Goal: Task Accomplishment & Management: Manage account settings

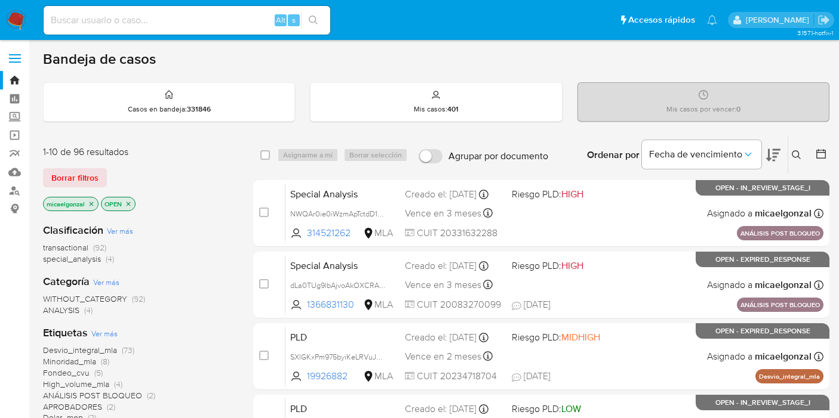
scroll to position [66, 0]
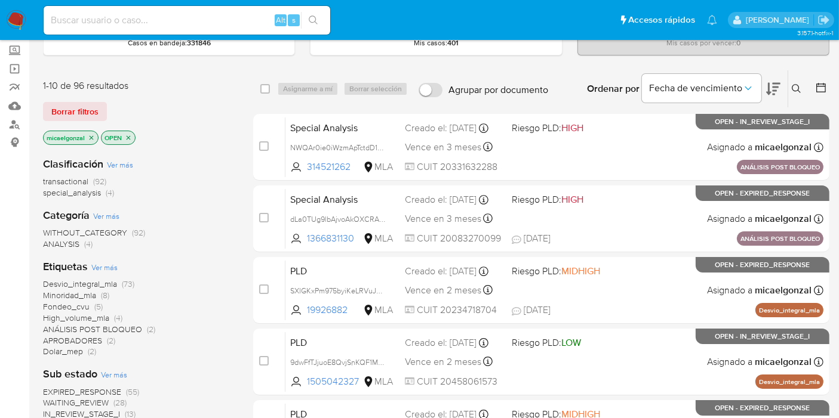
click at [19, 21] on img at bounding box center [16, 20] width 20 height 20
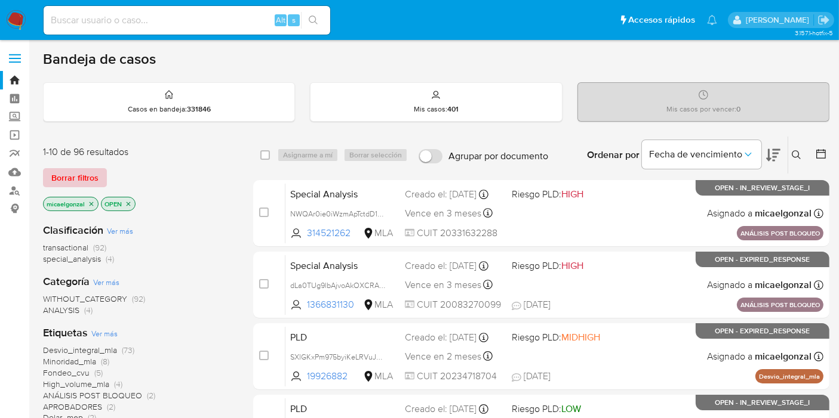
click at [58, 174] on span "Borrar filtros" at bounding box center [74, 177] width 47 height 17
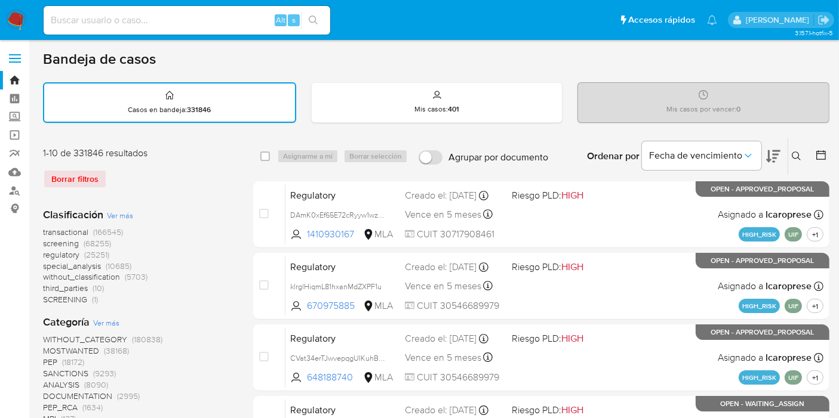
click at [796, 165] on div "Ingrese ID de usuario o caso Buscar Borrar filtros" at bounding box center [797, 156] width 20 height 37
drag, startPoint x: 796, startPoint y: 162, endPoint x: 801, endPoint y: 157, distance: 7.2
click at [799, 159] on div "Ingrese ID de usuario o caso Buscar Borrar filtros" at bounding box center [797, 156] width 20 height 37
click at [803, 155] on button at bounding box center [798, 156] width 20 height 14
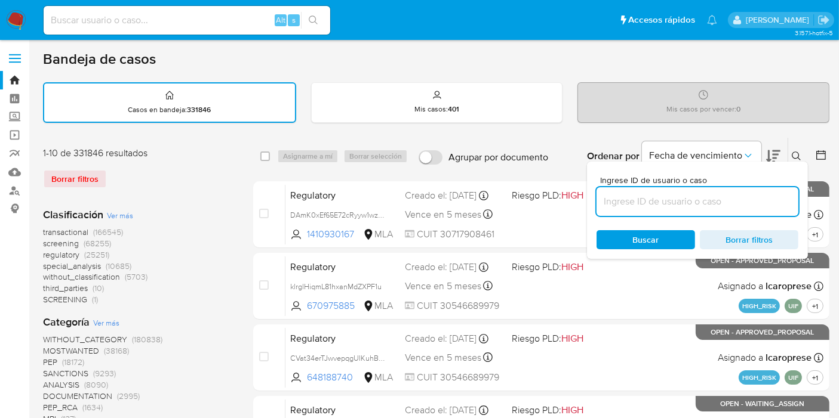
click at [731, 194] on input at bounding box center [697, 202] width 202 height 16
type input "H9wa3xIFjmXrIeLLvRoiDwWT"
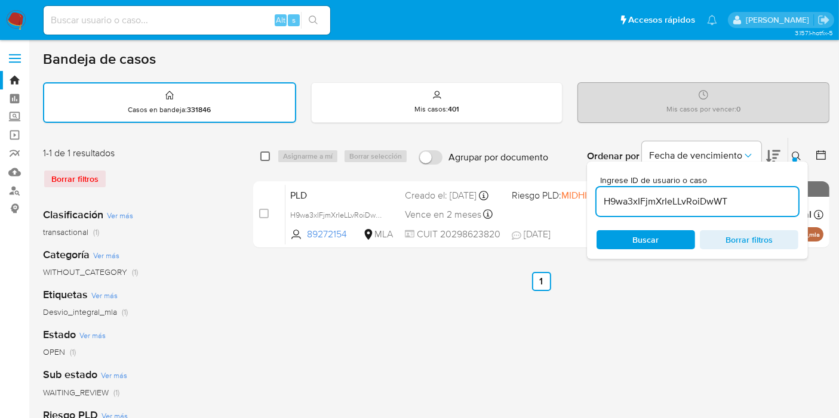
click at [261, 152] on input "checkbox" at bounding box center [265, 157] width 10 height 10
checkbox input "true"
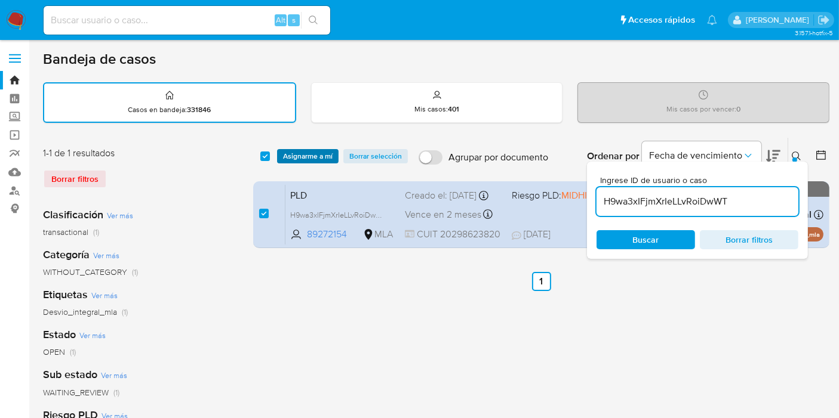
click at [306, 157] on span "Asignarme a mí" at bounding box center [308, 156] width 50 height 12
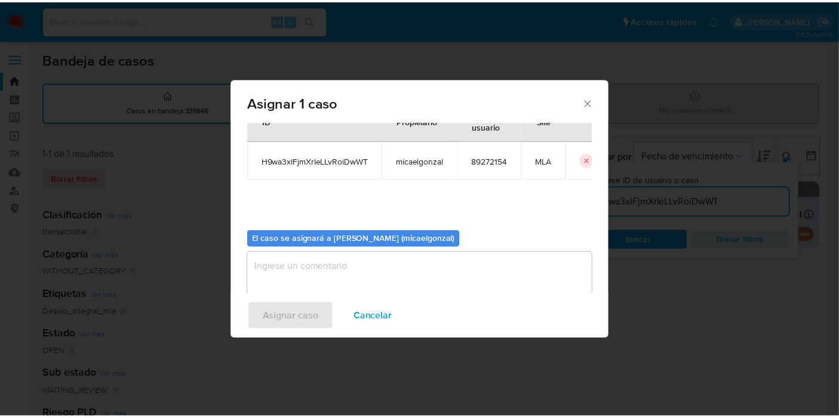
scroll to position [61, 0]
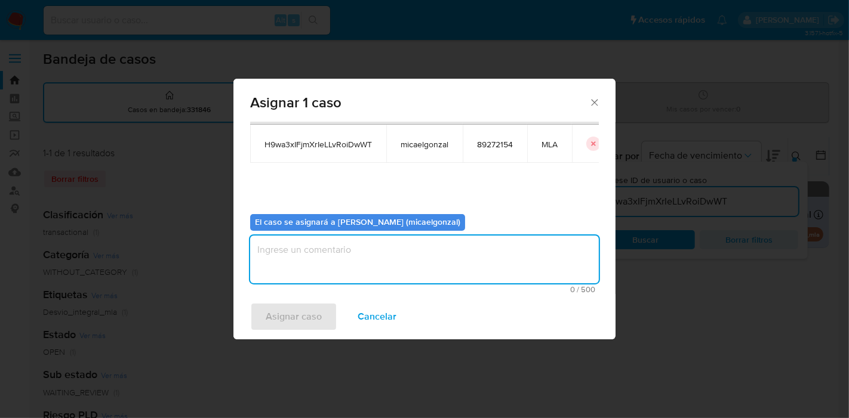
click at [385, 263] on textarea "assign-modal" at bounding box center [424, 260] width 349 height 48
click at [263, 329] on button "Asignar caso" at bounding box center [293, 317] width 87 height 29
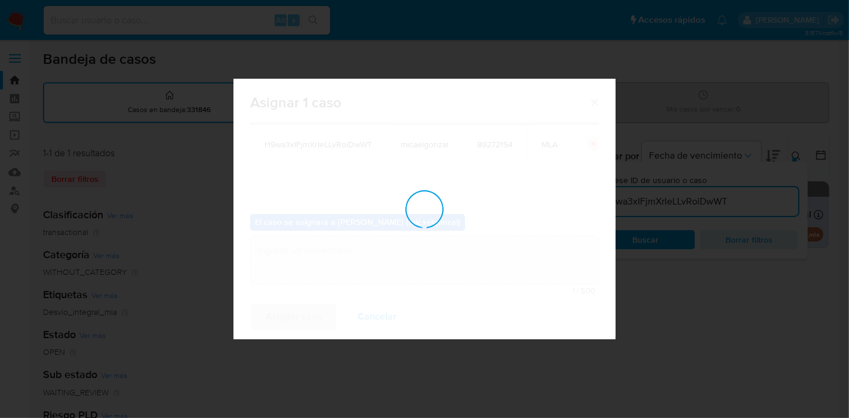
checkbox input "false"
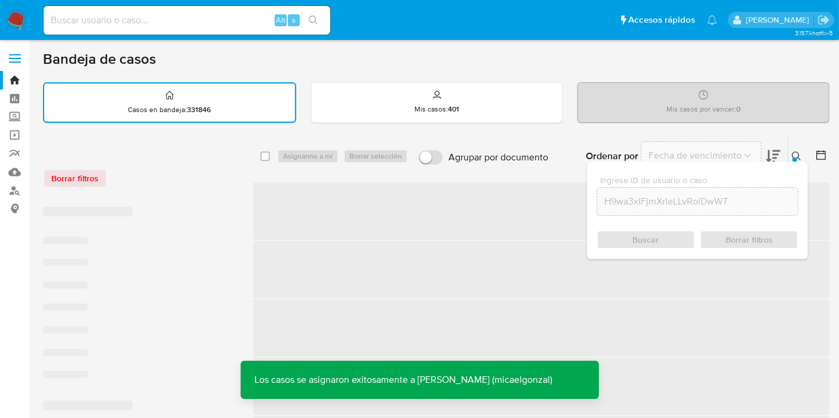
click at [163, 25] on input at bounding box center [187, 21] width 286 height 16
paste input "H9wa3xIFjmXrIeLLvRoiDwWT"
type input "H9wa3xIFjmXrIeLLvRoiDwWT"
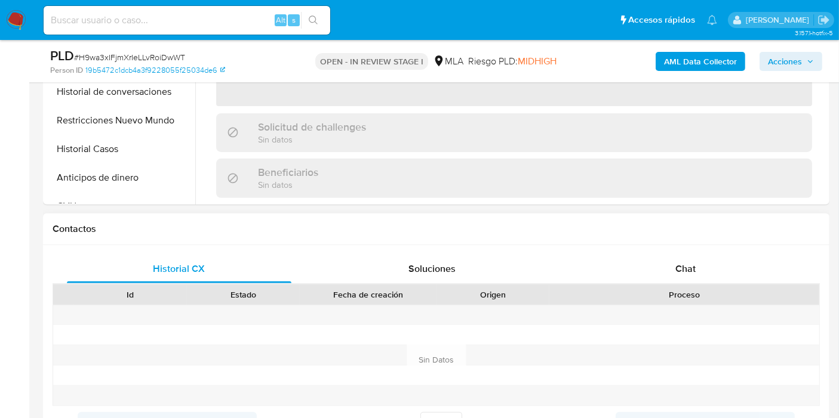
scroll to position [530, 0]
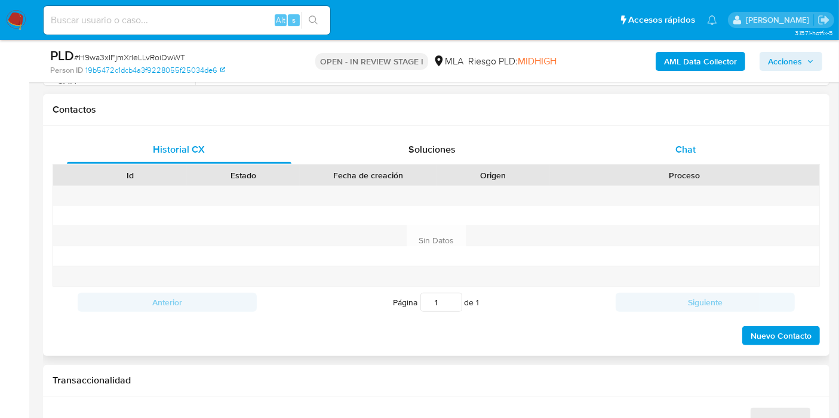
click at [687, 155] on div "Chat" at bounding box center [685, 149] width 224 height 29
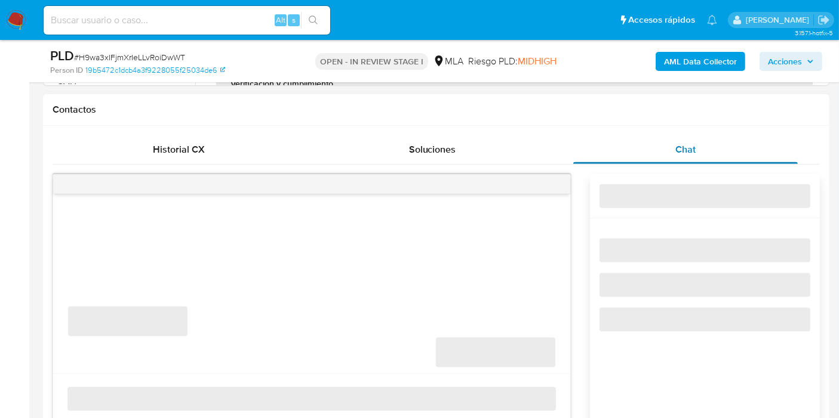
select select "10"
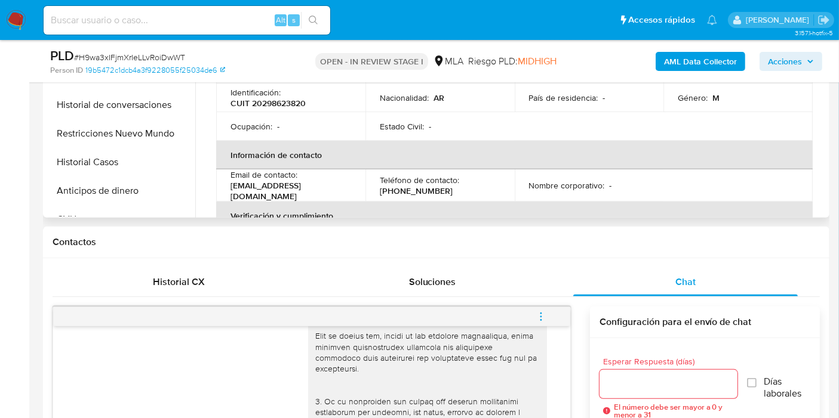
scroll to position [199, 0]
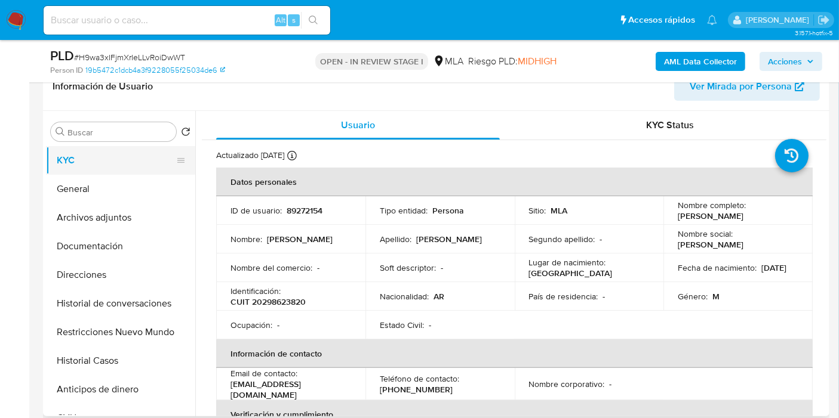
click at [68, 168] on button "KYC" at bounding box center [116, 160] width 140 height 29
click at [80, 178] on button "General" at bounding box center [116, 189] width 140 height 29
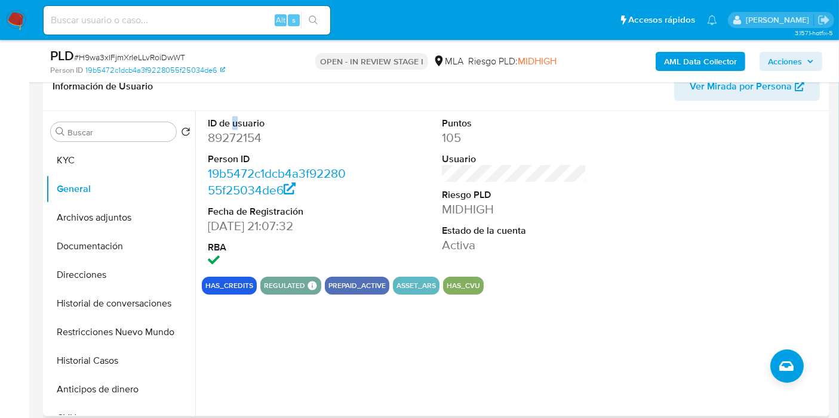
click at [235, 123] on dt "ID de usuario" at bounding box center [280, 123] width 144 height 13
drag, startPoint x: 236, startPoint y: 131, endPoint x: 235, endPoint y: 144, distance: 13.2
click at [237, 132] on dd "89272154" at bounding box center [280, 138] width 144 height 17
click at [239, 132] on dd "89272154" at bounding box center [280, 138] width 144 height 17
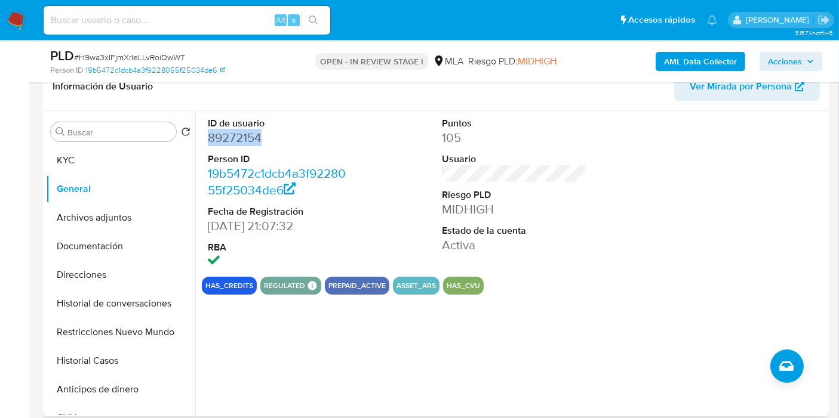
copy dd "89272154"
drag, startPoint x: 114, startPoint y: 289, endPoint x: 106, endPoint y: 279, distance: 13.6
click at [110, 288] on ul "KYC General Archivos adjuntos Documentación Direcciones Historial de conversaci…" at bounding box center [120, 280] width 149 height 269
click at [106, 278] on button "Direcciones" at bounding box center [116, 275] width 140 height 29
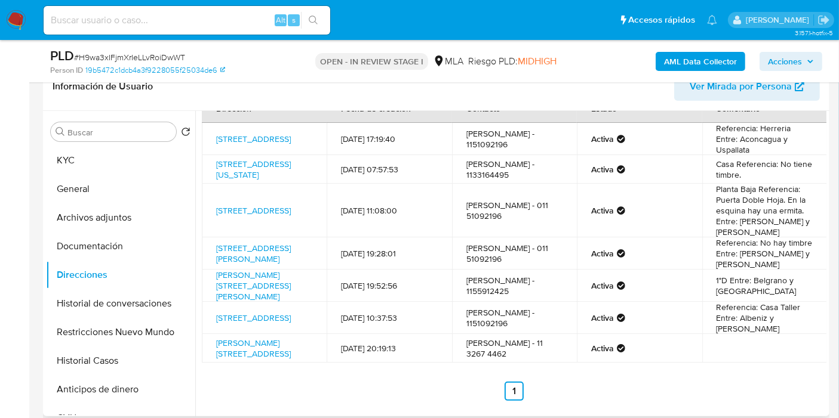
scroll to position [0, 0]
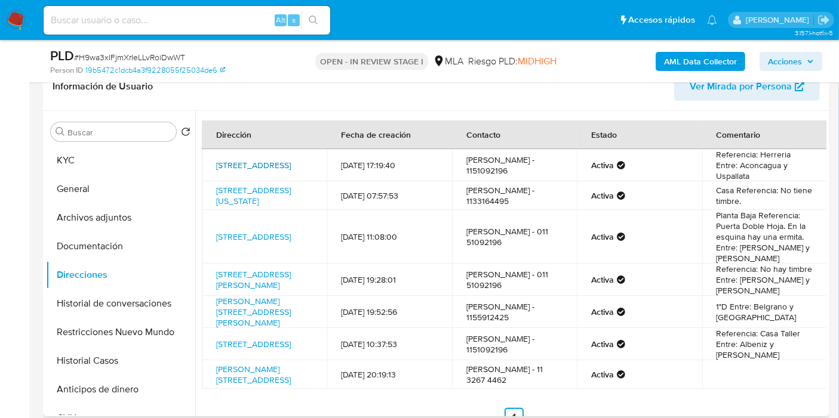
click at [264, 169] on link "Bocayuva 447, Hurlingham, Buenos Aires, 1686, Argentina 447" at bounding box center [253, 165] width 75 height 12
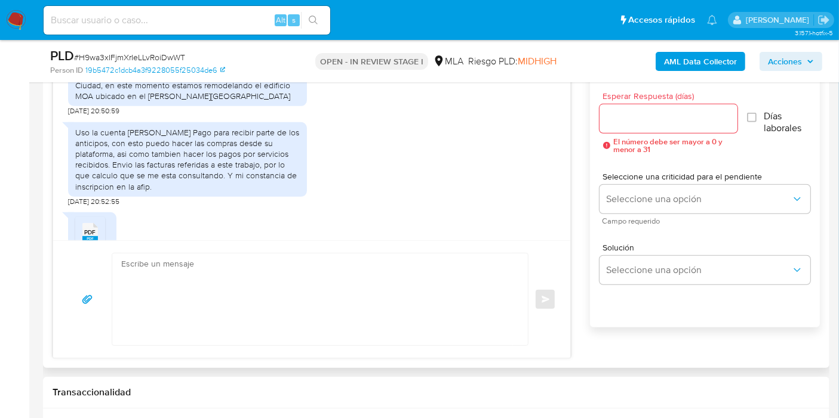
scroll to position [628, 0]
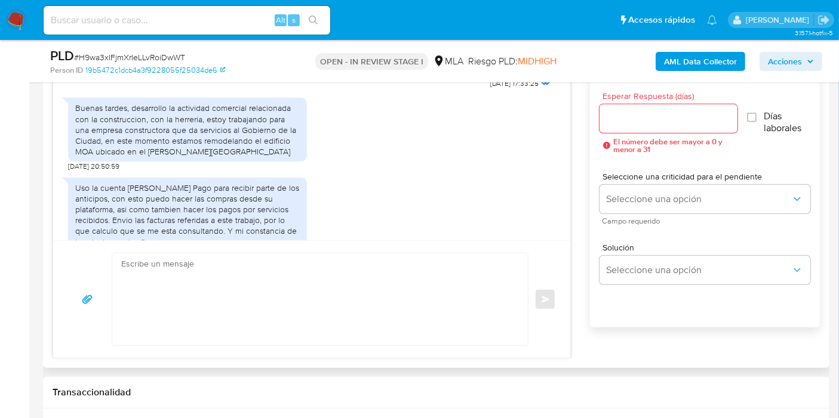
click at [164, 157] on div "Buenas tardes, desarrollo la actividad comercial relacionada con la construccio…" at bounding box center [187, 130] width 224 height 54
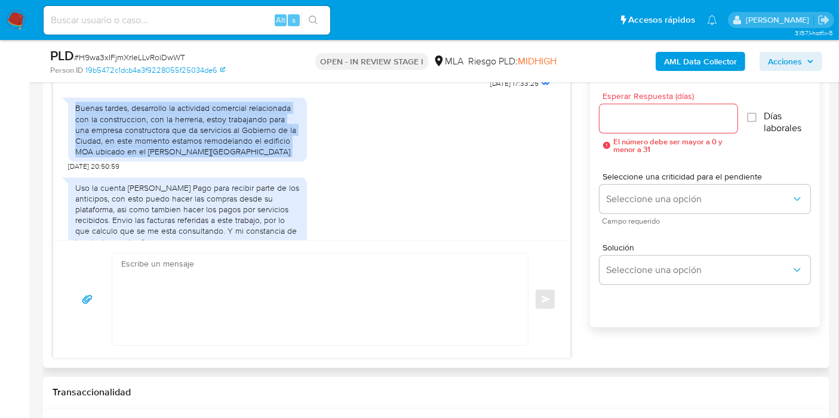
click at [164, 157] on div "Buenas tardes, desarrollo la actividad comercial relacionada con la construccio…" at bounding box center [187, 130] width 224 height 54
copy div "Buenas tardes, desarrollo la actividad comercial relacionada con la construccio…"
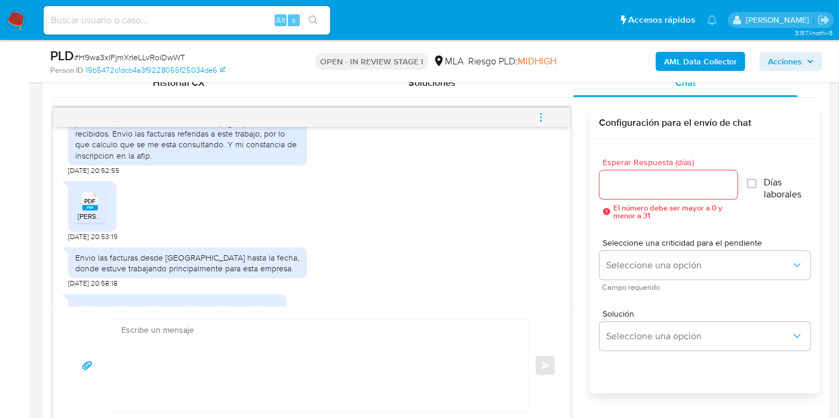
scroll to position [760, 0]
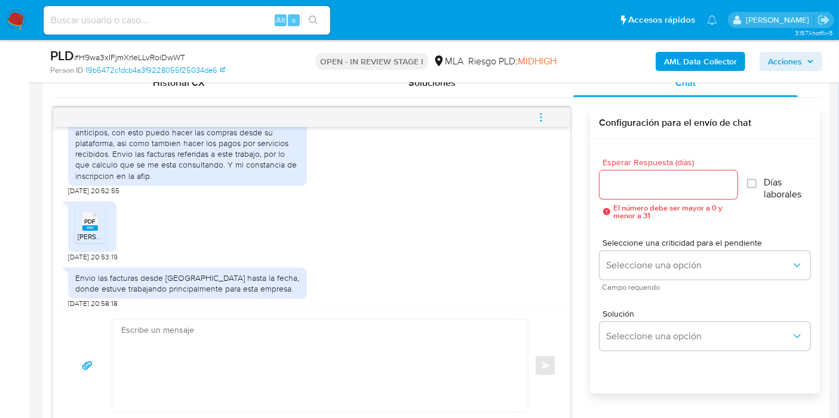
click at [193, 181] on div "Uso la cuenta de Mercado Pago para recibir parte de los anticipos, con esto pue…" at bounding box center [187, 148] width 224 height 65
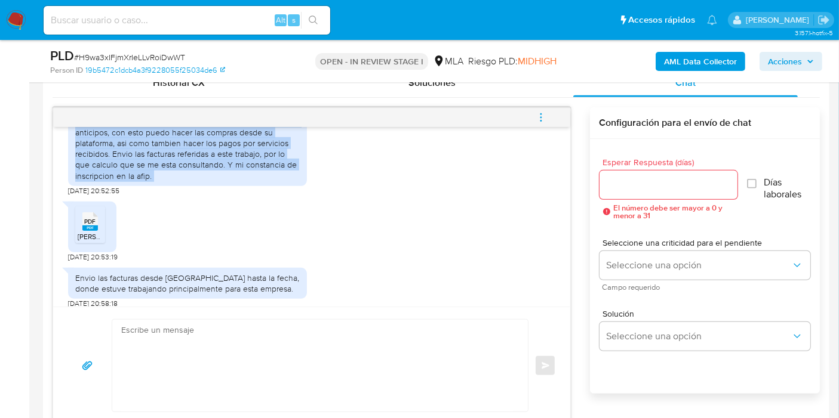
click at [193, 181] on div "Uso la cuenta de Mercado Pago para recibir parte de los anticipos, con esto pue…" at bounding box center [187, 148] width 224 height 65
copy div "Uso la cuenta de Mercado Pago para recibir parte de los anticipos, con esto pue…"
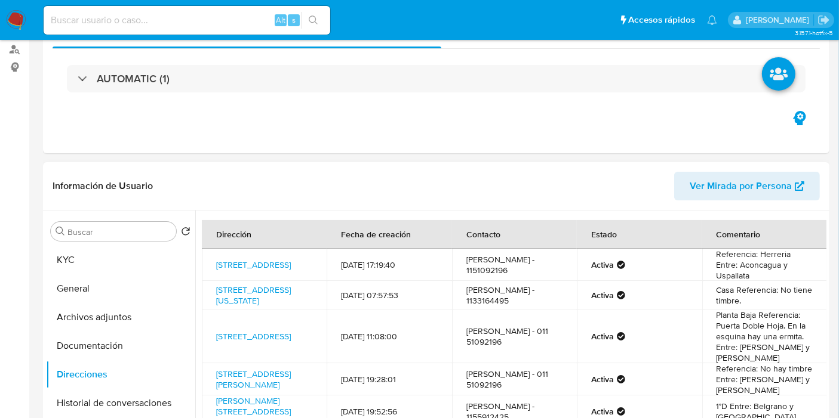
scroll to position [199, 0]
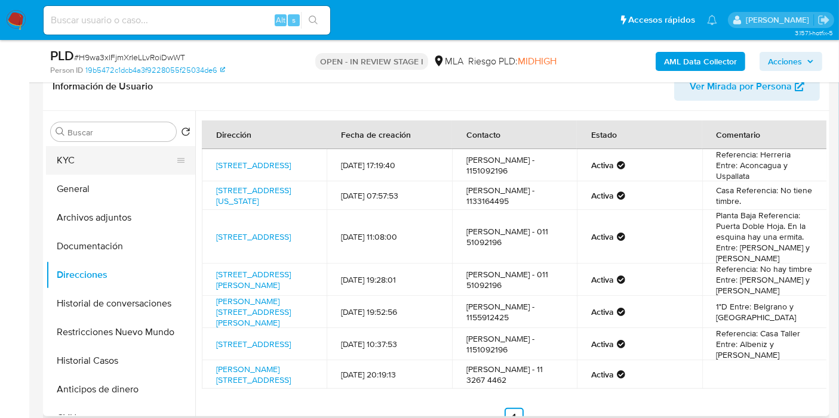
click at [109, 151] on button "KYC" at bounding box center [116, 160] width 140 height 29
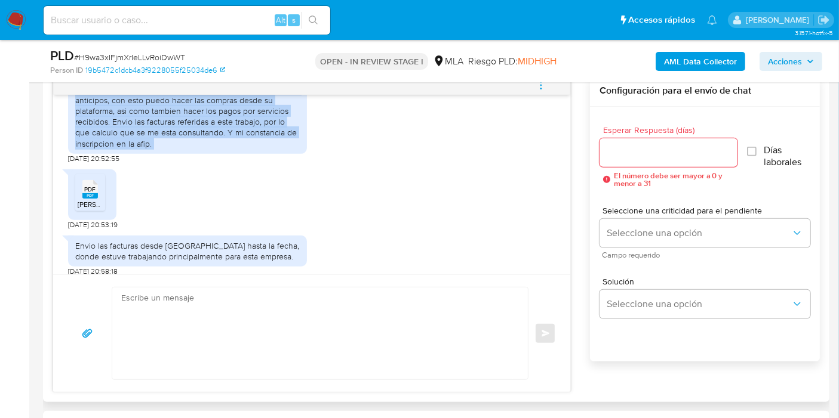
scroll to position [663, 0]
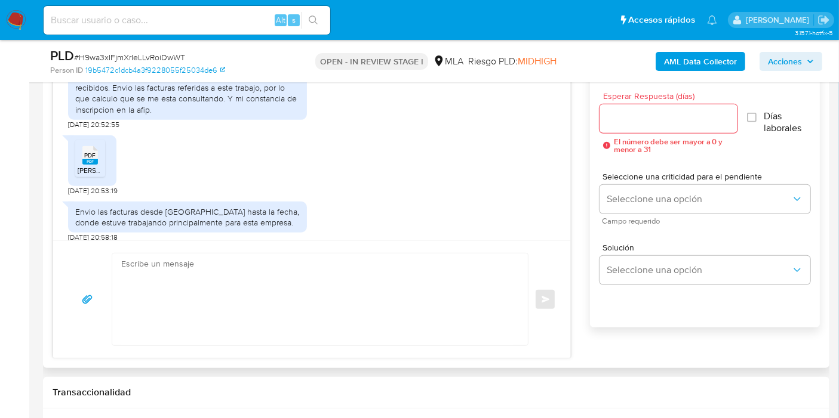
click at [373, 153] on div "PDF PDF RODRIGUEZ, JULIO CESAR - CONSTANCIA DE INSCRIPCION (2).pdf 20/08/2025 2…" at bounding box center [311, 163] width 487 height 66
click at [316, 285] on textarea at bounding box center [317, 300] width 392 height 92
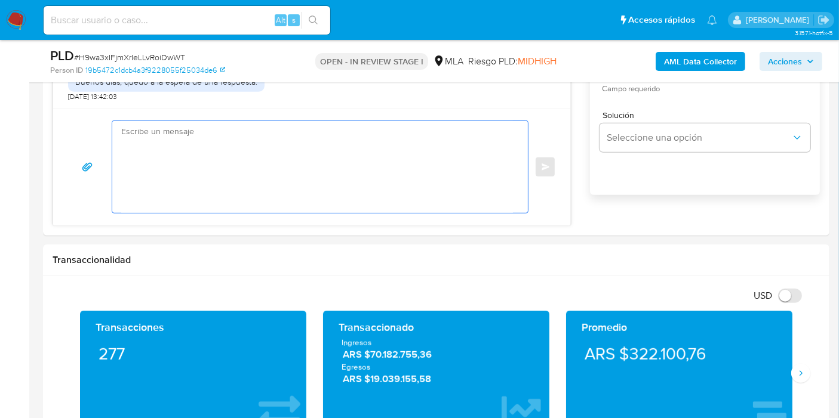
scroll to position [729, 0]
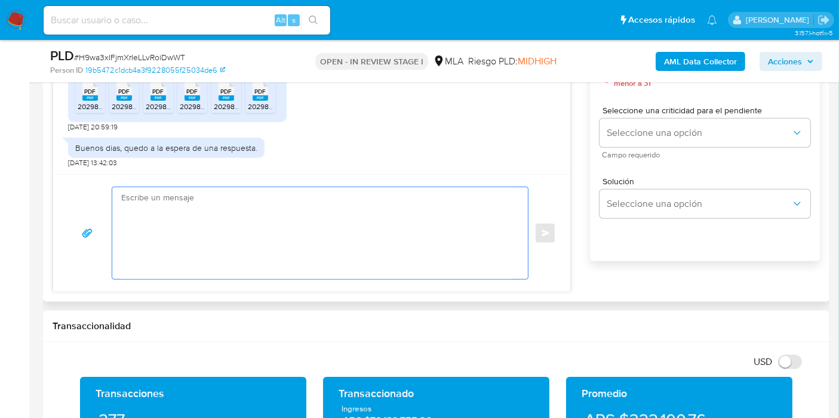
drag, startPoint x: 334, startPoint y: 270, endPoint x: 344, endPoint y: 270, distance: 10.1
click at [344, 270] on textarea at bounding box center [317, 233] width 392 height 92
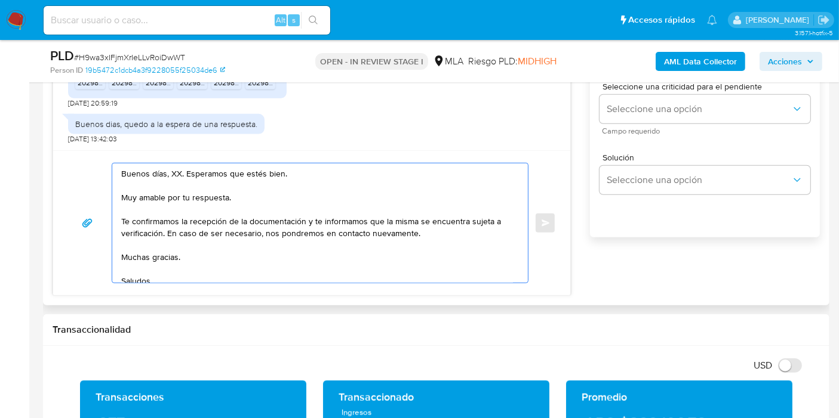
scroll to position [663, 0]
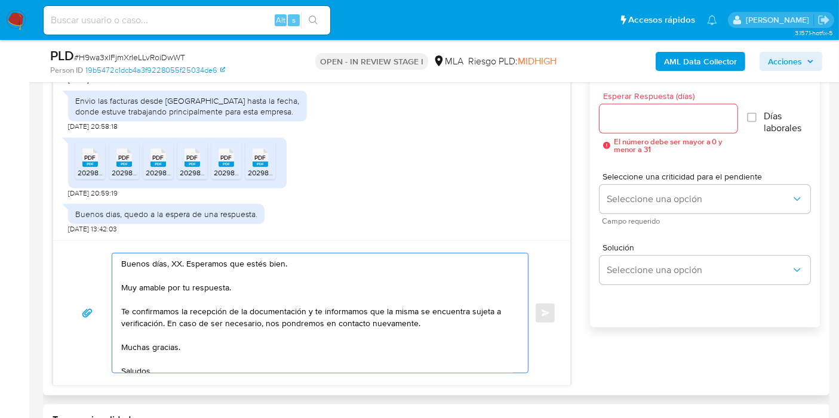
click at [179, 260] on textarea "Buenos días, XX. Esperamos que estés bien. Muy amable por tu respuesta. Te conf…" at bounding box center [317, 313] width 392 height 119
drag, startPoint x: 179, startPoint y: 260, endPoint x: 172, endPoint y: 261, distance: 6.8
click at [178, 260] on textarea "Buenos días, XX. Esperamos que estés bien. Muy amable por tu respuesta. Te conf…" at bounding box center [317, 313] width 392 height 119
click at [172, 261] on textarea "Buenos días, XX. Esperamos que estés bien. Muy amable por tu respuesta. Te conf…" at bounding box center [317, 313] width 392 height 119
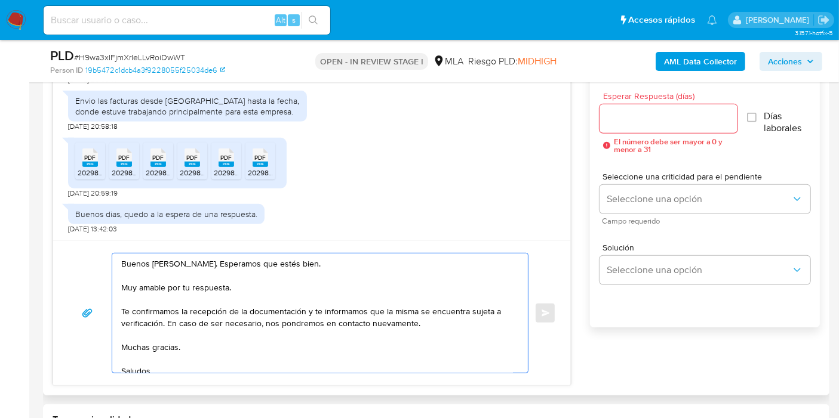
click at [162, 280] on textarea "Buenos días, Julio. Esperamos que estés bien. Muy amable por tu respuesta. Te c…" at bounding box center [317, 313] width 392 height 119
click at [162, 288] on textarea "Buenos días, Julio. Esperamos que estés bien. Muy amable por tu respuesta. Te c…" at bounding box center [317, 313] width 392 height 119
click at [164, 288] on textarea "Buenos días, Julio. Esperamos que estés bien. Muy amable por tu respuesta. Te c…" at bounding box center [317, 313] width 392 height 119
drag, startPoint x: 305, startPoint y: 310, endPoint x: 162, endPoint y: 319, distance: 143.5
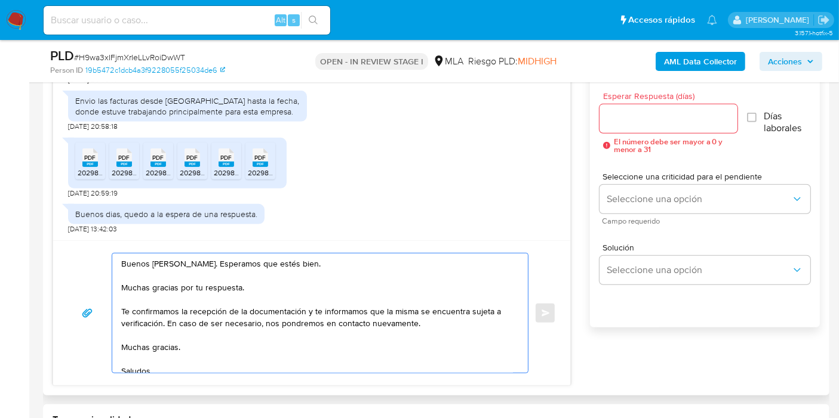
click at [162, 319] on textarea "Buenos días, Julio. Esperamos que estés bien. Muchas gracias por tu respuesta. …" at bounding box center [317, 313] width 392 height 119
click at [160, 353] on textarea "Buenos días, Julio. Esperamos que estés bien. Muchas gracias por tu respuesta. …" at bounding box center [317, 313] width 392 height 119
click at [164, 346] on textarea "Buenos días, Julio. Esperamos que estés bien. Muchas gracias por tu respuesta. …" at bounding box center [317, 313] width 392 height 119
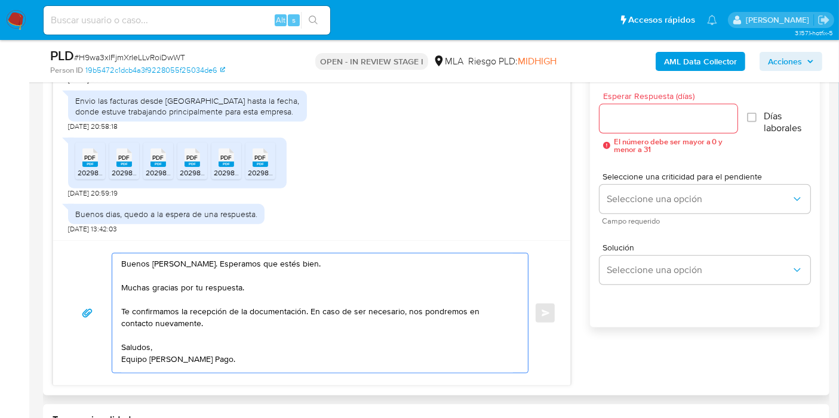
click at [137, 364] on textarea "Buenos días, Julio. Esperamos que estés bien. Muchas gracias por tu respuesta. …" at bounding box center [317, 313] width 392 height 119
type textarea "Buenos días, Julio. Esperamos que estés bien. Muchas gracias por tu respuesta. …"
click at [228, 321] on textarea "Buenos días, Julio. Esperamos que estés bien. Muchas gracias por tu respuesta. …" at bounding box center [317, 312] width 392 height 116
click at [327, 341] on textarea "Buenos días, Julio. Esperamos que estés bien. Muchas gracias por tu respuesta. …" at bounding box center [317, 312] width 392 height 116
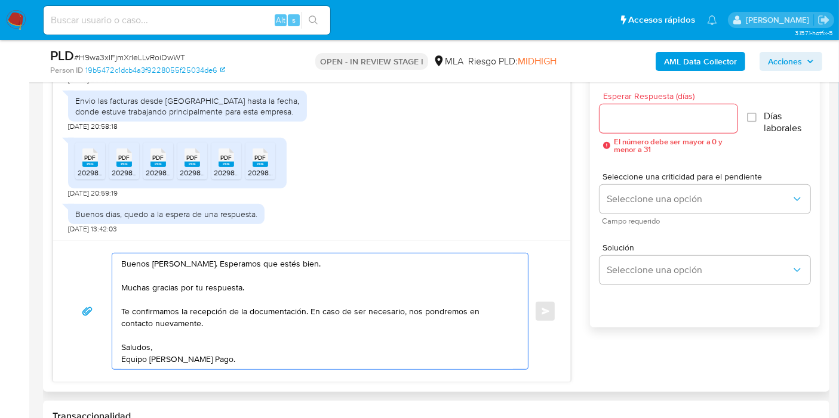
click at [631, 111] on input "Esperar Respuesta (días)" at bounding box center [668, 119] width 138 height 16
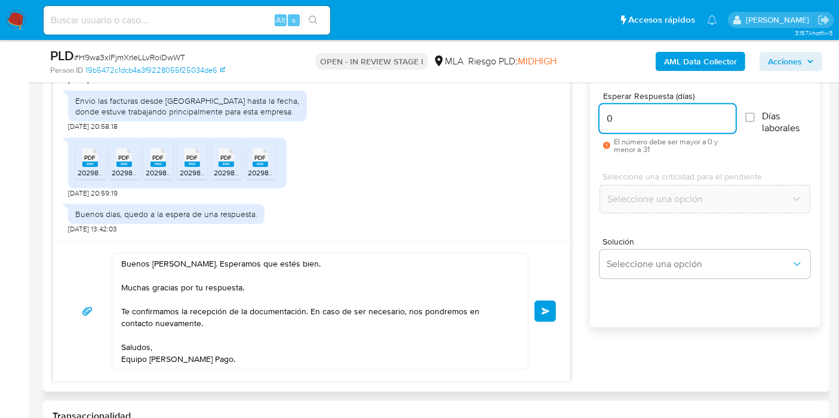
scroll to position [796, 0]
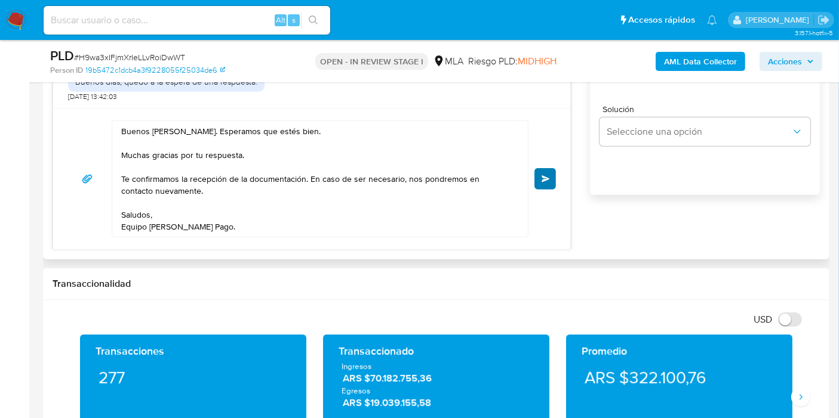
type input "0"
click at [547, 178] on span "Enviar" at bounding box center [545, 178] width 8 height 7
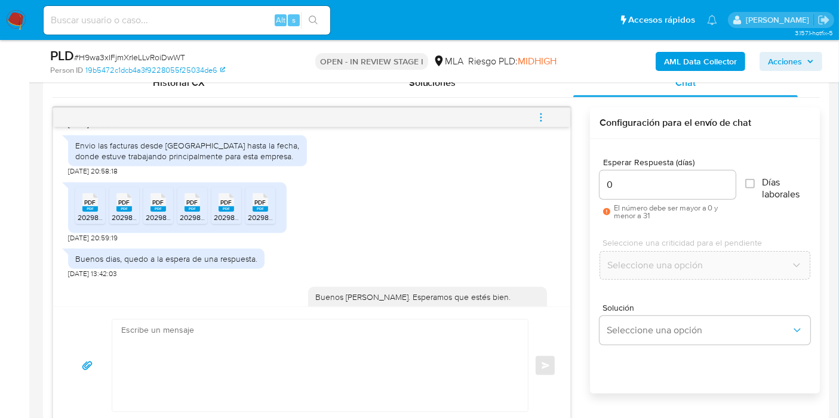
scroll to position [1026, 0]
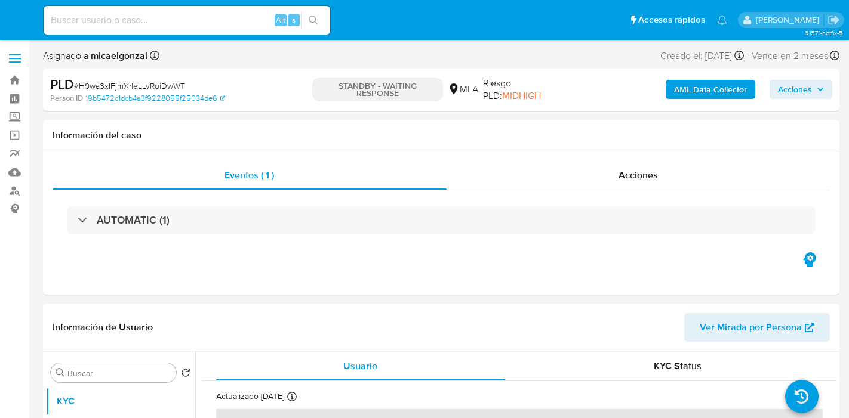
select select "10"
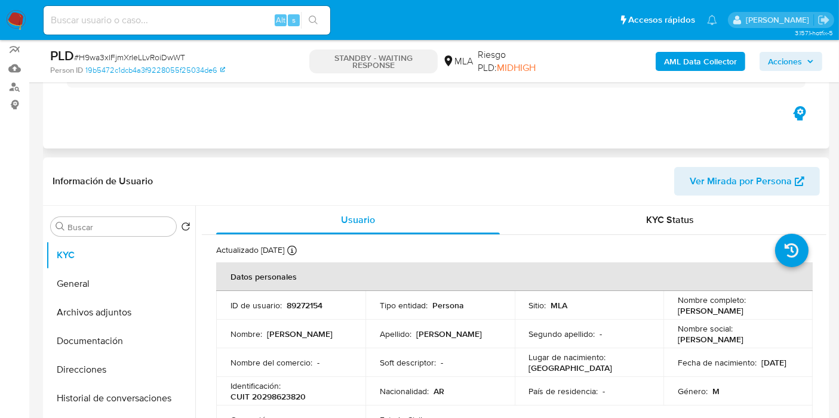
scroll to position [199, 0]
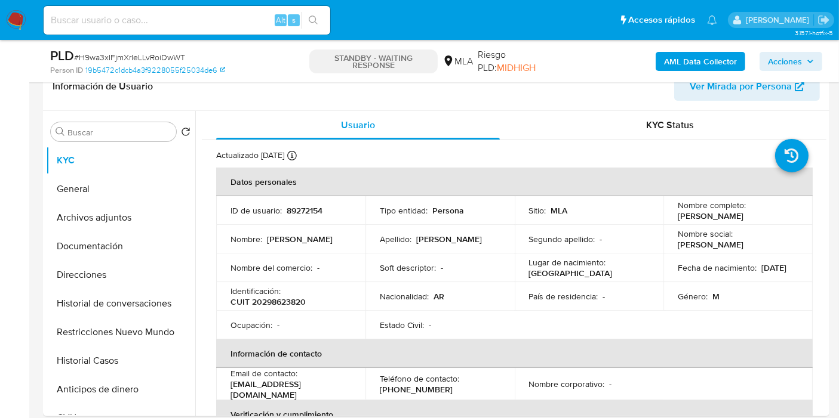
click at [159, 57] on span "# H9wa3xIFjmXrIeLLvRoiDwWT" at bounding box center [129, 57] width 111 height 12
copy span "H9wa3xIFjmXrIeLLvRoiDwWT"
click at [3, 8] on nav "Pausado Ver notificaciones Alt s Accesos rápidos Presiona las siguientes teclas…" at bounding box center [419, 20] width 839 height 40
click at [12, 28] on img at bounding box center [16, 20] width 20 height 20
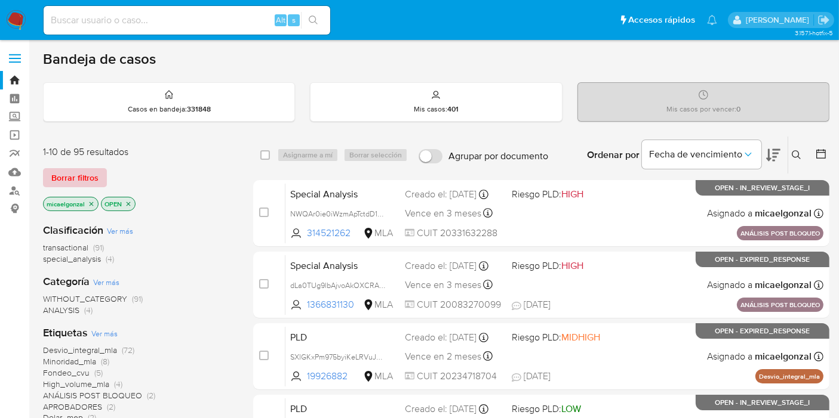
click at [60, 169] on span "Borrar filtros" at bounding box center [74, 177] width 47 height 17
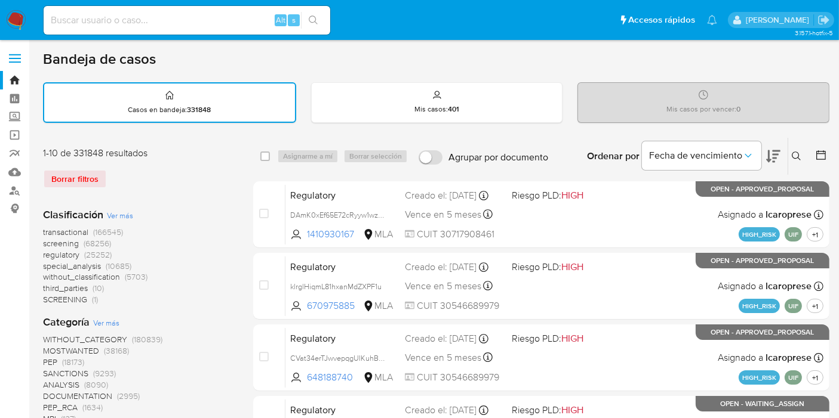
click at [802, 159] on button at bounding box center [798, 156] width 20 height 14
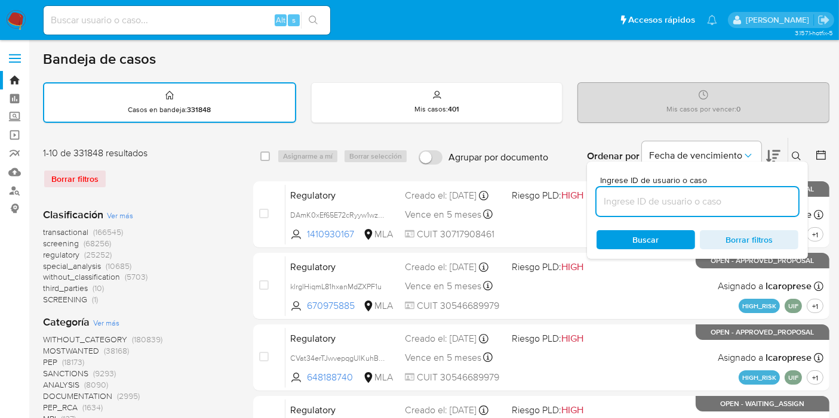
click at [727, 205] on input at bounding box center [697, 202] width 202 height 16
type input "H9wa3xIFjmXrIeLLvRoiDwWT"
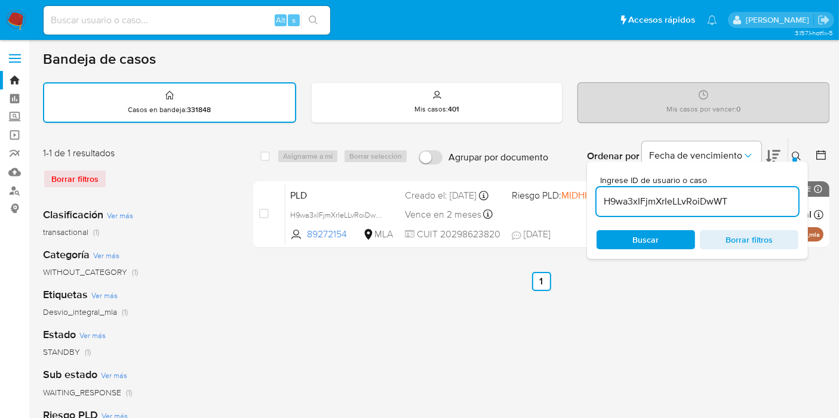
click at [654, 233] on span "Buscar" at bounding box center [646, 239] width 26 height 19
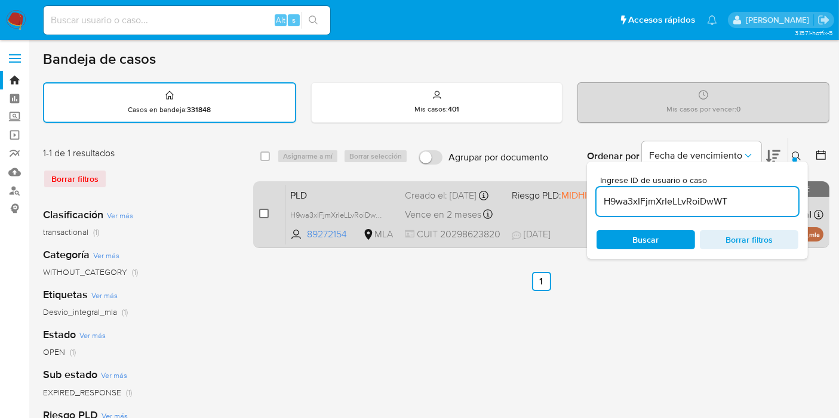
click at [267, 215] on input "checkbox" at bounding box center [264, 214] width 10 height 10
checkbox input "true"
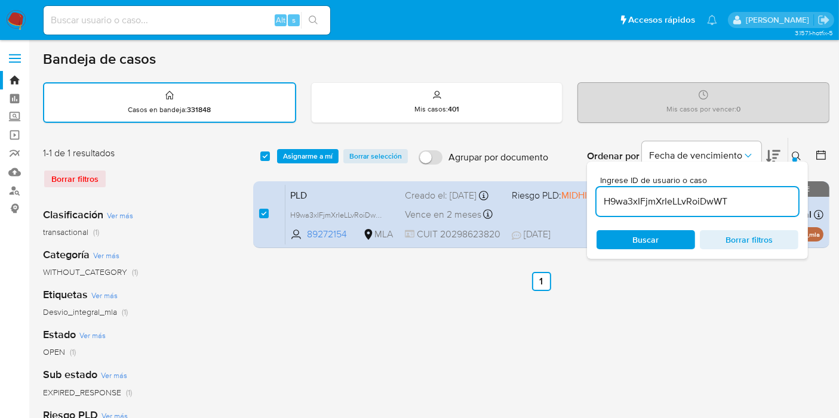
click at [304, 164] on div "select-all-cases-checkbox Asignarme a mí Borrar selección Agrupar por documento…" at bounding box center [541, 156] width 576 height 37
click at [307, 158] on span "Asignarme a mí" at bounding box center [308, 156] width 50 height 12
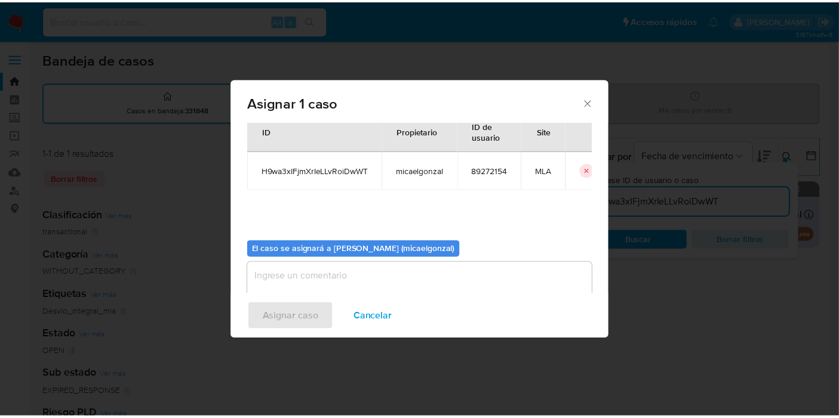
scroll to position [61, 0]
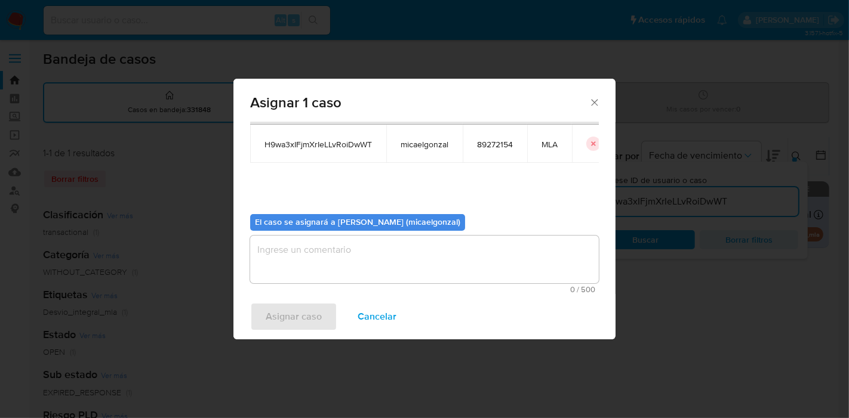
click at [359, 270] on textarea "assign-modal" at bounding box center [424, 260] width 349 height 48
click at [292, 294] on div "Asignar caso Cancelar" at bounding box center [424, 316] width 382 height 45
click at [298, 314] on span "Asignar caso" at bounding box center [294, 317] width 56 height 26
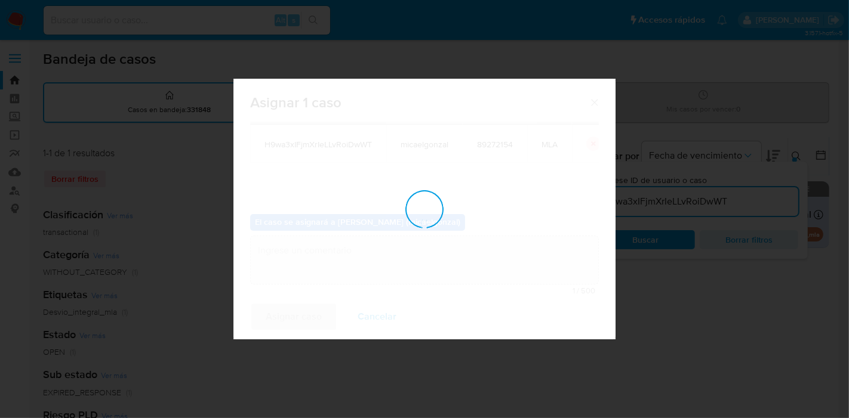
checkbox input "false"
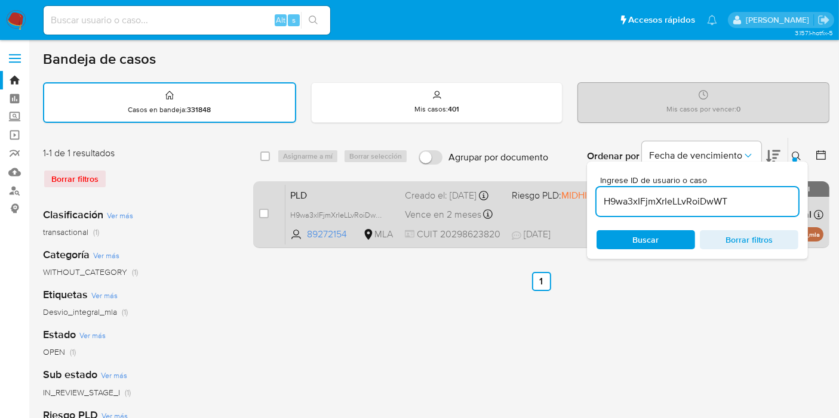
click at [343, 209] on div "PLD H9wa3xIFjmXrIeLLvRoiDwWT 89272154 MLA Riesgo PLD: MIDHIGH Creado el: 12/08/…" at bounding box center [554, 214] width 538 height 60
click at [307, 218] on span "H9wa3xIFjmXrIeLLvRoiDwWT" at bounding box center [338, 214] width 96 height 13
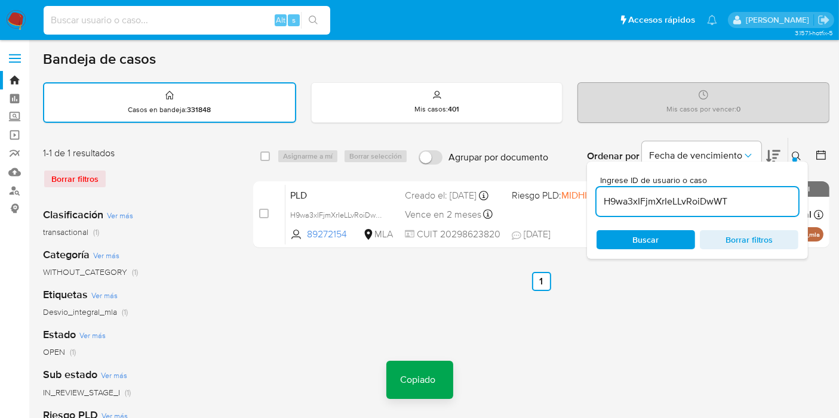
click at [237, 23] on input at bounding box center [187, 21] width 286 height 16
paste input "H9wa3xIFjmXrIeLLvRoiDwWT"
type input "H9wa3xIFjmXrIeLLvRoiDwWT"
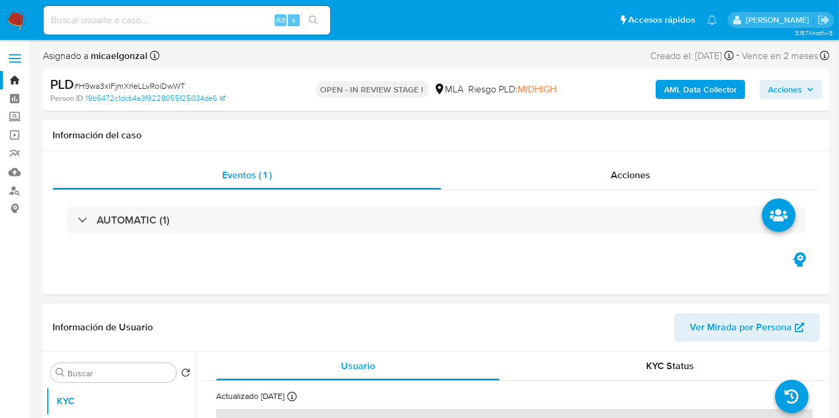
select select "10"
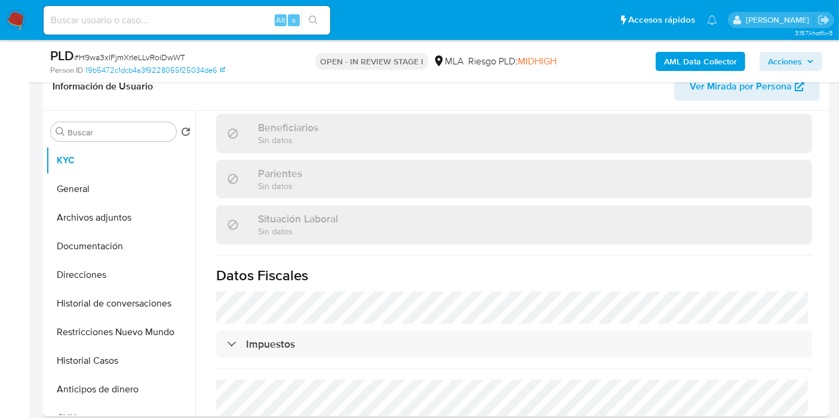
scroll to position [627, 0]
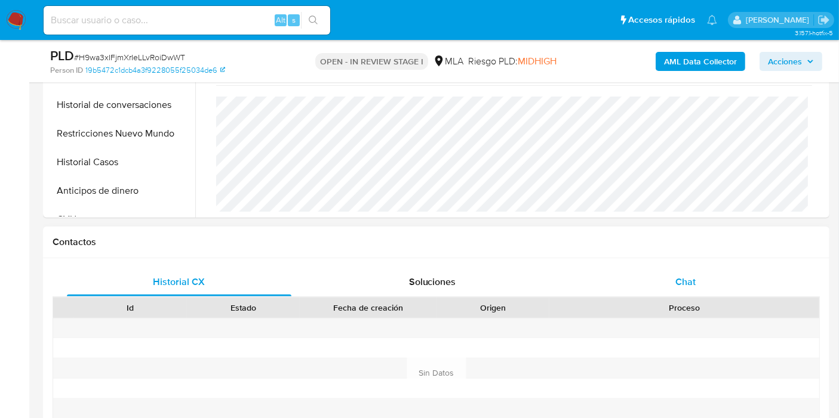
click at [673, 291] on div "Chat" at bounding box center [685, 282] width 224 height 29
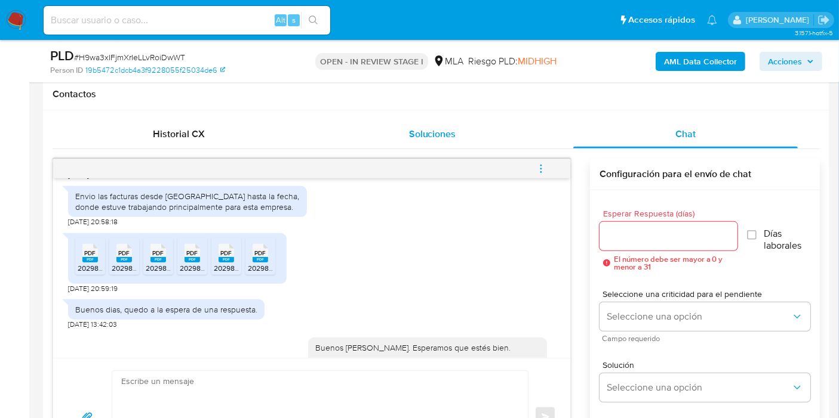
scroll to position [464, 0]
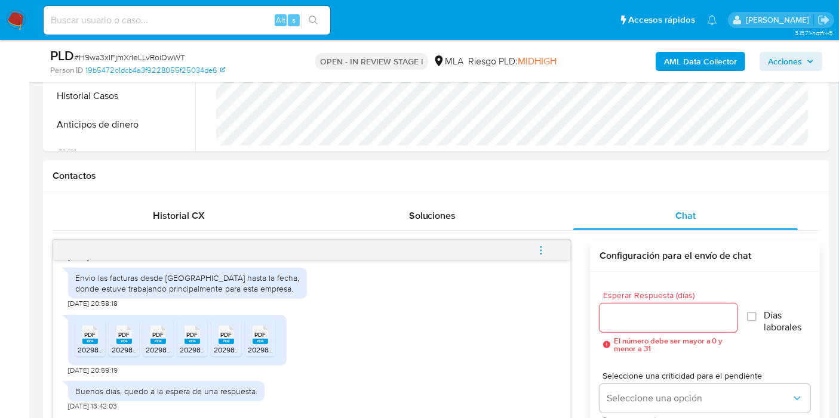
click at [535, 249] on button "menu-action" at bounding box center [540, 250] width 39 height 29
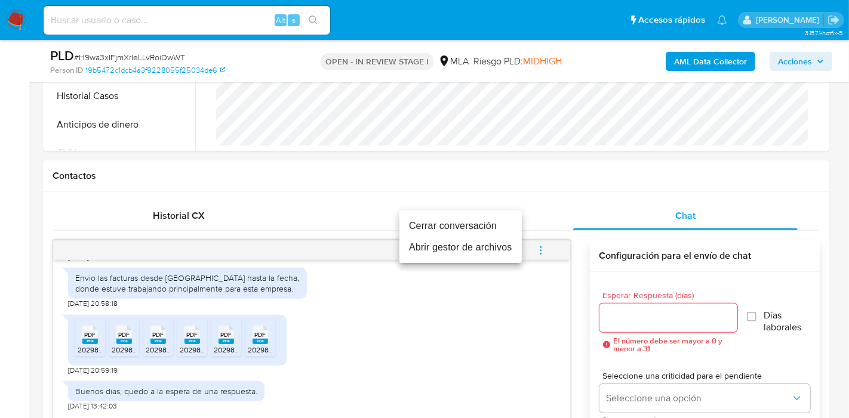
click at [463, 223] on li "Cerrar conversación" at bounding box center [460, 225] width 122 height 21
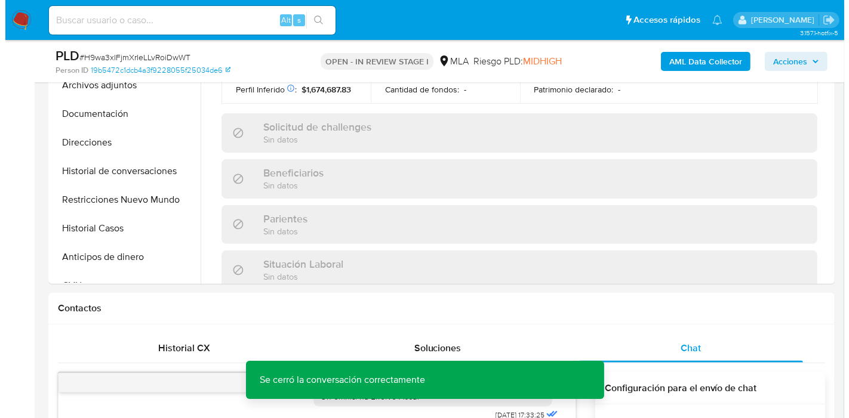
scroll to position [362, 0]
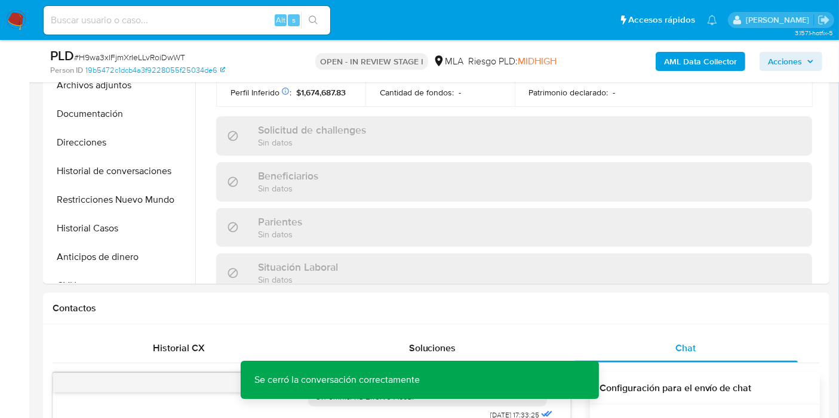
click at [709, 70] on b "AML Data Collector" at bounding box center [700, 61] width 73 height 19
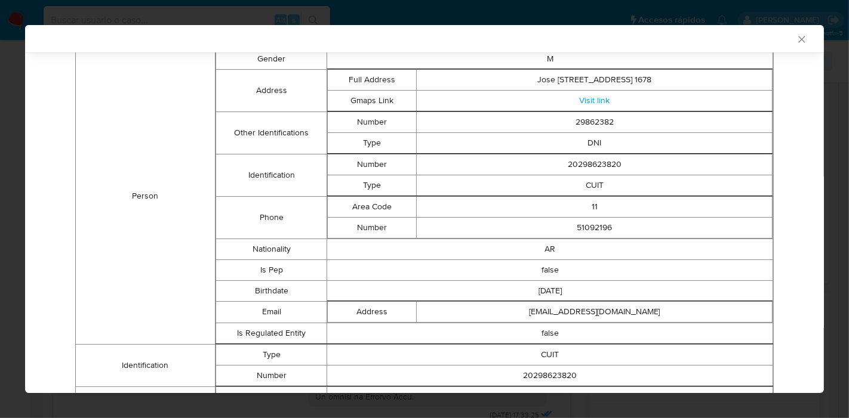
scroll to position [103, 0]
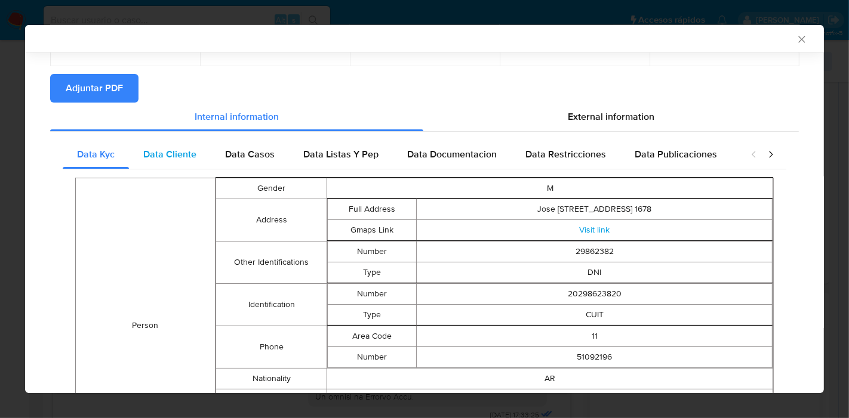
click at [168, 143] on div "Data Cliente" at bounding box center [170, 154] width 82 height 29
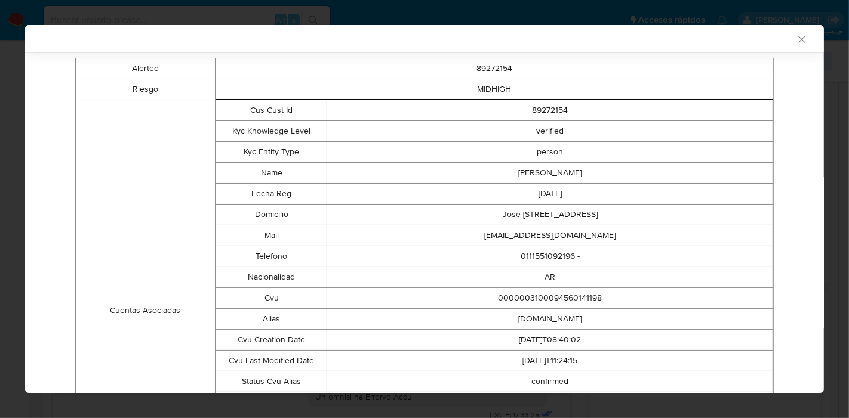
scroll to position [82, 0]
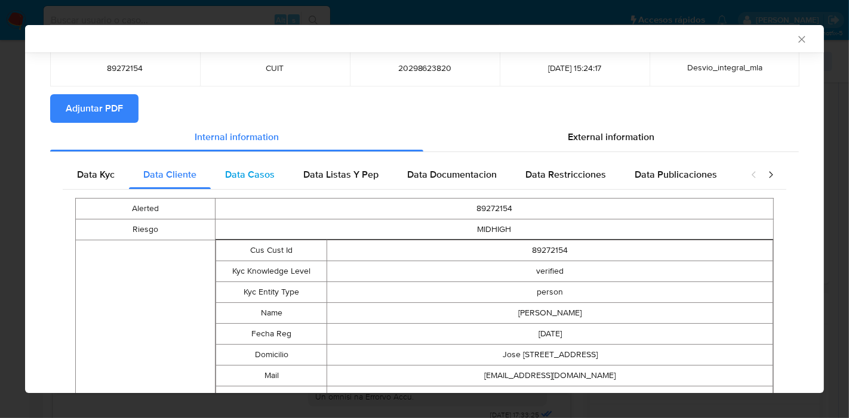
click at [225, 174] on span "Data Casos" at bounding box center [250, 175] width 50 height 14
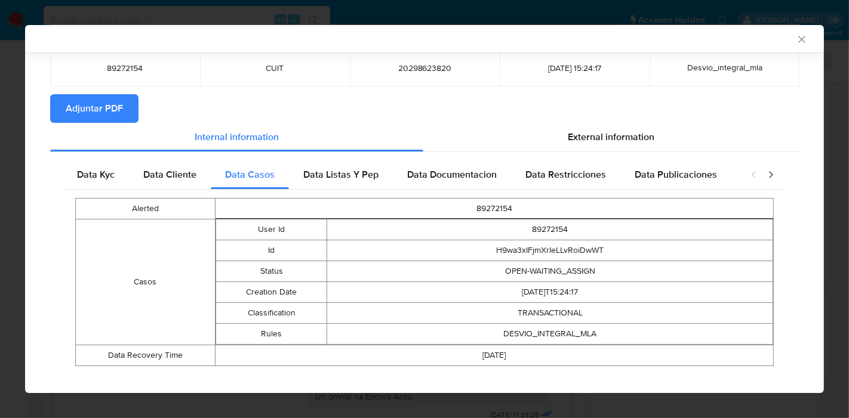
scroll to position [96, 0]
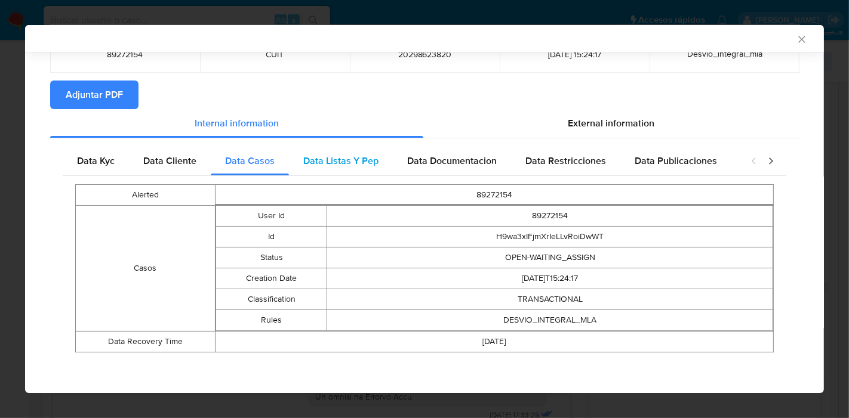
click at [307, 147] on div "Data Listas Y Pep" at bounding box center [341, 161] width 104 height 29
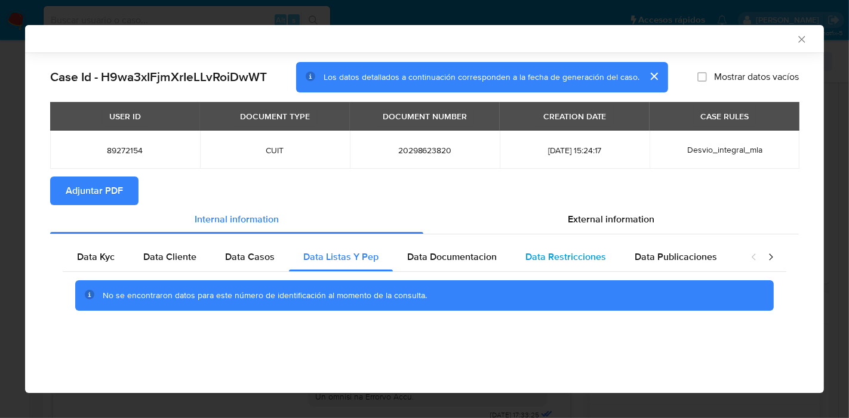
drag, startPoint x: 472, startPoint y: 252, endPoint x: 558, endPoint y: 267, distance: 87.2
click at [473, 252] on span "Data Documentacion" at bounding box center [452, 257] width 90 height 14
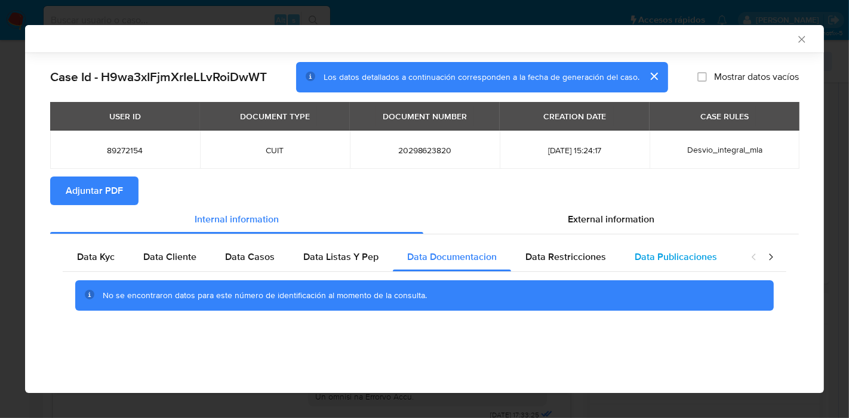
drag, startPoint x: 558, startPoint y: 267, endPoint x: 675, endPoint y: 263, distance: 117.1
click at [561, 266] on div "Data Restricciones" at bounding box center [565, 257] width 109 height 29
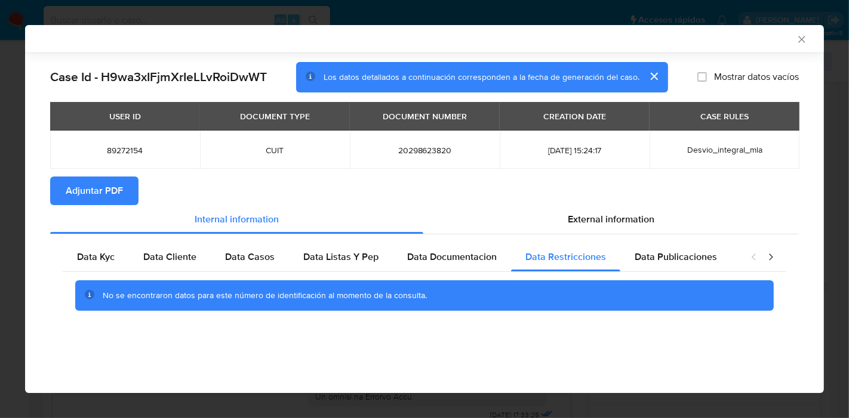
drag, startPoint x: 676, startPoint y: 258, endPoint x: 772, endPoint y: 269, distance: 96.7
click at [680, 258] on span "Data Publicaciones" at bounding box center [675, 257] width 82 height 14
click at [767, 264] on div "closure-recommendation-modal" at bounding box center [762, 257] width 48 height 29
click at [770, 260] on icon "closure-recommendation-modal" at bounding box center [771, 257] width 12 height 12
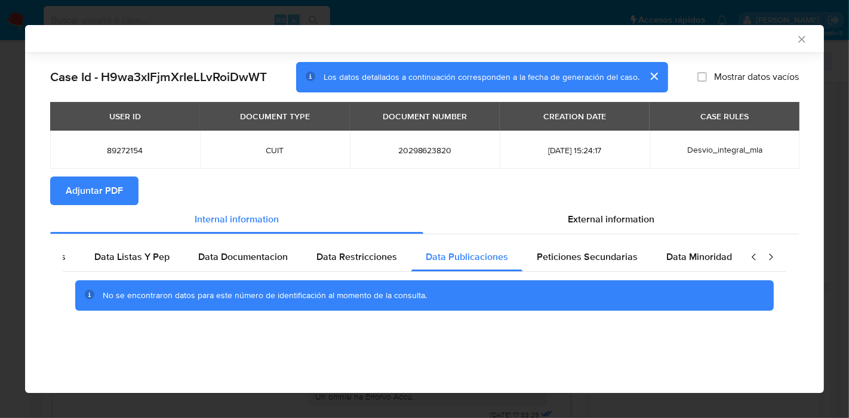
click at [770, 260] on icon "closure-recommendation-modal" at bounding box center [771, 257] width 12 height 12
drag, startPoint x: 699, startPoint y: 256, endPoint x: 591, endPoint y: 251, distance: 108.7
click at [686, 256] on span "Data Minoridad" at bounding box center [698, 257] width 66 height 14
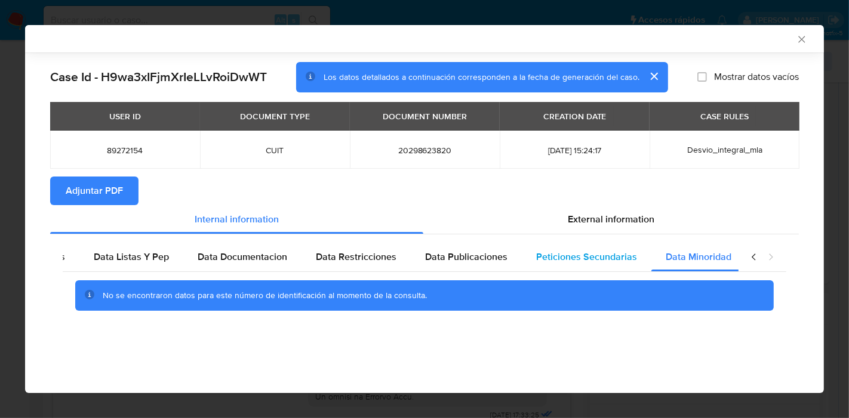
click at [591, 251] on span "Peticiones Secundarias" at bounding box center [586, 257] width 101 height 14
click at [158, 243] on div "Data Listas Y Pep" at bounding box center [131, 257] width 104 height 29
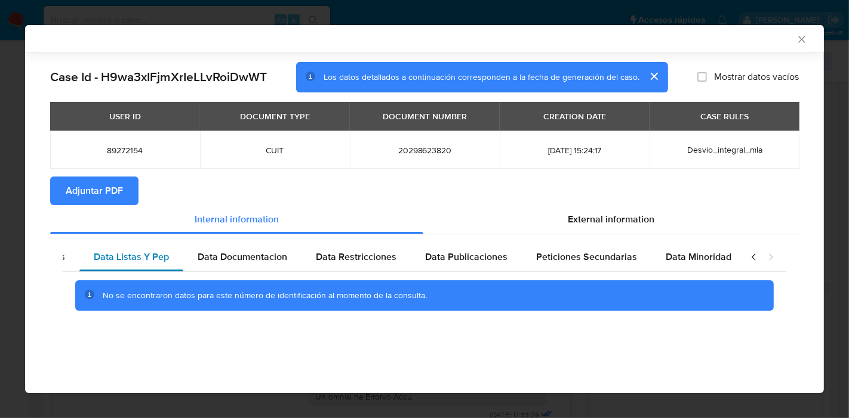
click at [155, 249] on div "Data Listas Y Pep" at bounding box center [131, 257] width 104 height 29
click at [754, 262] on icon "closure-recommendation-modal" at bounding box center [754, 257] width 12 height 12
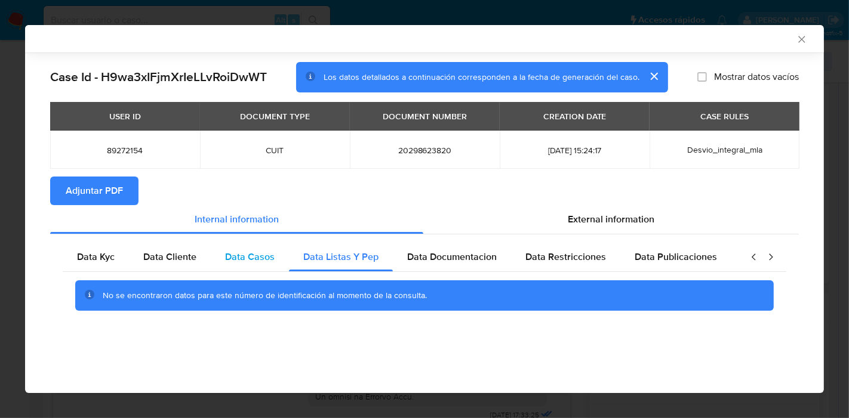
scroll to position [0, 0]
drag, startPoint x: 97, startPoint y: 257, endPoint x: 119, endPoint y: 251, distance: 23.5
click at [97, 257] on span "Data Kyc" at bounding box center [96, 257] width 38 height 14
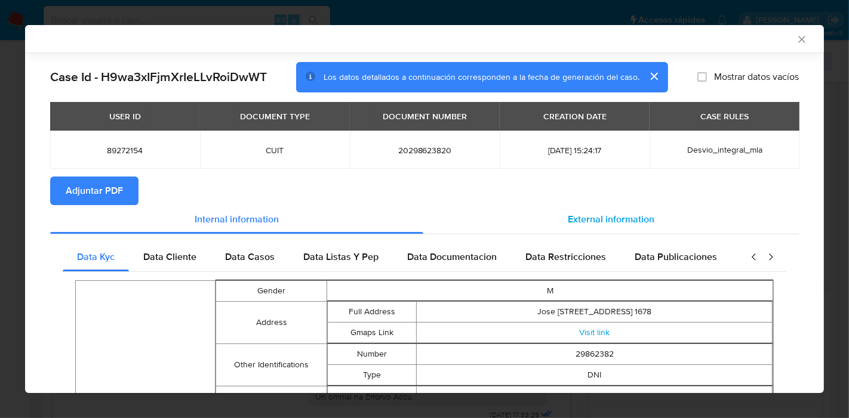
click at [667, 217] on div "External information" at bounding box center [610, 219] width 375 height 29
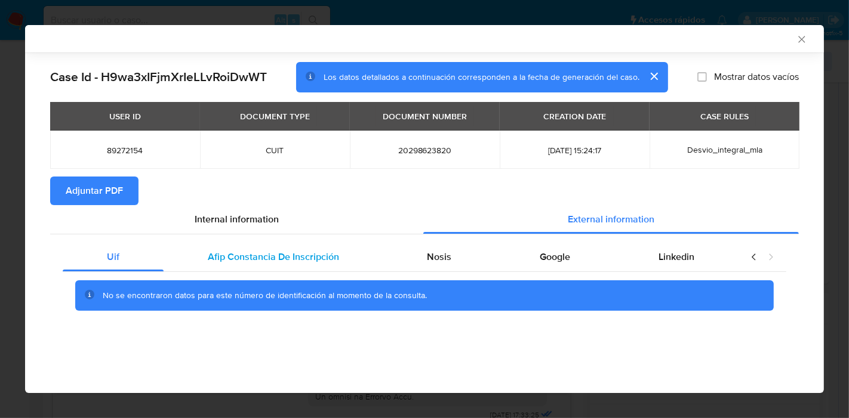
click at [232, 258] on span "Afip Constancia De Inscripción" at bounding box center [273, 257] width 131 height 14
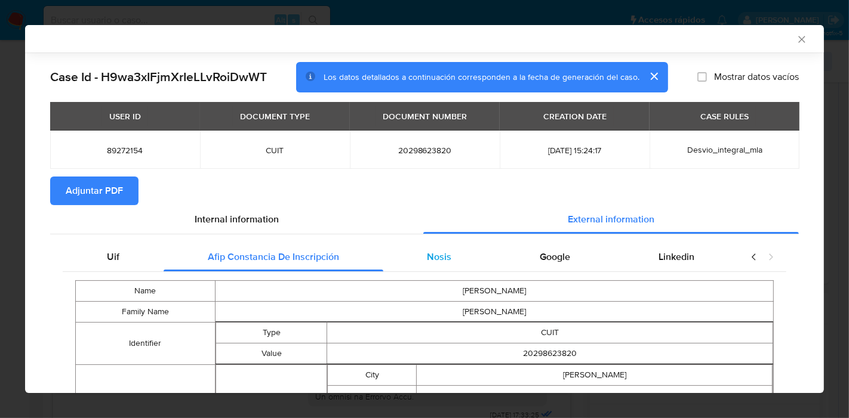
click at [423, 245] on div "Nosis" at bounding box center [439, 257] width 113 height 29
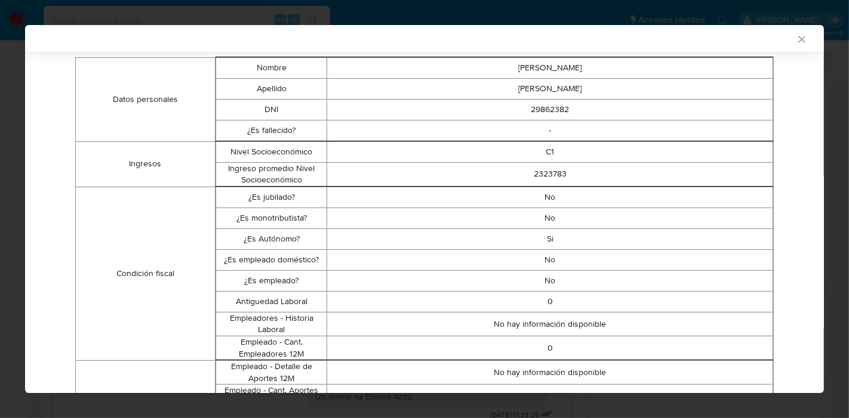
scroll to position [168, 0]
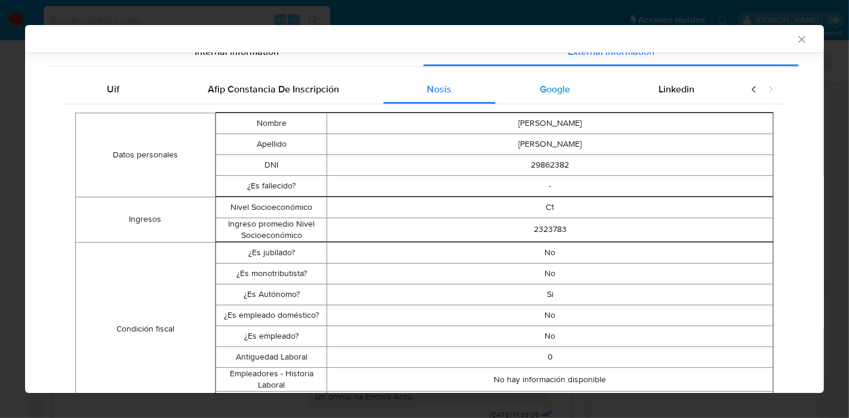
click at [568, 91] on div "Google" at bounding box center [554, 89] width 119 height 29
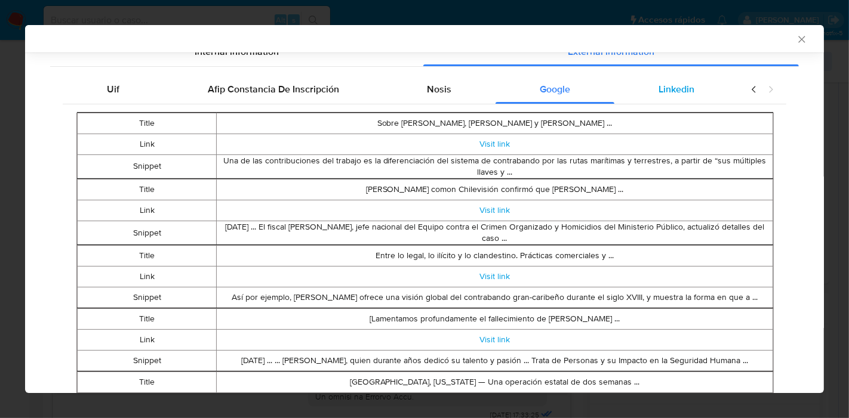
click at [673, 97] on div "Linkedin" at bounding box center [676, 89] width 124 height 29
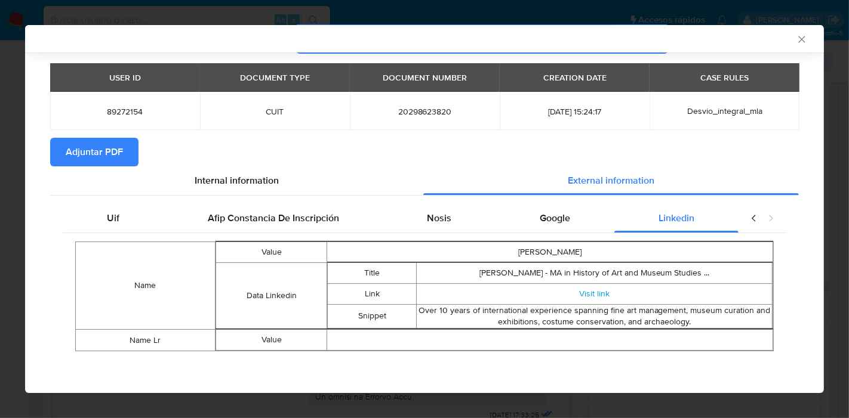
click at [559, 232] on div "Uif Afip Constancia De Inscripción Nosis Google Linkedin Name Value Julio Cesar…" at bounding box center [424, 282] width 723 height 156
click at [551, 221] on span "Google" at bounding box center [555, 218] width 30 height 14
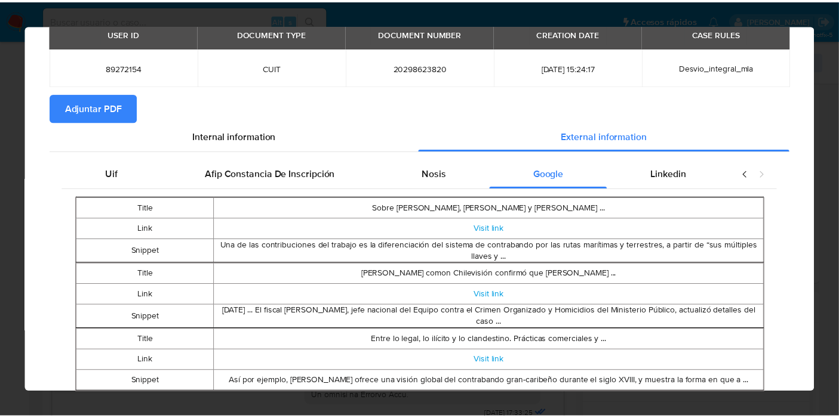
scroll to position [0, 0]
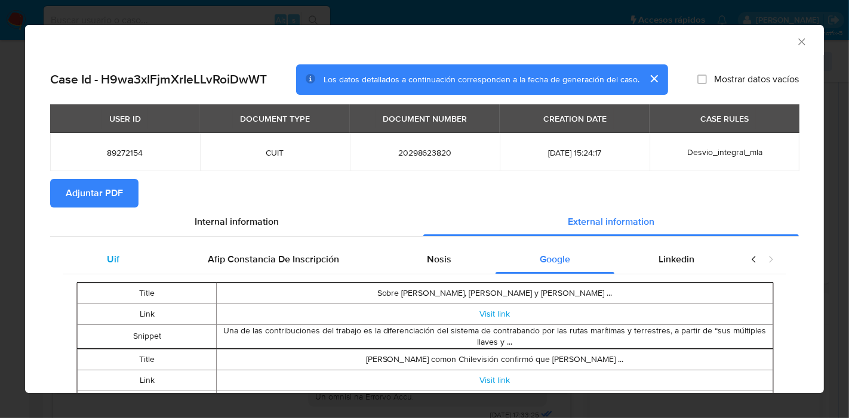
click at [104, 253] on div "Uif" at bounding box center [113, 259] width 101 height 29
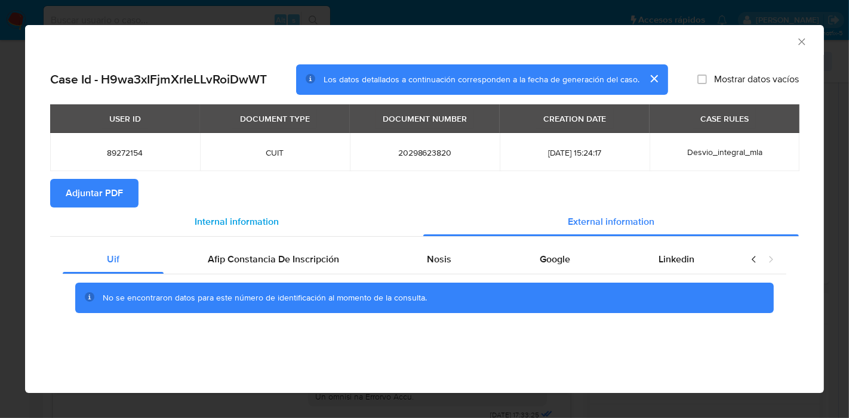
click at [229, 223] on span "Internal information" at bounding box center [237, 222] width 84 height 14
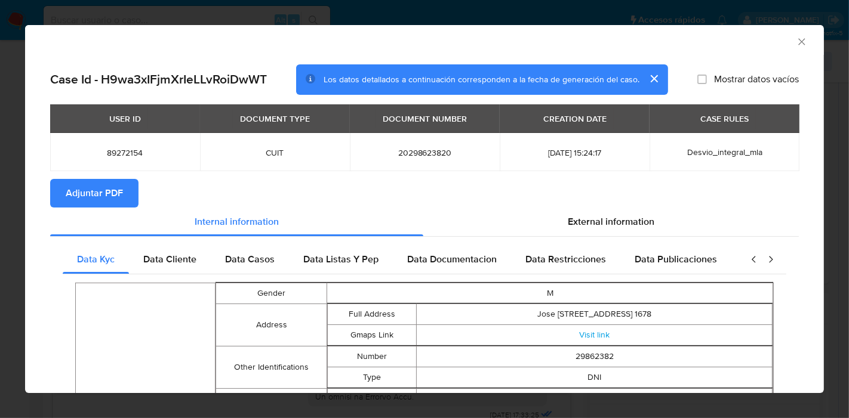
click at [107, 188] on span "Adjuntar PDF" at bounding box center [94, 193] width 57 height 26
click at [796, 39] on icon "Cerrar ventana" at bounding box center [802, 42] width 12 height 12
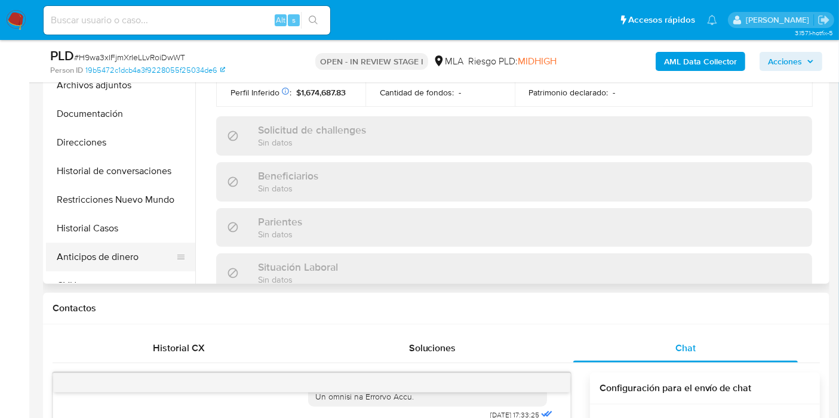
drag, startPoint x: 123, startPoint y: 269, endPoint x: 131, endPoint y: 261, distance: 10.6
click at [124, 269] on button "Anticipos de dinero" at bounding box center [116, 257] width 140 height 29
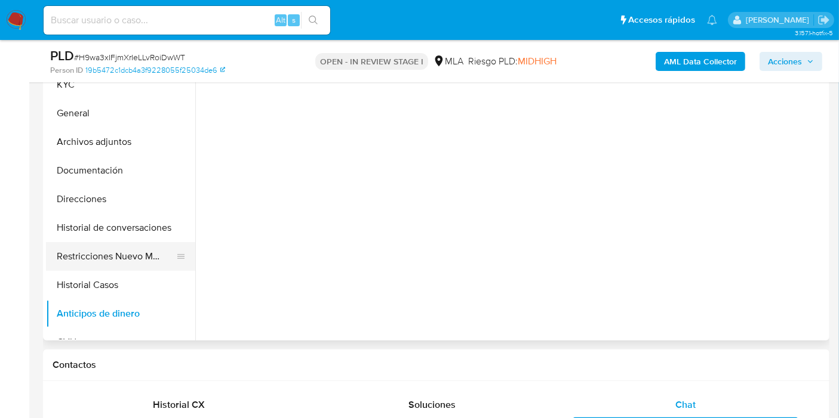
scroll to position [199, 0]
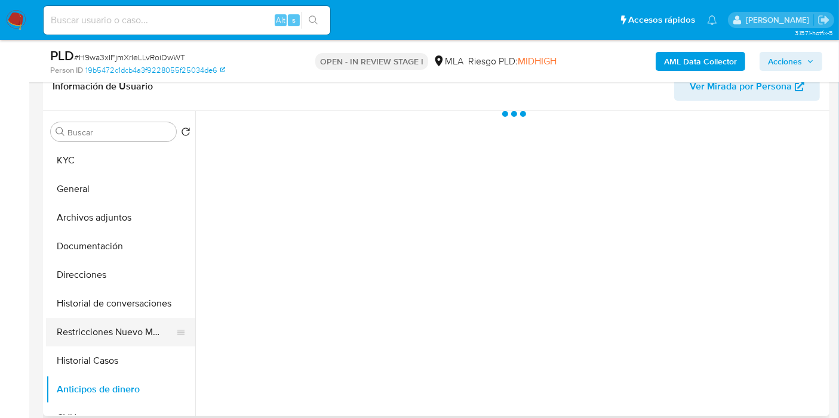
click at [116, 331] on button "Restricciones Nuevo Mundo" at bounding box center [116, 332] width 140 height 29
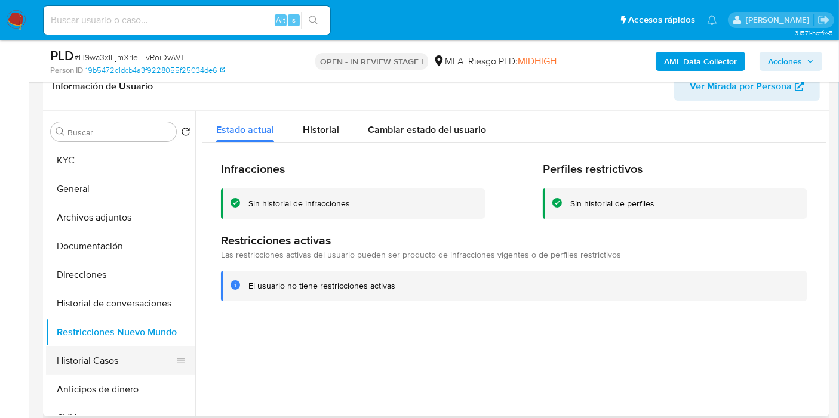
click at [100, 352] on button "Historial Casos" at bounding box center [116, 361] width 140 height 29
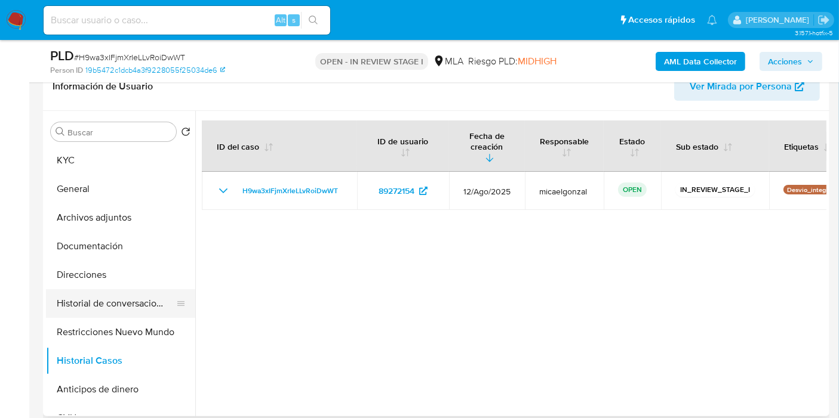
click at [118, 297] on button "Historial de conversaciones" at bounding box center [116, 303] width 140 height 29
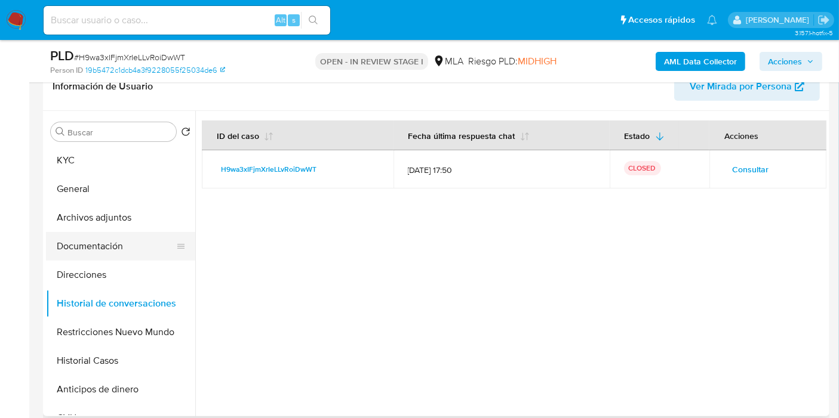
click at [134, 249] on button "Documentación" at bounding box center [116, 246] width 140 height 29
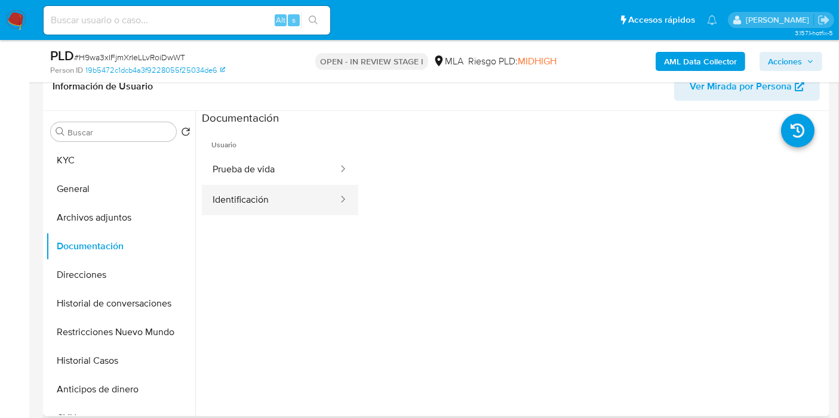
click at [275, 186] on button "Identificación" at bounding box center [270, 200] width 137 height 30
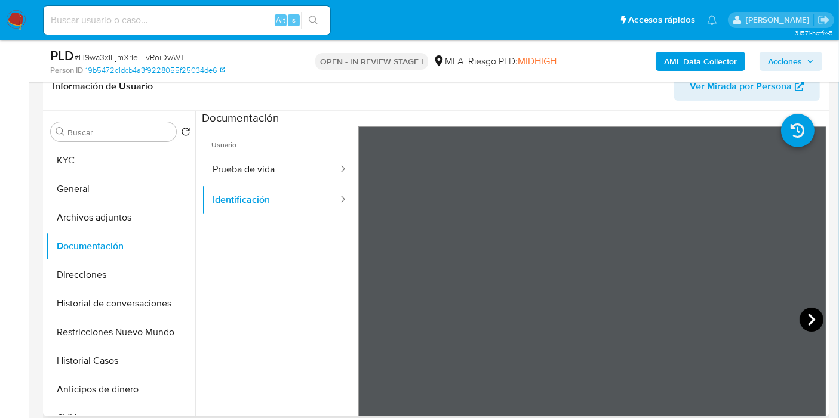
click at [808, 312] on icon at bounding box center [811, 320] width 24 height 24
click at [329, 176] on div at bounding box center [338, 170] width 19 height 30
click at [291, 178] on button "Prueba de vida" at bounding box center [270, 170] width 137 height 30
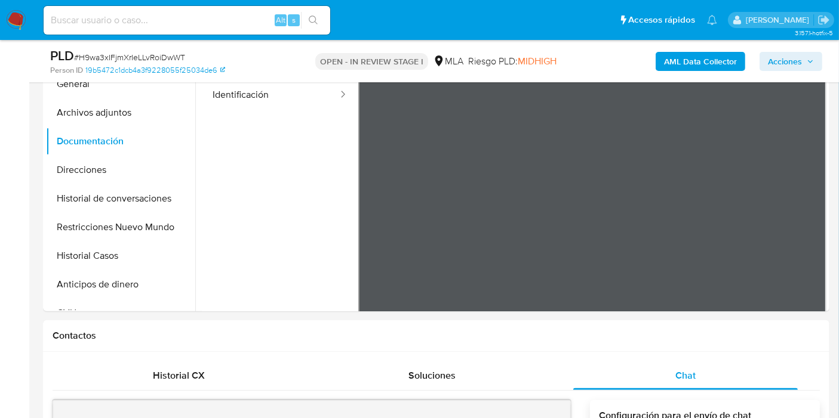
scroll to position [331, 0]
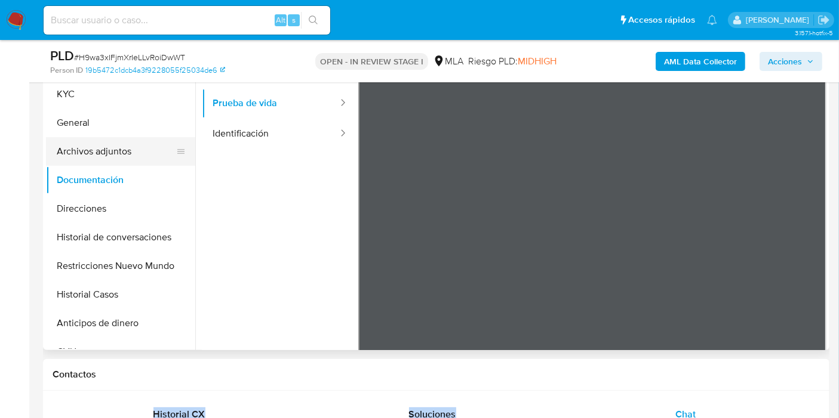
click at [79, 139] on button "Archivos adjuntos" at bounding box center [116, 151] width 140 height 29
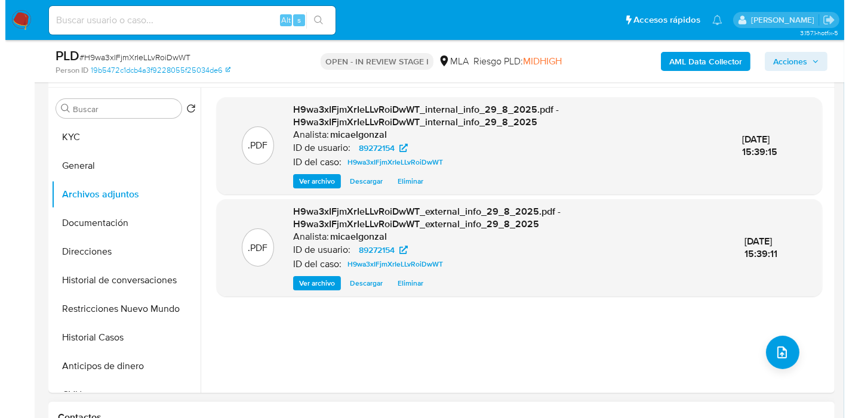
scroll to position [265, 0]
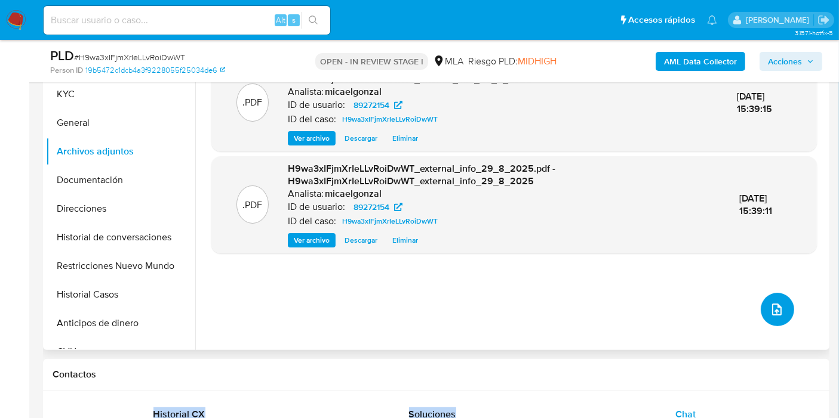
click at [762, 306] on button "upload-file" at bounding box center [776, 309] width 33 height 33
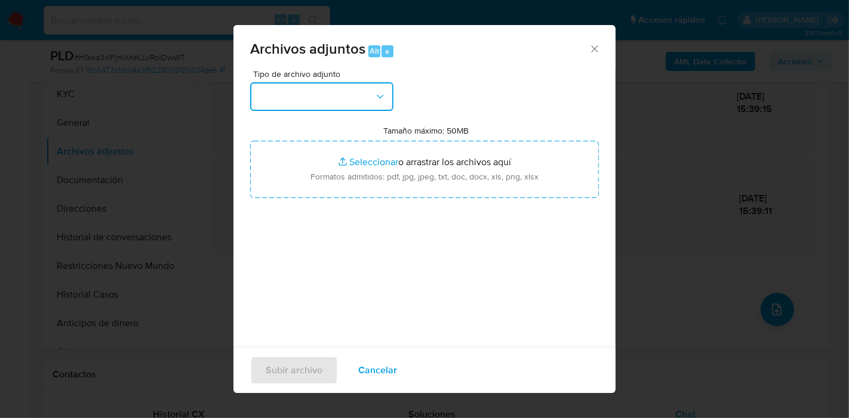
click at [301, 105] on button "button" at bounding box center [321, 96] width 143 height 29
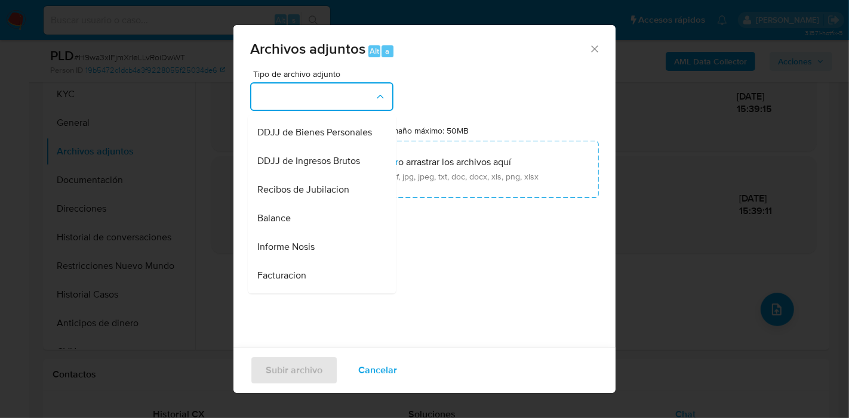
scroll to position [406, 0]
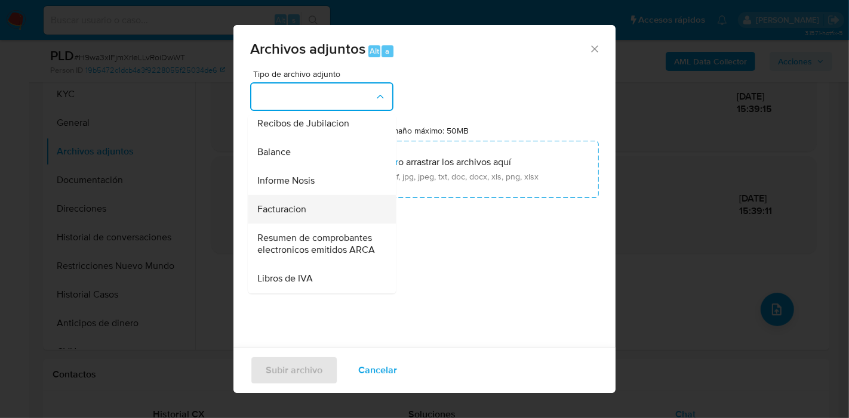
click at [306, 215] on span "Facturacion" at bounding box center [281, 210] width 49 height 12
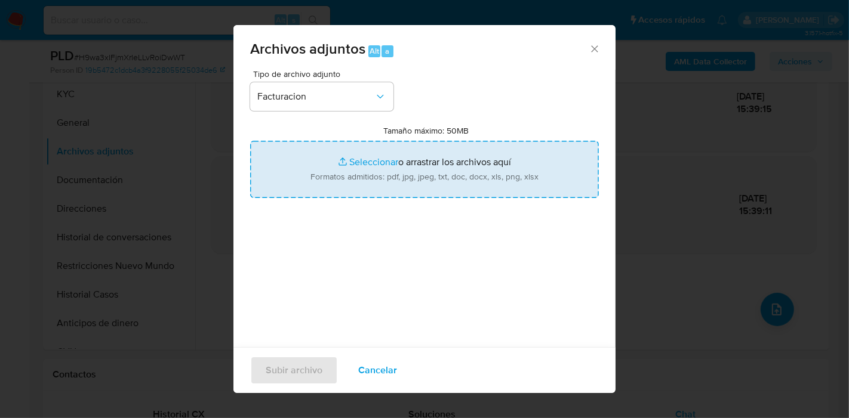
click at [429, 182] on input "Tamaño máximo: 50MB Seleccionar archivos" at bounding box center [424, 169] width 349 height 57
type input "C:\fakepath\Factura GRUPO THOR SRL GARBIN SA UTE - 1.pdf"
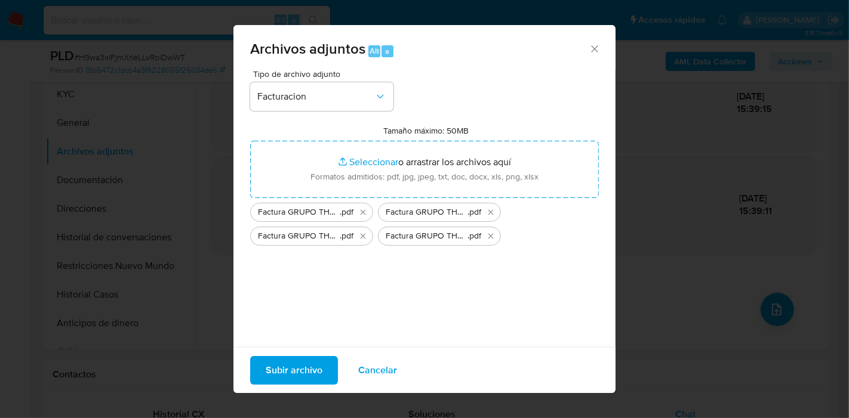
click at [310, 368] on span "Subir archivo" at bounding box center [294, 370] width 57 height 26
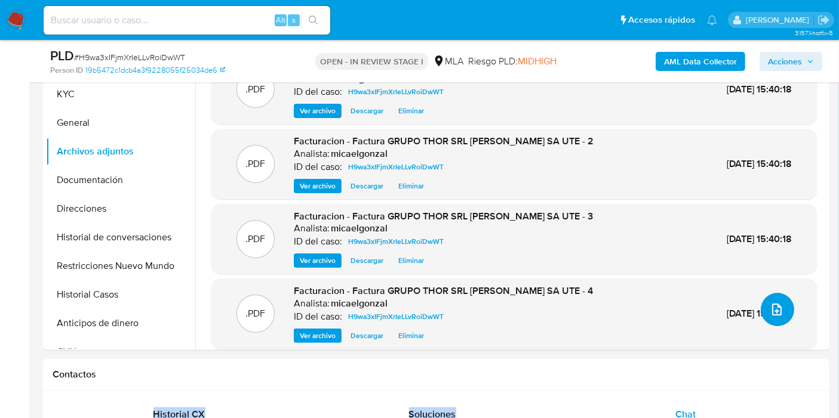
click at [770, 304] on icon "upload-file" at bounding box center [776, 310] width 14 height 14
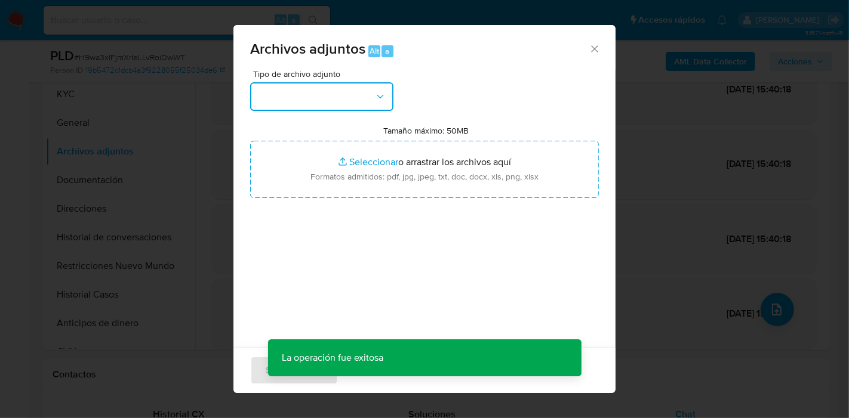
click at [375, 107] on button "button" at bounding box center [321, 96] width 143 height 29
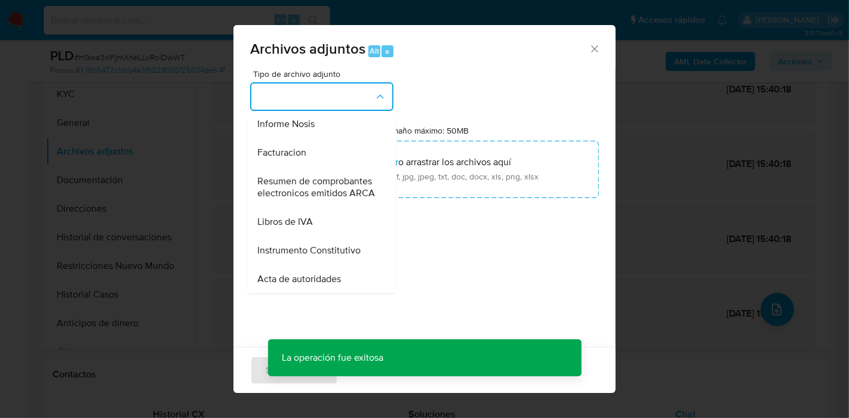
scroll to position [464, 0]
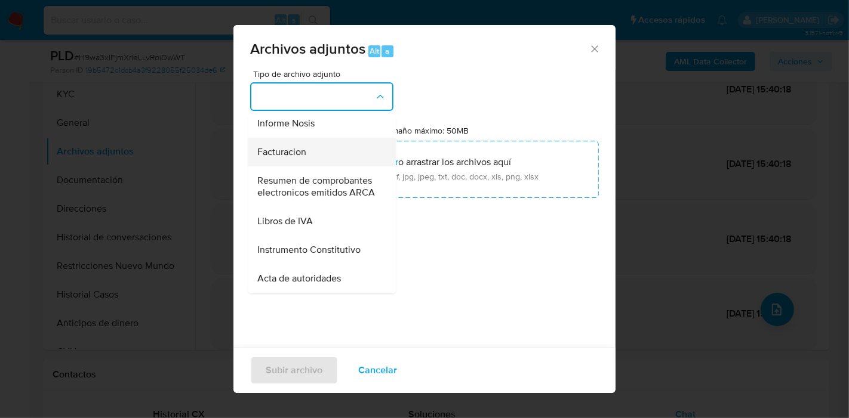
click at [338, 167] on div "Facturacion" at bounding box center [318, 152] width 122 height 29
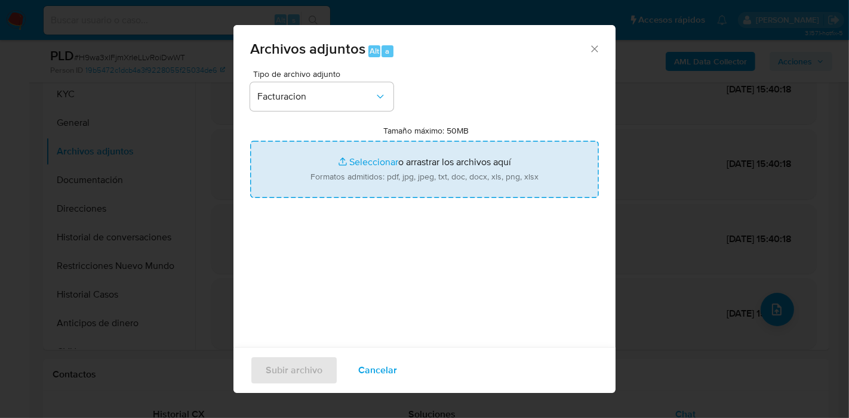
click at [408, 175] on input "Tamaño máximo: 50MB Seleccionar archivos" at bounding box center [424, 169] width 349 height 57
type input "C:\fakepath\Factura GRUPO THOR SRL GARBIN SA UTE - 5.pdf"
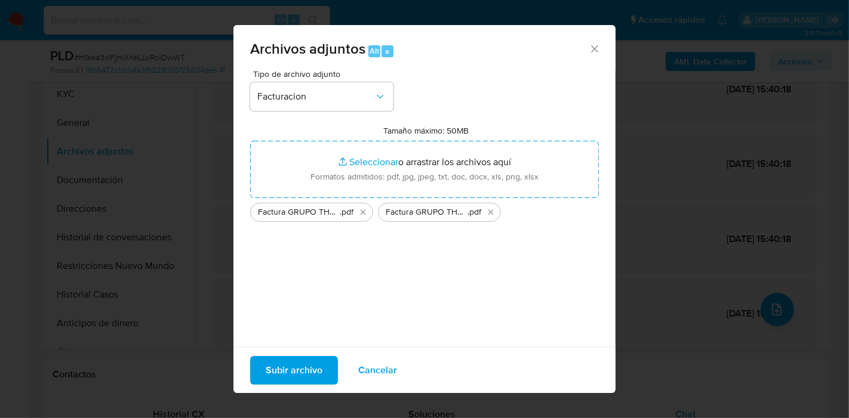
click at [300, 364] on span "Subir archivo" at bounding box center [294, 370] width 57 height 26
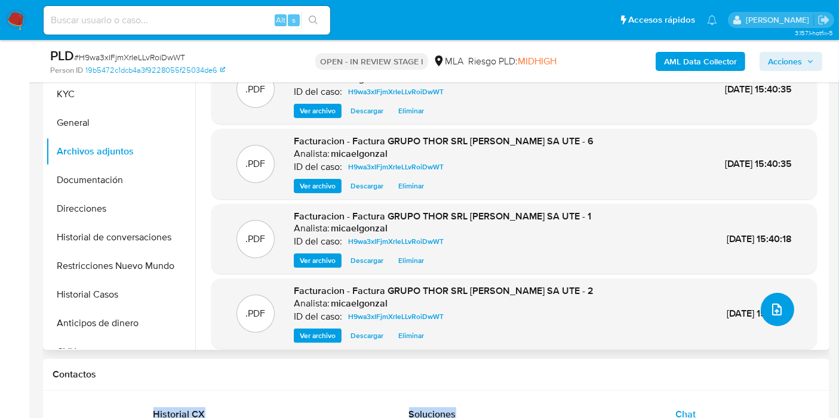
click at [766, 295] on button "upload-file" at bounding box center [776, 309] width 33 height 33
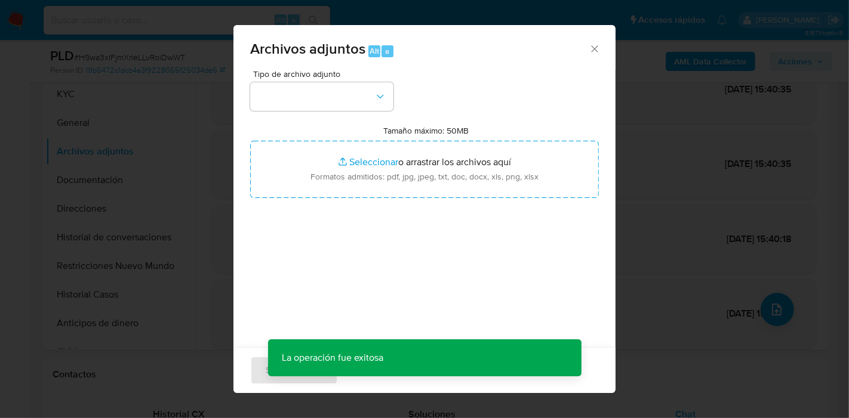
click at [313, 81] on div "Tipo de archivo adjunto" at bounding box center [321, 90] width 143 height 41
click at [319, 105] on button "button" at bounding box center [321, 96] width 143 height 29
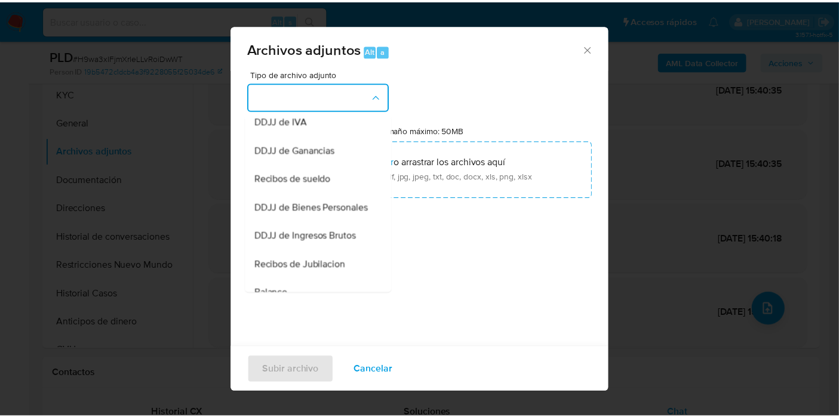
scroll to position [199, 0]
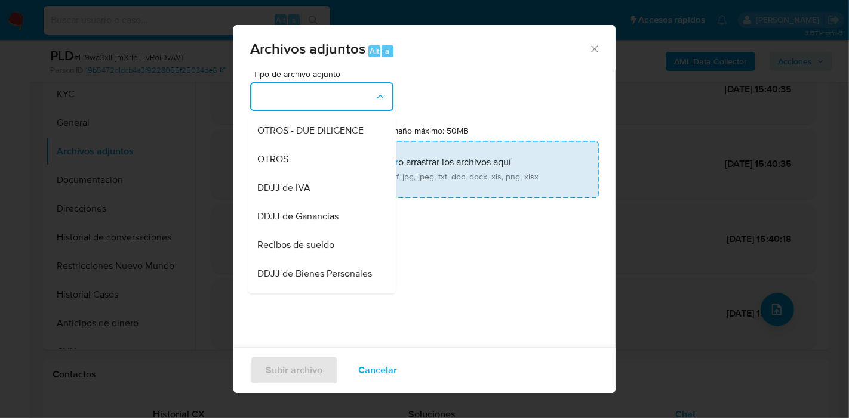
drag, startPoint x: 319, startPoint y: 171, endPoint x: 383, endPoint y: 153, distance: 67.1
click at [320, 171] on div "OTROS" at bounding box center [318, 159] width 122 height 29
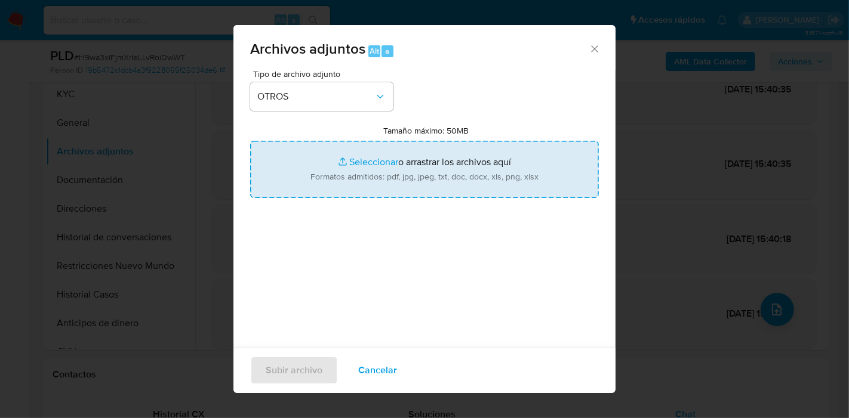
click at [383, 153] on input "Tamaño máximo: 50MB Seleccionar archivos" at bounding box center [424, 169] width 349 height 57
type input "C:\fakepath\Caselog H9wa3xIFjmXrIeLLvRoiDwWT_2025_08_19_16_33_30.docx"
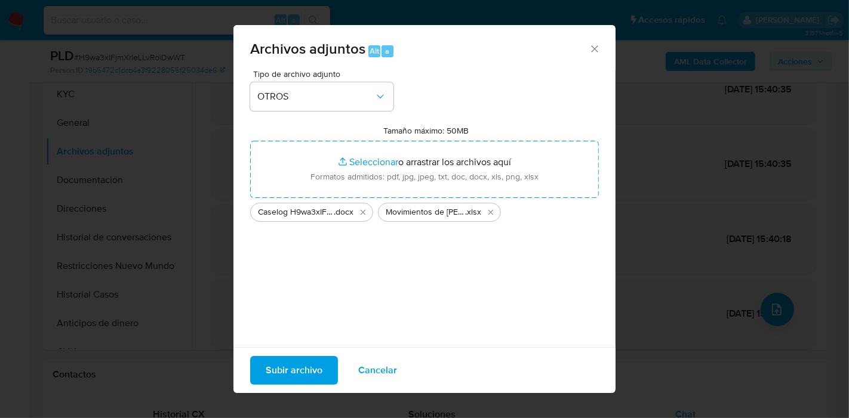
click at [360, 264] on div "Tipo de archivo adjunto OTROS Tamaño máximo: 50MB Seleccionar archivos Seleccio…" at bounding box center [424, 211] width 349 height 282
click at [305, 361] on span "Subir archivo" at bounding box center [294, 370] width 57 height 26
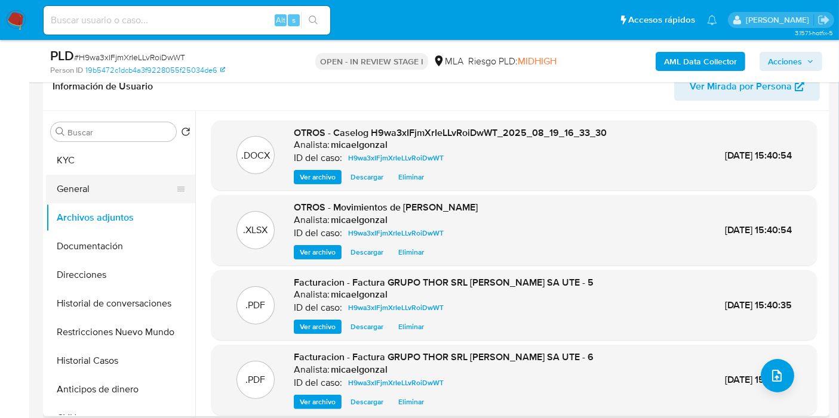
click at [126, 196] on button "General" at bounding box center [116, 189] width 140 height 29
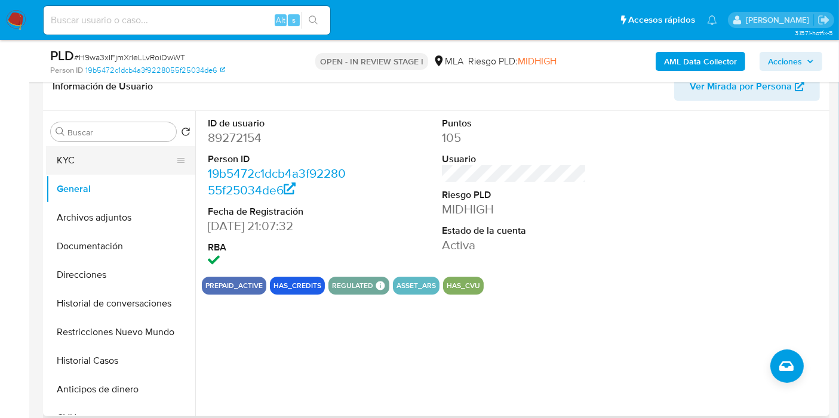
click at [144, 152] on button "KYC" at bounding box center [116, 160] width 140 height 29
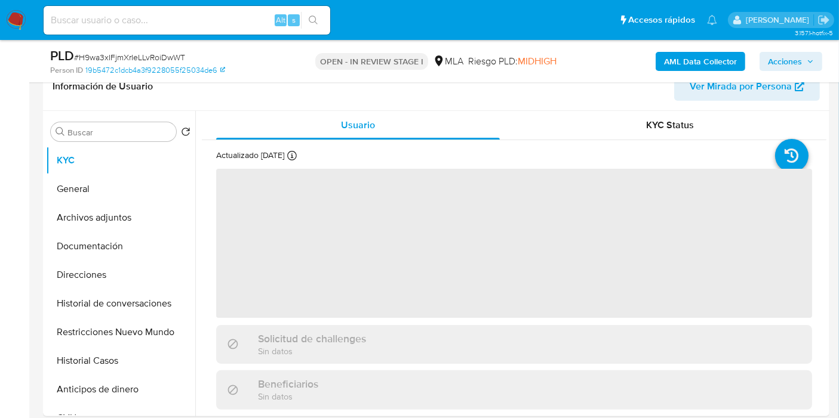
click at [816, 62] on button "Acciones" at bounding box center [790, 61] width 63 height 19
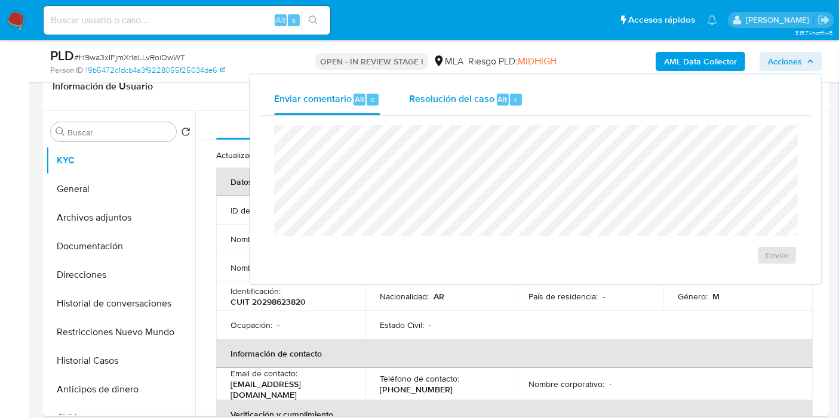
drag, startPoint x: 452, startPoint y: 93, endPoint x: 460, endPoint y: 111, distance: 20.1
click at [452, 93] on span "Resolución del caso" at bounding box center [451, 99] width 85 height 14
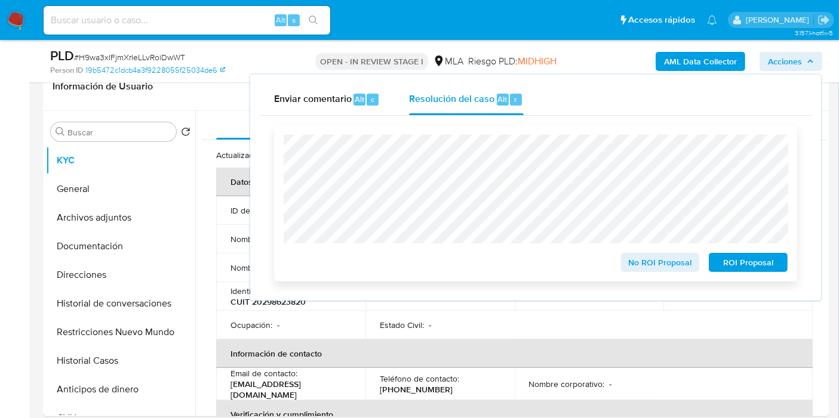
drag, startPoint x: 655, startPoint y: 255, endPoint x: 661, endPoint y: 246, distance: 11.6
click at [657, 253] on div "No ROI Proposal" at bounding box center [660, 260] width 88 height 24
click at [665, 260] on span "No ROI Proposal" at bounding box center [660, 262] width 62 height 17
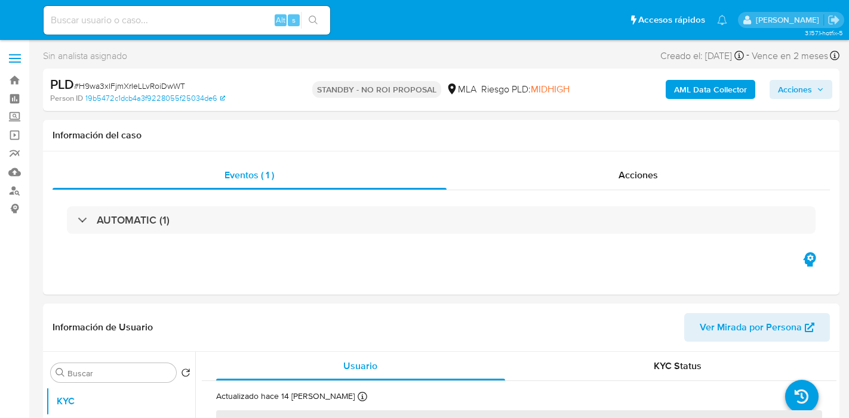
select select "10"
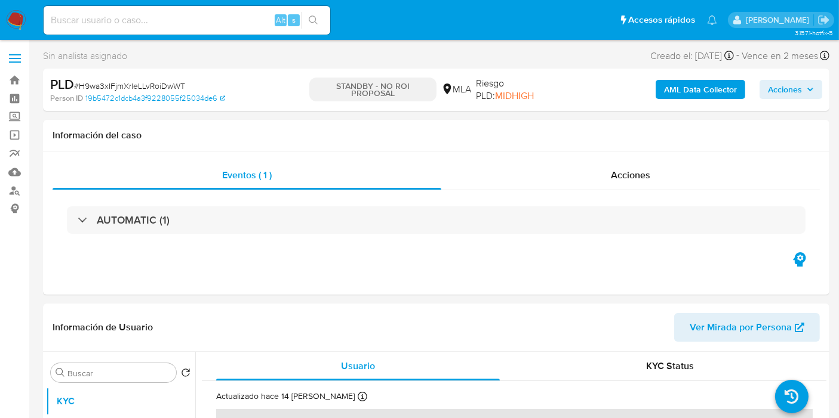
click at [8, 18] on img at bounding box center [16, 20] width 20 height 20
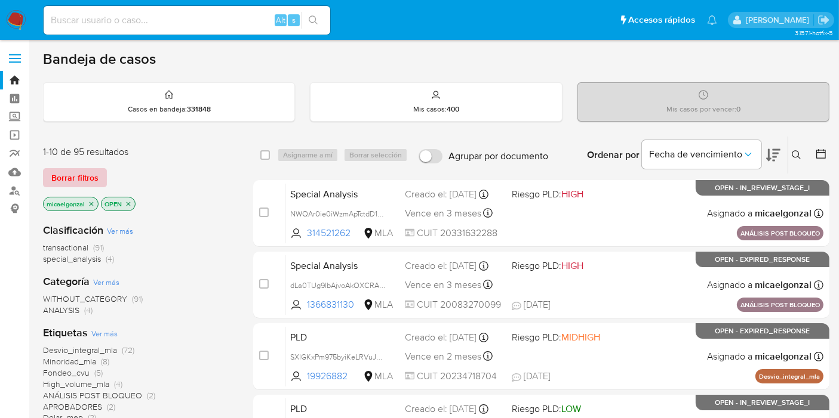
click at [51, 170] on span "Borrar filtros" at bounding box center [74, 177] width 47 height 17
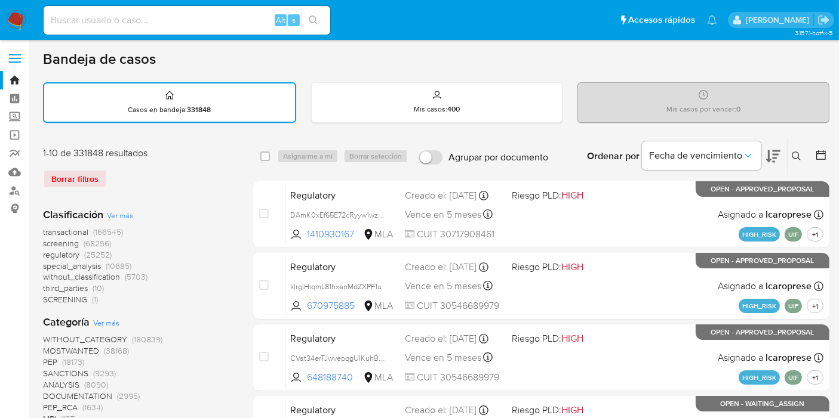
click at [792, 159] on icon at bounding box center [796, 157] width 10 height 10
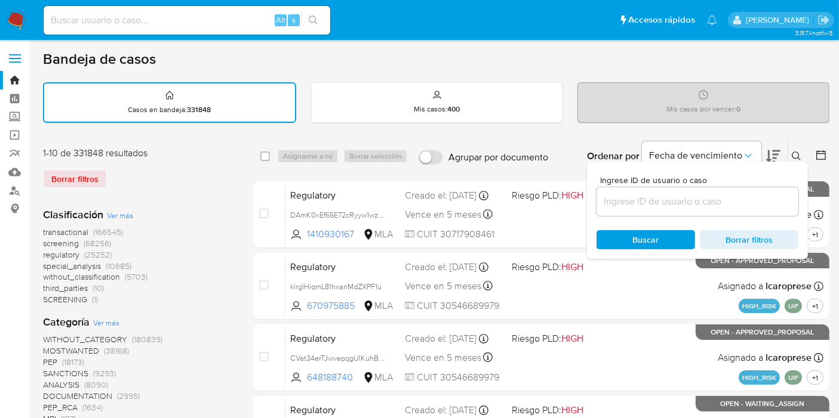
click at [663, 192] on div at bounding box center [697, 201] width 202 height 29
click at [636, 209] on div at bounding box center [697, 201] width 202 height 29
click at [636, 202] on input at bounding box center [697, 202] width 202 height 16
paste input "P2E6UkwSoD1XYO7TCVfPBe30"
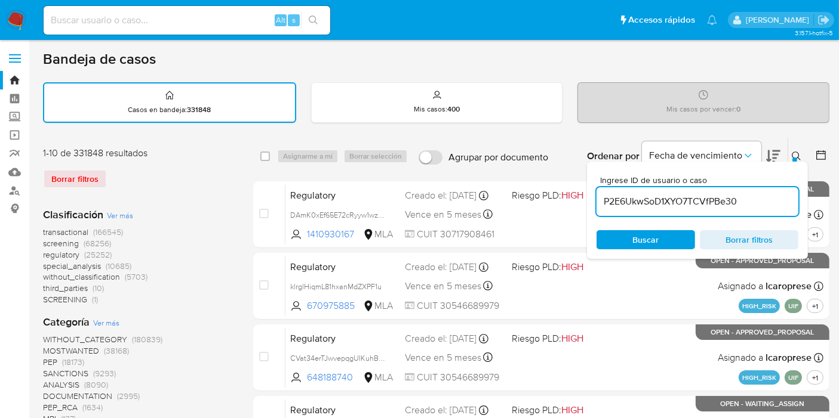
type input "P2E6UkwSoD1XYO7TCVfPBe30"
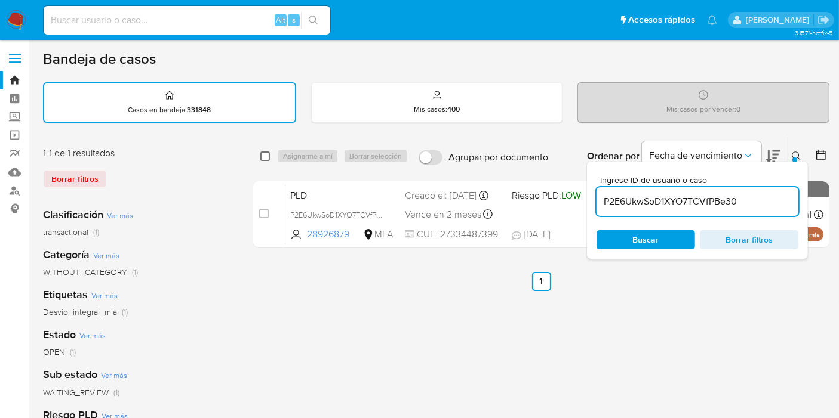
click at [269, 152] on span at bounding box center [265, 157] width 10 height 10
click at [267, 152] on input "checkbox" at bounding box center [265, 157] width 10 height 10
checkbox input "true"
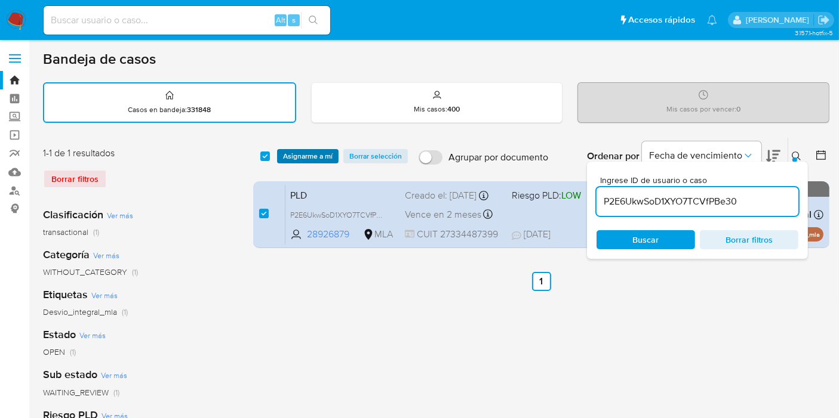
click at [289, 151] on span "Asignarme a mí" at bounding box center [308, 156] width 50 height 12
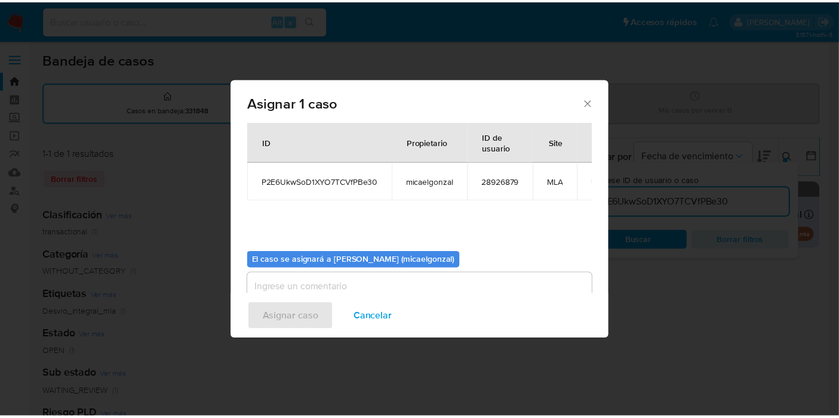
scroll to position [61, 0]
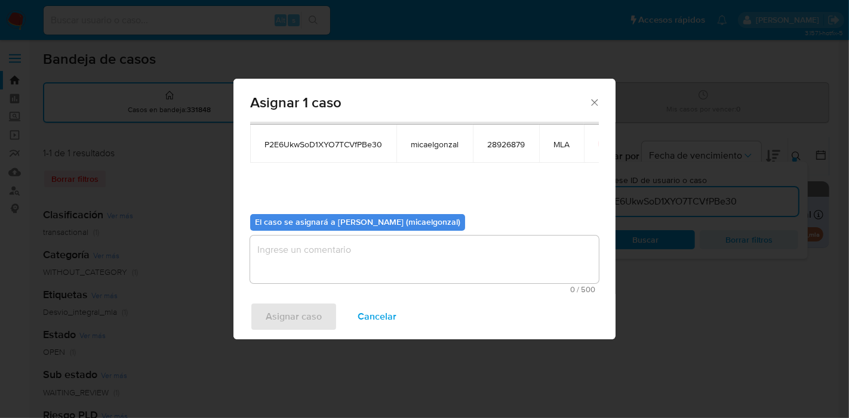
click at [297, 243] on textarea "assign-modal" at bounding box center [424, 260] width 349 height 48
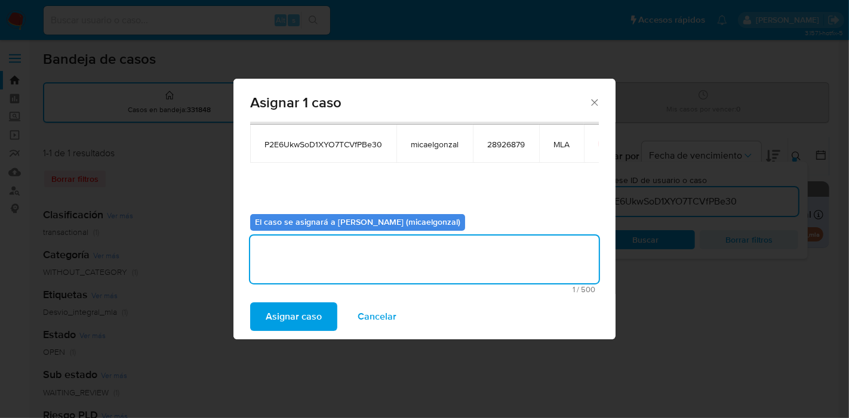
click at [291, 314] on span "Asignar caso" at bounding box center [294, 317] width 56 height 26
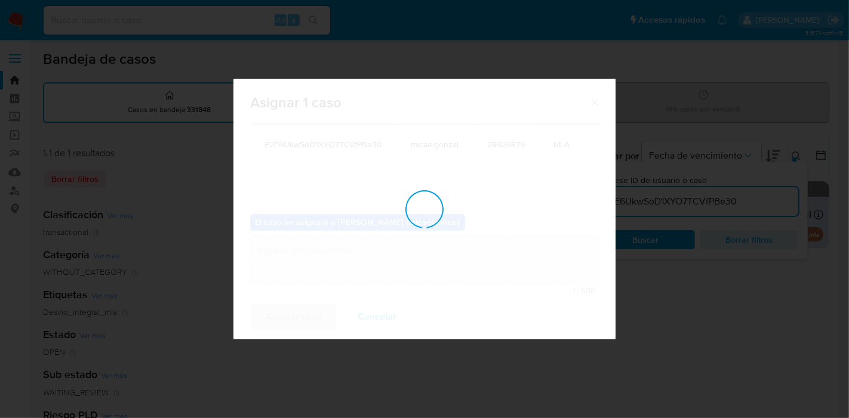
checkbox input "false"
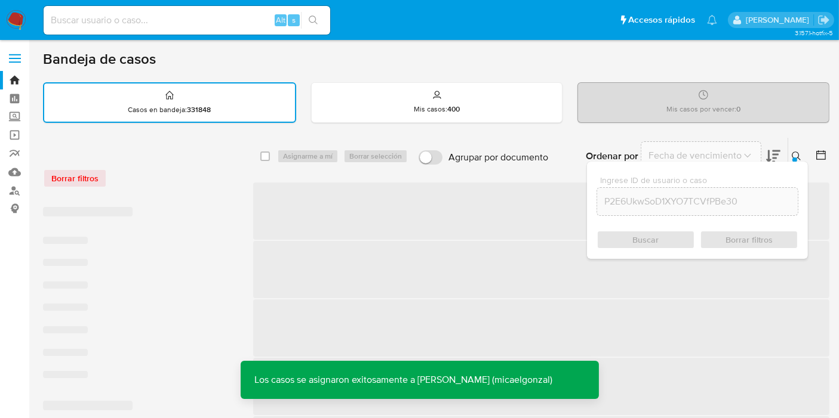
click at [206, 30] on div "Alt s" at bounding box center [187, 20] width 286 height 29
drag, startPoint x: 204, startPoint y: 30, endPoint x: 187, endPoint y: 20, distance: 19.5
click at [196, 25] on div "Alt s" at bounding box center [187, 20] width 286 height 29
click at [187, 20] on input at bounding box center [187, 21] width 286 height 16
click at [186, 28] on div "Alt s" at bounding box center [187, 20] width 286 height 29
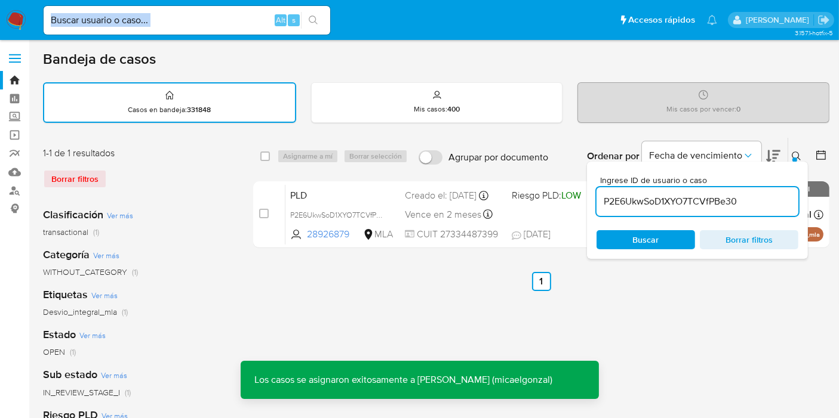
click at [198, 19] on input at bounding box center [187, 21] width 286 height 16
paste input "P2E6UkwSoD1XYO7TCVfPBe30"
type input "P2E6UkwSoD1XYO7TCVfPBe30"
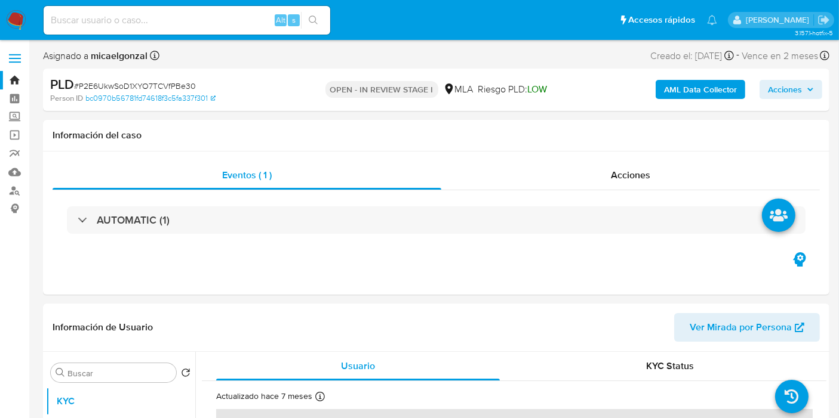
select select "10"
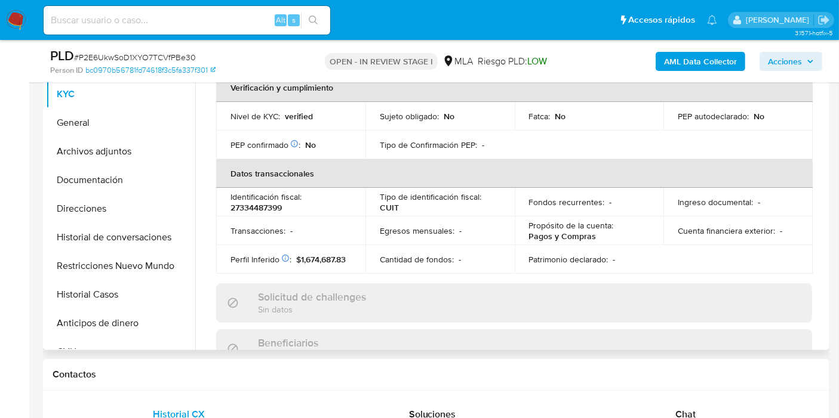
scroll to position [331, 0]
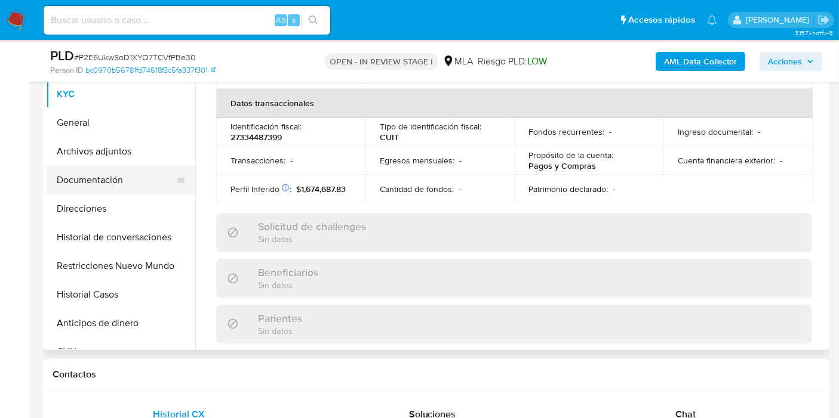
click at [109, 192] on button "Documentación" at bounding box center [116, 180] width 140 height 29
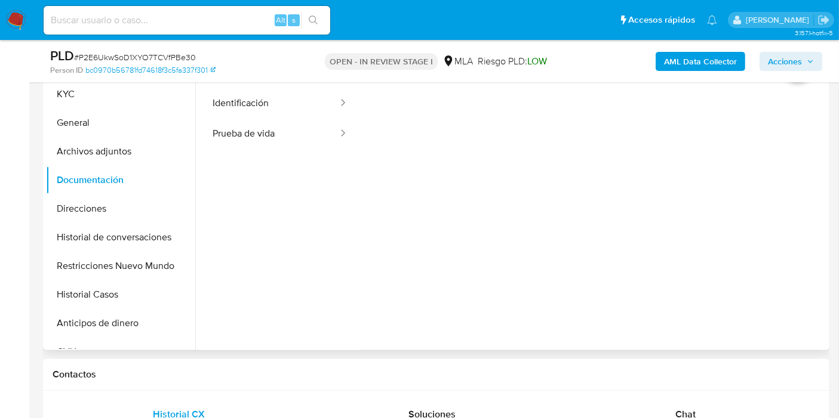
scroll to position [199, 0]
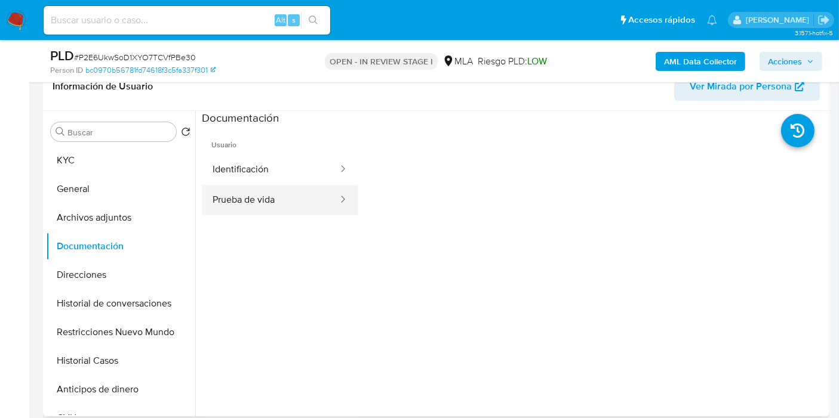
click at [269, 191] on button "Prueba de vida" at bounding box center [270, 200] width 137 height 30
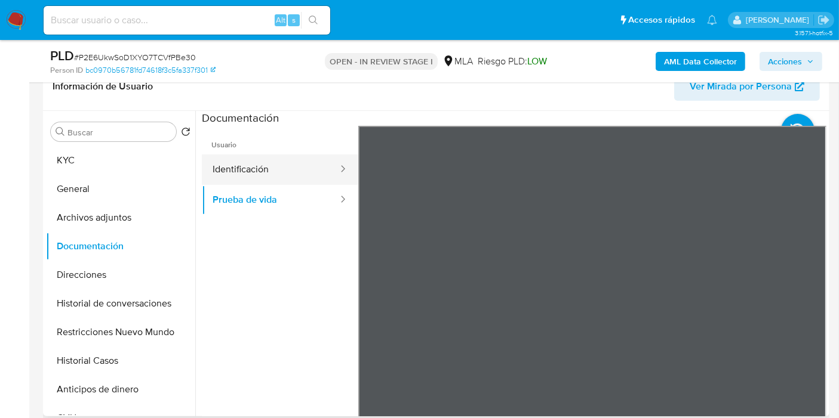
click at [274, 171] on button "Identificación" at bounding box center [270, 170] width 137 height 30
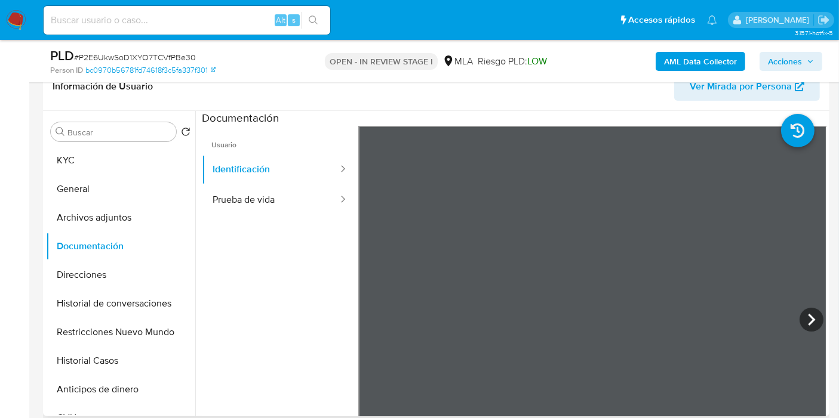
scroll to position [20, 0]
click at [803, 326] on icon at bounding box center [811, 320] width 24 height 24
click at [282, 205] on button "Prueba de vida" at bounding box center [270, 200] width 137 height 30
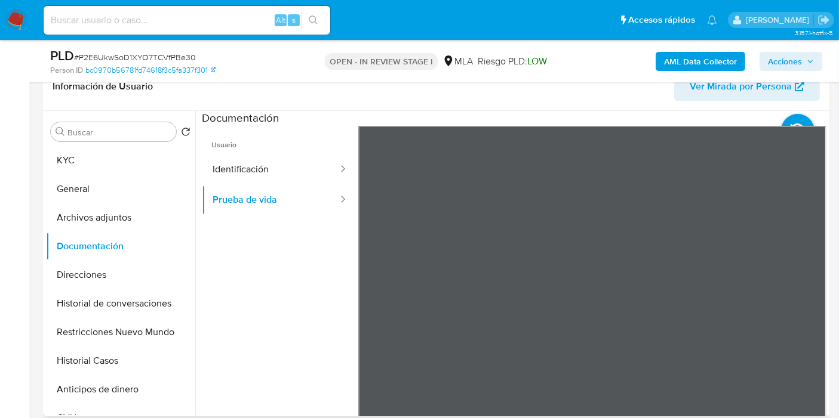
click at [79, 142] on div "Buscar Volver al orden por defecto KYC General Archivos adjuntos Documentación …" at bounding box center [120, 265] width 149 height 304
click at [88, 166] on button "KYC" at bounding box center [116, 160] width 140 height 29
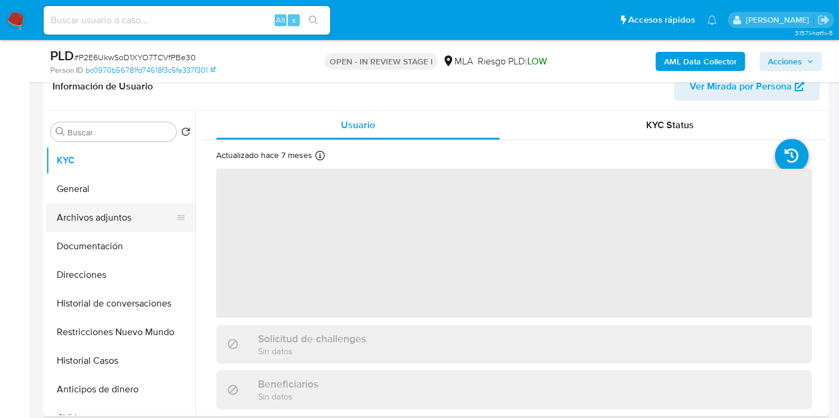
click at [100, 210] on button "Archivos adjuntos" at bounding box center [116, 218] width 140 height 29
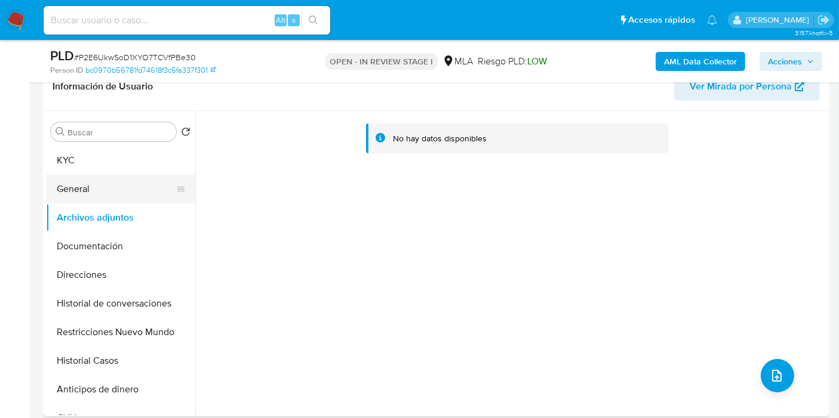
click at [72, 175] on button "General" at bounding box center [116, 189] width 140 height 29
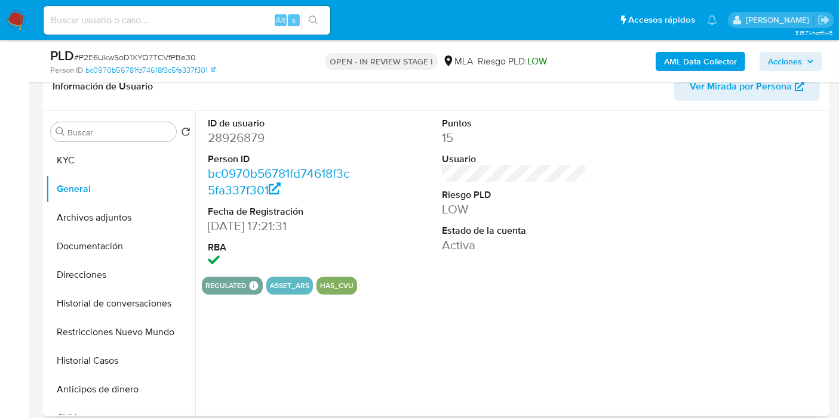
click at [248, 136] on dd "28926879" at bounding box center [280, 138] width 144 height 17
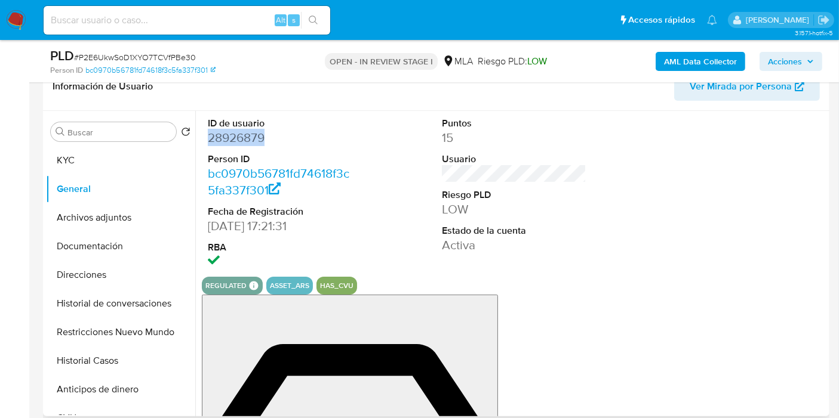
copy dd "28926879"
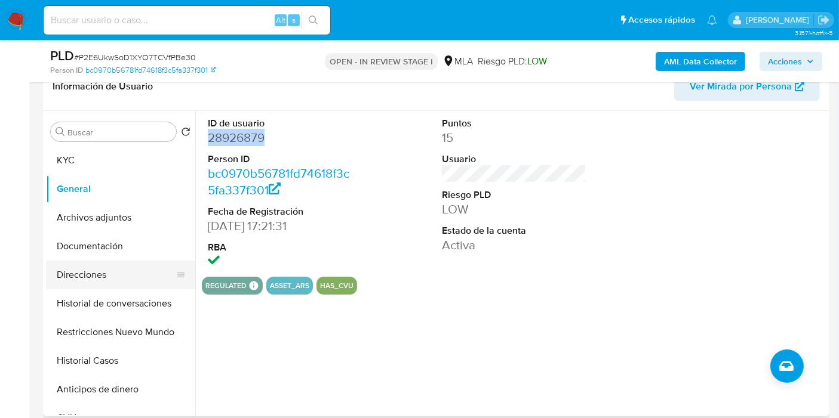
click at [81, 281] on button "Direcciones" at bounding box center [116, 275] width 140 height 29
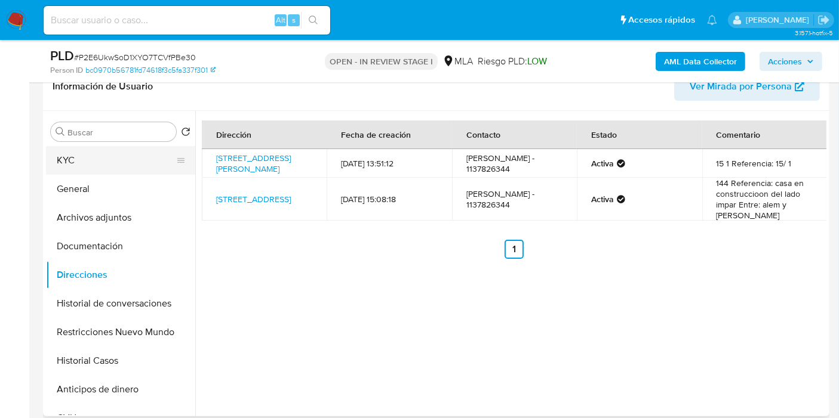
click at [61, 173] on button "KYC" at bounding box center [116, 160] width 140 height 29
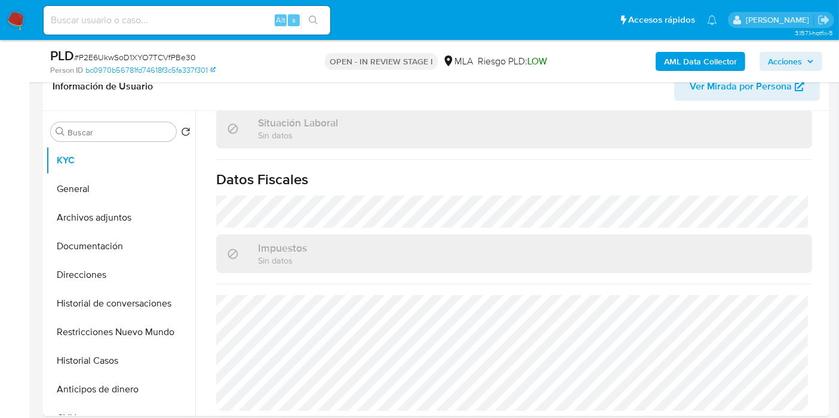
scroll to position [464, 0]
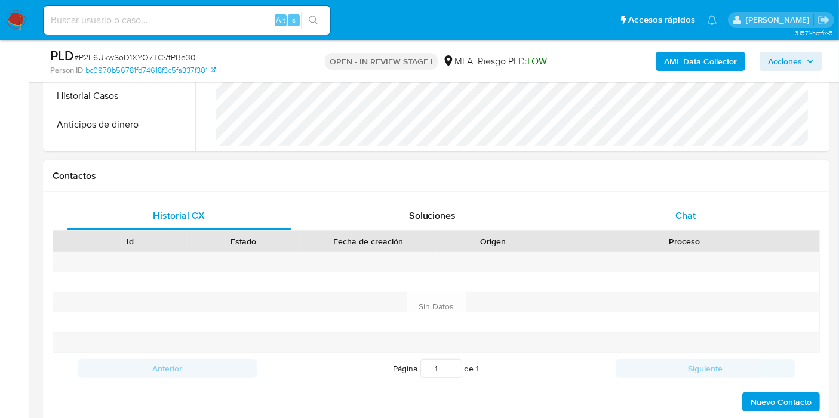
click at [764, 203] on div "Chat" at bounding box center [685, 216] width 224 height 29
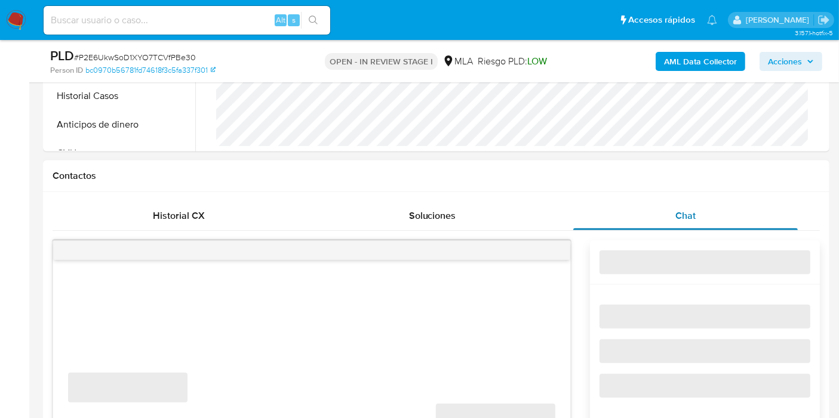
click at [708, 225] on div "Chat" at bounding box center [685, 216] width 224 height 29
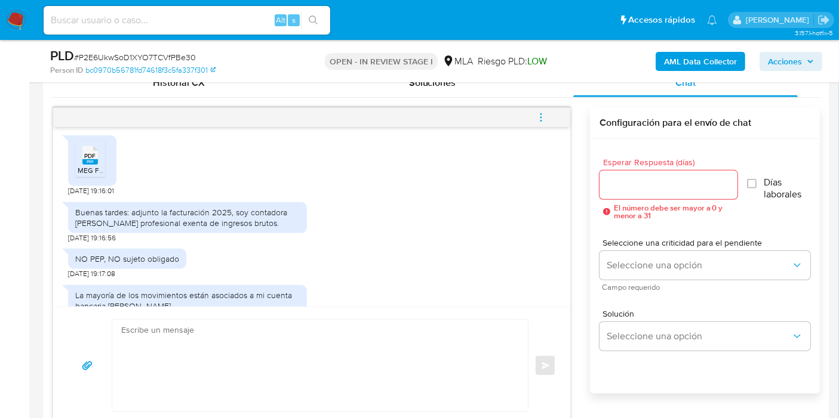
scroll to position [673, 0]
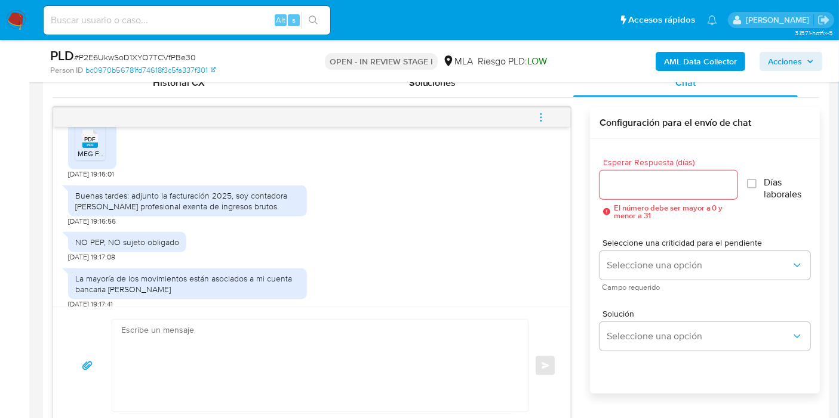
click at [179, 212] on div "Buenas tardes: adjunto la facturación 2025, soy contadora de CABA profesional e…" at bounding box center [187, 200] width 224 height 21
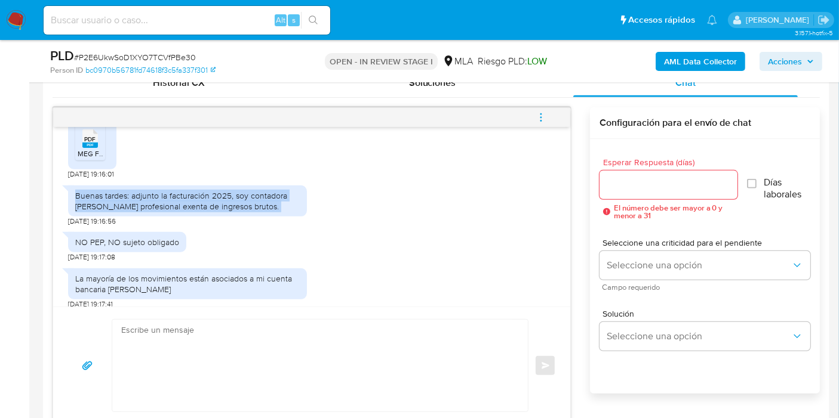
click at [179, 212] on div "Buenas tardes: adjunto la facturación 2025, soy contadora de CABA profesional e…" at bounding box center [187, 200] width 224 height 21
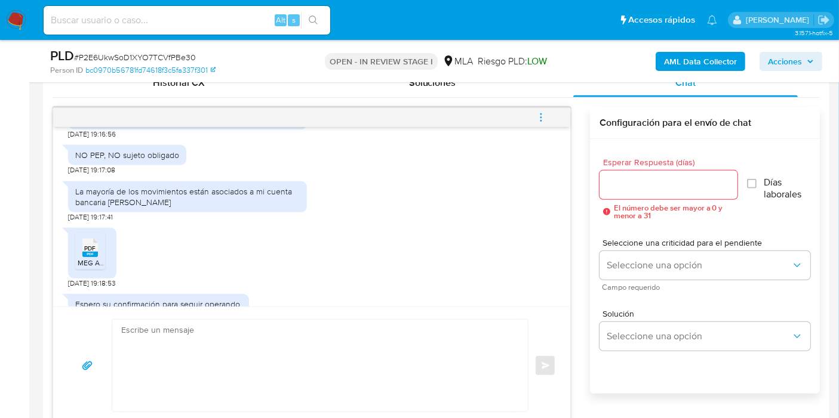
scroll to position [740, 0]
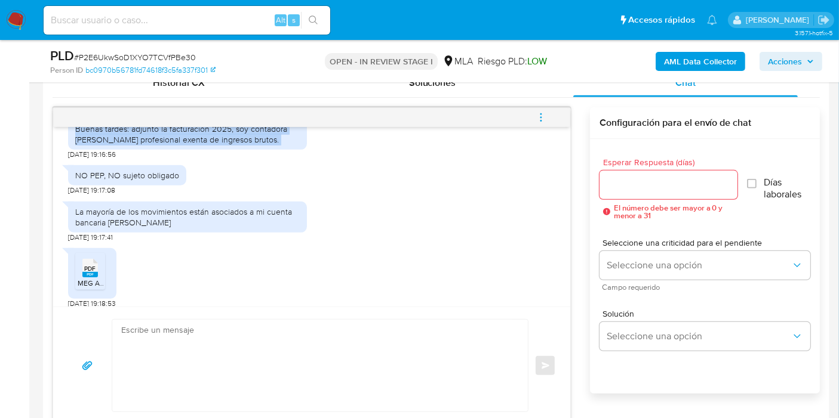
click at [199, 145] on div "Buenas tardes: adjunto la facturación 2025, soy contadora de CABA profesional e…" at bounding box center [187, 134] width 224 height 21
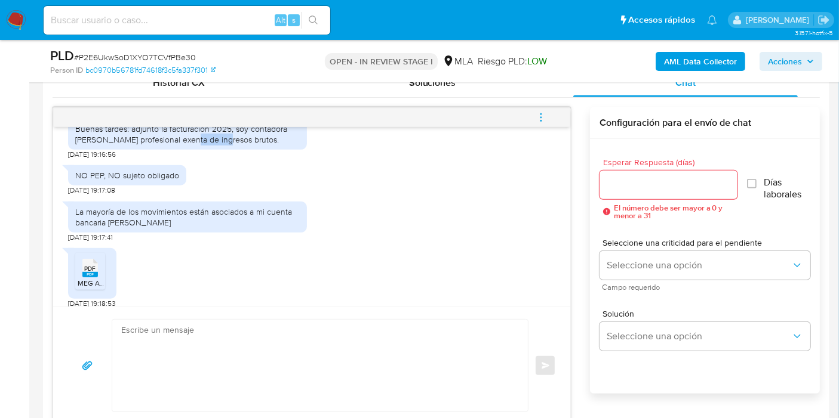
click at [199, 145] on div "Buenas tardes: adjunto la facturación 2025, soy contadora de CABA profesional e…" at bounding box center [187, 134] width 224 height 21
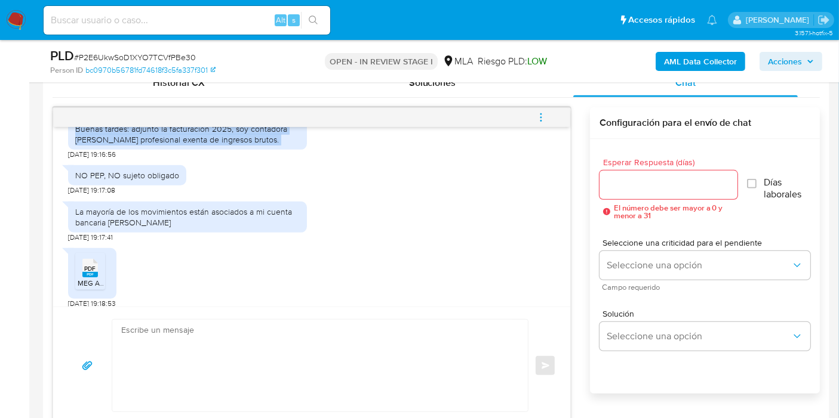
click at [199, 145] on div "Buenas tardes: adjunto la facturación 2025, soy contadora de CABA profesional e…" at bounding box center [187, 134] width 224 height 21
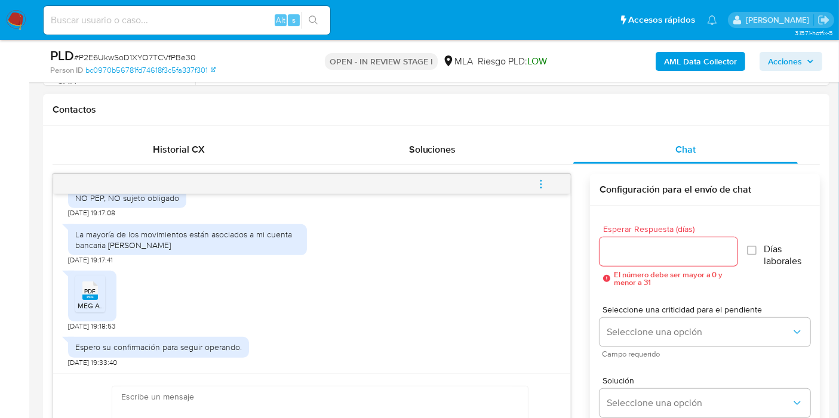
scroll to position [806, 0]
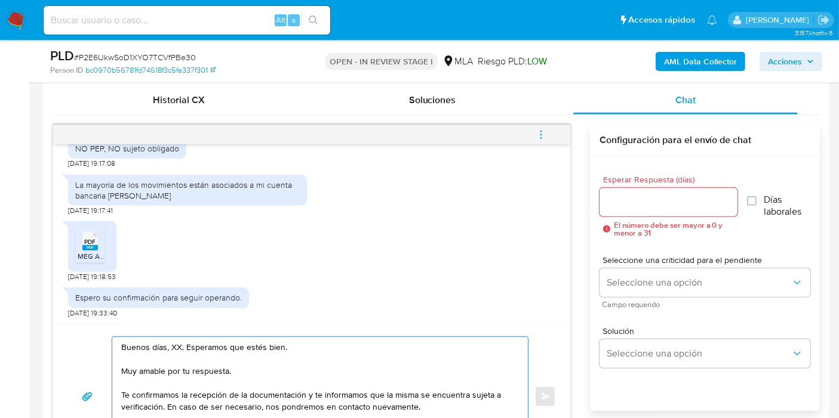
scroll to position [663, 0]
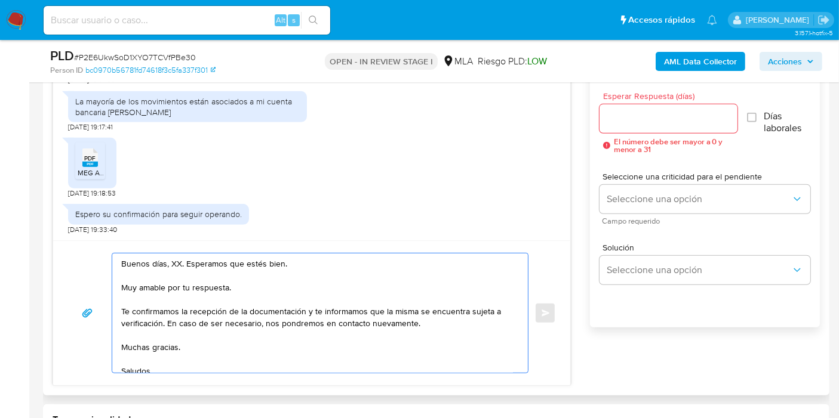
click at [175, 263] on textarea "Buenos días, XX. Esperamos que estés bien. Muy amable por tu respuesta. Te conf…" at bounding box center [317, 313] width 392 height 119
click at [208, 288] on textarea "Buenos días, María Eugenia. Esperamos que estés bien. Muy amable por tu respues…" at bounding box center [317, 313] width 392 height 119
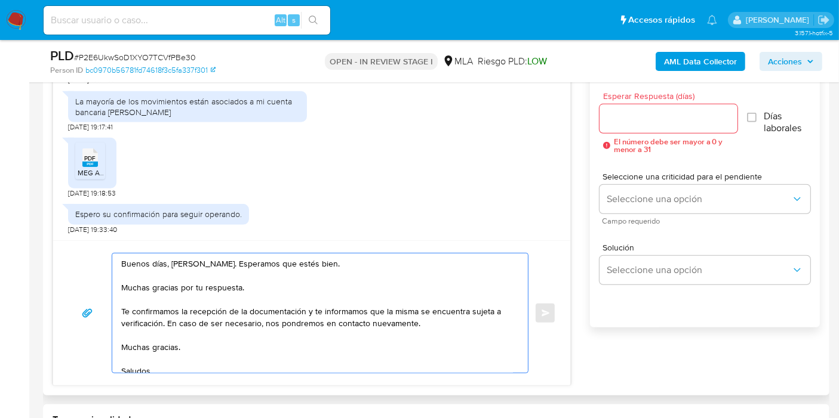
click at [316, 312] on textarea "Buenos días, María Eugenia. Esperamos que estés bien. Muchas gracias por tu res…" at bounding box center [317, 313] width 392 height 119
drag, startPoint x: 312, startPoint y: 311, endPoint x: 162, endPoint y: 318, distance: 150.0
click at [162, 318] on textarea "Buenos días, María Eugenia. Esperamos que estés bien. Muchas gracias por tu res…" at bounding box center [317, 313] width 392 height 119
drag, startPoint x: 216, startPoint y: 337, endPoint x: 177, endPoint y: 344, distance: 39.4
click at [209, 340] on textarea "Buenos días, María Eugenia. Esperamos que estés bien. Muchas gracias por tu res…" at bounding box center [317, 313] width 392 height 119
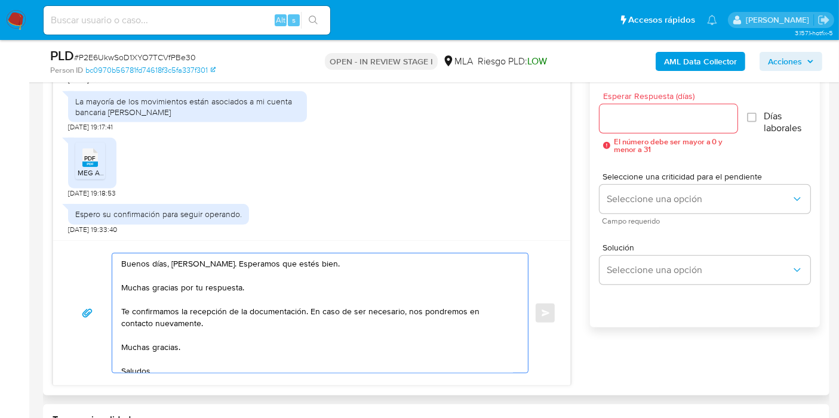
click at [177, 344] on textarea "Buenos días, María Eugenia. Esperamos que estés bien. Muchas gracias por tu res…" at bounding box center [317, 313] width 392 height 119
click at [160, 352] on textarea "Buenos días, María Eugenia. Esperamos que estés bien. Muchas gracias por tu res…" at bounding box center [317, 313] width 392 height 119
click at [165, 349] on textarea "Buenos días, María Eugenia. Esperamos que estés bien. Muchas gracias por tu res…" at bounding box center [317, 313] width 392 height 119
click at [138, 359] on textarea "Buenos [PERSON_NAME]. Esperamos que estés bien. Muchas gracias por tu respuesta…" at bounding box center [317, 313] width 392 height 119
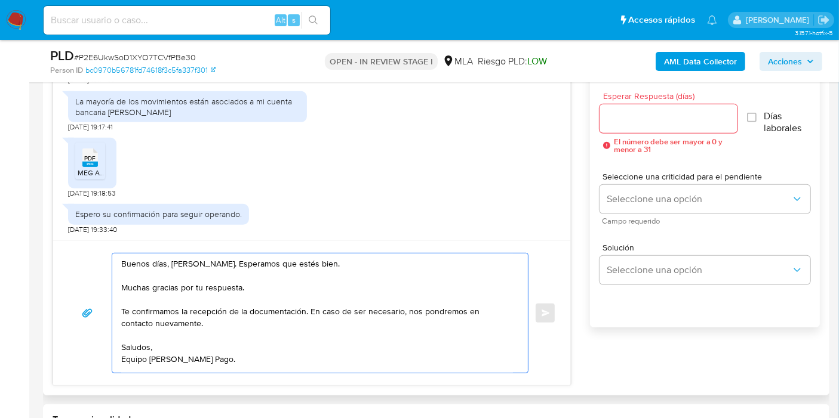
scroll to position [0, 0]
type textarea "Buenos [PERSON_NAME]. Esperamos que estés bien. Muchas gracias por tu respuesta…"
click at [263, 289] on textarea "Buenos [PERSON_NAME]. Esperamos que estés bien. Muchas gracias por tu respuesta…" at bounding box center [317, 312] width 392 height 116
click at [201, 357] on textarea "Buenos [PERSON_NAME]. Esperamos que estés bien. Muchas gracias por tu respuesta…" at bounding box center [317, 312] width 392 height 116
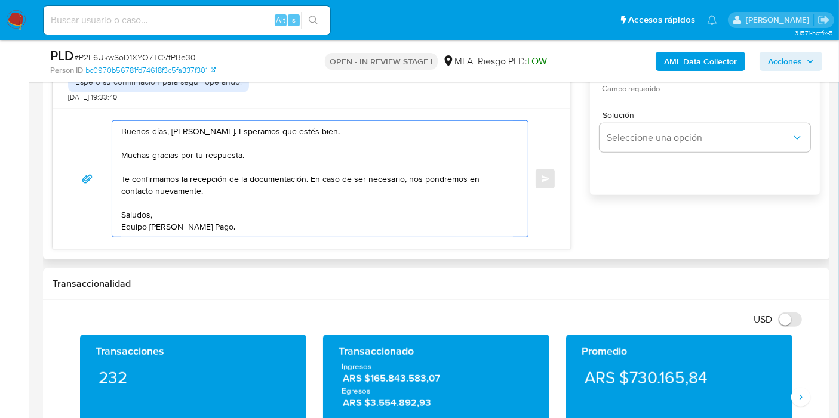
click at [337, 229] on textarea "Buenos [PERSON_NAME]. Esperamos que estés bien. Muchas gracias por tu respuesta…" at bounding box center [317, 179] width 392 height 116
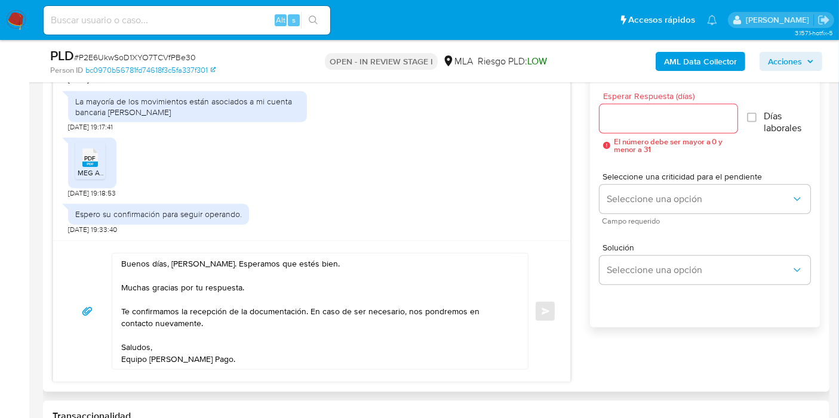
click at [637, 128] on div at bounding box center [668, 118] width 138 height 29
click at [643, 124] on input "Esperar Respuesta (días)" at bounding box center [668, 119] width 138 height 16
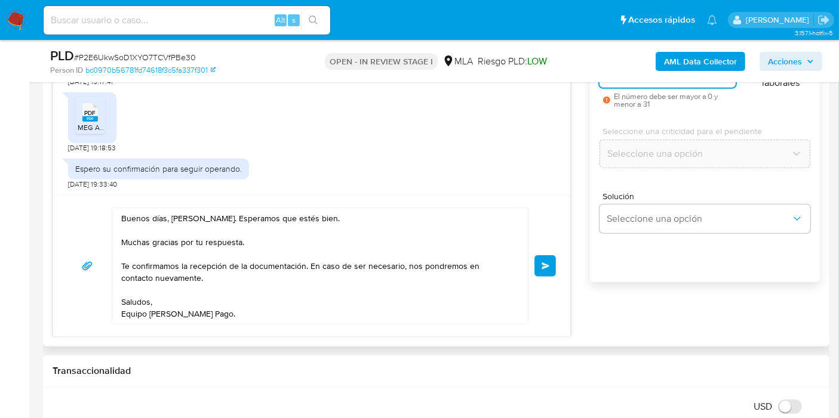
scroll to position [729, 0]
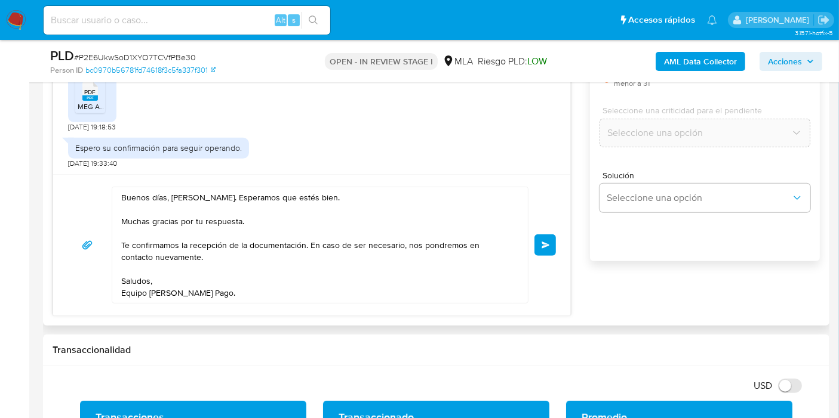
type input "0"
click at [553, 254] on div "Buenos días, María Eugenia. Esperamos que estés bien. Muchas gracias por tu res…" at bounding box center [311, 245] width 488 height 117
click at [552, 248] on button "Enviar" at bounding box center [544, 245] width 21 height 21
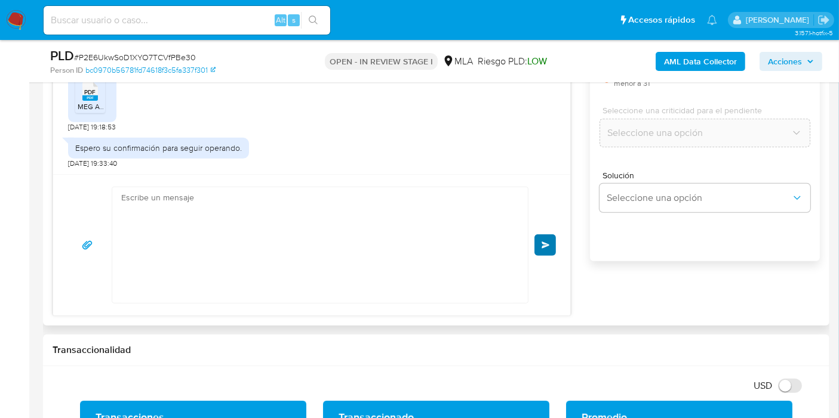
scroll to position [939, 0]
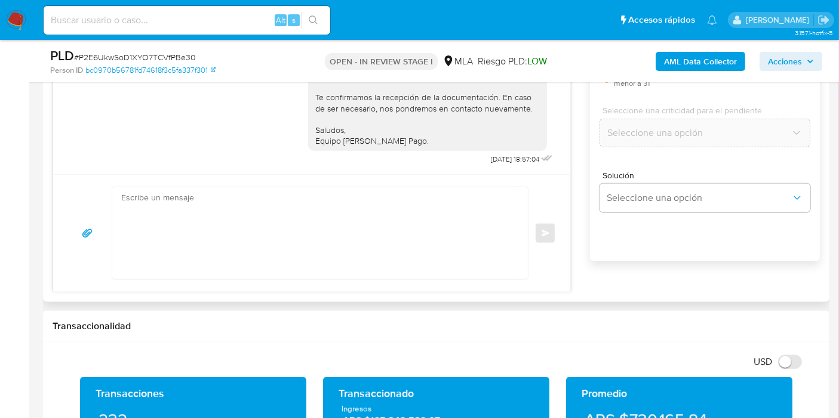
click at [549, 238] on div "Enviar" at bounding box center [311, 233] width 488 height 93
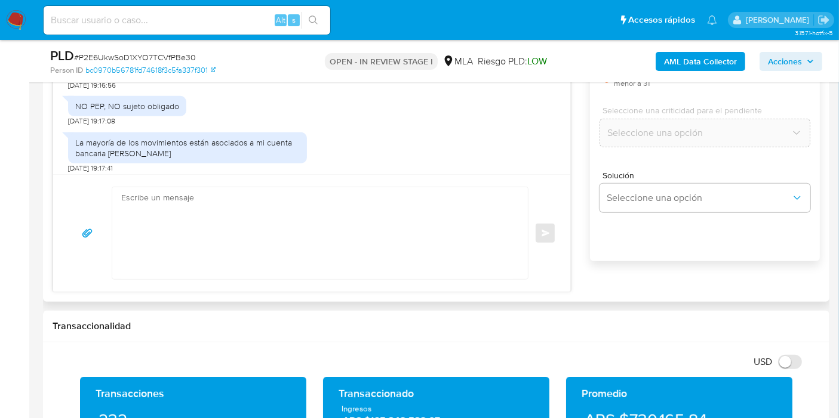
scroll to position [673, 0]
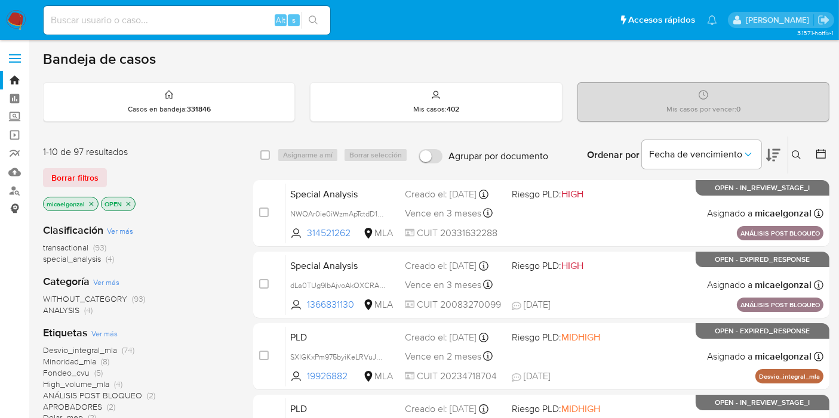
click at [16, 200] on link "Consolidado" at bounding box center [71, 209] width 142 height 19
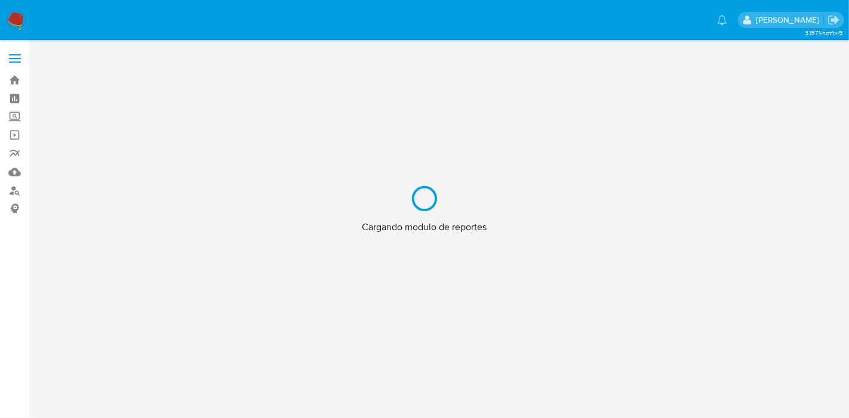
click at [13, 191] on div "Cargando modulo de reportes" at bounding box center [424, 209] width 849 height 418
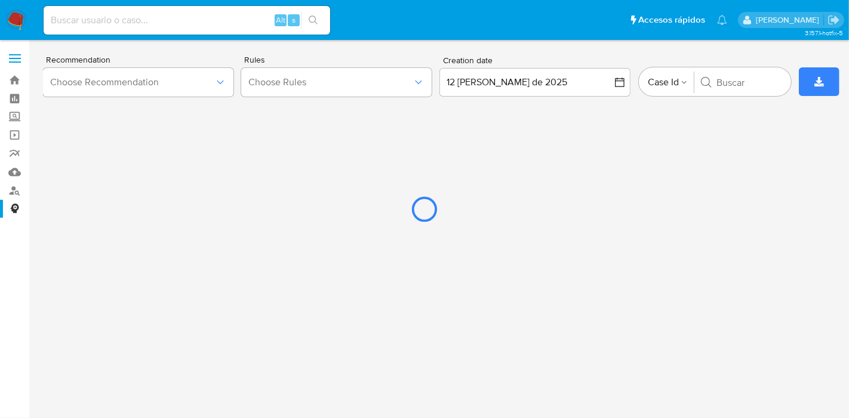
click at [14, 193] on div at bounding box center [424, 209] width 849 height 418
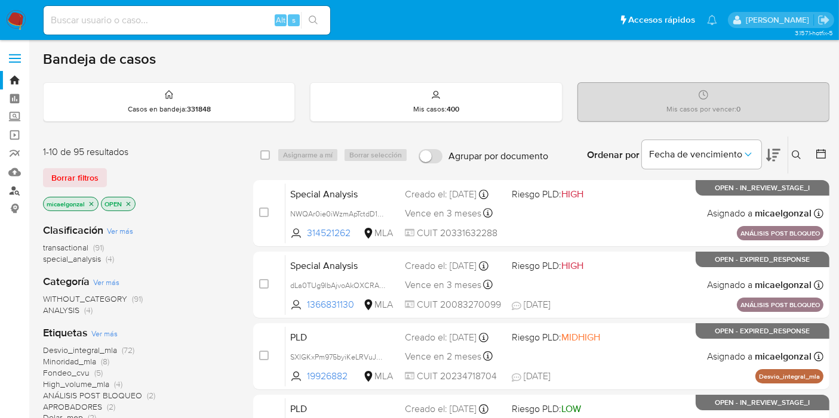
click at [15, 186] on link "Buscador de personas" at bounding box center [71, 190] width 142 height 19
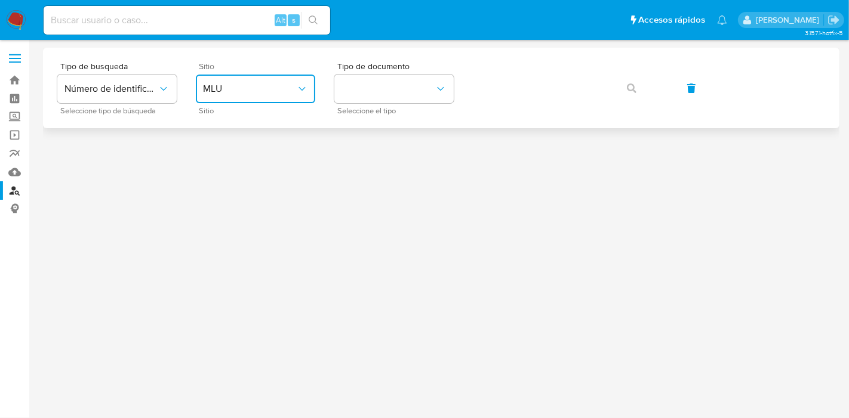
click at [255, 103] on button "MLU" at bounding box center [255, 89] width 119 height 29
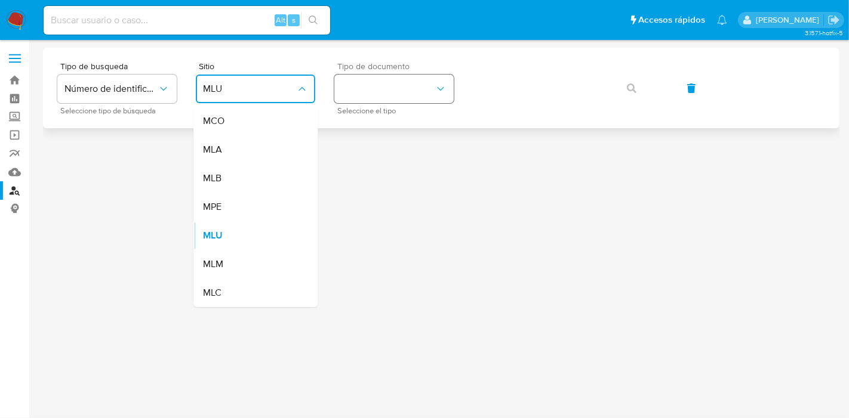
drag, startPoint x: 249, startPoint y: 155, endPoint x: 362, endPoint y: 97, distance: 126.8
click at [251, 155] on div "MLA" at bounding box center [252, 149] width 98 height 29
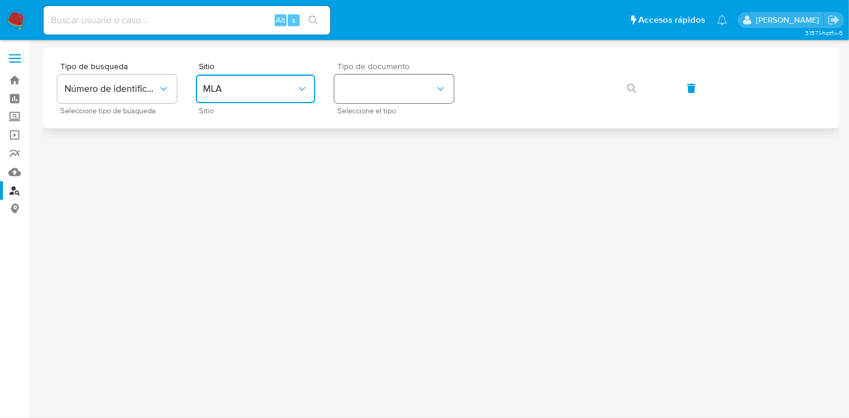
click at [362, 97] on button "identificationType" at bounding box center [393, 89] width 119 height 29
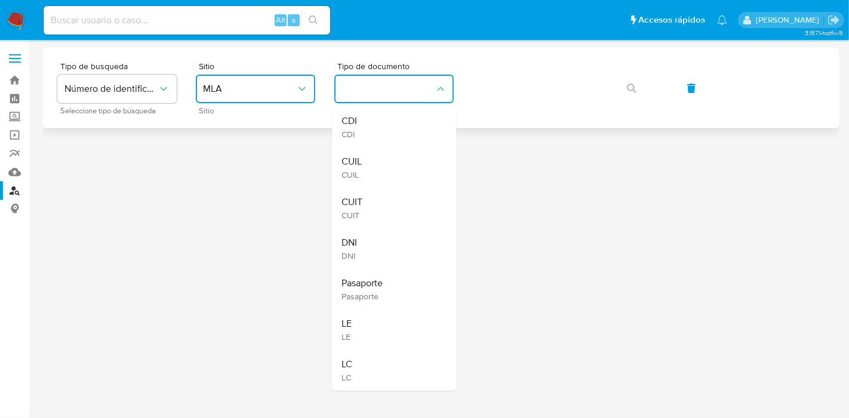
drag, startPoint x: 381, startPoint y: 162, endPoint x: 515, endPoint y: 106, distance: 145.5
click at [390, 156] on div "CUIL CUIL" at bounding box center [390, 167] width 98 height 41
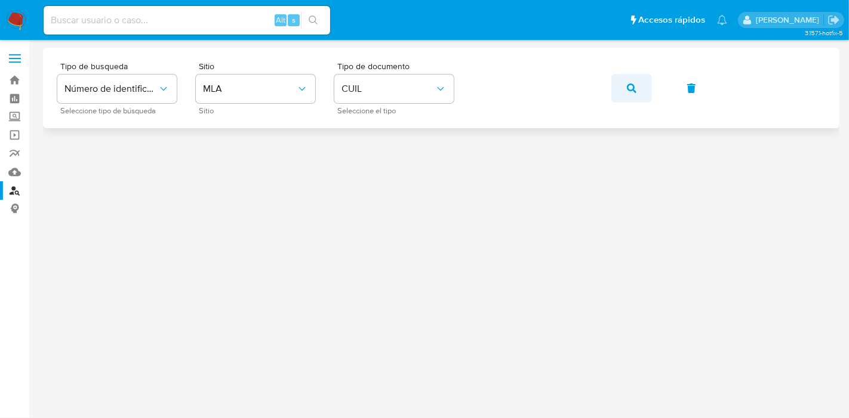
click at [637, 83] on button "button" at bounding box center [631, 88] width 41 height 29
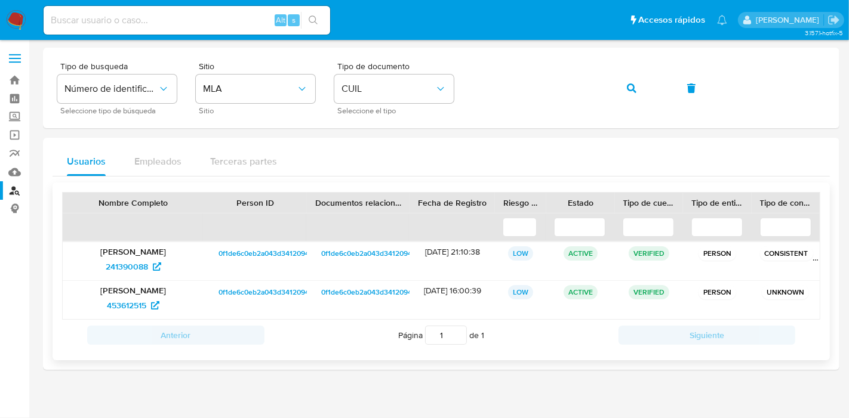
click at [276, 257] on span "0f1de6c0eb2a043d3412094553d28e72" at bounding box center [282, 253] width 128 height 14
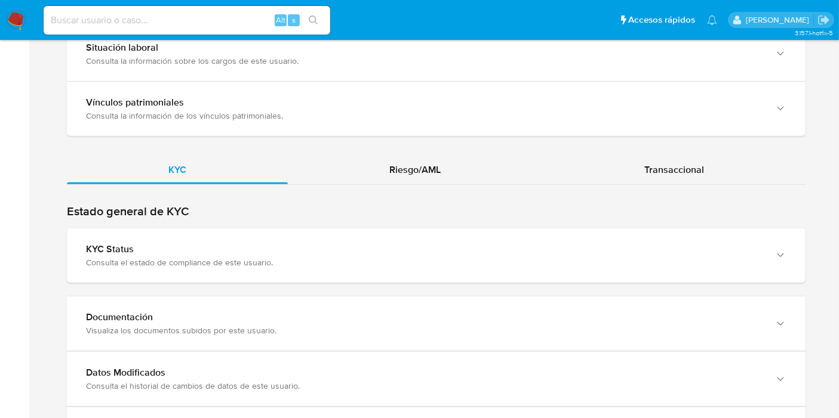
scroll to position [994, 0]
click at [346, 185] on div "KYC Riesgo/AML Transaccional" at bounding box center [436, 364] width 738 height 418
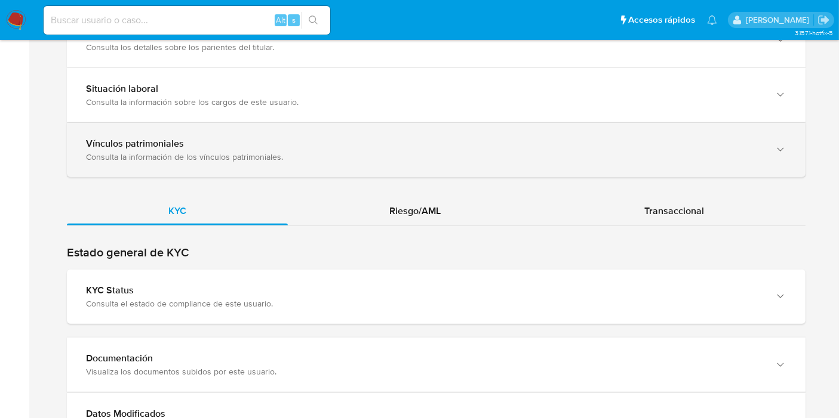
scroll to position [849, 0]
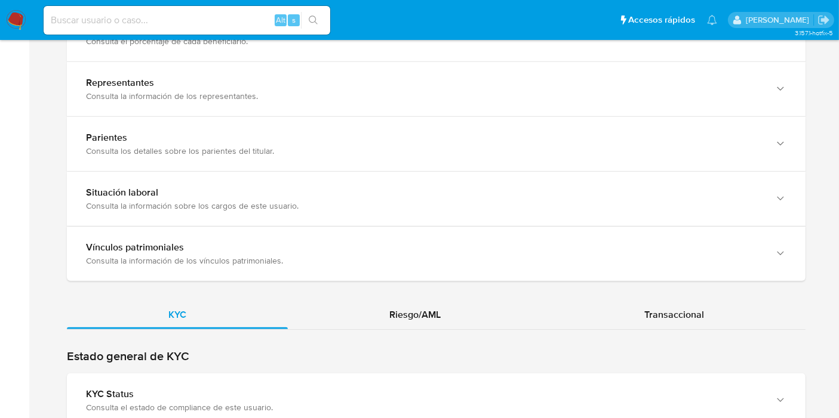
click at [410, 291] on div "KYC Riesgo/AML Transaccional" at bounding box center [436, 4] width 738 height 1428
click at [404, 322] on div "Riesgo/AML" at bounding box center [415, 315] width 254 height 29
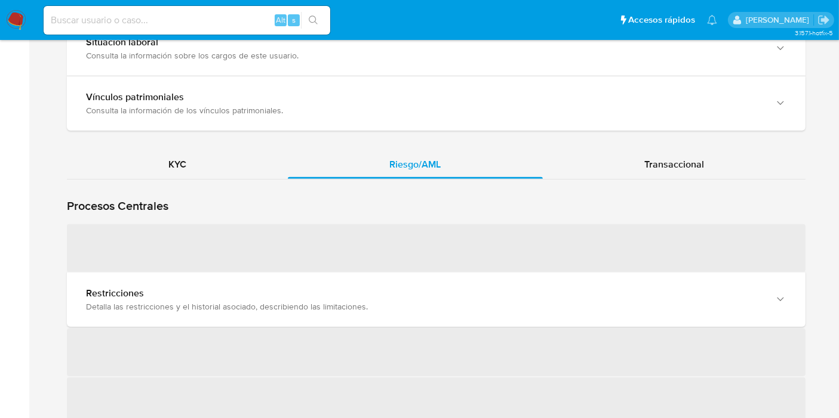
scroll to position [1048, 0]
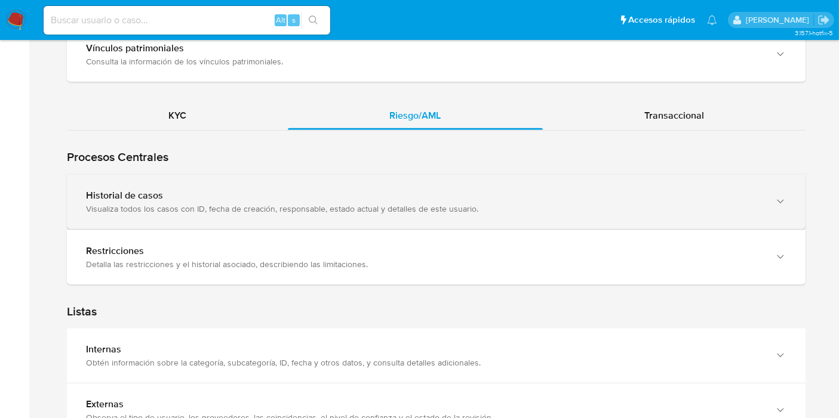
click at [274, 198] on div "Historial de casos" at bounding box center [424, 196] width 676 height 12
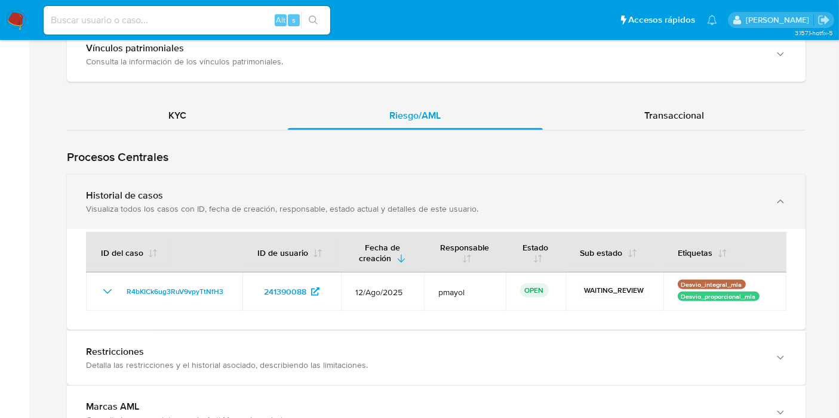
click at [274, 198] on div "Historial de casos" at bounding box center [424, 196] width 676 height 12
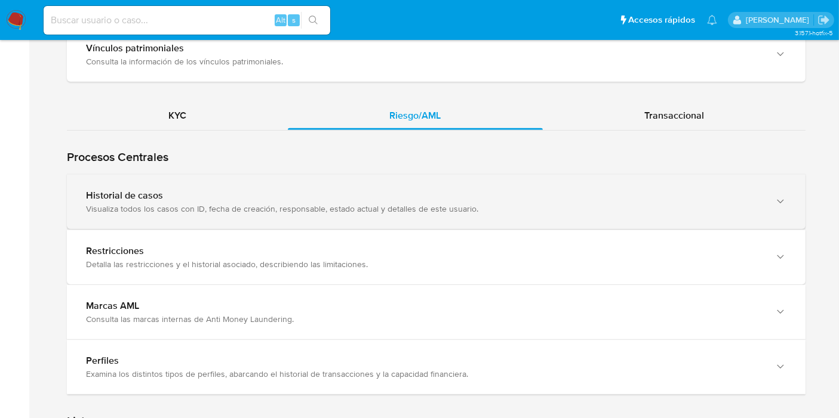
click at [268, 204] on div "Visualiza todos los casos con ID, fecha de creación, responsable, estado actual…" at bounding box center [424, 209] width 676 height 11
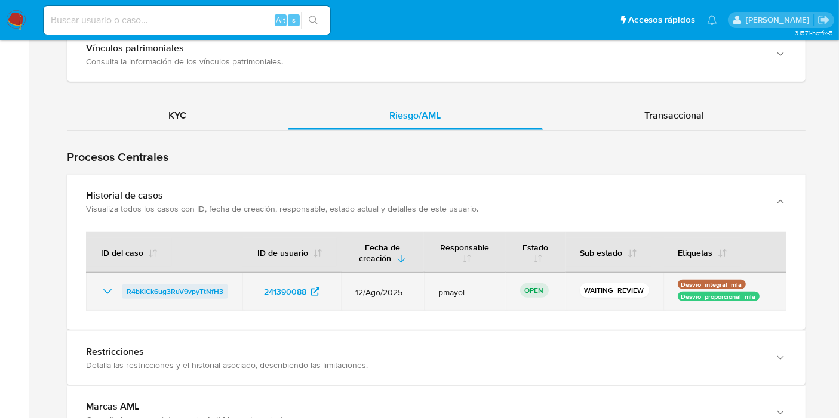
click at [176, 287] on span "R4bKICk6ug3RuV9vpyTtNfH3" at bounding box center [175, 292] width 97 height 14
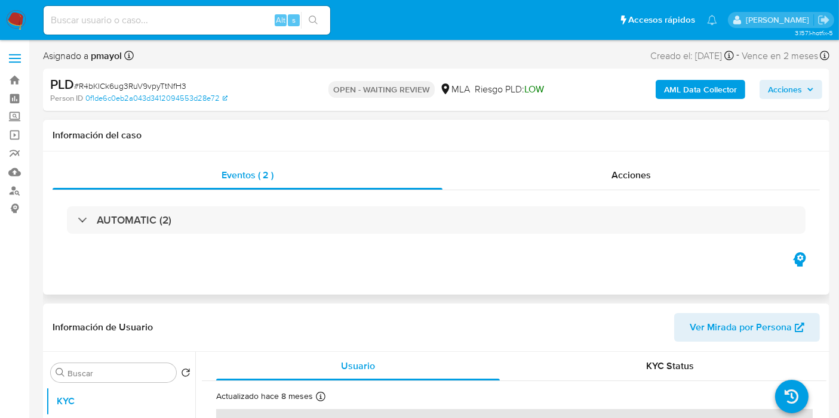
select select "10"
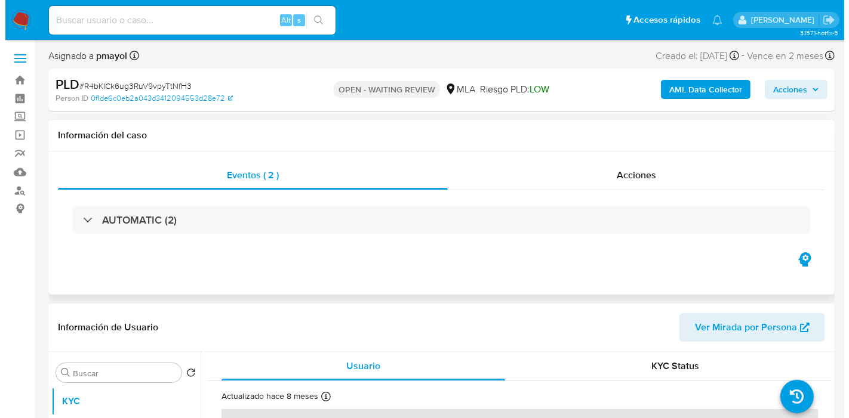
scroll to position [199, 0]
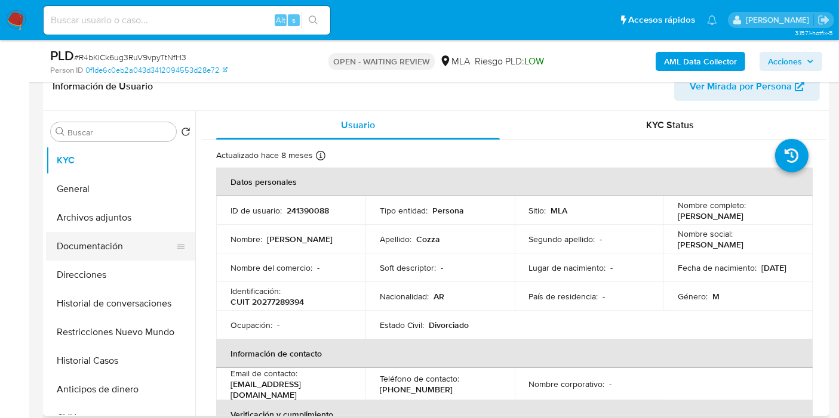
click at [138, 254] on button "Documentación" at bounding box center [116, 246] width 140 height 29
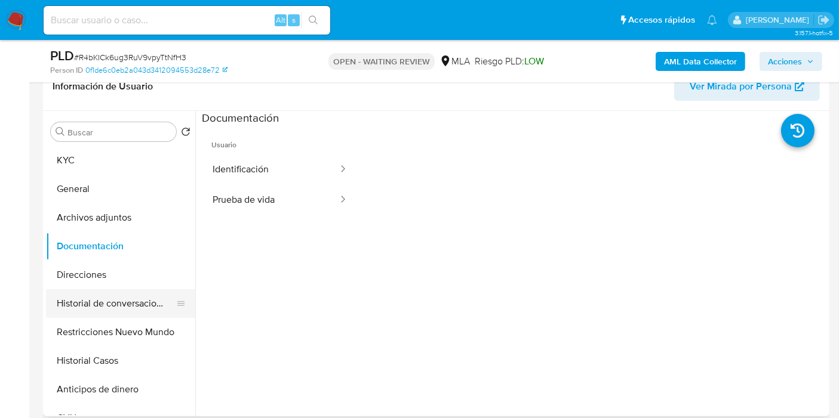
click at [140, 304] on button "Historial de conversaciones" at bounding box center [116, 303] width 140 height 29
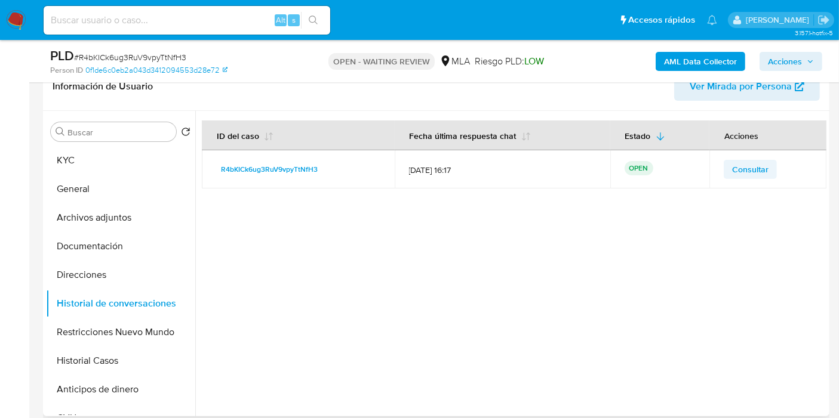
drag, startPoint x: 711, startPoint y: 177, endPoint x: 723, endPoint y: 176, distance: 12.0
click at [712, 177] on td "Consultar" at bounding box center [767, 169] width 117 height 38
click at [732, 174] on span "Consultar" at bounding box center [750, 169] width 36 height 17
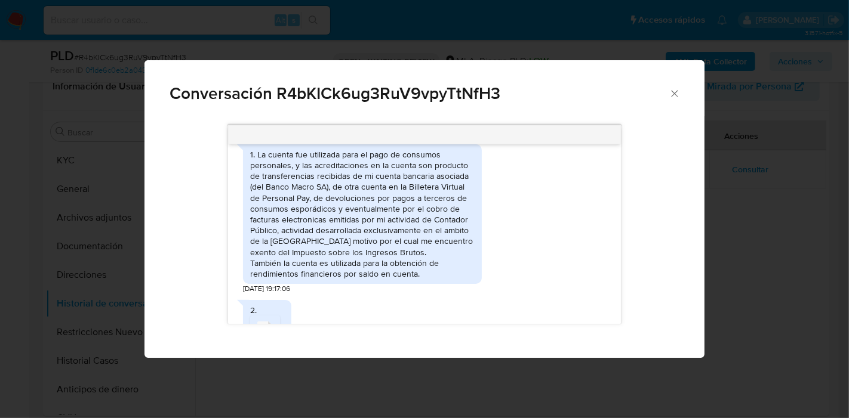
scroll to position [659, 0]
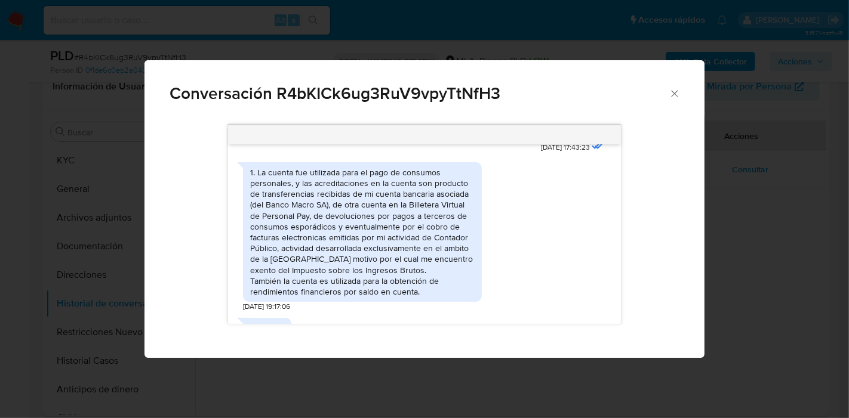
click at [426, 214] on div "1. La cuenta fue utilizada para el pago de consumos personales, y las acreditac…" at bounding box center [362, 232] width 224 height 130
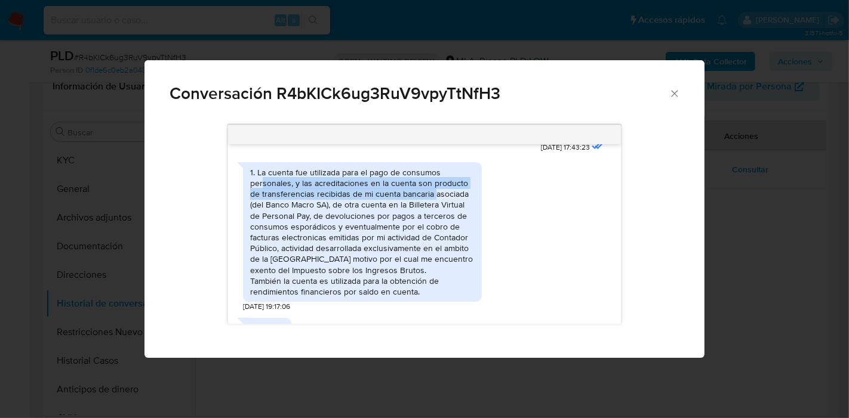
drag, startPoint x: 261, startPoint y: 195, endPoint x: 433, endPoint y: 211, distance: 172.0
click at [433, 211] on div "1. La cuenta fue utilizada para el pago de consumos personales, y las acreditac…" at bounding box center [362, 232] width 224 height 130
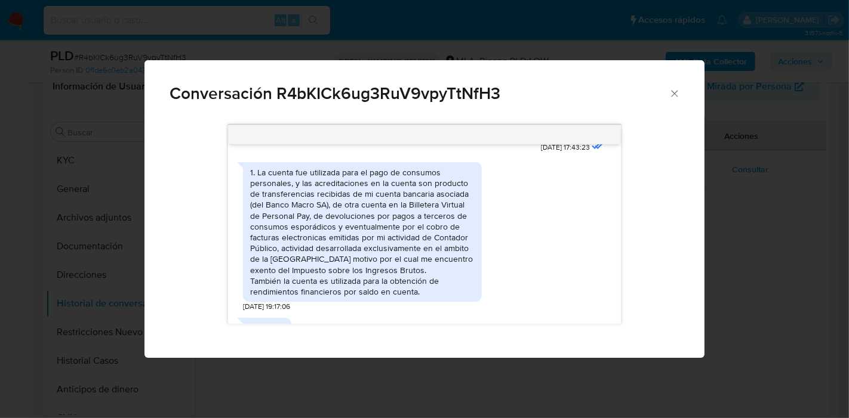
click at [414, 224] on div "1. La cuenta fue utilizada para el pago de consumos personales, y las acreditac…" at bounding box center [362, 232] width 224 height 130
click at [397, 221] on div "1. La cuenta fue utilizada para el pago de consumos personales, y las acreditac…" at bounding box center [362, 232] width 224 height 130
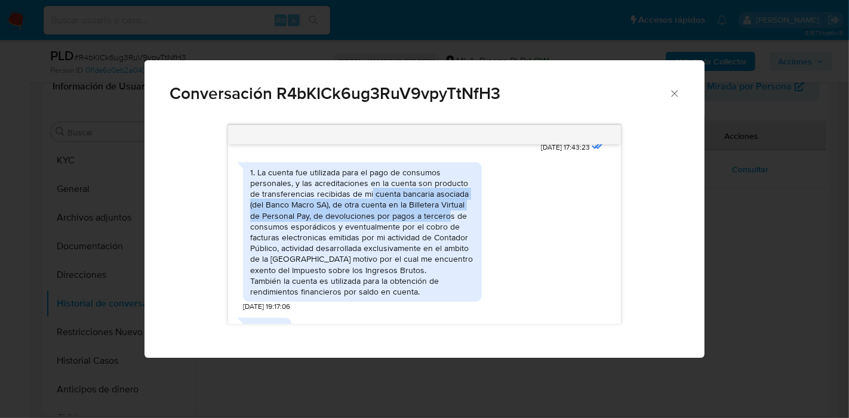
drag, startPoint x: 371, startPoint y: 209, endPoint x: 448, endPoint y: 223, distance: 78.2
click at [448, 223] on div "1. La cuenta fue utilizada para el pago de consumos personales, y las acreditac…" at bounding box center [362, 232] width 224 height 130
click at [445, 230] on div "1. La cuenta fue utilizada para el pago de consumos personales, y las acreditac…" at bounding box center [362, 232] width 224 height 130
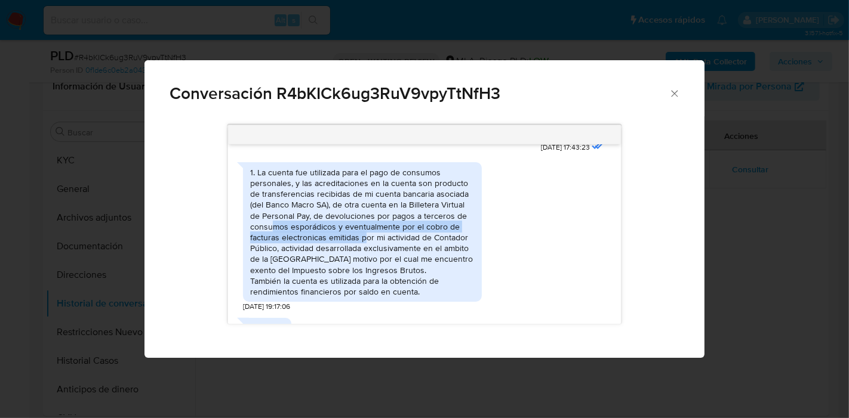
drag, startPoint x: 272, startPoint y: 238, endPoint x: 365, endPoint y: 269, distance: 98.0
click at [368, 249] on div "1. La cuenta fue utilizada para el pago de consumos personales, y las acreditac…" at bounding box center [362, 232] width 224 height 130
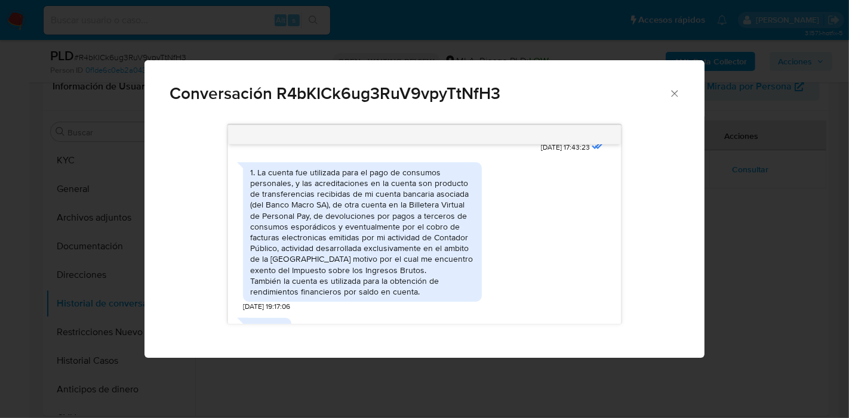
drag, startPoint x: 365, startPoint y: 269, endPoint x: 324, endPoint y: 262, distance: 41.2
click at [364, 270] on div "1. La cuenta fue utilizada para el pago de consumos personales, y las acreditac…" at bounding box center [362, 232] width 224 height 130
click at [320, 260] on div "1. La cuenta fue utilizada para el pago de consumos personales, y las acreditac…" at bounding box center [362, 232] width 224 height 130
drag, startPoint x: 319, startPoint y: 257, endPoint x: 336, endPoint y: 266, distance: 19.5
click at [336, 266] on div "1. La cuenta fue utilizada para el pago de consumos personales, y las acreditac…" at bounding box center [362, 232] width 224 height 130
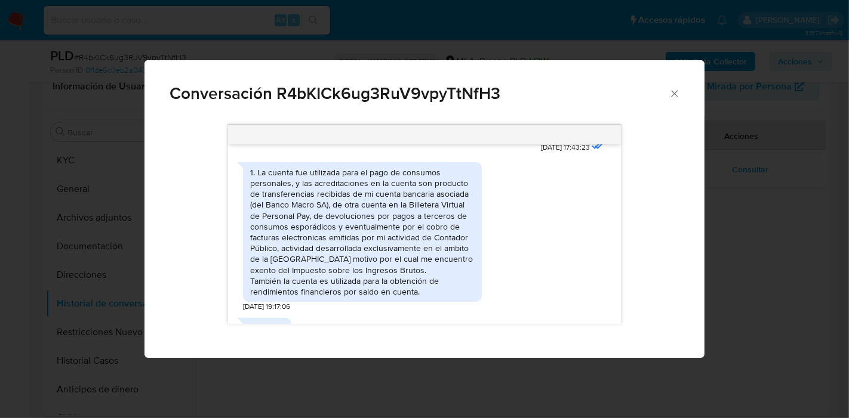
click at [337, 270] on div "1. La cuenta fue utilizada para el pago de consumos personales, y las acreditac…" at bounding box center [362, 232] width 224 height 130
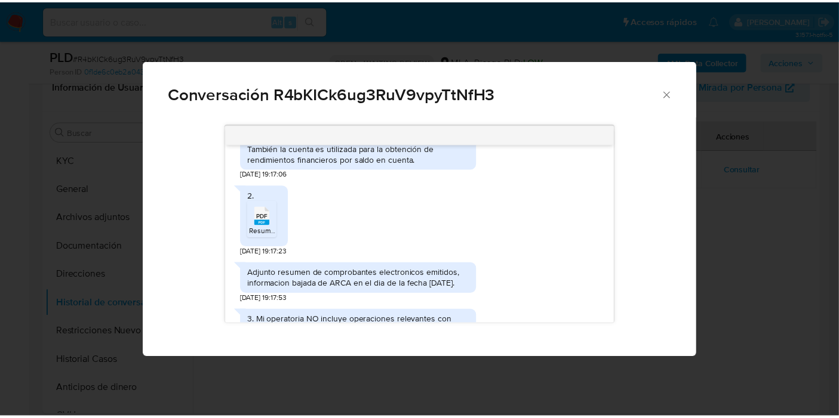
scroll to position [858, 0]
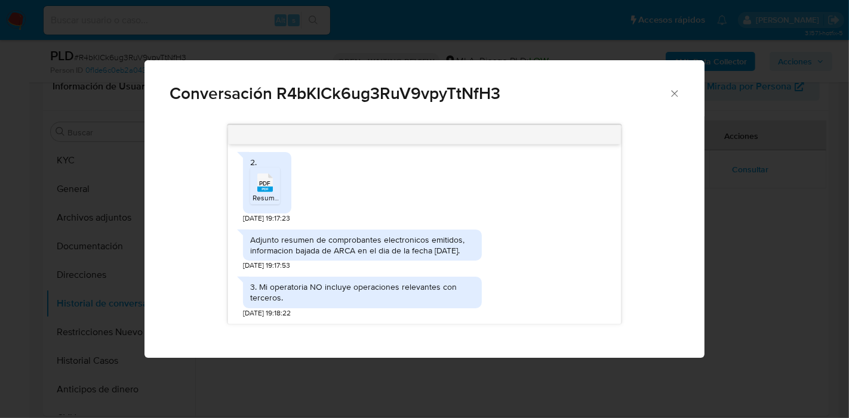
click at [269, 180] on span "PDF" at bounding box center [264, 184] width 11 height 8
click at [675, 96] on icon "Cerrar" at bounding box center [674, 94] width 12 height 12
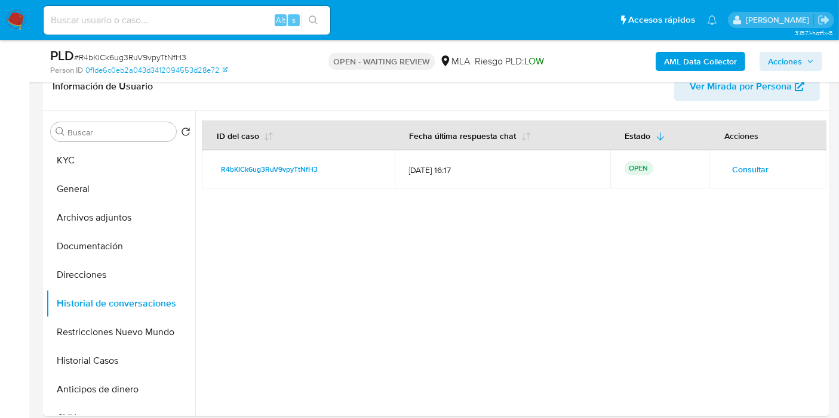
drag, startPoint x: 17, startPoint y: 18, endPoint x: 17, endPoint y: 5, distance: 12.5
click at [17, 18] on img at bounding box center [16, 20] width 20 height 20
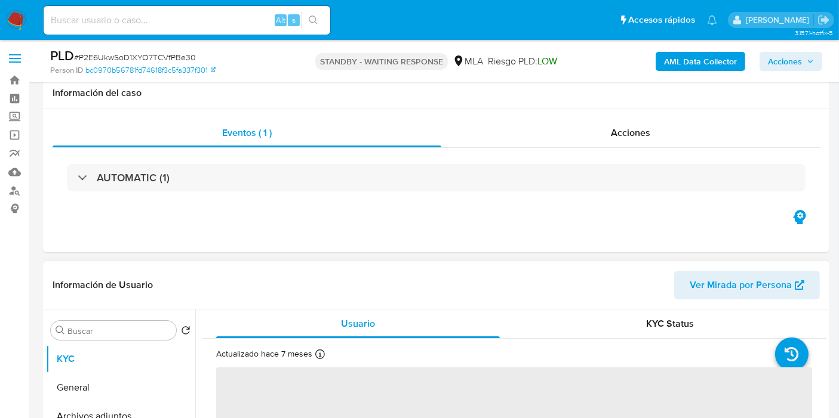
scroll to position [66, 0]
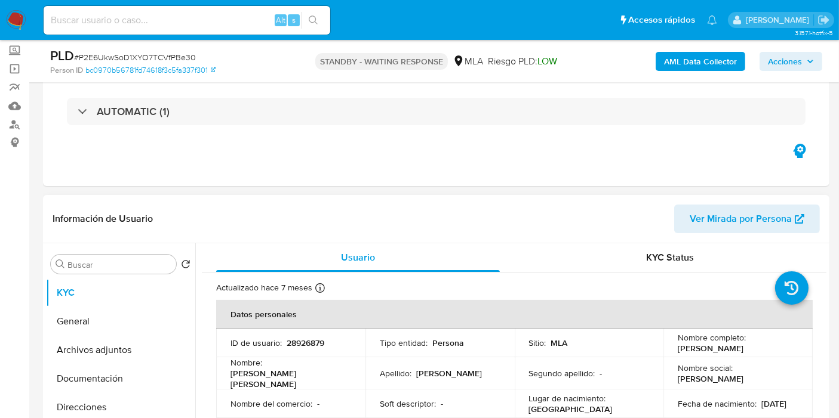
select select "10"
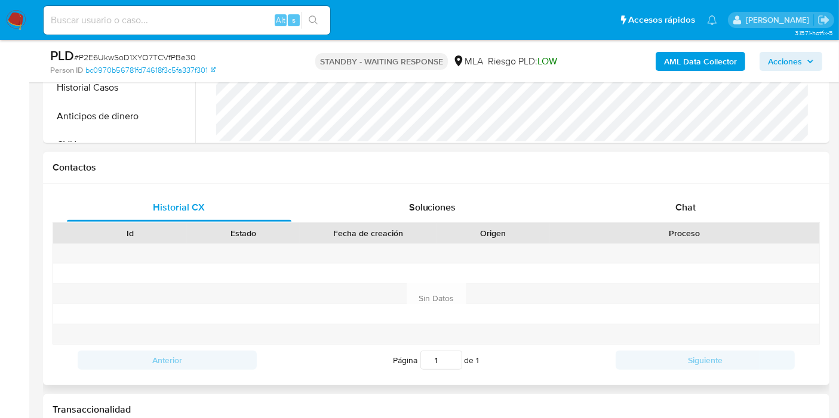
scroll to position [530, 0]
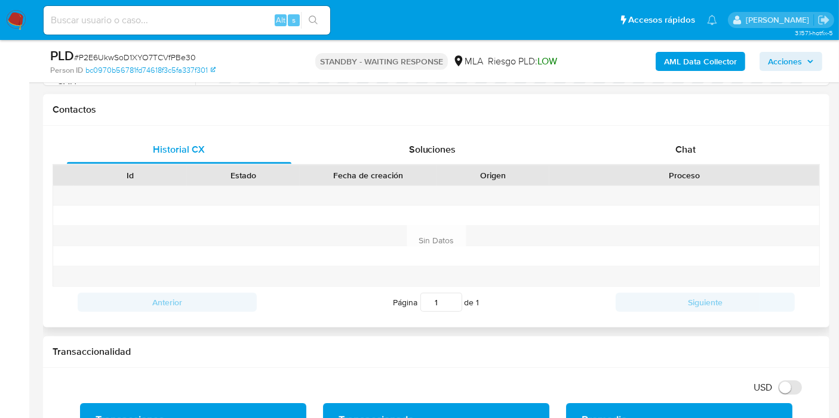
click at [710, 170] on div "Proceso" at bounding box center [683, 175] width 253 height 12
click at [719, 154] on div "Chat" at bounding box center [685, 149] width 224 height 29
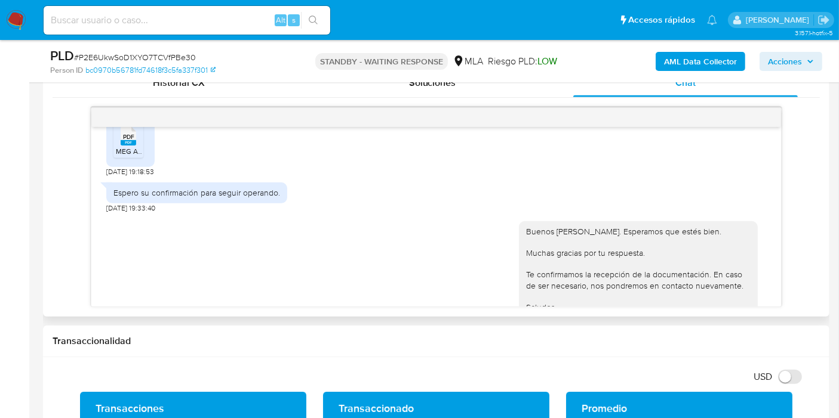
scroll to position [806, 0]
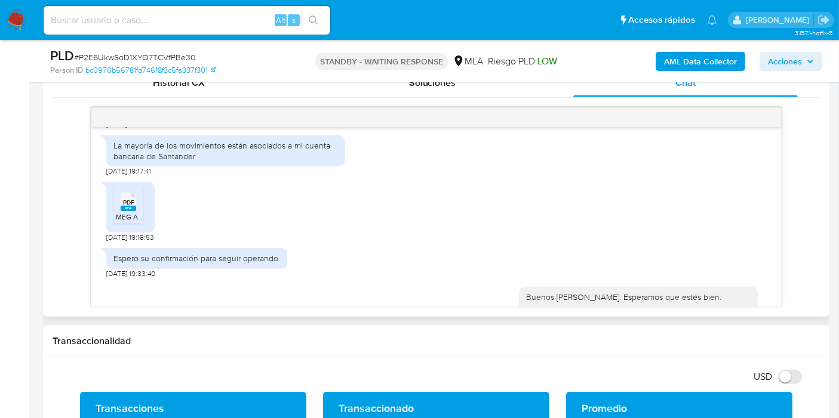
click at [271, 162] on div "La mayoría de los movimientos están asociados a mi cuenta bancaria de Santander" at bounding box center [225, 150] width 224 height 21
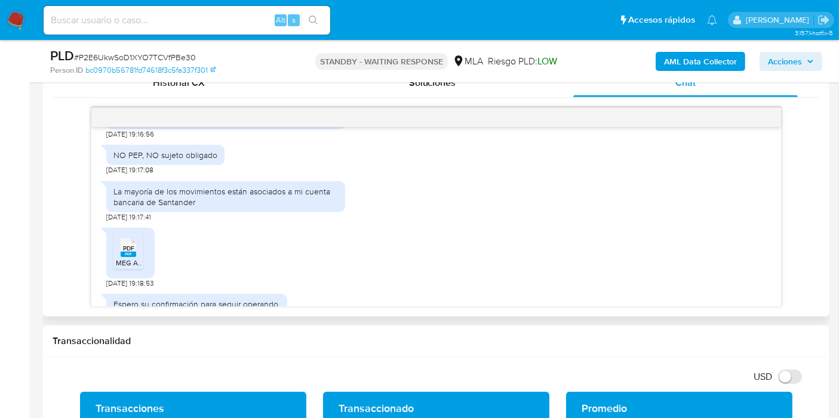
scroll to position [740, 0]
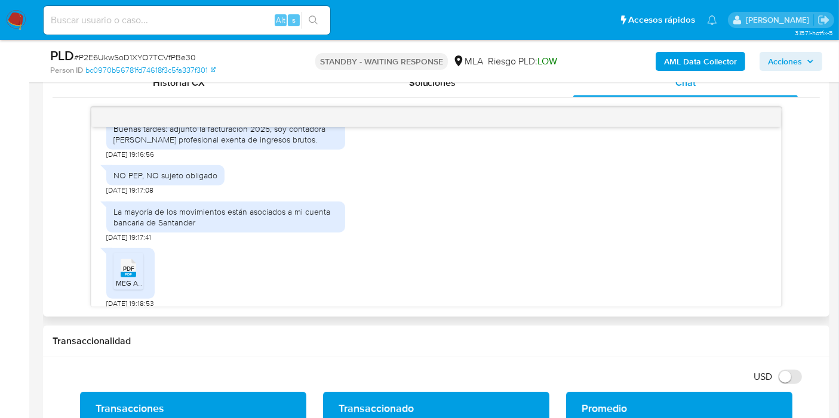
click at [220, 145] on div "Buenas tardes: adjunto la facturación 2025, soy contadora [PERSON_NAME] profesi…" at bounding box center [225, 134] width 224 height 21
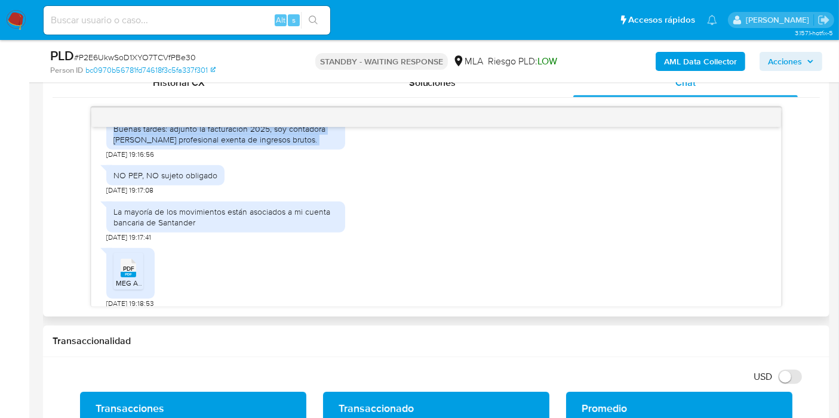
click at [220, 145] on div "Buenas tardes: adjunto la facturación 2025, soy contadora [PERSON_NAME] profesi…" at bounding box center [225, 134] width 224 height 21
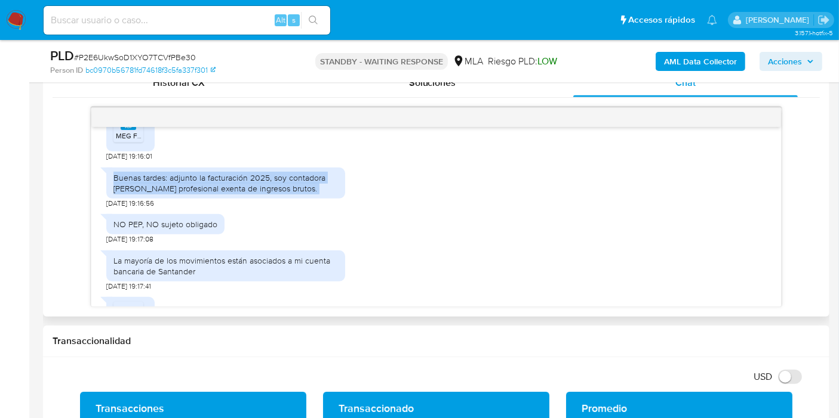
scroll to position [673, 0]
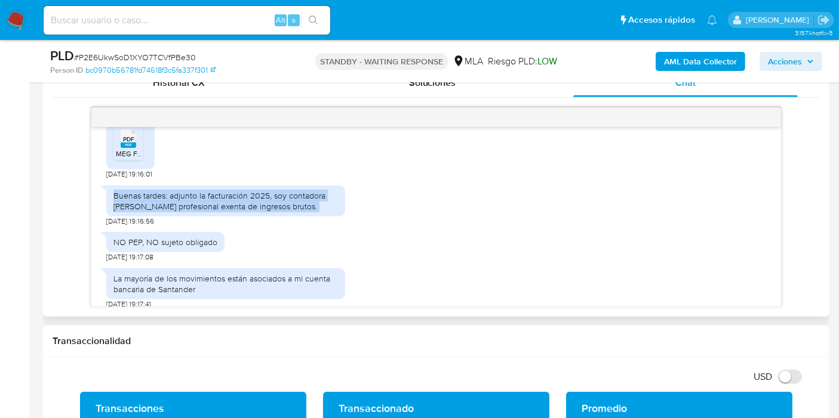
click at [327, 212] on div "Buenas tardes: adjunto la facturación 2025, soy contadora [PERSON_NAME] profesi…" at bounding box center [225, 200] width 224 height 21
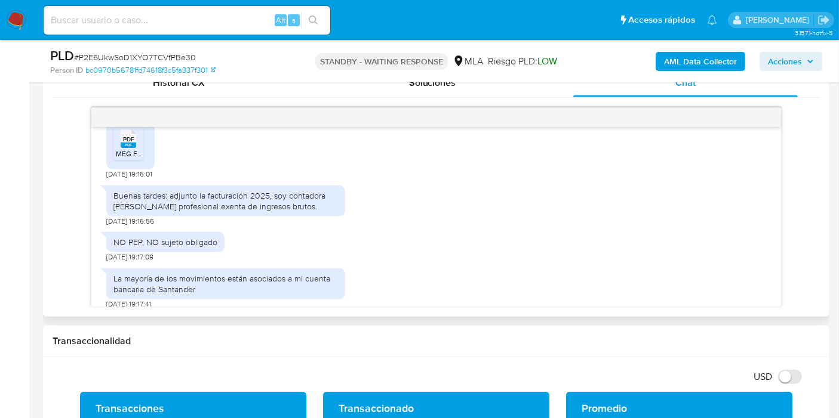
click at [315, 212] on div "Buenas tardes: adjunto la facturación 2025, soy contadora [PERSON_NAME] profesi…" at bounding box center [225, 200] width 224 height 21
drag, startPoint x: 309, startPoint y: 226, endPoint x: 269, endPoint y: 218, distance: 40.6
click at [269, 212] on div "Buenas tardes: adjunto la facturación 2025, soy contadora [PERSON_NAME] profesi…" at bounding box center [225, 200] width 224 height 21
copy div ", soy contadora [PERSON_NAME] profesional exenta de ingresos brutos."
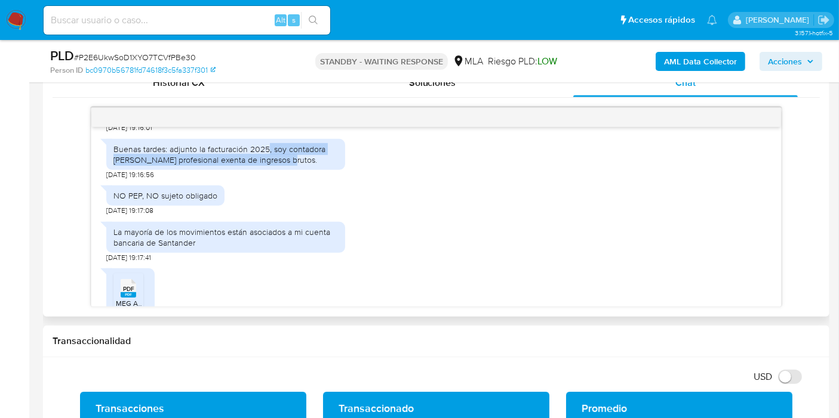
scroll to position [740, 0]
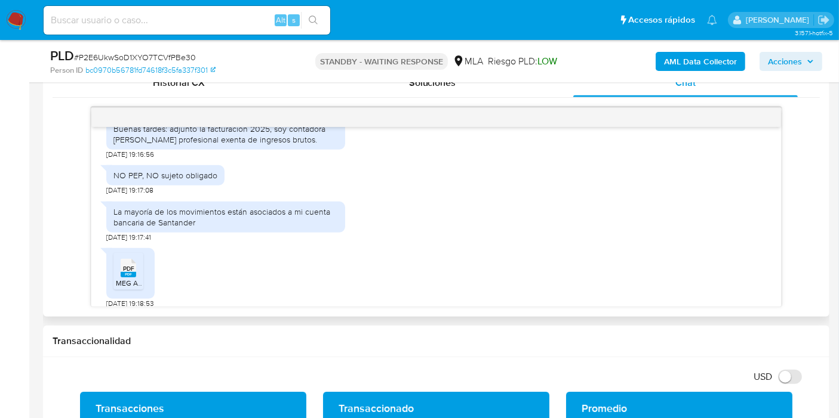
click at [296, 228] on div "La mayoría de los movimientos están asociados a mi cuenta bancaria de Santander" at bounding box center [225, 217] width 224 height 21
copy div "La mayoría de los movimientos están asociados a mi cuenta bancaria de Santander"
click at [162, 66] on link "bc0970b56781fd74618f3c5fa337f301" at bounding box center [150, 70] width 130 height 11
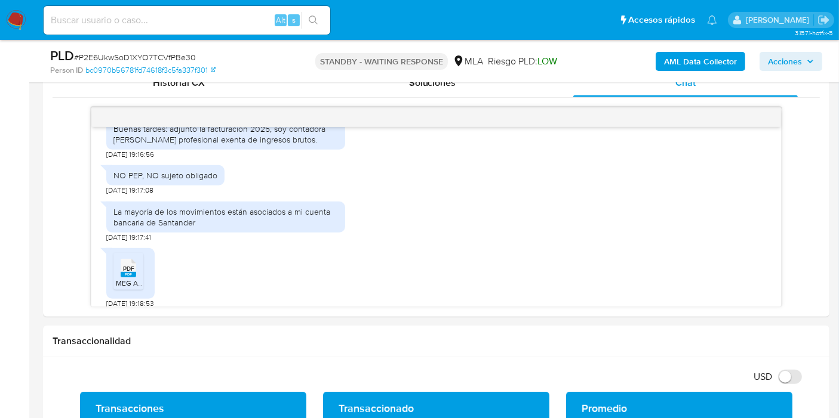
click at [175, 55] on span "# P2E6UkwSoD1XYO7TCVfPBe30" at bounding box center [135, 57] width 122 height 12
click at [221, 82] on div "PLD # P2E6UkwSoD1XYO7TCVfPBe30 Person ID bc0970b56781fd74618f3c5fa337f301 STAND…" at bounding box center [436, 61] width 786 height 42
click at [176, 57] on span "# P2E6UkwSoD1XYO7TCVfPBe30" at bounding box center [135, 57] width 122 height 12
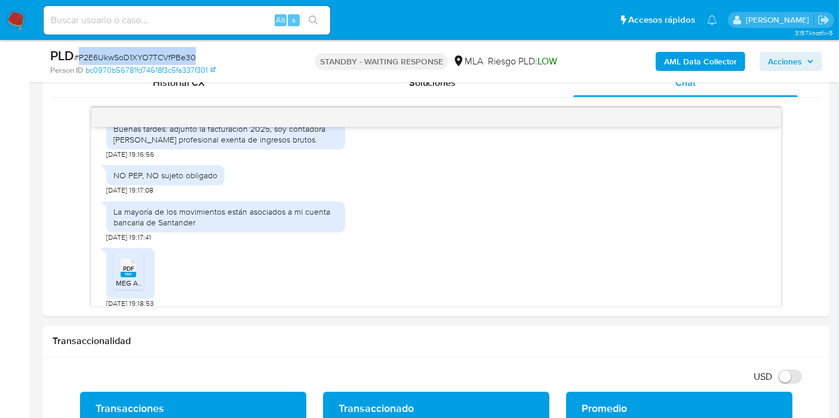
copy span "P2E6UkwSoD1XYO7TCVfPBe30"
click at [21, 18] on img at bounding box center [16, 20] width 20 height 20
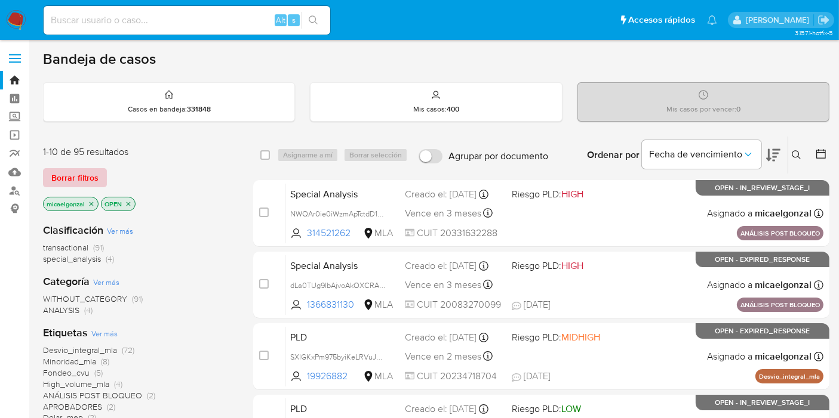
click at [92, 174] on span "Borrar filtros" at bounding box center [74, 177] width 47 height 17
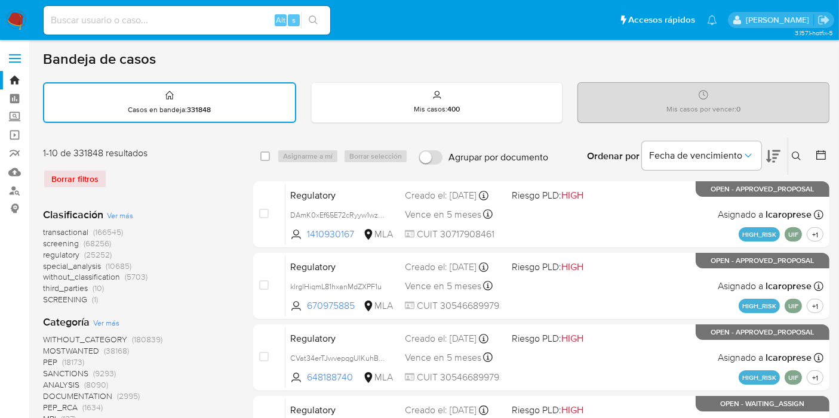
click at [808, 151] on div at bounding box center [818, 156] width 21 height 37
click at [800, 162] on div "Ingrese ID de usuario o caso Buscar Borrar filtros" at bounding box center [797, 156] width 20 height 37
click at [798, 157] on icon at bounding box center [795, 156] width 9 height 9
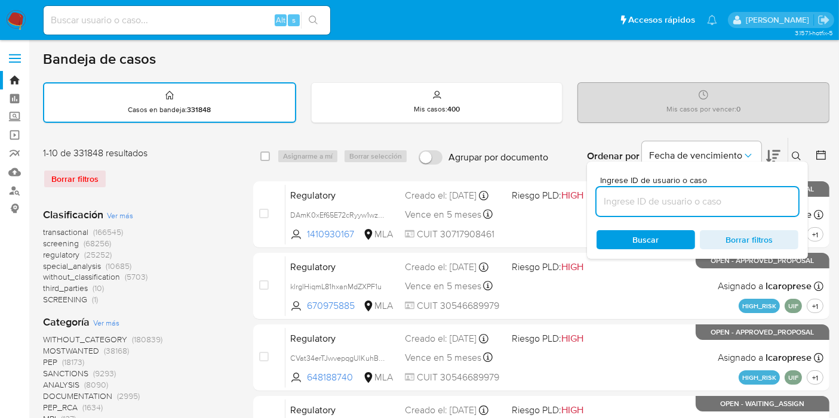
click at [667, 204] on input at bounding box center [697, 202] width 202 height 16
type input "P2E6UkwSoD1XYO7TCVfPBe30"
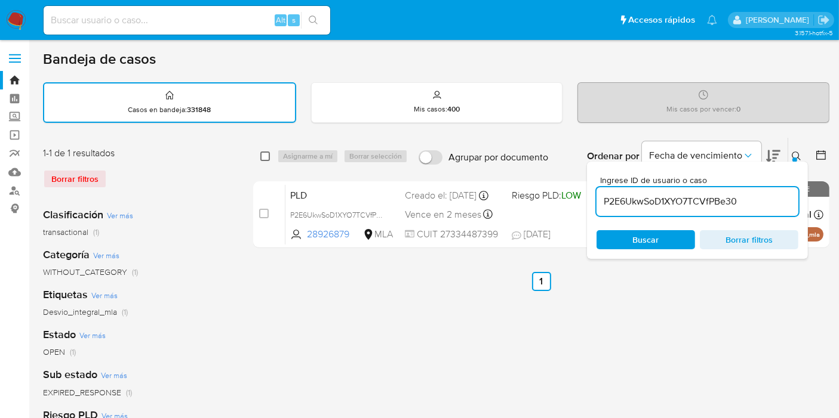
click at [267, 152] on input "checkbox" at bounding box center [265, 157] width 10 height 10
checkbox input "true"
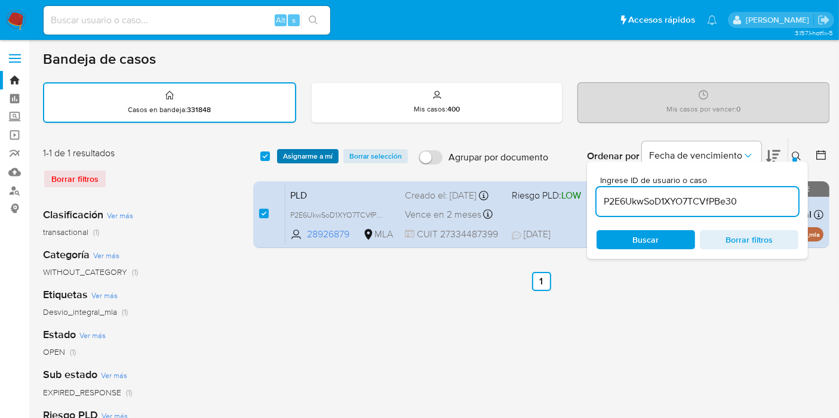
click at [294, 152] on span "Asignarme a mí" at bounding box center [308, 156] width 50 height 12
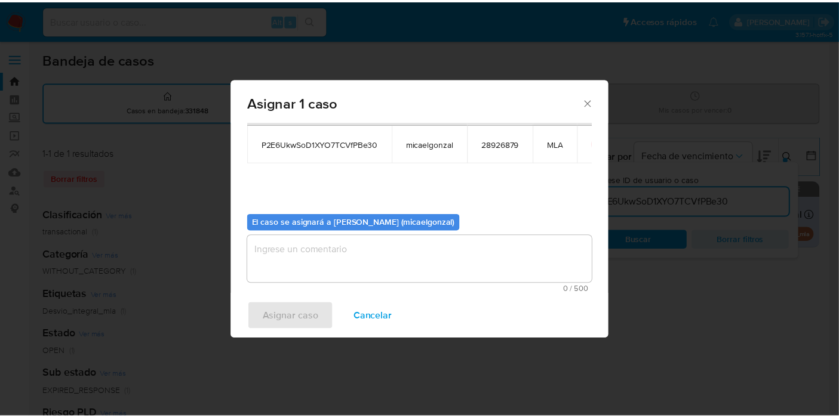
scroll to position [61, 0]
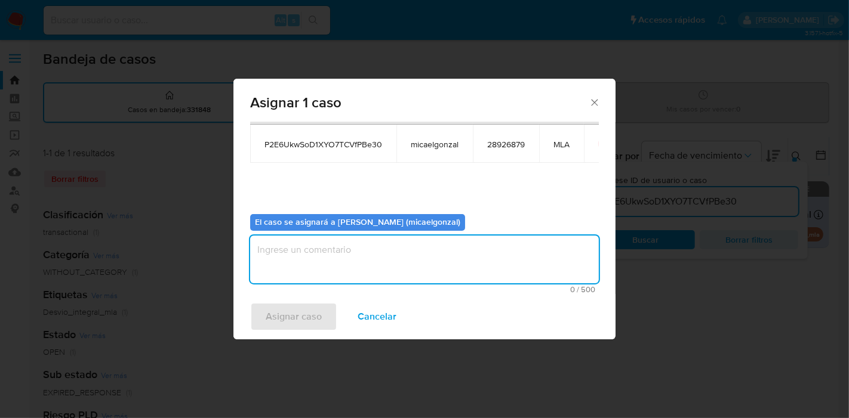
drag, startPoint x: 312, startPoint y: 258, endPoint x: 284, endPoint y: 316, distance: 64.6
click at [311, 258] on textarea "assign-modal" at bounding box center [424, 260] width 349 height 48
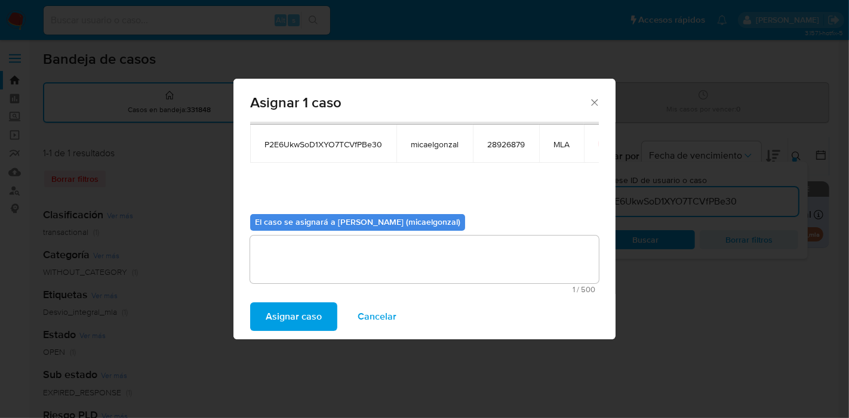
click at [281, 326] on span "Asignar caso" at bounding box center [294, 317] width 56 height 26
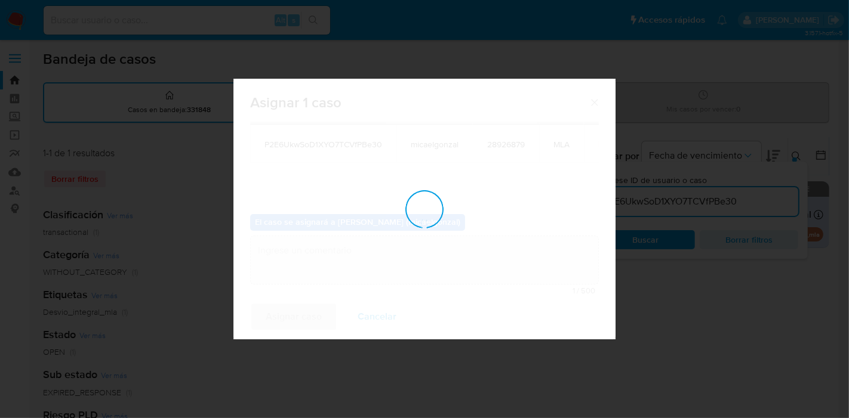
checkbox input "false"
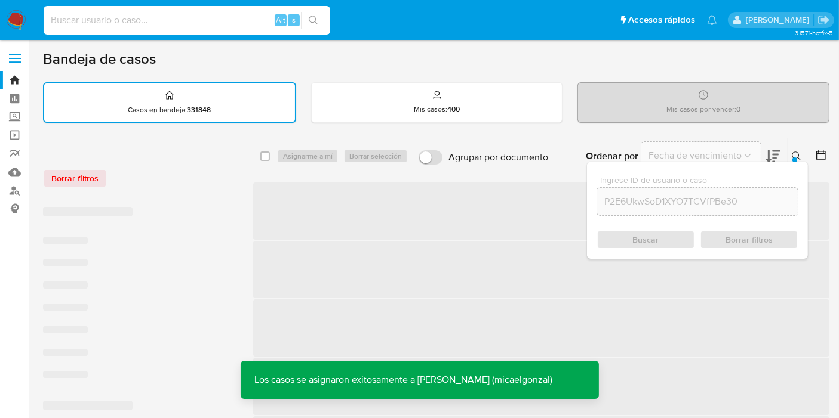
click at [175, 26] on input at bounding box center [187, 21] width 286 height 16
paste input "P2E6UkwSoD1XYO7TCVfPBe30"
type input "P2E6UkwSoD1XYO7TCVfPBe30"
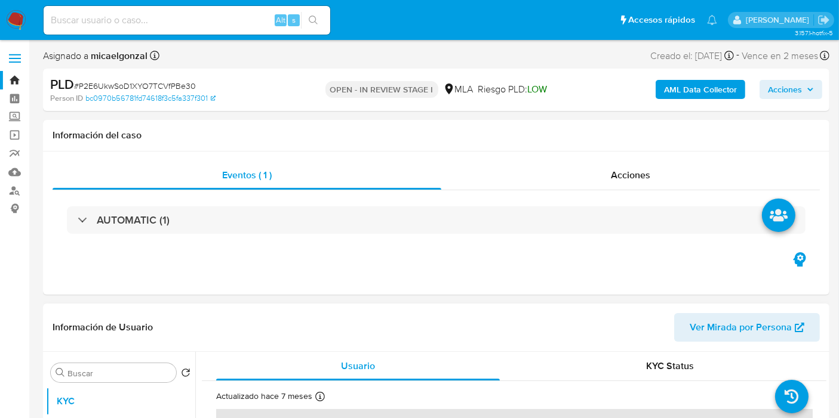
scroll to position [199, 0]
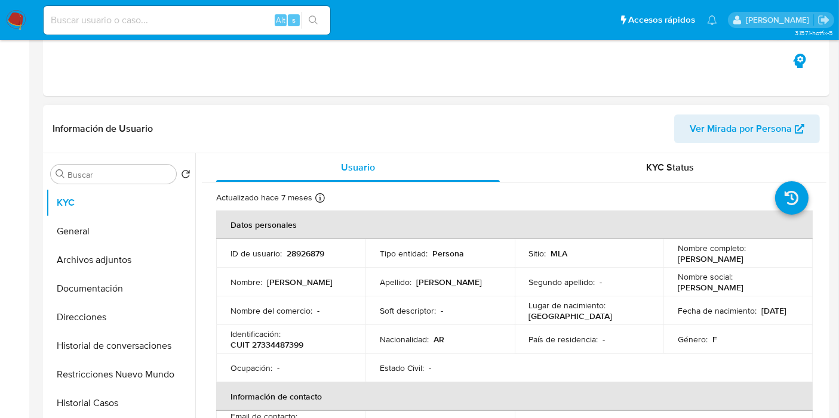
select select "10"
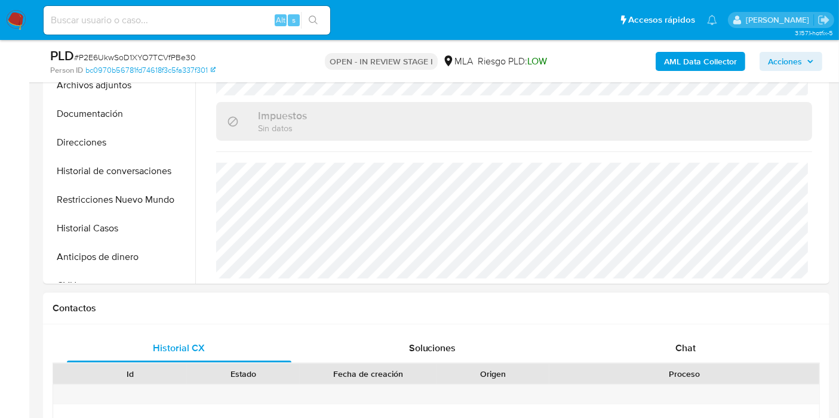
scroll to position [464, 0]
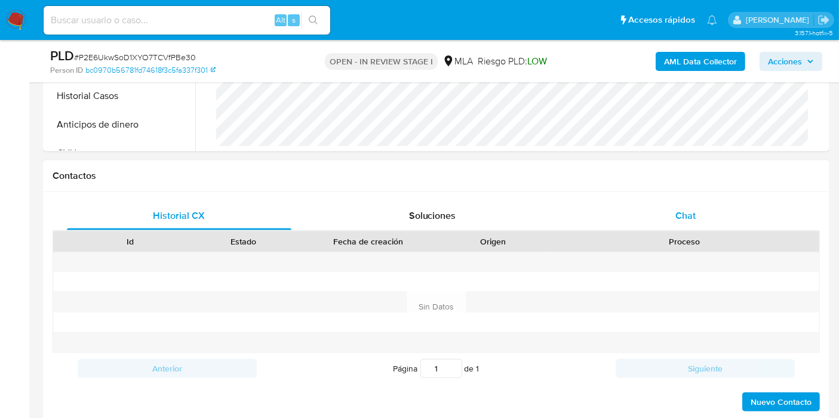
drag, startPoint x: 744, startPoint y: 189, endPoint x: 728, endPoint y: 207, distance: 24.1
click at [738, 196] on div "Contactos Historial CX Soluciones Chat Id Estado Fecha de creación Origen Proce…" at bounding box center [436, 292] width 786 height 262
click at [728, 207] on div "Chat" at bounding box center [685, 216] width 224 height 29
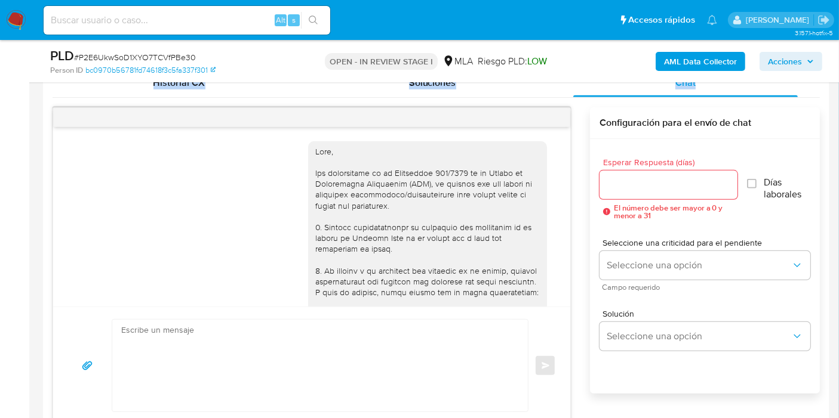
scroll to position [939, 0]
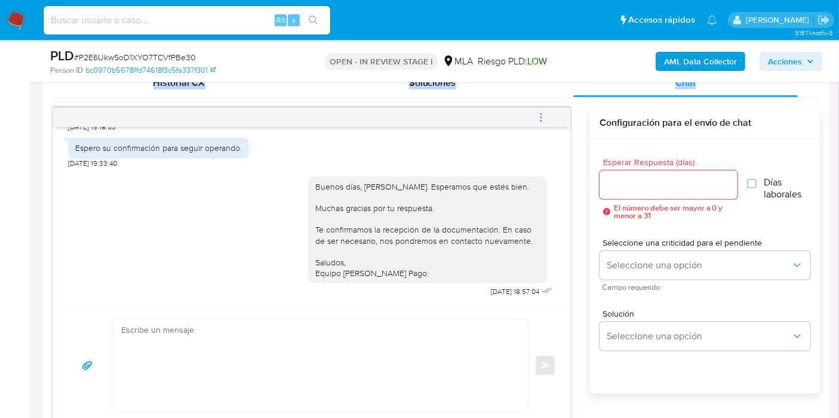
click at [548, 109] on button "menu-action" at bounding box center [540, 117] width 39 height 29
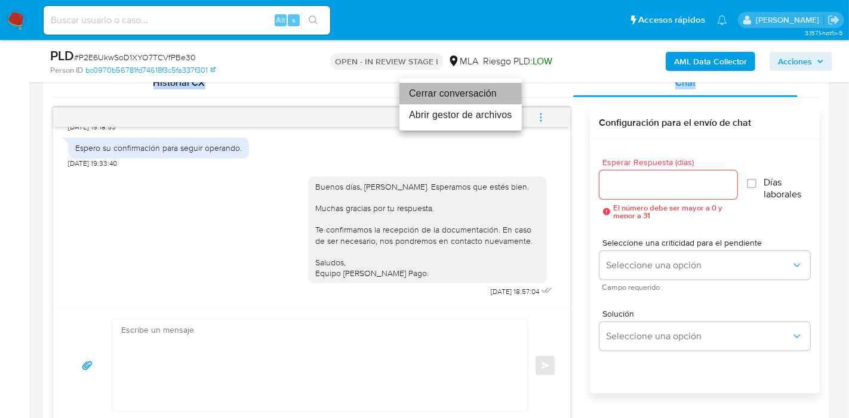
click at [455, 94] on li "Cerrar conversación" at bounding box center [460, 93] width 122 height 21
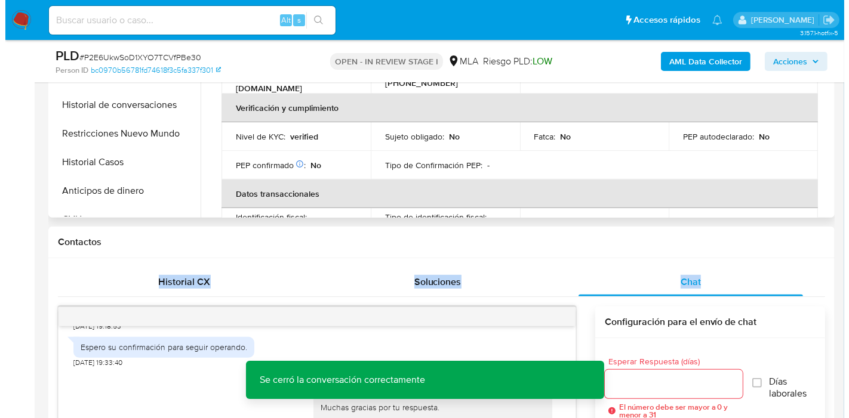
scroll to position [0, 0]
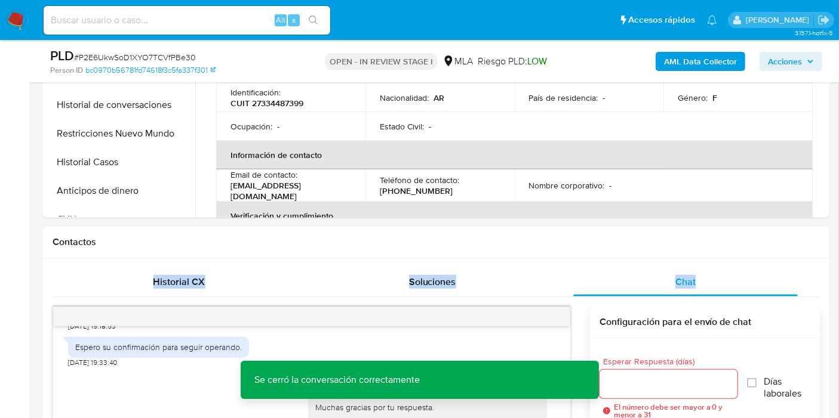
click at [725, 67] on b "AML Data Collector" at bounding box center [700, 61] width 73 height 19
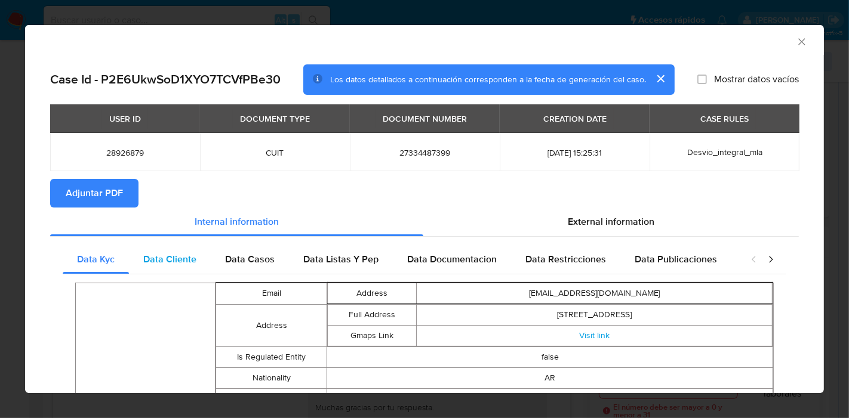
click at [177, 248] on div "Data Cliente" at bounding box center [170, 259] width 82 height 29
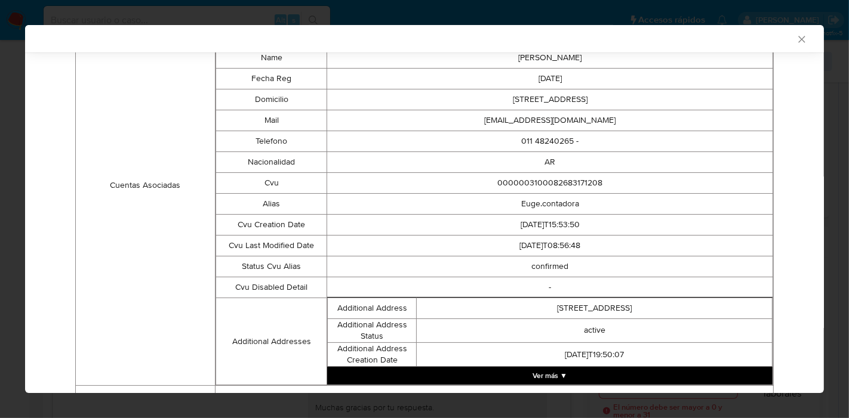
scroll to position [396, 0]
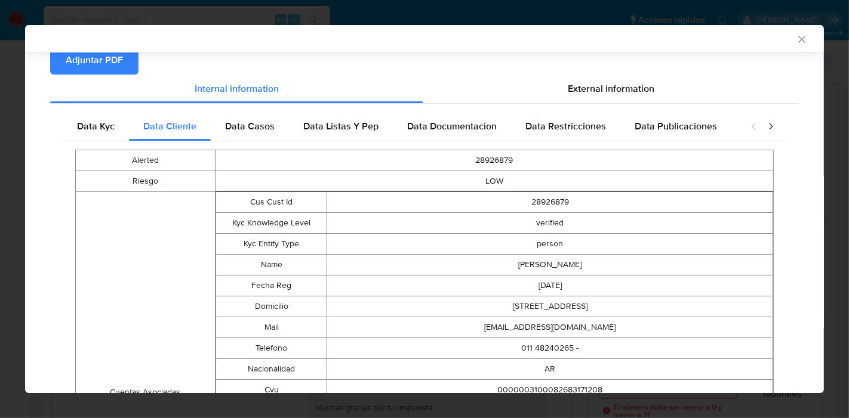
click at [254, 140] on div "Data Kyc Data Cliente Data Casos Data Listas Y Pep Data Documentacion Data Rest…" at bounding box center [424, 367] width 723 height 510
click at [254, 134] on div "Data Casos" at bounding box center [250, 126] width 78 height 29
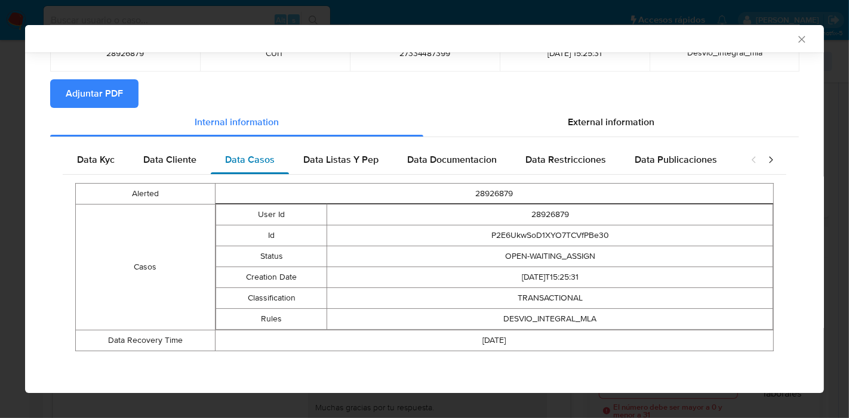
scroll to position [96, 0]
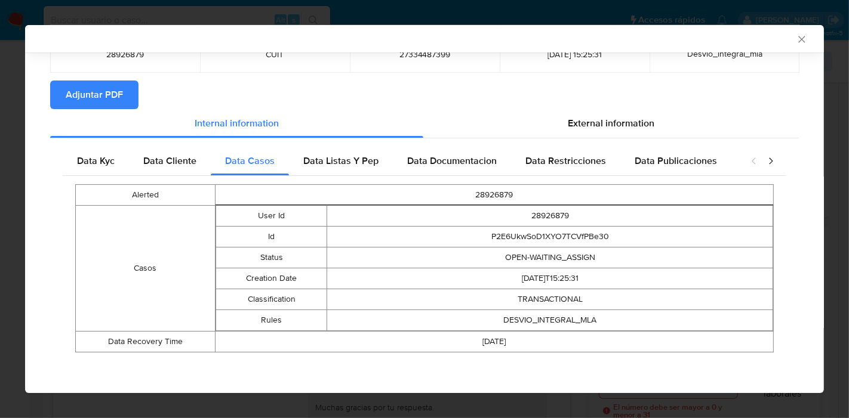
drag, startPoint x: 318, startPoint y: 161, endPoint x: 423, endPoint y: 174, distance: 105.9
click at [321, 162] on span "Data Listas Y Pep" at bounding box center [340, 161] width 75 height 14
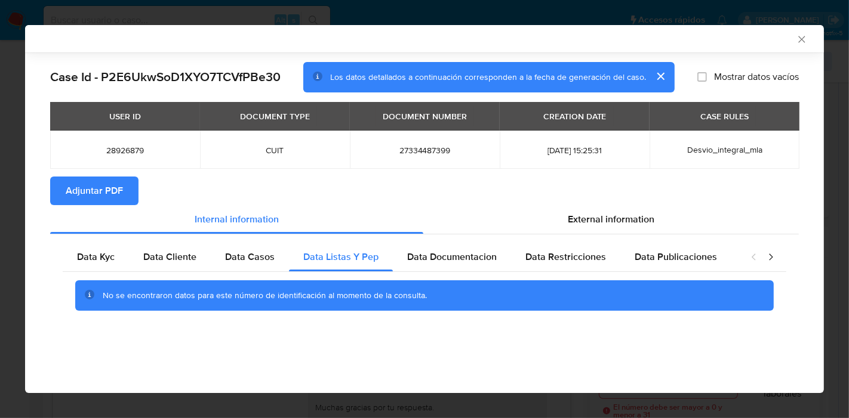
click at [439, 239] on div "Data Kyc Data Cliente Data Casos Data Listas Y Pep Data Documentacion Data Rest…" at bounding box center [424, 282] width 748 height 94
drag, startPoint x: 445, startPoint y: 247, endPoint x: 689, endPoint y: 305, distance: 251.5
click at [460, 249] on div "Data Documentacion" at bounding box center [452, 257] width 118 height 29
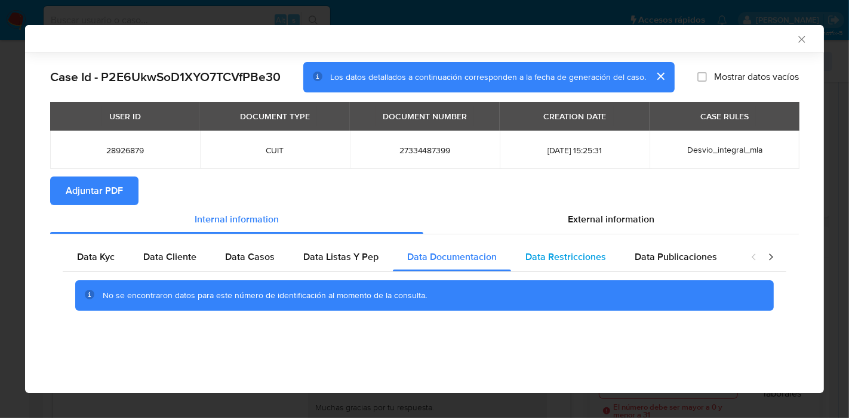
click at [584, 266] on div "Data Restricciones" at bounding box center [565, 257] width 109 height 29
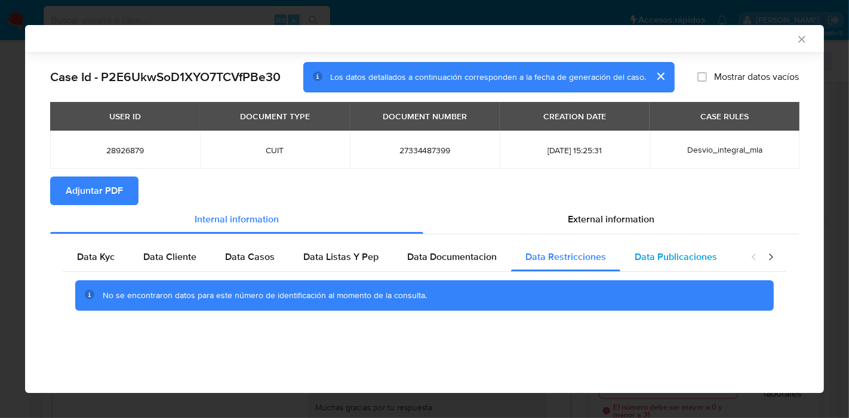
drag, startPoint x: 645, startPoint y: 254, endPoint x: 696, endPoint y: 244, distance: 52.8
click at [645, 253] on span "Data Publicaciones" at bounding box center [675, 257] width 82 height 14
click at [765, 255] on icon "closure-recommendation-modal" at bounding box center [771, 257] width 12 height 12
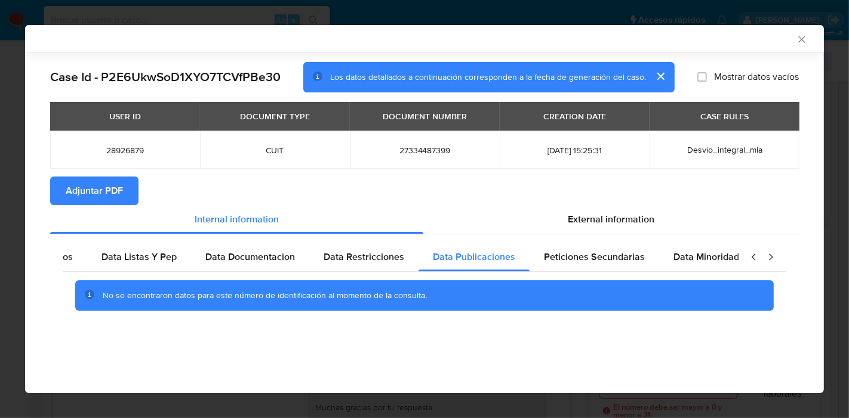
click at [770, 257] on icon "closure-recommendation-modal" at bounding box center [771, 257] width 12 height 12
click at [659, 272] on div "No se encontraron datos para este número de identificación al momento de la con…" at bounding box center [424, 296] width 723 height 48
drag, startPoint x: 688, startPoint y: 254, endPoint x: 585, endPoint y: 255, distance: 103.3
click at [685, 255] on span "Data Minoridad" at bounding box center [698, 257] width 66 height 14
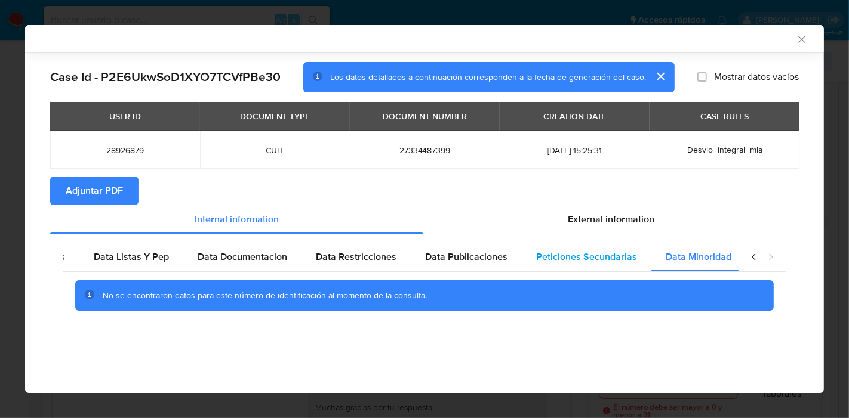
drag, startPoint x: 584, startPoint y: 255, endPoint x: 631, endPoint y: 247, distance: 47.9
click at [603, 251] on span "Peticiones Secundarias" at bounding box center [586, 257] width 101 height 14
click at [756, 257] on icon "closure-recommendation-modal" at bounding box center [754, 257] width 12 height 12
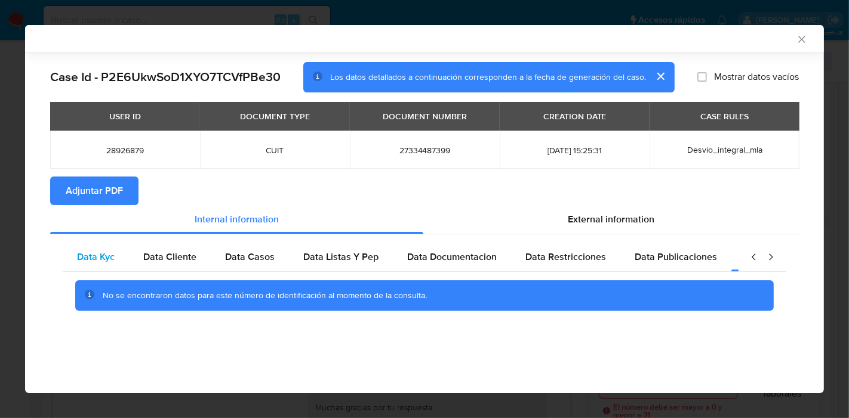
scroll to position [0, 0]
click at [106, 260] on span "Data Kyc" at bounding box center [96, 257] width 38 height 14
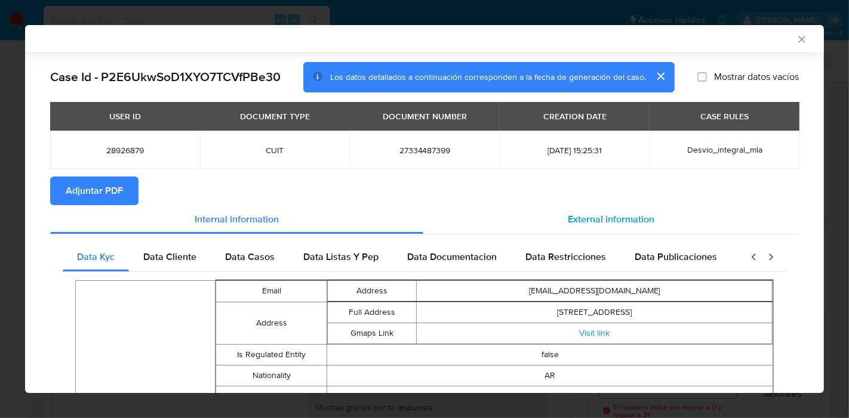
click at [556, 217] on div "External information" at bounding box center [610, 219] width 375 height 29
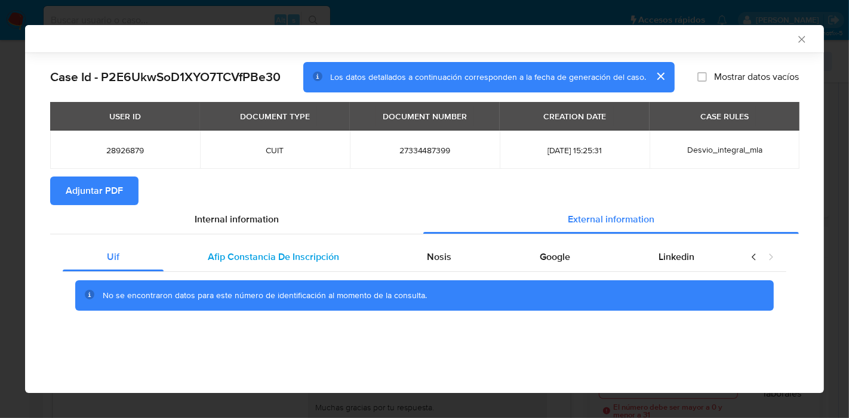
click at [214, 258] on span "Afip Constancia De Inscripción" at bounding box center [273, 257] width 131 height 14
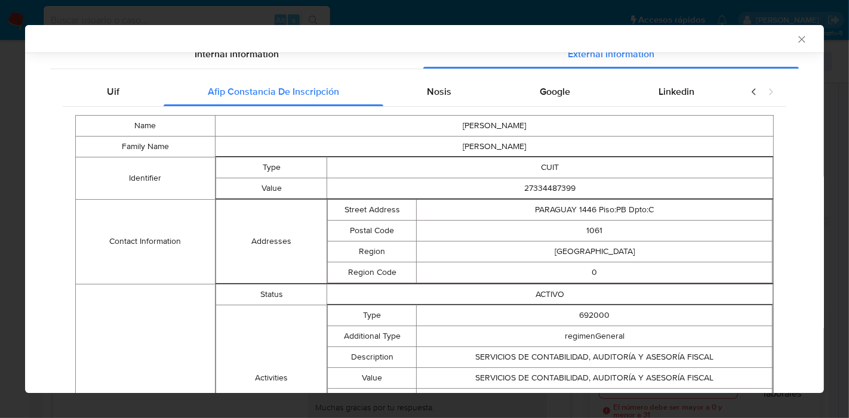
scroll to position [119, 0]
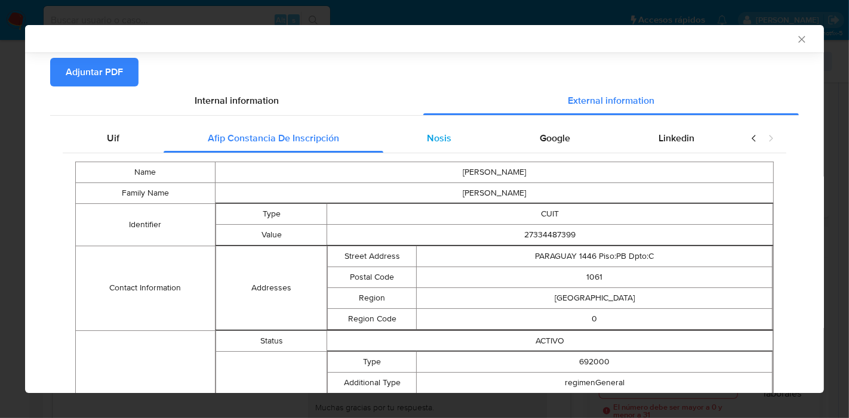
click at [455, 141] on div "Nosis" at bounding box center [439, 138] width 113 height 29
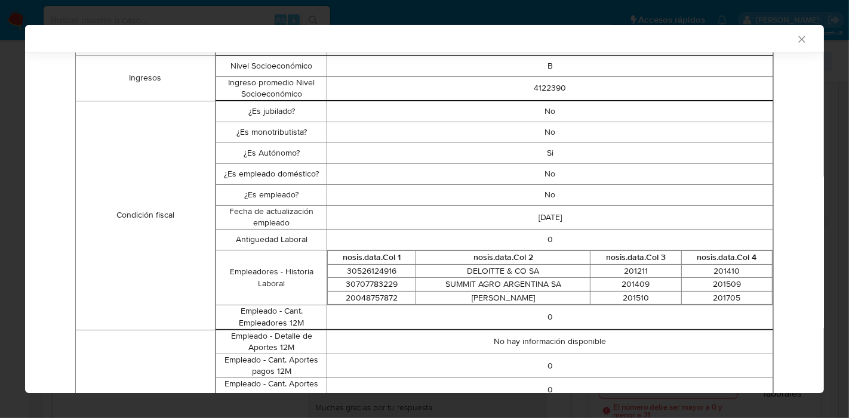
scroll to position [0, 0]
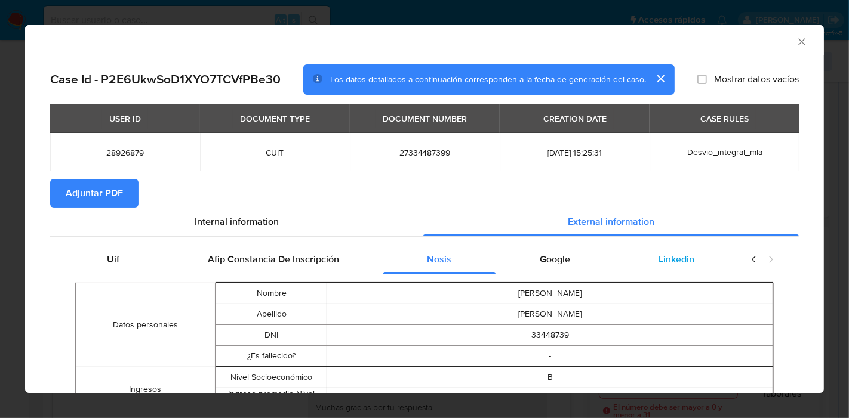
drag, startPoint x: 560, startPoint y: 255, endPoint x: 678, endPoint y: 254, distance: 118.2
click at [562, 255] on div "Google" at bounding box center [554, 259] width 119 height 29
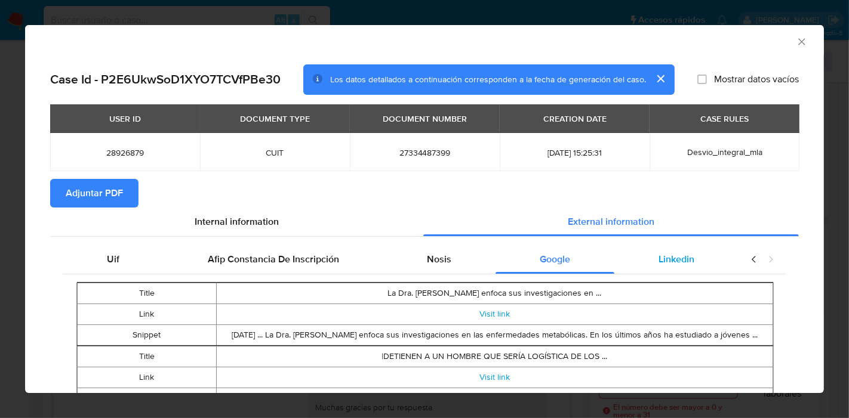
click at [668, 269] on div "Linkedin" at bounding box center [676, 259] width 124 height 29
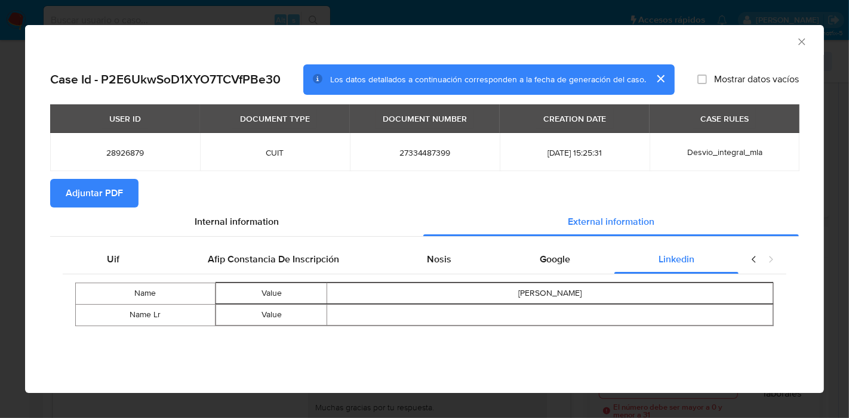
click at [752, 259] on icon "closure-recommendation-modal" at bounding box center [753, 259] width 4 height 7
drag, startPoint x: 134, startPoint y: 256, endPoint x: 168, endPoint y: 239, distance: 38.4
click at [134, 256] on div "Uif" at bounding box center [113, 259] width 101 height 29
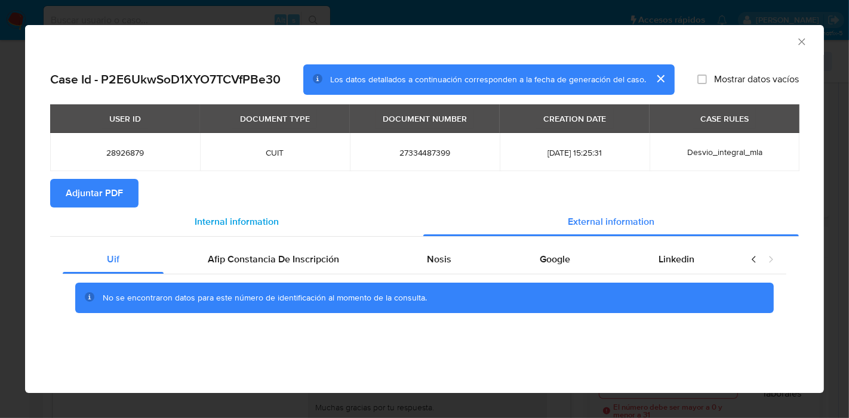
click at [207, 223] on span "Internal information" at bounding box center [237, 222] width 84 height 14
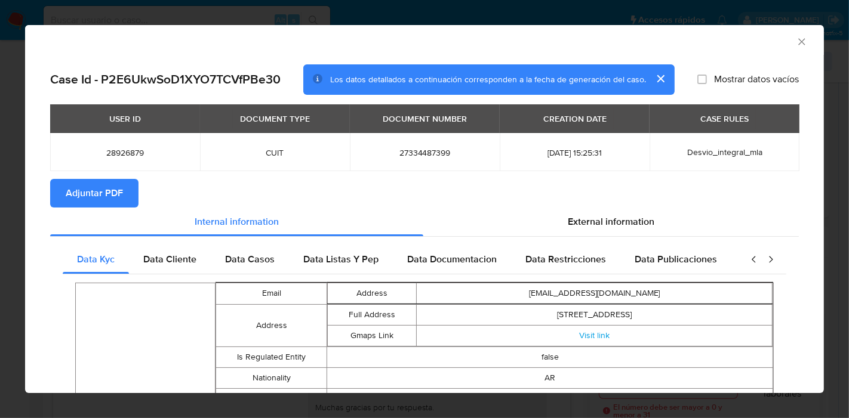
click at [110, 190] on span "Adjuntar PDF" at bounding box center [94, 193] width 57 height 26
click at [0, 289] on div "AML Data Collector Case Id - P2E6UkwSoD1XYO7TCVfPBe30 Los datos detallados a co…" at bounding box center [424, 209] width 849 height 418
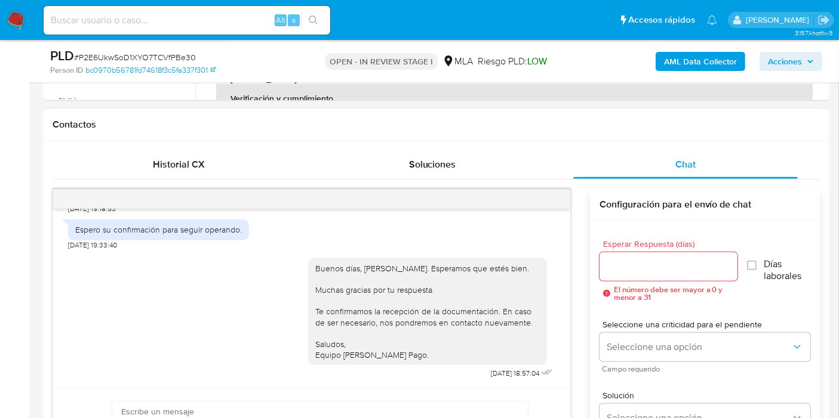
scroll to position [597, 0]
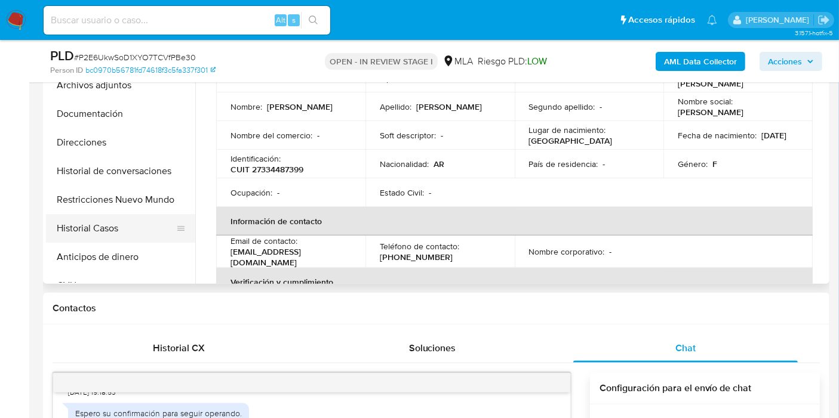
click at [112, 221] on button "Historial Casos" at bounding box center [116, 228] width 140 height 29
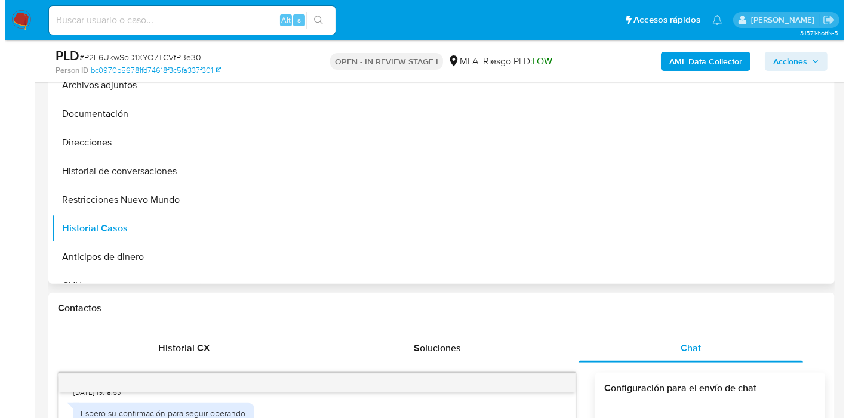
scroll to position [199, 0]
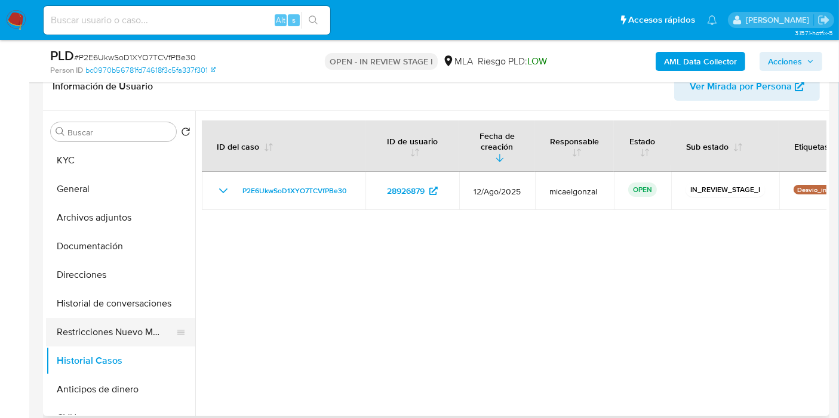
click at [137, 326] on button "Restricciones Nuevo Mundo" at bounding box center [116, 332] width 140 height 29
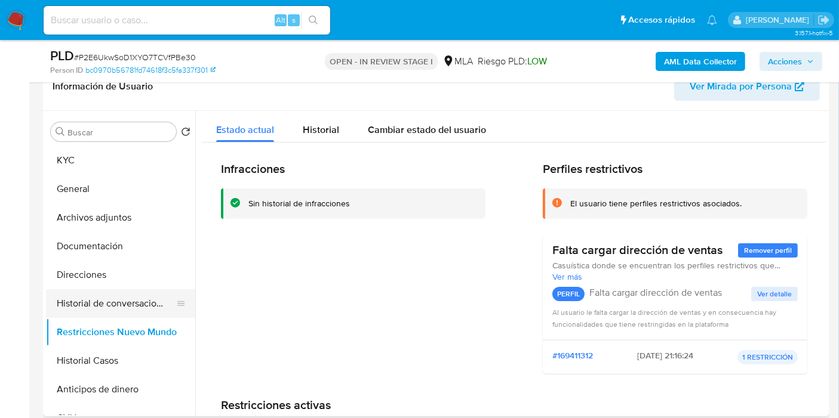
click at [143, 312] on button "Historial de conversaciones" at bounding box center [116, 303] width 140 height 29
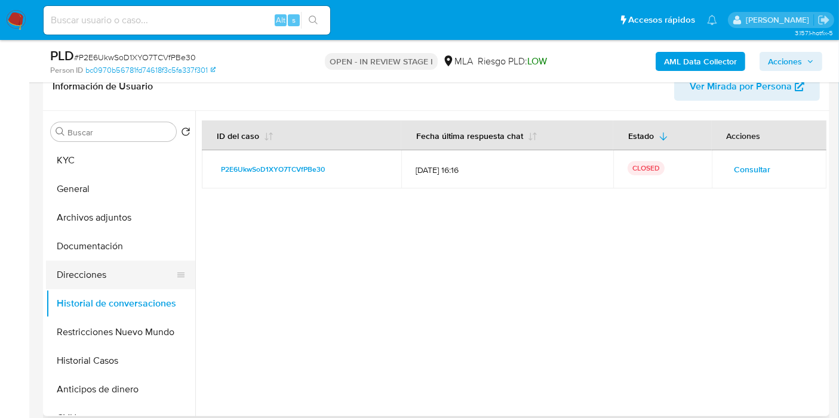
click at [93, 281] on button "Direcciones" at bounding box center [116, 275] width 140 height 29
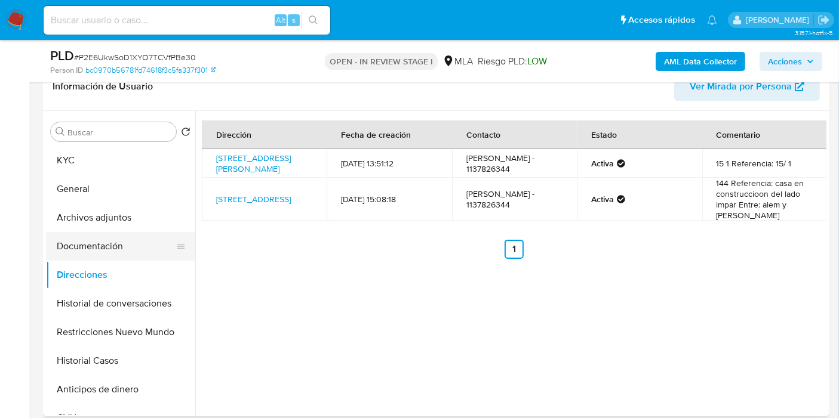
click at [112, 245] on button "Documentación" at bounding box center [116, 246] width 140 height 29
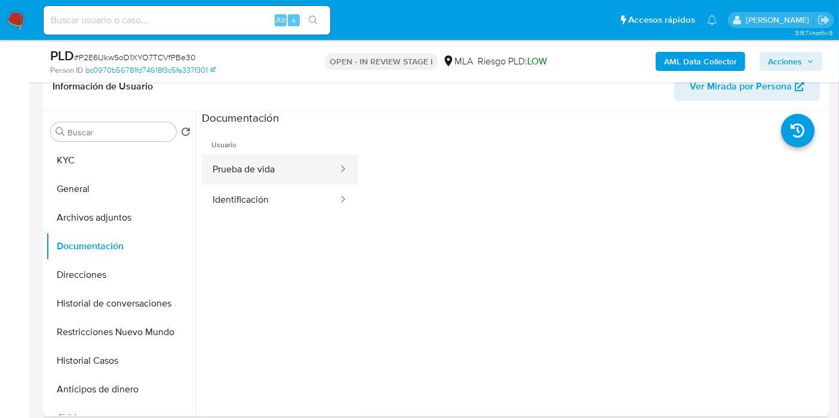
click at [230, 162] on button "Prueba de vida" at bounding box center [270, 170] width 137 height 30
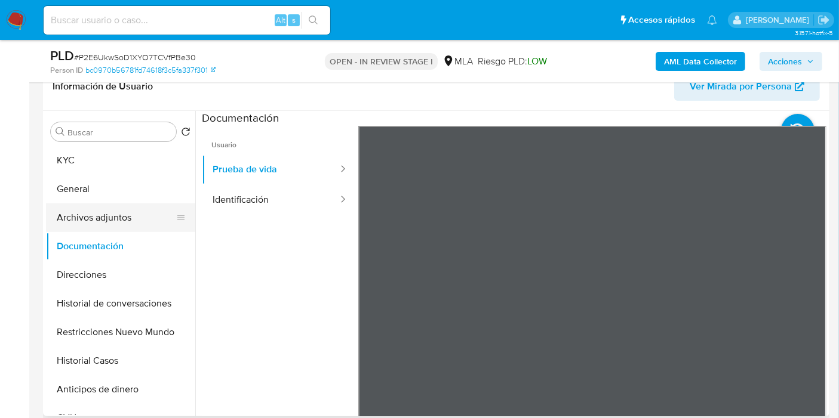
click at [129, 230] on button "Archivos adjuntos" at bounding box center [116, 218] width 140 height 29
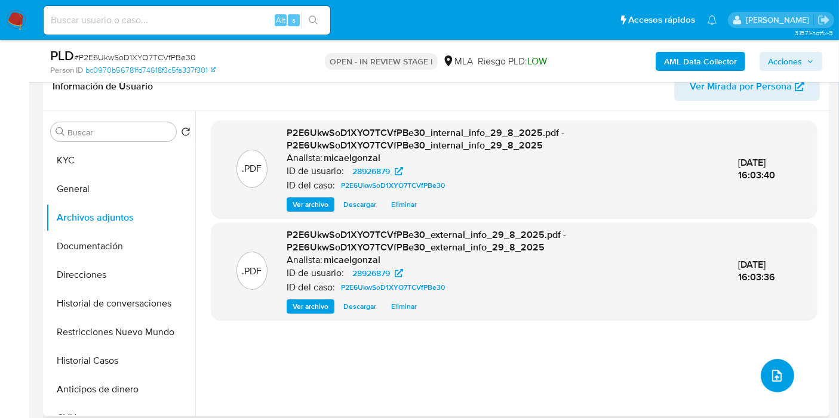
click at [776, 371] on icon "upload-file" at bounding box center [776, 376] width 14 height 14
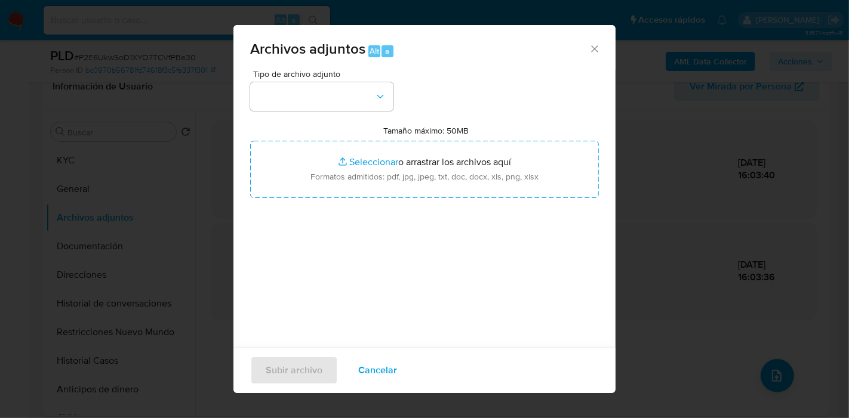
click at [394, 106] on div "Tipo de archivo adjunto Tamaño máximo: 50MB Seleccionar archivos Seleccionar o …" at bounding box center [424, 211] width 349 height 282
click at [368, 101] on button "button" at bounding box center [321, 96] width 143 height 29
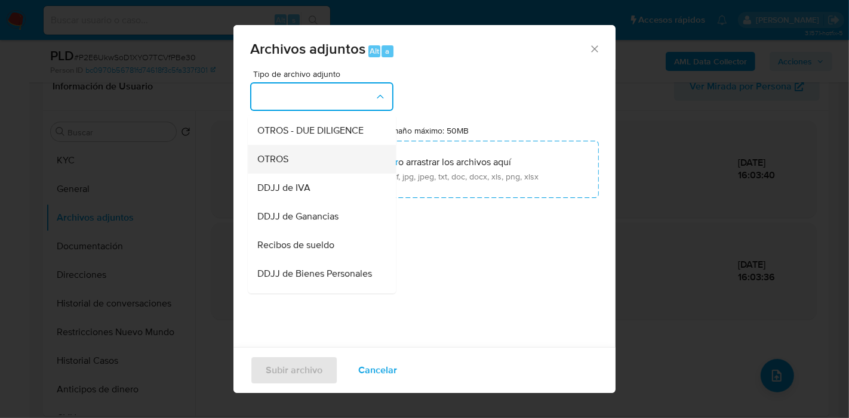
click at [289, 165] on div "OTROS" at bounding box center [318, 159] width 122 height 29
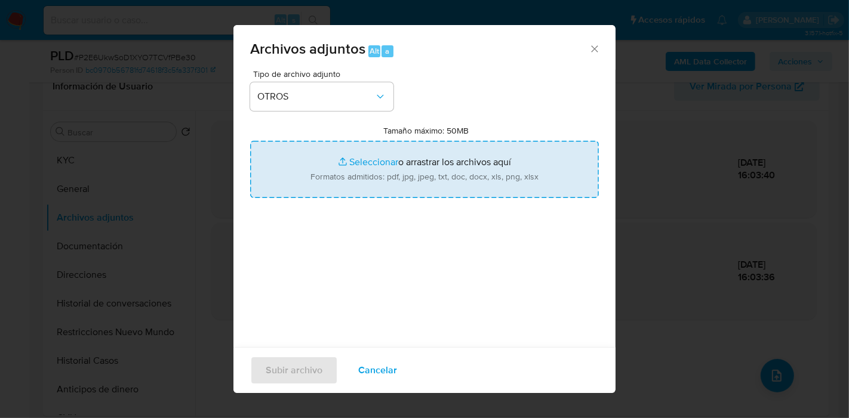
click at [436, 168] on input "Tamaño máximo: 50MB Seleccionar archivos" at bounding box center [424, 169] width 349 height 57
type input "C:\fakepath\Constancia de Registro de Profesionales Exentos.pdf"
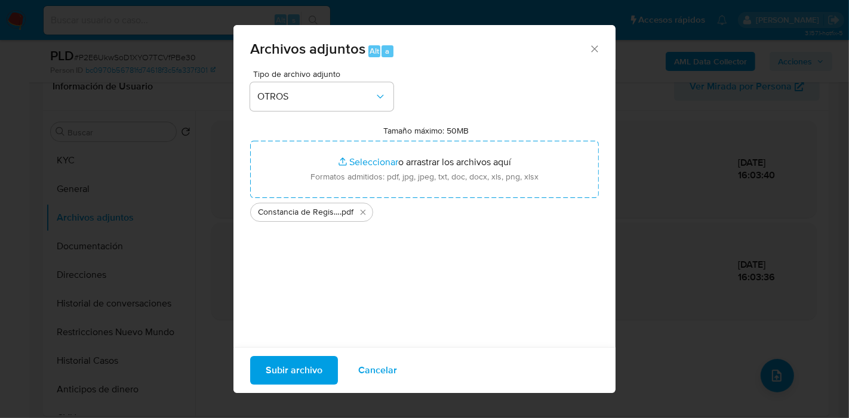
click at [306, 375] on span "Subir archivo" at bounding box center [294, 370] width 57 height 26
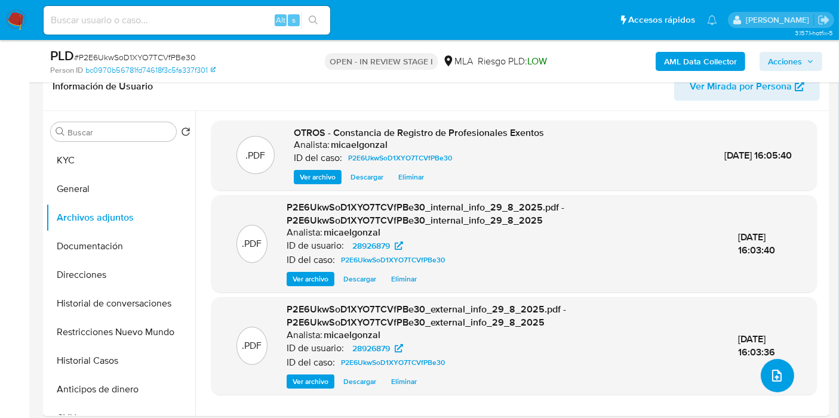
click at [762, 380] on button "upload-file" at bounding box center [776, 375] width 33 height 33
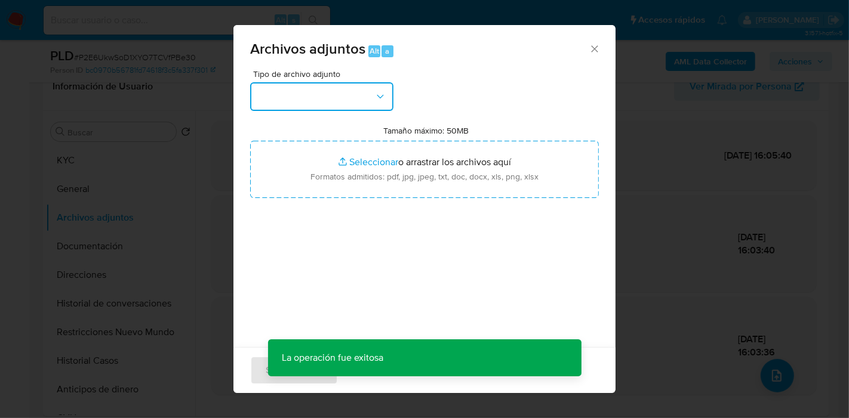
click at [312, 103] on button "button" at bounding box center [321, 96] width 143 height 29
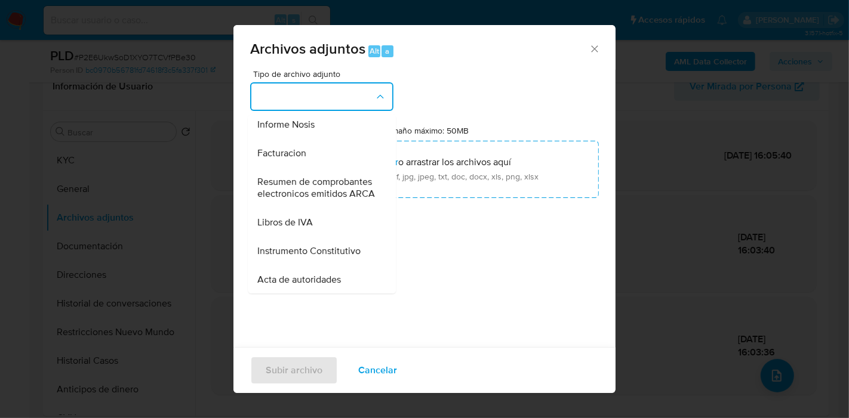
scroll to position [464, 0]
click at [313, 199] on span "Resumen de comprobantes electronicos emitidos ARCA" at bounding box center [318, 187] width 122 height 24
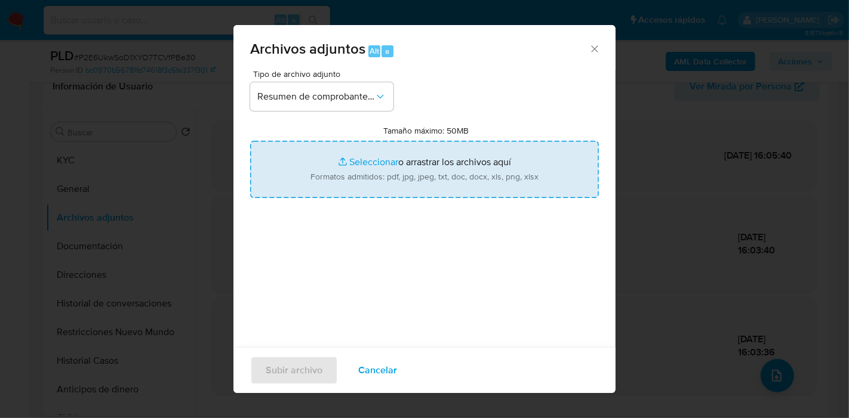
click at [420, 176] on input "Tamaño máximo: 50MB Seleccionar archivos" at bounding box center [424, 169] width 349 height 57
type input "C:\fakepath\Comprobantes Electrónicos Emitidos - 2025.pdf"
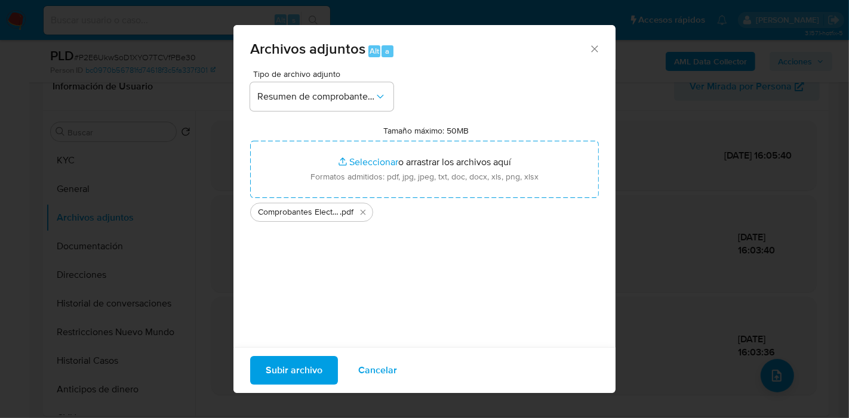
click at [309, 365] on span "Subir archivo" at bounding box center [294, 370] width 57 height 26
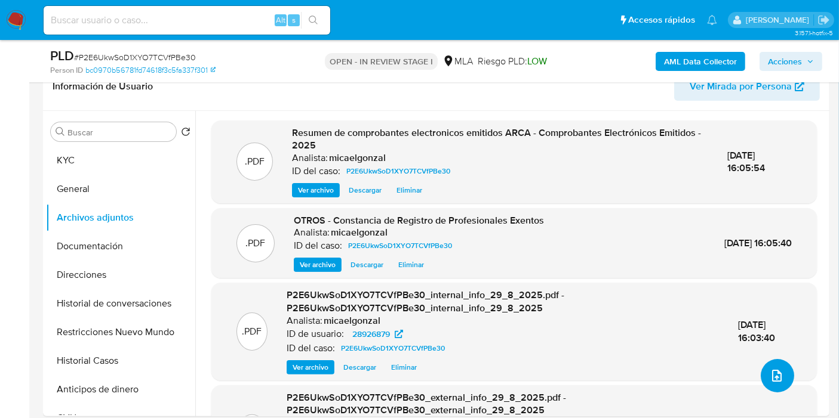
click at [775, 386] on button "upload-file" at bounding box center [776, 375] width 33 height 33
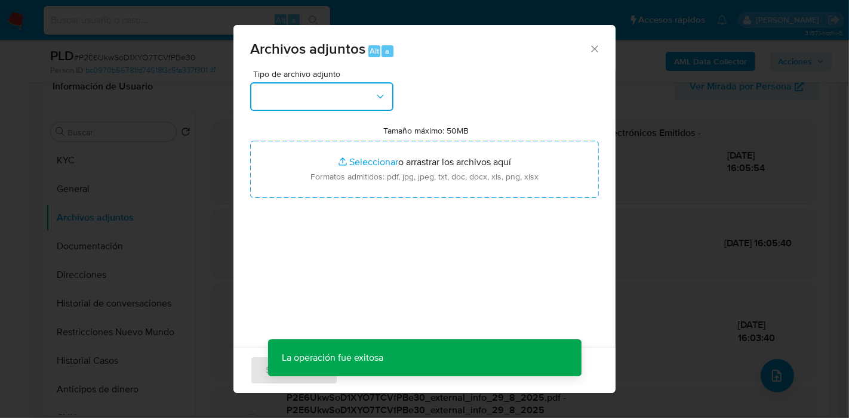
click at [329, 82] on button "button" at bounding box center [321, 96] width 143 height 29
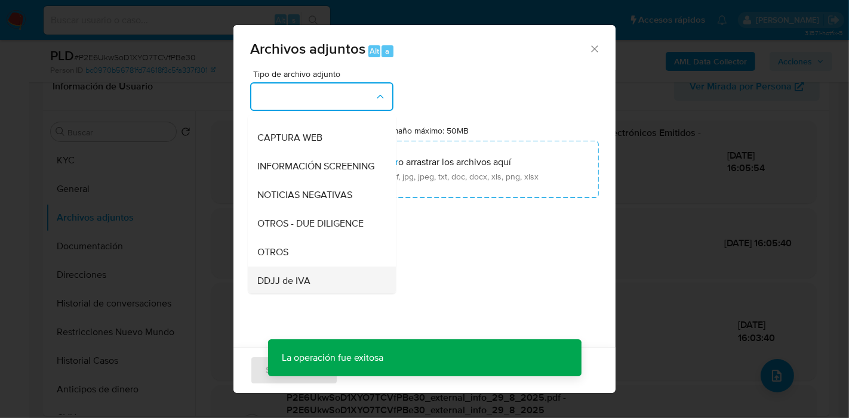
scroll to position [199, 0]
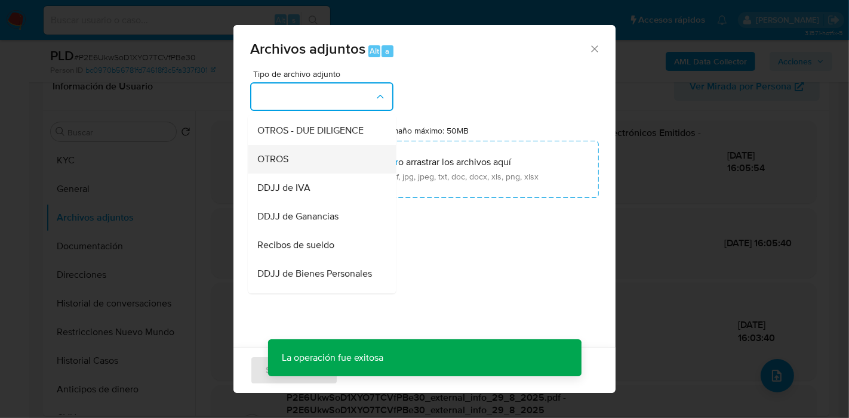
drag, startPoint x: 296, startPoint y: 184, endPoint x: 296, endPoint y: 177, distance: 6.6
click at [296, 174] on div "OTROS" at bounding box center [318, 159] width 122 height 29
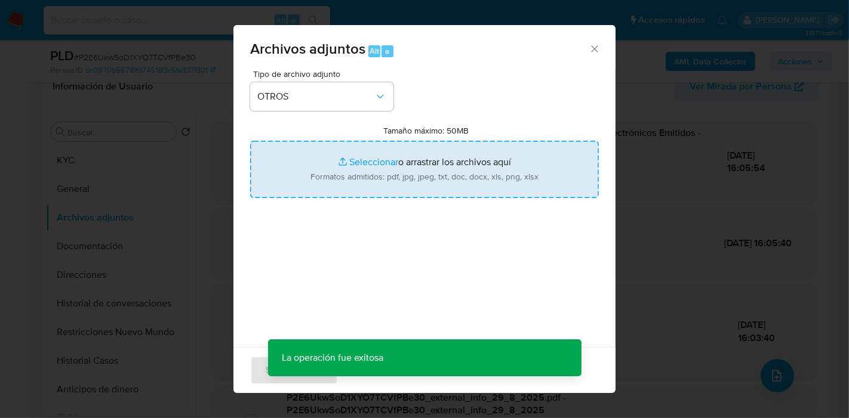
click at [296, 177] on input "Tamaño máximo: 50MB Seleccionar archivos" at bounding box center [424, 169] width 349 height 57
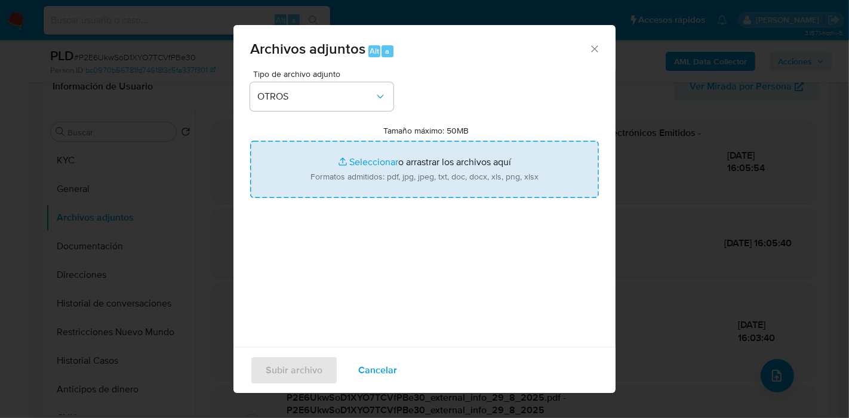
type input "C:\fakepath\Movimientos de Maria Eugenia Garay.xlsx"
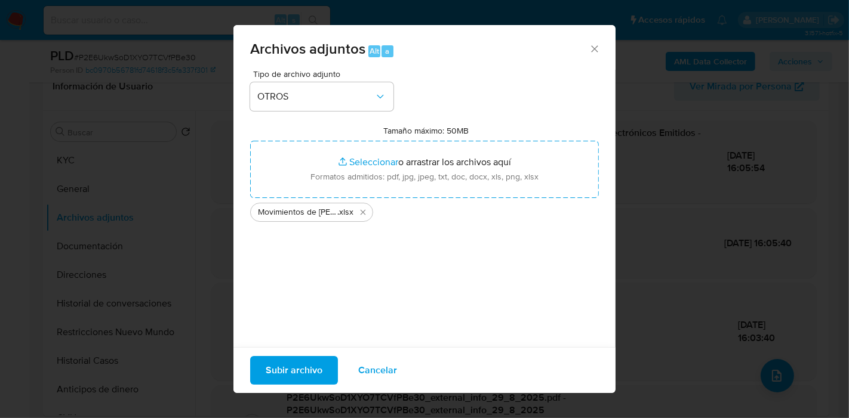
click at [296, 362] on span "Subir archivo" at bounding box center [294, 370] width 57 height 26
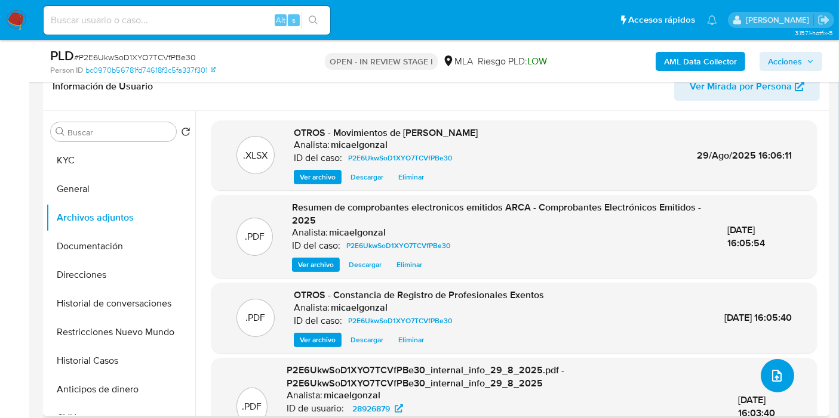
click at [781, 374] on button "upload-file" at bounding box center [776, 375] width 33 height 33
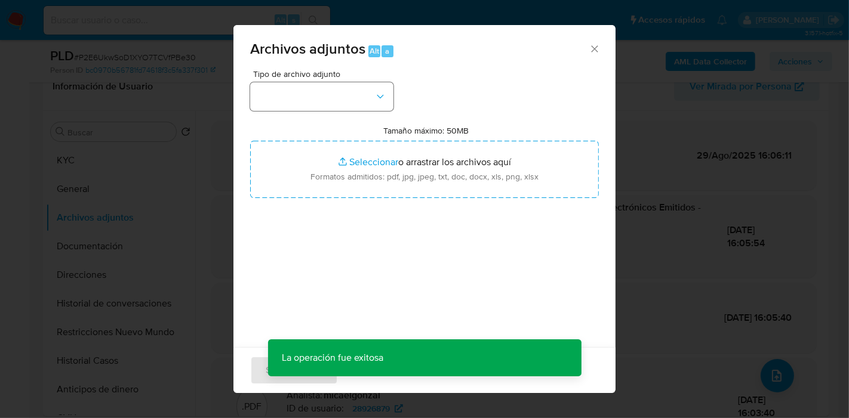
click at [300, 107] on div "Tipo de archivo adjunto Tamaño máximo: 50MB Seleccionar archivos Seleccionar o …" at bounding box center [424, 211] width 349 height 282
click at [300, 107] on button "button" at bounding box center [321, 96] width 143 height 29
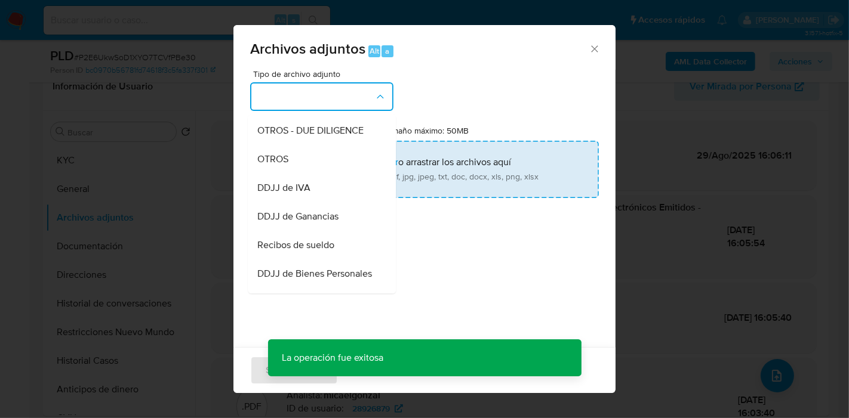
drag, startPoint x: 327, startPoint y: 166, endPoint x: 379, endPoint y: 162, distance: 52.0
click at [328, 165] on div "OTROS" at bounding box center [318, 159] width 122 height 29
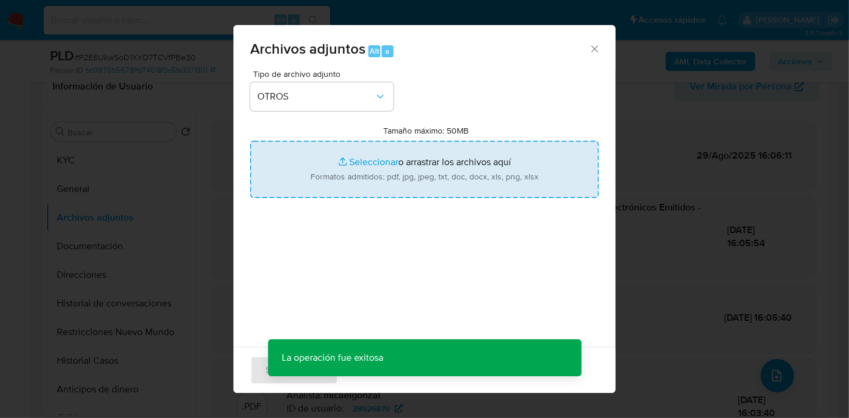
click at [472, 162] on input "Tamaño máximo: 50MB Seleccionar archivos" at bounding box center [424, 169] width 349 height 57
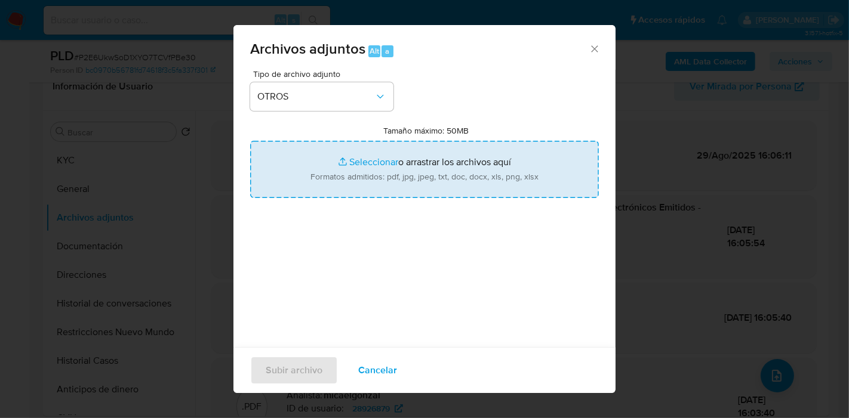
type input "C:\fakepath\Caselog P2E6UkwSoD1XYO7TCVfPBe30_2025_08_19_11_11_16.docx"
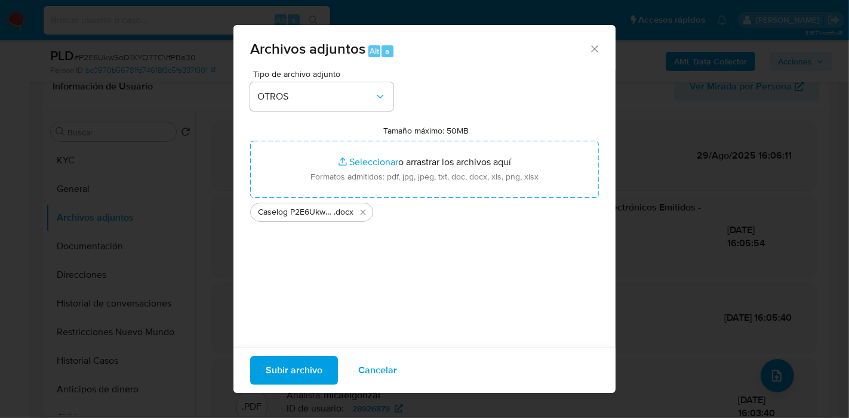
click at [278, 374] on span "Subir archivo" at bounding box center [294, 370] width 57 height 26
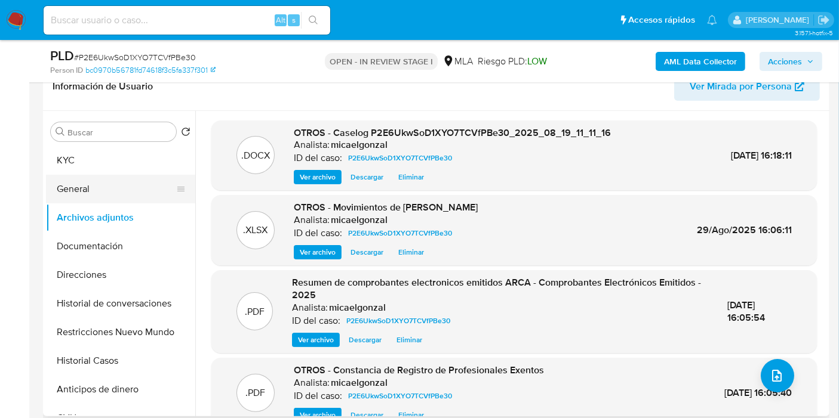
click at [113, 178] on button "General" at bounding box center [116, 189] width 140 height 29
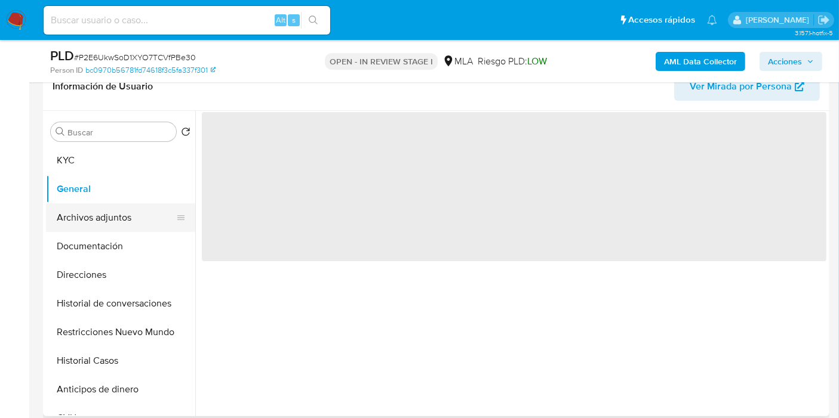
drag, startPoint x: 109, startPoint y: 251, endPoint x: 126, endPoint y: 212, distance: 42.5
click at [114, 244] on button "Documentación" at bounding box center [120, 246] width 149 height 29
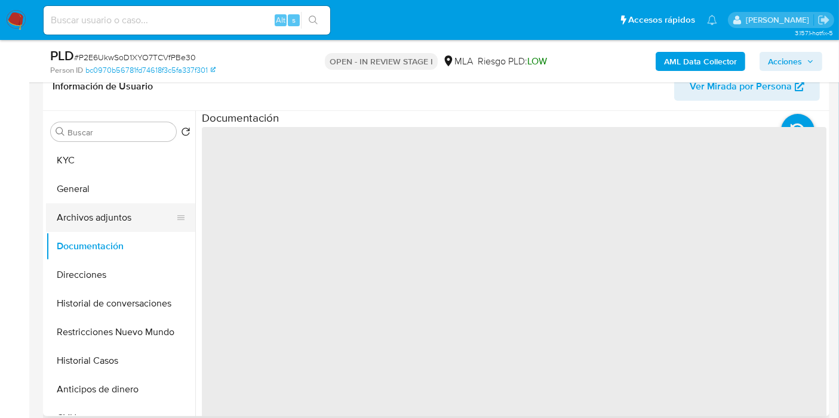
click at [126, 212] on button "Archivos adjuntos" at bounding box center [116, 218] width 140 height 29
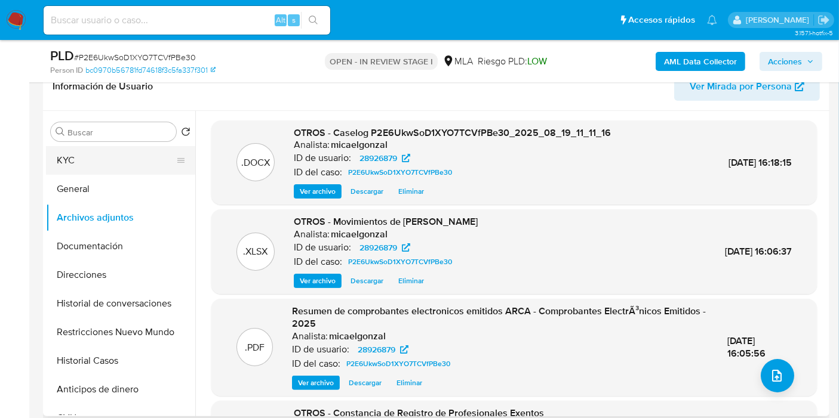
click at [148, 162] on button "KYC" at bounding box center [116, 160] width 140 height 29
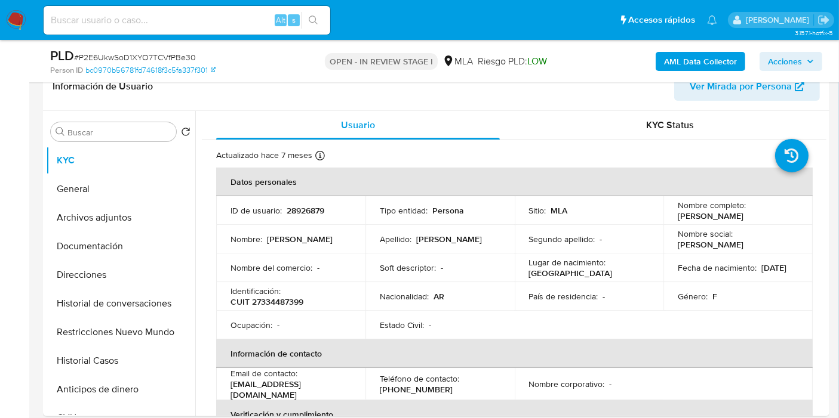
click at [801, 64] on span "Acciones" at bounding box center [785, 61] width 34 height 19
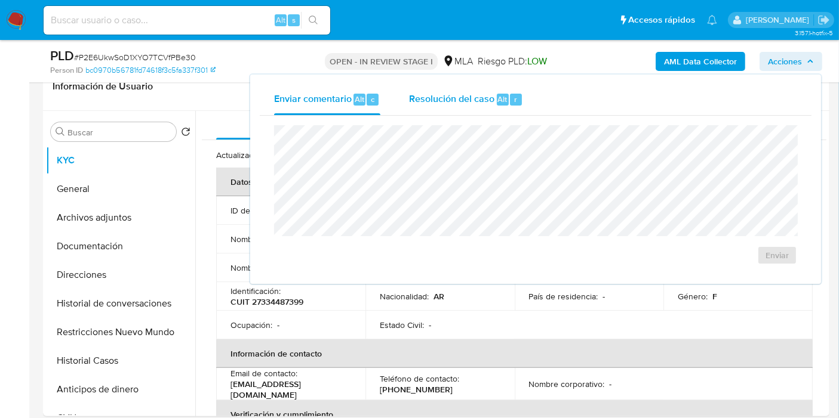
click at [414, 99] on span "Resolución del caso" at bounding box center [451, 99] width 85 height 14
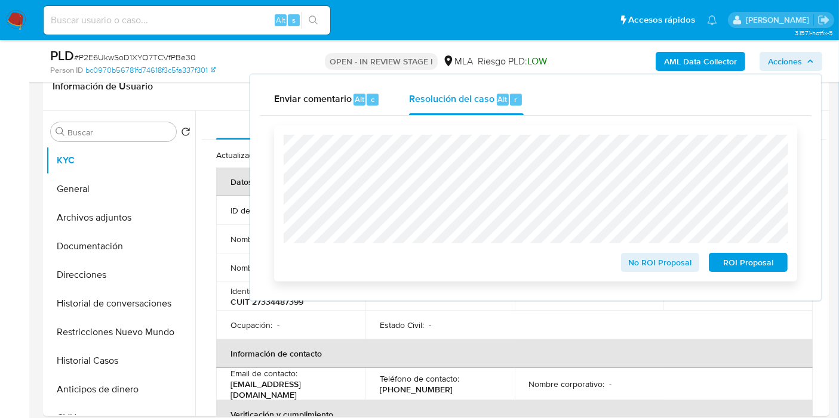
click at [637, 263] on span "No ROI Proposal" at bounding box center [660, 262] width 62 height 17
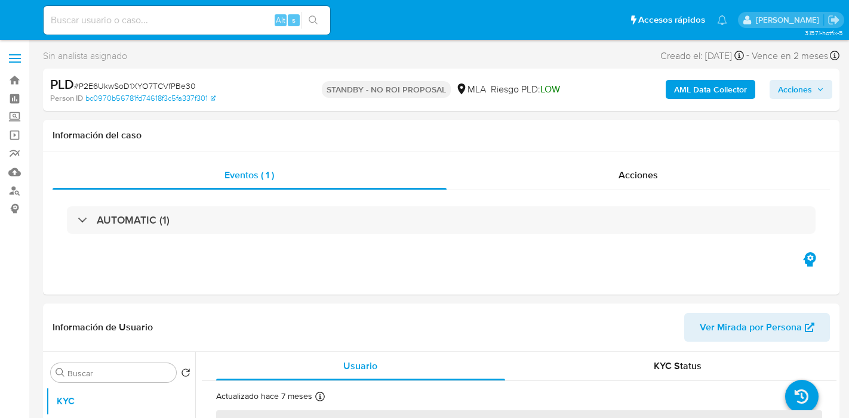
select select "10"
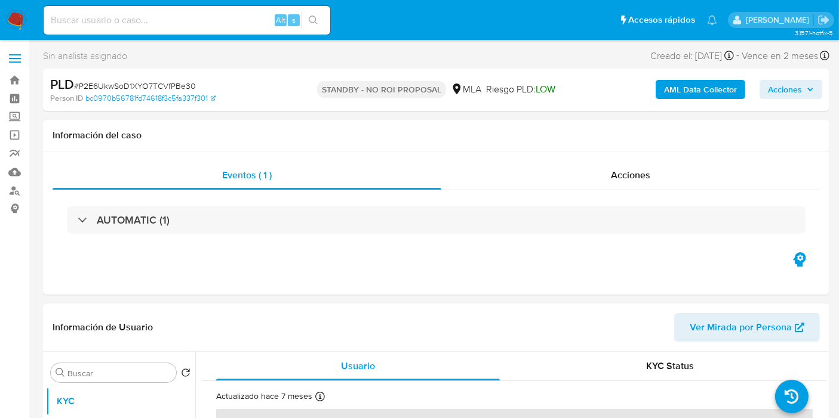
click at [196, 21] on input at bounding box center [187, 21] width 286 height 16
paste input "1MpWhrqZIEKz8x1BH4snOJTz"
type input "1MpWhrqZIEKz8x1BH4snOJTz"
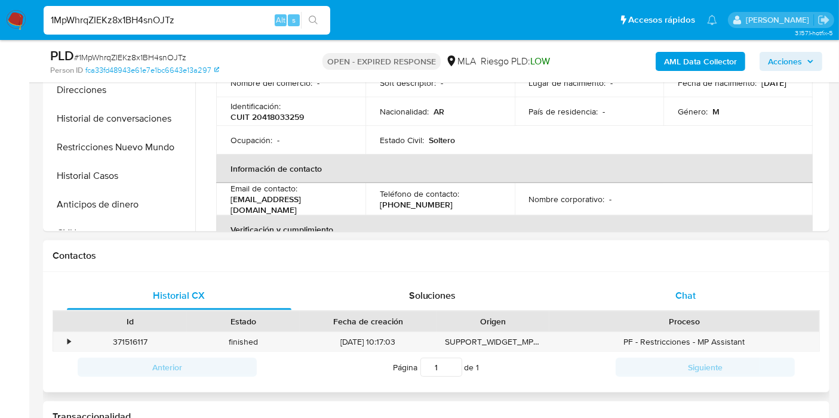
click at [648, 297] on div "Chat" at bounding box center [685, 296] width 224 height 29
select select "10"
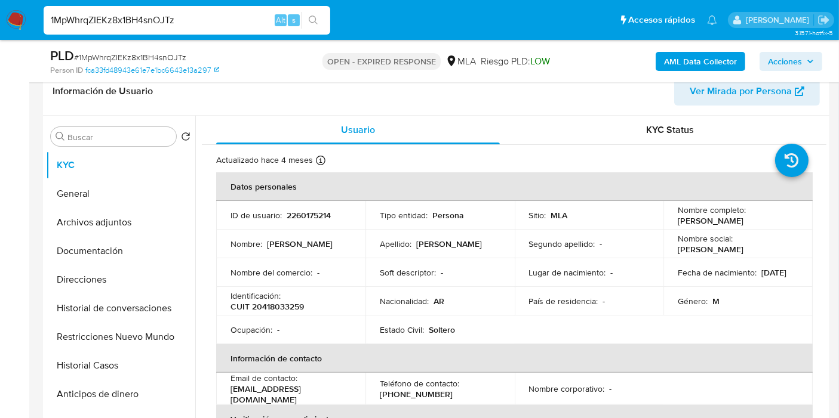
scroll to position [119, 0]
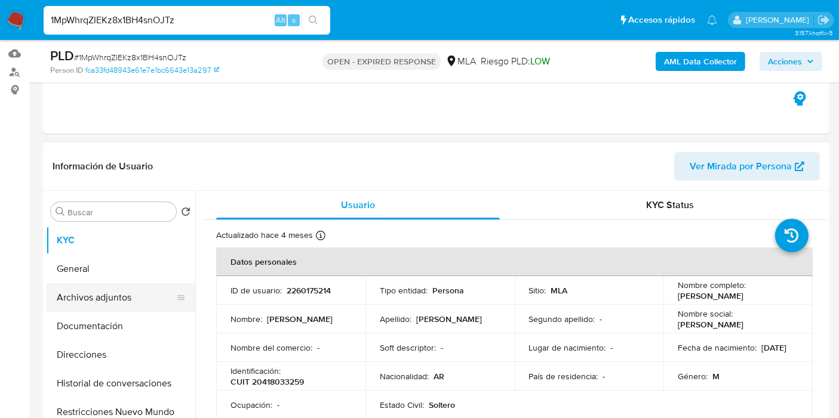
click at [119, 286] on button "Archivos adjuntos" at bounding box center [116, 297] width 140 height 29
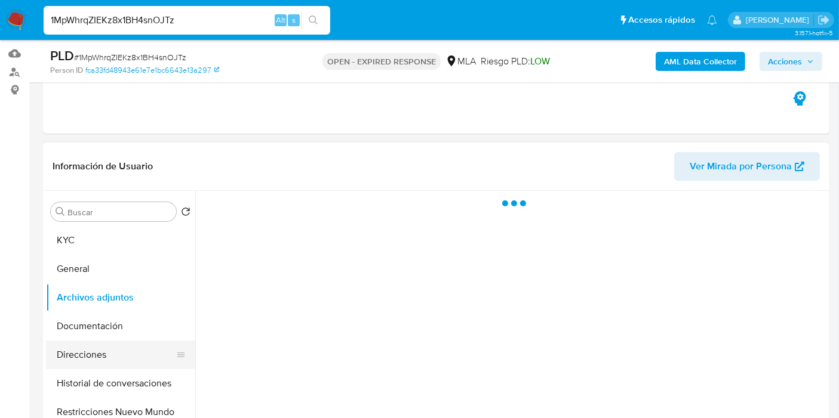
click at [118, 352] on button "Direcciones" at bounding box center [116, 355] width 140 height 29
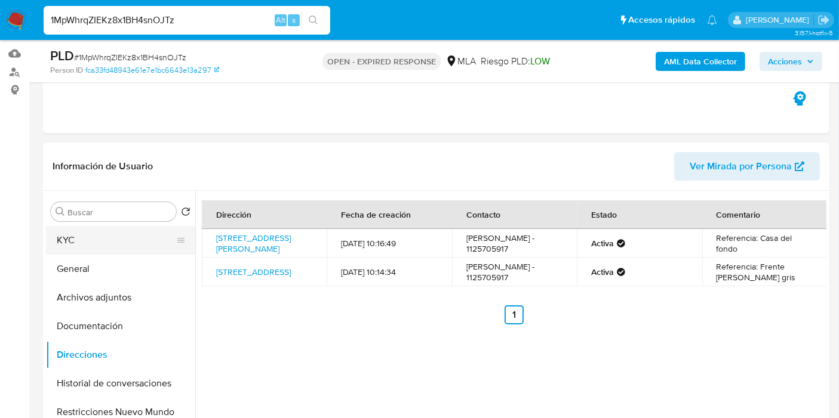
click at [62, 245] on button "KYC" at bounding box center [116, 240] width 140 height 29
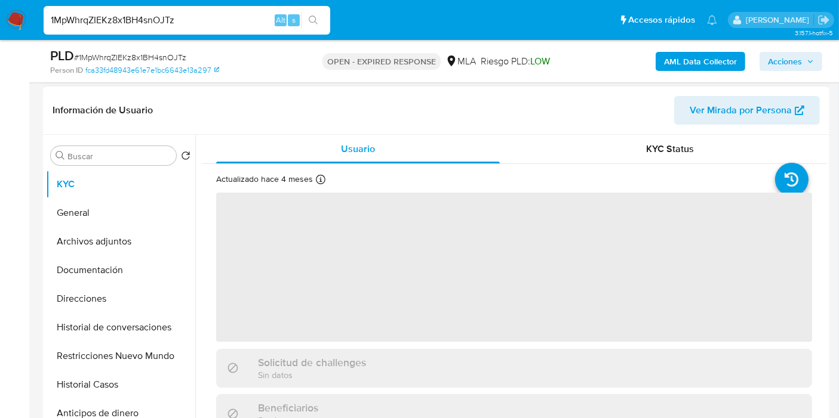
scroll to position [251, 0]
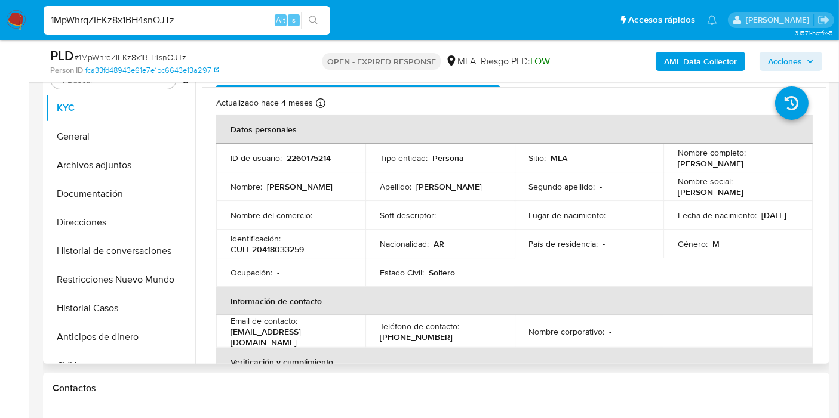
click at [164, 57] on span "# 1MpWhrqZIEKz8x1BH4snOJTz" at bounding box center [130, 57] width 112 height 12
copy span "1MpWhrqZIEKz8x1BH4snOJTz"
click at [8, 24] on img at bounding box center [16, 20] width 20 height 20
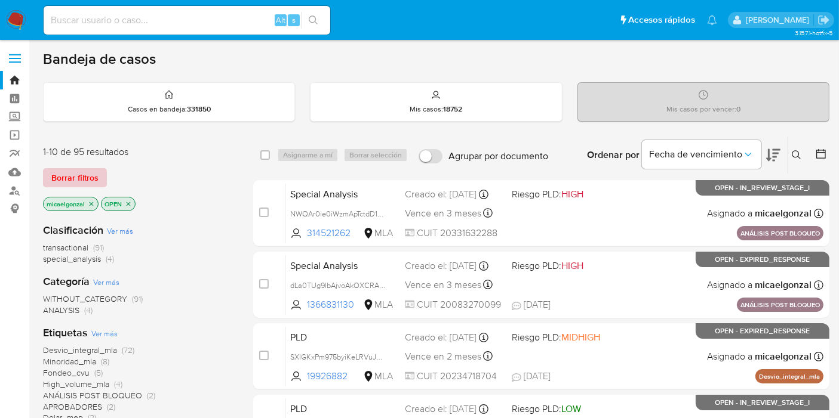
click at [77, 173] on span "Borrar filtros" at bounding box center [74, 177] width 47 height 17
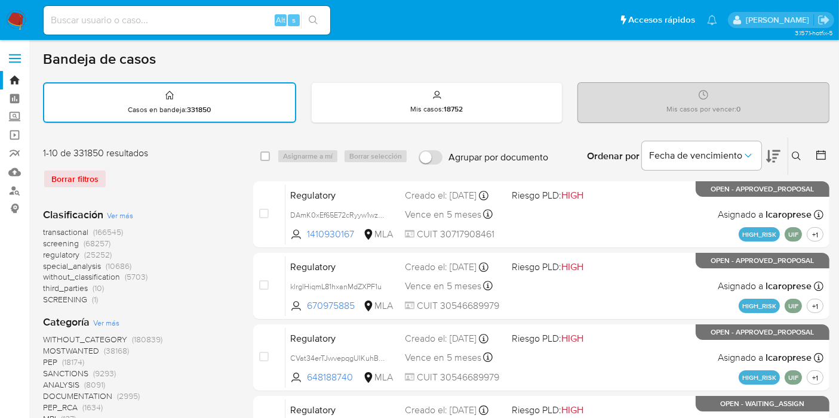
click at [800, 153] on icon at bounding box center [796, 157] width 10 height 10
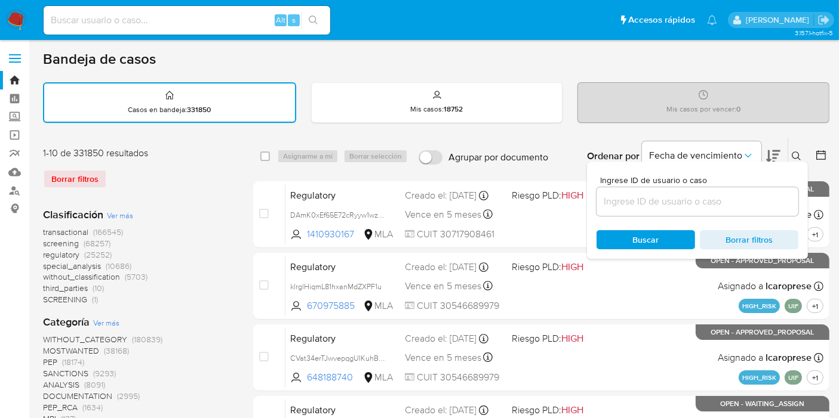
click at [688, 205] on input at bounding box center [697, 202] width 202 height 16
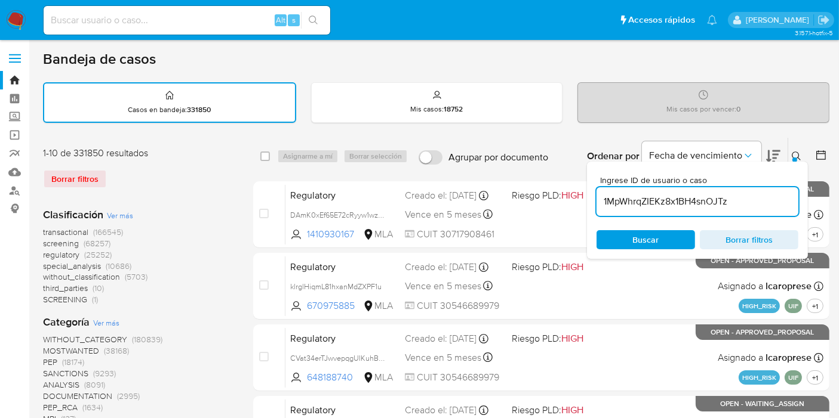
type input "1MpWhrqZIEKz8x1BH4snOJTz"
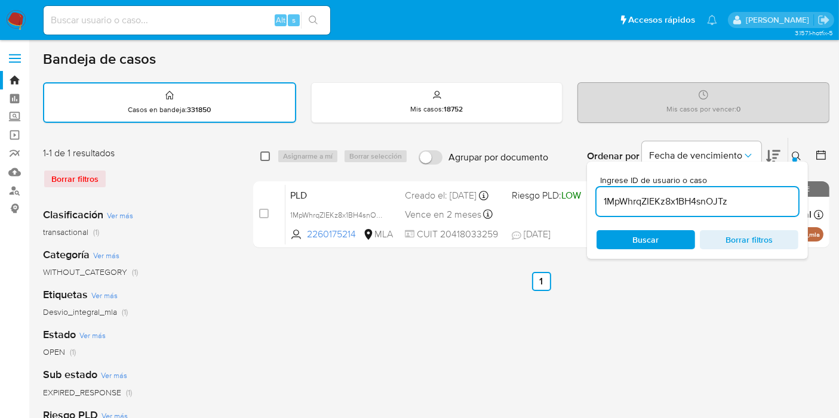
click at [264, 152] on input "checkbox" at bounding box center [265, 157] width 10 height 10
checkbox input "true"
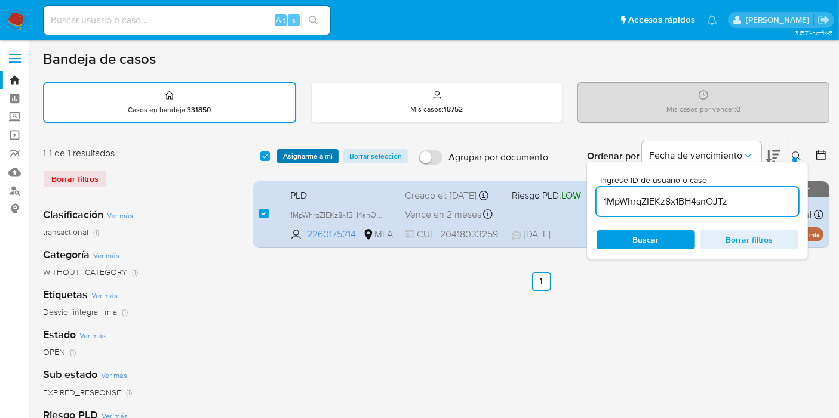
click at [279, 153] on button "Asignarme a mí" at bounding box center [307, 156] width 61 height 14
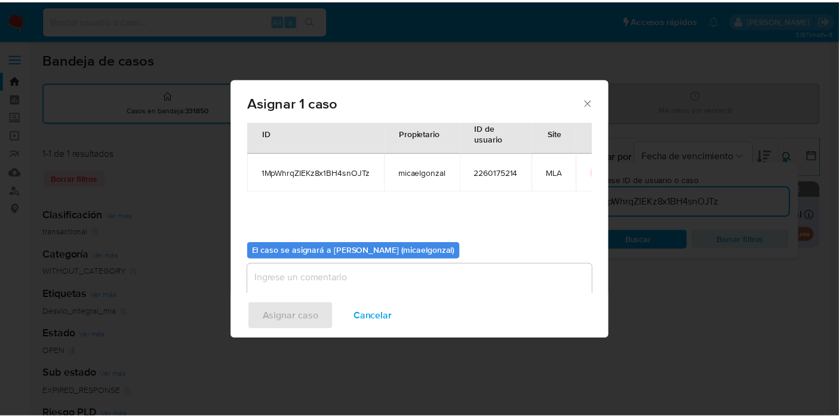
scroll to position [61, 0]
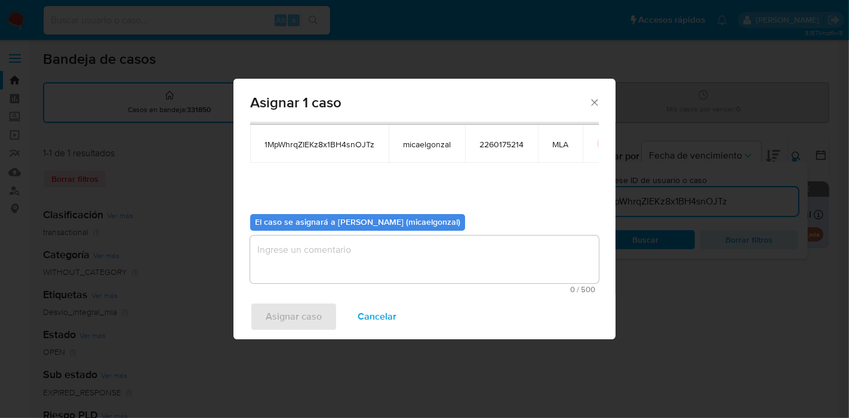
click at [341, 236] on textarea "assign-modal" at bounding box center [424, 260] width 349 height 48
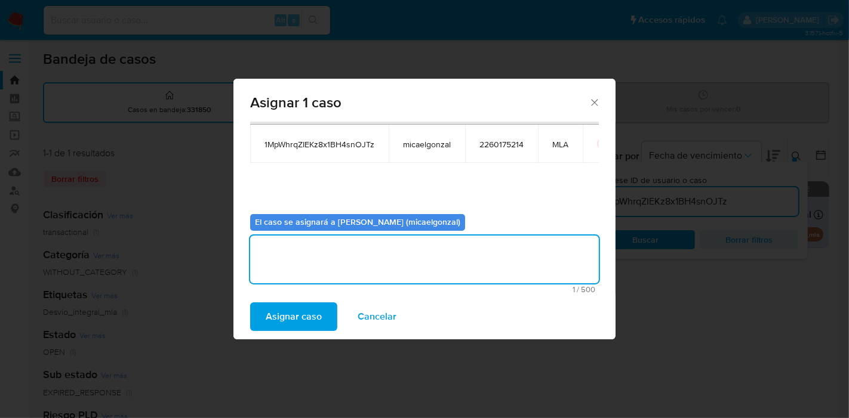
click at [304, 319] on span "Asignar caso" at bounding box center [294, 317] width 56 height 26
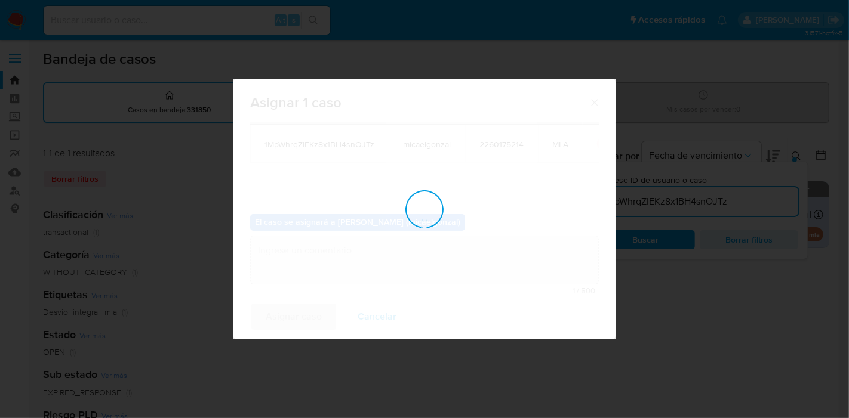
checkbox input "false"
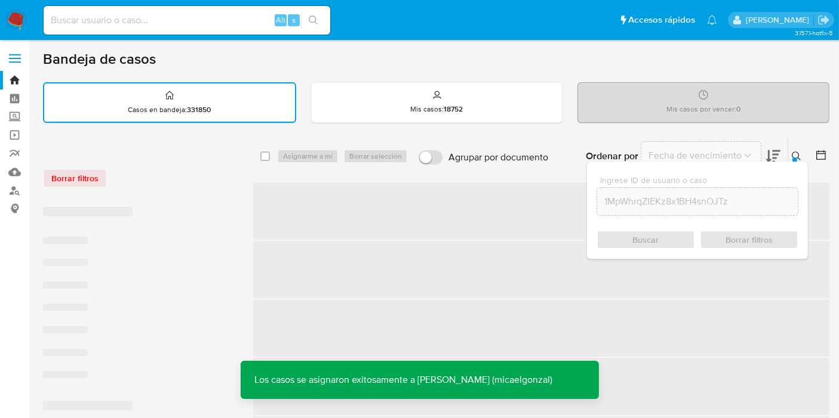
click at [237, 18] on input at bounding box center [187, 21] width 286 height 16
paste input "1MpWhrqZIEKz8x1BH4snOJTz"
type input "1MpWhrqZIEKz8x1BH4snOJTz"
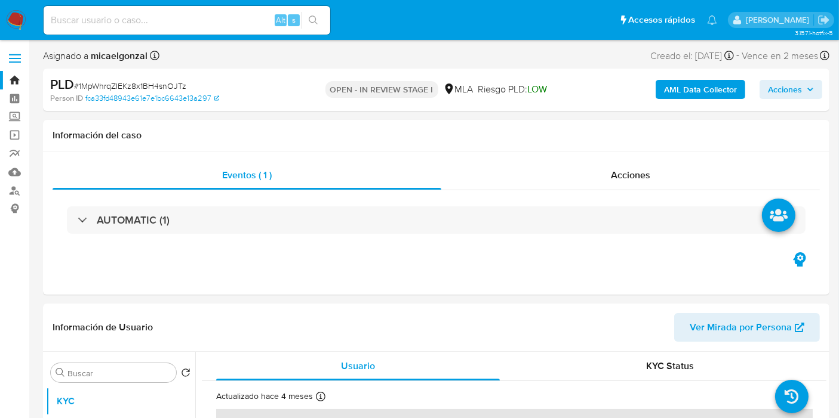
select select "10"
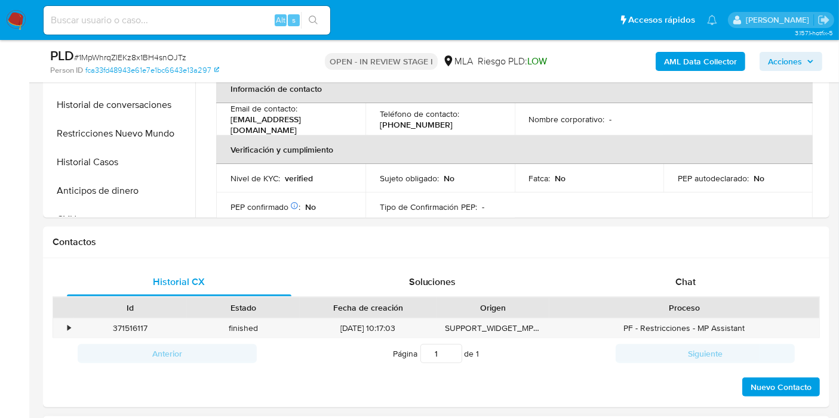
scroll to position [597, 0]
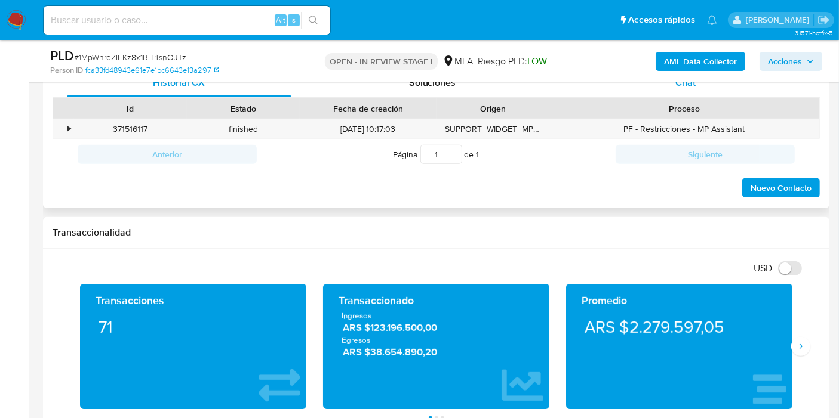
click at [708, 87] on div "Chat" at bounding box center [685, 83] width 224 height 29
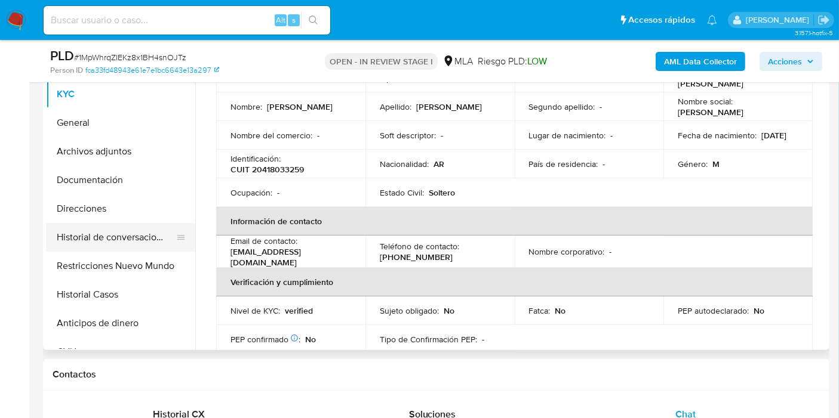
scroll to position [1070, 0]
click at [127, 267] on button "Restricciones Nuevo Mundo" at bounding box center [116, 266] width 140 height 29
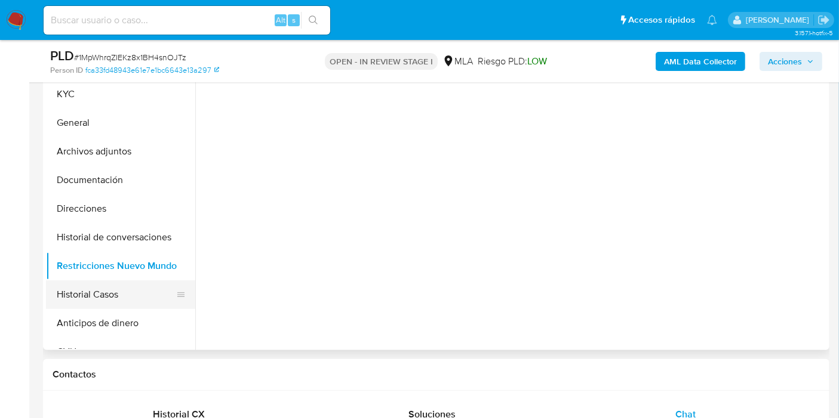
scroll to position [0, 0]
click at [121, 283] on button "Historial Casos" at bounding box center [116, 295] width 140 height 29
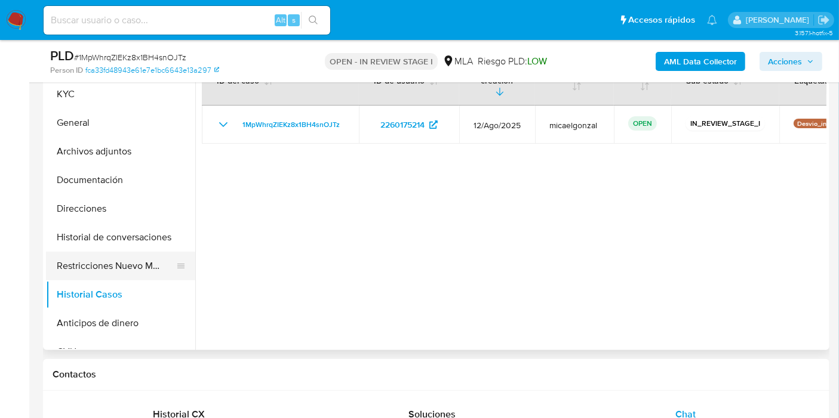
click at [73, 263] on button "Restricciones Nuevo Mundo" at bounding box center [116, 266] width 140 height 29
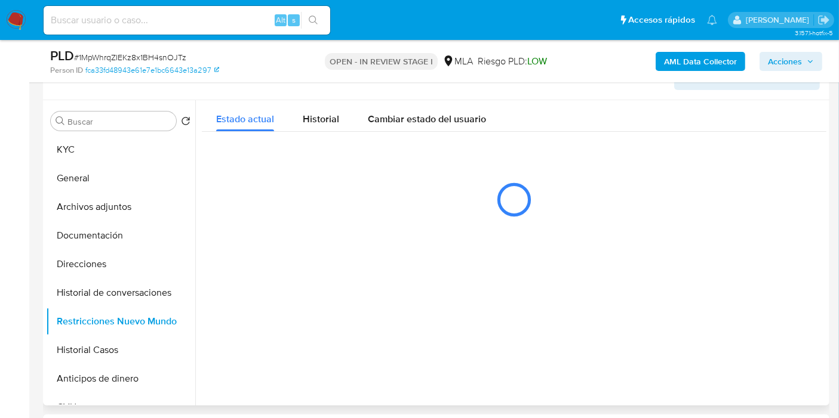
scroll to position [132, 0]
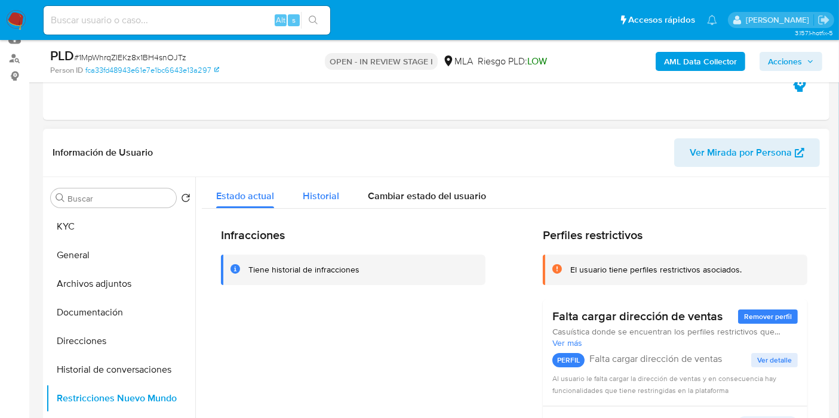
click at [312, 198] on span "Historial" at bounding box center [321, 196] width 36 height 14
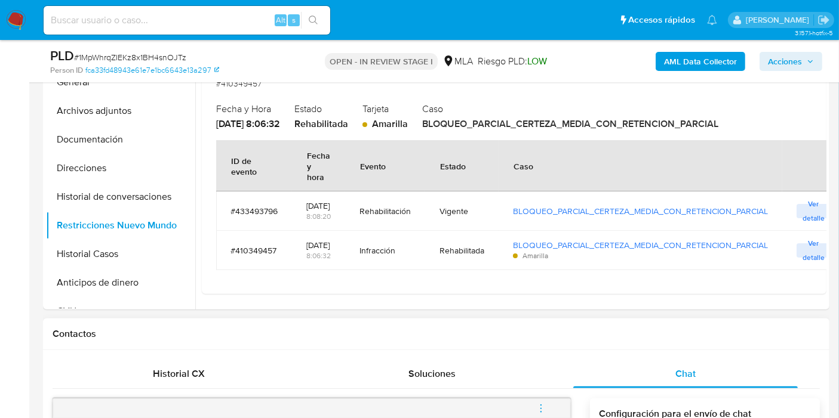
scroll to position [397, 0]
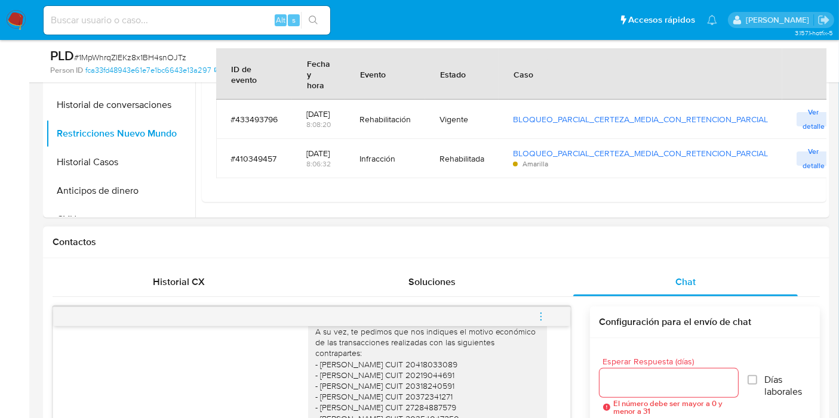
drag, startPoint x: 212, startPoint y: 314, endPoint x: 225, endPoint y: 295, distance: 22.3
click at [216, 307] on div at bounding box center [311, 316] width 517 height 19
click at [225, 295] on div "Historial CX Soluciones Chat" at bounding box center [436, 282] width 767 height 29
click at [228, 292] on div "Historial CX" at bounding box center [179, 282] width 224 height 29
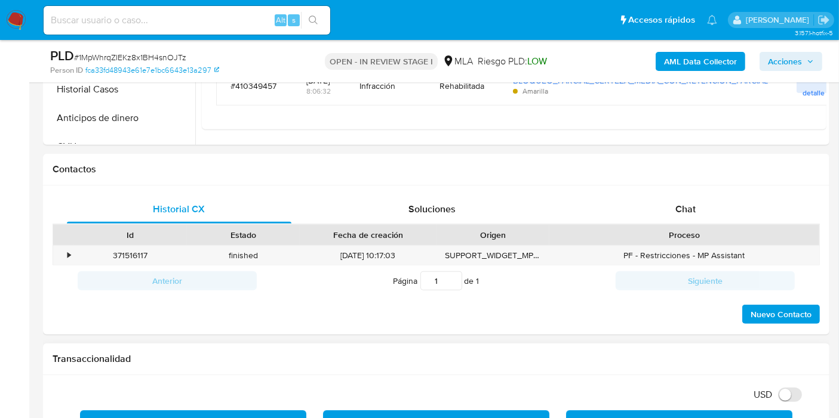
scroll to position [530, 0]
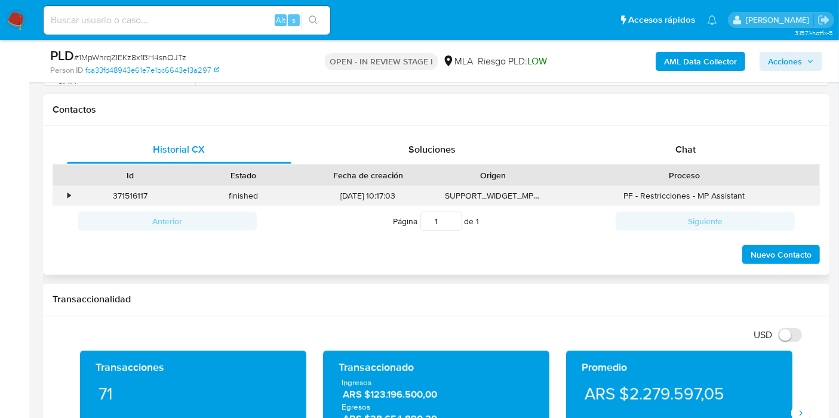
click at [66, 195] on div "•" at bounding box center [63, 196] width 21 height 20
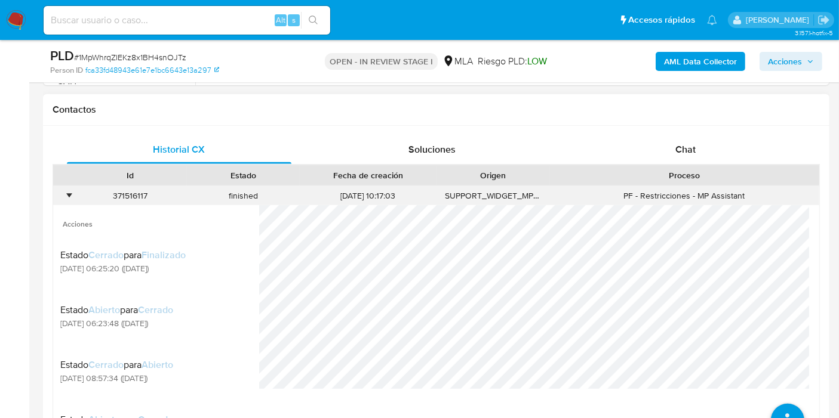
click at [122, 197] on div "371516117" at bounding box center [130, 196] width 113 height 20
click at [68, 195] on div "•" at bounding box center [68, 195] width 3 height 11
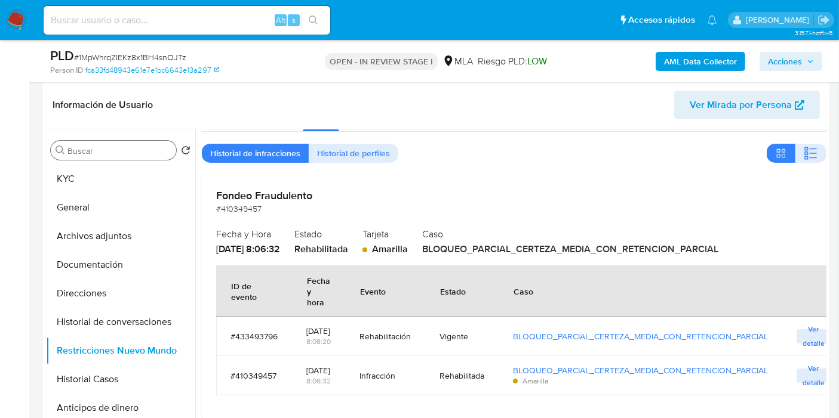
scroll to position [132, 0]
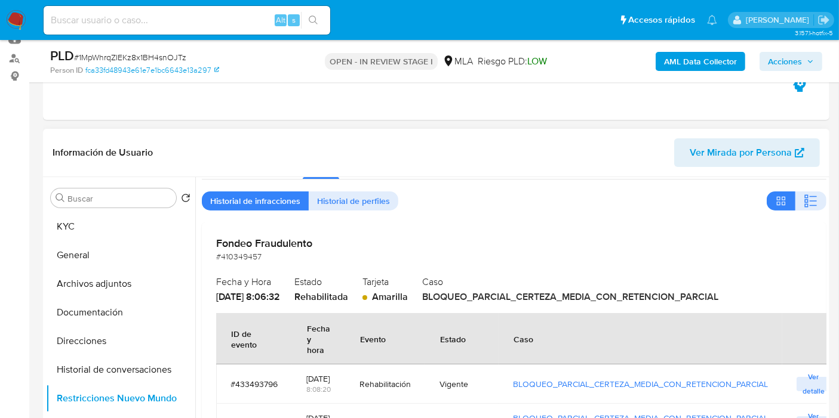
drag, startPoint x: 267, startPoint y: 115, endPoint x: 689, endPoint y: 214, distance: 433.0
click at [689, 223] on div "Fondeo Fraudulento #410349457 Fecha y Hora 2025-02-23 - 8:06:32 Estado Rehabili…" at bounding box center [514, 345] width 624 height 244
click at [141, 281] on button "Archivos adjuntos" at bounding box center [116, 284] width 140 height 29
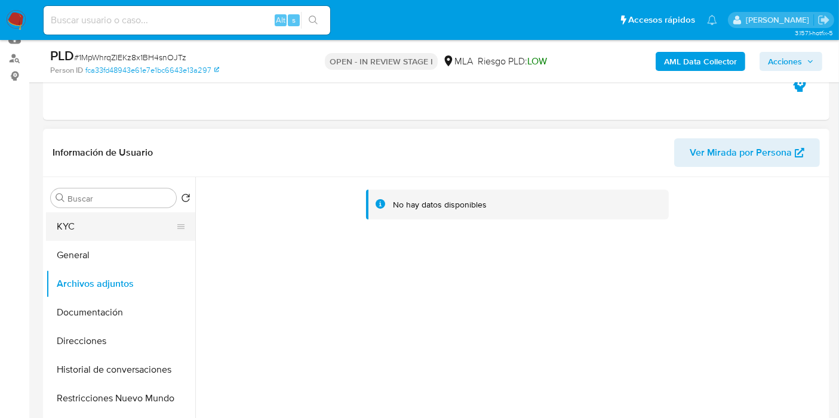
click at [156, 238] on button "KYC" at bounding box center [116, 226] width 140 height 29
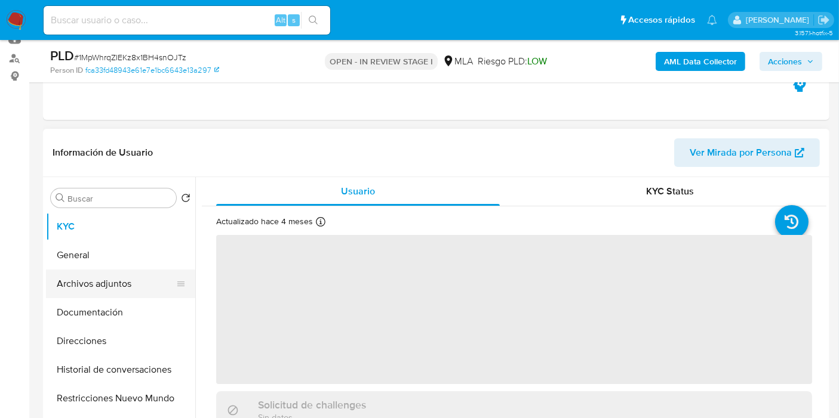
click at [97, 297] on button "Archivos adjuntos" at bounding box center [116, 284] width 140 height 29
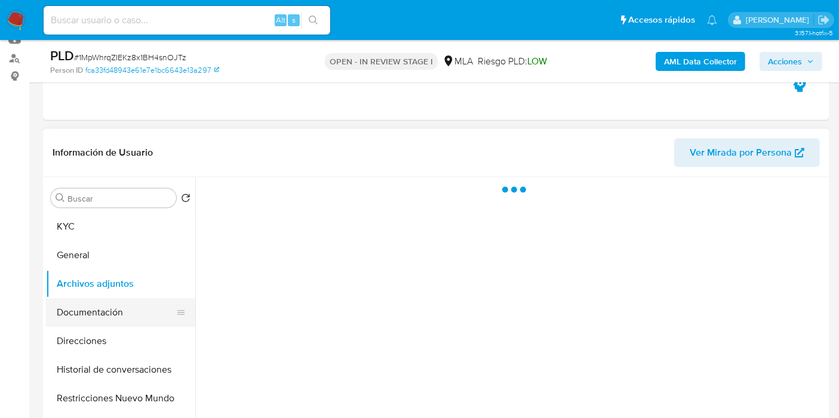
click at [100, 318] on button "Documentación" at bounding box center [116, 312] width 140 height 29
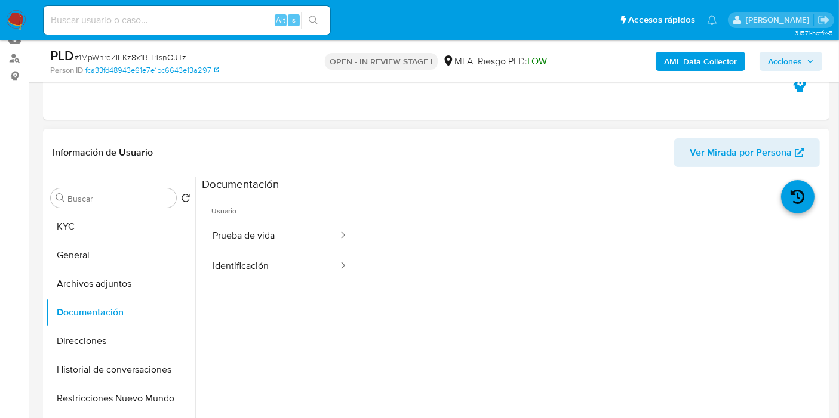
drag, startPoint x: 263, startPoint y: 208, endPoint x: 257, endPoint y: 223, distance: 16.4
click at [261, 211] on span "Usuario" at bounding box center [280, 206] width 156 height 29
click at [257, 223] on button "Prueba de vida" at bounding box center [270, 236] width 137 height 30
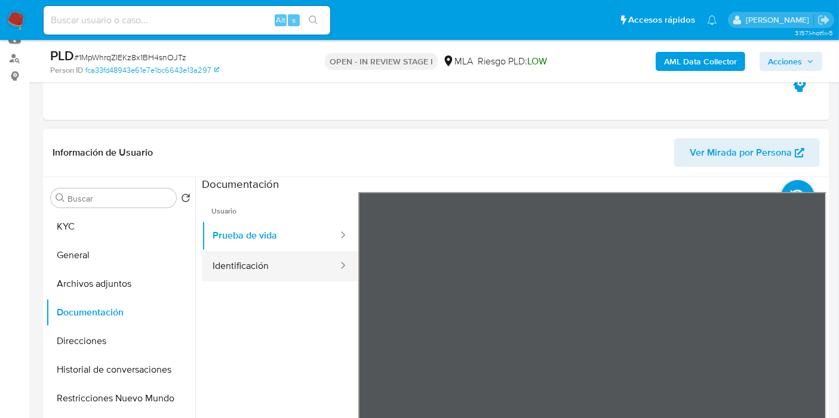
click at [276, 262] on button "Identificación" at bounding box center [270, 266] width 137 height 30
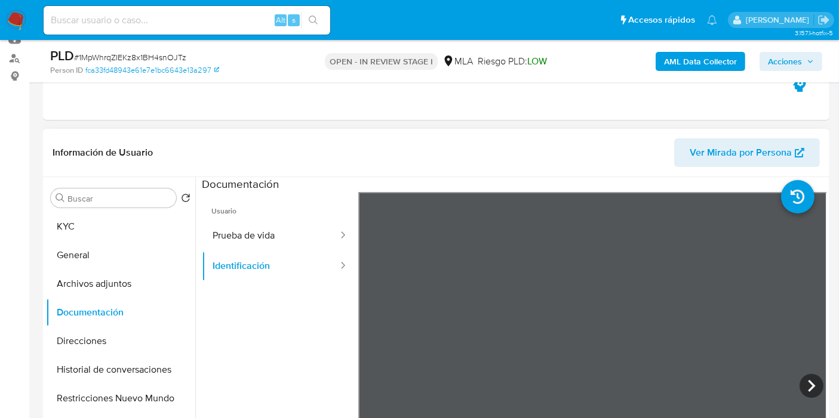
scroll to position [20, 0]
click at [812, 378] on icon at bounding box center [811, 386] width 24 height 24
click at [110, 223] on button "KYC" at bounding box center [116, 226] width 140 height 29
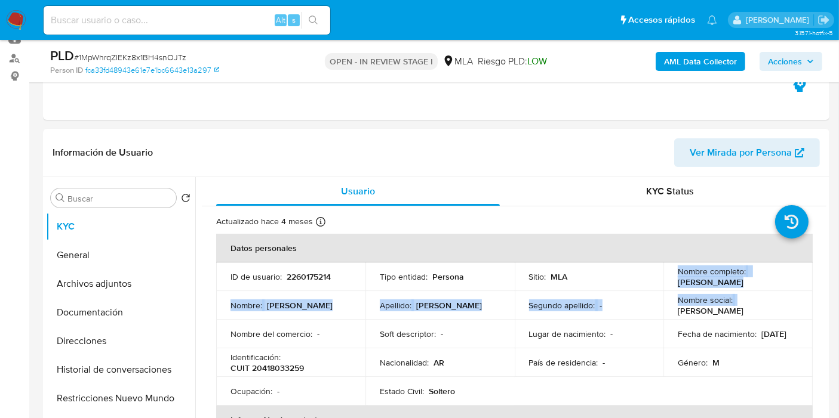
drag, startPoint x: 757, startPoint y: 297, endPoint x: 643, endPoint y: 283, distance: 114.9
click at [642, 283] on tbody "ID de usuario : 2260175214 Tipo entidad : Persona Sitio : MLA Nombre completo :…" at bounding box center [514, 334] width 596 height 143
click at [652, 282] on td "Sitio : MLA" at bounding box center [588, 277] width 149 height 29
click at [654, 282] on td "Sitio : MLA" at bounding box center [588, 277] width 149 height 29
drag, startPoint x: 682, startPoint y: 285, endPoint x: 727, endPoint y: 289, distance: 44.9
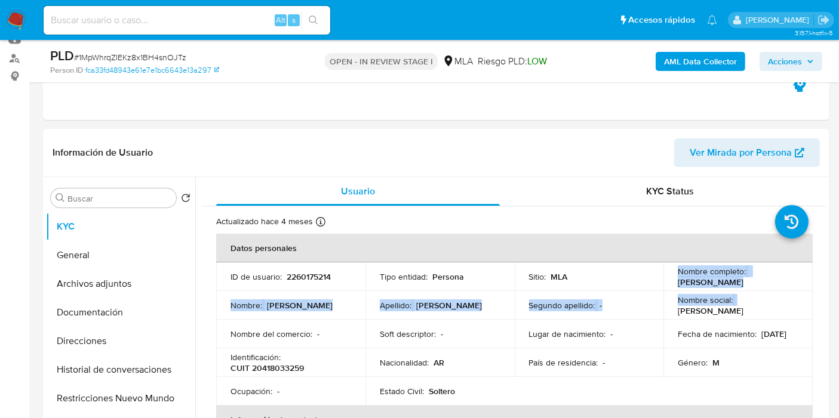
click at [727, 289] on td "Nombre completo : Daniel Agustin Zarate" at bounding box center [737, 277] width 149 height 29
click at [741, 283] on p "Daniel Agustin Zarate" at bounding box center [710, 282] width 66 height 11
drag, startPoint x: 754, startPoint y: 283, endPoint x: 676, endPoint y: 283, distance: 78.2
click at [677, 283] on p "Daniel Agustin Zarate" at bounding box center [710, 282] width 66 height 11
copy p "Daniel Agustin Zarate"
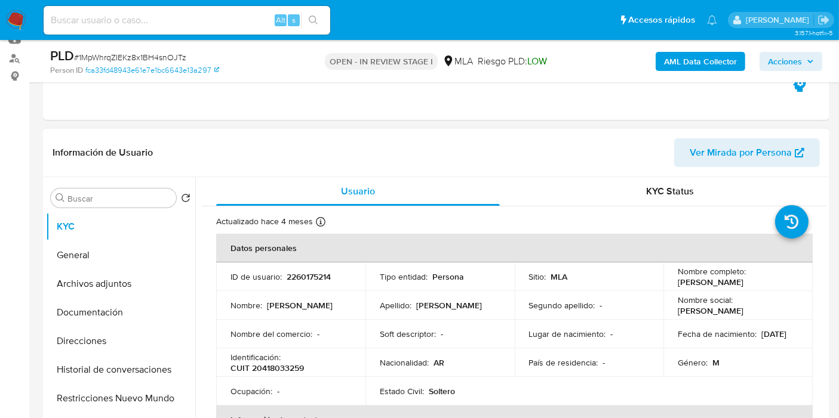
click at [289, 371] on p "CUIT 20418033259" at bounding box center [266, 368] width 73 height 11
copy p "20418033259"
click at [8, 27] on img at bounding box center [16, 20] width 20 height 20
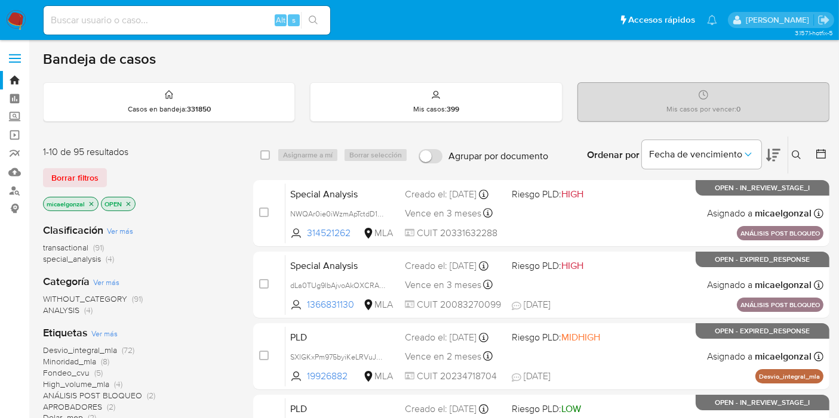
click at [72, 164] on div "1-10 de 95 resultados Borrar filtros micaelgonzal OPEN" at bounding box center [138, 180] width 191 height 68
click at [74, 176] on span "Borrar filtros" at bounding box center [74, 177] width 47 height 17
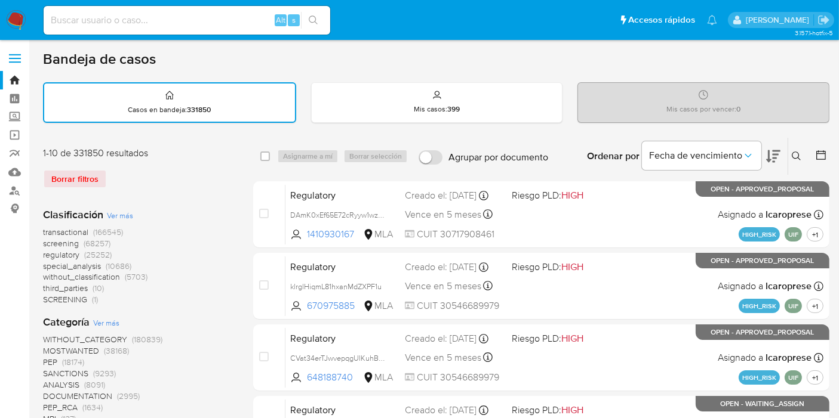
click at [790, 150] on button at bounding box center [798, 156] width 20 height 14
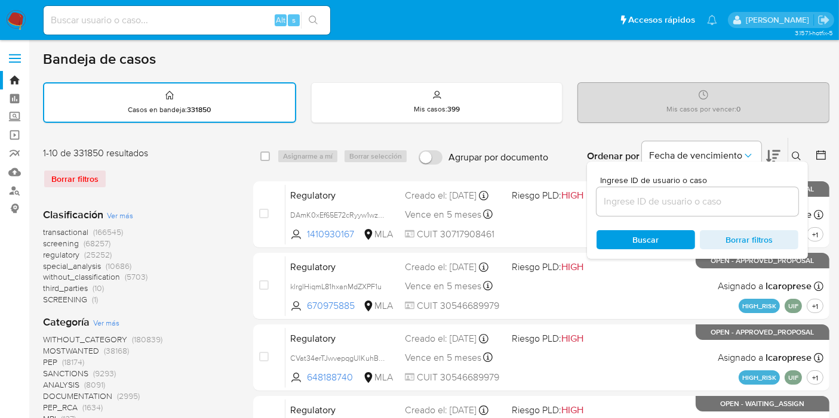
click at [775, 179] on span "Ingrese ID de usuario o caso" at bounding box center [701, 180] width 202 height 9
click at [775, 194] on input at bounding box center [697, 202] width 202 height 16
click at [710, 209] on div at bounding box center [697, 201] width 202 height 29
click at [699, 200] on input at bounding box center [697, 202] width 202 height 16
paste input "J1Al3SAWJIAdOrXdhCqgZdeM"
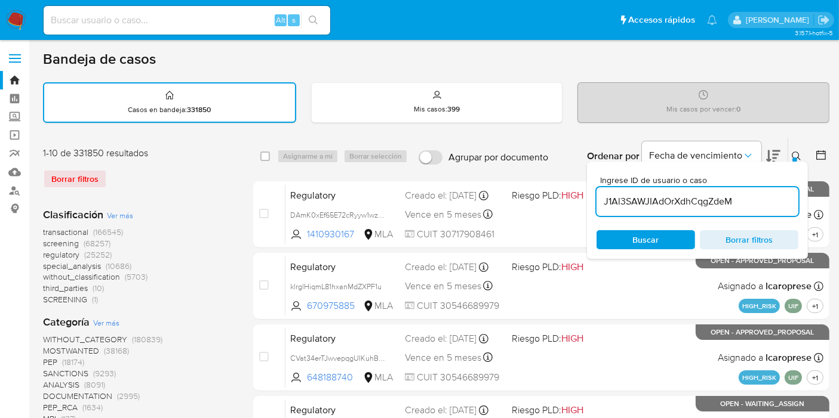
type input "J1Al3SAWJIAdOrXdhCqgZdeM"
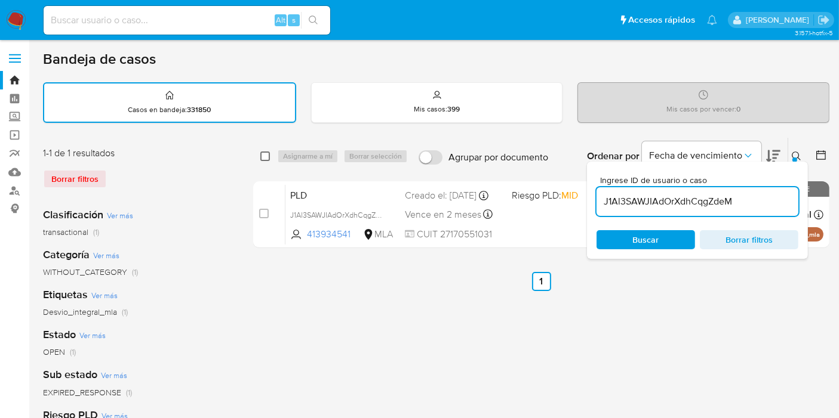
click at [261, 155] on input "checkbox" at bounding box center [265, 157] width 10 height 10
checkbox input "true"
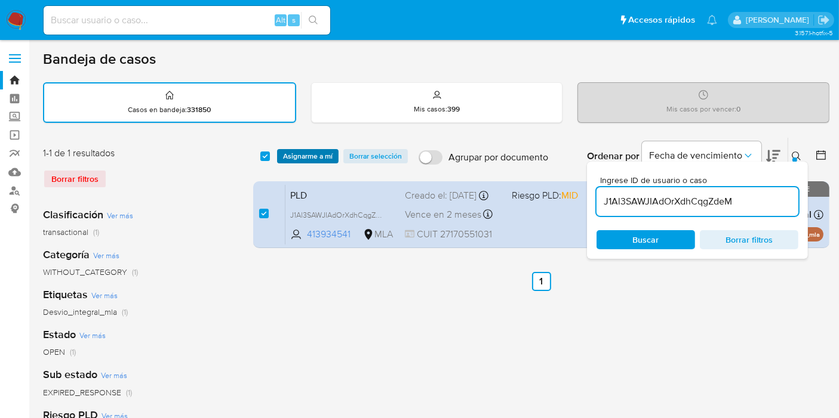
click at [298, 155] on span "Asignarme a mí" at bounding box center [308, 156] width 50 height 12
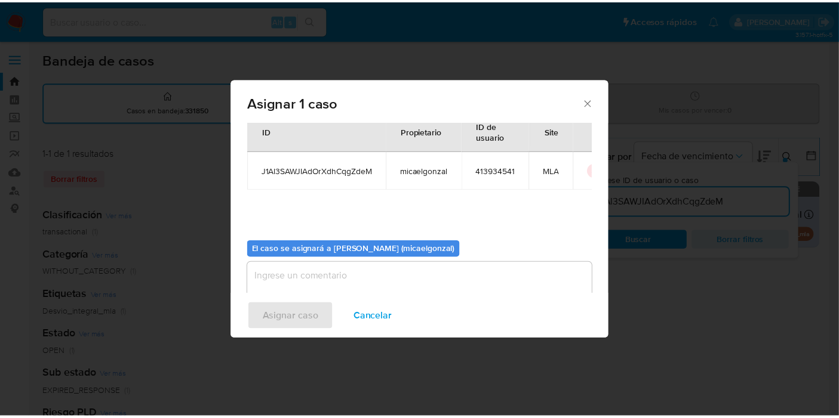
scroll to position [61, 0]
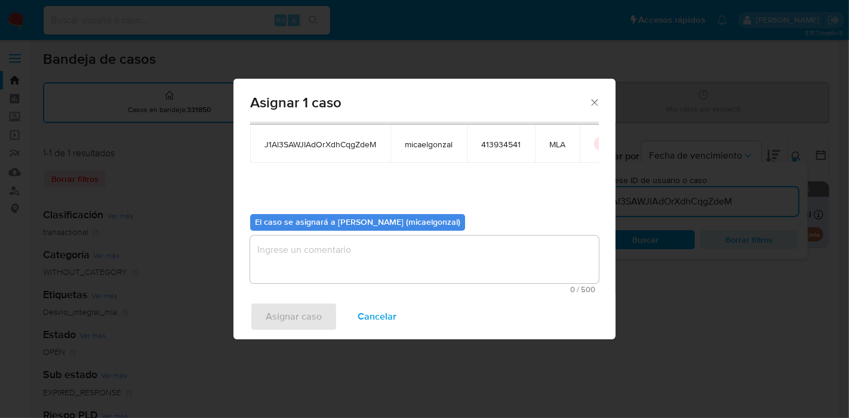
click at [319, 269] on textarea "assign-modal" at bounding box center [424, 260] width 349 height 48
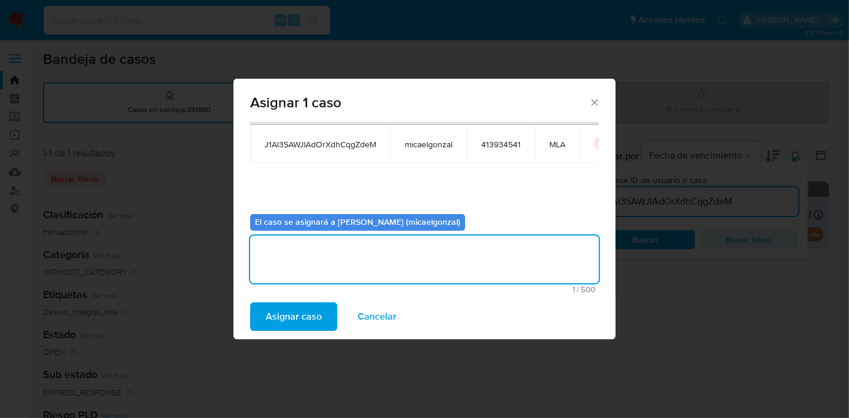
click at [260, 335] on div "Asignar caso Cancelar" at bounding box center [424, 316] width 382 height 45
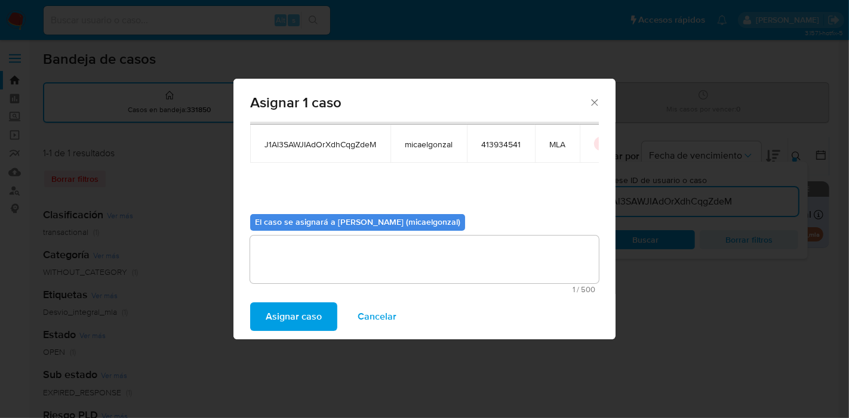
click at [276, 322] on span "Asignar caso" at bounding box center [294, 317] width 56 height 26
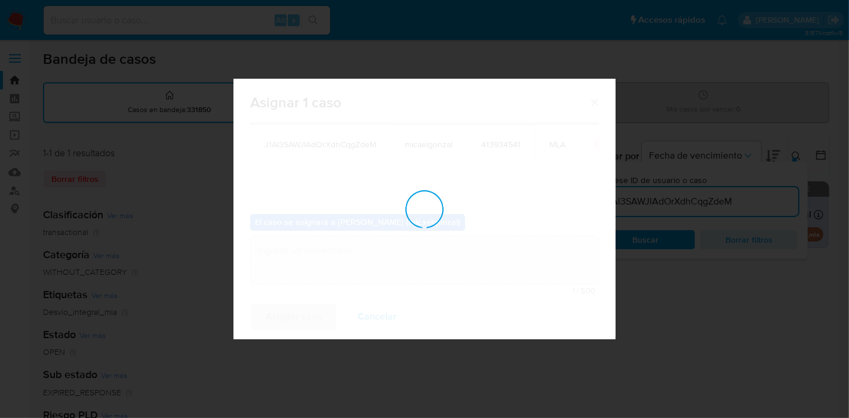
checkbox input "false"
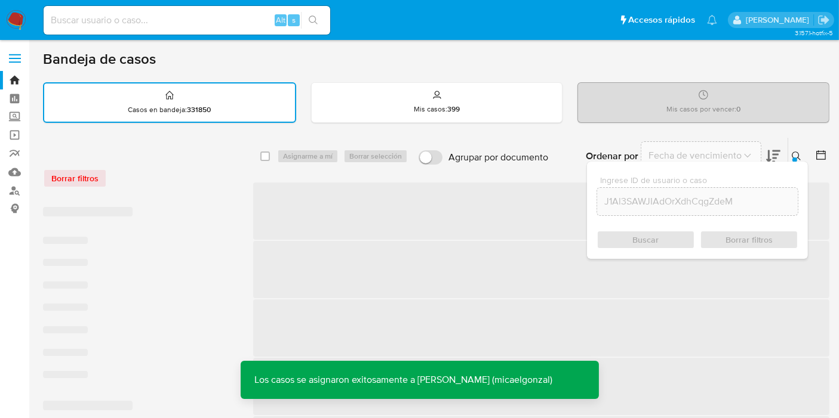
click at [213, 17] on input at bounding box center [187, 21] width 286 height 16
paste input "J1Al3SAWJIAdOrXdhCqgZdeM"
type input "J1Al3SAWJIAdOrXdhCqgZdeM"
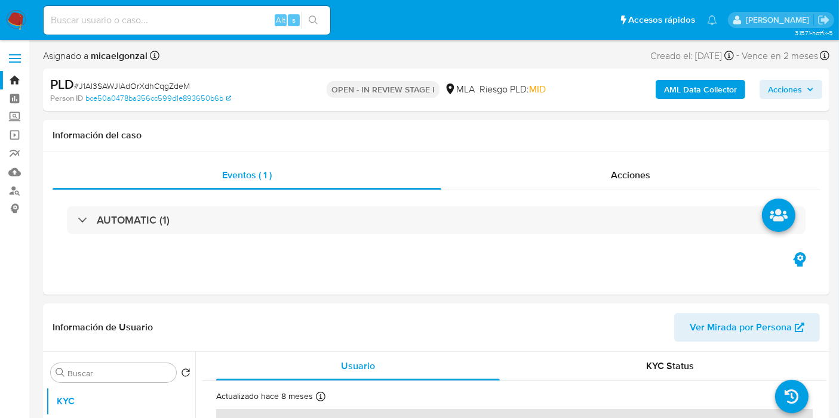
select select "10"
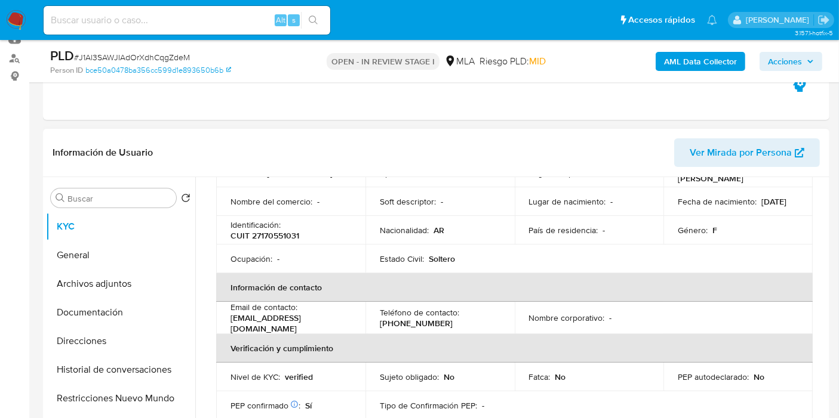
scroll to position [66, 0]
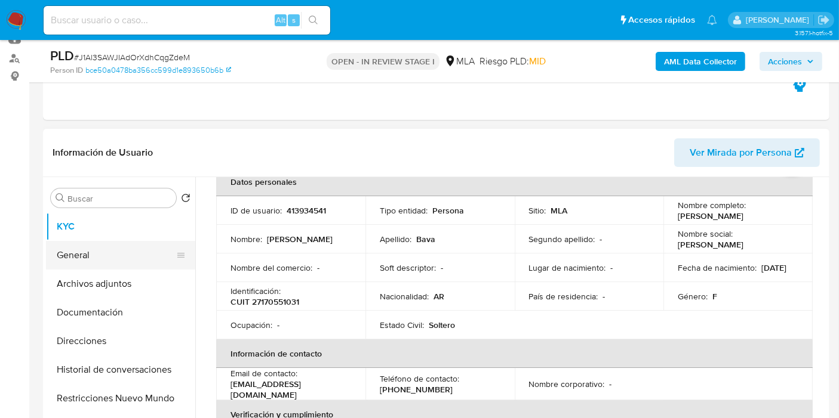
click at [122, 265] on button "General" at bounding box center [116, 255] width 140 height 29
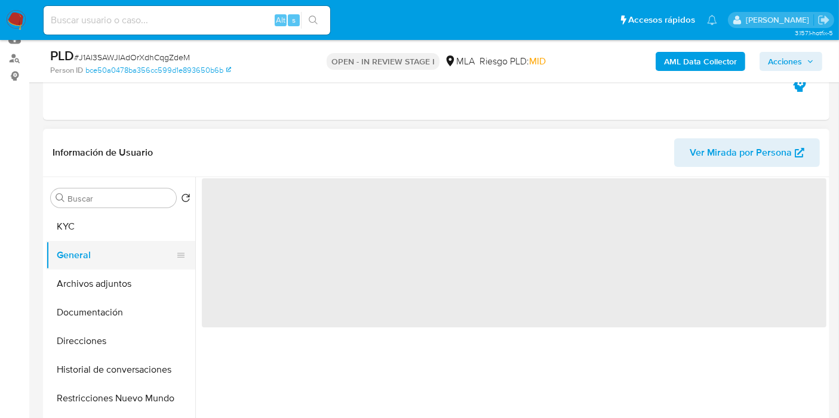
scroll to position [0, 0]
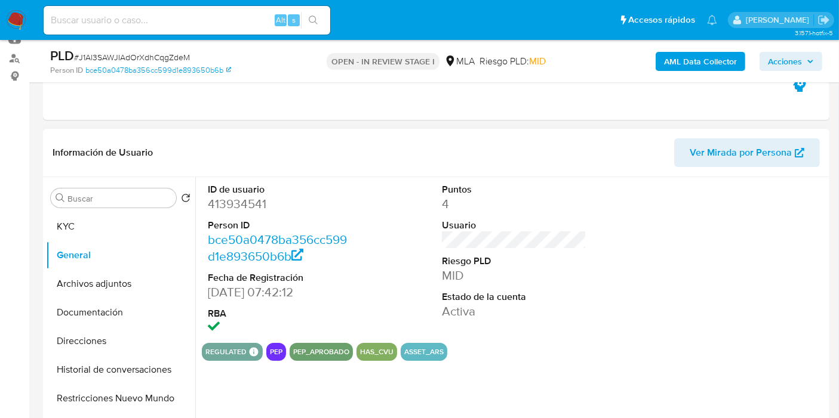
click at [257, 199] on dd "413934541" at bounding box center [280, 204] width 144 height 17
copy dd "413934541"
click at [103, 226] on button "KYC" at bounding box center [116, 226] width 140 height 29
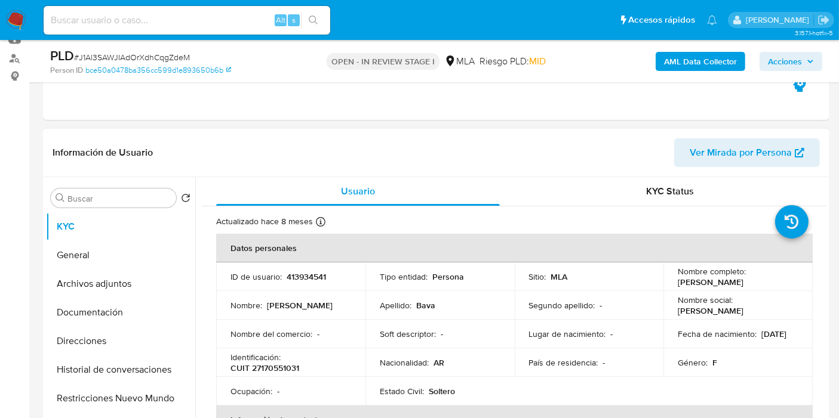
drag, startPoint x: 768, startPoint y: 279, endPoint x: 676, endPoint y: 283, distance: 92.0
click at [677, 283] on div "Nombre completo : Maria Julia Bava" at bounding box center [737, 276] width 121 height 21
copy p "[PERSON_NAME]"
click at [143, 276] on button "Archivos adjuntos" at bounding box center [116, 284] width 140 height 29
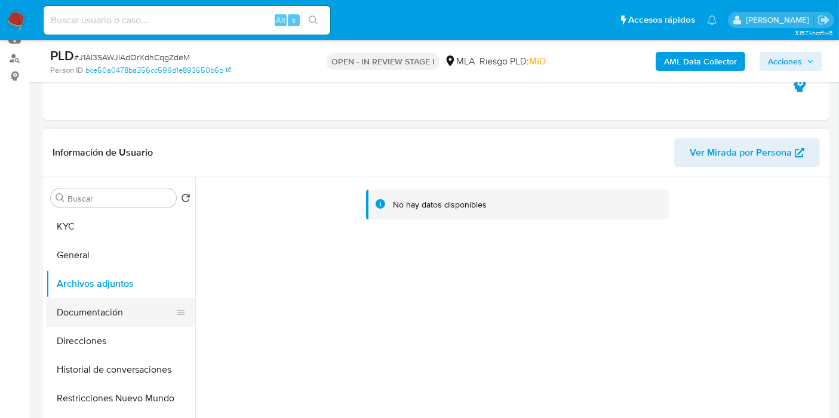
click at [84, 306] on button "Documentación" at bounding box center [116, 312] width 140 height 29
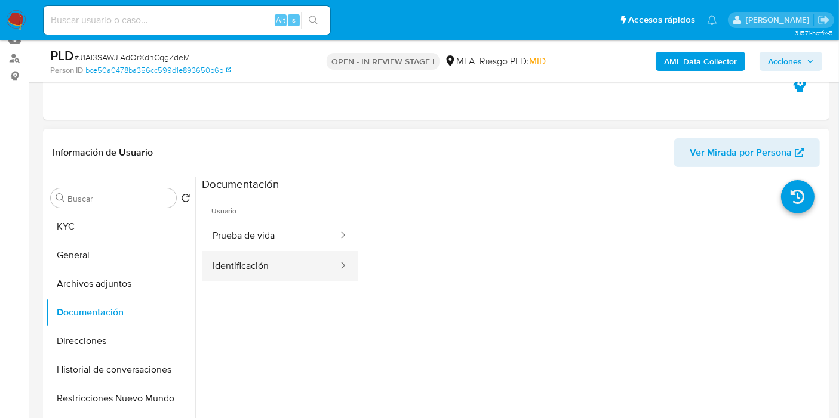
click at [261, 261] on button "Identificación" at bounding box center [270, 266] width 137 height 30
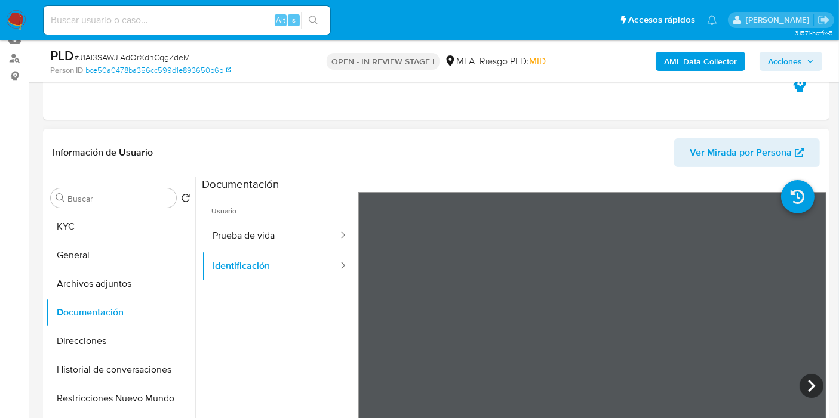
scroll to position [20, 0]
click at [803, 381] on icon at bounding box center [811, 386] width 24 height 24
click at [284, 235] on button "Prueba de vida" at bounding box center [270, 236] width 137 height 30
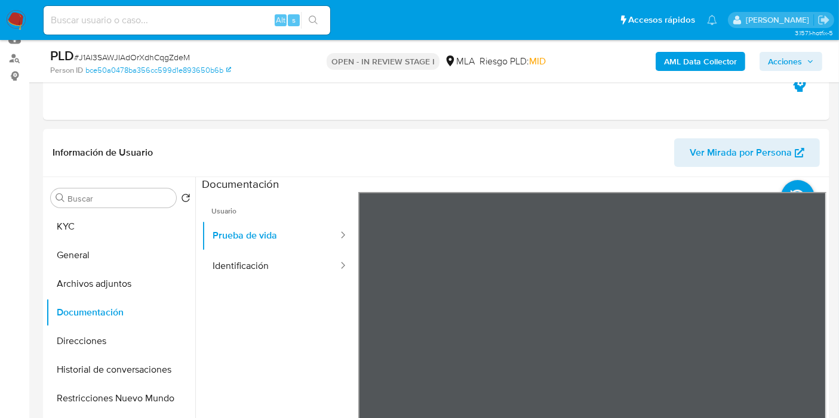
scroll to position [36, 0]
click at [289, 263] on button "Identificación" at bounding box center [270, 266] width 137 height 30
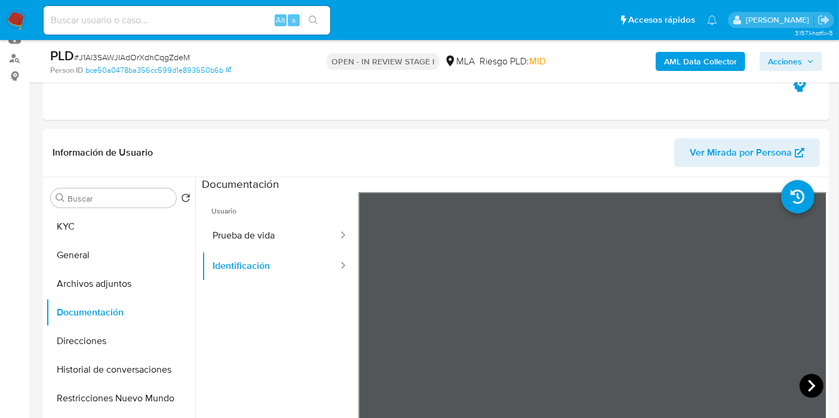
click at [799, 384] on icon at bounding box center [811, 386] width 24 height 24
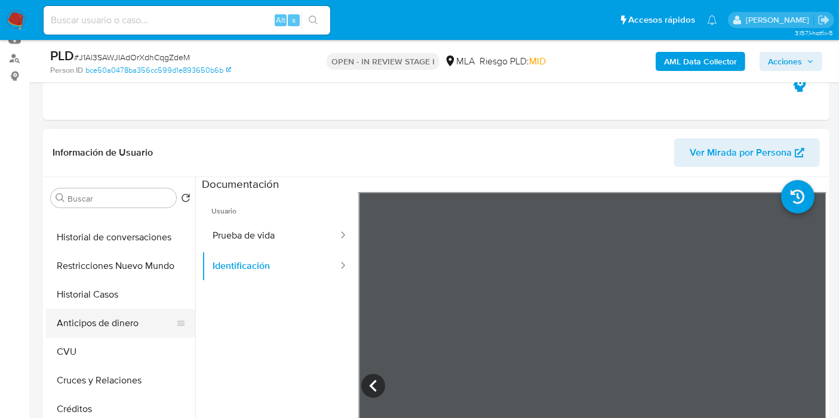
click at [134, 323] on button "Anticipos de dinero" at bounding box center [116, 323] width 140 height 29
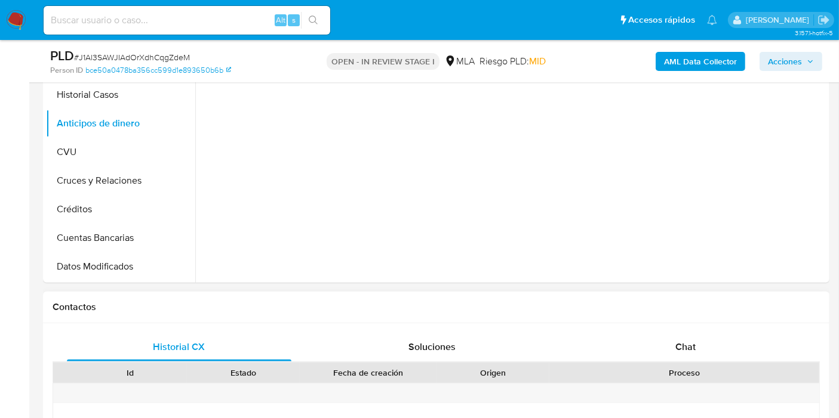
scroll to position [397, 0]
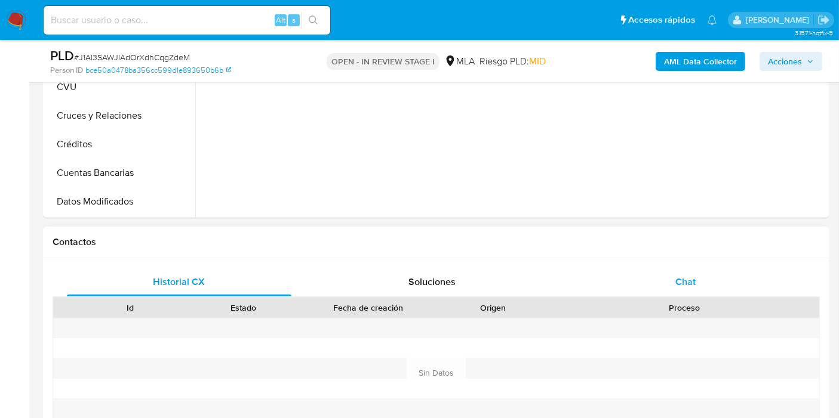
click at [691, 276] on span "Chat" at bounding box center [685, 282] width 20 height 14
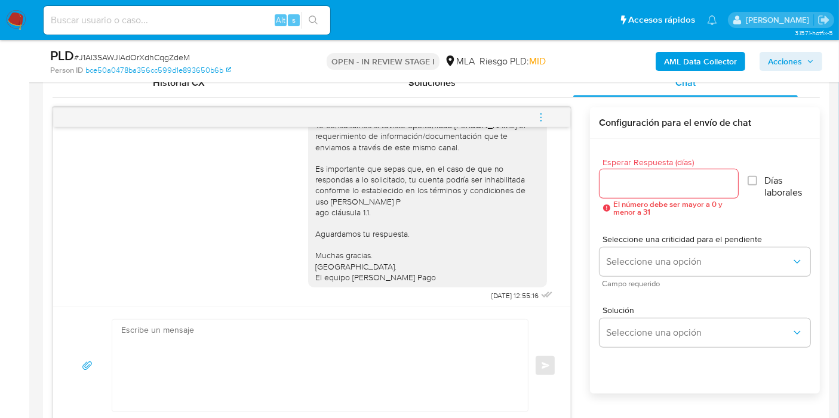
scroll to position [694, 0]
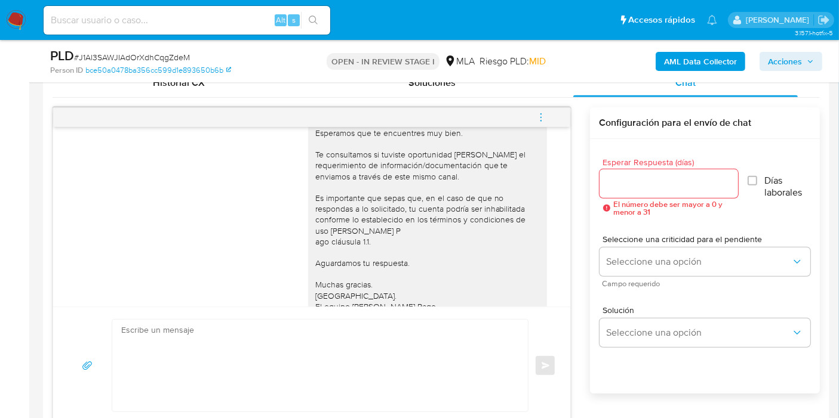
drag, startPoint x: 546, startPoint y: 103, endPoint x: 513, endPoint y: 124, distance: 38.6
click at [545, 104] on button "menu-action" at bounding box center [540, 117] width 39 height 29
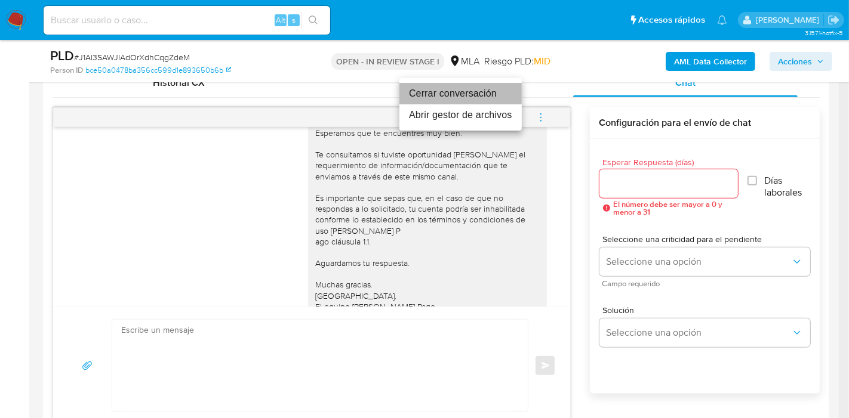
click at [474, 87] on li "Cerrar conversación" at bounding box center [460, 93] width 122 height 21
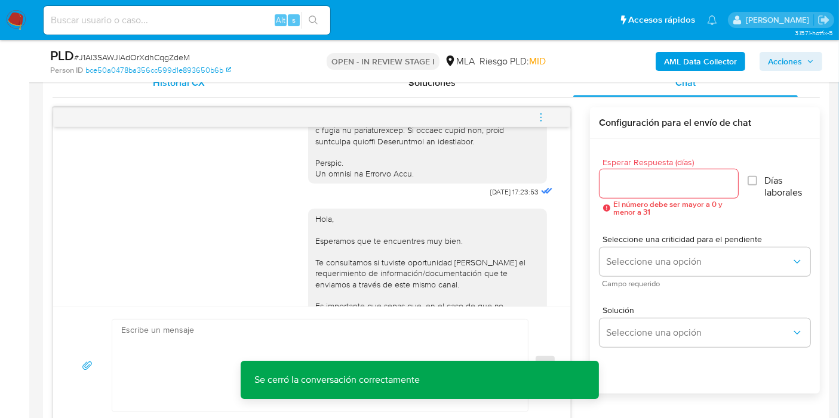
scroll to position [494, 0]
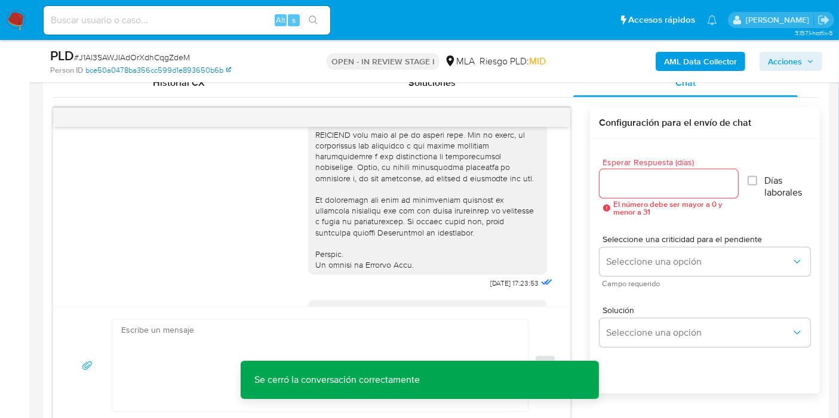
click at [149, 70] on link "bce50a0478ba356cc599d1e893650b6b" at bounding box center [158, 70] width 146 height 11
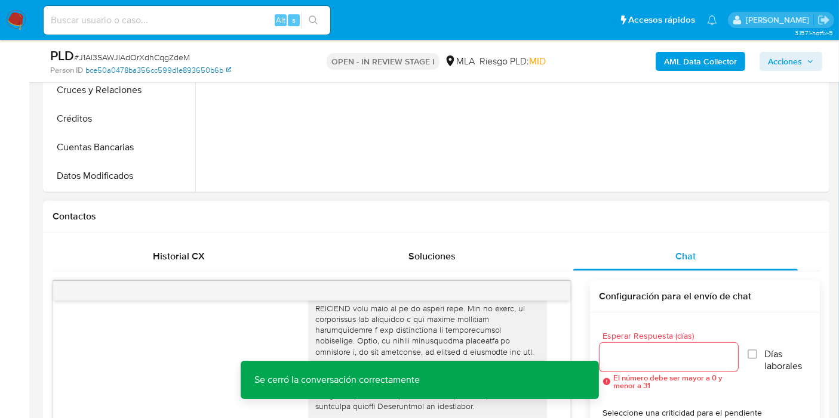
scroll to position [199, 0]
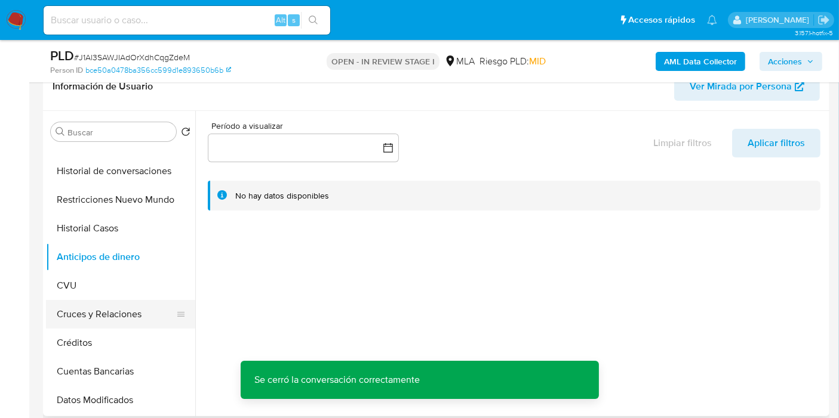
drag, startPoint x: 130, startPoint y: 345, endPoint x: 110, endPoint y: 301, distance: 48.6
click at [130, 346] on button "Créditos" at bounding box center [120, 343] width 149 height 29
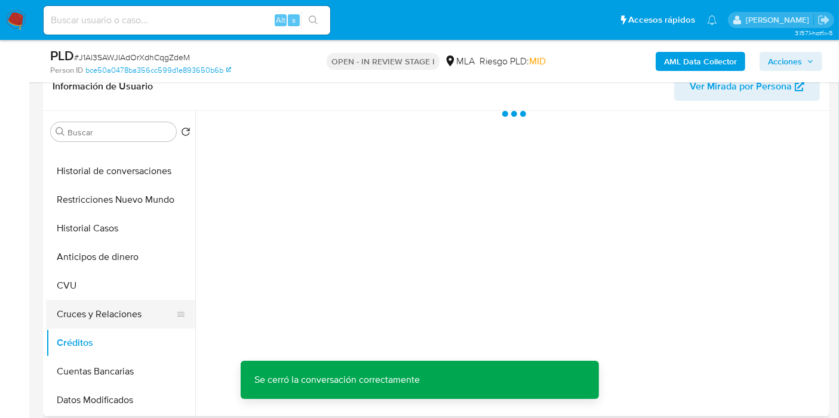
click at [110, 300] on button "Cruces y Relaciones" at bounding box center [116, 314] width 140 height 29
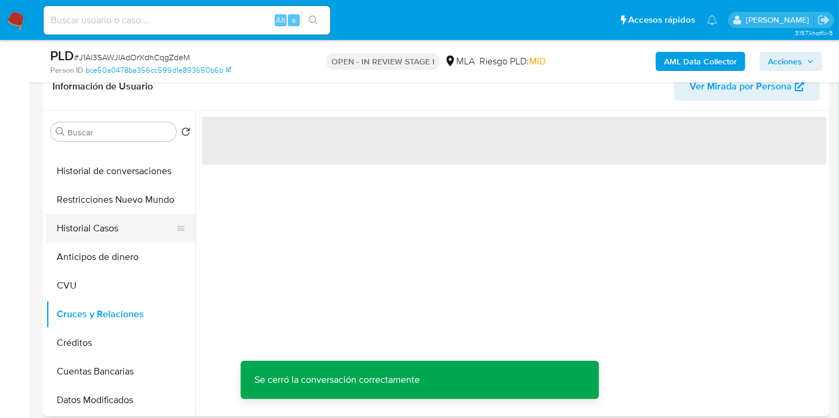
click at [131, 235] on button "Historial Casos" at bounding box center [116, 228] width 140 height 29
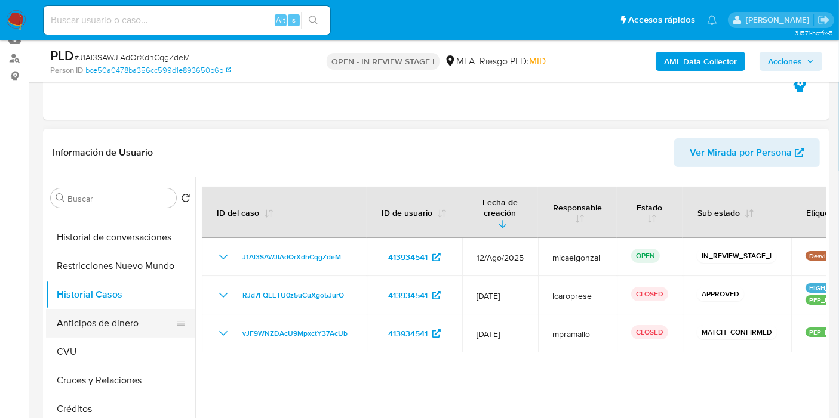
scroll to position [66, 0]
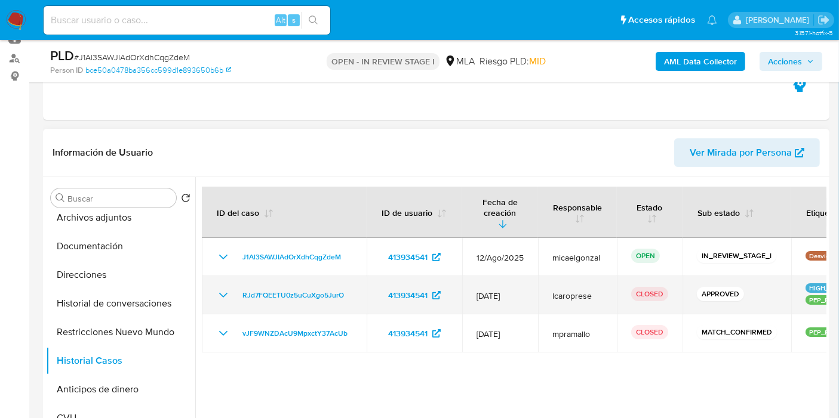
click at [224, 276] on td "RJd7FQEETU0z5uCuXgo5JurO" at bounding box center [284, 295] width 165 height 38
click at [230, 288] on div "RJd7FQEETU0z5uCuXgo5JurO" at bounding box center [284, 295] width 136 height 14
click at [225, 288] on icon "Mostrar/Ocultar" at bounding box center [223, 295] width 14 height 14
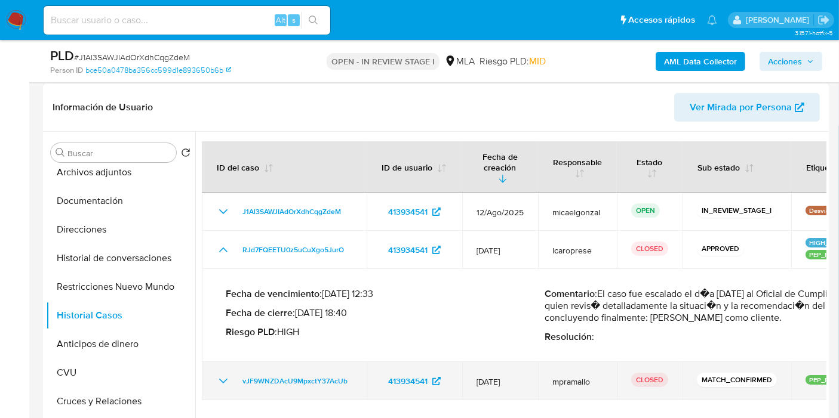
scroll to position [199, 0]
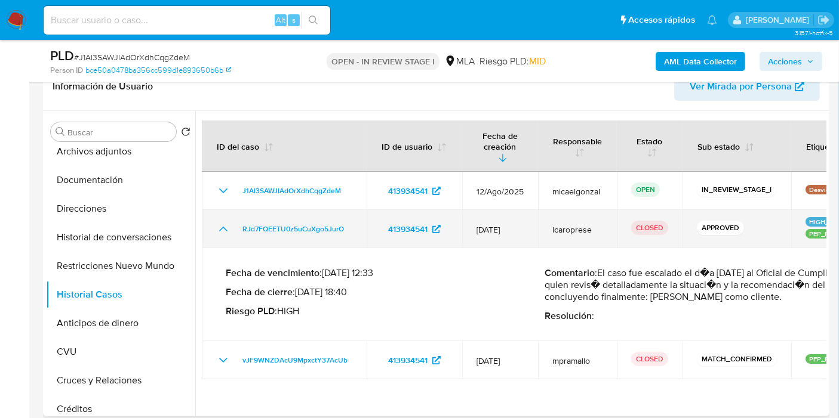
click at [223, 222] on icon "Mostrar/Ocultar" at bounding box center [223, 229] width 14 height 14
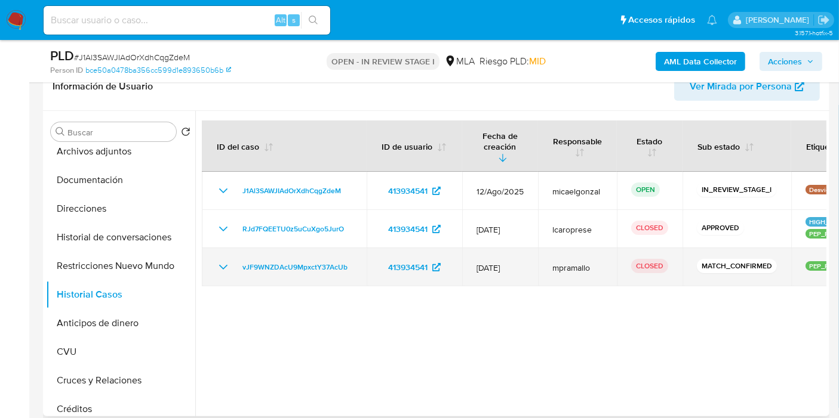
click at [228, 260] on icon "Mostrar/Ocultar" at bounding box center [223, 267] width 14 height 14
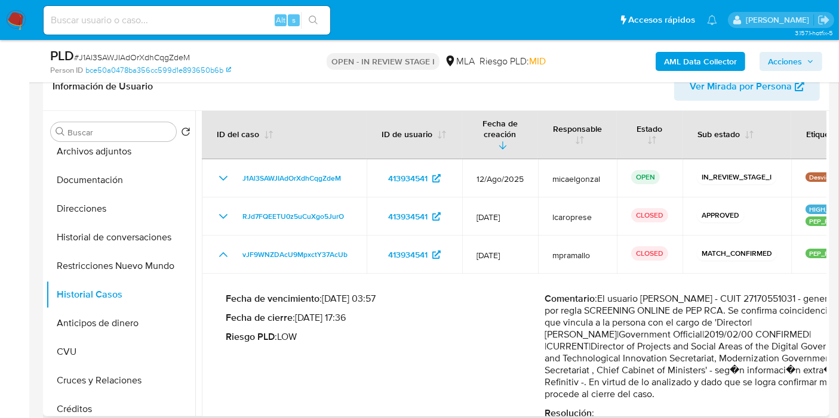
scroll to position [18, 0]
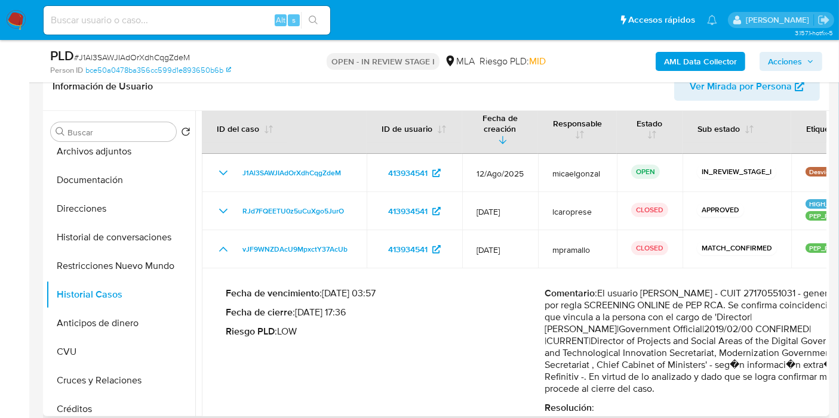
drag, startPoint x: 622, startPoint y: 302, endPoint x: 736, endPoint y: 362, distance: 129.2
click at [736, 362] on p "Comentario : El usuario Maria Julia Bava - CUIT 27170551031 - genera caso por r…" at bounding box center [704, 341] width 319 height 107
click at [674, 342] on p "Comentario : El usuario Maria Julia Bava - CUIT 27170551031 - genera caso por r…" at bounding box center [704, 341] width 319 height 107
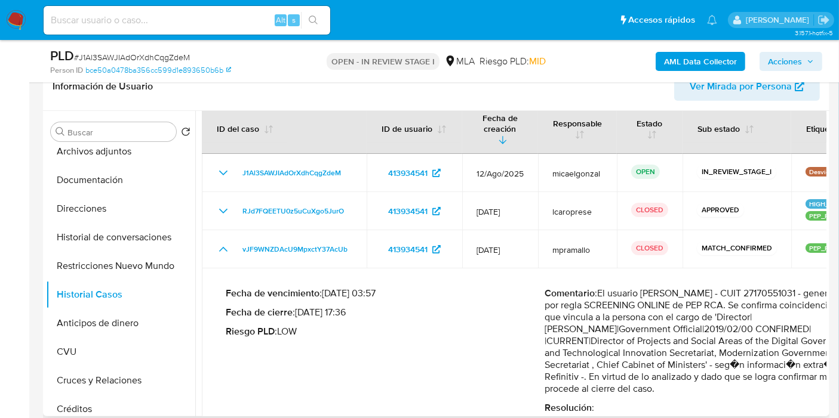
click at [674, 342] on p "Comentario : El usuario Maria Julia Bava - CUIT 27170551031 - genera caso por r…" at bounding box center [704, 341] width 319 height 107
click at [593, 329] on p "Comentario : El usuario Maria Julia Bava - CUIT 27170551031 - genera caso por r…" at bounding box center [704, 341] width 319 height 107
click at [466, 326] on p "Riesgo PLD : LOW" at bounding box center [385, 332] width 319 height 12
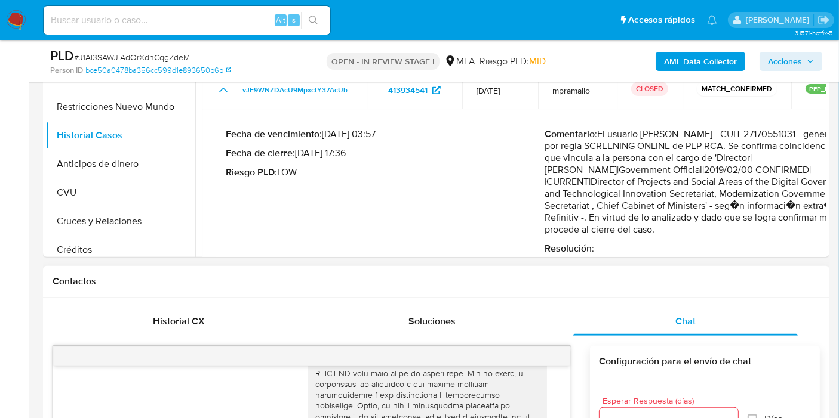
scroll to position [225, 0]
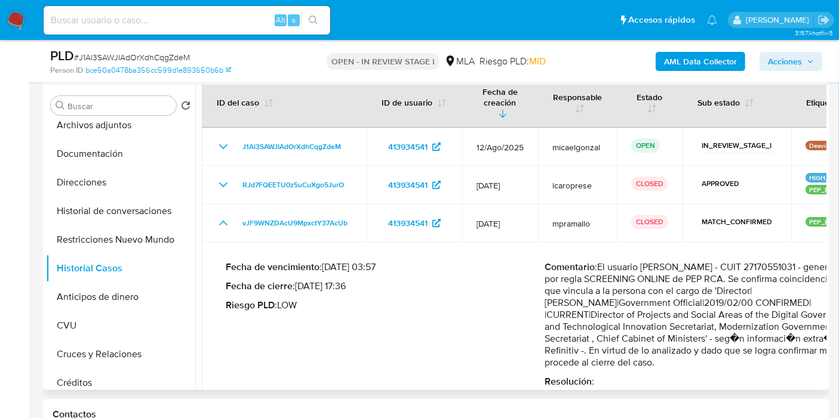
drag, startPoint x: 412, startPoint y: 263, endPoint x: 648, endPoint y: 281, distance: 236.4
click at [648, 281] on div "Fecha de vencimiento : 15/03/2024 03:57 Fecha de cierre : 13/05/2024 17:36 Ries…" at bounding box center [545, 325] width 638 height 146
click at [647, 279] on p "Comentario : El usuario Maria Julia Bava - CUIT 27170551031 - genera caso por r…" at bounding box center [704, 314] width 319 height 107
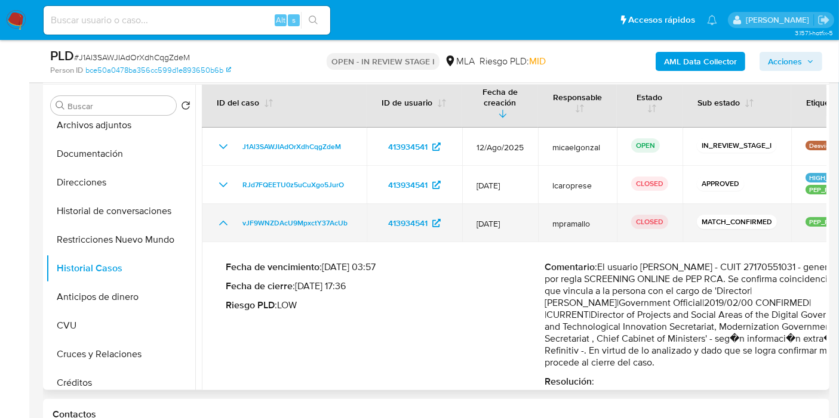
click at [221, 221] on icon "Mostrar/Ocultar" at bounding box center [223, 223] width 8 height 5
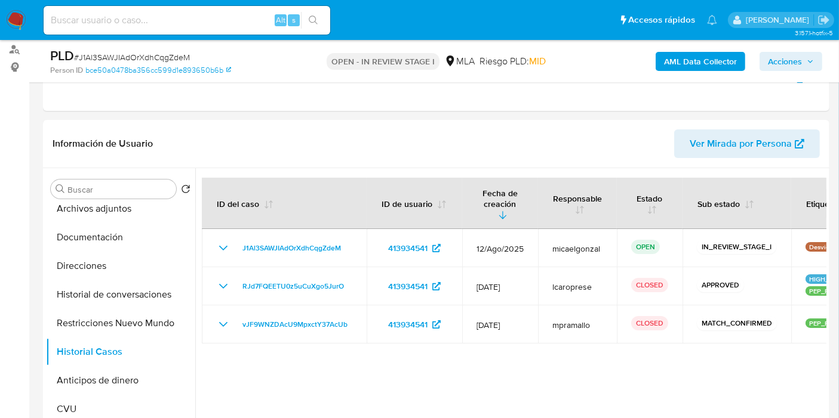
scroll to position [139, 0]
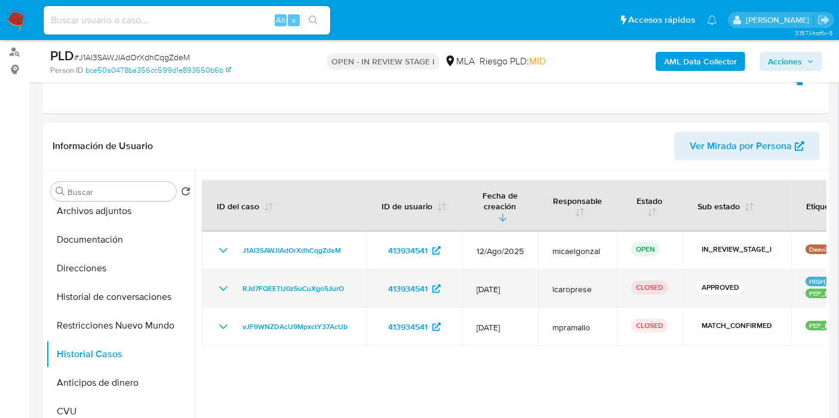
click at [211, 274] on td "RJd7FQEETU0z5uCuXgo5JurO" at bounding box center [284, 289] width 165 height 38
click at [215, 274] on td "RJd7FQEETU0z5uCuXgo5JurO" at bounding box center [284, 289] width 165 height 38
click at [220, 282] on icon "Mostrar/Ocultar" at bounding box center [223, 289] width 14 height 14
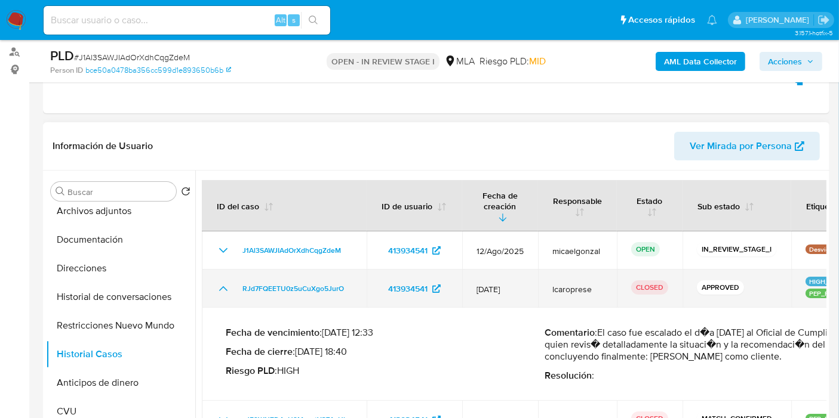
click at [223, 282] on icon "Mostrar/Ocultar" at bounding box center [223, 289] width 14 height 14
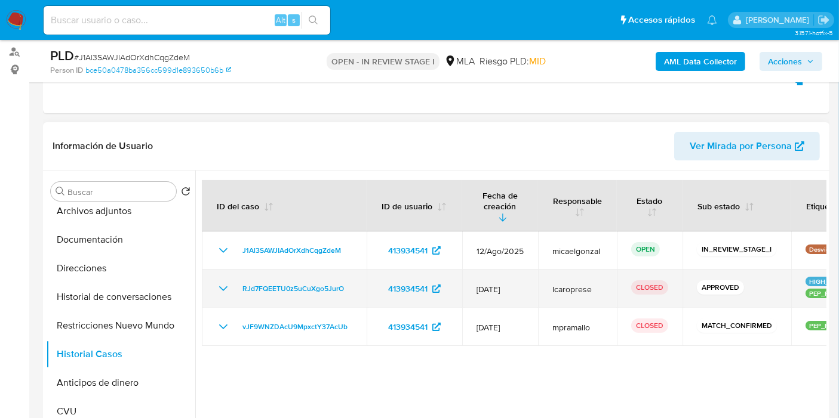
click at [223, 282] on icon "Mostrar/Ocultar" at bounding box center [223, 289] width 14 height 14
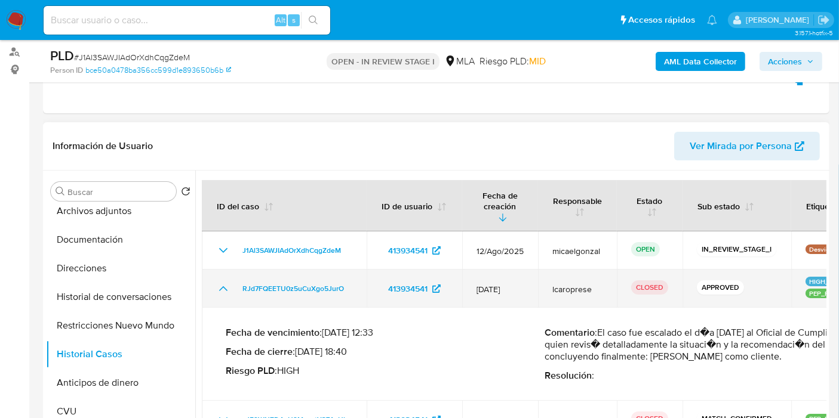
click at [223, 282] on icon "Mostrar/Ocultar" at bounding box center [223, 289] width 14 height 14
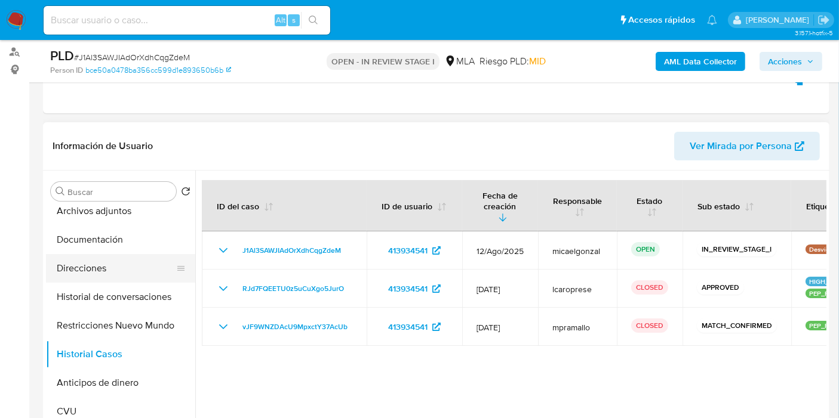
drag, startPoint x: 67, startPoint y: 210, endPoint x: 67, endPoint y: 277, distance: 66.8
click at [67, 210] on button "Archivos adjuntos" at bounding box center [120, 211] width 149 height 29
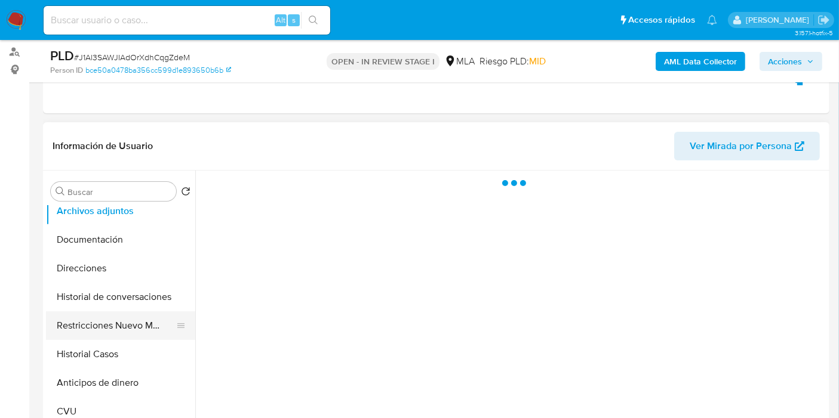
scroll to position [0, 0]
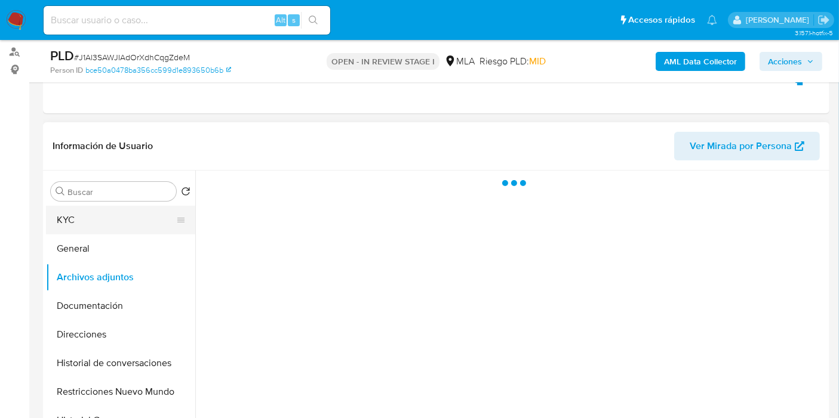
click at [94, 226] on button "KYC" at bounding box center [116, 220] width 140 height 29
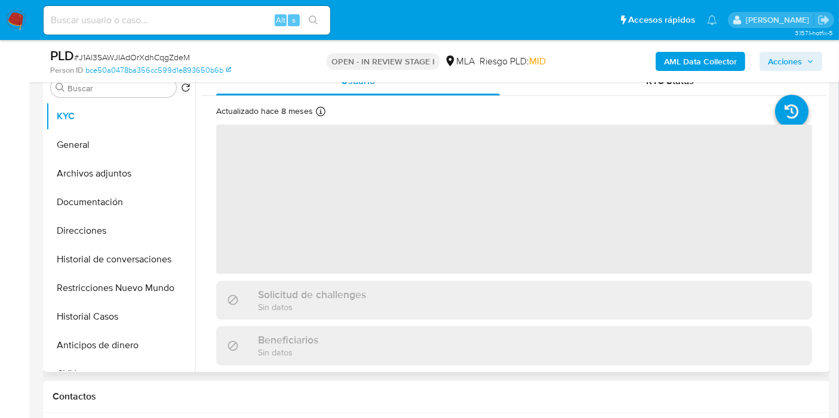
scroll to position [272, 0]
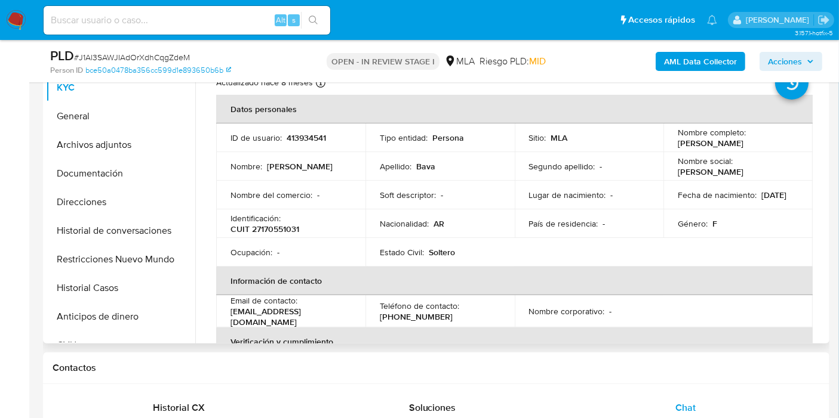
click at [261, 230] on p "CUIT 27170551031" at bounding box center [264, 229] width 69 height 11
copy p "27170551031"
drag, startPoint x: 111, startPoint y: 96, endPoint x: 103, endPoint y: 103, distance: 10.2
click at [109, 98] on button "KYC" at bounding box center [120, 87] width 149 height 29
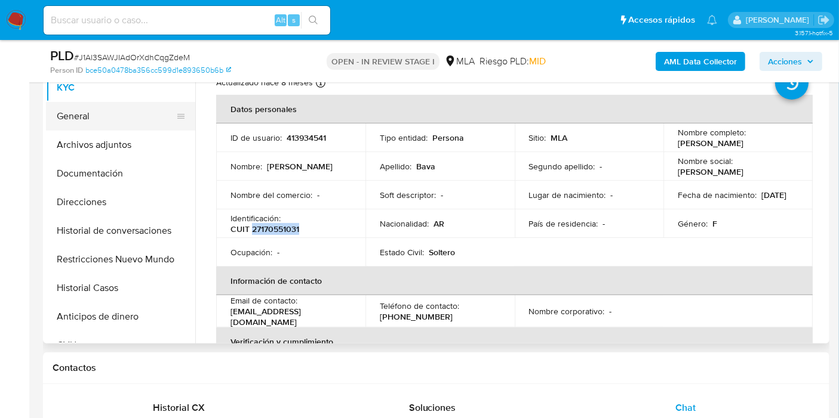
click at [97, 107] on button "General" at bounding box center [116, 116] width 140 height 29
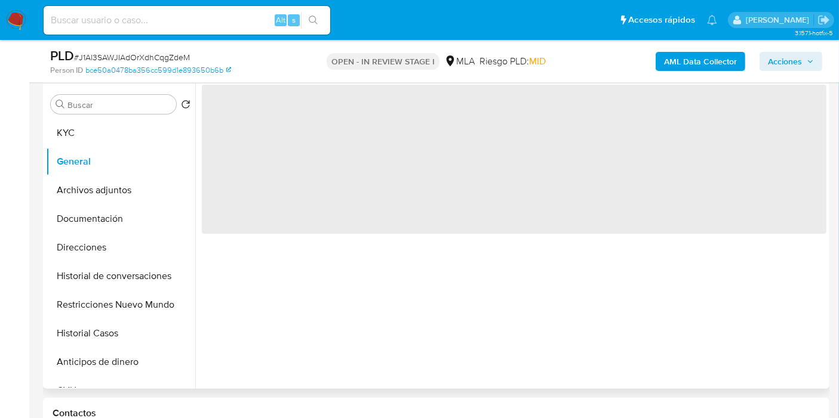
scroll to position [205, 0]
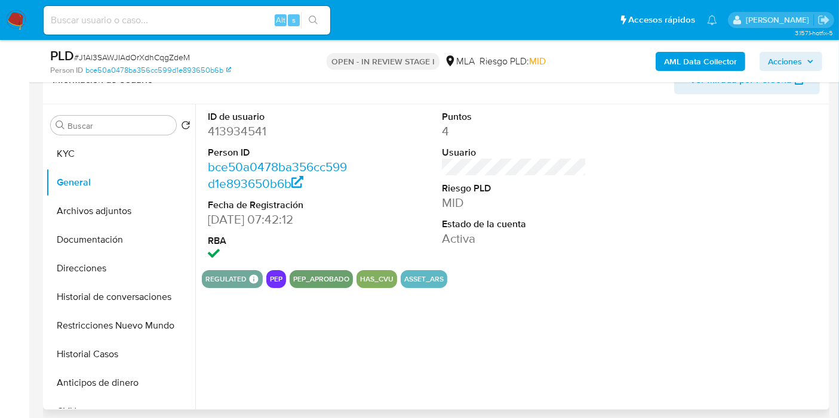
click at [245, 128] on dd "413934541" at bounding box center [280, 131] width 144 height 17
copy dd "413934541"
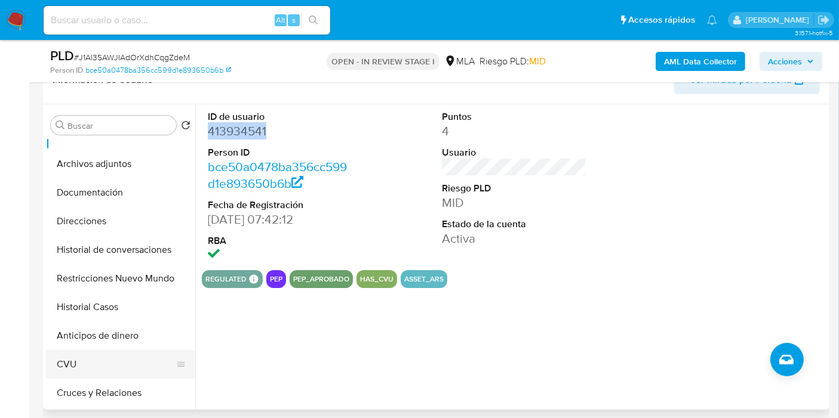
scroll to position [0, 0]
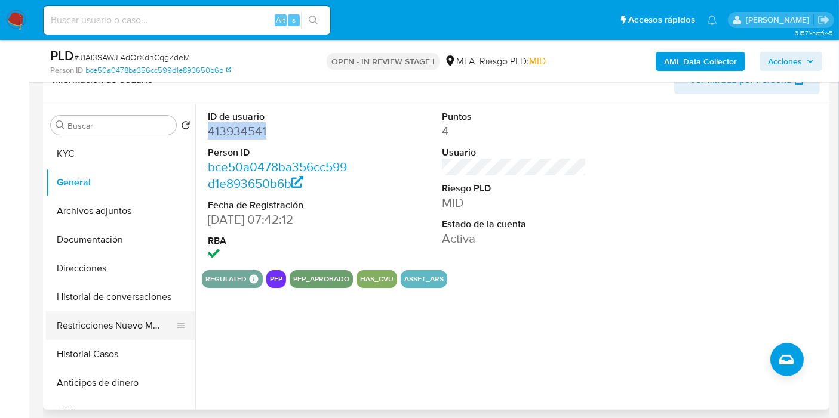
click at [90, 335] on button "Restricciones Nuevo Mundo" at bounding box center [116, 326] width 140 height 29
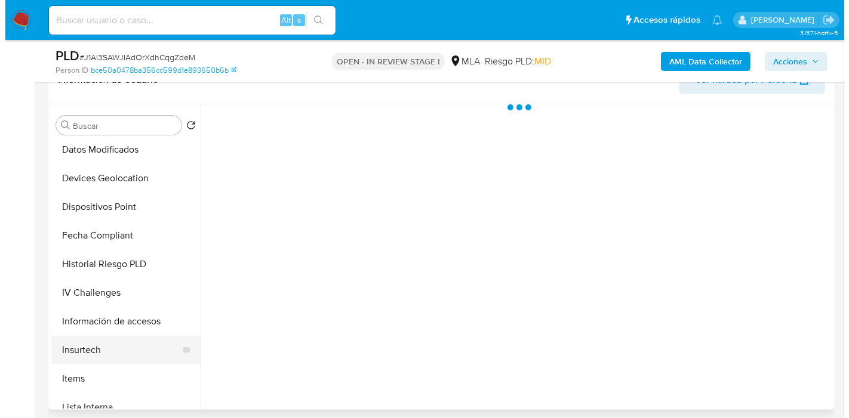
scroll to position [397, 0]
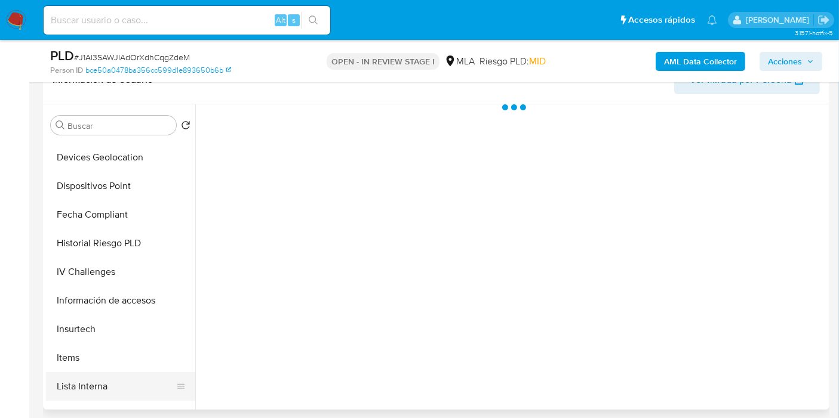
click at [99, 389] on button "Lista Interna" at bounding box center [116, 386] width 140 height 29
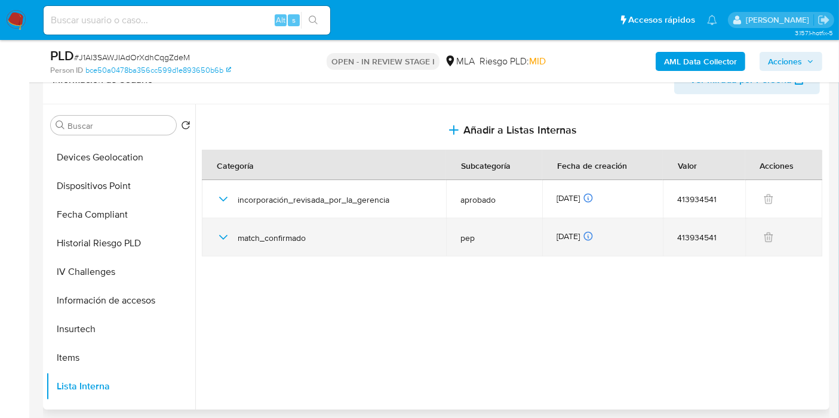
click at [266, 226] on div "match_confirmado" at bounding box center [323, 237] width 215 height 38
click at [264, 226] on div "match_confirmado" at bounding box center [323, 237] width 215 height 38
click at [221, 236] on icon "button" at bounding box center [223, 237] width 14 height 14
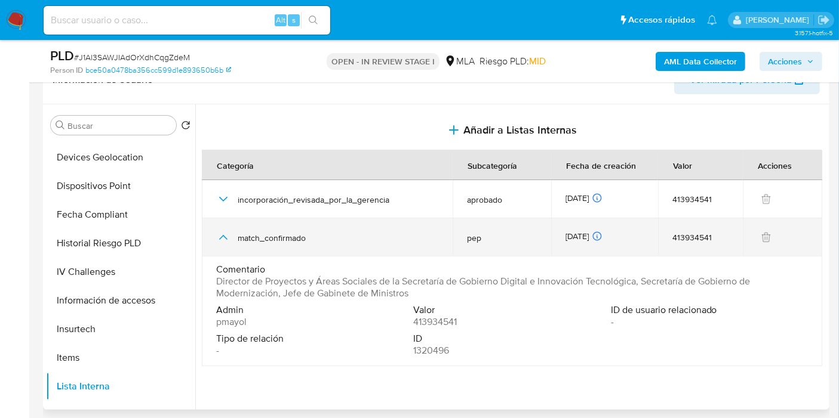
click at [221, 236] on icon "button" at bounding box center [223, 237] width 8 height 5
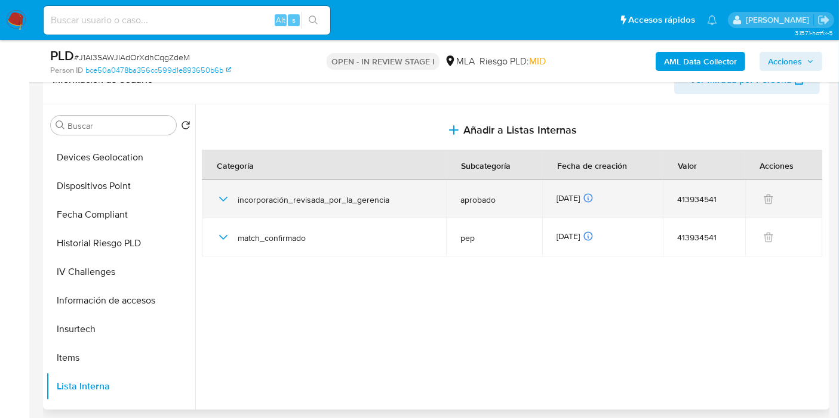
click at [229, 198] on icon "button" at bounding box center [223, 199] width 14 height 14
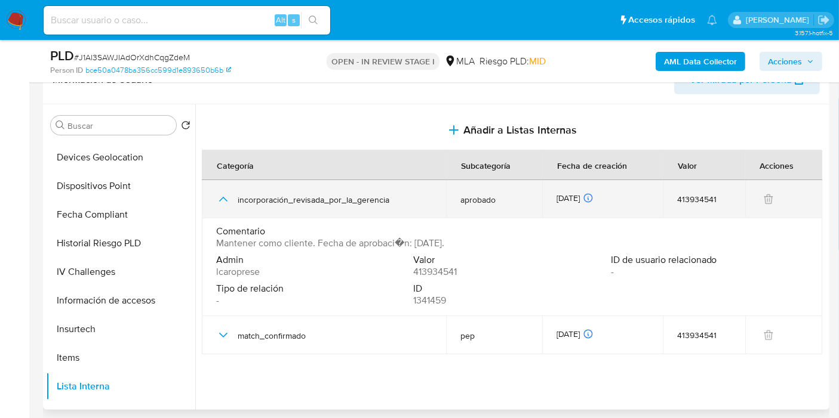
click at [227, 198] on icon "button" at bounding box center [223, 199] width 14 height 14
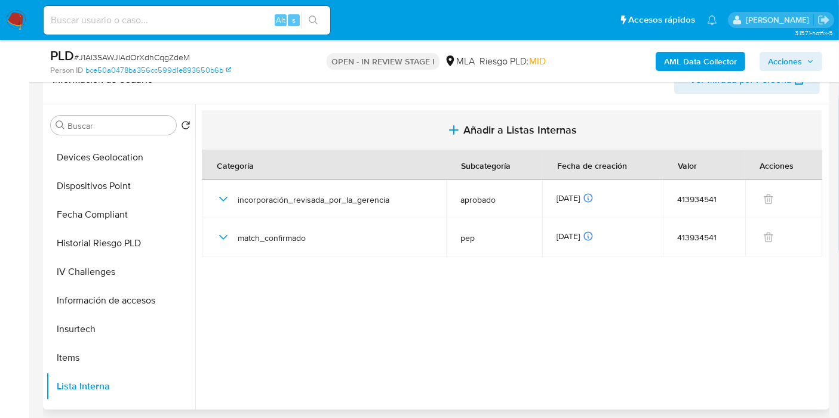
click at [559, 135] on span "Añadir a Listas Internas" at bounding box center [519, 130] width 113 height 13
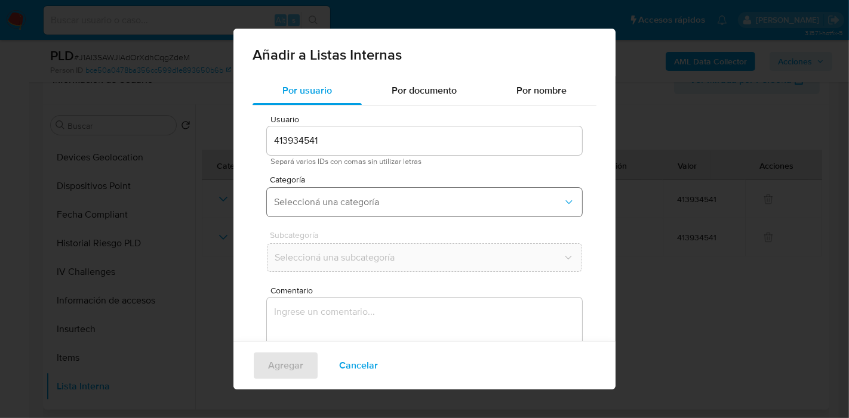
click at [348, 199] on span "Seleccioná una categoría" at bounding box center [418, 202] width 289 height 12
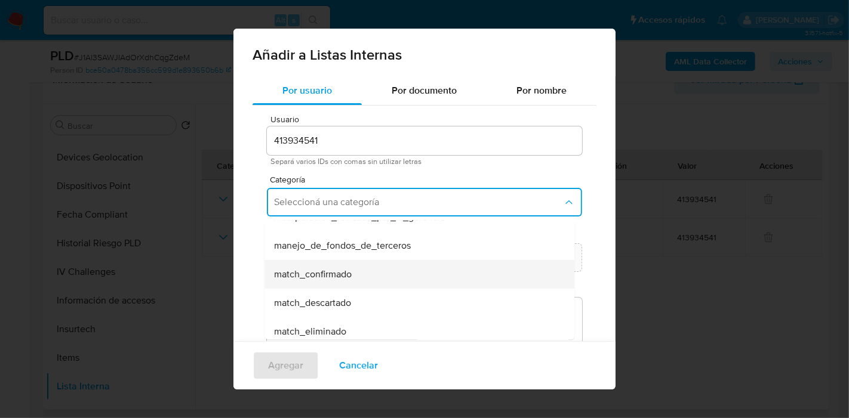
scroll to position [66, 0]
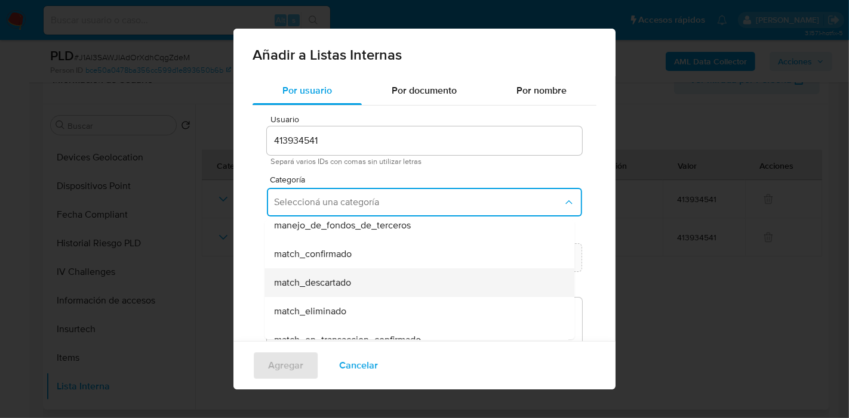
click at [409, 289] on div "match_descartado" at bounding box center [415, 283] width 283 height 29
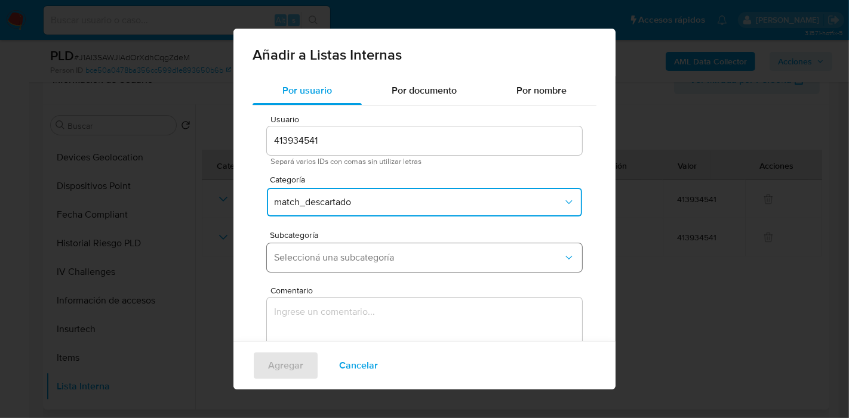
click at [421, 261] on span "Seleccioná una subcategoría" at bounding box center [418, 258] width 289 height 12
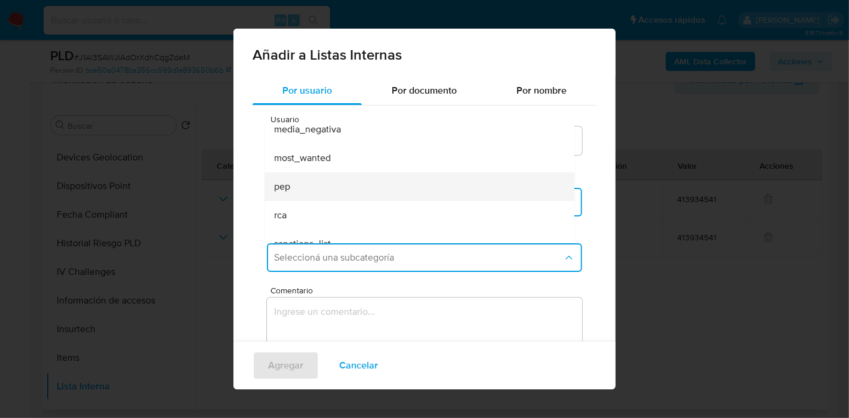
click at [402, 188] on div "pep" at bounding box center [415, 186] width 283 height 29
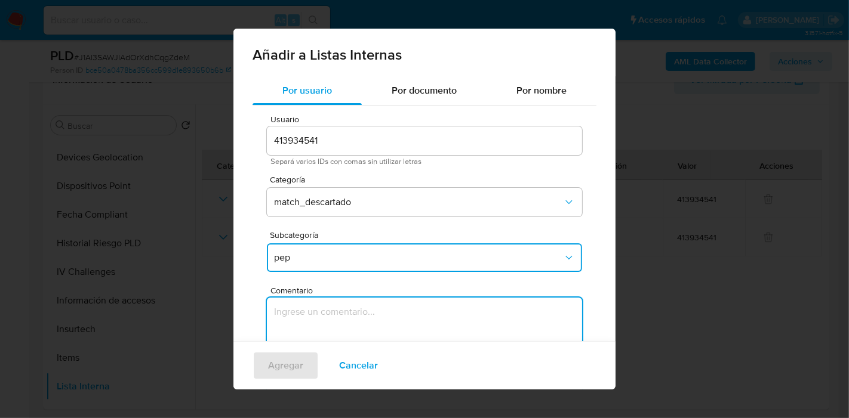
click at [355, 309] on textarea "Comentario" at bounding box center [424, 355] width 315 height 115
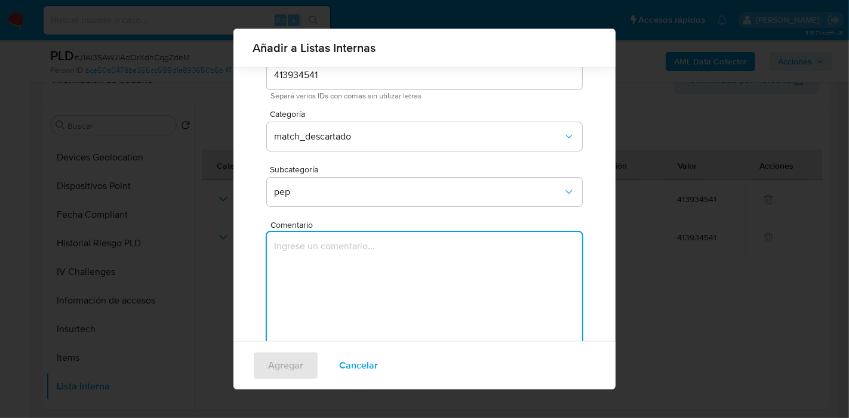
click at [436, 293] on textarea "Comentario" at bounding box center [424, 289] width 315 height 115
click at [419, 309] on textarea "Comentario" at bounding box center [424, 289] width 315 height 115
click at [406, 242] on textarea "Se descarta el PEP, ya que la cllienta fue" at bounding box center [424, 289] width 315 height 115
click at [0, 0] on lt-strong "li" at bounding box center [0, 0] width 0 height 0
click at [461, 269] on textarea "Se descarta el PEP, ya que la clienta fue" at bounding box center [424, 289] width 315 height 115
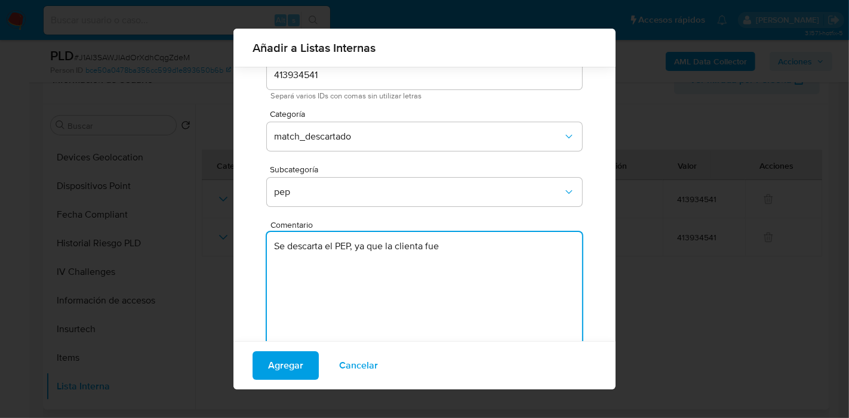
click at [483, 257] on textarea "Se descarta el PEP, ya que la clienta fue" at bounding box center [424, 289] width 315 height 115
paste textarea "irectora de la DIRECCIÓN DE PROYECTOS DE ÁREAS SOCIALES de la DIRECCIÓN NACIONA…"
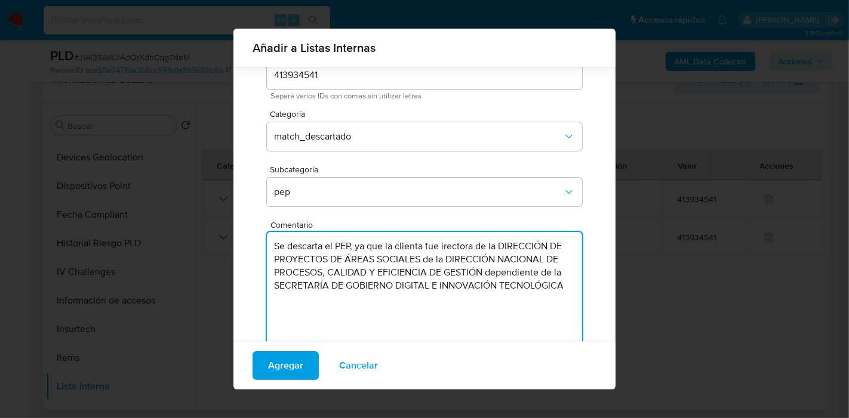
click at [443, 246] on textarea "Se descarta el PEP, ya que la clienta fue irectora de la DIRECCIÓN DE PROYECTOS…" at bounding box center [424, 289] width 315 height 115
click at [534, 309] on textarea "Se descarta el PEP, ya que la clienta fue Directora de la DIRECCIÓN DE PROYECTO…" at bounding box center [424, 289] width 315 height 115
click at [356, 245] on textarea "Se descarta el PEP, ya que la clienta fue Directora de la DIRECCIÓN DE PROYECTO…" at bounding box center [424, 289] width 315 height 115
drag, startPoint x: 514, startPoint y: 291, endPoint x: 508, endPoint y: 297, distance: 9.3
click at [514, 294] on textarea "Se descarta el PEP, ya que la clienta fue Directora de la DIRECCIÓN DE PROYECTO…" at bounding box center [424, 289] width 315 height 115
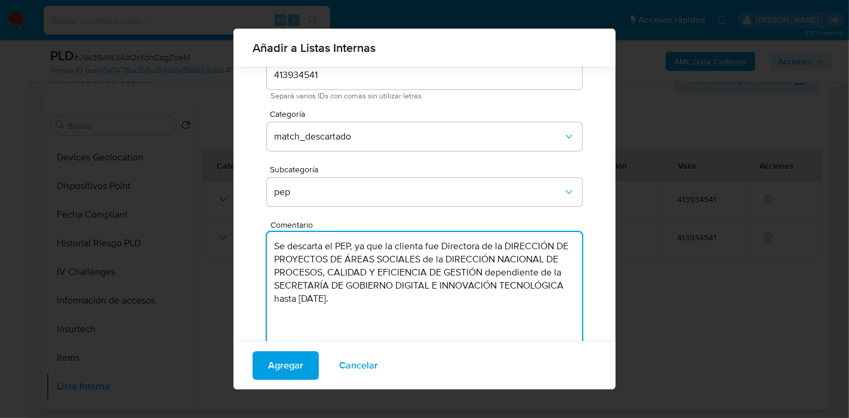
click at [508, 297] on textarea "Se descarta el PEP, ya que la clienta fue Directora de la DIRECCIÓN DE PROYECTO…" at bounding box center [424, 289] width 315 height 115
click at [485, 316] on textarea "Se descarta el PEP, ya que la clienta fue Directora de la DIRECCIÓN DE PROYECTO…" at bounding box center [424, 289] width 315 height 115
click at [478, 313] on textarea "Se descarta el PEP, ya que la clienta fue Directora de la DIRECCIÓN DE PROYECTO…" at bounding box center [424, 289] width 315 height 115
click at [482, 313] on textarea "Se descarta el PEP, ya que la clienta fue Directora de la DIRECCIÓN DE PROYECTO…" at bounding box center [424, 289] width 315 height 115
paste textarea "https://www.boletinoficial.gob.ar/detalleAviso/primera/222564/20"
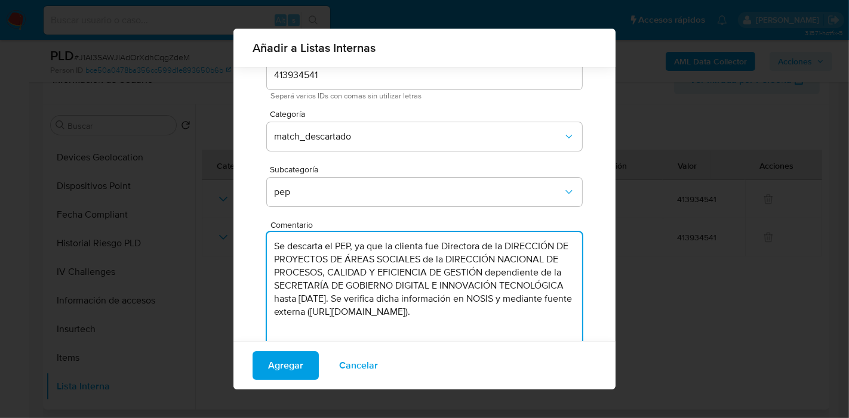
click at [541, 309] on textarea "Se descarta el PEP, ya que la clienta fue Directora de la DIRECCIÓN DE PROYECTO…" at bounding box center [424, 289] width 315 height 115
click at [461, 300] on textarea "Se descarta el PEP, ya que la clienta fue Directora de la DIRECCIÓN DE PROYECTO…" at bounding box center [424, 289] width 315 height 115
drag, startPoint x: 414, startPoint y: 248, endPoint x: 341, endPoint y: 242, distance: 73.1
click at [335, 248] on textarea "Se descarta el PEP, ya que la clienta fue Directora de la DIRECCIÓN DE PROYECTO…" at bounding box center [424, 289] width 315 height 115
click at [341, 244] on textarea "Se descarta el PEP, ya que la clienta fue Directora de la DIRECCIÓN DE PROYECTO…" at bounding box center [424, 289] width 315 height 115
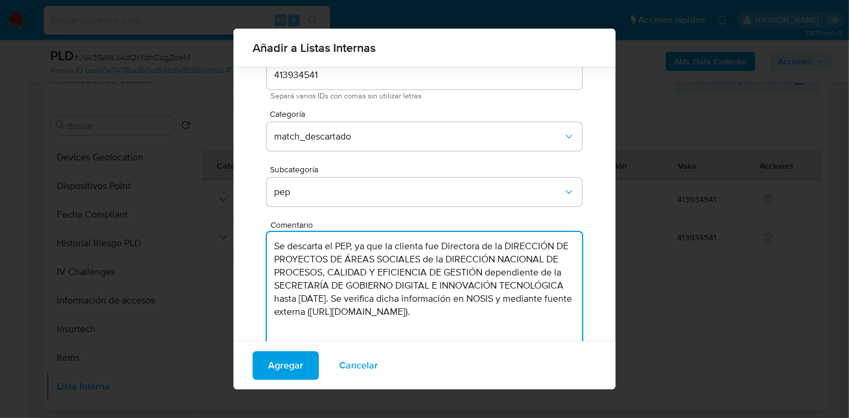
click at [436, 275] on textarea "Se descarta el PEP, ya que la clienta fue Directora de la DIRECCIÓN DE PROYECTO…" at bounding box center [424, 289] width 315 height 115
click at [508, 261] on textarea "Se descarta el PEP, ya que la clienta fue Directora de la DIRECCIÓN DE PROYECTO…" at bounding box center [424, 289] width 315 height 115
click at [451, 252] on textarea "Se descarta el PEP, ya que la clienta fue Directora de la DIRECCIÓN DE PROYECTO…" at bounding box center [424, 289] width 315 height 115
click at [381, 269] on textarea "Se descarta el PEP, ya que la clienta fue Directora de la DIRECCIÓN DE PROYECTO…" at bounding box center [424, 289] width 315 height 115
click at [541, 235] on textarea "Se descarta el PEP, ya que la clienta fue Directora de la DIRECCIÓN DE PROYECTO…" at bounding box center [424, 289] width 315 height 115
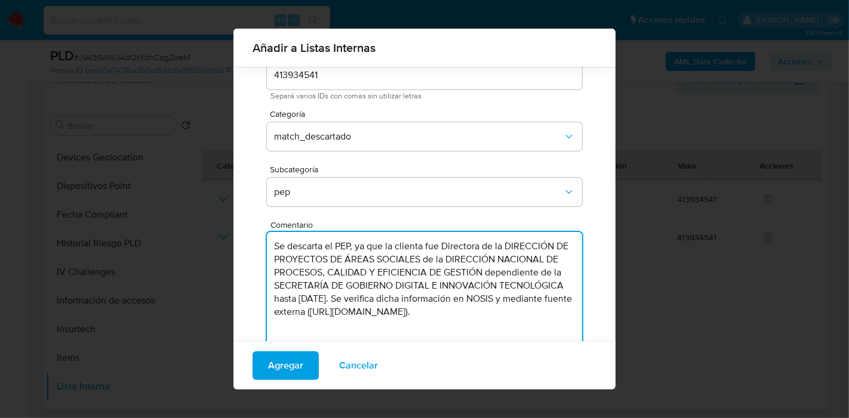
drag, startPoint x: 394, startPoint y: 267, endPoint x: 516, endPoint y: 271, distance: 121.8
click at [396, 267] on textarea "Se descarta el PEP, ya que la clienta fue Directora de la DIRECCIÓN DE PROYECTO…" at bounding box center [424, 289] width 315 height 115
click at [516, 272] on textarea "Se descarta el PEP, ya que la clienta fue Directora de la DIRECCIÓN DE PROYECTO…" at bounding box center [424, 289] width 315 height 115
click at [424, 256] on textarea "Se descarta el PEP, ya que la clienta fue Directora de la DIRECCIÓN DE PROYECTO…" at bounding box center [424, 289] width 315 height 115
click at [351, 263] on textarea "Se descarta el PEP, ya que la clienta fue Directora de la DIRECCIÓN DE PROYECTO…" at bounding box center [424, 289] width 315 height 115
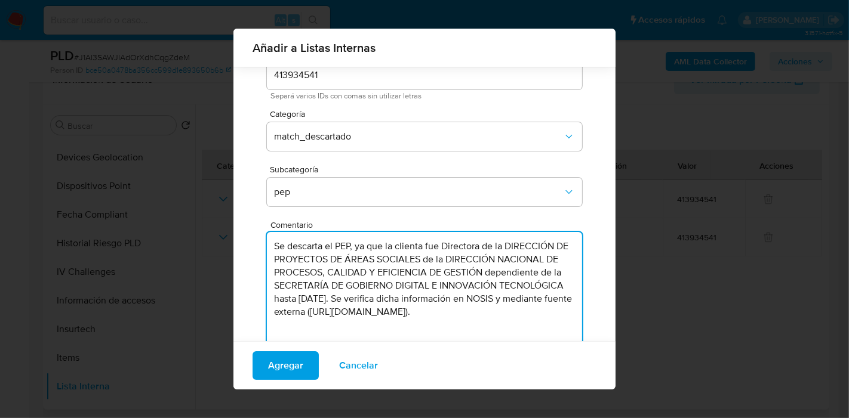
click at [420, 286] on textarea "Se descarta el PEP, ya que la clienta fue Directora de la DIRECCIÓN DE PROYECTO…" at bounding box center [424, 289] width 315 height 115
click at [387, 313] on textarea "Se descarta el PEP, ya que la clienta fue Directora de la DIRECCIÓN DE PROYECTO…" at bounding box center [424, 289] width 315 height 115
click at [445, 288] on textarea "Se descarta el PEP, ya que la clienta fue Directora de la DIRECCIÓN DE PROYECTO…" at bounding box center [424, 289] width 315 height 115
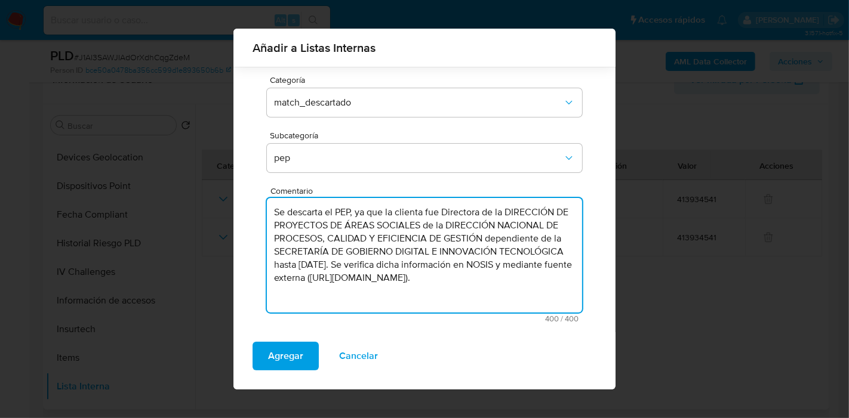
click at [517, 275] on textarea "Se descarta el PEP, ya que la clienta fue Directora de la DIRECCIÓN DE PROYECTO…" at bounding box center [424, 255] width 315 height 115
type textarea "Se descarta el PEP, ya que la clienta fue Directora de la DIRECCIÓN DE PROYECTO…"
click at [287, 357] on span "Agregar" at bounding box center [285, 356] width 35 height 26
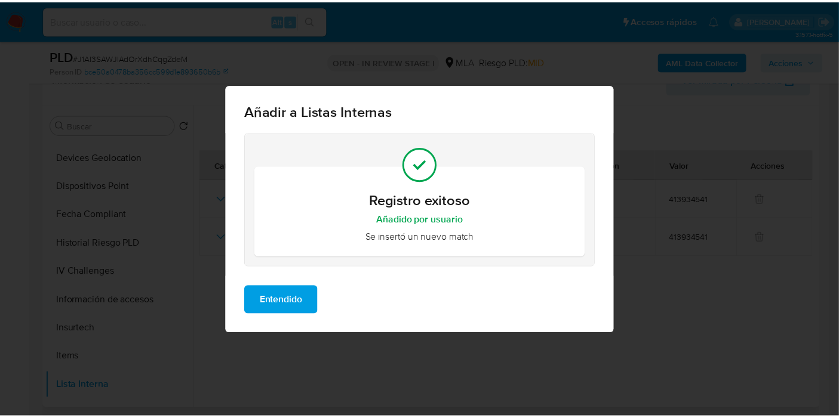
scroll to position [0, 0]
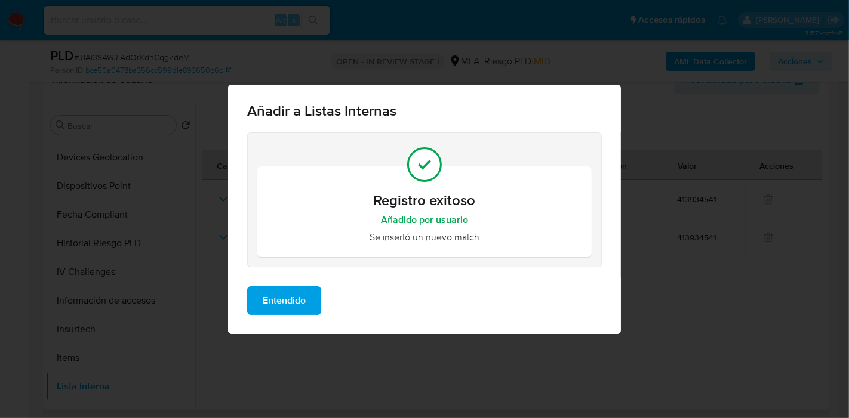
click at [269, 300] on span "Entendido" at bounding box center [284, 301] width 43 height 26
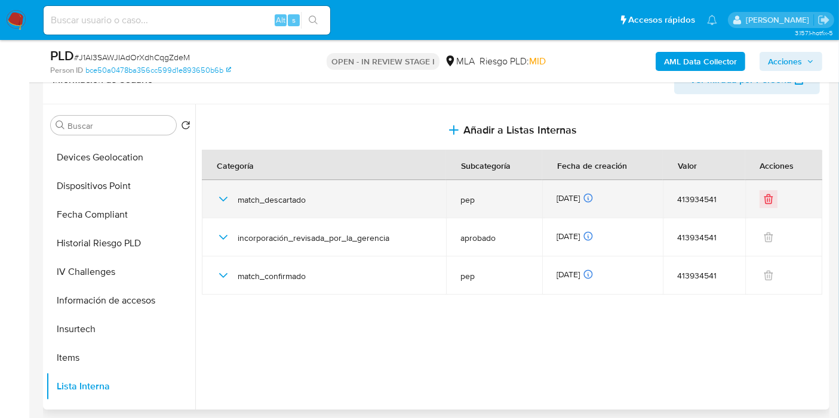
click at [257, 184] on div "match_descartado" at bounding box center [323, 199] width 215 height 38
click at [257, 193] on div "match_descartado" at bounding box center [323, 199] width 215 height 38
click at [261, 197] on span "match_descartado" at bounding box center [335, 200] width 194 height 11
click at [223, 197] on icon "button" at bounding box center [223, 199] width 14 height 14
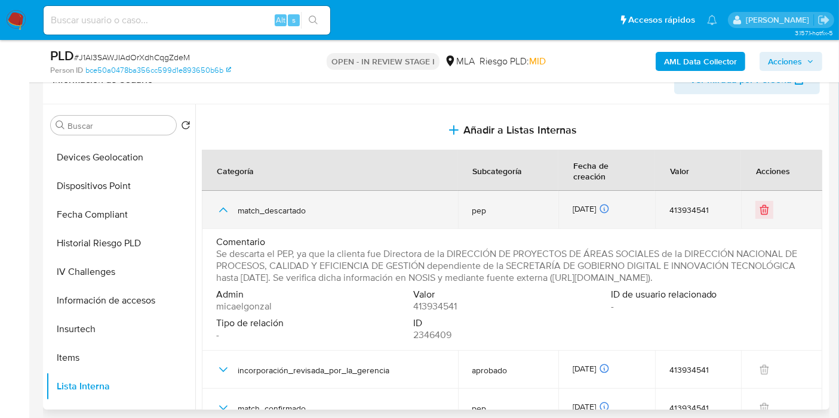
click at [223, 208] on icon "button" at bounding box center [223, 210] width 8 height 5
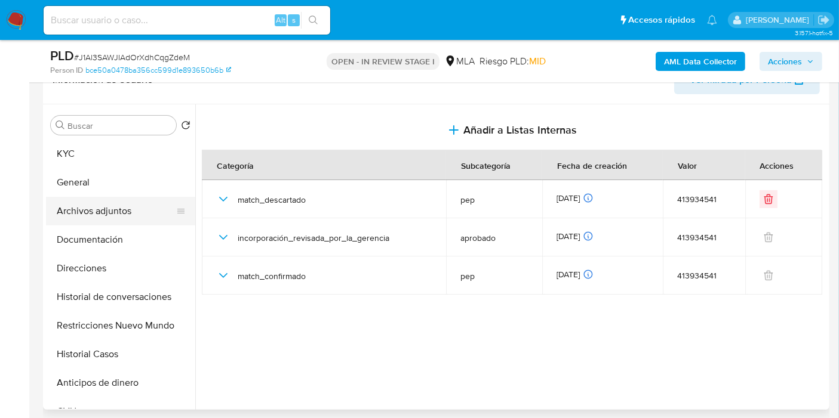
click at [97, 224] on button "Archivos adjuntos" at bounding box center [116, 211] width 140 height 29
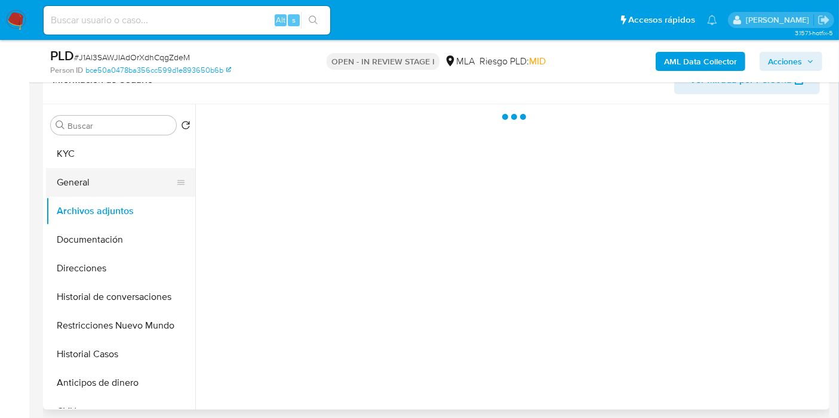
click at [115, 186] on button "General" at bounding box center [116, 182] width 140 height 29
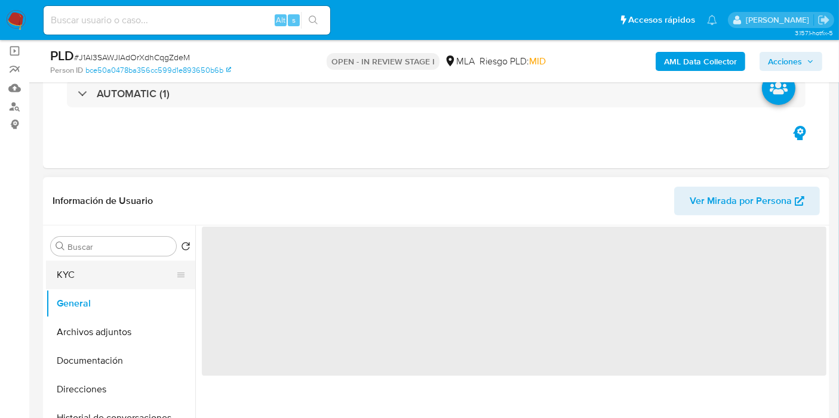
scroll to position [139, 0]
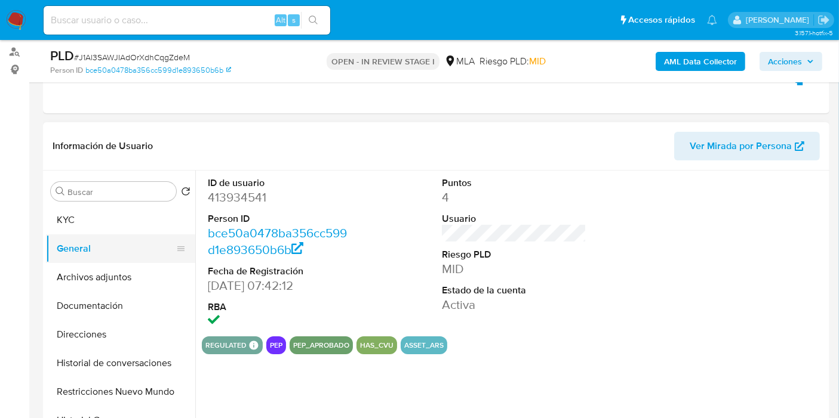
click at [125, 248] on button "General" at bounding box center [116, 249] width 140 height 29
click at [124, 230] on button "KYC" at bounding box center [116, 220] width 140 height 29
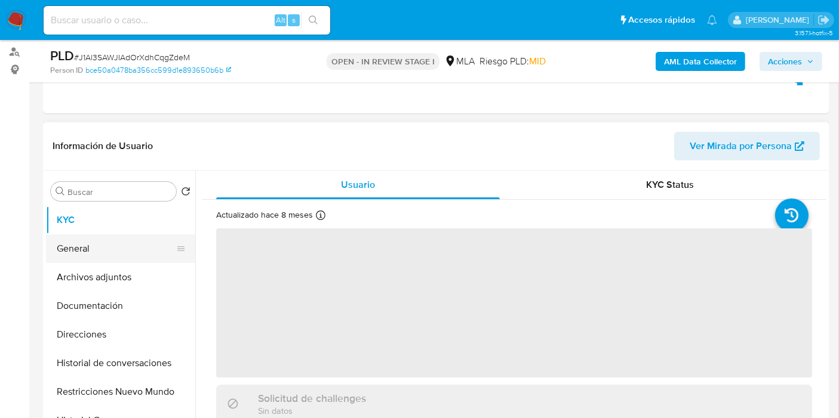
click at [116, 260] on button "General" at bounding box center [116, 249] width 140 height 29
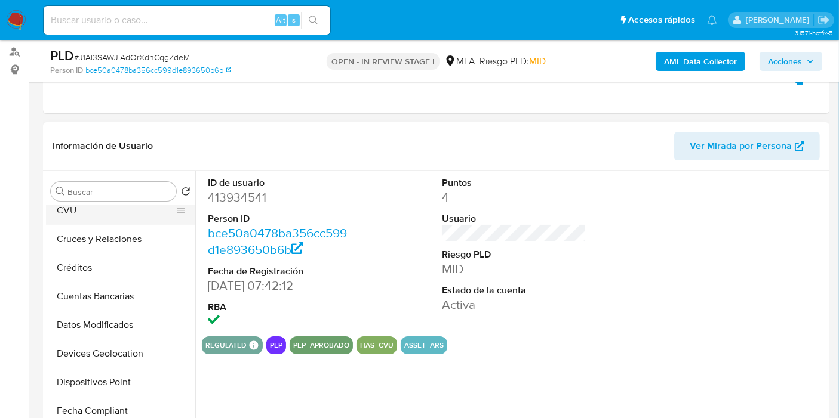
scroll to position [331, 0]
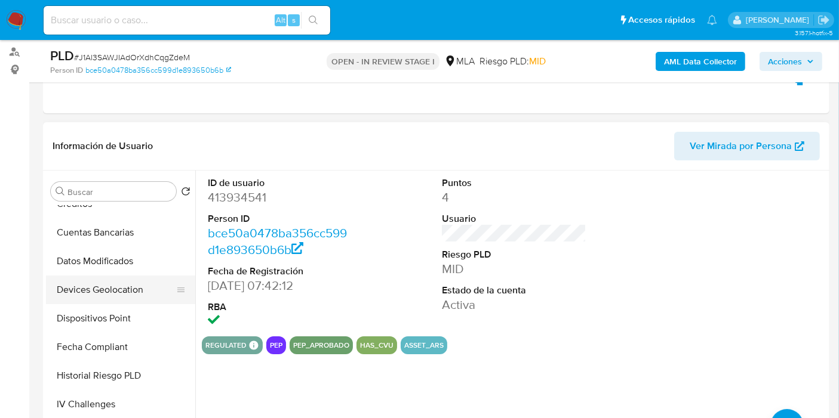
click at [101, 297] on button "Devices Geolocation" at bounding box center [116, 290] width 140 height 29
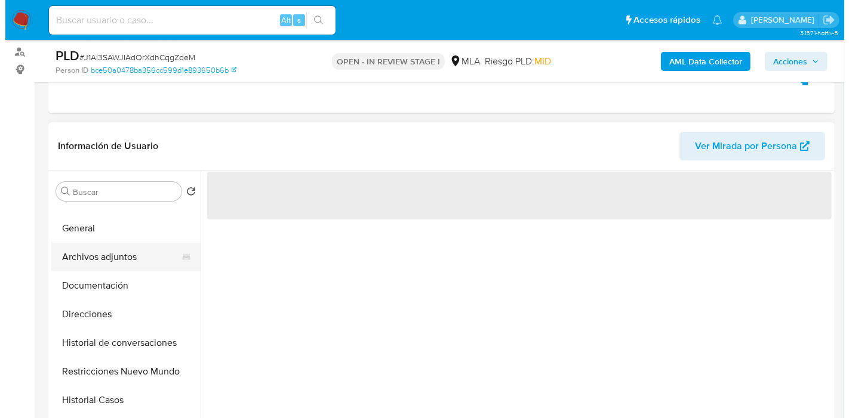
scroll to position [0, 0]
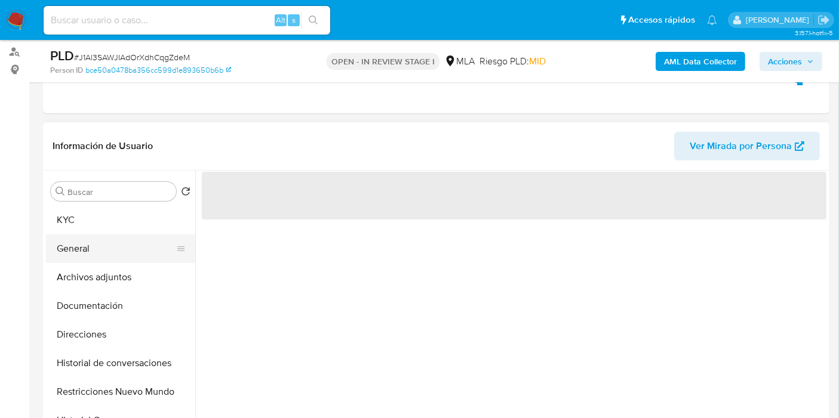
click at [89, 257] on button "General" at bounding box center [116, 249] width 140 height 29
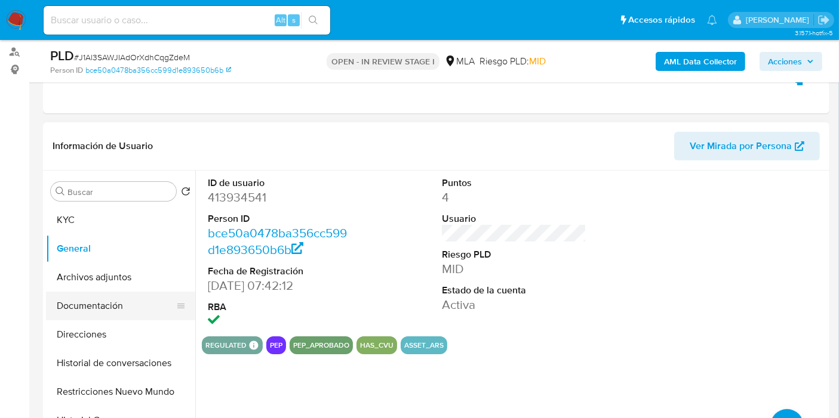
drag, startPoint x: 116, startPoint y: 322, endPoint x: 112, endPoint y: 292, distance: 30.1
click at [114, 321] on button "Direcciones" at bounding box center [120, 334] width 149 height 29
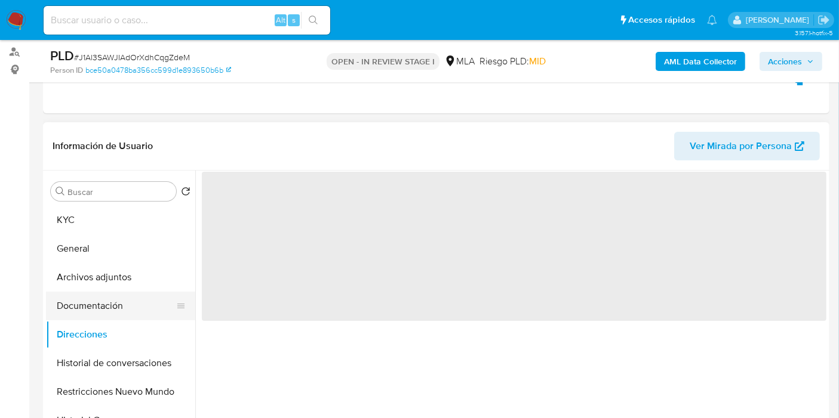
click at [112, 292] on button "Documentación" at bounding box center [116, 306] width 140 height 29
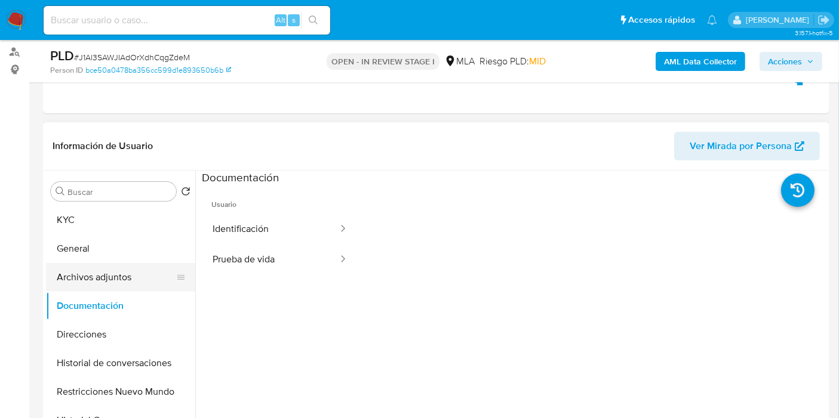
click at [116, 284] on button "Archivos adjuntos" at bounding box center [116, 277] width 140 height 29
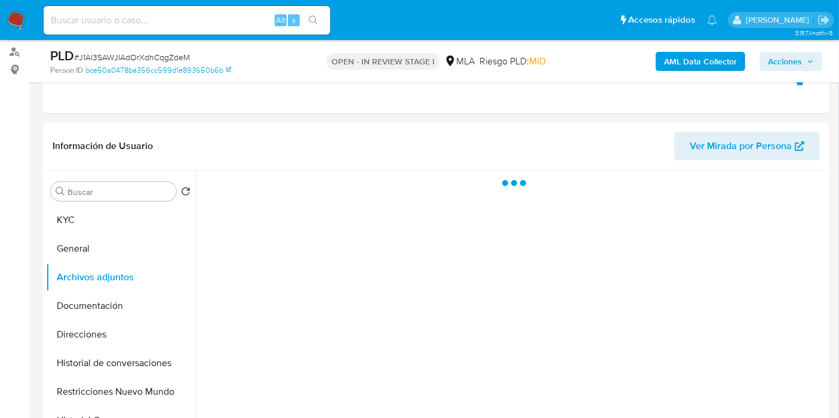
click at [699, 53] on b "AML Data Collector" at bounding box center [700, 61] width 73 height 19
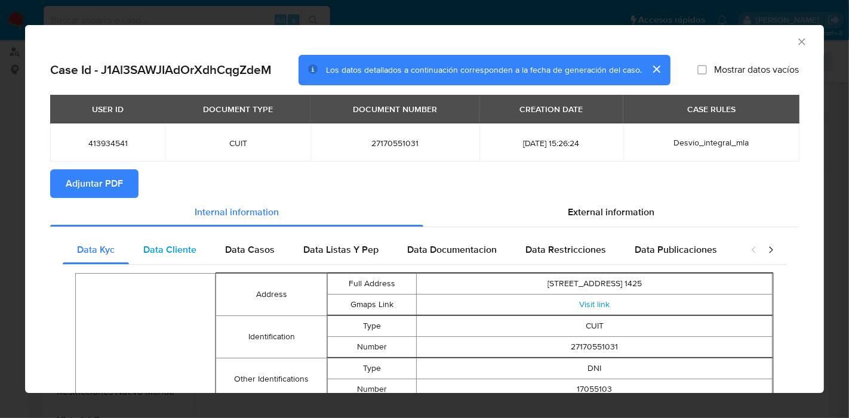
click at [156, 241] on div "Data Cliente" at bounding box center [170, 250] width 82 height 29
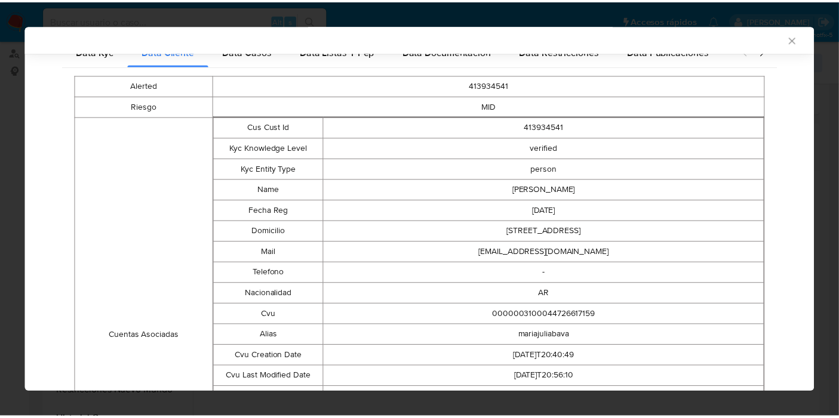
scroll to position [64, 0]
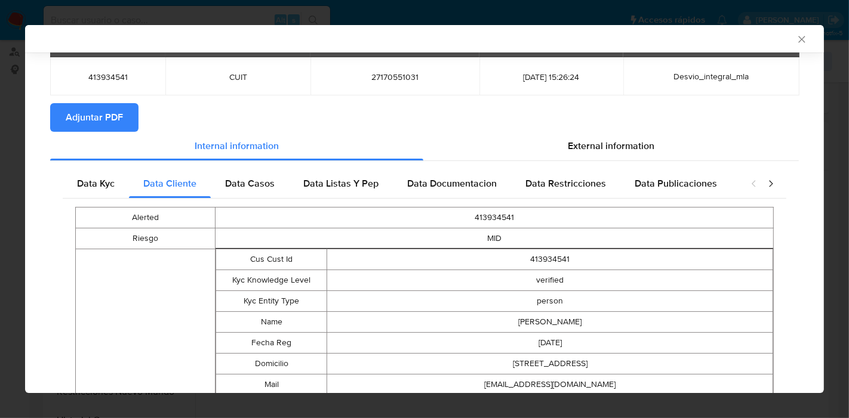
click at [788, 31] on div "AML Data Collector" at bounding box center [424, 38] width 799 height 27
drag, startPoint x: 785, startPoint y: 50, endPoint x: 789, endPoint y: 41, distance: 9.6
click at [785, 47] on div "AML Data Collector" at bounding box center [424, 38] width 799 height 27
click at [798, 41] on icon "Cerrar ventana" at bounding box center [801, 39] width 7 height 7
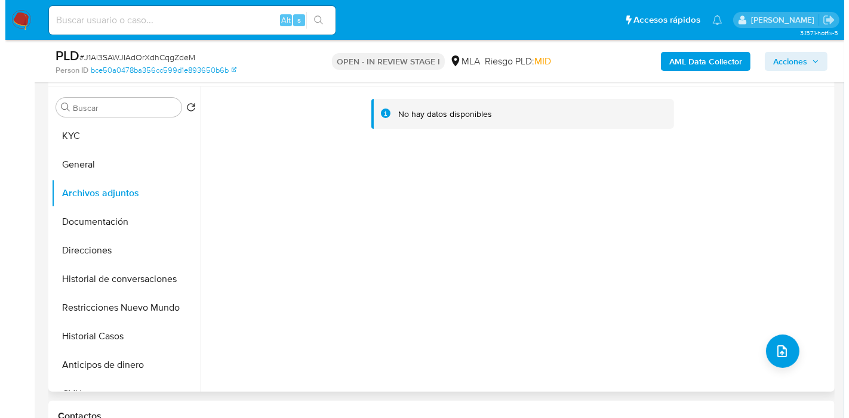
scroll to position [272, 0]
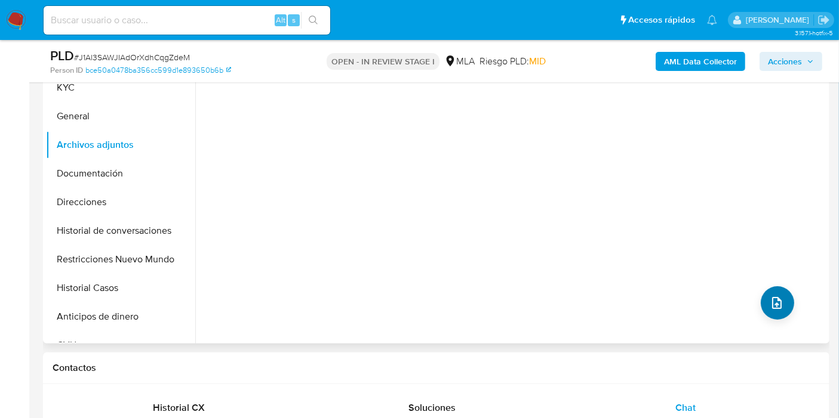
click at [757, 311] on div "No hay datos disponibles" at bounding box center [510, 191] width 631 height 306
click at [769, 301] on icon "upload-file" at bounding box center [776, 303] width 14 height 14
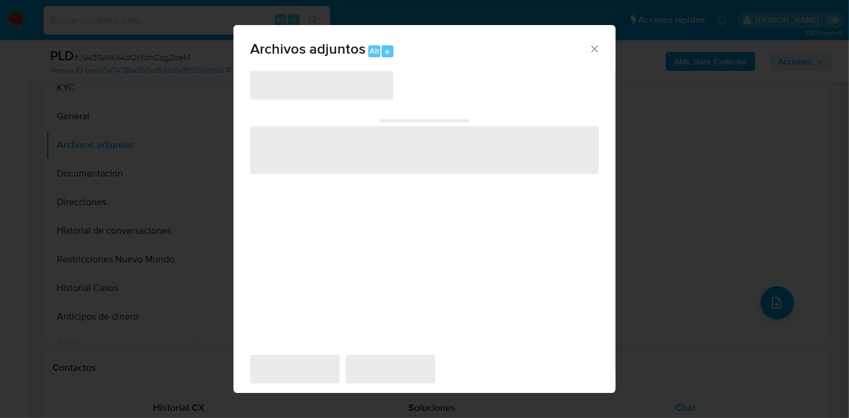
click at [326, 79] on span "‌" at bounding box center [321, 85] width 143 height 29
click at [310, 91] on span "‌" at bounding box center [321, 85] width 143 height 29
click at [595, 42] on div "Archivos adjuntos Alt a" at bounding box center [424, 47] width 382 height 45
click at [595, 47] on icon "Cerrar" at bounding box center [594, 49] width 12 height 12
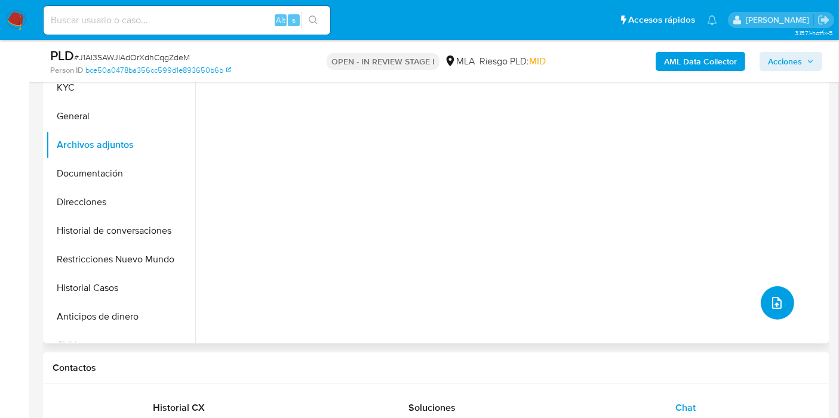
click at [775, 308] on icon "upload-file" at bounding box center [776, 303] width 14 height 14
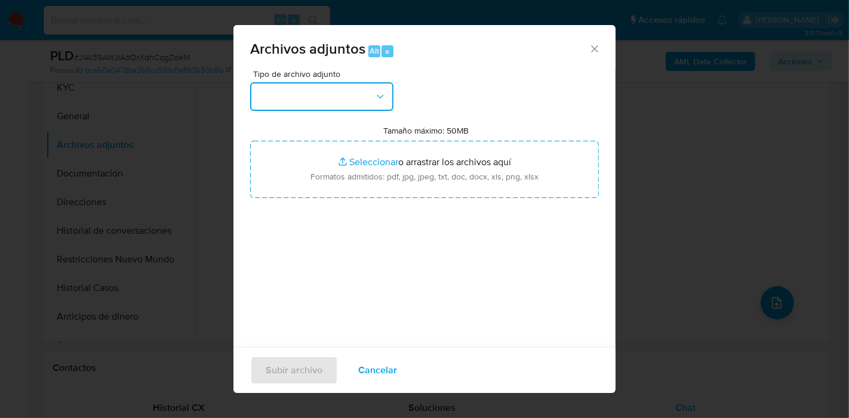
click at [373, 98] on button "button" at bounding box center [321, 96] width 143 height 29
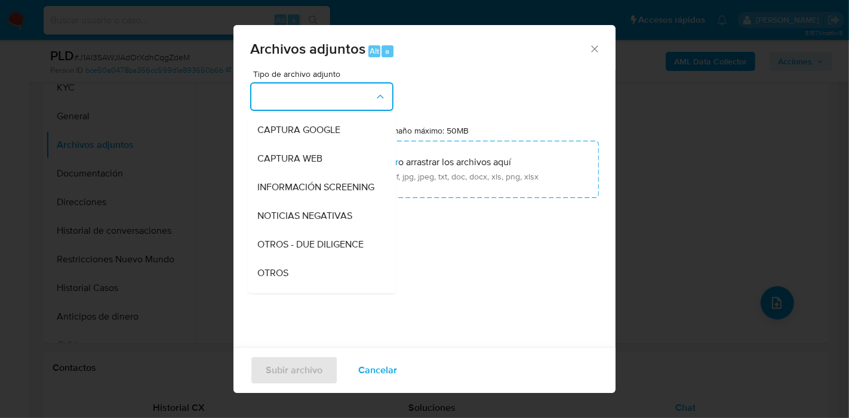
scroll to position [132, 0]
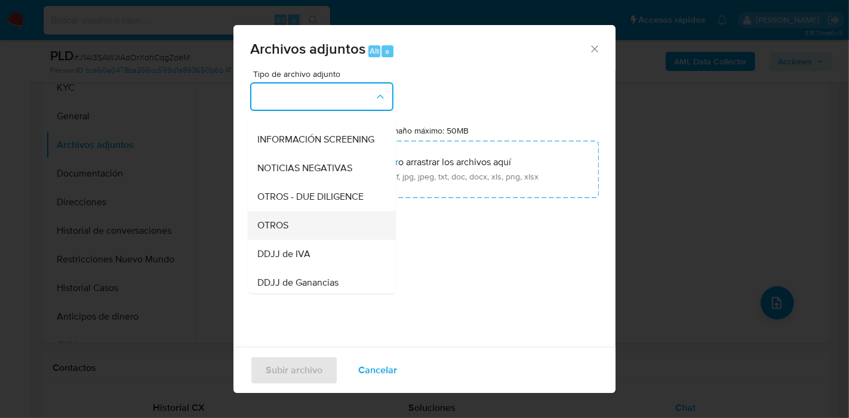
click at [300, 240] on div "OTROS" at bounding box center [318, 225] width 122 height 29
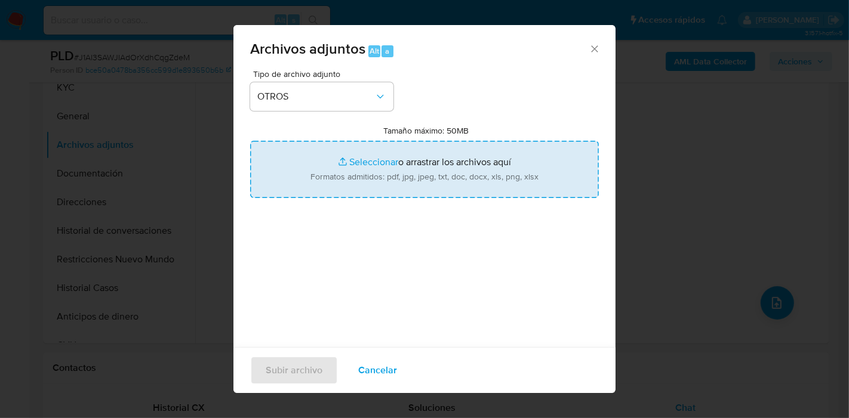
click at [445, 168] on input "Tamaño máximo: 50MB Seleccionar archivos" at bounding box center [424, 169] width 349 height 57
type input "C:\fakepath\María Julia Bava - No PEP.pdf"
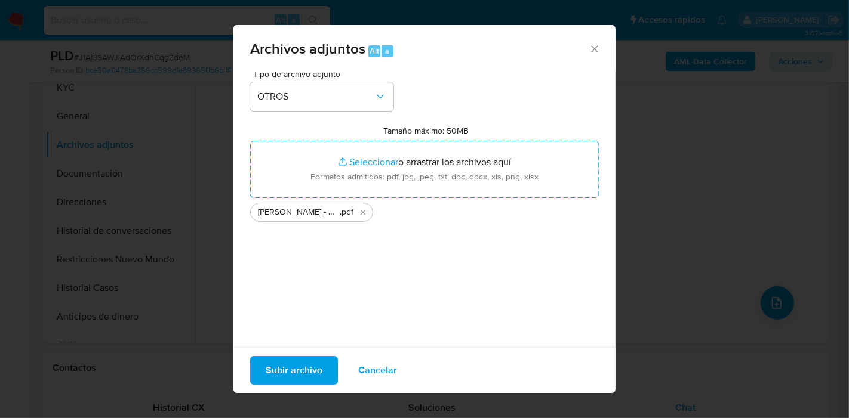
click at [290, 371] on span "Subir archivo" at bounding box center [294, 370] width 57 height 26
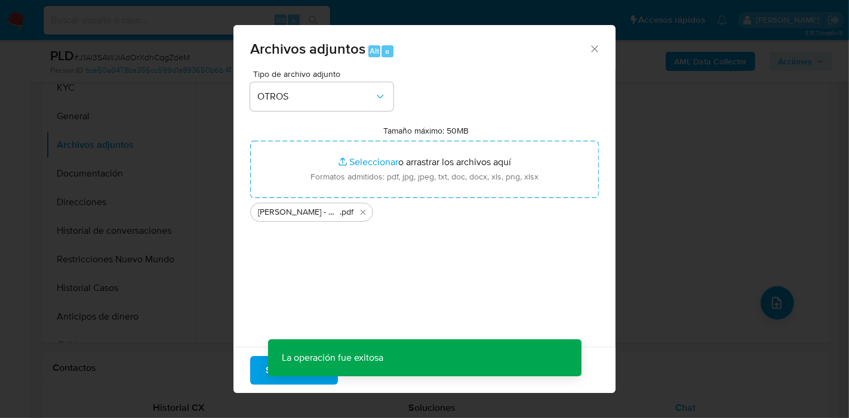
click at [704, 65] on div "Archivos adjuntos Alt a Tipo de archivo adjunto OTROS Tamaño máximo: 50MB Selec…" at bounding box center [424, 209] width 849 height 418
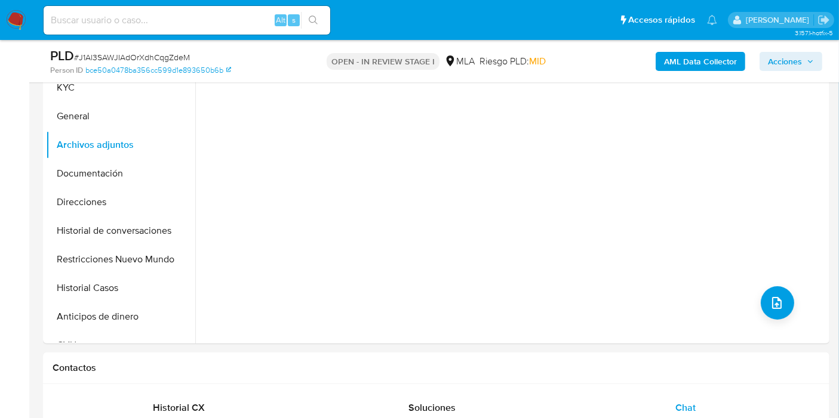
click at [704, 65] on b "AML Data Collector" at bounding box center [700, 61] width 73 height 19
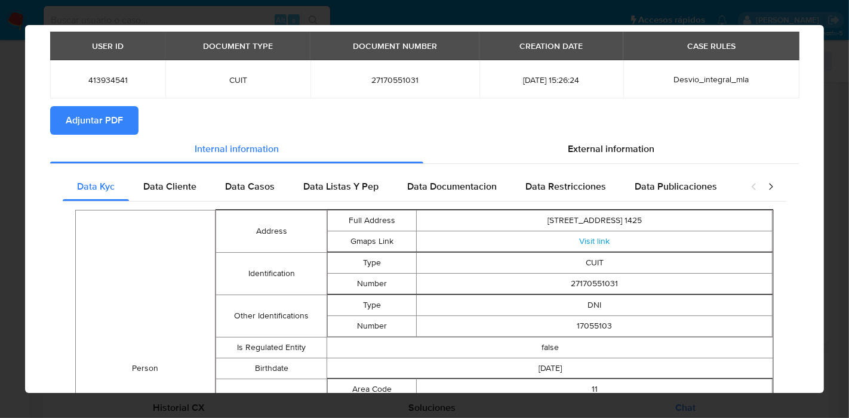
scroll to position [0, 0]
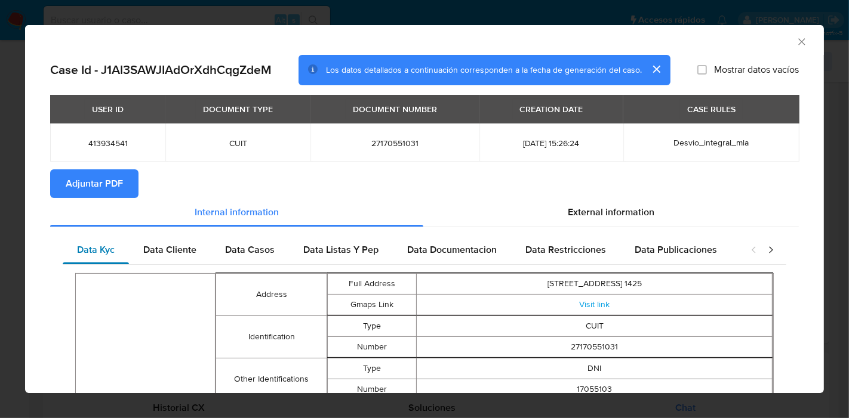
click at [121, 253] on div "Data Kyc" at bounding box center [96, 250] width 66 height 29
drag, startPoint x: 187, startPoint y: 261, endPoint x: 204, endPoint y: 261, distance: 16.1
click at [192, 261] on div "Data Cliente" at bounding box center [170, 250] width 82 height 29
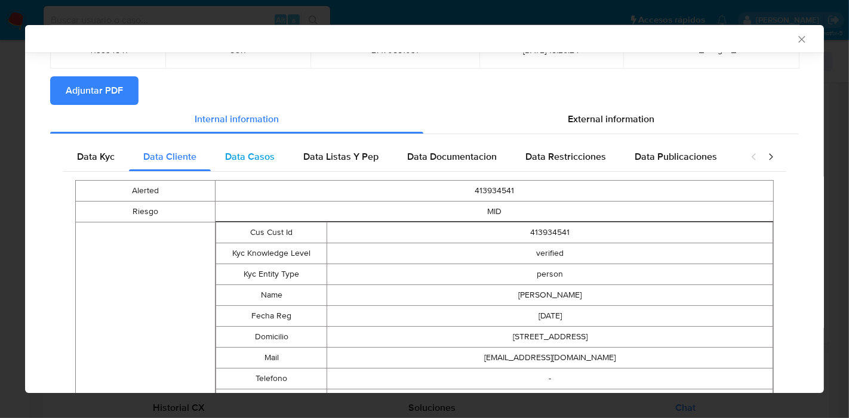
click at [258, 162] on span "Data Casos" at bounding box center [250, 157] width 50 height 14
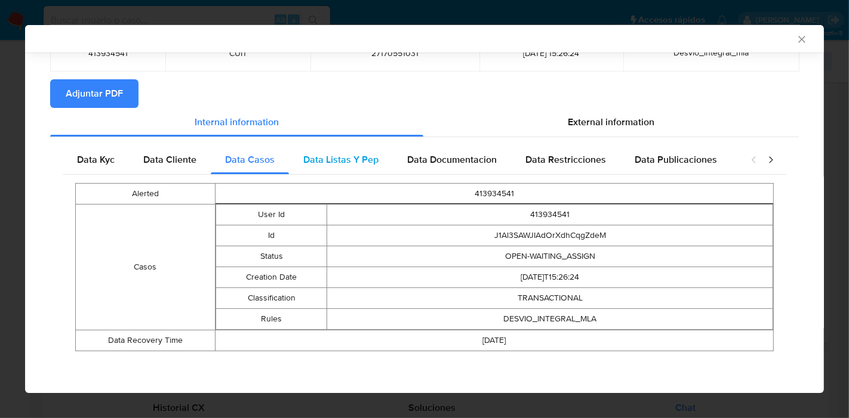
scroll to position [87, 0]
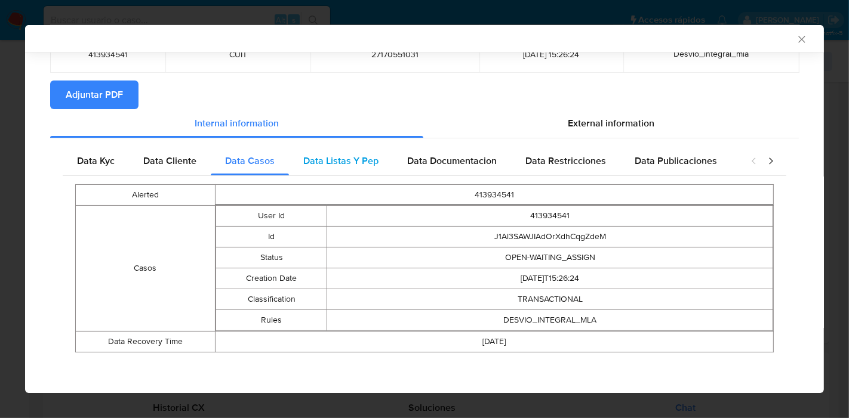
click at [346, 165] on span "Data Listas Y Pep" at bounding box center [340, 161] width 75 height 14
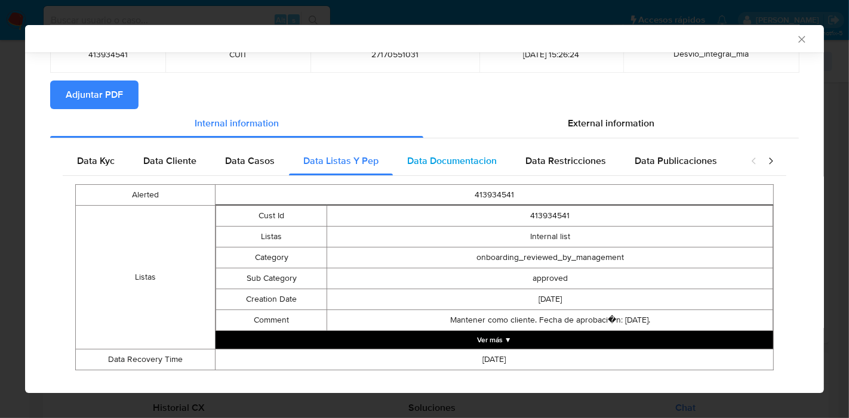
click at [429, 160] on span "Data Documentacion" at bounding box center [452, 161] width 90 height 14
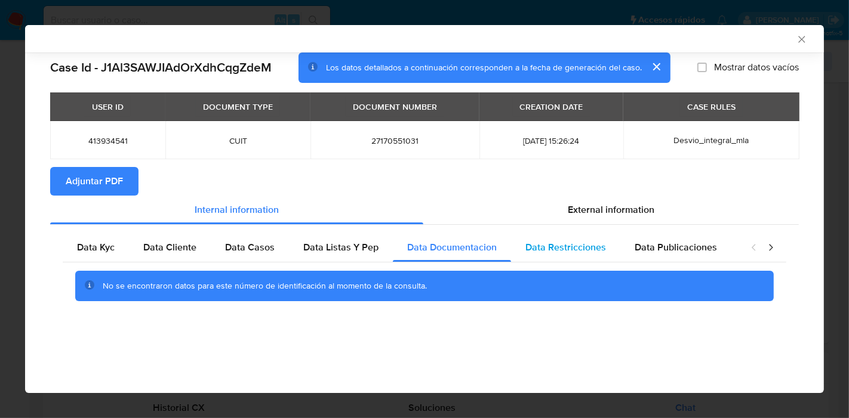
drag, startPoint x: 546, startPoint y: 271, endPoint x: 581, endPoint y: 250, distance: 40.4
click at [556, 264] on div "No se encontraron datos para este número de identificación al momento de la con…" at bounding box center [424, 287] width 723 height 48
click at [581, 250] on span "Data Restricciones" at bounding box center [565, 248] width 81 height 14
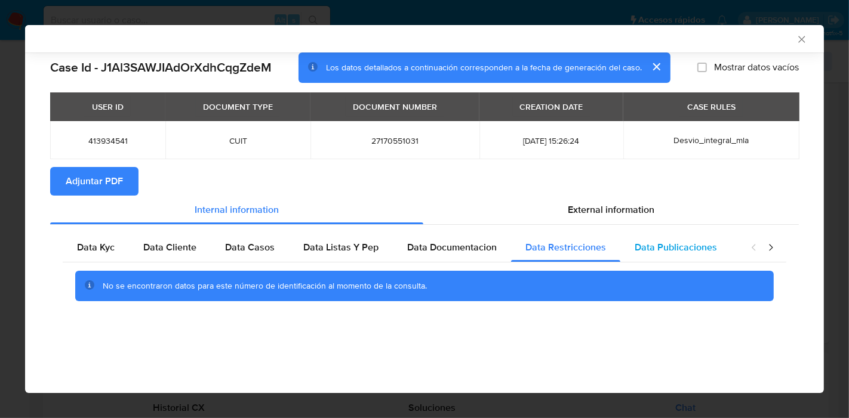
click at [707, 254] on span "Data Publicaciones" at bounding box center [675, 248] width 82 height 14
click at [763, 249] on div "closure-recommendation-modal" at bounding box center [762, 247] width 48 height 29
click at [768, 249] on icon "closure-recommendation-modal" at bounding box center [771, 248] width 12 height 12
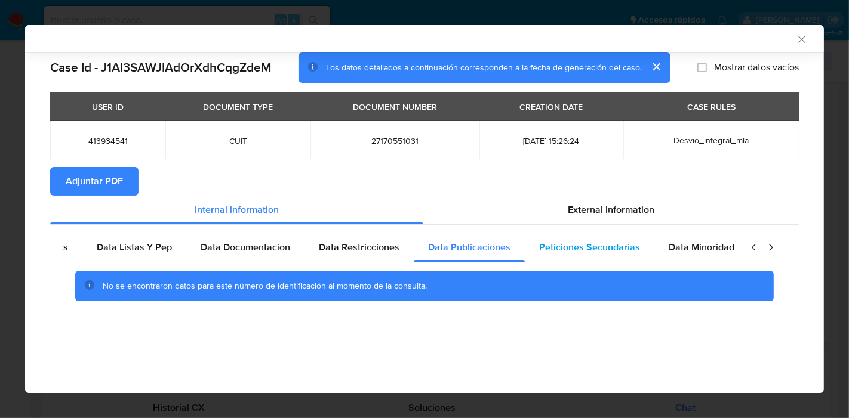
scroll to position [0, 209]
drag, startPoint x: 578, startPoint y: 238, endPoint x: 709, endPoint y: 255, distance: 132.5
click at [580, 238] on div "Peticiones Secundarias" at bounding box center [587, 247] width 130 height 29
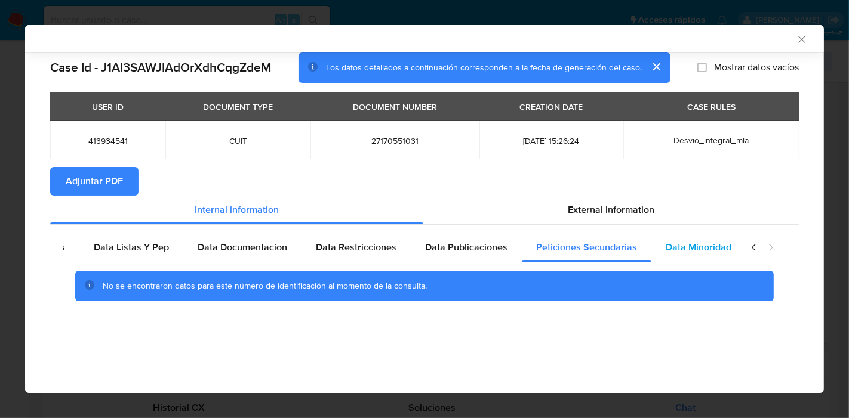
click at [725, 258] on div "Data Minoridad" at bounding box center [698, 247] width 94 height 29
click at [752, 249] on icon "closure-recommendation-modal" at bounding box center [754, 248] width 12 height 12
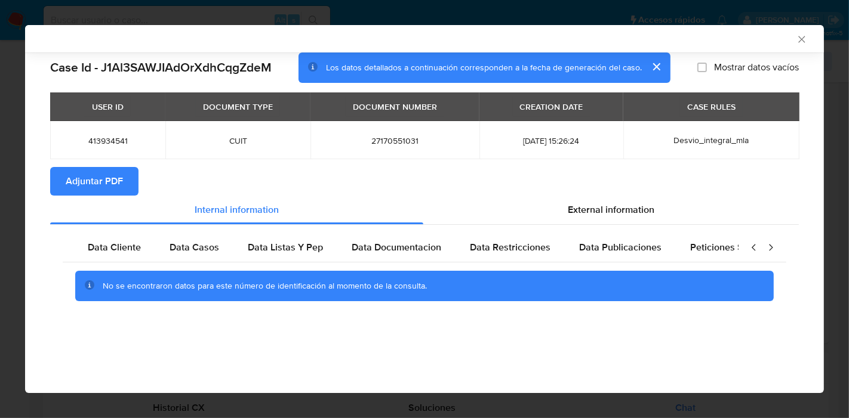
scroll to position [0, 0]
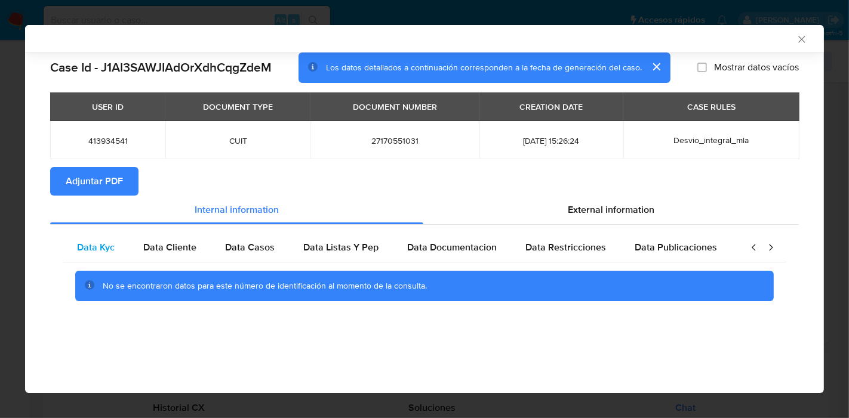
click at [115, 257] on div "Data Kyc" at bounding box center [96, 247] width 66 height 29
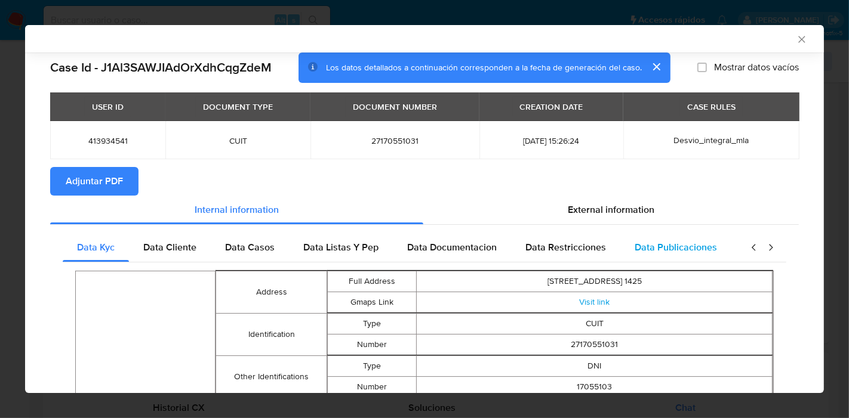
click at [667, 235] on div "Data Publicaciones" at bounding box center [675, 247] width 111 height 29
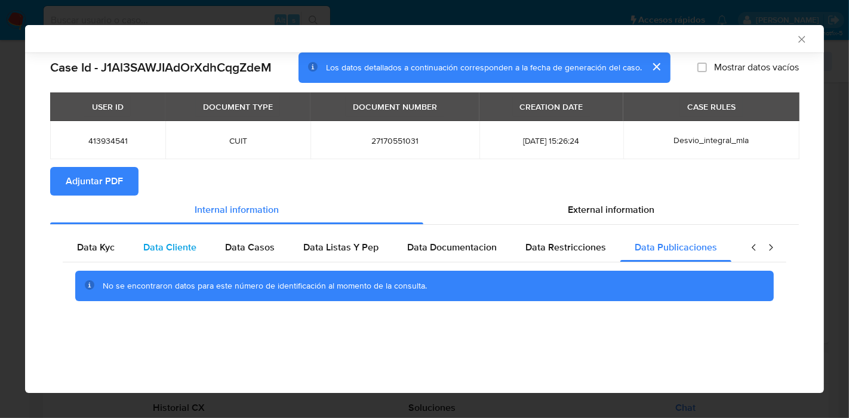
drag, startPoint x: 665, startPoint y: 219, endPoint x: 171, endPoint y: 235, distance: 495.0
click at [659, 219] on div "External information" at bounding box center [610, 210] width 375 height 29
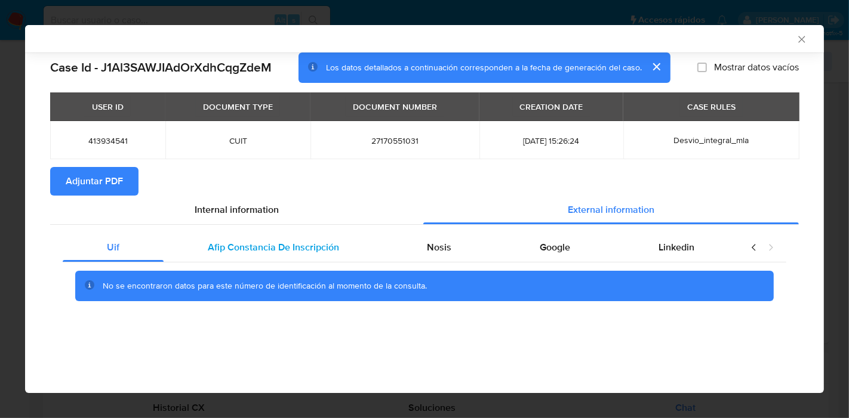
click at [276, 255] on div "Afip Constancia De Inscripción" at bounding box center [274, 247] width 220 height 29
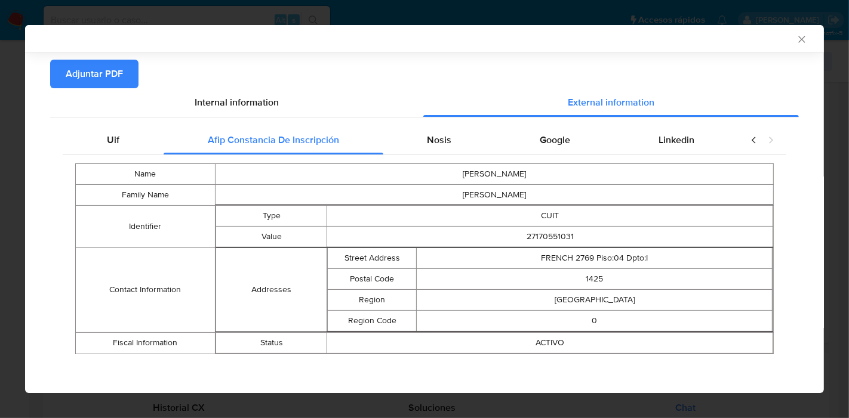
scroll to position [110, 0]
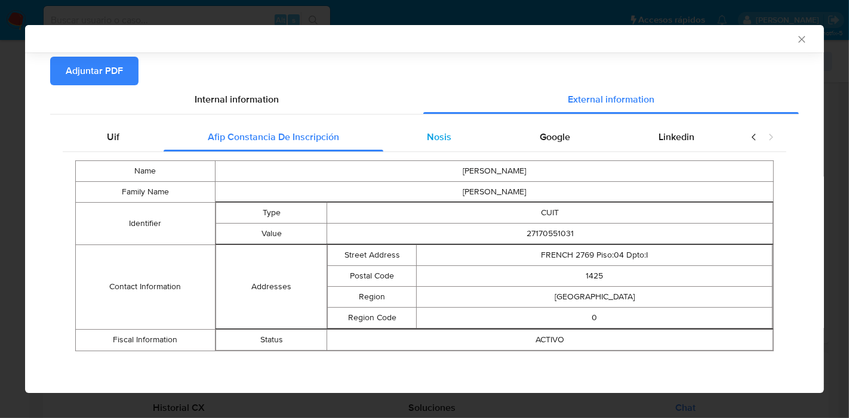
click at [466, 141] on div "Nosis" at bounding box center [439, 137] width 113 height 29
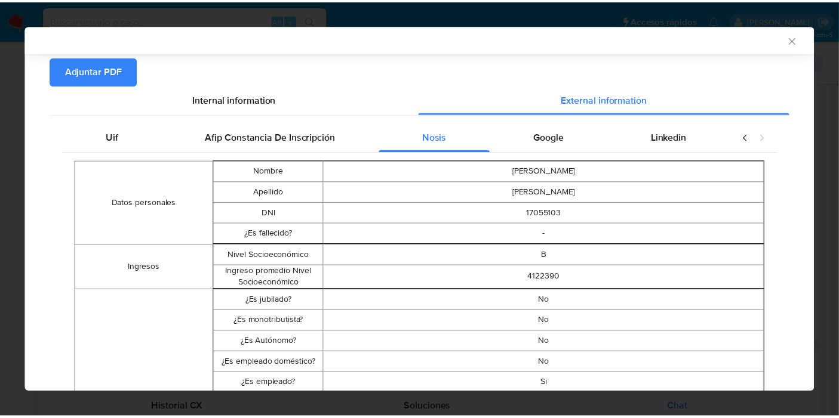
scroll to position [0, 0]
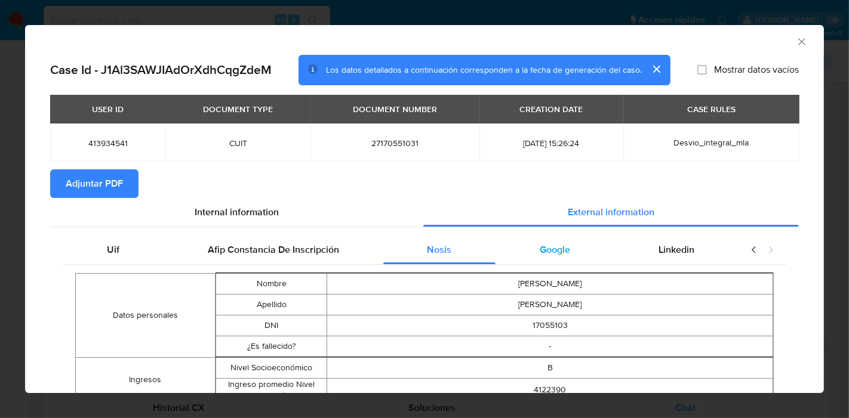
click at [590, 257] on div "Google" at bounding box center [554, 250] width 119 height 29
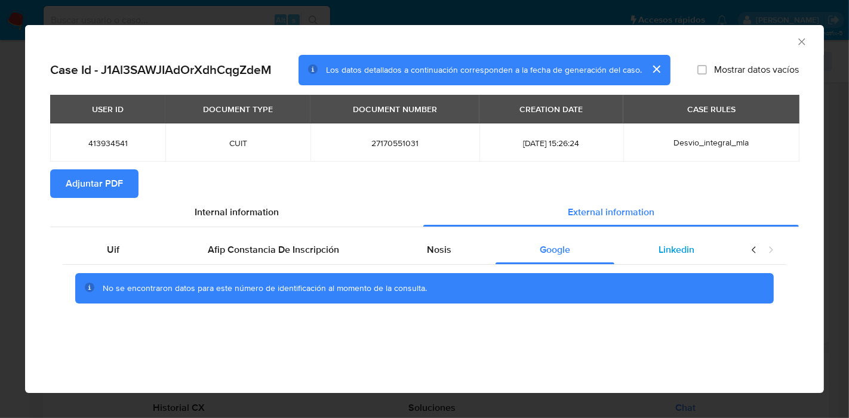
drag, startPoint x: 660, startPoint y: 242, endPoint x: 702, endPoint y: 242, distance: 42.4
click at [661, 243] on span "Linkedin" at bounding box center [676, 250] width 36 height 14
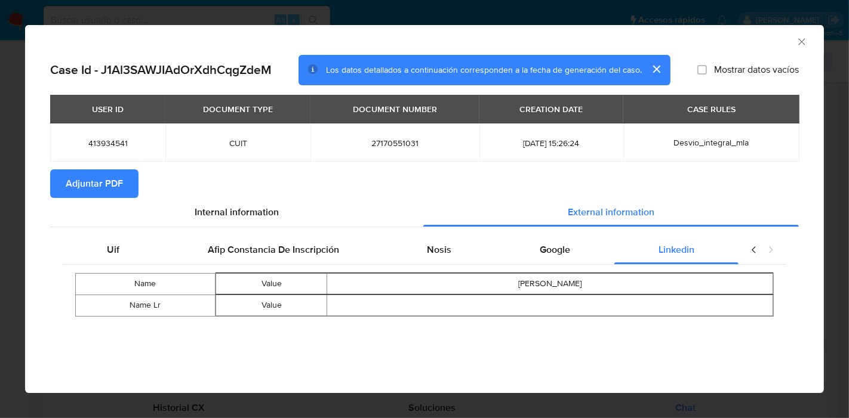
click at [747, 245] on div "closure-recommendation-modal" at bounding box center [762, 250] width 48 height 29
click at [196, 318] on div "Name Value Maria Julia Bava Name Lr Value" at bounding box center [424, 295] width 723 height 60
click at [452, 304] on td "closure-recommendation-modal" at bounding box center [550, 305] width 446 height 21
click at [93, 238] on div "Uif" at bounding box center [113, 250] width 101 height 29
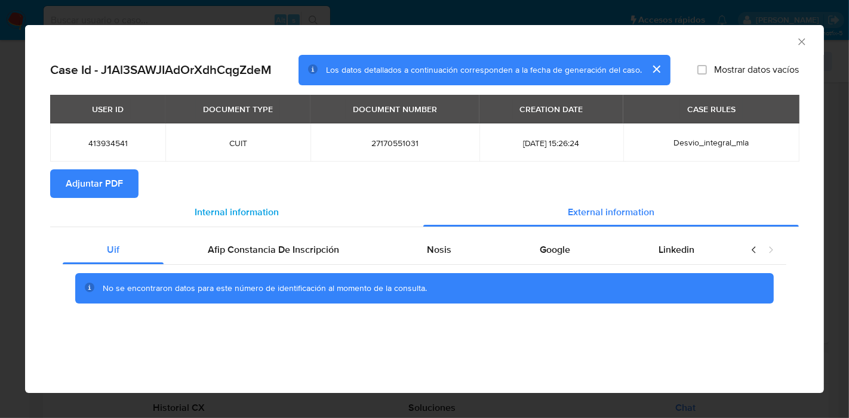
click at [303, 215] on div "Internal information" at bounding box center [236, 212] width 373 height 29
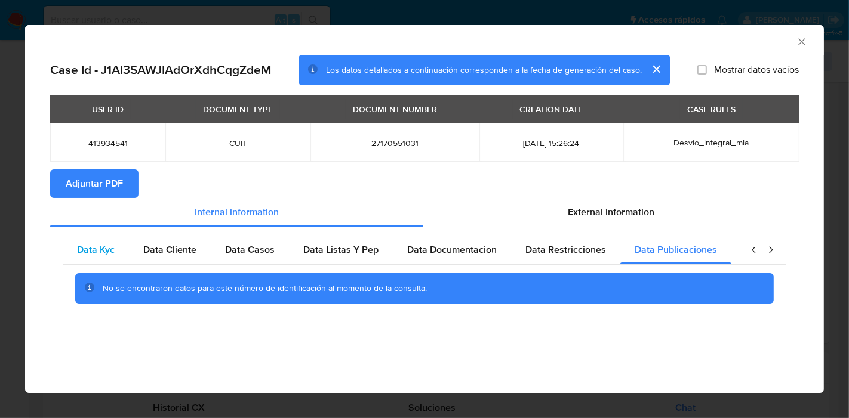
click at [90, 249] on span "Data Kyc" at bounding box center [96, 250] width 38 height 14
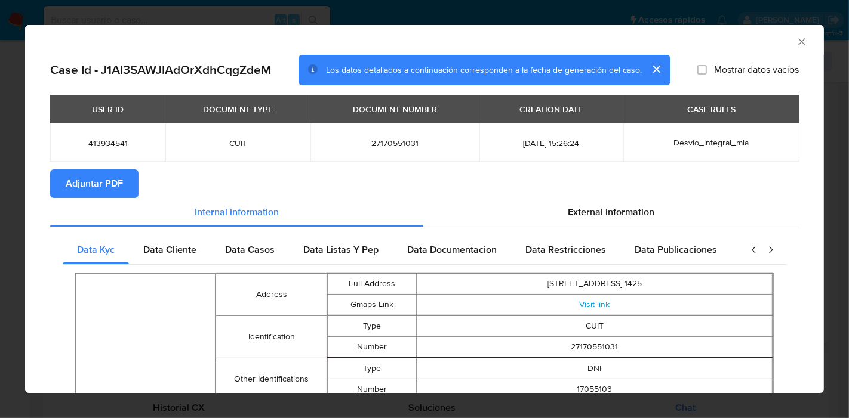
click at [97, 173] on span "Adjuntar PDF" at bounding box center [94, 184] width 57 height 26
click at [0, 262] on div "AML Data Collector Case Id - J1Al3SAWJIAdOrXdhCqgZdeM Los datos detallados a co…" at bounding box center [424, 209] width 849 height 418
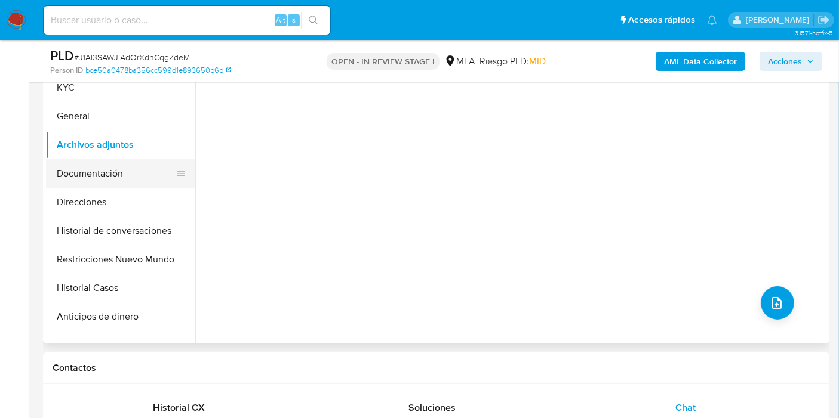
drag, startPoint x: 133, startPoint y: 187, endPoint x: 140, endPoint y: 164, distance: 24.2
click at [134, 183] on ul "KYC General Archivos adjuntos Documentación Direcciones Historial de conversaci…" at bounding box center [120, 207] width 149 height 269
click at [141, 159] on button "Documentación" at bounding box center [116, 173] width 140 height 29
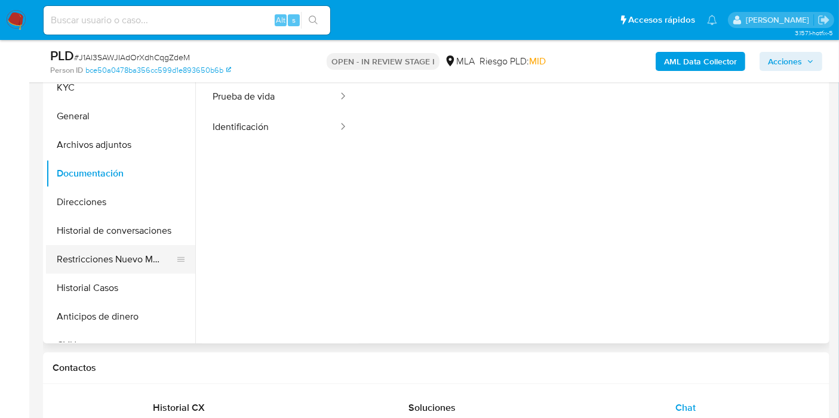
click at [94, 245] on button "Restricciones Nuevo Mundo" at bounding box center [116, 259] width 140 height 29
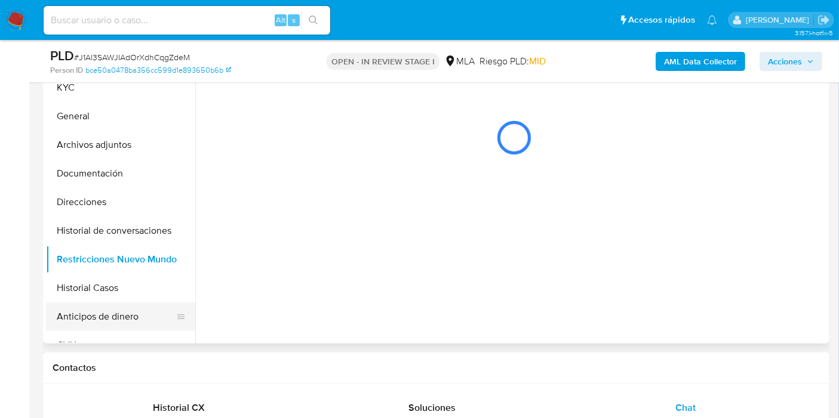
click at [97, 303] on button "Anticipos de dinero" at bounding box center [116, 317] width 140 height 29
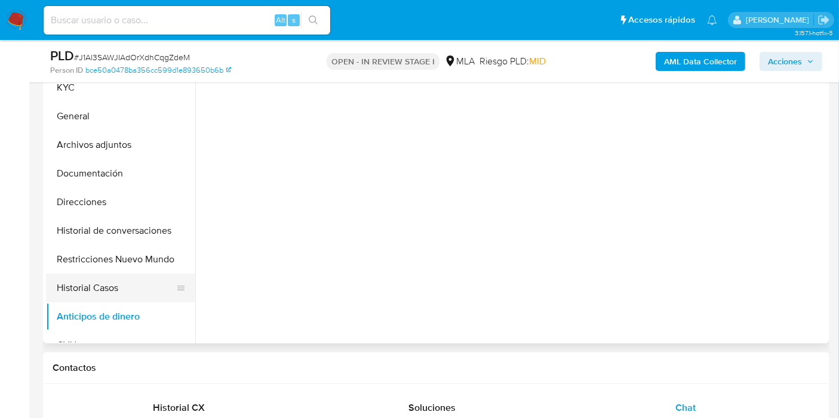
click at [108, 282] on button "Historial Casos" at bounding box center [116, 288] width 140 height 29
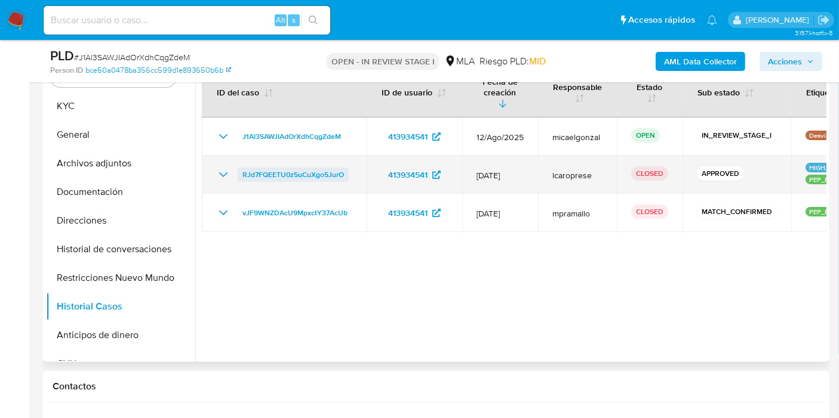
scroll to position [205, 0]
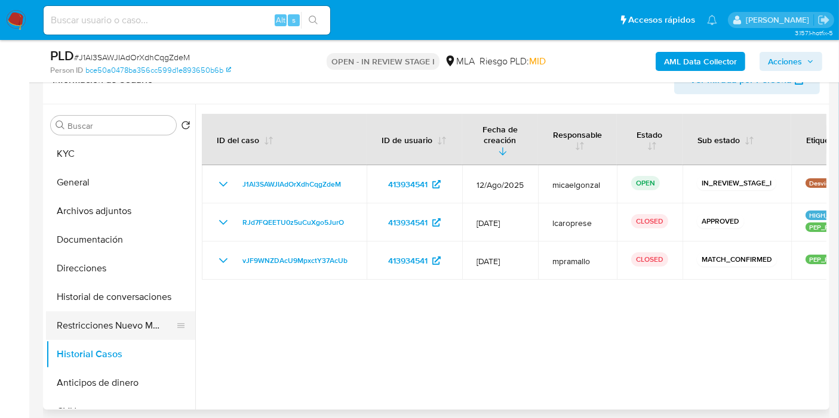
click at [78, 323] on button "Restricciones Nuevo Mundo" at bounding box center [116, 326] width 140 height 29
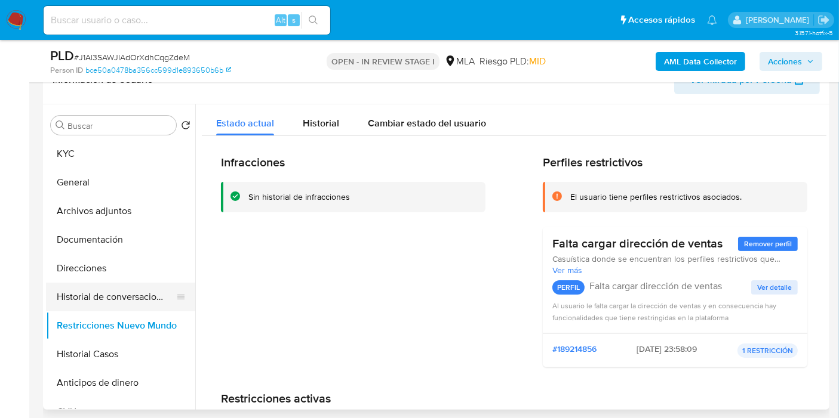
click at [96, 294] on button "Historial de conversaciones" at bounding box center [116, 297] width 140 height 29
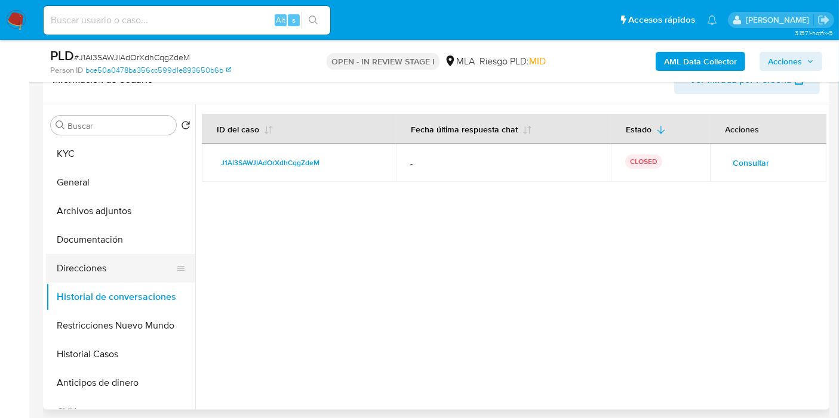
click at [113, 269] on button "Direcciones" at bounding box center [116, 268] width 140 height 29
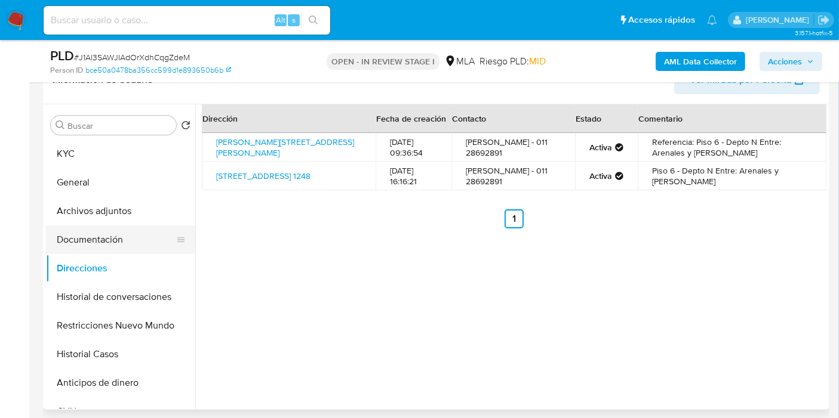
click at [126, 240] on button "Documentación" at bounding box center [116, 240] width 140 height 29
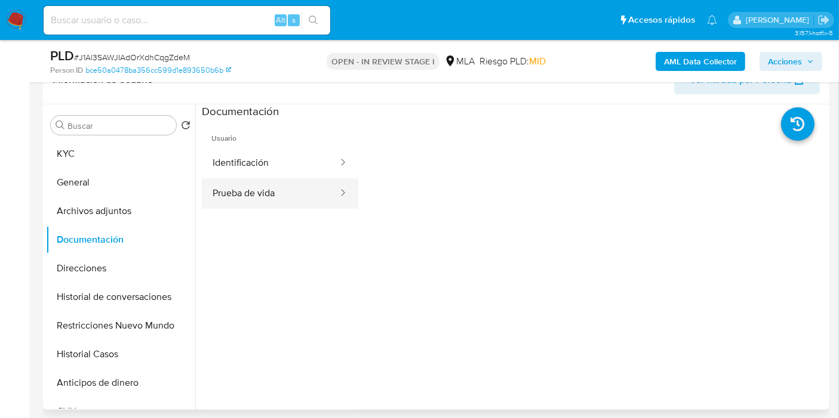
click at [286, 205] on button "Prueba de vida" at bounding box center [270, 193] width 137 height 30
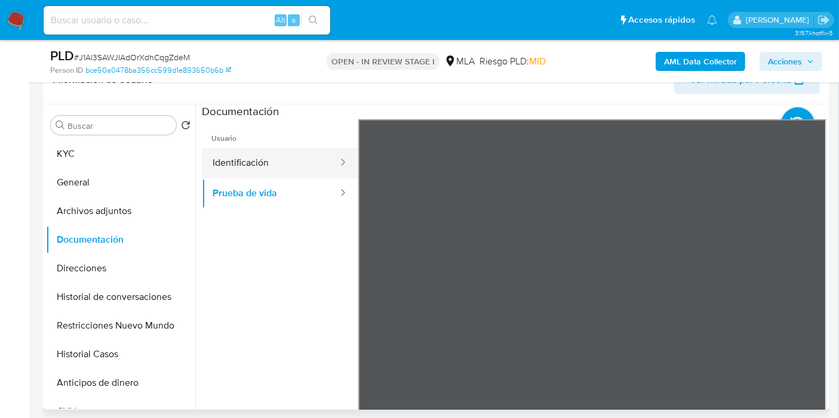
drag, startPoint x: 299, startPoint y: 166, endPoint x: 310, endPoint y: 164, distance: 11.0
click at [299, 166] on button "Identificación" at bounding box center [270, 163] width 137 height 30
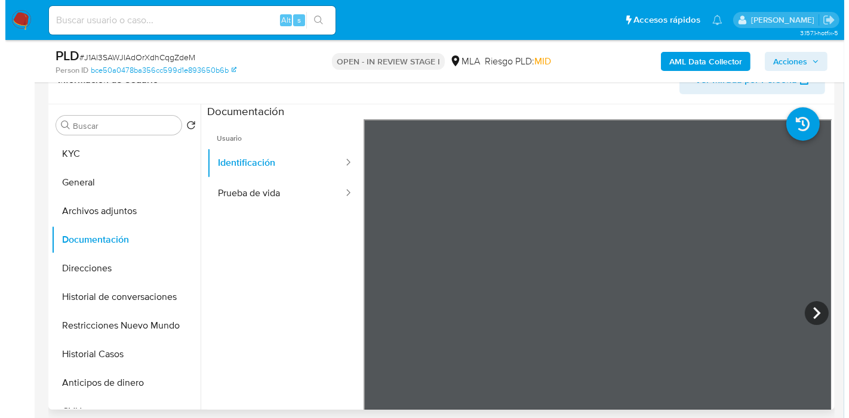
scroll to position [343, 0]
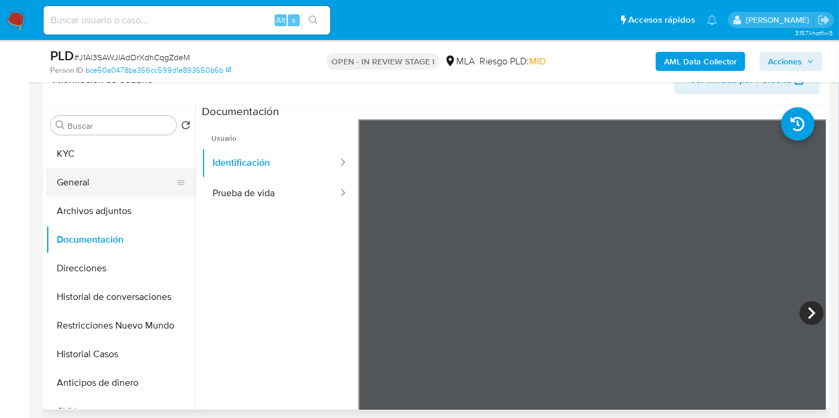
click at [130, 194] on button "General" at bounding box center [116, 182] width 140 height 29
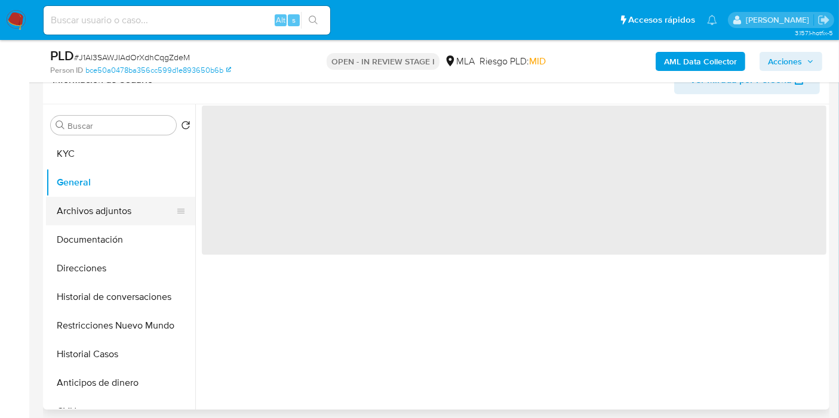
click at [130, 205] on button "Archivos adjuntos" at bounding box center [116, 211] width 140 height 29
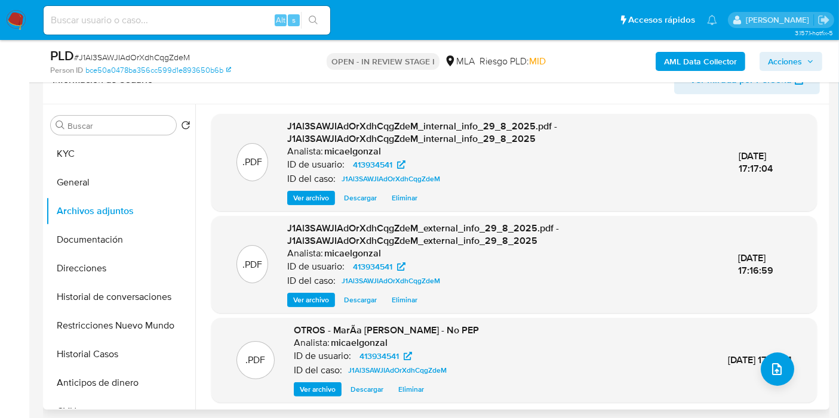
click at [828, 369] on div "Buscar Volver al orden por defecto KYC General Archivos adjuntos Documentación …" at bounding box center [436, 257] width 786 height 306
click at [810, 363] on div ".PDF OTROS - MarÃ­a Julia Bava - No PEP Analista: micaelgonzal ID de usuario: 4…" at bounding box center [513, 360] width 605 height 85
click at [762, 366] on button "upload-file" at bounding box center [776, 369] width 33 height 33
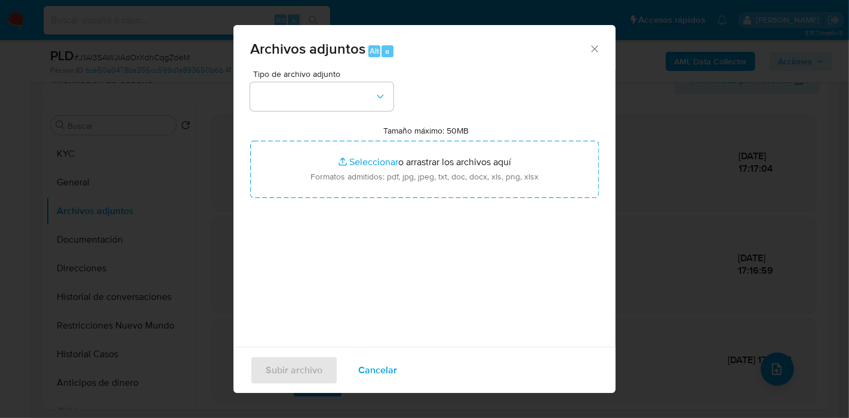
click at [383, 80] on div "Tipo de archivo adjunto" at bounding box center [321, 90] width 143 height 41
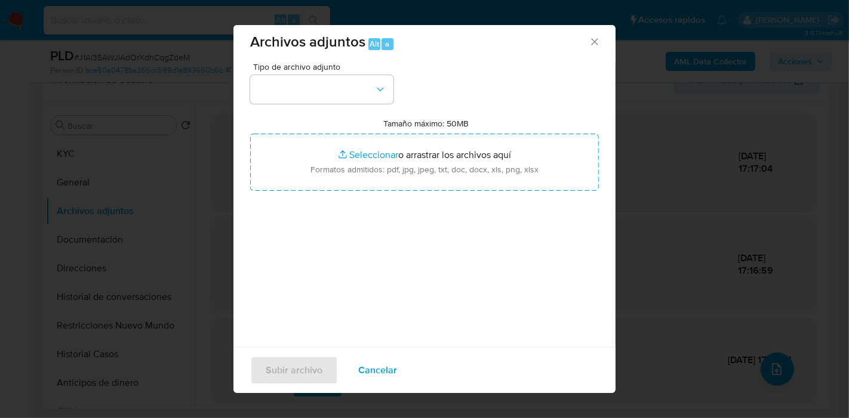
scroll to position [12, 0]
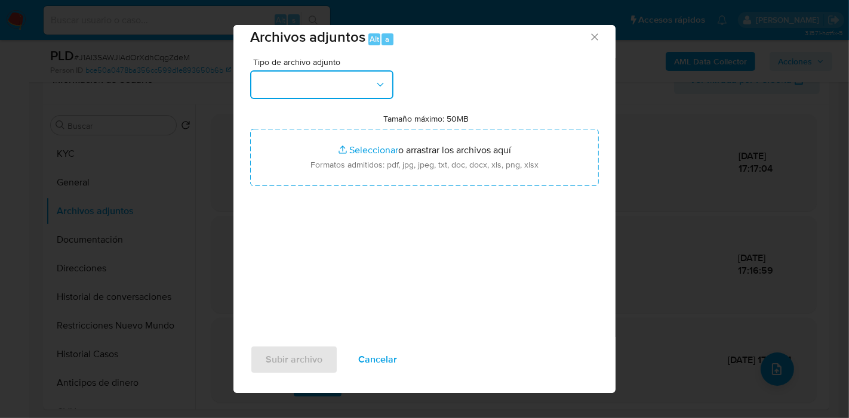
click at [342, 93] on button "button" at bounding box center [321, 84] width 143 height 29
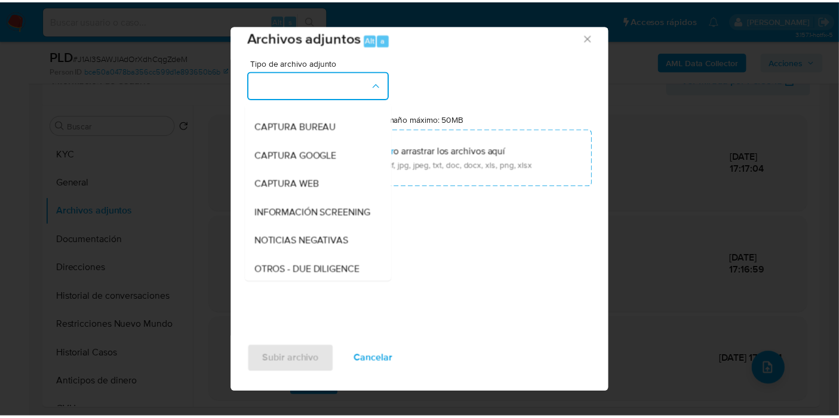
scroll to position [132, 0]
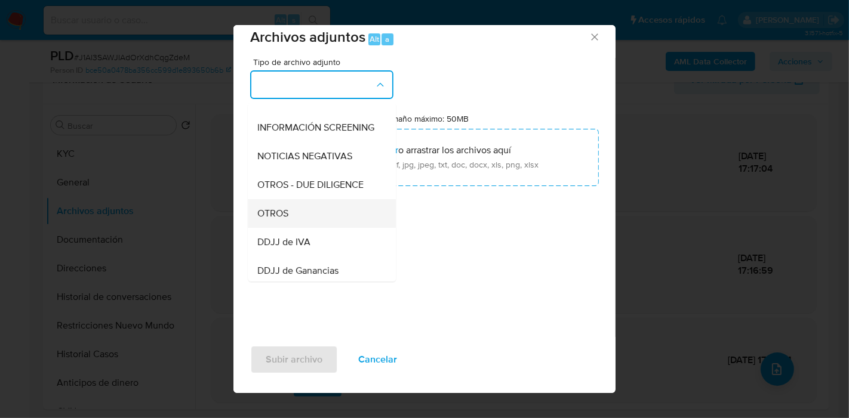
click at [319, 214] on div "OTROS" at bounding box center [318, 213] width 122 height 29
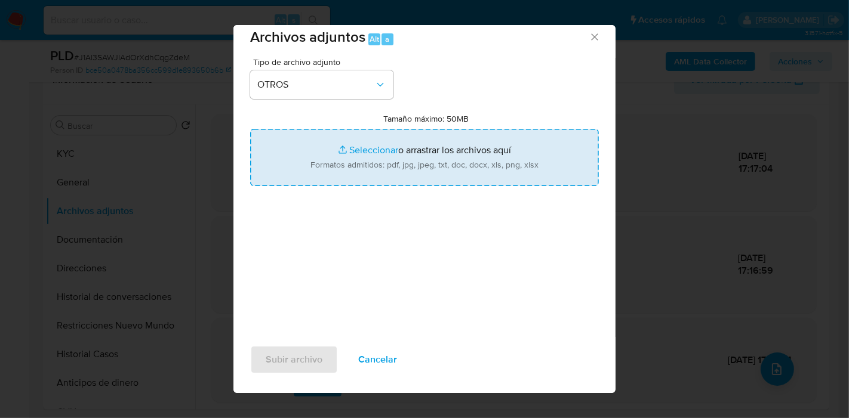
click at [368, 167] on input "Tamaño máximo: 50MB Seleccionar archivos" at bounding box center [424, 157] width 349 height 57
type input "C:\fakepath\Movimientos de María Julia Bava.xlsx"
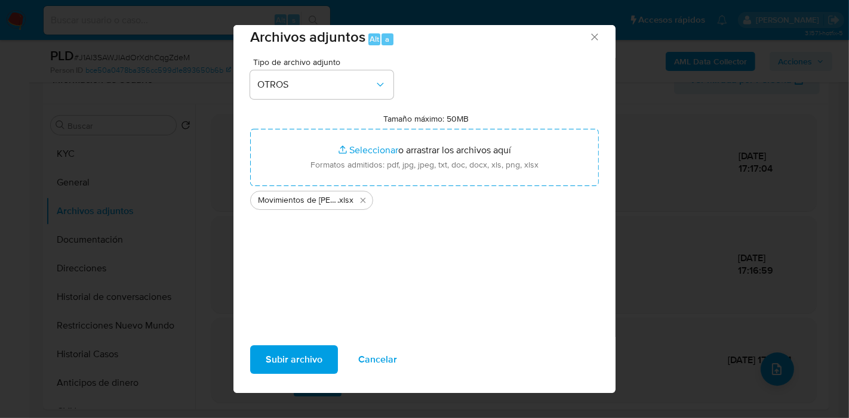
click at [266, 357] on span "Subir archivo" at bounding box center [294, 360] width 57 height 26
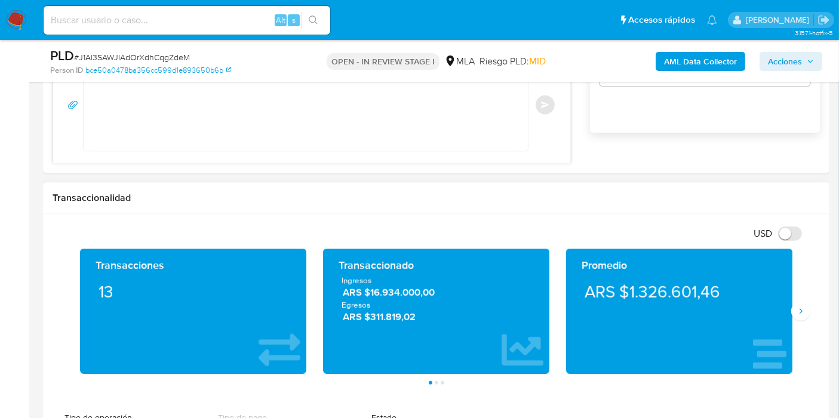
scroll to position [935, 0]
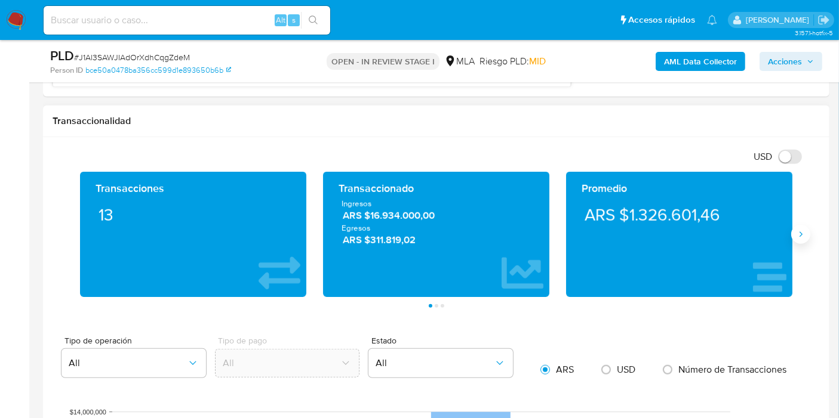
click at [800, 235] on icon "Siguiente" at bounding box center [801, 235] width 10 height 10
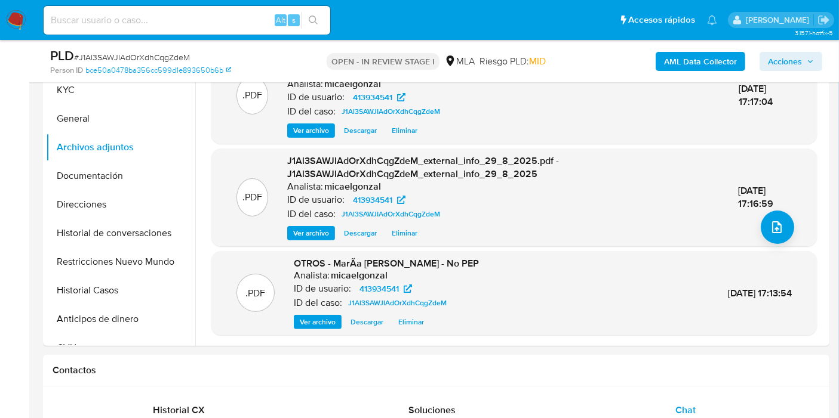
scroll to position [139, 0]
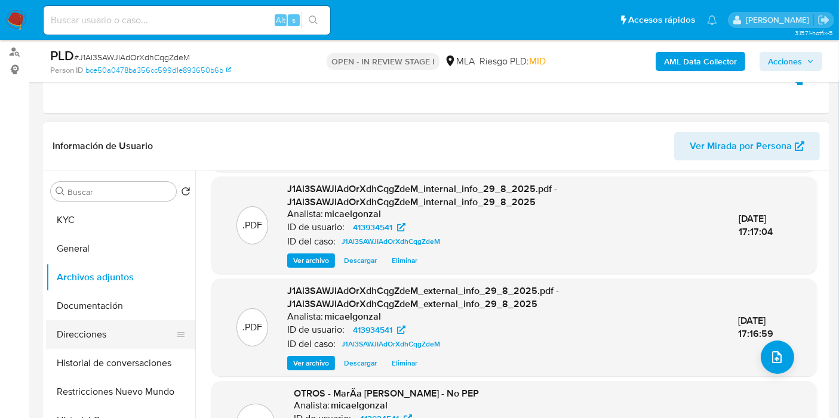
click at [136, 343] on button "Direcciones" at bounding box center [116, 334] width 140 height 29
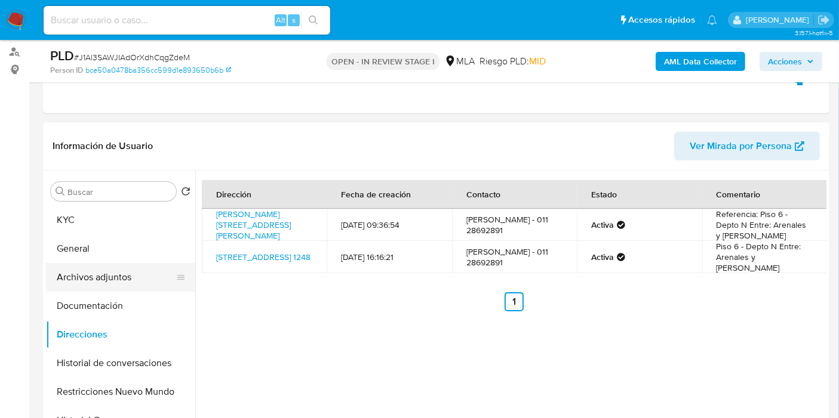
click at [105, 274] on button "Archivos adjuntos" at bounding box center [116, 277] width 140 height 29
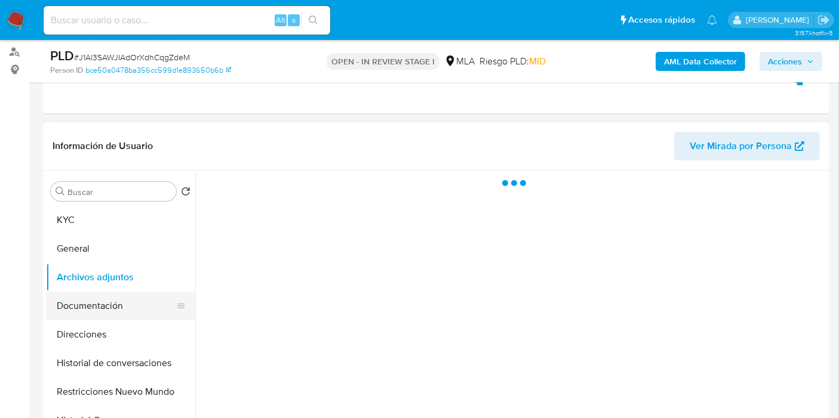
click at [104, 297] on button "Documentación" at bounding box center [116, 306] width 140 height 29
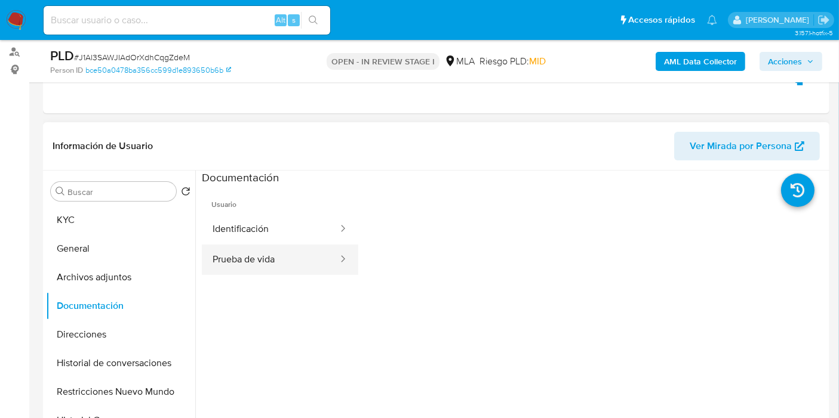
drag, startPoint x: 257, startPoint y: 285, endPoint x: 279, endPoint y: 261, distance: 32.5
click at [257, 285] on ul "Usuario Identificación Prueba de vida" at bounding box center [280, 358] width 156 height 344
click at [280, 261] on button "Prueba de vida" at bounding box center [270, 260] width 137 height 30
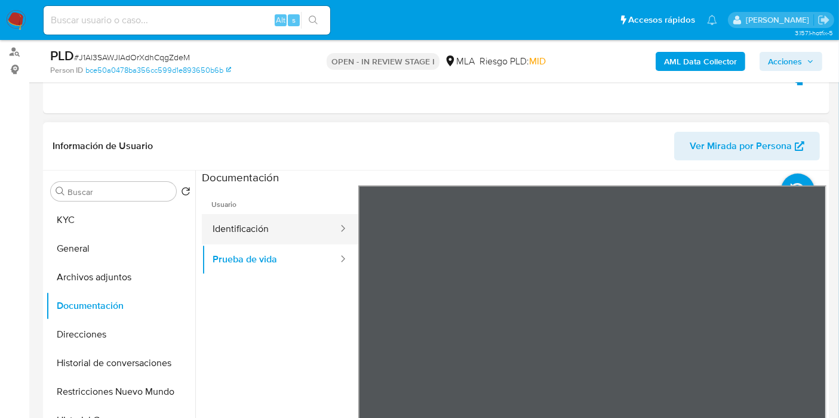
click at [289, 234] on button "Identificación" at bounding box center [270, 229] width 137 height 30
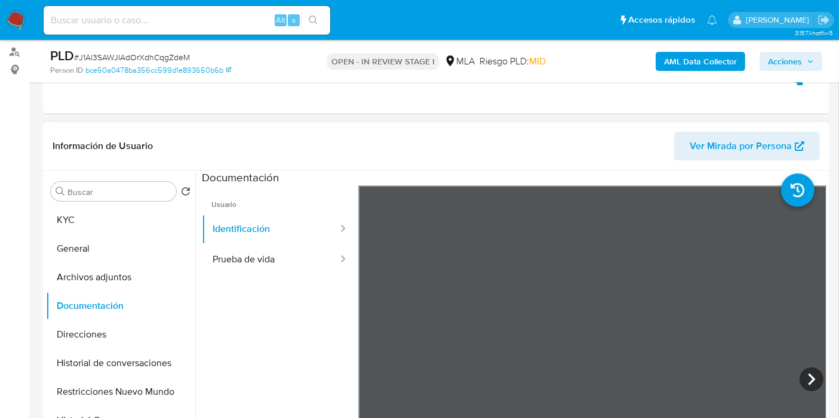
scroll to position [132, 0]
click at [813, 369] on icon at bounding box center [811, 380] width 24 height 24
click at [110, 236] on button "General" at bounding box center [116, 249] width 140 height 29
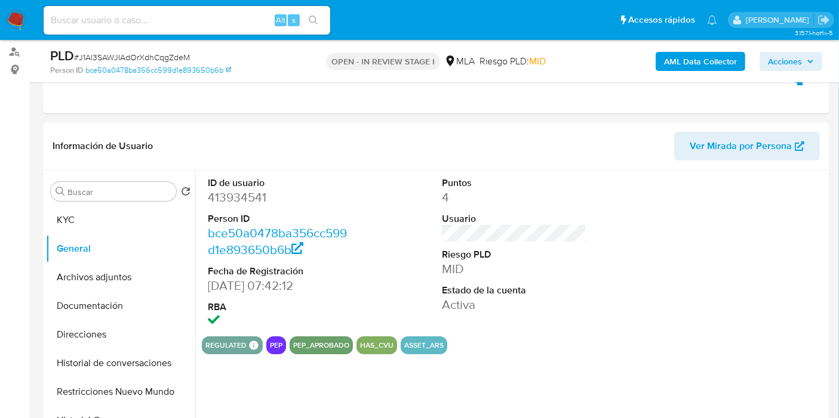
drag, startPoint x: 245, startPoint y: 214, endPoint x: 244, endPoint y: 205, distance: 9.0
click at [245, 212] on dt "Person ID" at bounding box center [280, 218] width 144 height 13
click at [244, 200] on dd "413934541" at bounding box center [280, 197] width 144 height 17
copy dd "413934541"
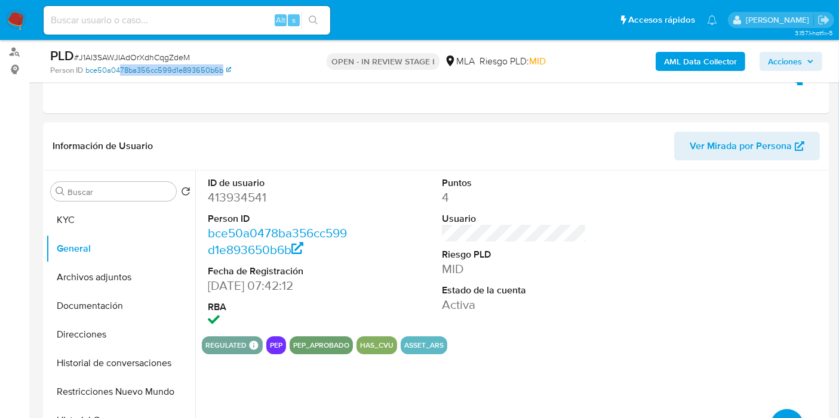
click at [122, 71] on div "PLD # J1Al3SAWJIAdOrXdhCqgZdeM Person ID bce50a0478ba356cc599d1e893650b6b OPEN …" at bounding box center [436, 61] width 786 height 42
click at [122, 70] on link "bce50a0478ba356cc599d1e893650b6b" at bounding box center [158, 70] width 146 height 11
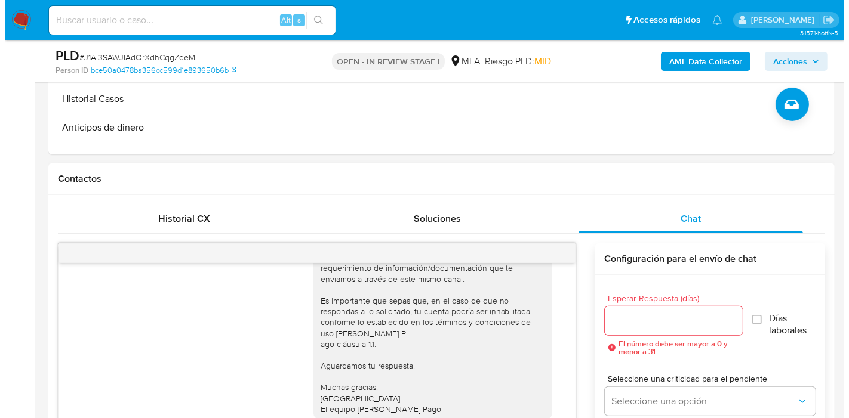
scroll to position [205, 0]
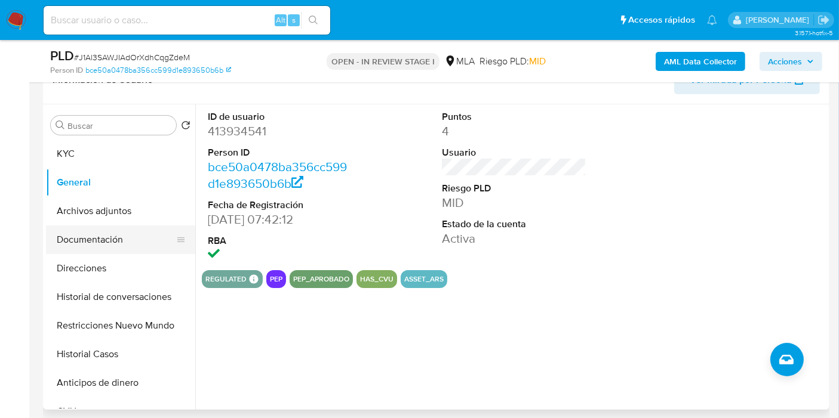
click at [135, 235] on button "Documentación" at bounding box center [116, 240] width 140 height 29
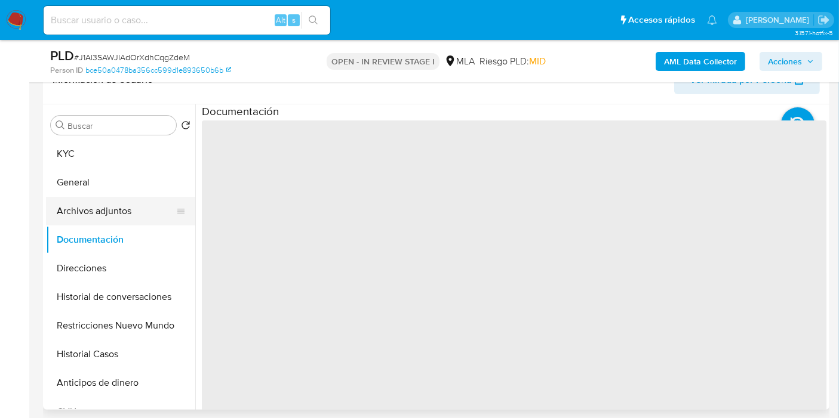
click at [154, 209] on button "Archivos adjuntos" at bounding box center [116, 211] width 140 height 29
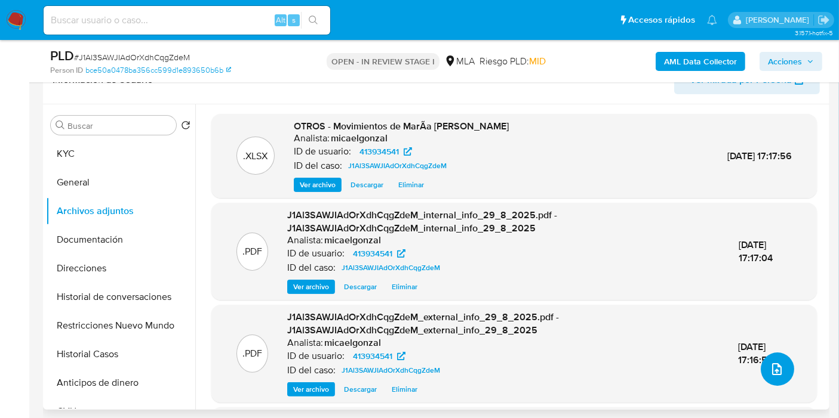
click at [777, 364] on icon "upload-file" at bounding box center [776, 369] width 14 height 14
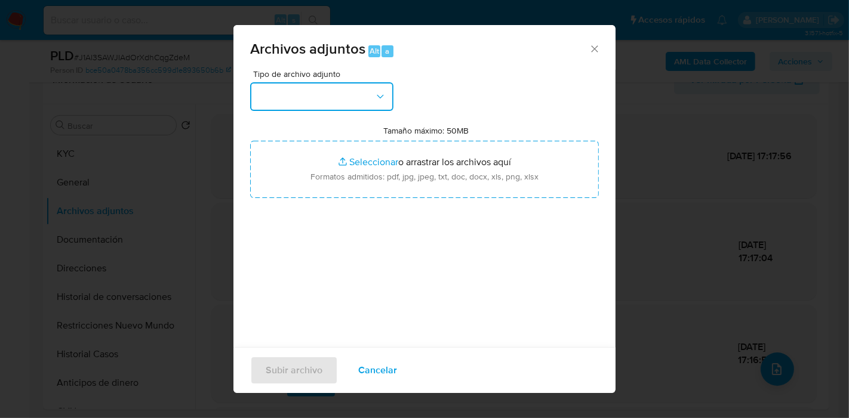
click at [368, 103] on button "button" at bounding box center [321, 96] width 143 height 29
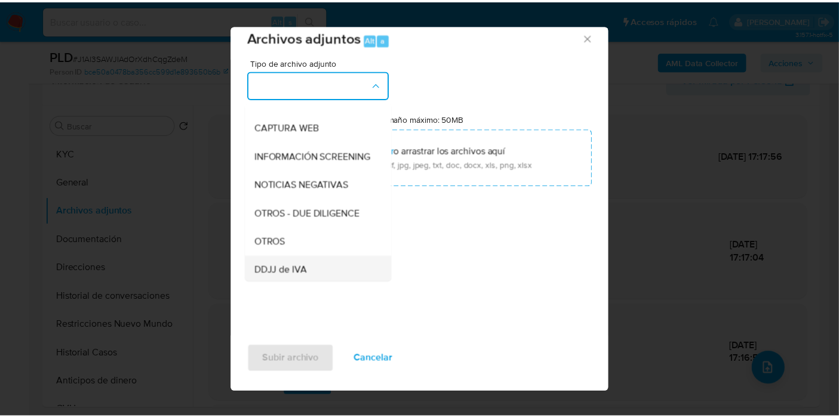
scroll to position [132, 0]
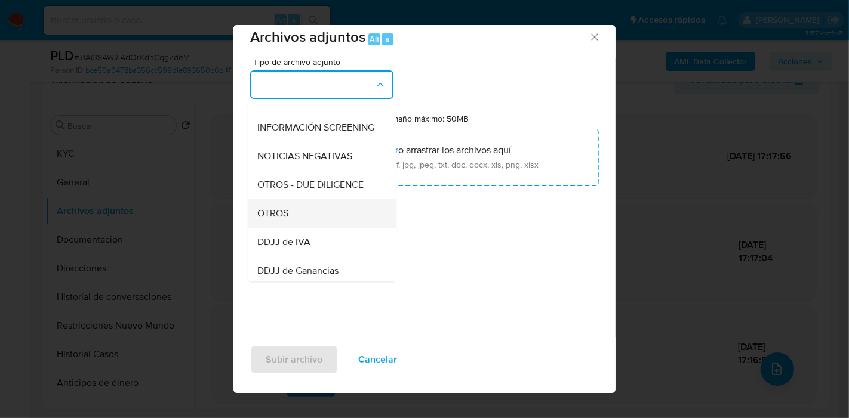
drag, startPoint x: 293, startPoint y: 209, endPoint x: 289, endPoint y: 215, distance: 7.8
click at [289, 215] on ul "IDENTIFICACIÓN INGRESOS CAPTURA BUREAU CAPTURA GOOGLE CAPTURA WEB INFORMACIÓN S…" at bounding box center [322, 305] width 148 height 671
click at [289, 215] on div "OTROS" at bounding box center [318, 213] width 122 height 29
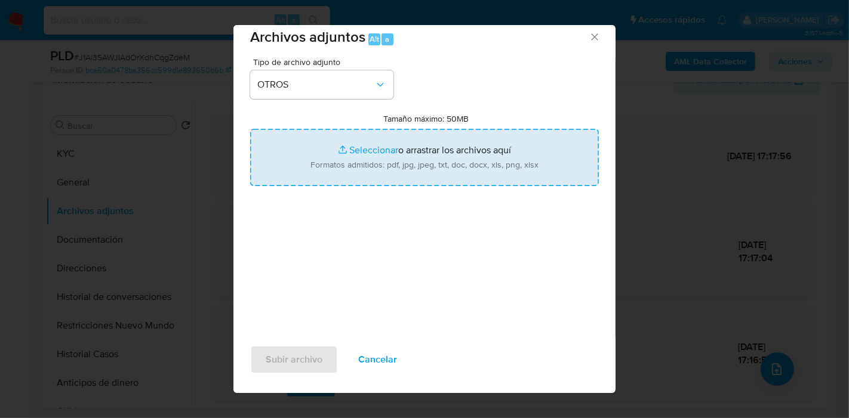
click at [421, 149] on input "Tamaño máximo: 50MB Seleccionar archivos" at bounding box center [424, 157] width 349 height 57
type input "C:\fakepath\Caselog J1Al3SAWJIAdOrXdhCqgZdeM_2025_08_19_08_17_06.docx"
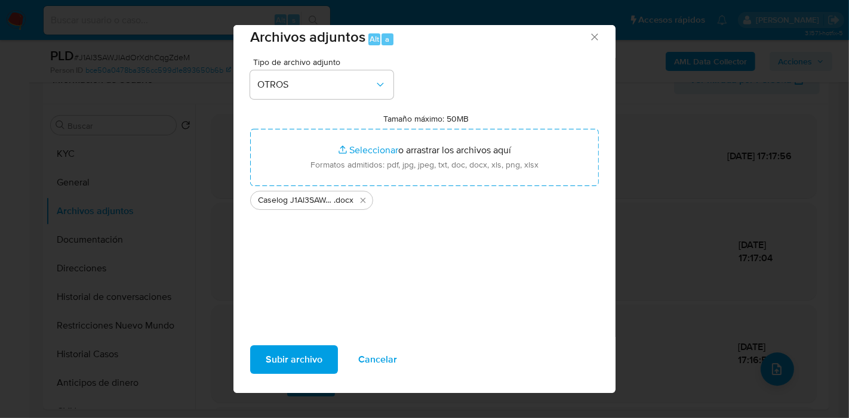
click at [382, 291] on div "Tipo de archivo adjunto OTROS Tamaño máximo: 50MB Seleccionar archivos Seleccio…" at bounding box center [424, 199] width 349 height 282
click at [286, 358] on span "Subir archivo" at bounding box center [294, 360] width 57 height 26
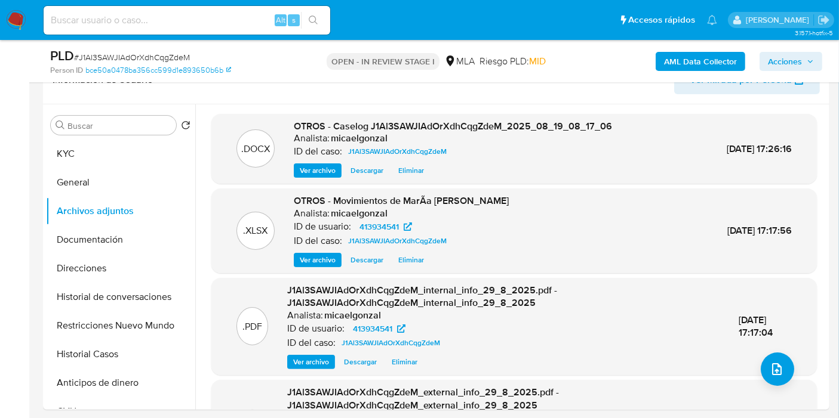
click at [82, 159] on button "KYC" at bounding box center [120, 154] width 149 height 29
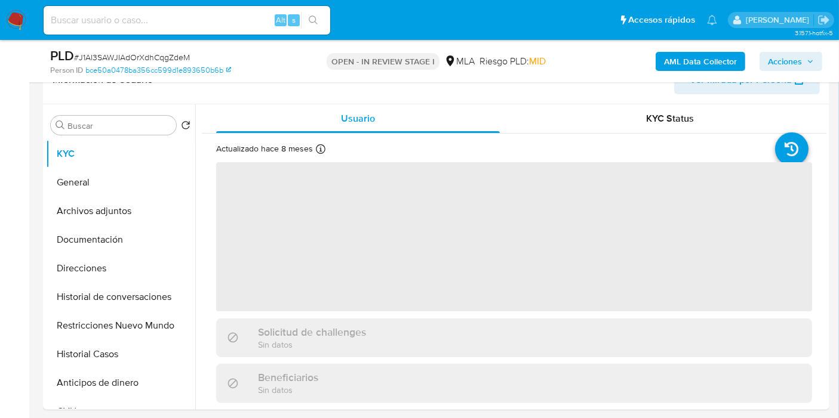
click at [805, 60] on span "Acciones" at bounding box center [791, 61] width 46 height 17
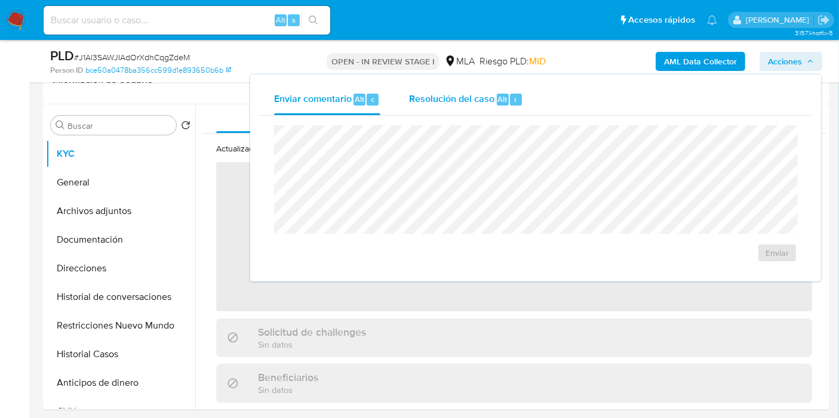
click at [503, 106] on div "Resolución del caso Alt r" at bounding box center [466, 99] width 114 height 31
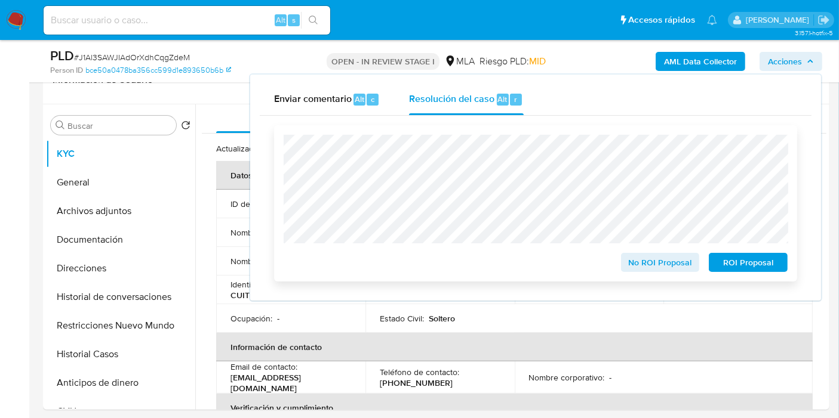
click at [676, 267] on span "No ROI Proposal" at bounding box center [660, 262] width 62 height 17
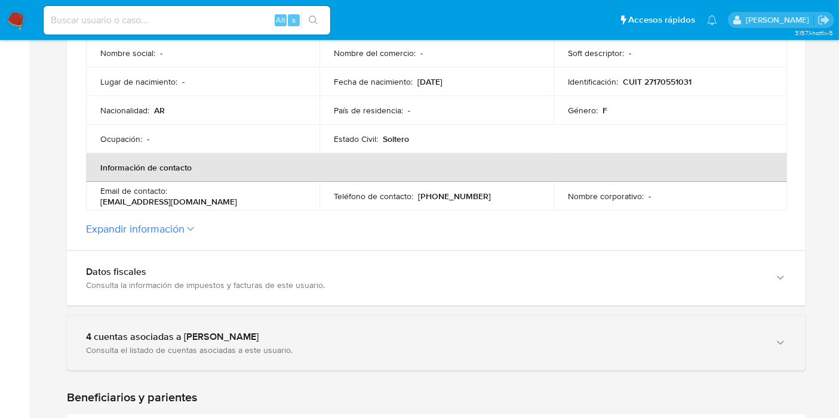
scroll to position [464, 0]
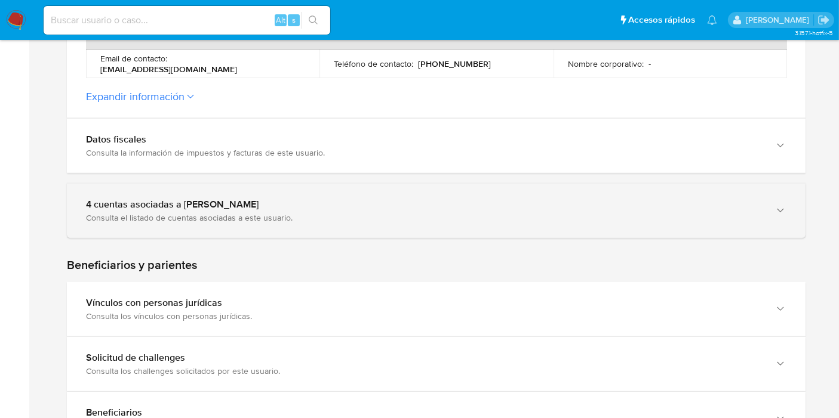
click at [326, 209] on div "4 cuentas asociadas a [PERSON_NAME]" at bounding box center [424, 205] width 676 height 12
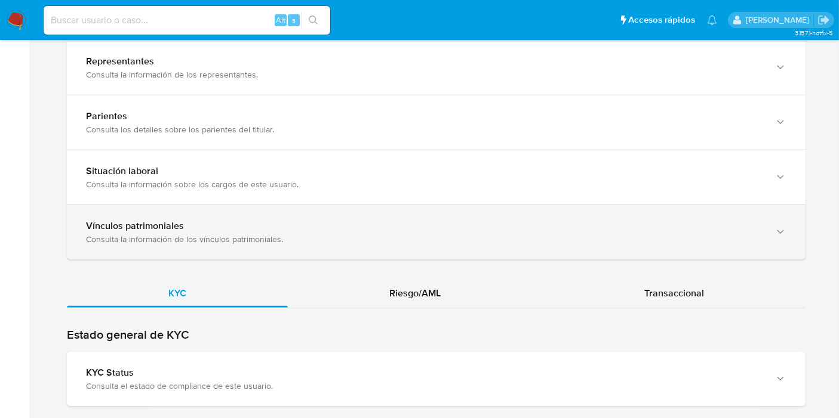
scroll to position [1260, 0]
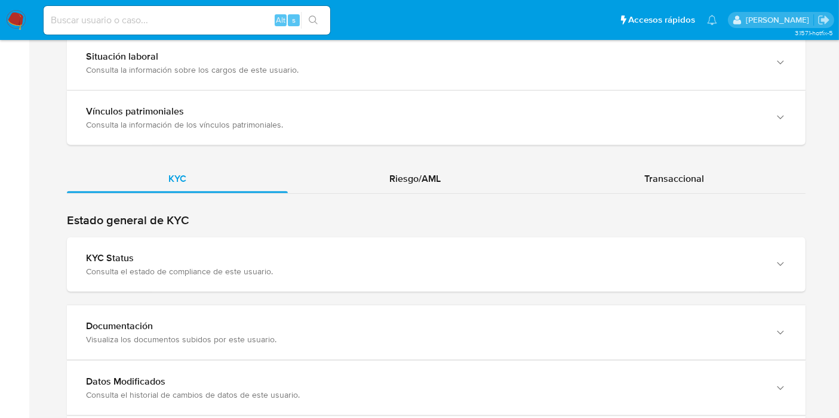
click at [415, 214] on h2 "Estado general de KYC" at bounding box center [436, 220] width 738 height 15
click at [440, 172] on span "Riesgo/AML" at bounding box center [414, 179] width 51 height 14
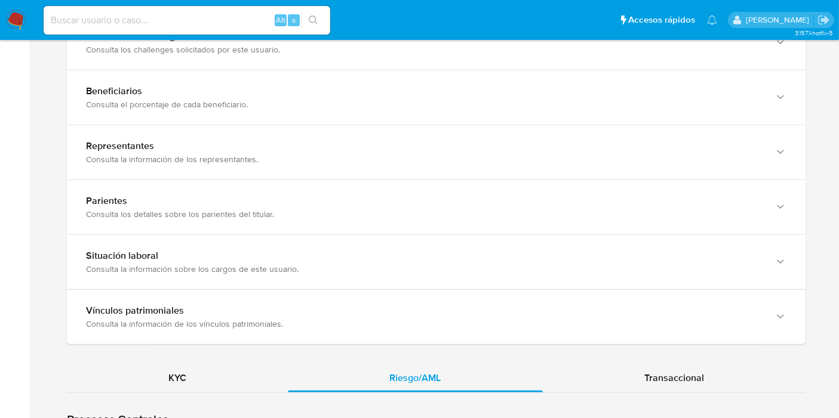
click at [209, 364] on div "KYC" at bounding box center [177, 378] width 221 height 29
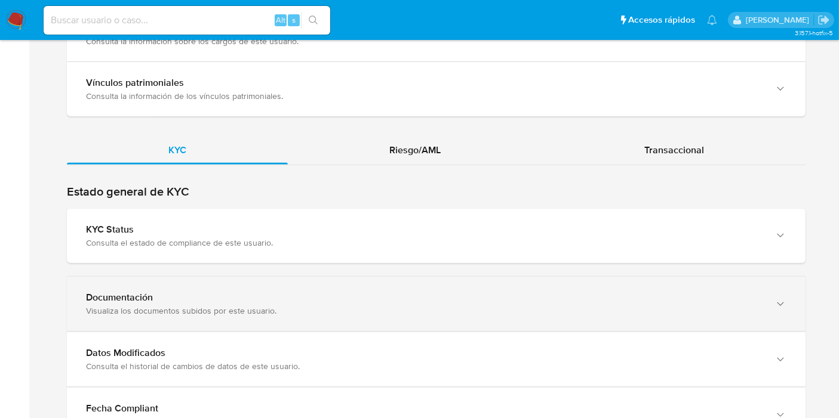
scroll to position [1318, 0]
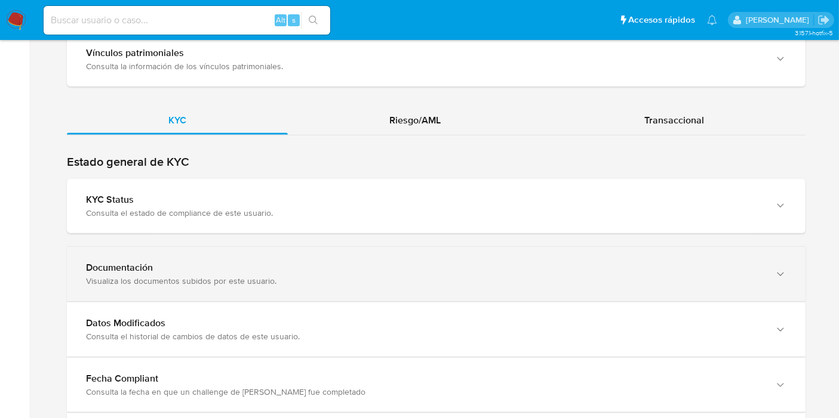
click at [276, 267] on div "Documentación" at bounding box center [424, 268] width 676 height 12
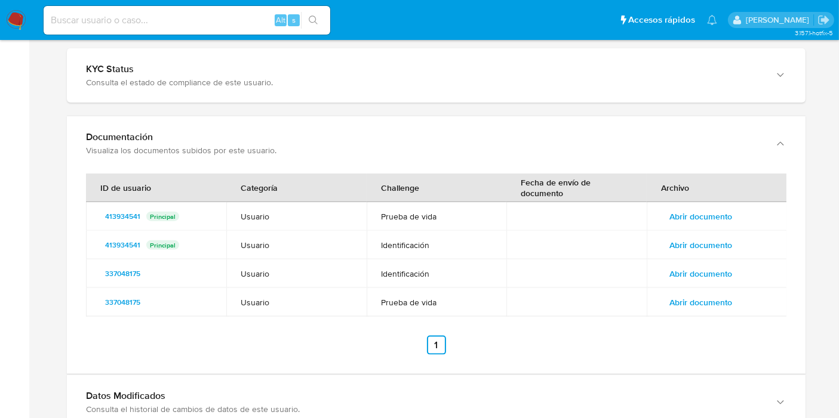
scroll to position [1451, 0]
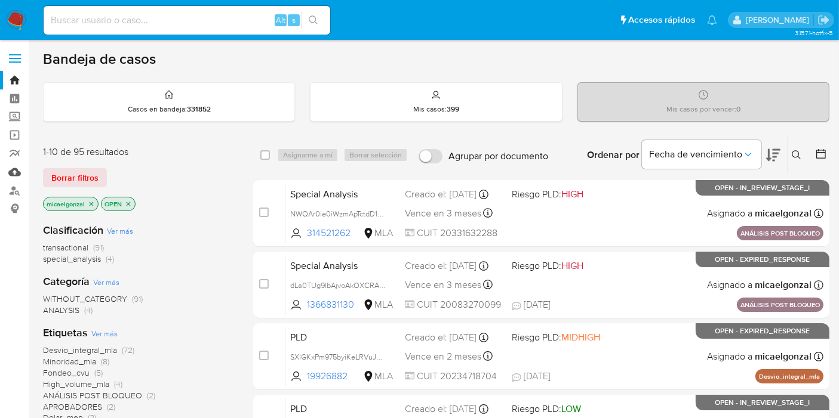
click at [19, 170] on link "Mulan" at bounding box center [71, 172] width 142 height 19
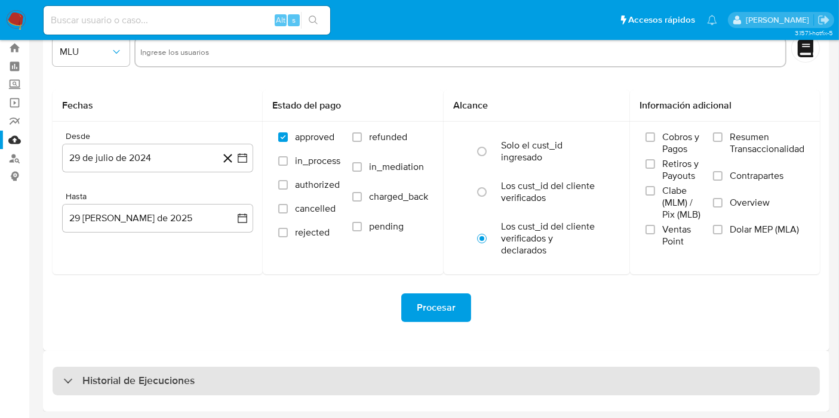
click at [226, 380] on div "Historial de Ejecuciones" at bounding box center [436, 381] width 767 height 29
select select "10"
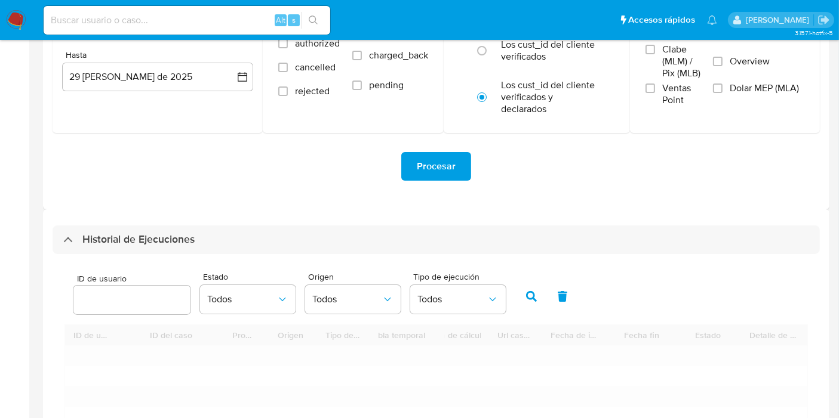
scroll to position [232, 0]
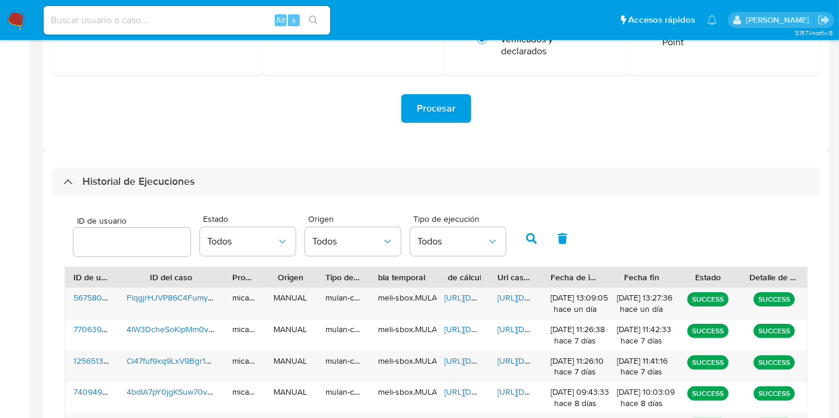
click at [149, 249] on div at bounding box center [131, 242] width 117 height 29
drag, startPoint x: 148, startPoint y: 246, endPoint x: 137, endPoint y: 248, distance: 10.9
click at [137, 248] on input "number" at bounding box center [131, 243] width 117 height 16
paste input "413934541"
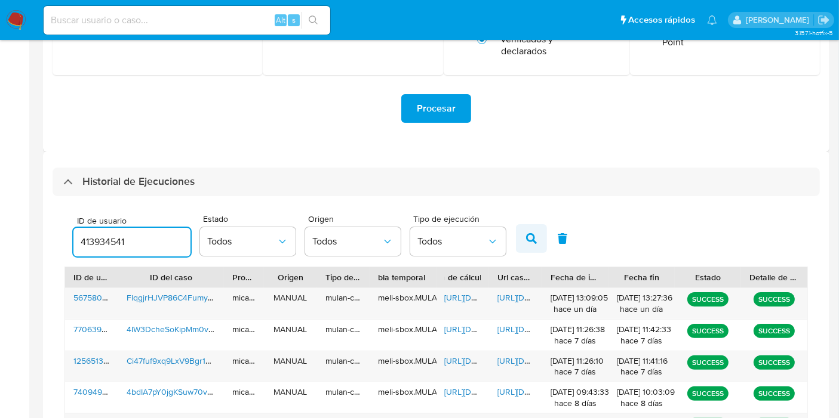
type input "413934541"
click at [531, 242] on icon "button" at bounding box center [531, 238] width 11 height 11
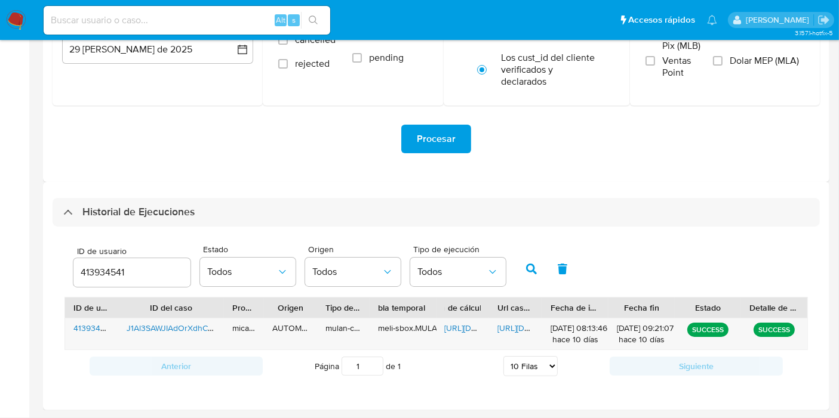
scroll to position [199, 0]
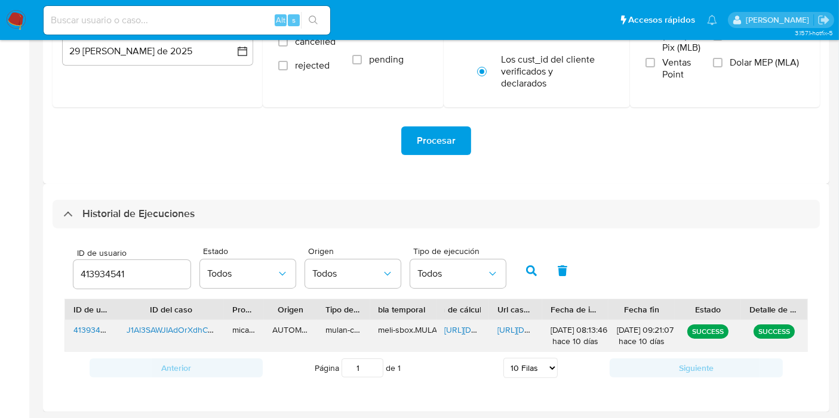
click at [513, 328] on span "https://docs.google.com/document/d/161GA4l0HNEdnjW4zeIB_cG1Yy384iJLU3mOMHLRANQQ…" at bounding box center [538, 330] width 82 height 12
click at [24, 16] on img at bounding box center [16, 20] width 20 height 20
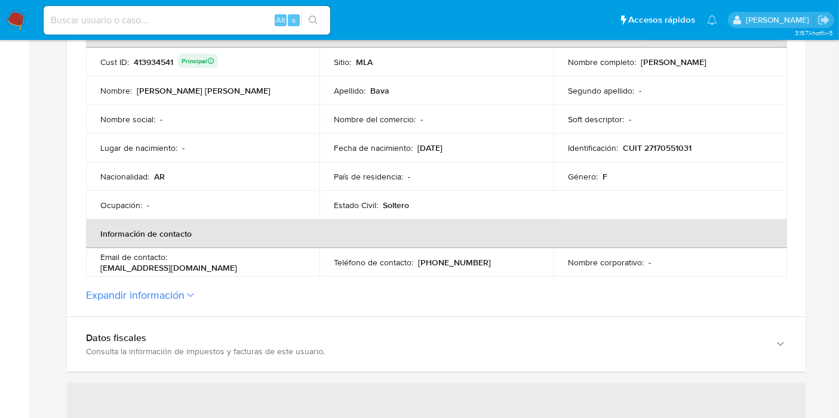
scroll to position [464, 0]
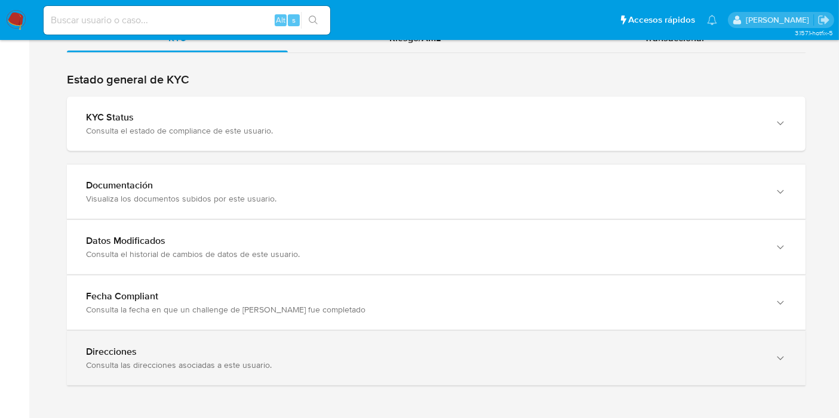
click at [273, 360] on div "Consulta las direcciones asociadas a este usuario." at bounding box center [424, 365] width 676 height 11
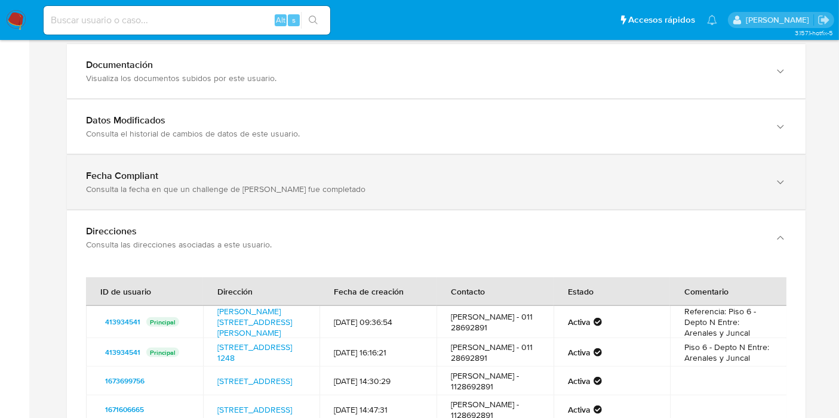
scroll to position [1373, 0]
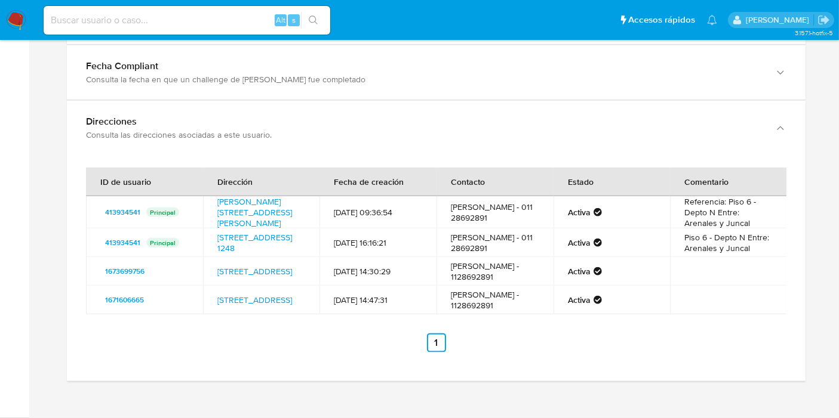
click at [767, 214] on td "Referencia: Piso 6 - Depto N Entre: Arenales y Juncal" at bounding box center [728, 212] width 117 height 32
click at [201, 25] on input at bounding box center [187, 21] width 286 height 16
paste input "SmwDlvykKs459RuZtLGV5CFc"
type input "SmwDlvykKs459RuZtLGV5CFc"
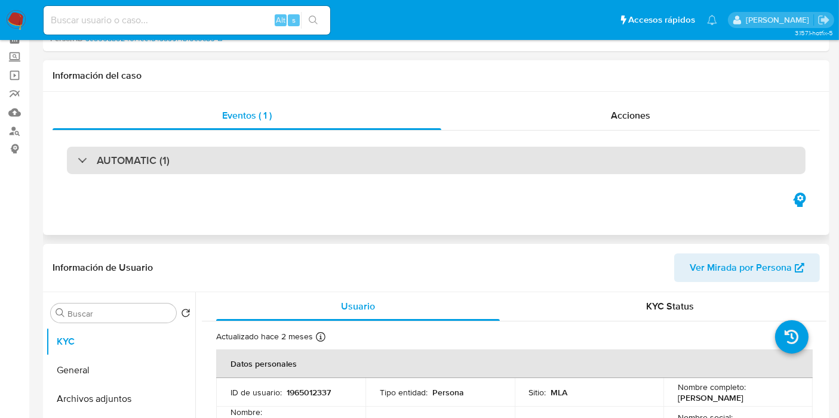
scroll to position [199, 0]
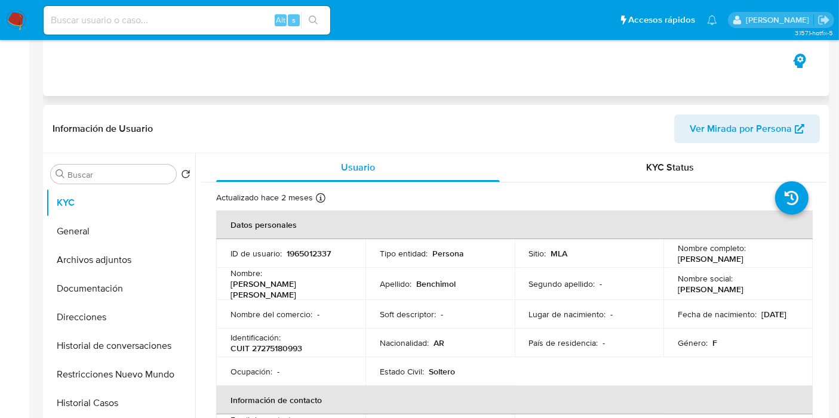
select select "10"
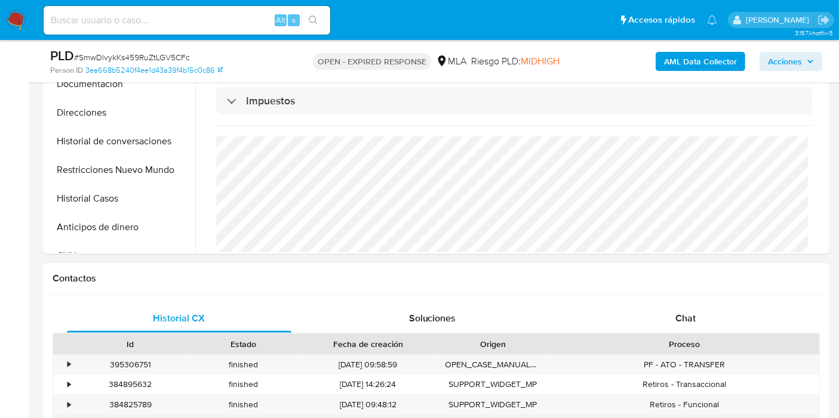
scroll to position [397, 0]
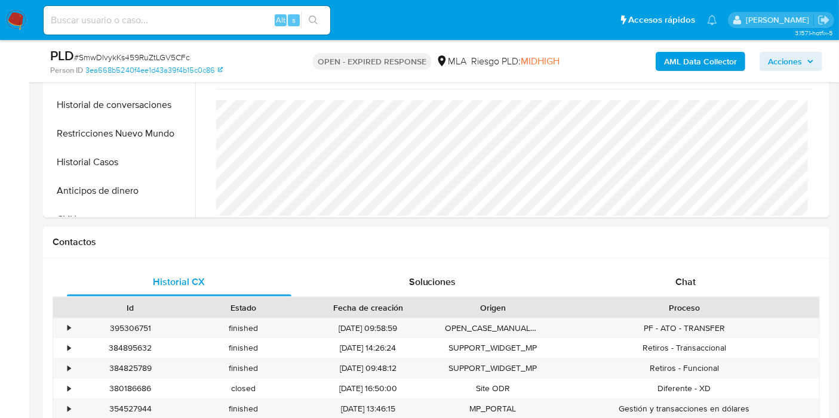
click at [671, 260] on div "Historial CX Soluciones Chat Id Estado Fecha de creación Origen Proceso • 39530…" at bounding box center [436, 359] width 786 height 202
click at [675, 285] on span "Chat" at bounding box center [685, 282] width 20 height 14
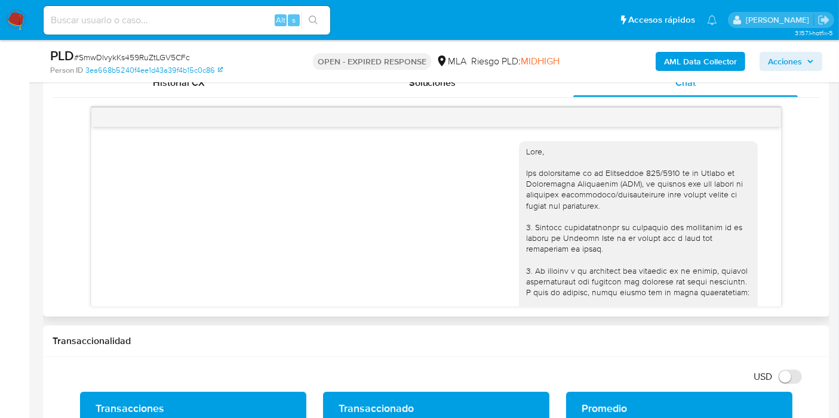
scroll to position [760, 0]
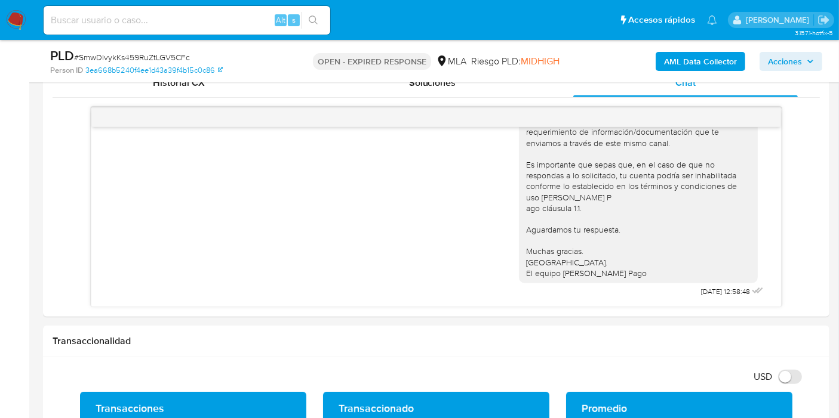
click at [0, 20] on nav "Pausado Ver notificaciones Alt s Accesos rápidos Presiona las siguientes teclas…" at bounding box center [419, 20] width 839 height 40
click at [5, 20] on nav "Pausado Ver notificaciones Alt s Accesos rápidos Presiona las siguientes teclas…" at bounding box center [419, 20] width 839 height 40
click at [26, 8] on nav "Pausado Ver notificaciones Alt s Accesos rápidos Presiona las siguientes teclas…" at bounding box center [419, 20] width 839 height 40
click at [5, 27] on nav "Pausado Ver notificaciones Alt s Accesos rápidos Presiona las siguientes teclas…" at bounding box center [419, 20] width 839 height 40
click at [20, 23] on img at bounding box center [16, 20] width 20 height 20
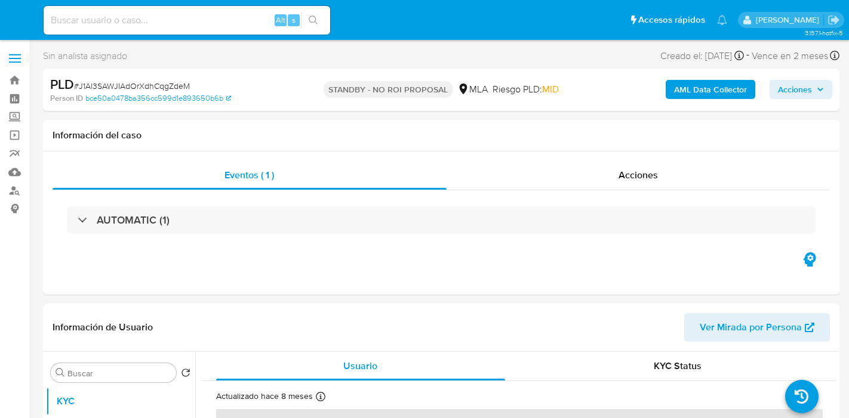
select select "10"
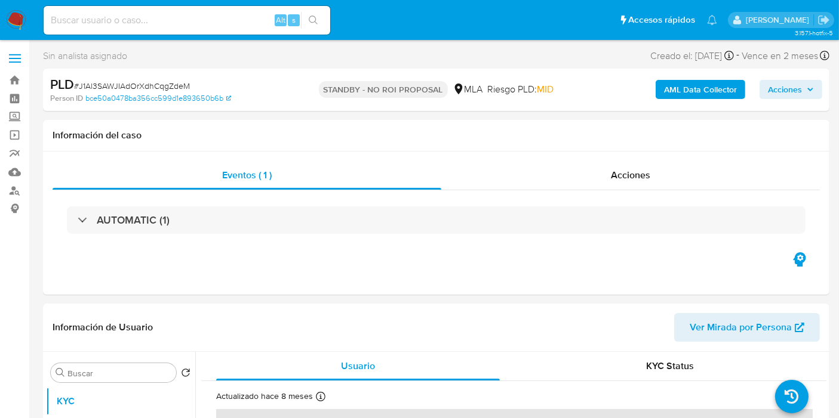
click at [124, 9] on div "Alt s" at bounding box center [187, 20] width 286 height 29
click at [132, 30] on div "Alt s" at bounding box center [187, 20] width 286 height 29
click at [148, 16] on input at bounding box center [187, 21] width 286 height 16
paste input "YZVQ3z0gRVcqm4FDO9BdTcbc"
type input "YZVQ3z0gRVcqm4FDO9BdTcbc"
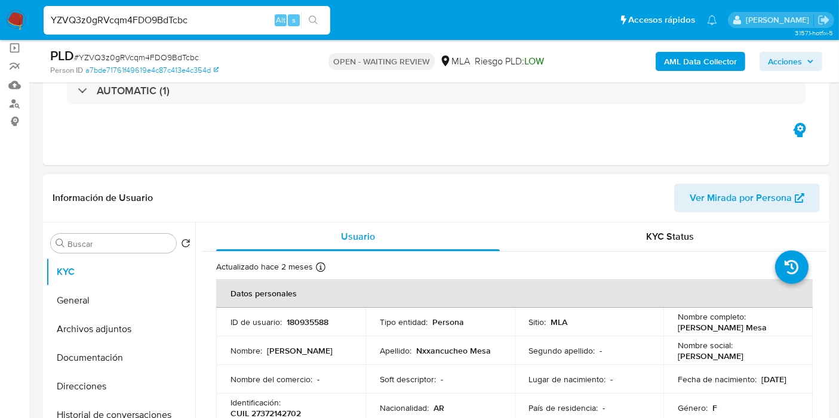
scroll to position [132, 0]
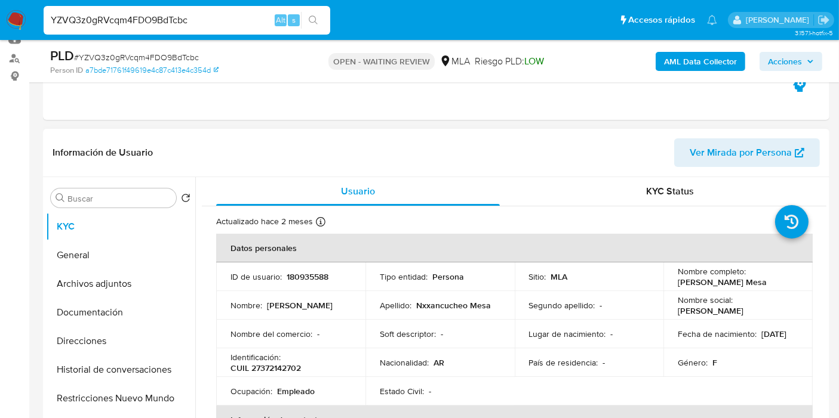
select select "10"
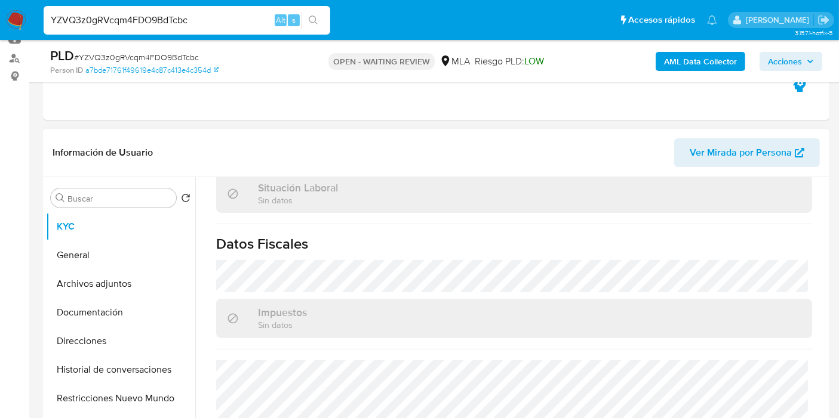
scroll to position [631, 0]
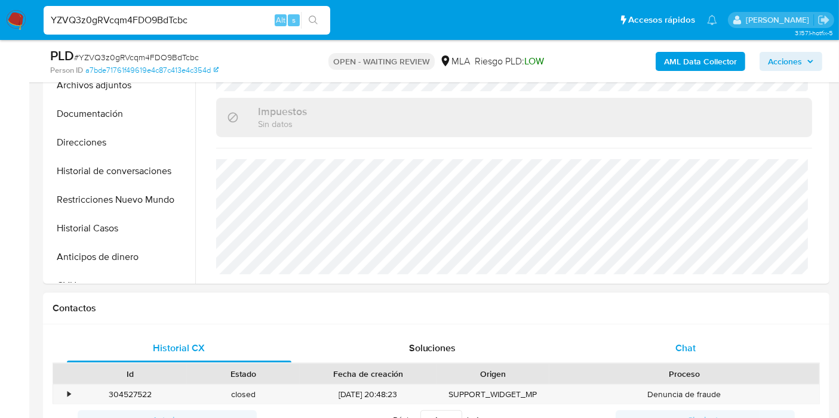
drag, startPoint x: 704, startPoint y: 314, endPoint x: 692, endPoint y: 345, distance: 33.3
click at [699, 326] on div "Contactos Historial CX Soluciones Chat Id Estado Fecha de creación Origen Proce…" at bounding box center [436, 369] width 786 height 153
click at [692, 345] on span "Chat" at bounding box center [685, 348] width 20 height 14
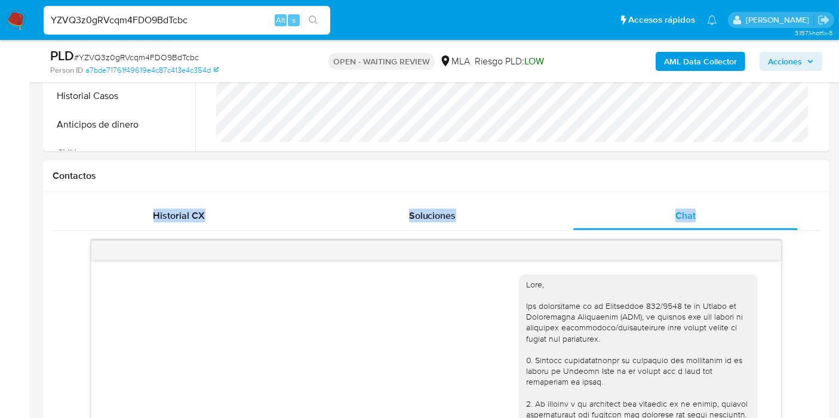
scroll to position [1159, 0]
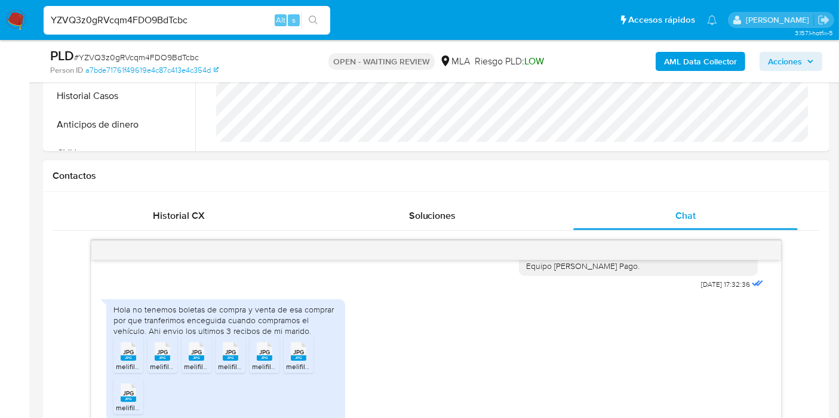
click at [392, 331] on div "Hola no tenemos boletas de compra y venta de esa comprar por que tranferimos en…" at bounding box center [435, 364] width 659 height 140
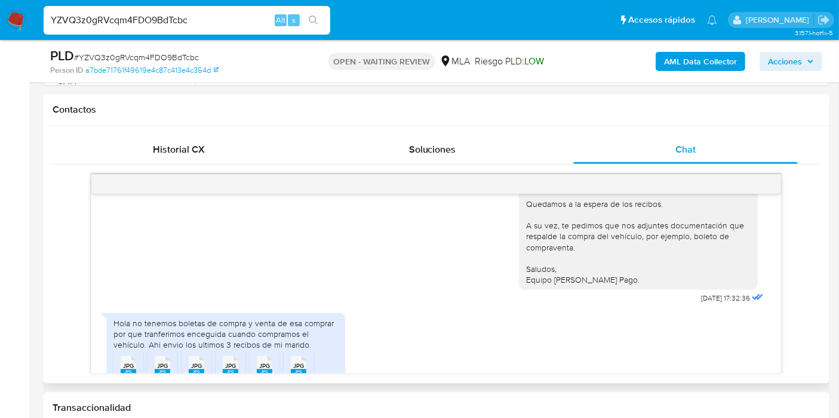
scroll to position [1093, 0]
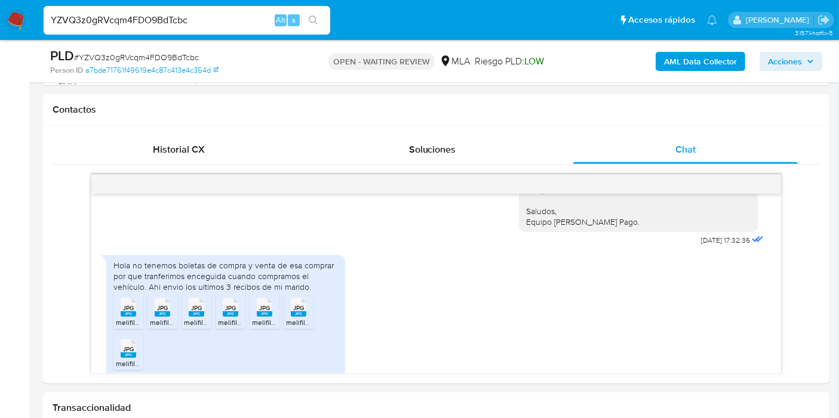
click at [166, 53] on span "# YZVQ3z0gRVcqm4FDO9BdTcbc" at bounding box center [136, 57] width 125 height 12
copy span "YZVQ3z0gRVcqm4FDO9BdTcbc"
click at [2, 13] on nav "Pausado Ver notificaciones YZVQ3z0gRVcqm4FDO9BdTcbc Alt s Accesos rápidos Presi…" at bounding box center [419, 20] width 839 height 40
click at [16, 24] on img at bounding box center [16, 20] width 20 height 20
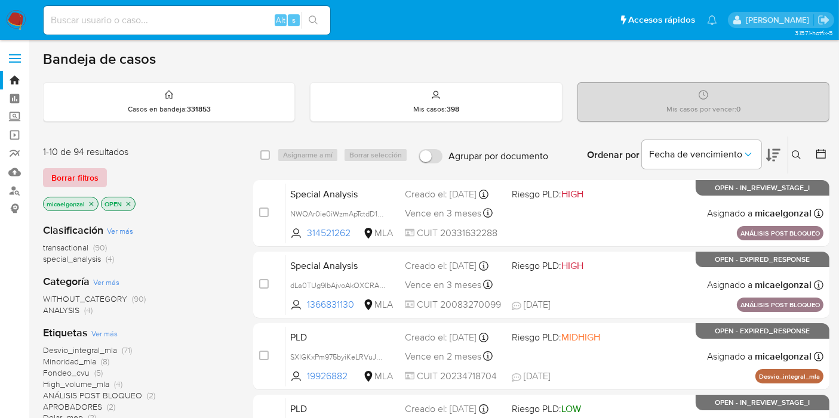
click at [88, 180] on span "Borrar filtros" at bounding box center [74, 177] width 47 height 17
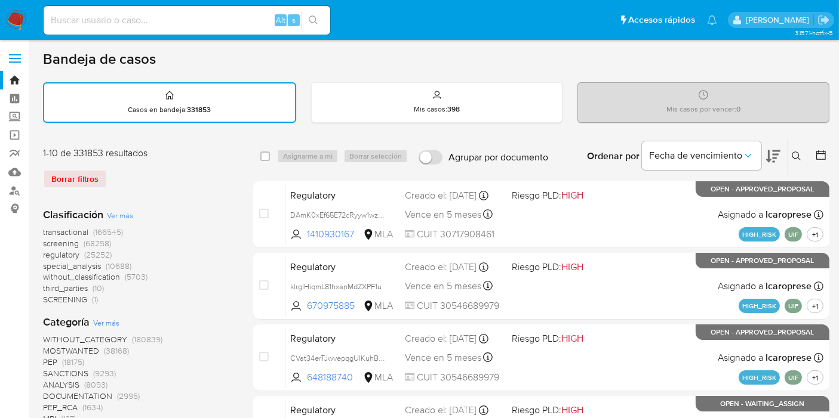
click at [783, 160] on div "Ordenar por Fecha de vencimiento" at bounding box center [682, 156] width 210 height 37
click at [801, 158] on button at bounding box center [798, 156] width 20 height 14
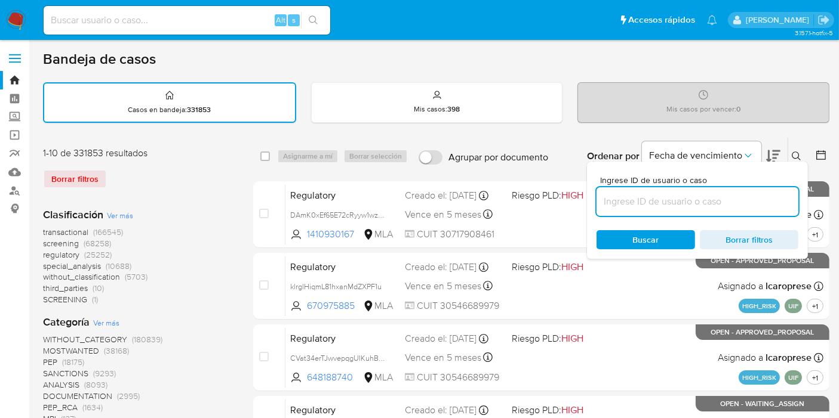
click at [725, 199] on input at bounding box center [697, 202] width 202 height 16
drag, startPoint x: 30, startPoint y: 20, endPoint x: 17, endPoint y: 20, distance: 13.1
click at [28, 20] on nav "Pausado Ver notificaciones Alt s Accesos rápidos Presiona las siguientes teclas…" at bounding box center [419, 20] width 839 height 40
click at [17, 20] on img at bounding box center [16, 20] width 20 height 20
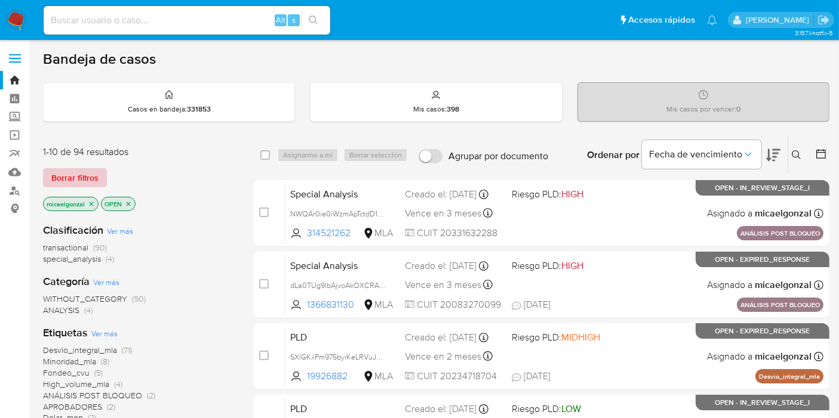
click at [82, 171] on span "Borrar filtros" at bounding box center [74, 177] width 47 height 17
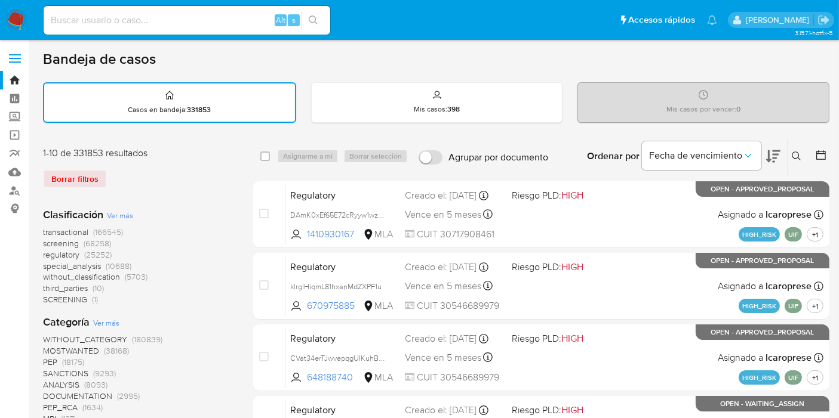
drag, startPoint x: 784, startPoint y: 154, endPoint x: 791, endPoint y: 154, distance: 6.6
click at [785, 154] on div "Ordenar por Fecha de vencimiento" at bounding box center [682, 156] width 210 height 37
click at [793, 154] on icon at bounding box center [796, 157] width 10 height 10
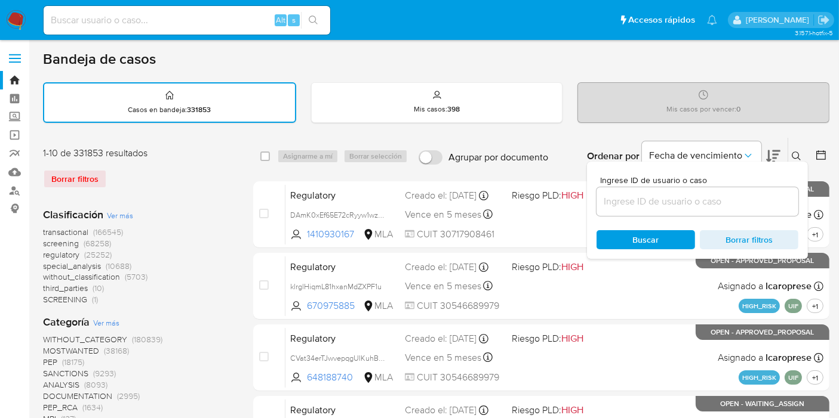
drag, startPoint x: 625, startPoint y: 212, endPoint x: 637, endPoint y: 197, distance: 19.9
click at [636, 200] on div at bounding box center [697, 201] width 202 height 29
click at [637, 197] on input at bounding box center [697, 202] width 202 height 16
paste input "QQJSZczy7sgKytqz3vZxtlW7"
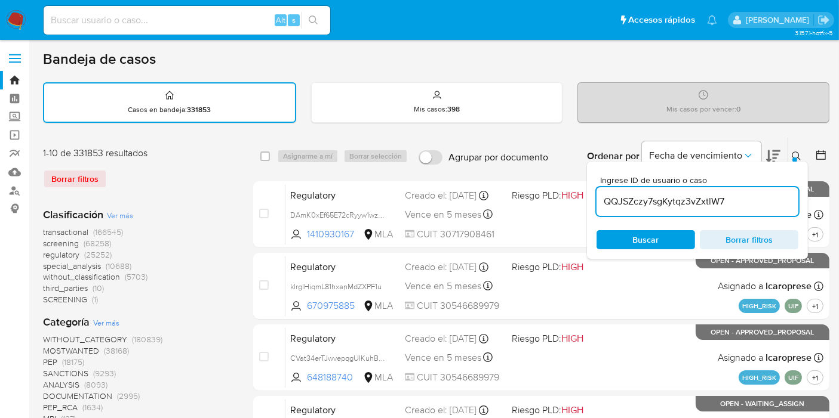
type input "QQJSZczy7sgKytqz3vZxtlW7"
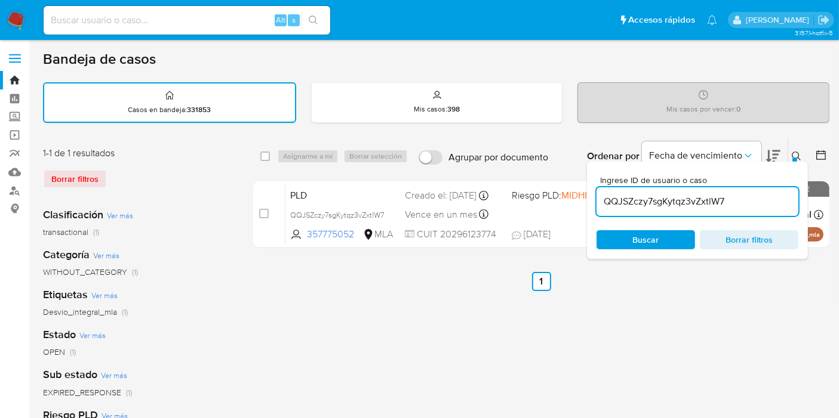
drag, startPoint x: 258, startPoint y: 140, endPoint x: 258, endPoint y: 148, distance: 8.4
click at [258, 145] on div "select-all-cases-checkbox Asignarme a mí Borrar selección Agrupar por documento…" at bounding box center [541, 156] width 576 height 37
click at [263, 156] on input "checkbox" at bounding box center [265, 157] width 10 height 10
checkbox input "true"
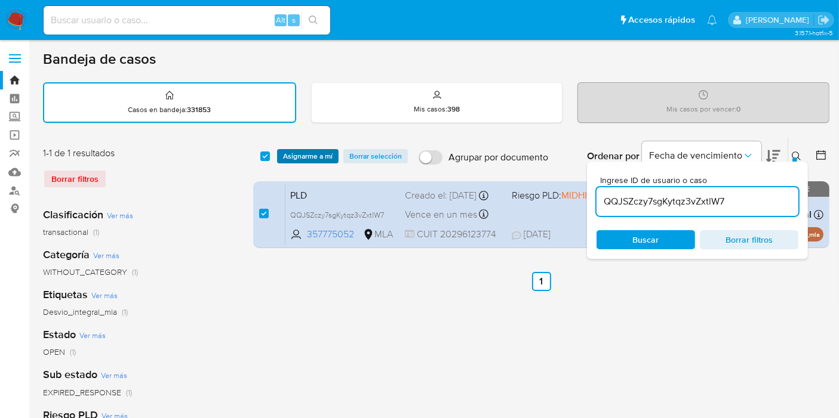
click at [308, 155] on span "Asignarme a mí" at bounding box center [308, 156] width 50 height 12
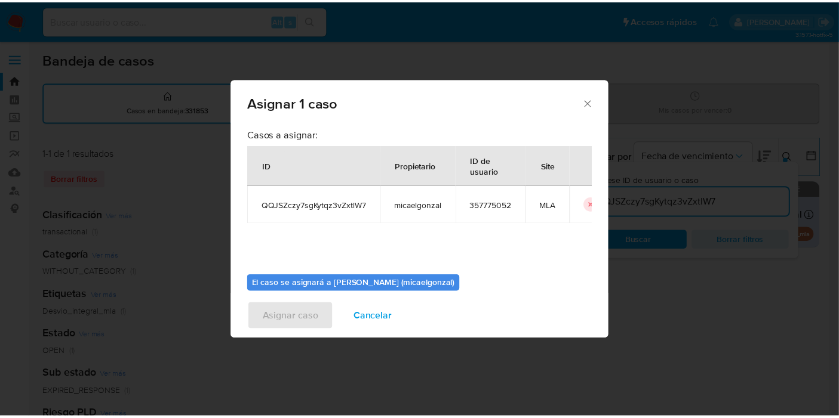
scroll to position [61, 0]
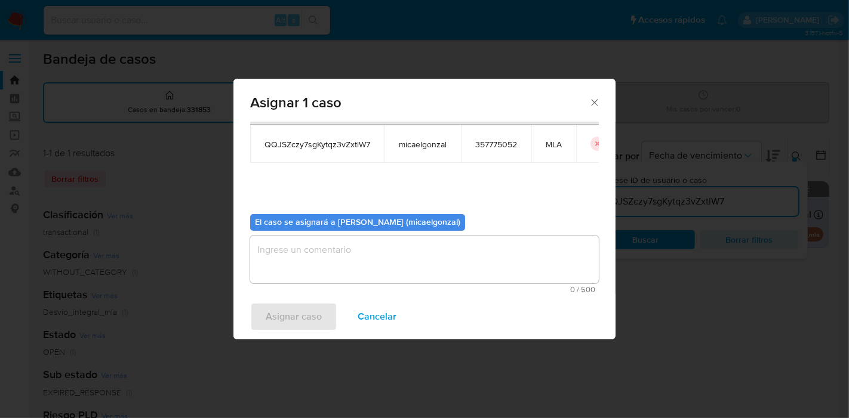
click at [359, 264] on textarea "assign-modal" at bounding box center [424, 260] width 349 height 48
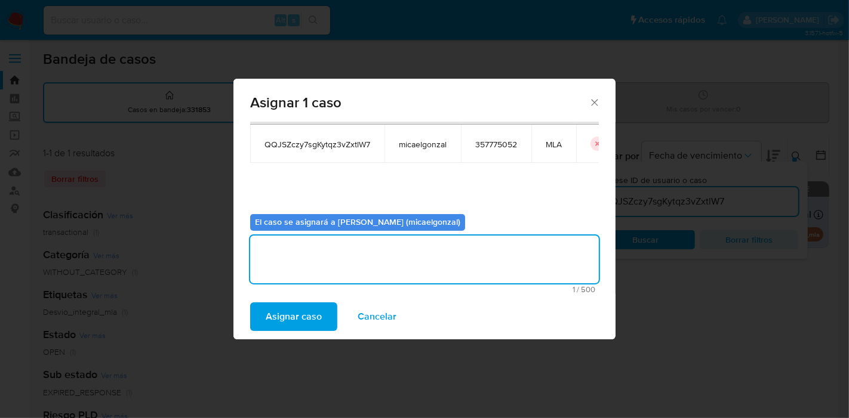
click at [304, 308] on span "Asignar caso" at bounding box center [294, 317] width 56 height 26
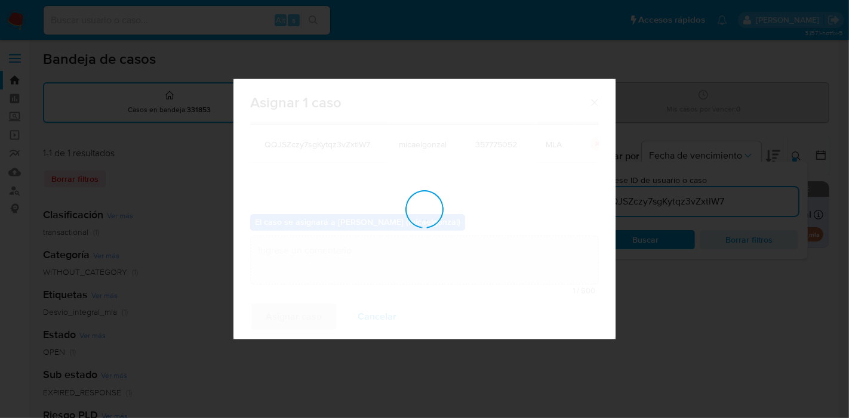
checkbox input "false"
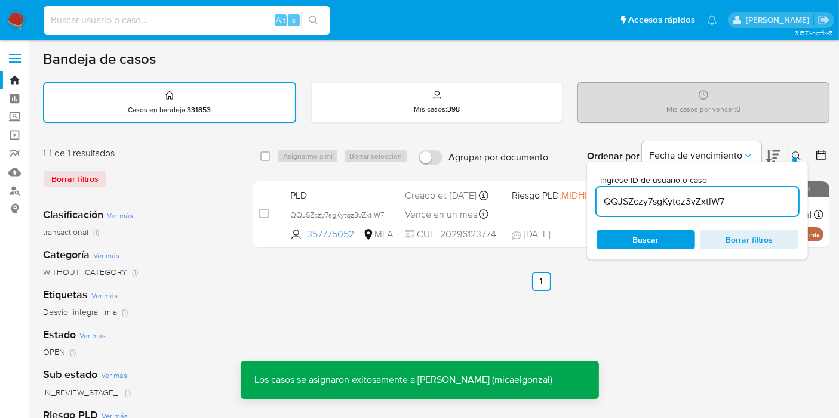
click at [167, 27] on input at bounding box center [187, 21] width 286 height 16
click at [174, 24] on input at bounding box center [187, 21] width 286 height 16
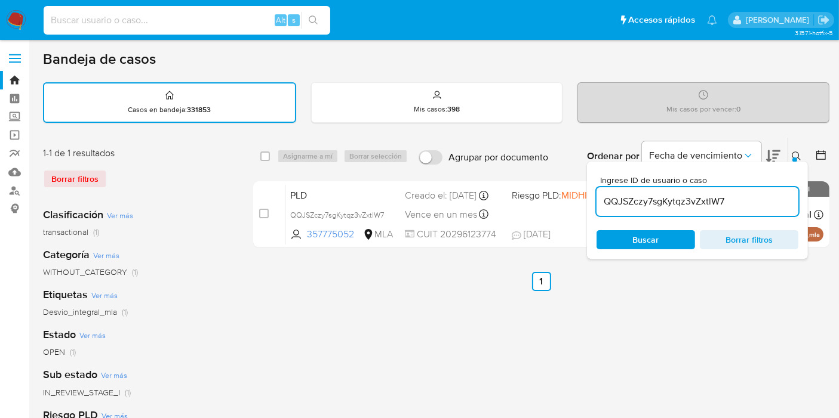
click at [174, 24] on input at bounding box center [187, 21] width 286 height 16
paste input "QQJSZczy7sgKytqz3vZxtlW7"
type input "QQJSZczy7sgKytqz3vZxtlW7"
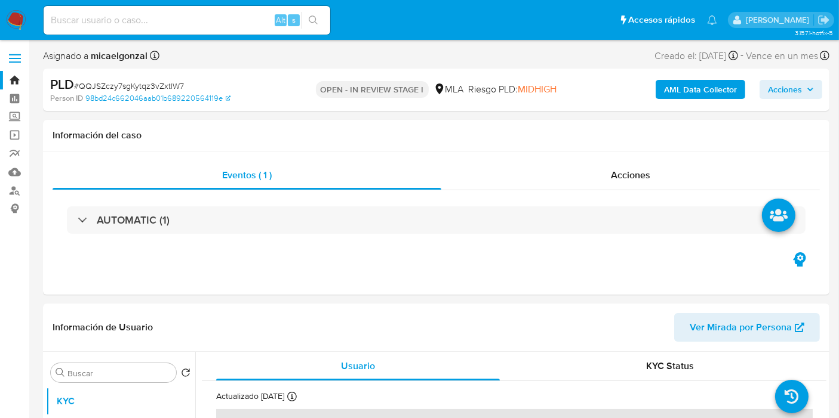
select select "10"
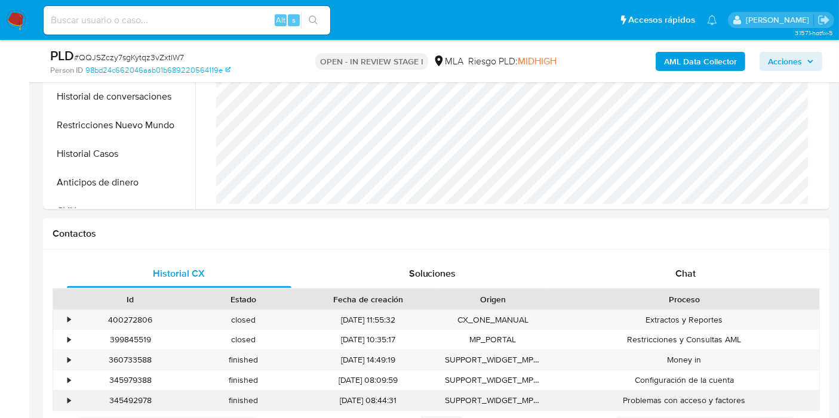
scroll to position [464, 0]
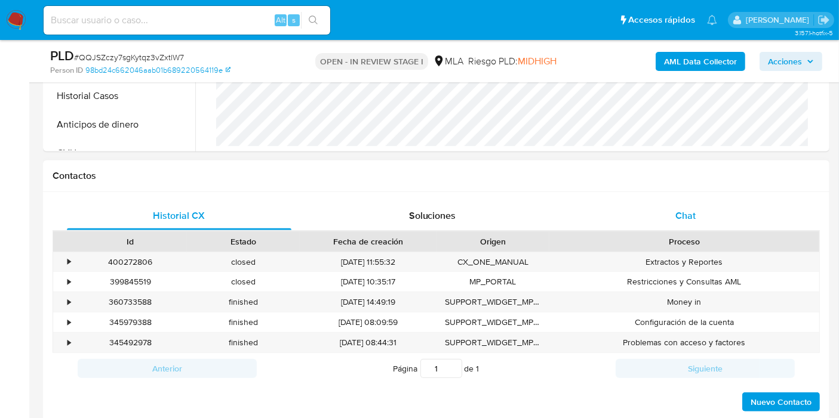
click at [704, 224] on div "Chat" at bounding box center [685, 216] width 224 height 29
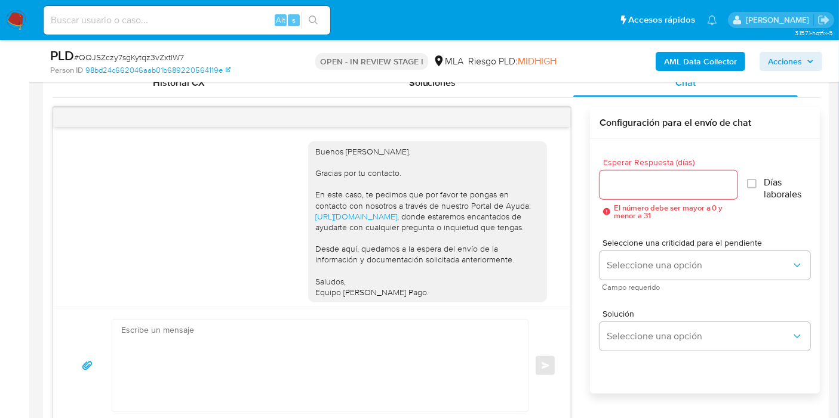
scroll to position [890, 0]
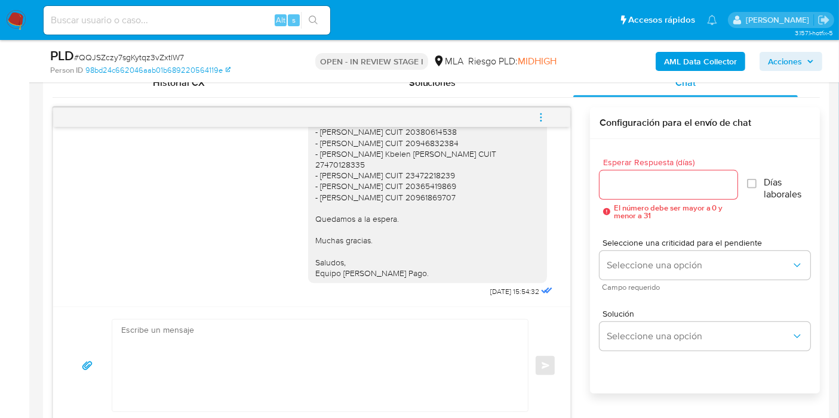
click at [550, 110] on button "menu-action" at bounding box center [540, 117] width 39 height 29
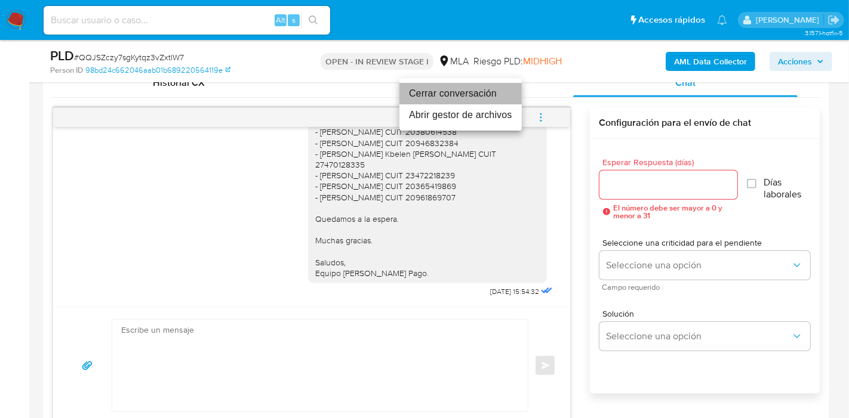
click at [481, 94] on li "Cerrar conversación" at bounding box center [460, 93] width 122 height 21
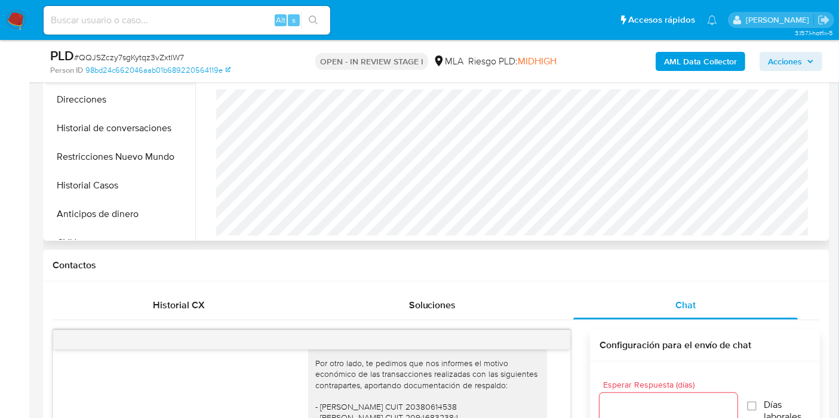
scroll to position [199, 0]
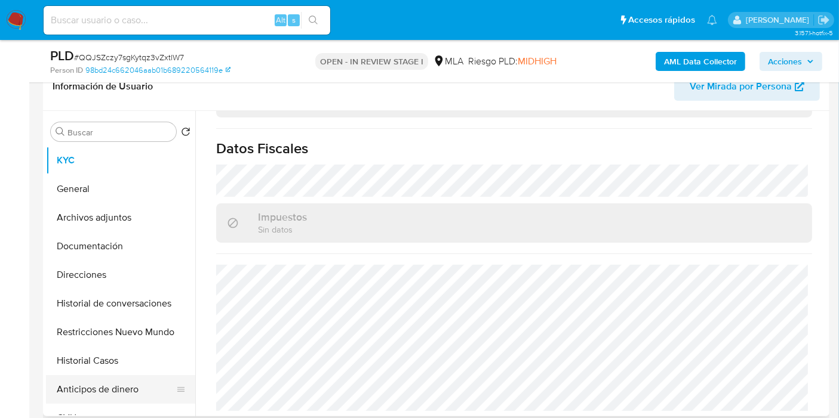
click at [95, 395] on button "Anticipos de dinero" at bounding box center [116, 389] width 140 height 29
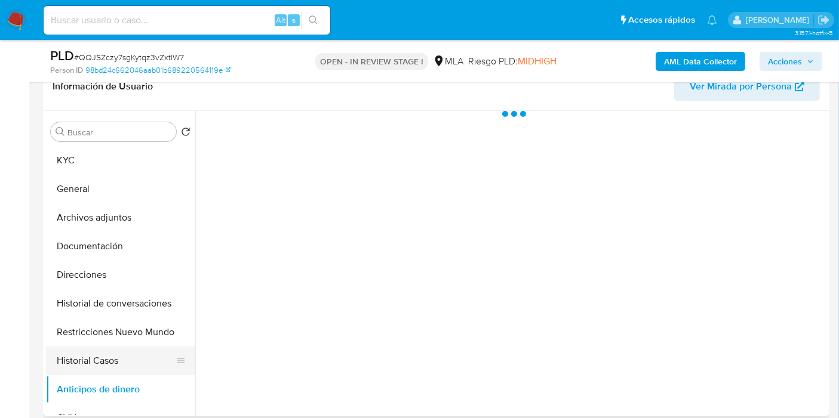
scroll to position [66, 0]
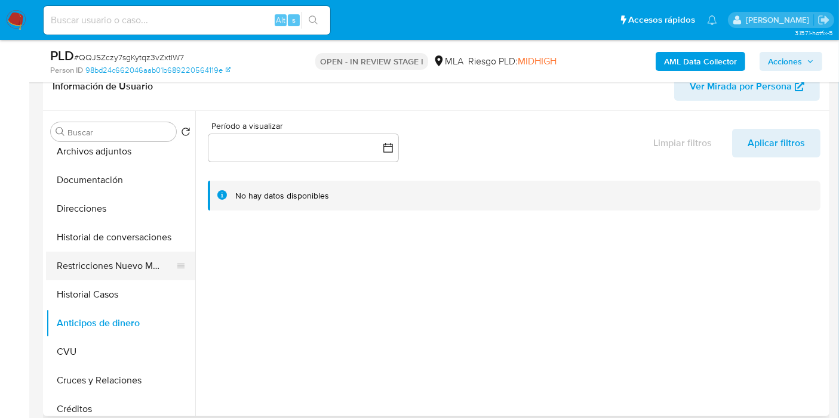
click at [150, 263] on button "Restricciones Nuevo Mundo" at bounding box center [116, 266] width 140 height 29
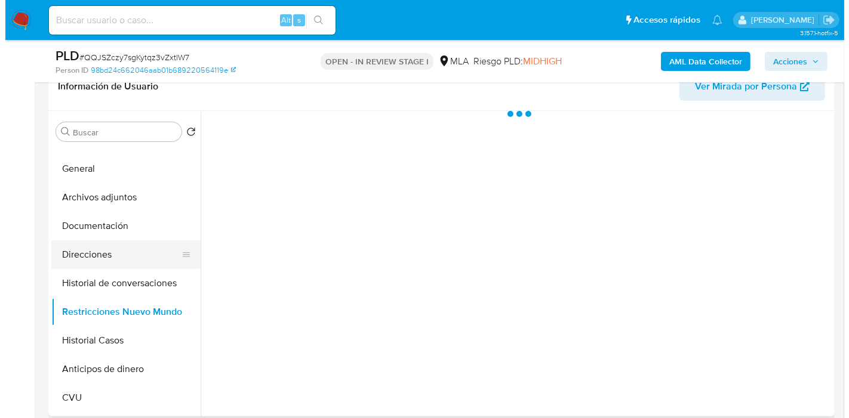
scroll to position [0, 0]
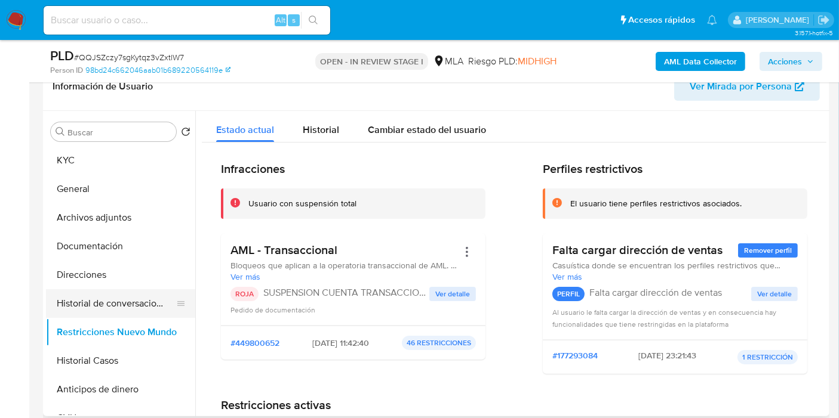
click at [114, 297] on button "Historial de conversaciones" at bounding box center [116, 303] width 140 height 29
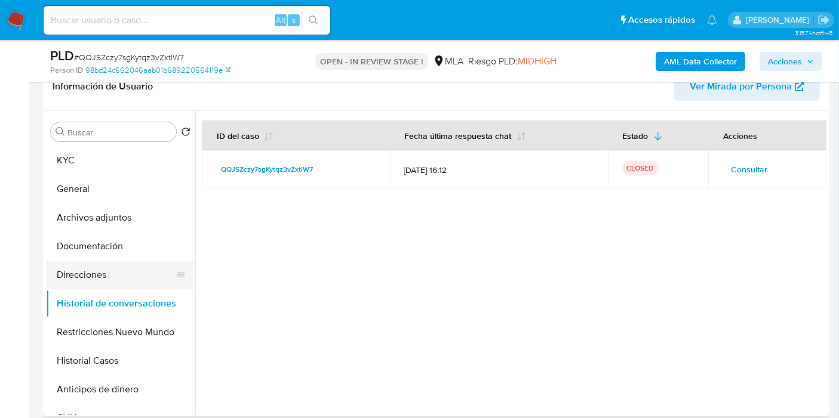
click at [102, 272] on button "Direcciones" at bounding box center [116, 275] width 140 height 29
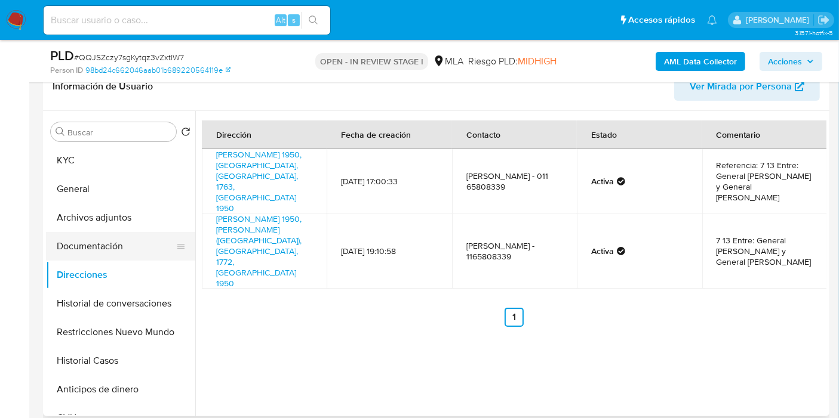
click at [110, 248] on button "Documentación" at bounding box center [116, 246] width 140 height 29
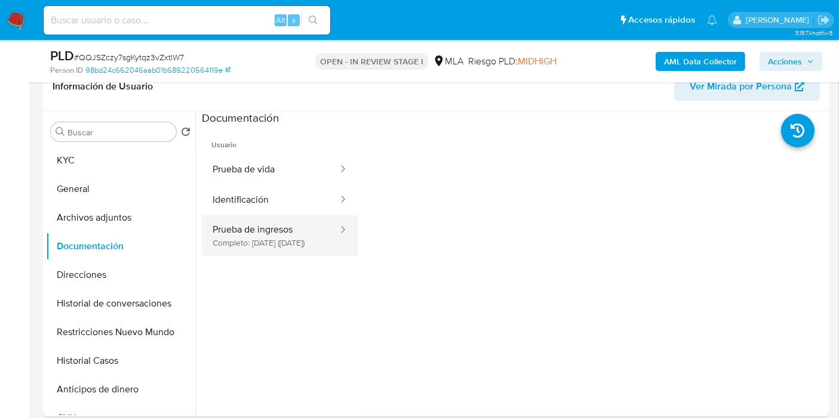
click at [276, 236] on button "Prueba de ingresos Completo: 29/10/2022 (hace 3 años)" at bounding box center [270, 235] width 137 height 41
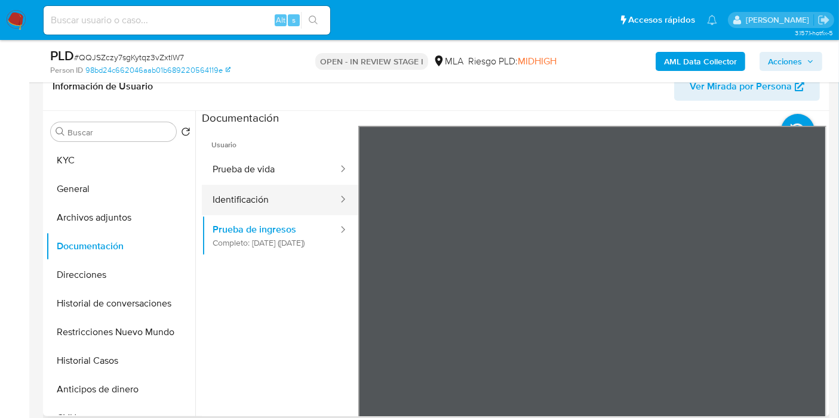
click at [252, 192] on button "Identificación" at bounding box center [270, 200] width 137 height 30
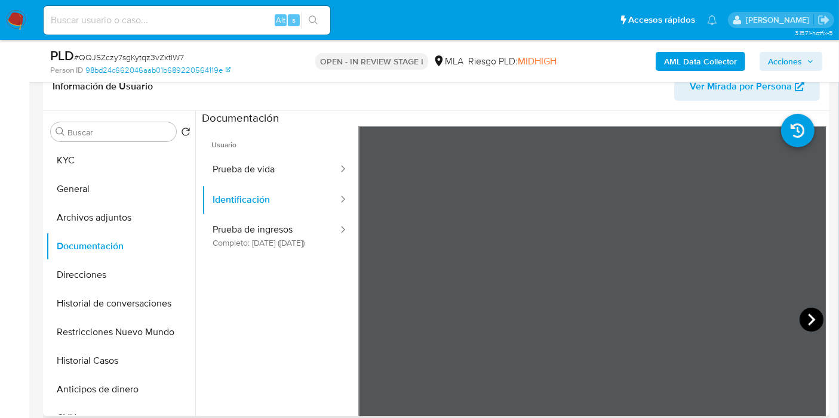
click at [813, 312] on icon at bounding box center [811, 320] width 24 height 24
click at [282, 176] on button "Prueba de vida" at bounding box center [270, 170] width 137 height 30
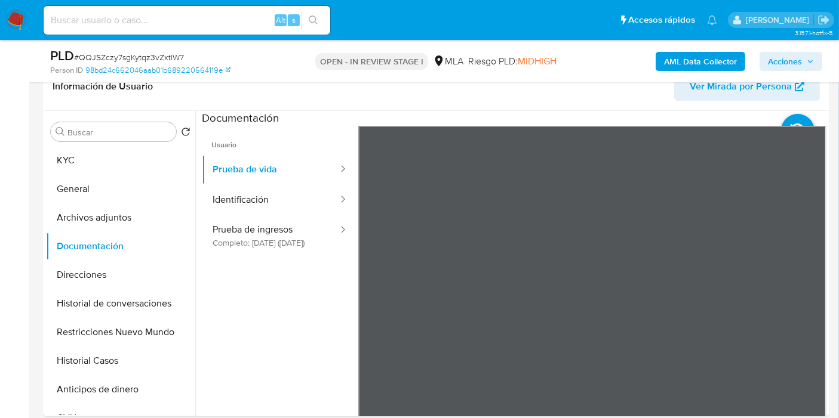
drag, startPoint x: 617, startPoint y: 282, endPoint x: 627, endPoint y: 256, distance: 27.8
click at [683, 245] on div at bounding box center [592, 322] width 469 height 392
click at [116, 227] on button "Archivos adjuntos" at bounding box center [116, 218] width 140 height 29
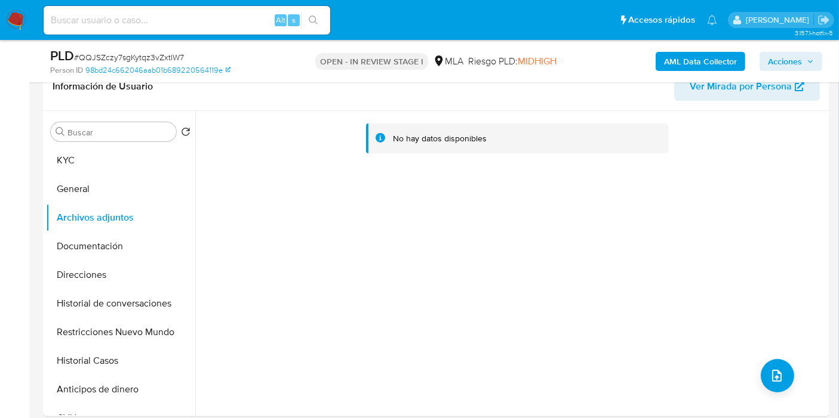
click at [671, 54] on b "AML Data Collector" at bounding box center [700, 61] width 73 height 19
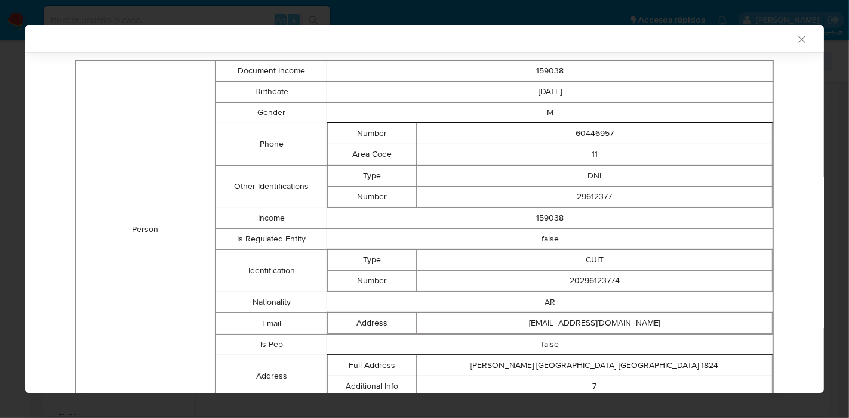
scroll to position [41, 0]
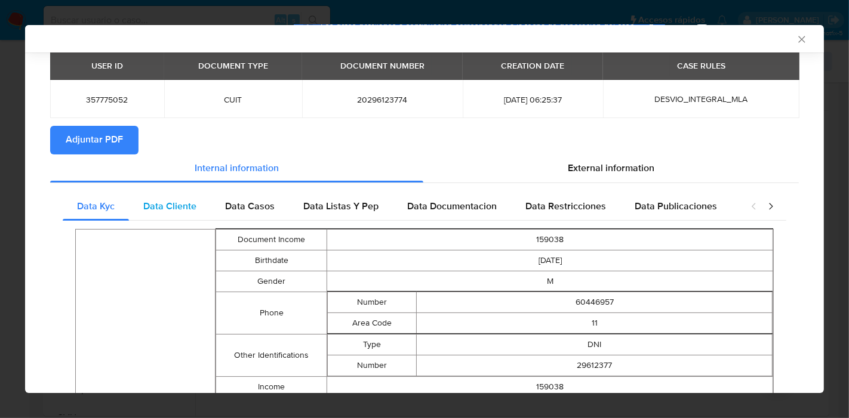
drag, startPoint x: 188, startPoint y: 232, endPoint x: 186, endPoint y: 208, distance: 24.0
click at [188, 231] on td "Person" at bounding box center [146, 399] width 140 height 338
click at [186, 207] on span "Data Cliente" at bounding box center [169, 206] width 53 height 14
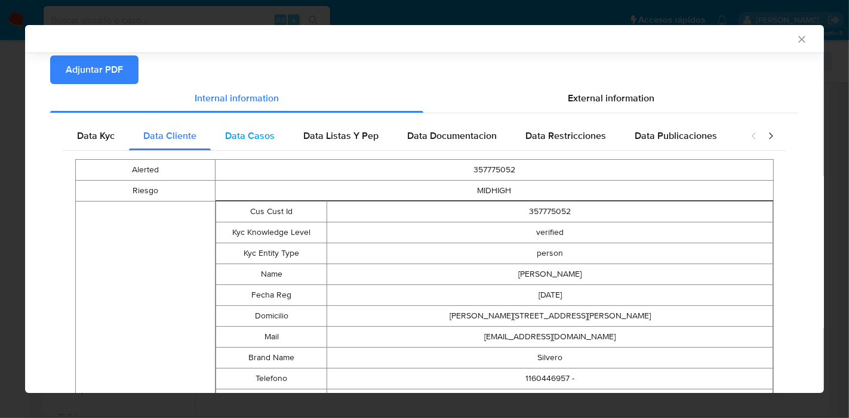
drag, startPoint x: 230, startPoint y: 119, endPoint x: 235, endPoint y: 128, distance: 10.1
click at [233, 124] on div "Data Kyc Data Cliente Data Casos Data Listas Y Pep Data Documentacion Data Rest…" at bounding box center [424, 408] width 748 height 590
drag, startPoint x: 239, startPoint y: 131, endPoint x: 332, endPoint y: 116, distance: 94.8
click at [240, 131] on span "Data Casos" at bounding box center [250, 136] width 50 height 14
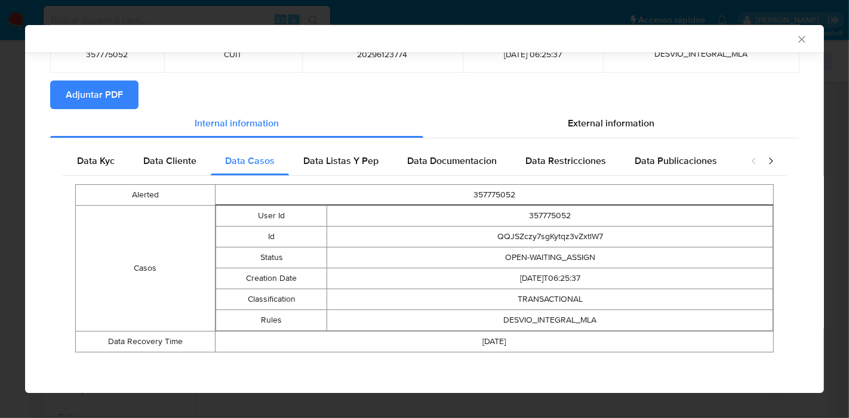
drag, startPoint x: 350, startPoint y: 146, endPoint x: 359, endPoint y: 152, distance: 10.4
click at [353, 150] on div "Data Listas Y Pep" at bounding box center [341, 161] width 104 height 29
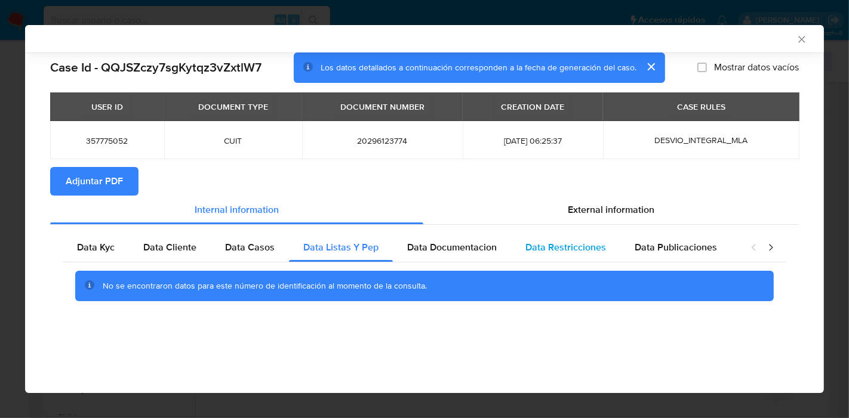
drag, startPoint x: 482, startPoint y: 253, endPoint x: 547, endPoint y: 248, distance: 65.9
click at [483, 253] on span "Data Documentacion" at bounding box center [452, 248] width 90 height 14
drag, startPoint x: 549, startPoint y: 246, endPoint x: 614, endPoint y: 261, distance: 66.7
click at [571, 251] on span "Data Restricciones" at bounding box center [565, 248] width 81 height 14
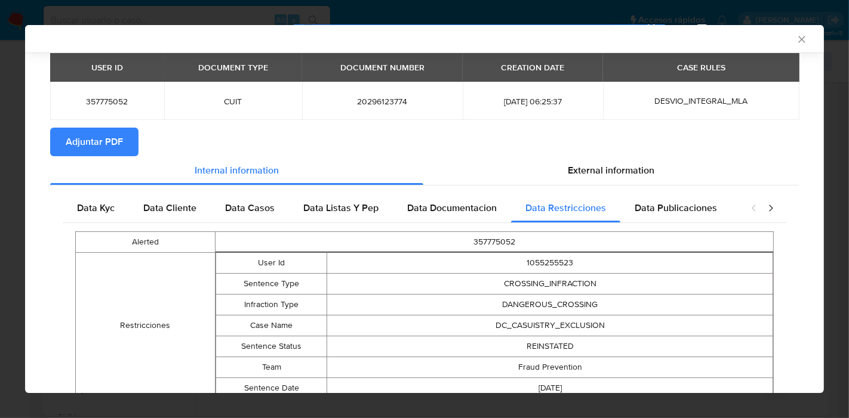
scroll to position [107, 0]
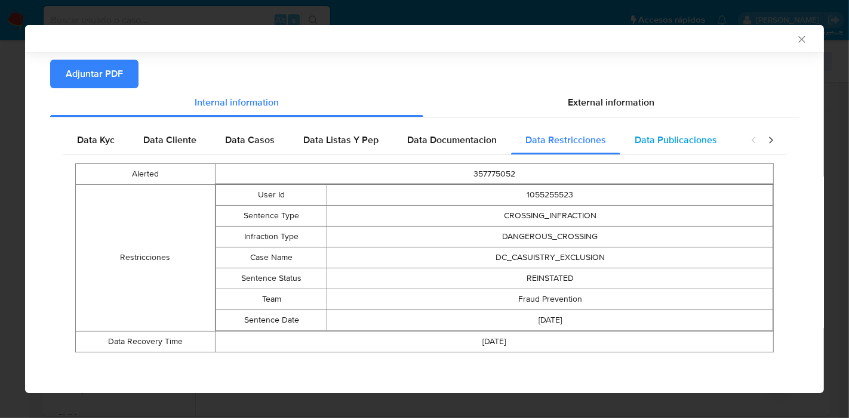
click at [654, 140] on span "Data Publicaciones" at bounding box center [675, 140] width 82 height 14
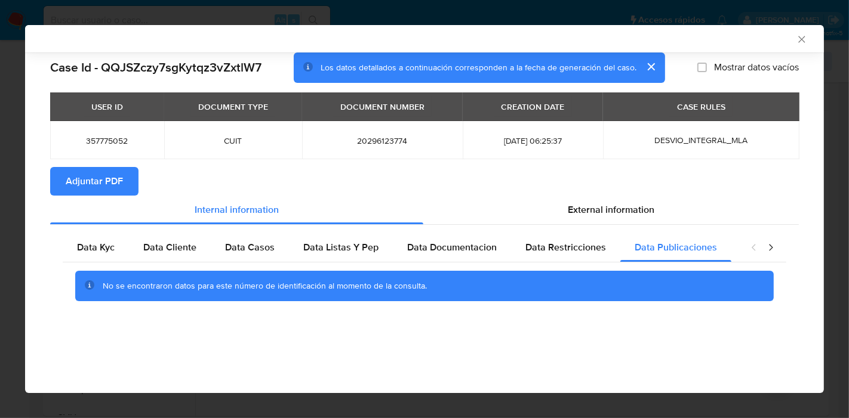
click at [773, 249] on icon "closure-recommendation-modal" at bounding box center [771, 248] width 12 height 12
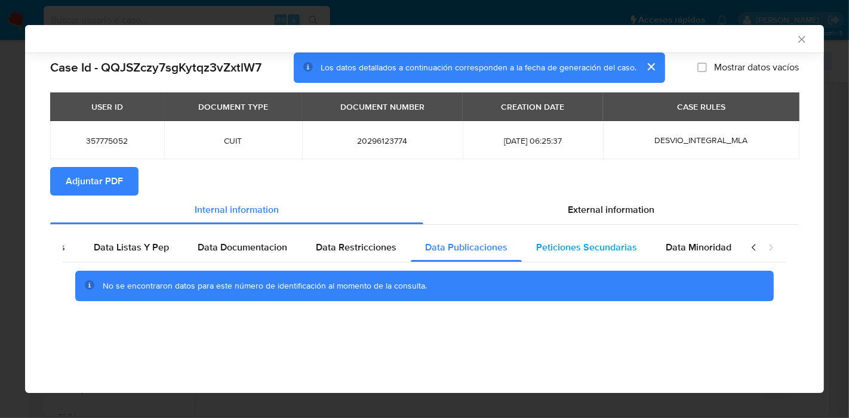
click at [557, 258] on div "Peticiones Secundarias" at bounding box center [587, 247] width 130 height 29
click at [723, 256] on div "Data Minoridad" at bounding box center [698, 247] width 94 height 29
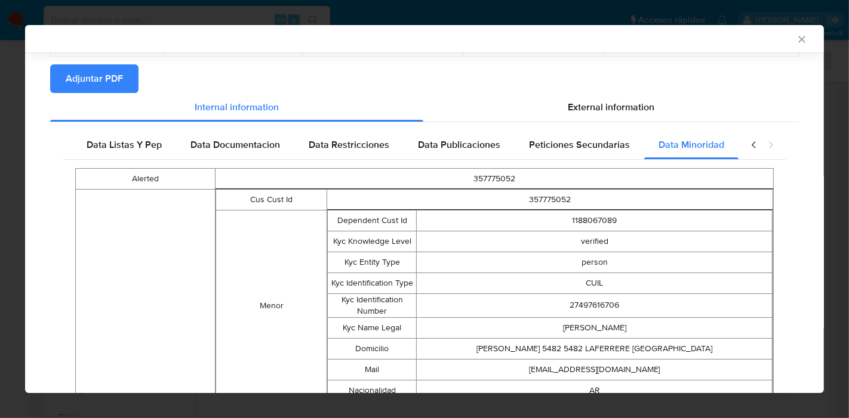
scroll to position [64, 0]
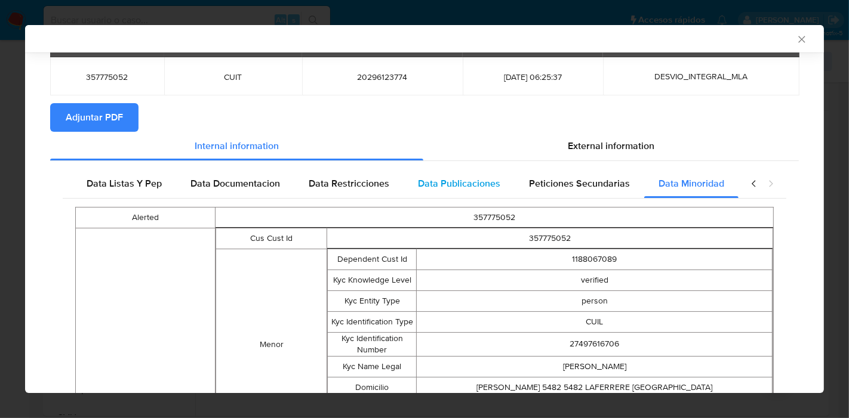
click at [437, 196] on div "Data Publicaciones" at bounding box center [458, 183] width 111 height 29
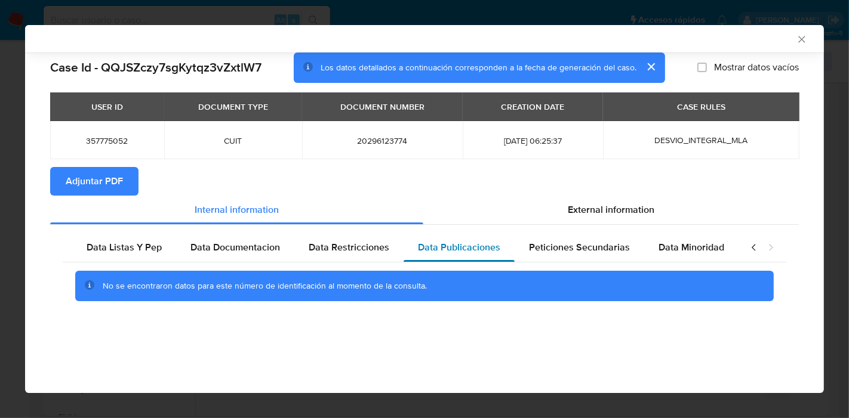
scroll to position [0, 0]
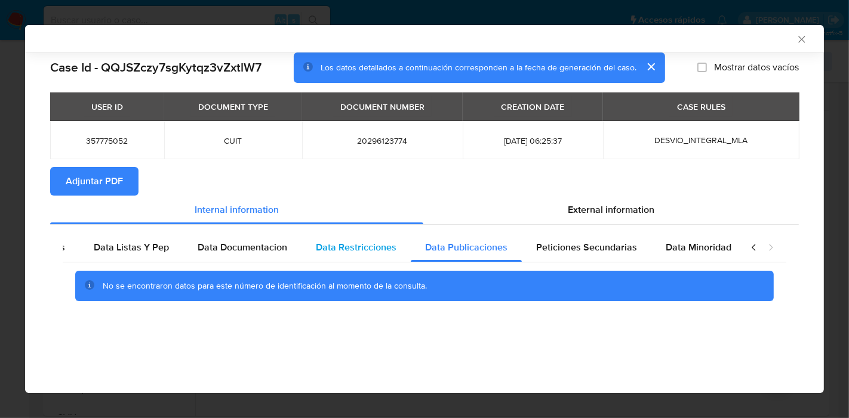
drag, startPoint x: 350, startPoint y: 269, endPoint x: 367, endPoint y: 256, distance: 20.9
click at [351, 269] on div "No se encontraron datos para este número de identificación al momento de la con…" at bounding box center [424, 287] width 723 height 48
click at [373, 251] on span "Data Restricciones" at bounding box center [356, 248] width 81 height 14
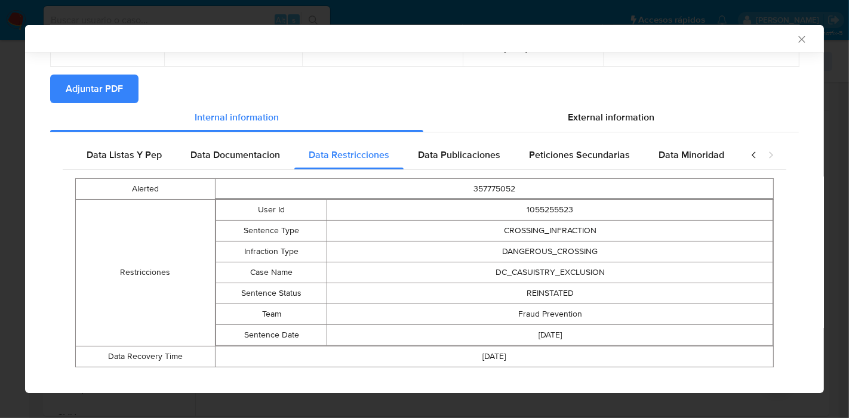
scroll to position [107, 0]
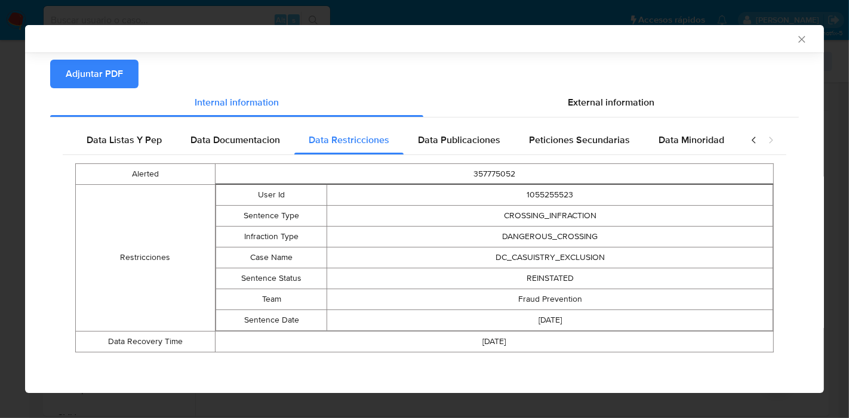
click at [600, 190] on td "1055255523" at bounding box center [550, 194] width 446 height 21
click at [602, 217] on td "CROSSING_INFRACTION" at bounding box center [550, 215] width 446 height 21
click at [603, 218] on td "CROSSING_INFRACTION" at bounding box center [550, 215] width 446 height 21
drag, startPoint x: 603, startPoint y: 218, endPoint x: 588, endPoint y: 252, distance: 37.4
click at [603, 222] on td "CROSSING_INFRACTION" at bounding box center [550, 215] width 446 height 21
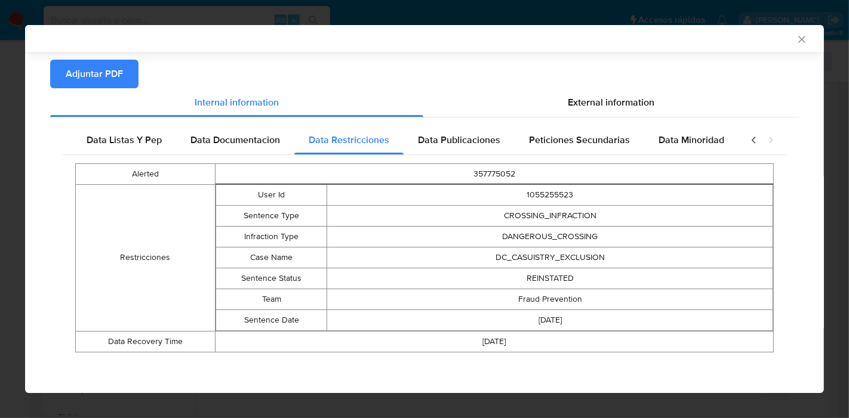
click at [590, 245] on td "DANGEROUS_CROSSING" at bounding box center [550, 236] width 446 height 21
click at [576, 260] on td "DC_CASUISTRY_EXCLUSION" at bounding box center [550, 257] width 446 height 21
click at [113, 144] on span "Data Listas Y Pep" at bounding box center [124, 140] width 75 height 14
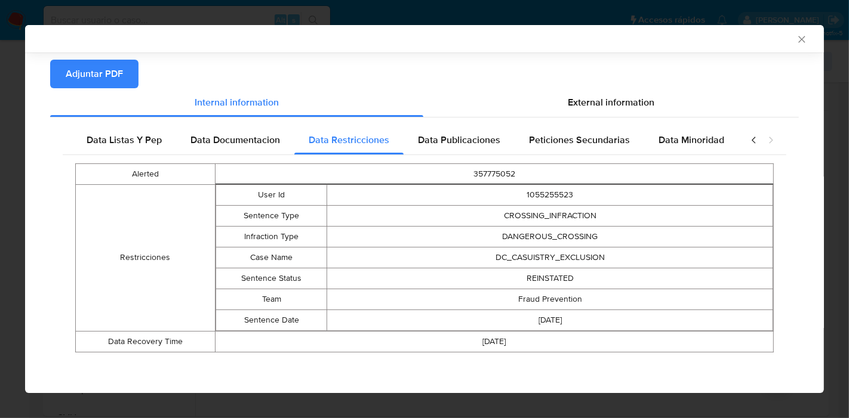
scroll to position [0, 0]
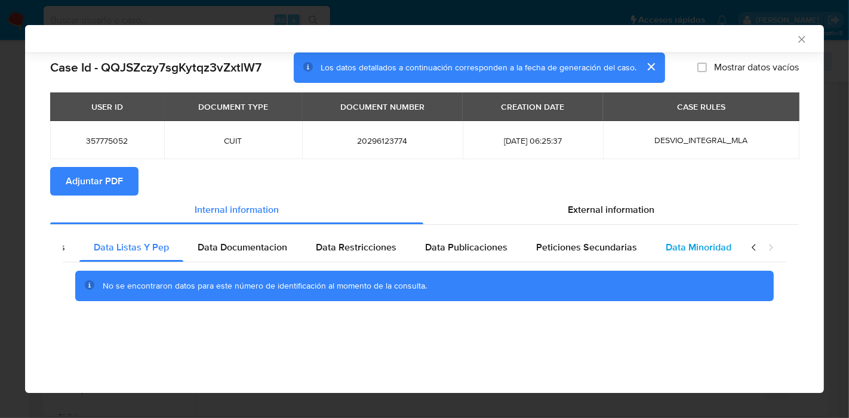
click at [675, 242] on span "Data Minoridad" at bounding box center [698, 248] width 66 height 14
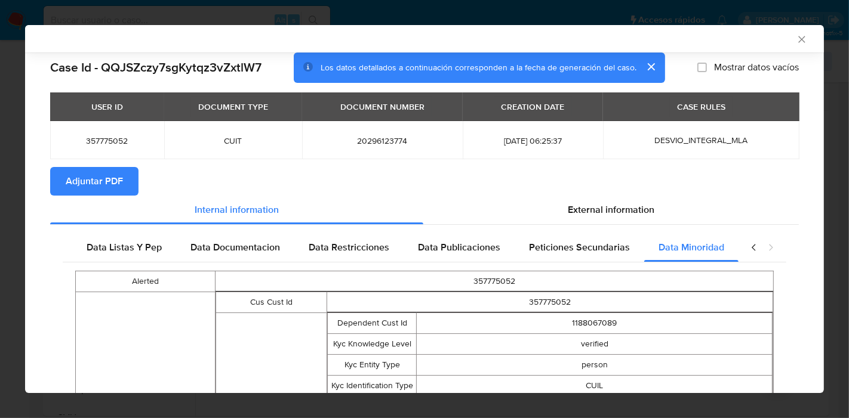
click at [748, 246] on icon "closure-recommendation-modal" at bounding box center [754, 248] width 12 height 12
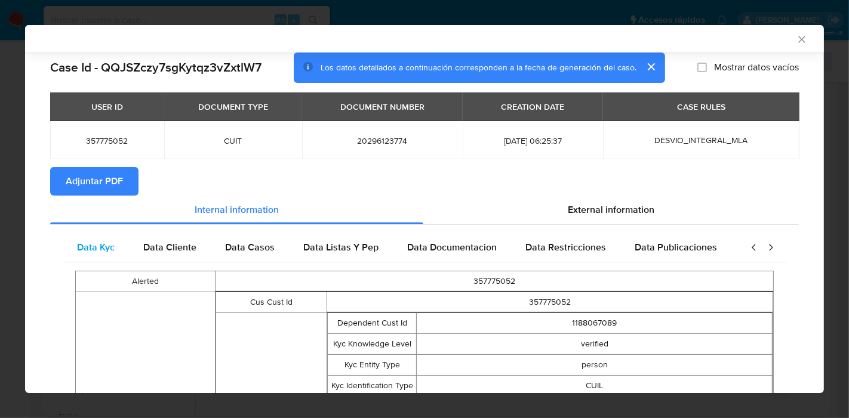
click at [63, 240] on div "Data Kyc" at bounding box center [96, 247] width 66 height 29
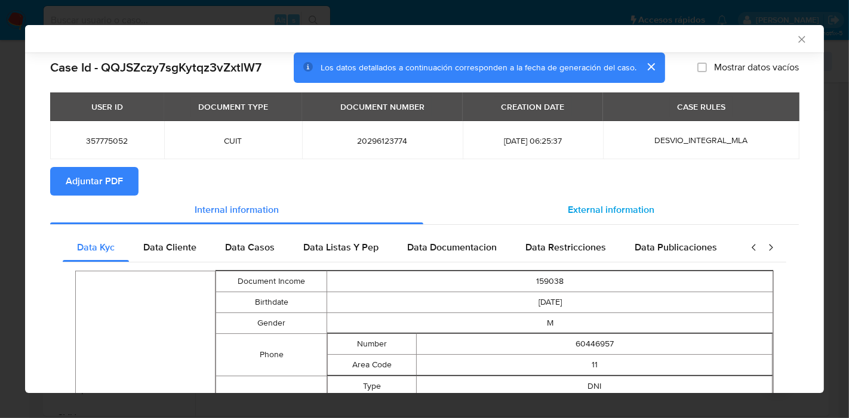
click at [553, 217] on div "External information" at bounding box center [610, 210] width 375 height 29
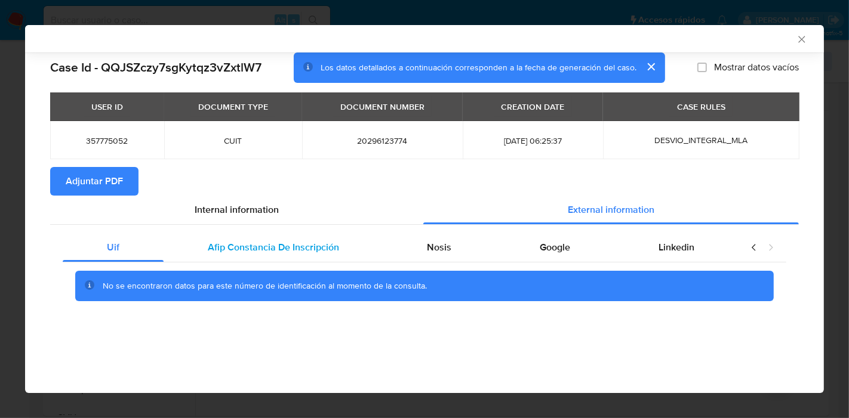
click at [225, 243] on span "Afip Constancia De Inscripción" at bounding box center [273, 248] width 131 height 14
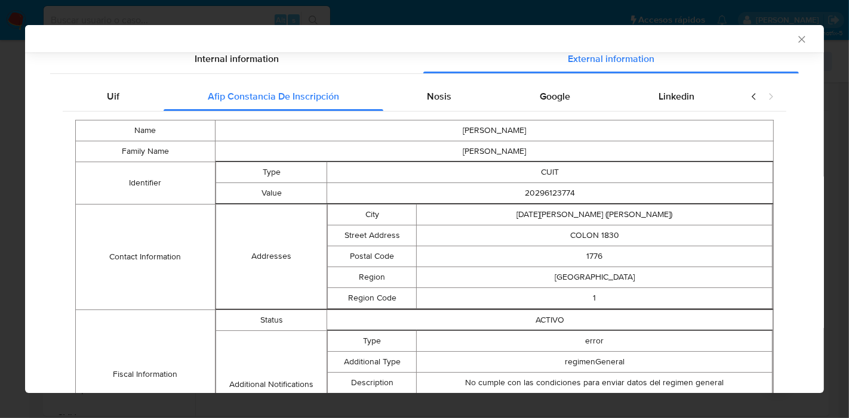
scroll to position [62, 0]
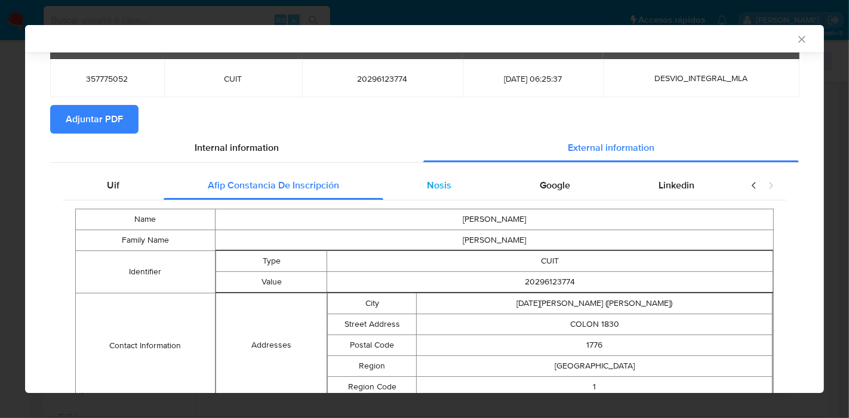
click at [474, 194] on div "Nosis" at bounding box center [439, 185] width 113 height 29
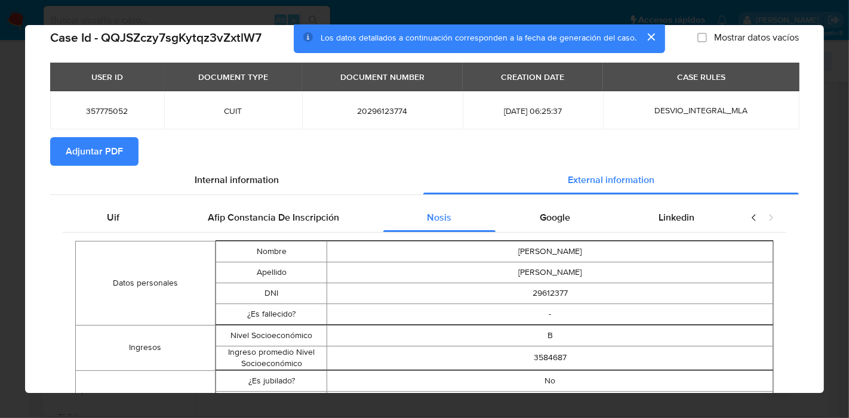
scroll to position [0, 0]
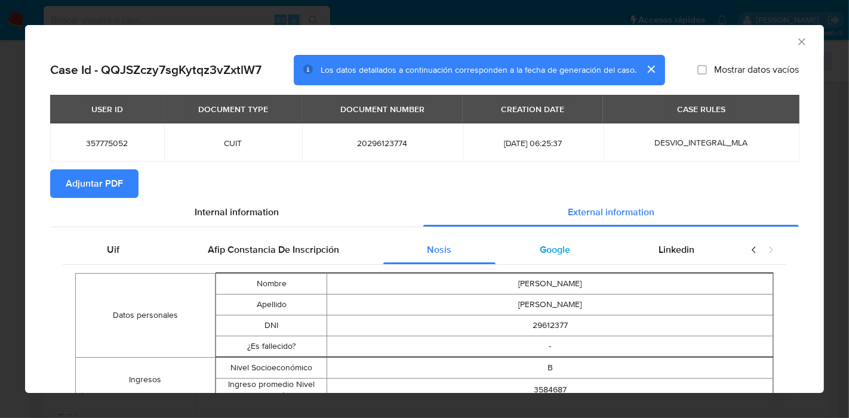
click at [541, 251] on span "Google" at bounding box center [555, 250] width 30 height 14
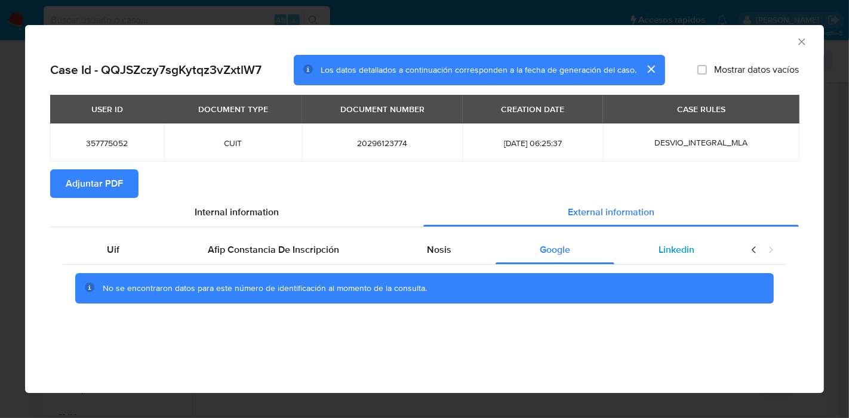
click at [675, 244] on span "Linkedin" at bounding box center [676, 250] width 36 height 14
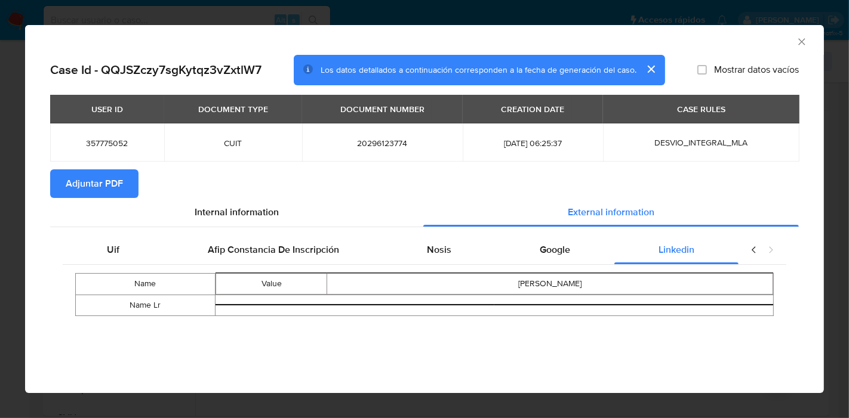
click at [97, 227] on div "Uif Afip Constancia De Inscripción Nosis Google Linkedin Name Value agustin ari…" at bounding box center [424, 280] width 748 height 106
click at [105, 236] on div "Uif" at bounding box center [113, 250] width 101 height 29
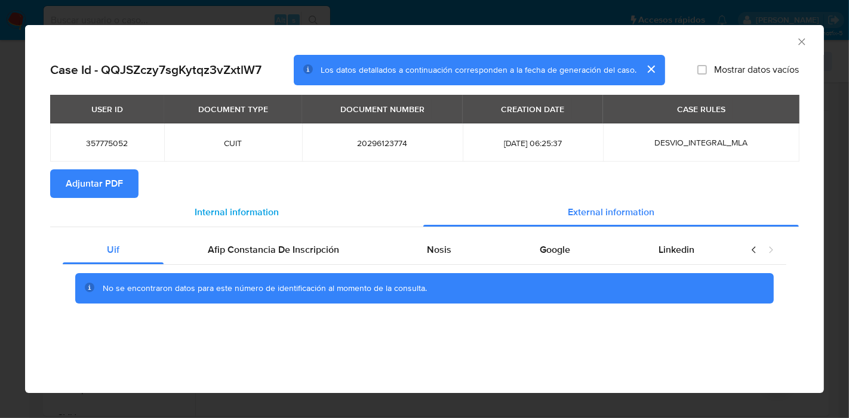
drag, startPoint x: 278, startPoint y: 207, endPoint x: 248, endPoint y: 201, distance: 29.8
click at [276, 207] on span "Internal information" at bounding box center [237, 212] width 84 height 14
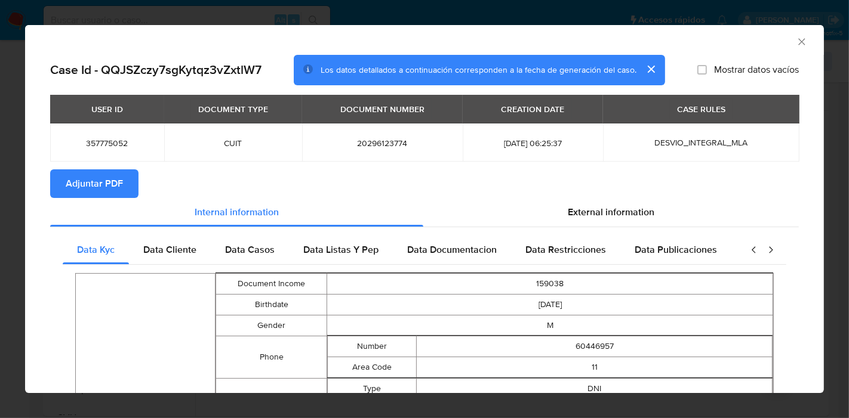
click at [94, 173] on span "Adjuntar PDF" at bounding box center [94, 184] width 57 height 26
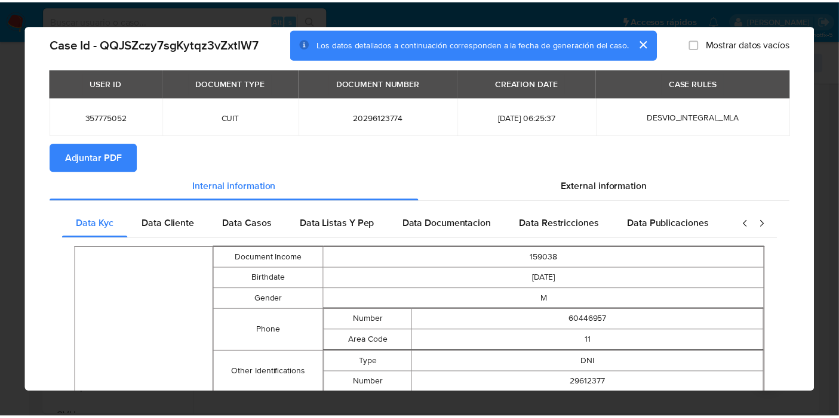
scroll to position [64, 0]
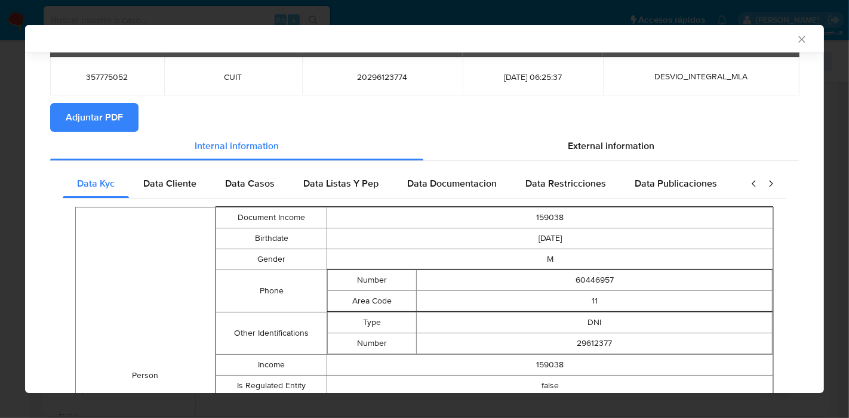
click at [0, 212] on div "AML Data Collector Case Id - QQJSZczy7sgKytqz3vZxtlW7 Los datos detallados a co…" at bounding box center [424, 209] width 849 height 418
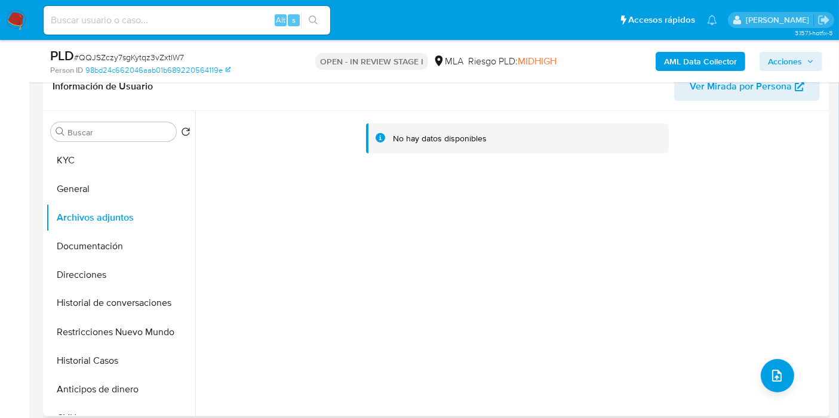
click at [176, 299] on icon at bounding box center [181, 304] width 10 height 10
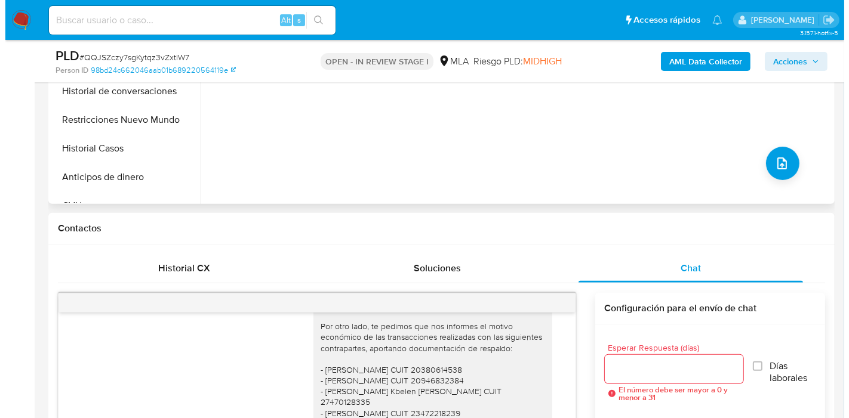
scroll to position [265, 0]
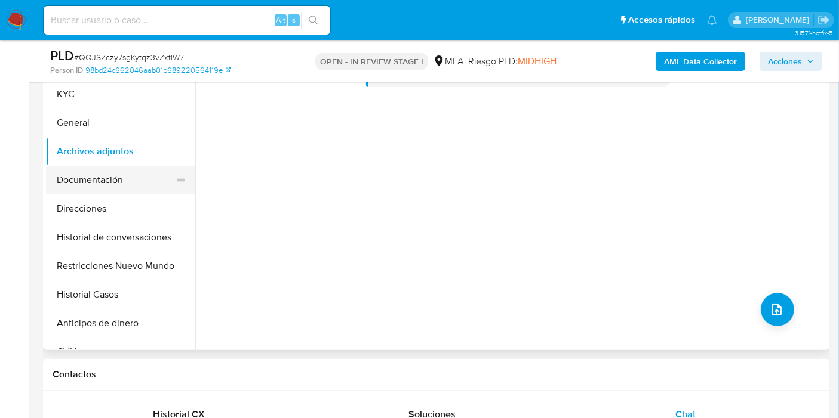
click at [112, 177] on button "Documentación" at bounding box center [116, 180] width 140 height 29
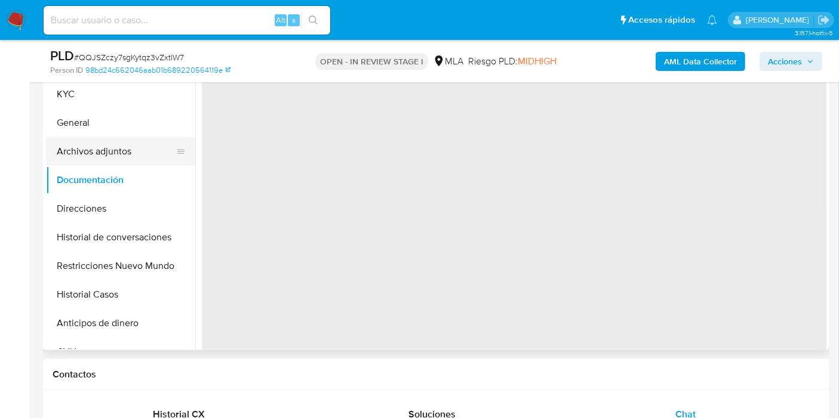
click at [118, 164] on button "Archivos adjuntos" at bounding box center [116, 151] width 140 height 29
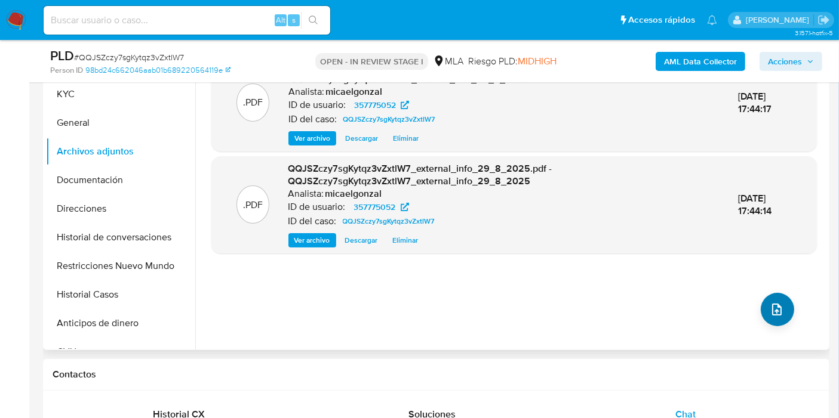
drag, startPoint x: 744, startPoint y: 315, endPoint x: 757, endPoint y: 311, distance: 13.8
click at [744, 315] on div ".PDF QQJSZczy7sgKytqz3vZxtlW7_internal_info_29_8_2025.pdf - QQJSZczy7sgKytqz3vZ…" at bounding box center [513, 197] width 605 height 286
click at [762, 309] on button "upload-file" at bounding box center [776, 309] width 33 height 33
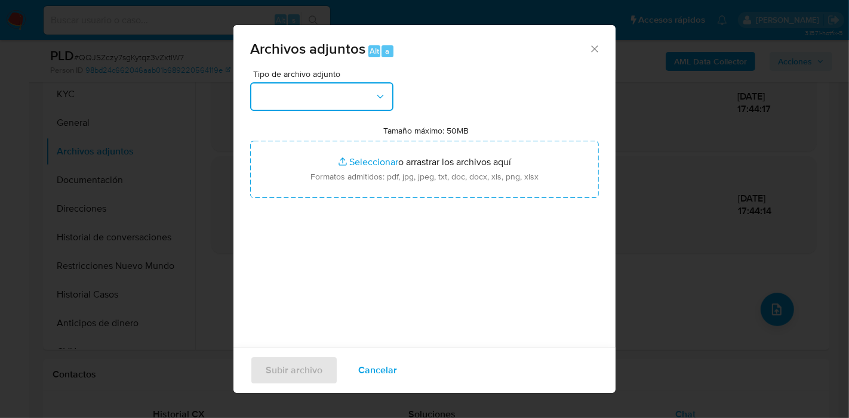
click at [355, 84] on button "button" at bounding box center [321, 96] width 143 height 29
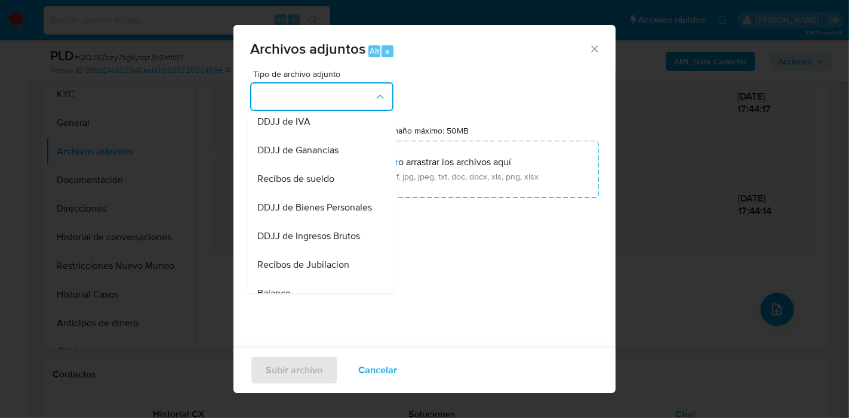
scroll to position [331, 0]
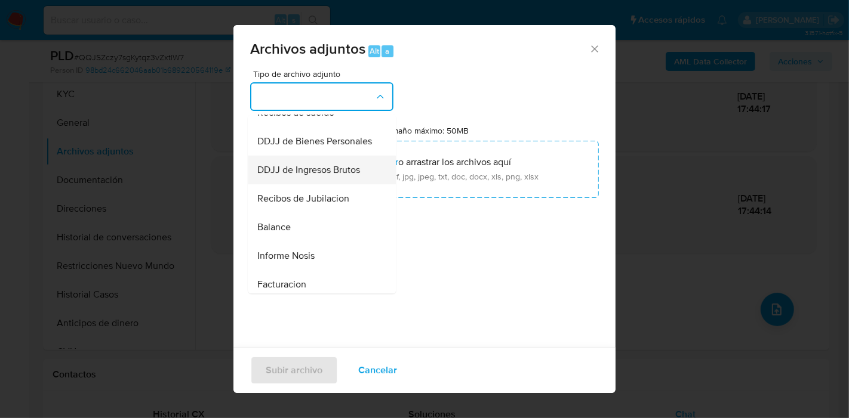
click at [337, 176] on span "DDJJ de Ingresos Brutos" at bounding box center [308, 170] width 103 height 12
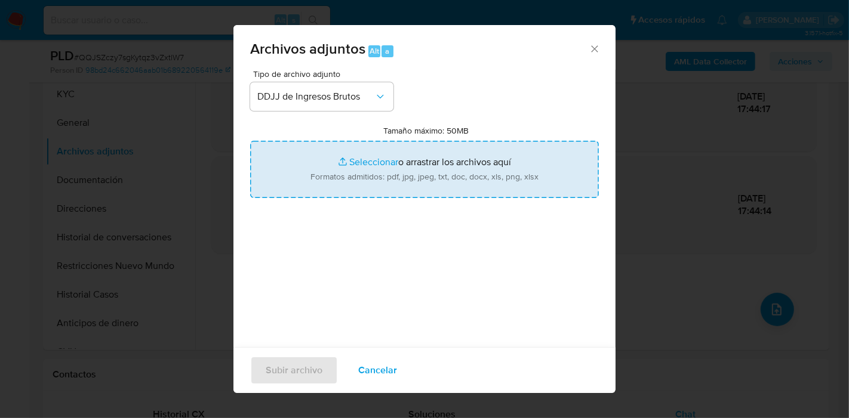
click at [353, 175] on input "Tamaño máximo: 50MB Seleccionar archivos" at bounding box center [424, 169] width 349 height 57
type input "C:\fakepath\DDJJ IIBB de septiembre - noviembre 2024.pdf"
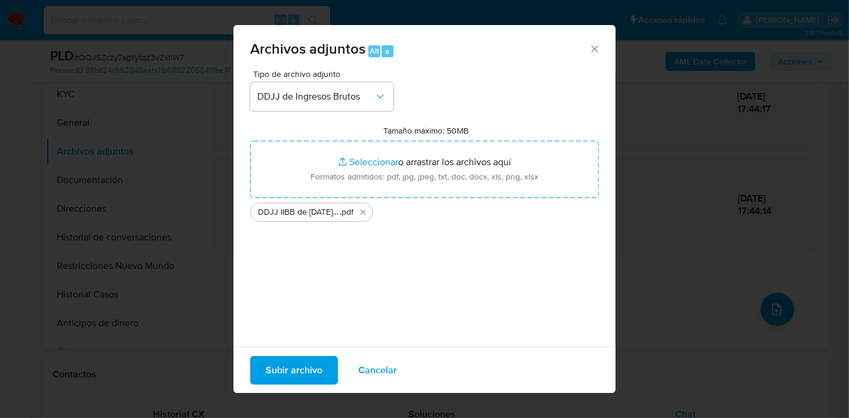
click at [306, 365] on span "Subir archivo" at bounding box center [294, 370] width 57 height 26
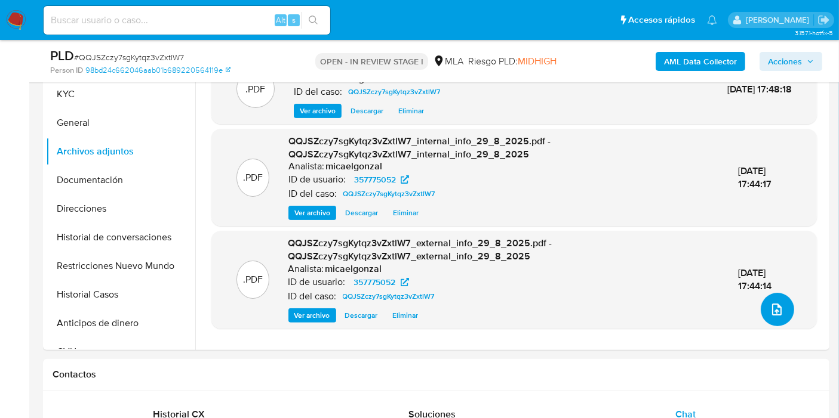
click at [772, 304] on icon "upload-file" at bounding box center [777, 310] width 10 height 12
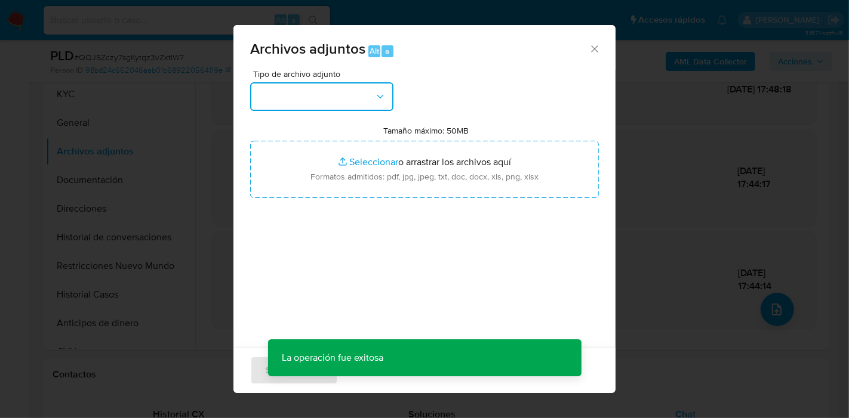
click at [368, 97] on button "button" at bounding box center [321, 96] width 143 height 29
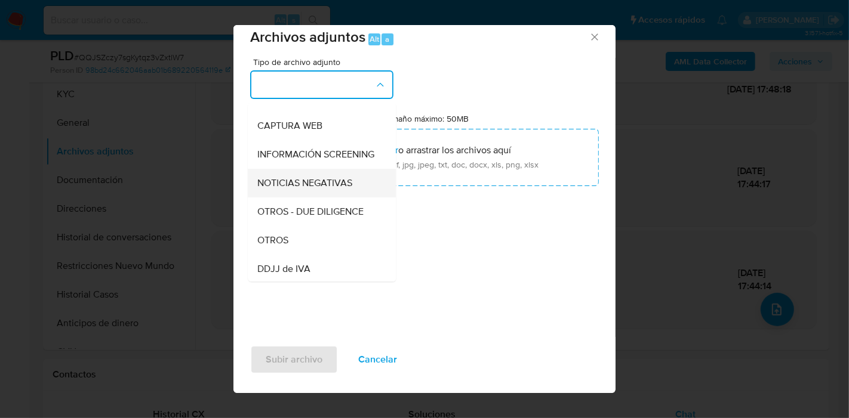
scroll to position [132, 0]
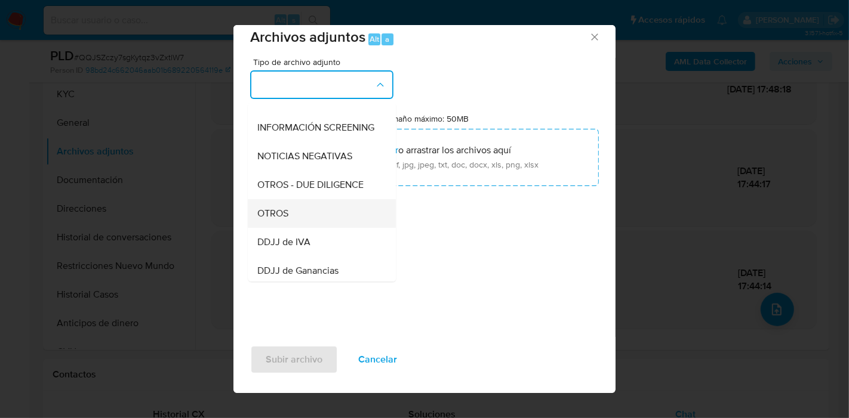
click at [304, 228] on div "OTROS" at bounding box center [318, 213] width 122 height 29
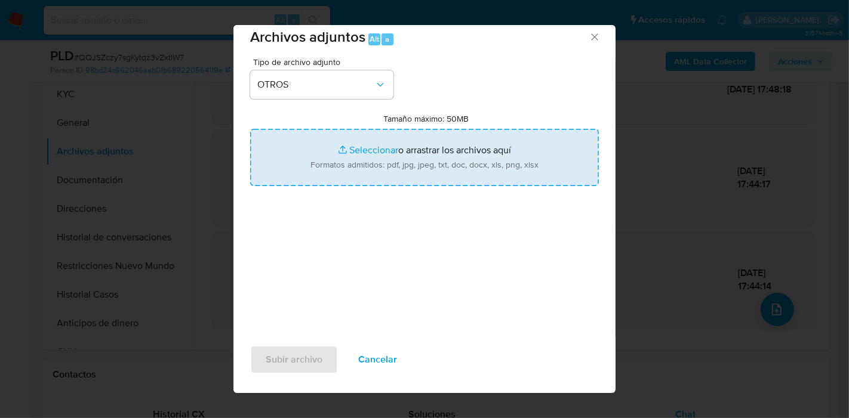
click at [410, 149] on input "Tamaño máximo: 50MB Seleccionar archivos" at bounding box center [424, 157] width 349 height 57
type input "C:\fakepath\Constancia de Inscripción SO - UIF.pdf"
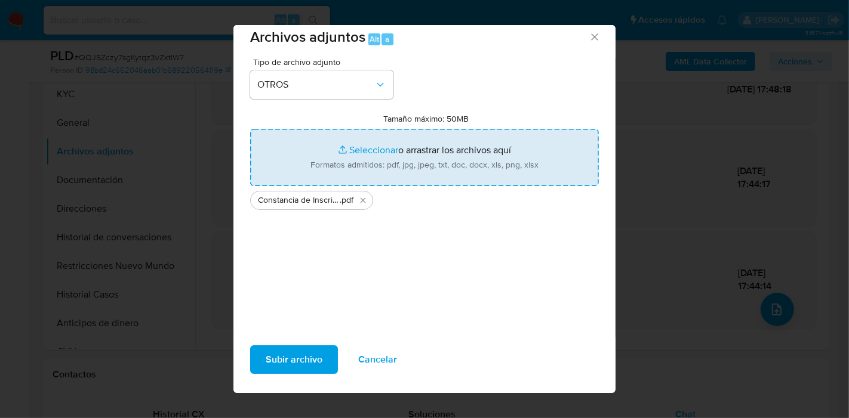
click at [297, 359] on span "Subir archivo" at bounding box center [294, 360] width 57 height 26
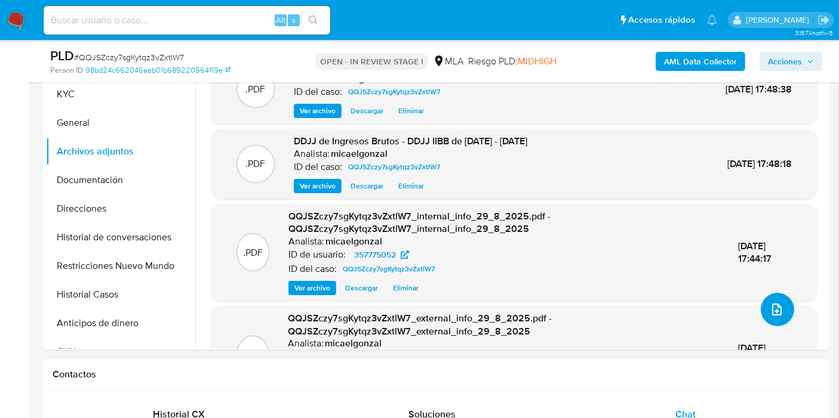
click at [770, 304] on icon "upload-file" at bounding box center [776, 310] width 14 height 14
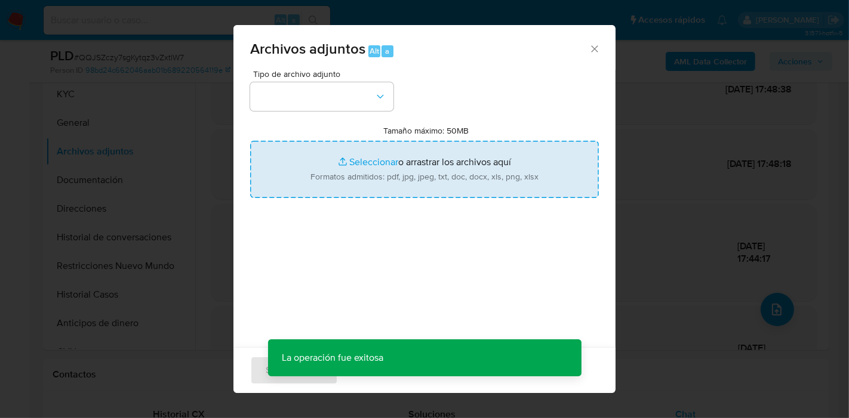
click at [368, 173] on input "Tamaño máximo: 50MB Seleccionar archivos" at bounding box center [424, 169] width 349 height 57
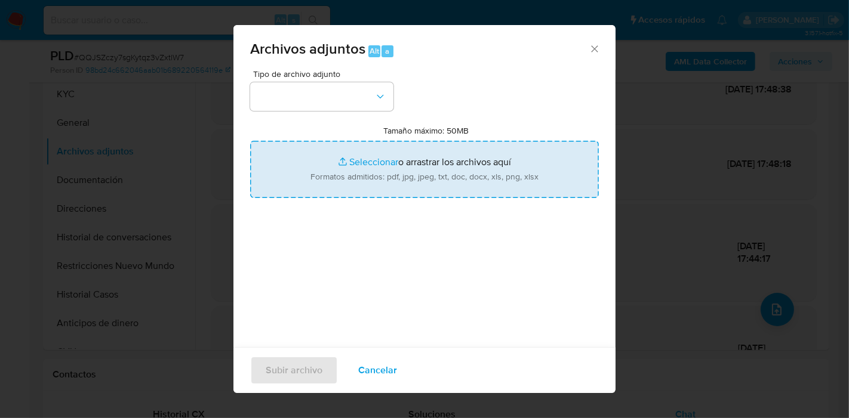
type input "C:\fakepath\DDJJ Bienes Personales - 2024.pdf"
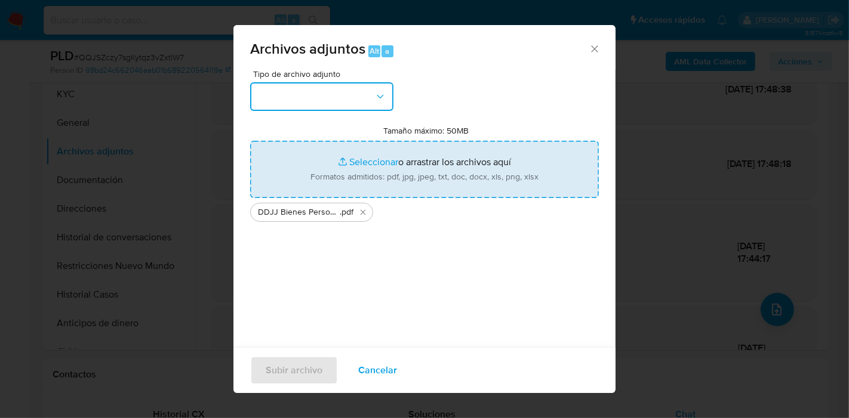
click at [260, 101] on button "button" at bounding box center [321, 96] width 143 height 29
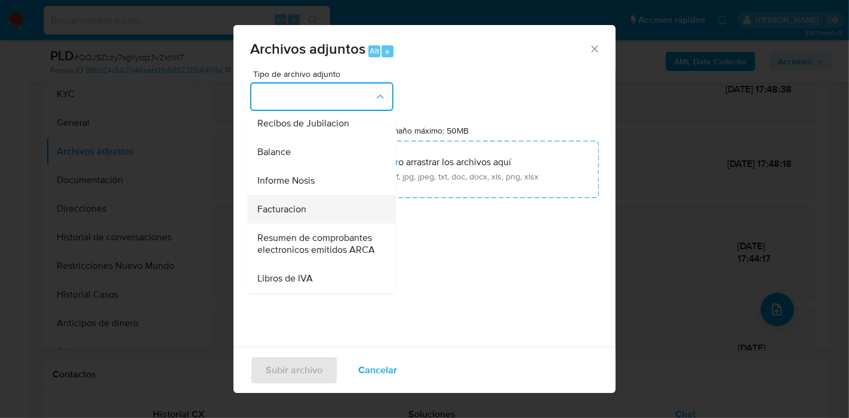
scroll to position [274, 0]
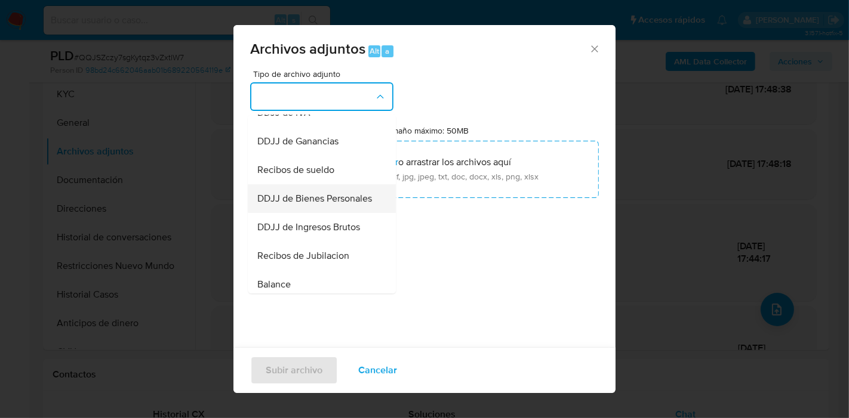
click at [328, 205] on span "DDJJ de Bienes Personales" at bounding box center [314, 199] width 115 height 12
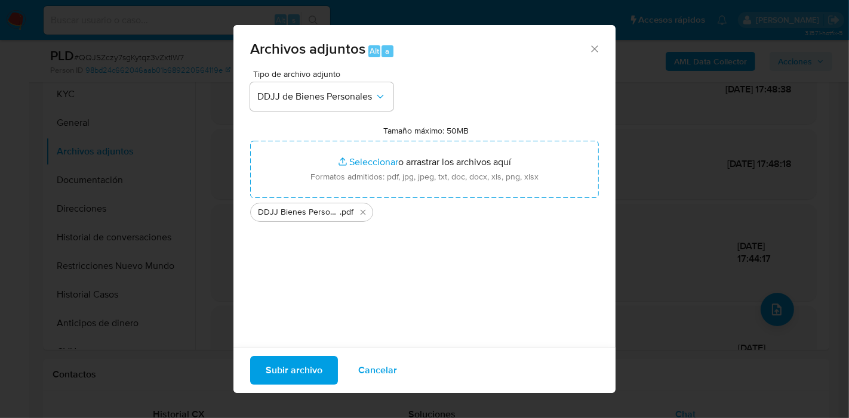
click at [300, 370] on span "Subir archivo" at bounding box center [294, 370] width 57 height 26
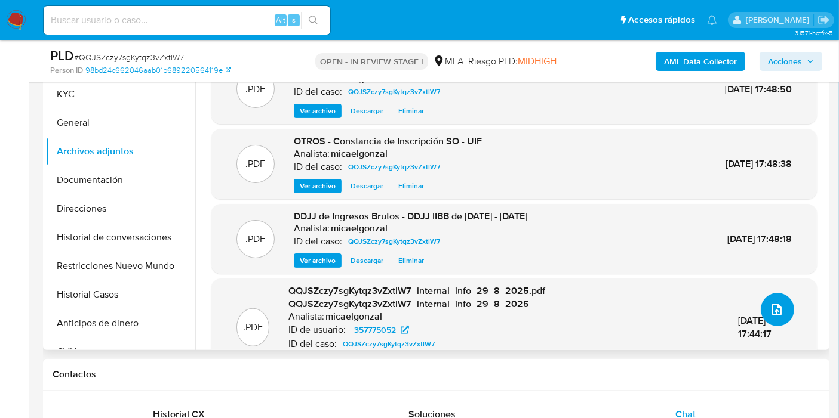
click at [769, 303] on icon "upload-file" at bounding box center [776, 310] width 14 height 14
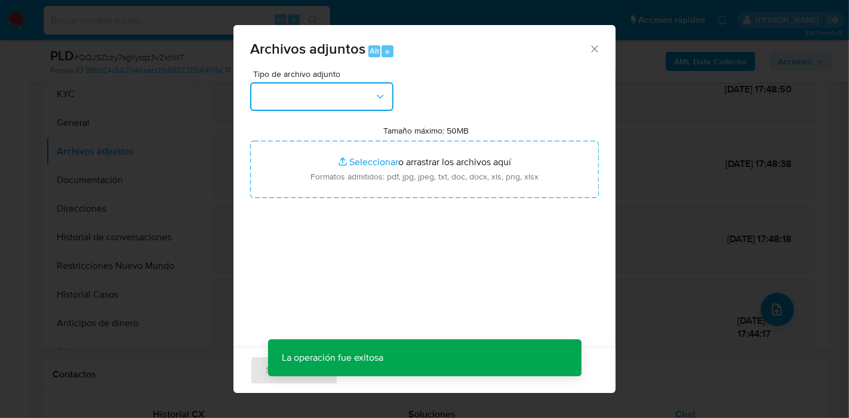
click at [313, 98] on button "button" at bounding box center [321, 96] width 143 height 29
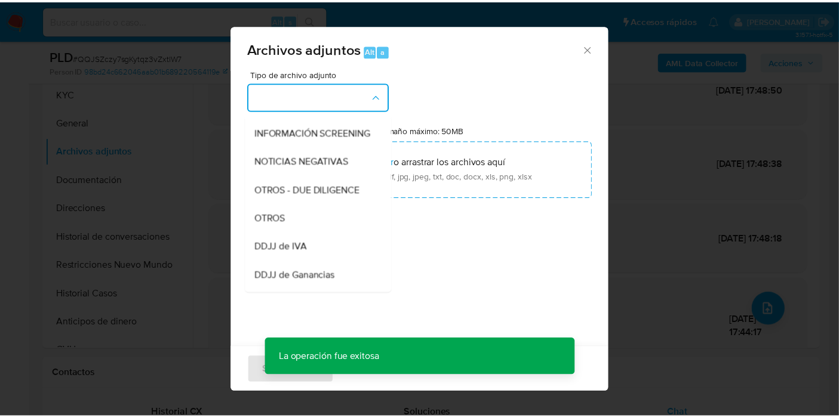
scroll to position [265, 0]
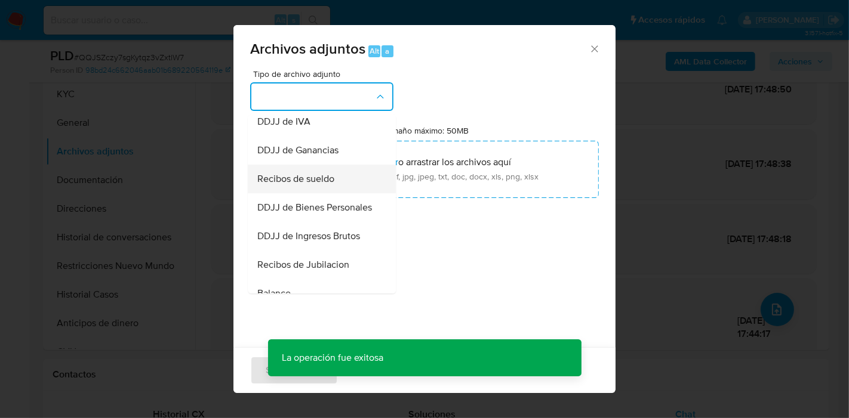
click at [317, 185] on span "Recibos de sueldo" at bounding box center [295, 179] width 77 height 12
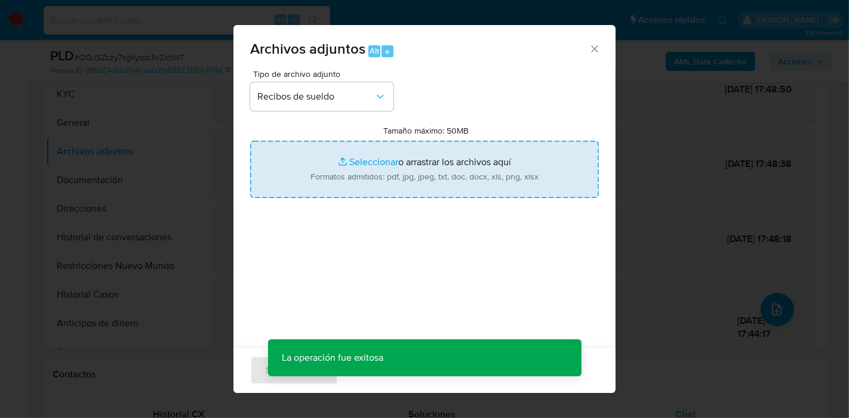
click at [377, 167] on input "Tamaño máximo: 50MB Seleccionar archivos" at bounding box center [424, 169] width 349 height 57
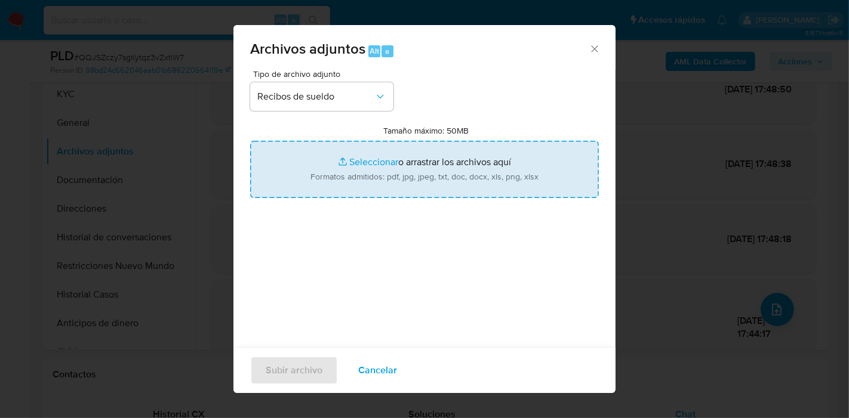
type input "C:\fakepath\Recibo de Sueldo - Abril 2025.pdf"
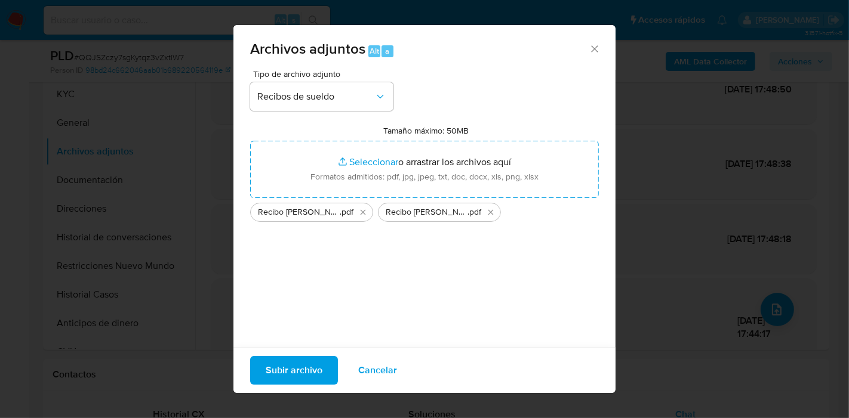
click at [261, 370] on button "Subir archivo" at bounding box center [294, 370] width 88 height 29
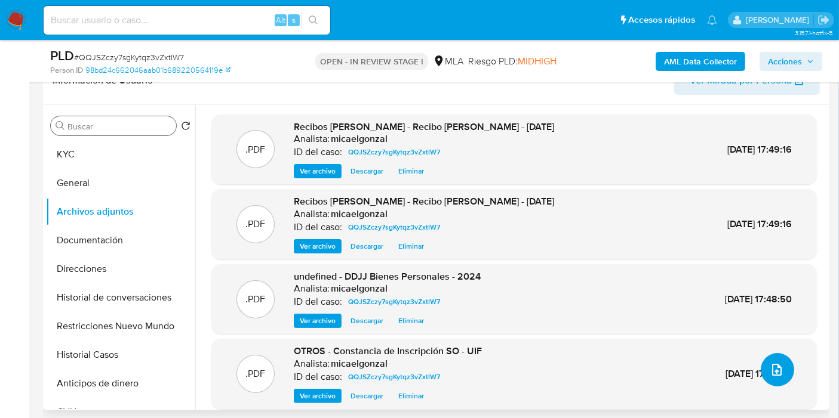
scroll to position [132, 0]
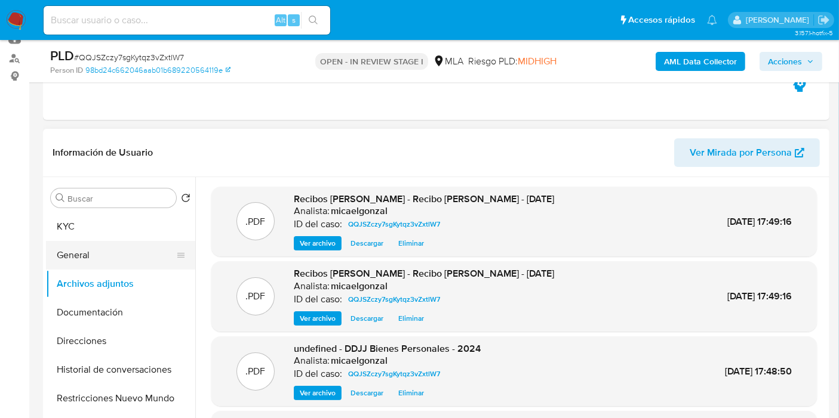
click at [95, 241] on button "General" at bounding box center [116, 255] width 140 height 29
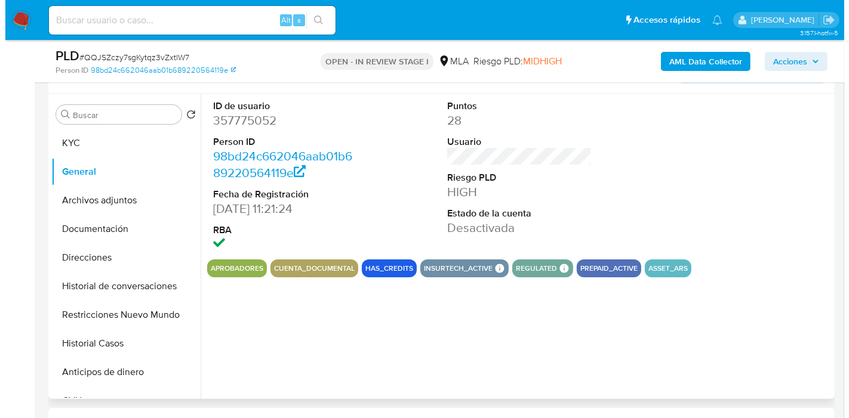
scroll to position [199, 0]
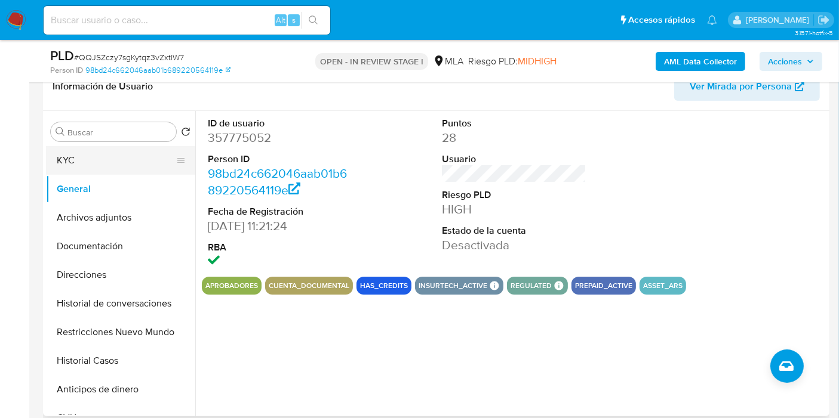
click at [113, 159] on button "KYC" at bounding box center [116, 160] width 140 height 29
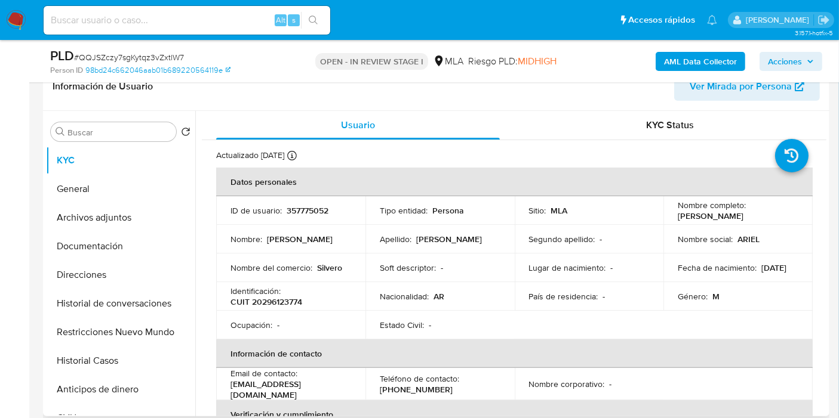
click at [275, 298] on p "CUIT 20296123774" at bounding box center [266, 302] width 72 height 11
copy p "20296123774"
click at [82, 214] on button "Archivos adjuntos" at bounding box center [116, 218] width 140 height 29
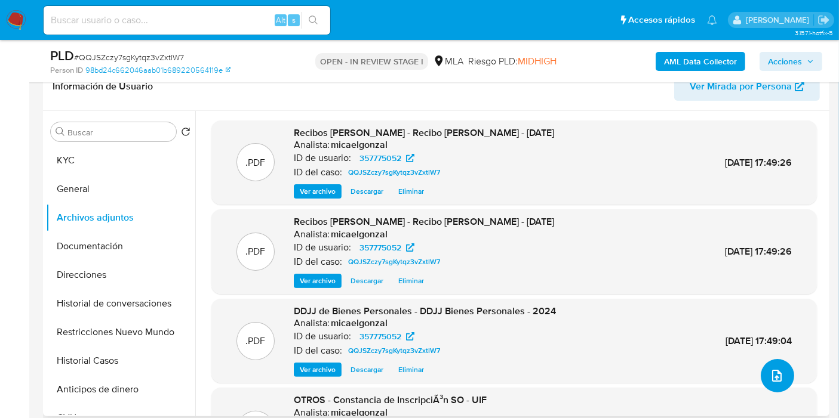
click at [784, 371] on button "upload-file" at bounding box center [776, 375] width 33 height 33
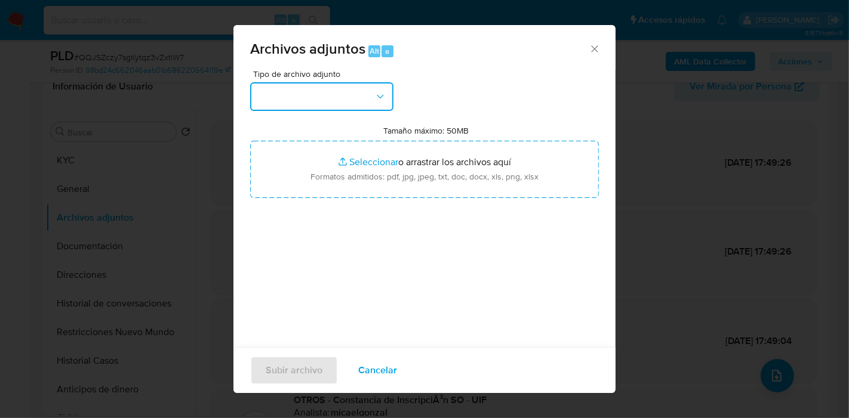
click at [361, 98] on button "button" at bounding box center [321, 96] width 143 height 29
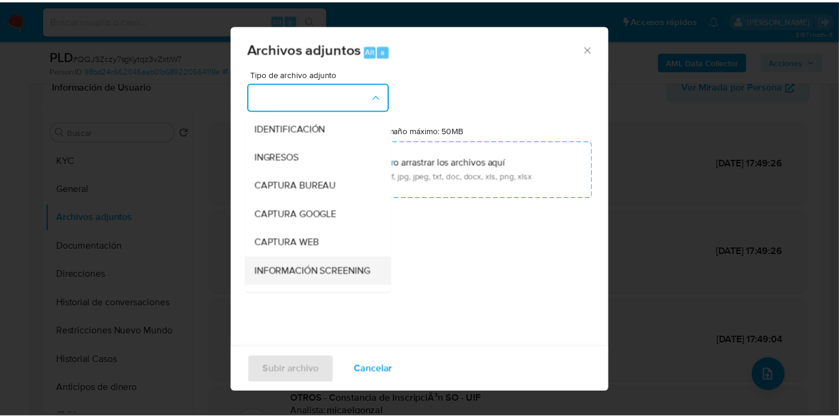
scroll to position [132, 0]
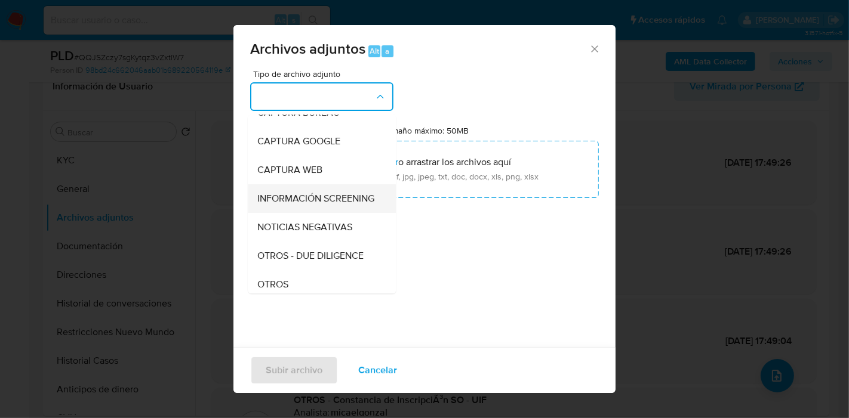
click at [310, 270] on ul "IDENTIFICACIÓN INGRESOS CAPTURA BUREAU CAPTURA GOOGLE CAPTURA WEB INFORMACIÓN S…" at bounding box center [322, 376] width 148 height 671
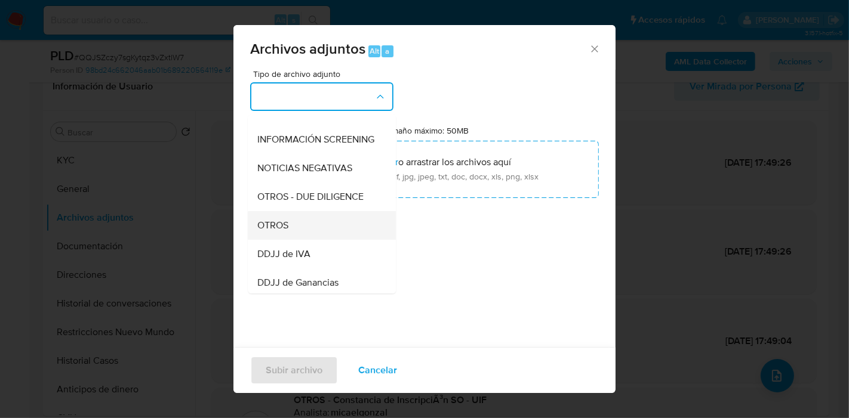
click at [313, 235] on div "OTROS" at bounding box center [318, 225] width 122 height 29
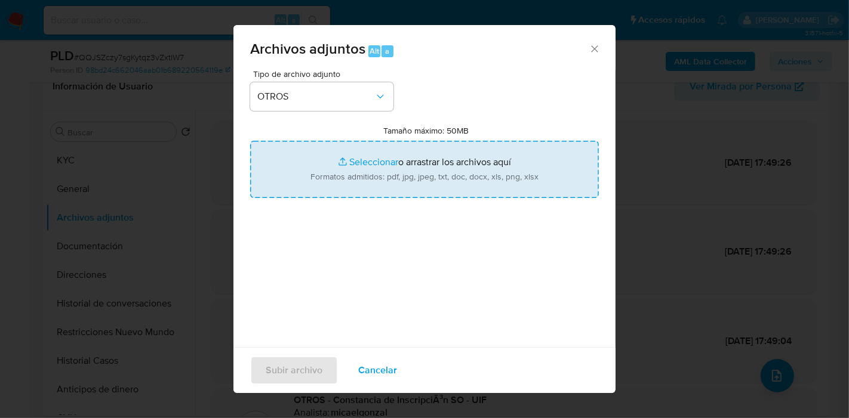
click at [360, 196] on input "Tamaño máximo: 50MB Seleccionar archivos" at bounding box center [424, 169] width 349 height 57
type input "C:\fakepath\Movimientos de Agustin Ariel Silvero Romero.xlsx"
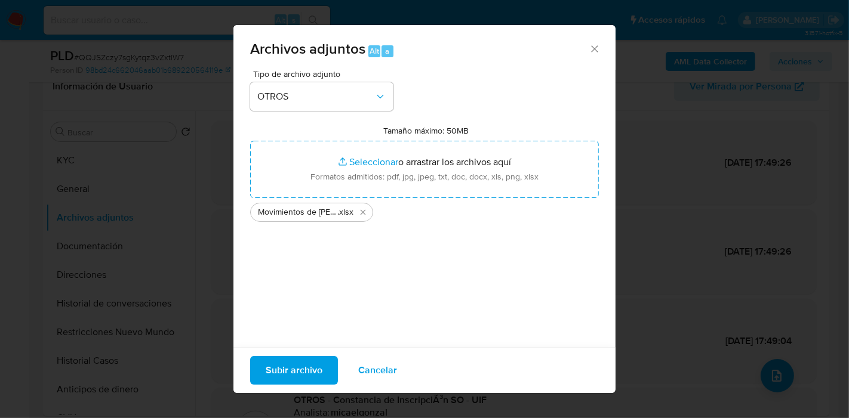
click at [290, 358] on span "Subir archivo" at bounding box center [294, 370] width 57 height 26
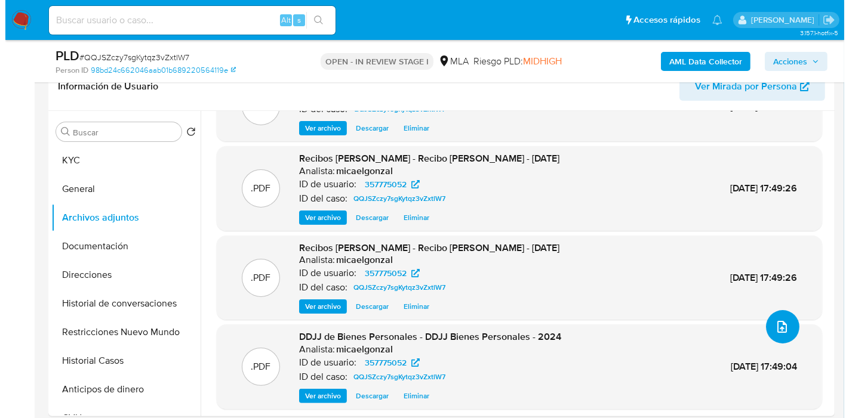
scroll to position [66, 0]
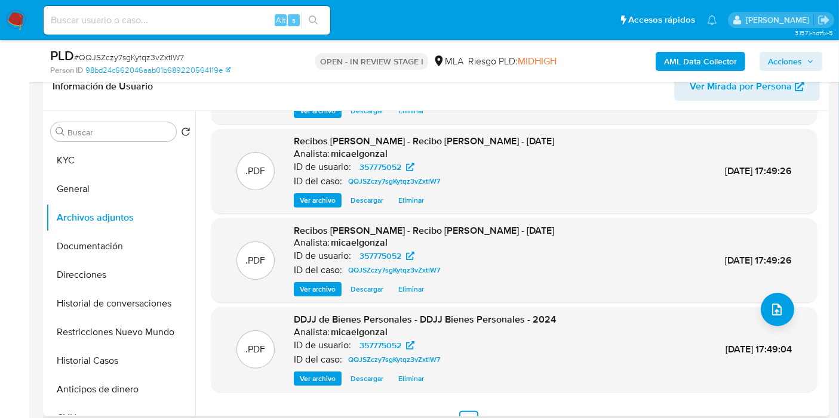
click at [747, 310] on div ".PDF DDJJ de Bienes Personales - DDJJ Bienes Personales - 2024 Analista: micael…" at bounding box center [513, 349] width 605 height 85
click at [774, 309] on icon "upload-file" at bounding box center [776, 310] width 14 height 14
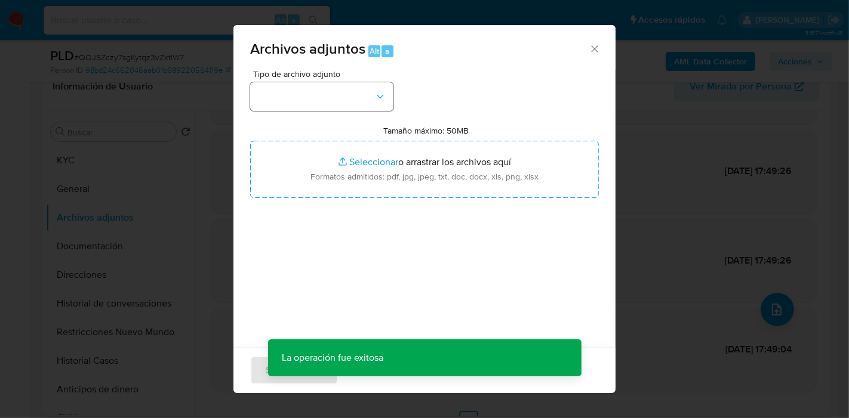
drag, startPoint x: 331, startPoint y: 80, endPoint x: 332, endPoint y: 97, distance: 17.4
click at [331, 82] on div "Tipo de archivo adjunto" at bounding box center [321, 90] width 143 height 41
click at [332, 97] on button "button" at bounding box center [321, 96] width 143 height 29
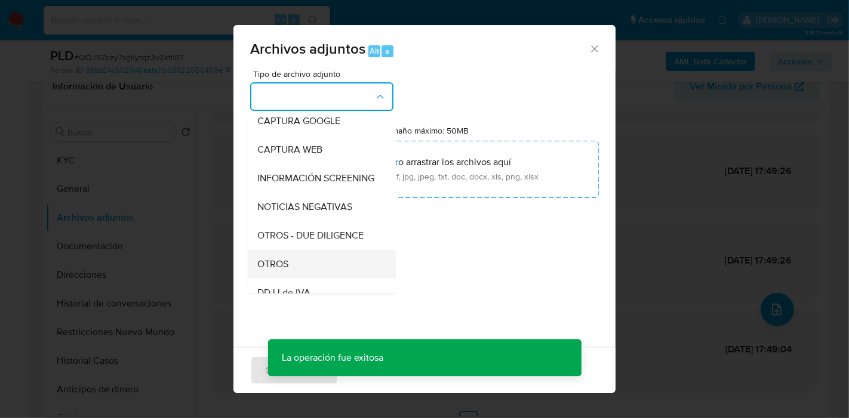
scroll to position [132, 0]
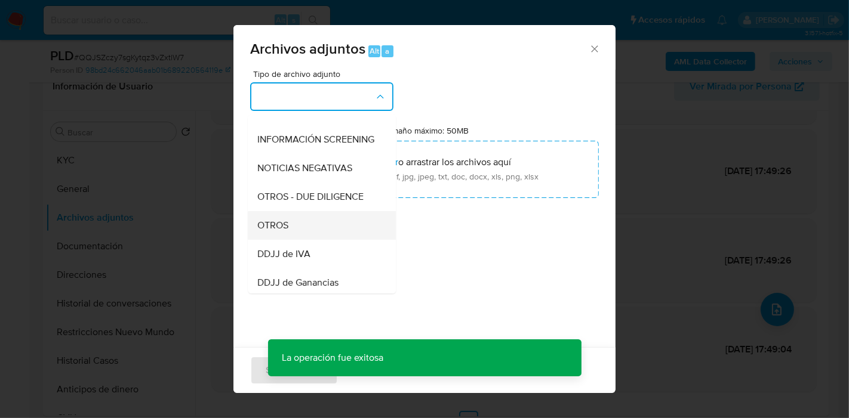
click at [287, 232] on span "OTROS" at bounding box center [272, 226] width 31 height 12
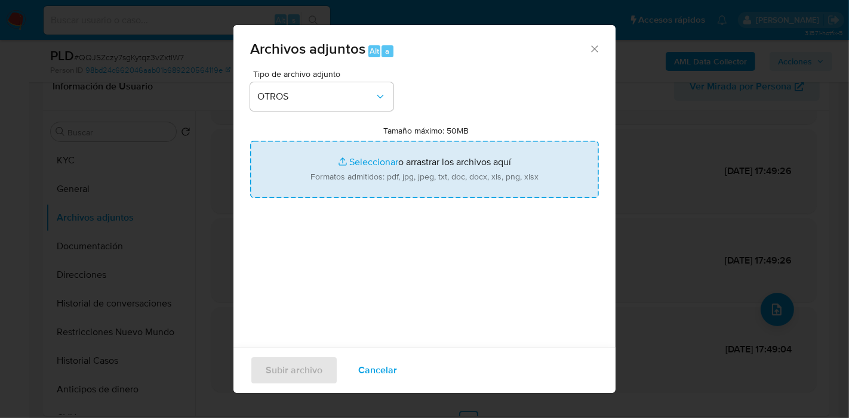
click at [440, 168] on input "Tamaño máximo: 50MB Seleccionar archivos" at bounding box center [424, 169] width 349 height 57
type input "C:\fakepath\Caselog QQJSZczy7sgKytqz3vZxtlW7_2025_07_18_03_48_14.docx"
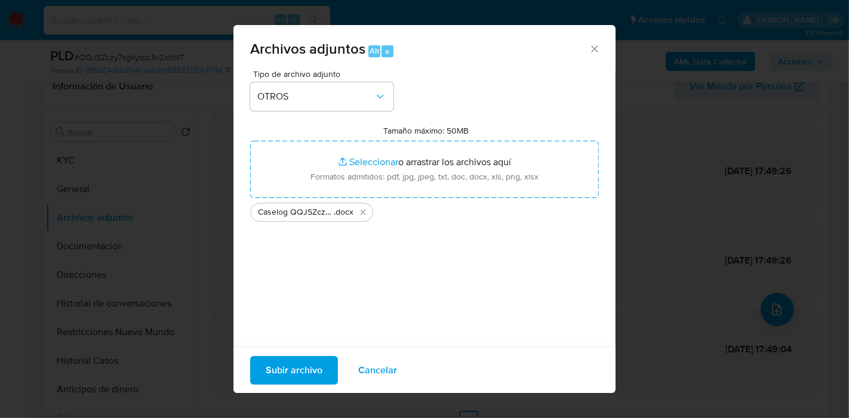
click at [301, 385] on div "Subir archivo Cancelar" at bounding box center [424, 370] width 382 height 46
click at [310, 364] on span "Subir archivo" at bounding box center [294, 370] width 57 height 26
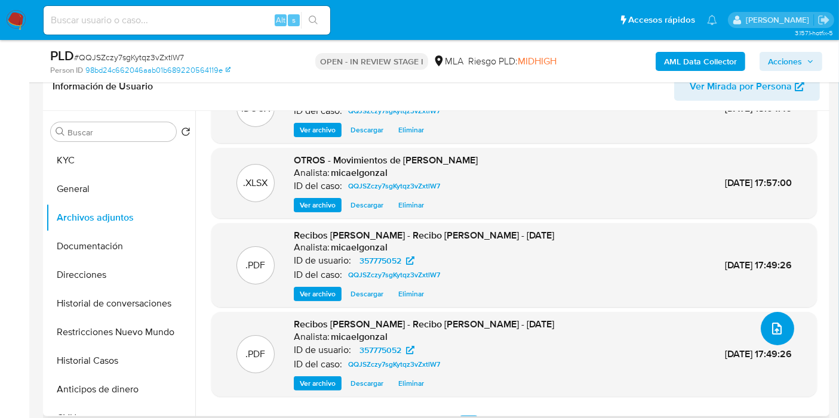
scroll to position [66, 0]
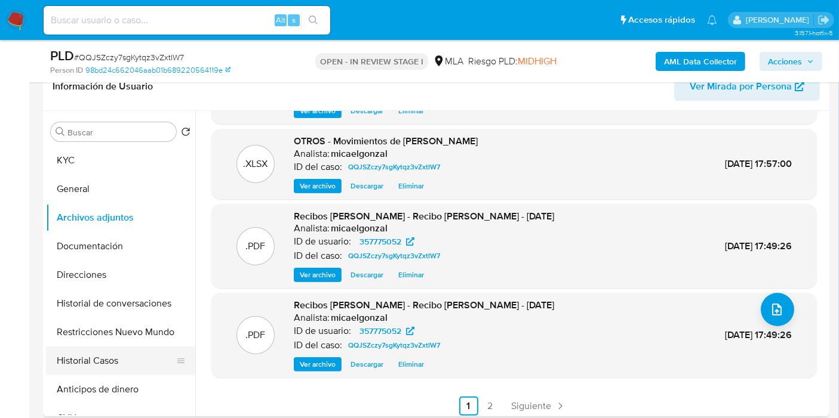
drag, startPoint x: 91, startPoint y: 388, endPoint x: 95, endPoint y: 369, distance: 19.5
click at [91, 388] on button "Anticipos de dinero" at bounding box center [120, 389] width 149 height 29
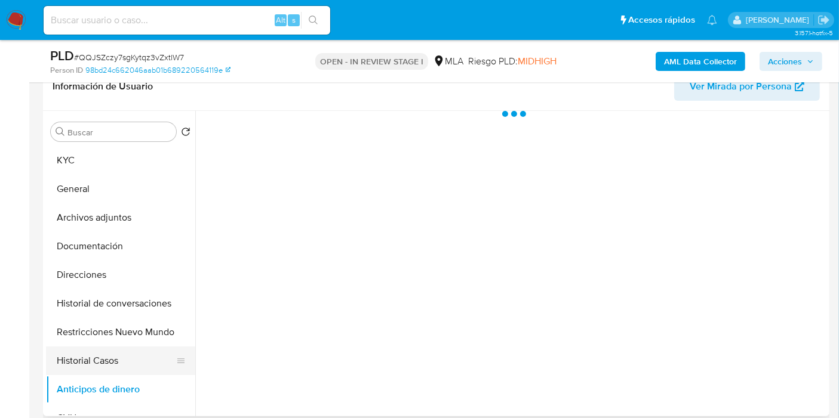
click at [101, 351] on button "Historial Casos" at bounding box center [116, 361] width 140 height 29
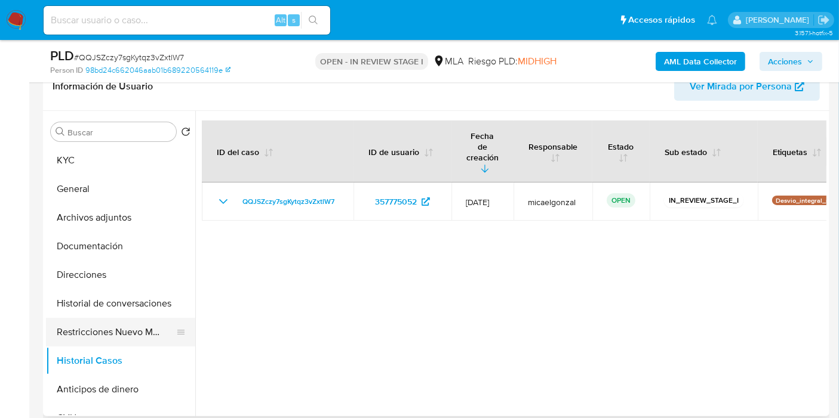
click at [96, 338] on button "Restricciones Nuevo Mundo" at bounding box center [116, 332] width 140 height 29
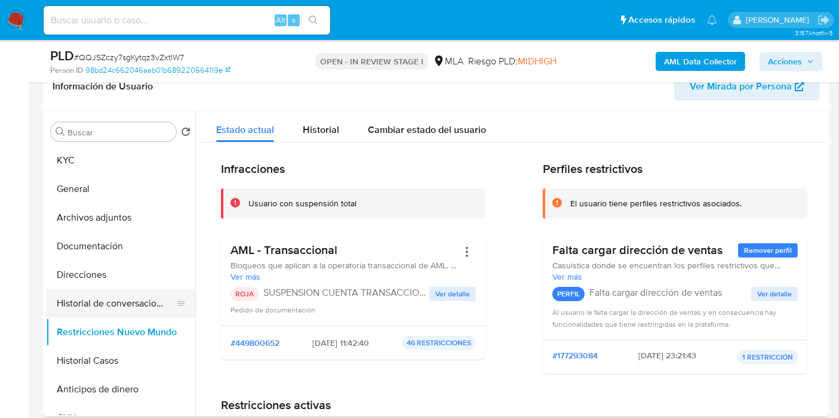
click at [98, 291] on button "Historial de conversaciones" at bounding box center [116, 303] width 140 height 29
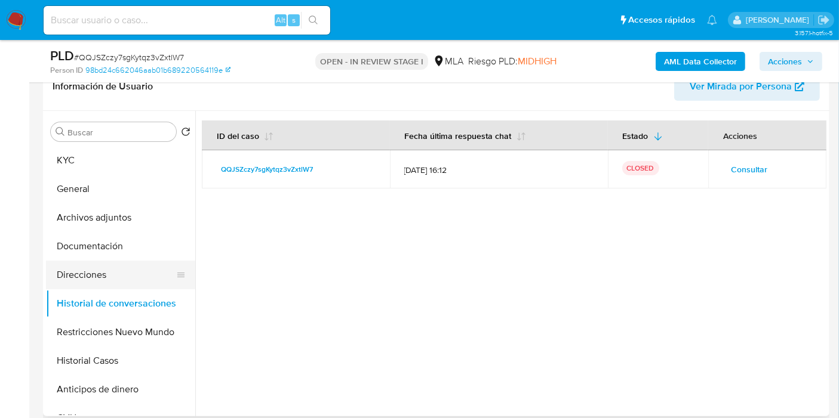
click at [115, 285] on button "Direcciones" at bounding box center [116, 275] width 140 height 29
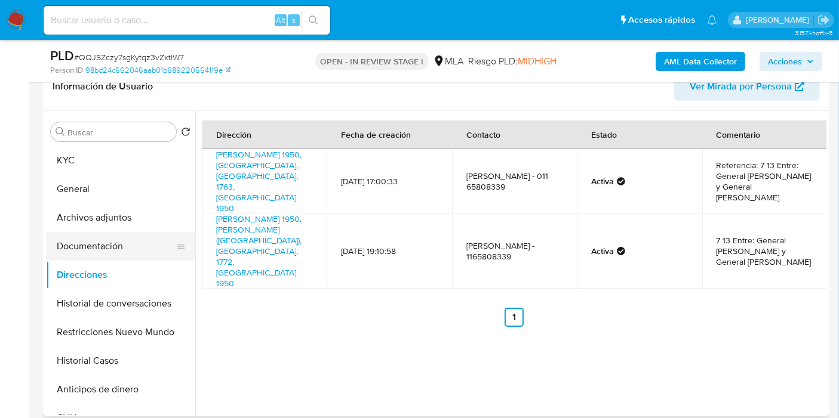
click at [101, 242] on button "Documentación" at bounding box center [116, 246] width 140 height 29
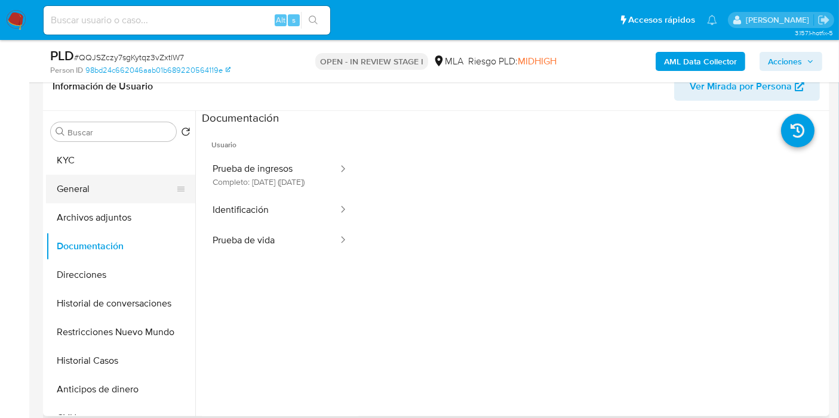
click at [130, 187] on button "General" at bounding box center [116, 189] width 140 height 29
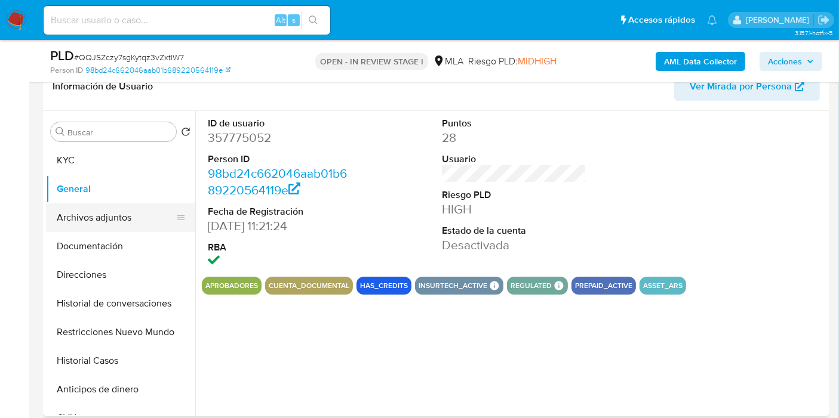
click at [122, 217] on button "Archivos adjuntos" at bounding box center [116, 218] width 140 height 29
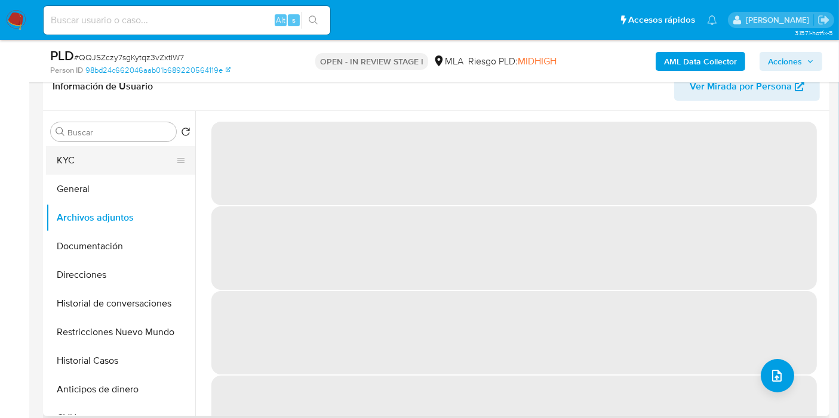
click at [84, 162] on button "KYC" at bounding box center [116, 160] width 140 height 29
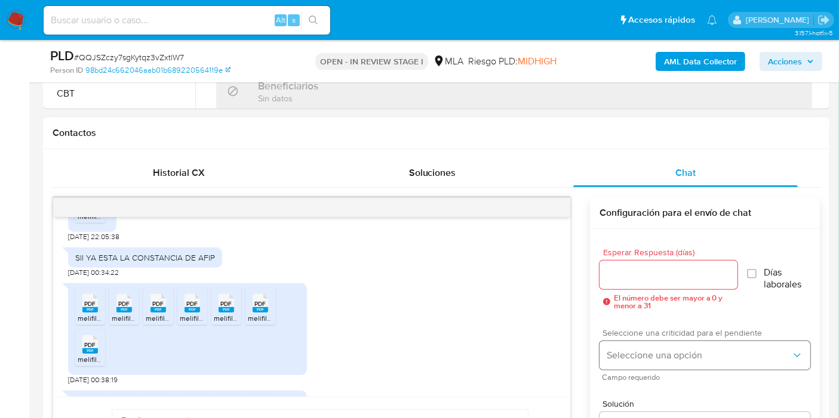
scroll to position [397, 0]
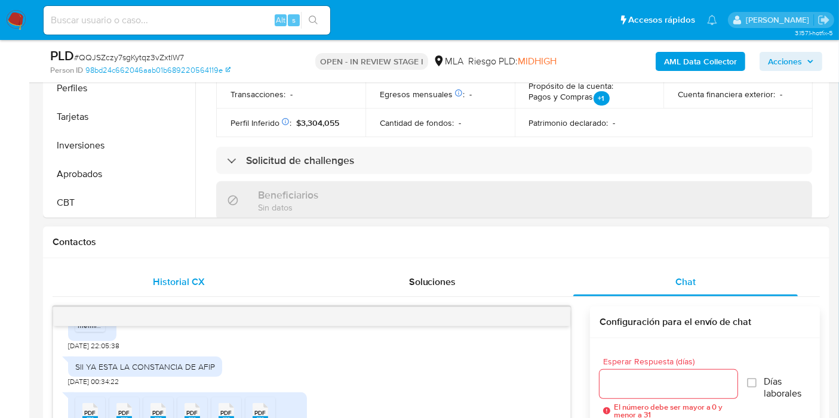
click at [220, 268] on div "Historial CX" at bounding box center [179, 282] width 224 height 29
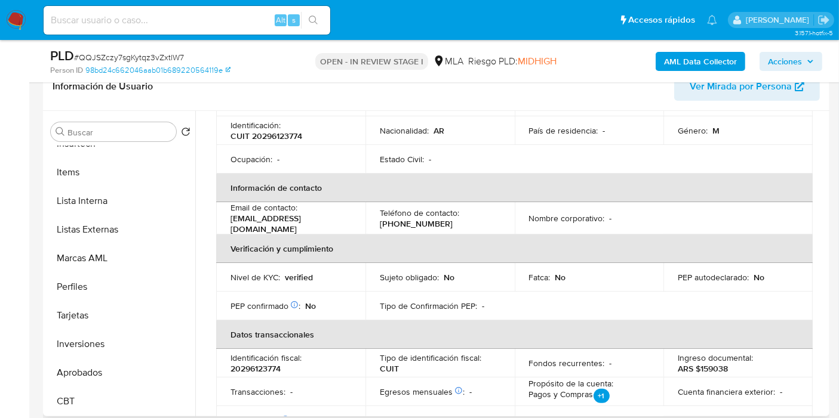
scroll to position [66, 0]
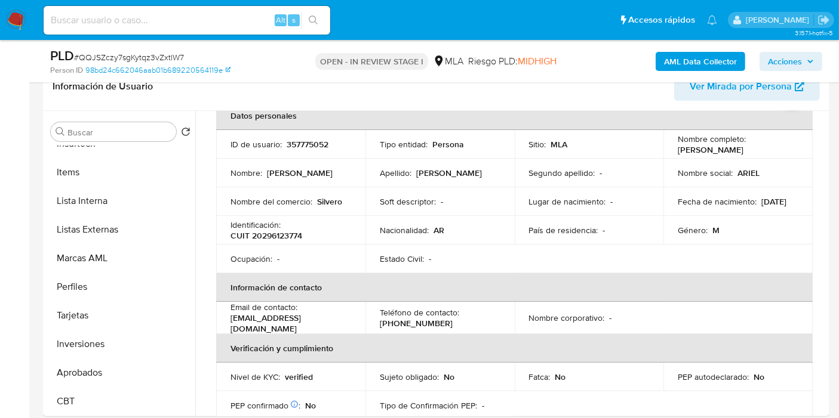
click at [799, 66] on span "Acciones" at bounding box center [785, 61] width 34 height 19
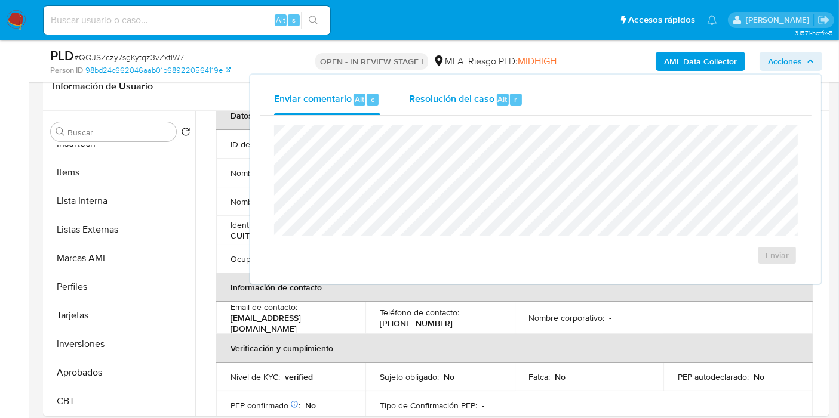
click at [494, 116] on div "Enviar" at bounding box center [535, 195] width 551 height 159
click at [500, 112] on div "Resolución del caso Alt r" at bounding box center [466, 99] width 114 height 31
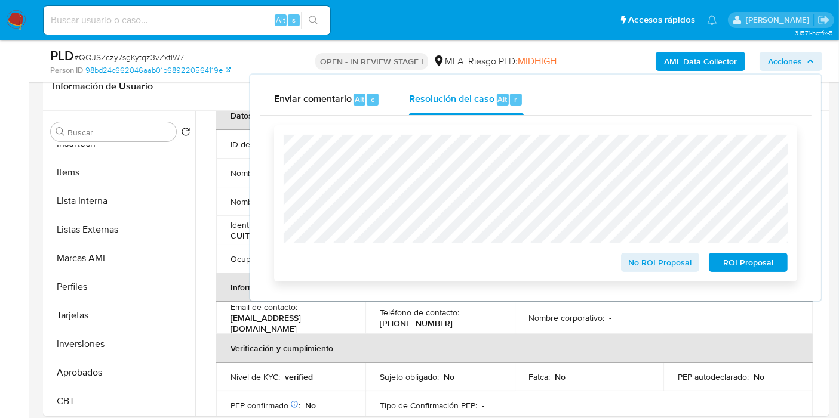
click at [744, 268] on span "ROI Proposal" at bounding box center [748, 262] width 62 height 17
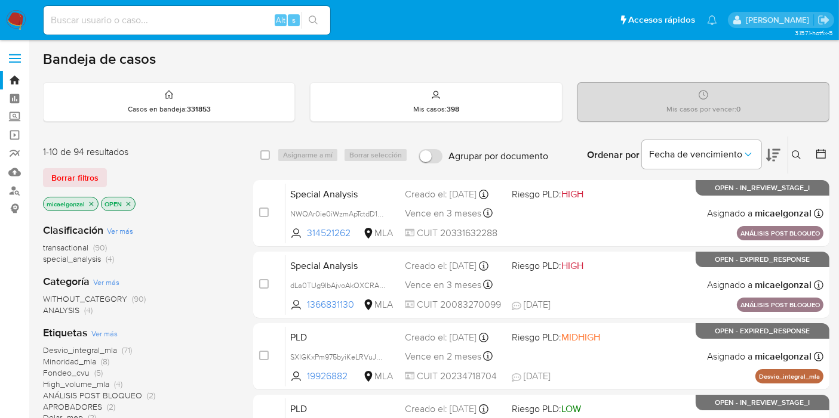
click at [12, 29] on img at bounding box center [16, 20] width 20 height 20
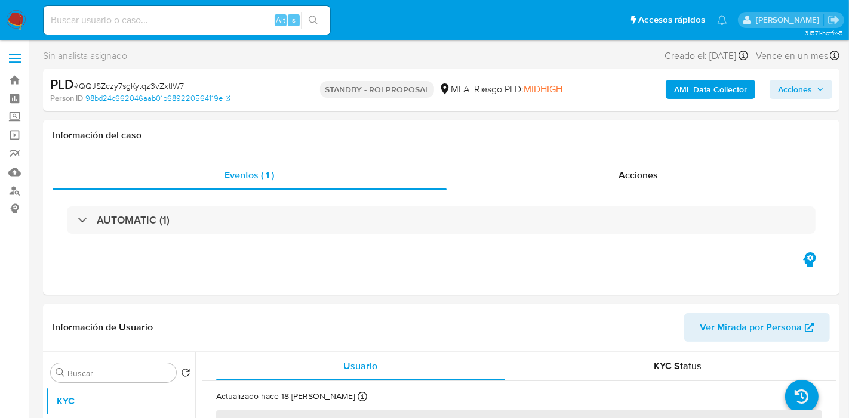
select select "10"
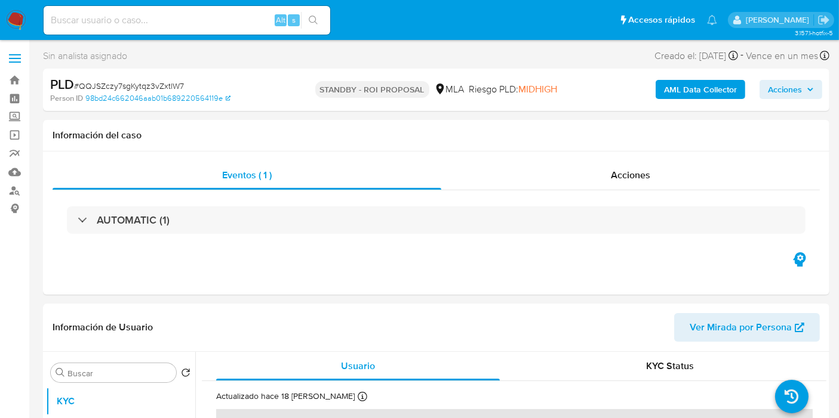
click at [23, 23] on img at bounding box center [16, 20] width 20 height 20
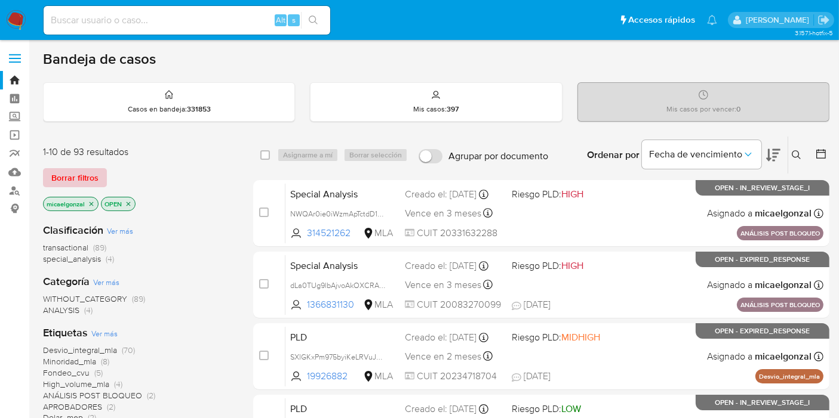
click at [78, 179] on span "Borrar filtros" at bounding box center [74, 177] width 47 height 17
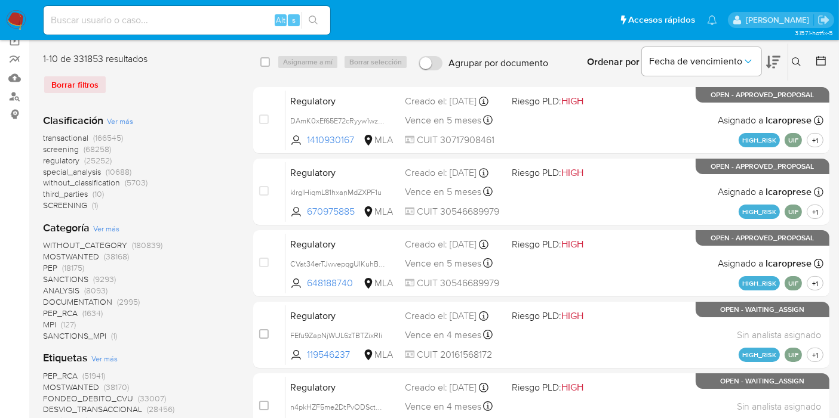
scroll to position [66, 0]
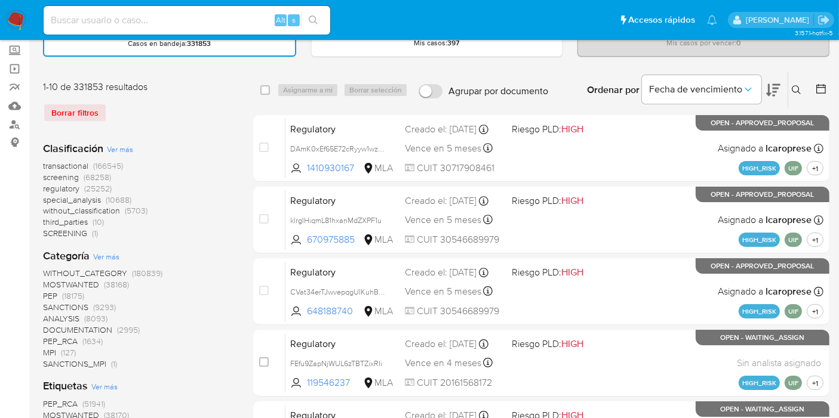
click at [10, 23] on img at bounding box center [16, 20] width 20 height 20
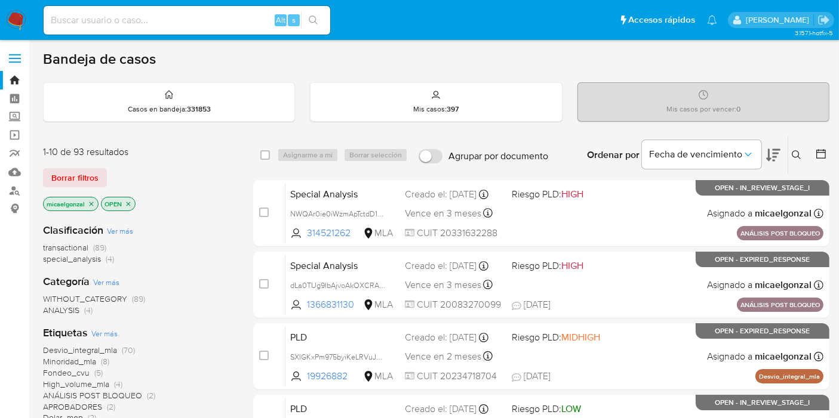
click at [92, 203] on icon "close-filter" at bounding box center [91, 204] width 7 height 7
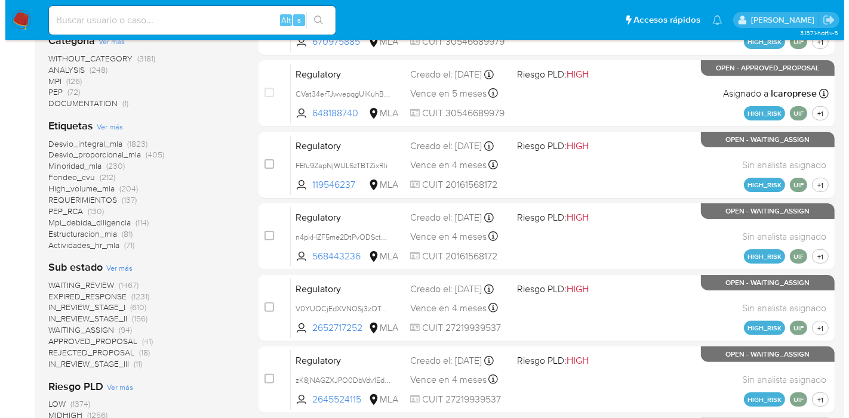
scroll to position [397, 0]
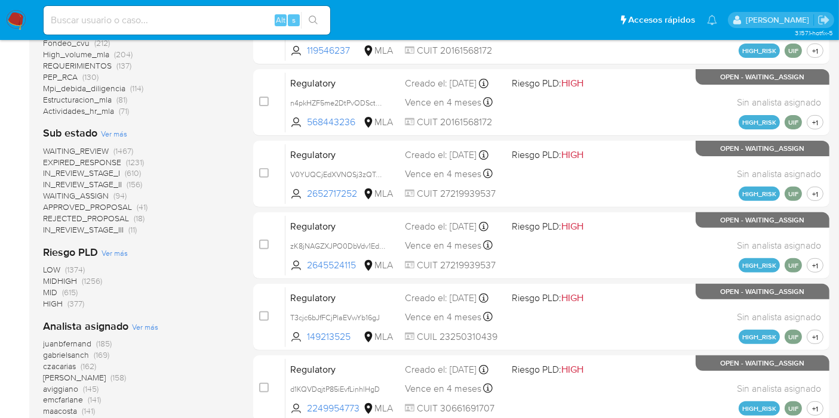
drag, startPoint x: 153, startPoint y: 313, endPoint x: 152, endPoint y: 321, distance: 8.0
click at [153, 314] on div "Clasificación Ver más transactional (3193) special_analysis (249) regulatory (1…" at bounding box center [138, 153] width 191 height 675
click at [151, 324] on span "Ver más" at bounding box center [145, 327] width 26 height 11
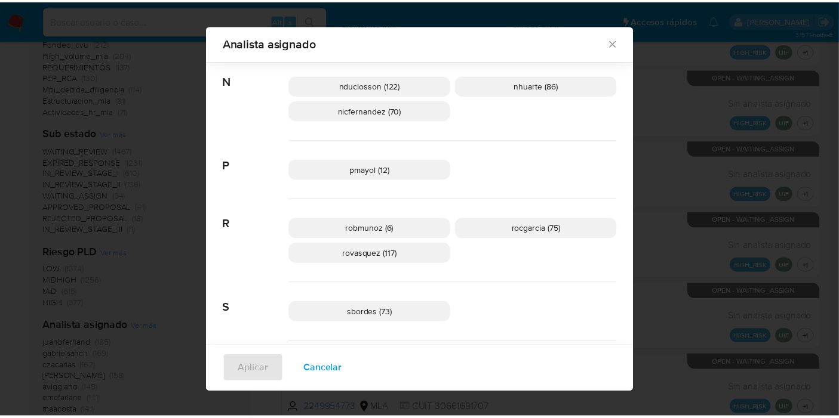
scroll to position [736, 0]
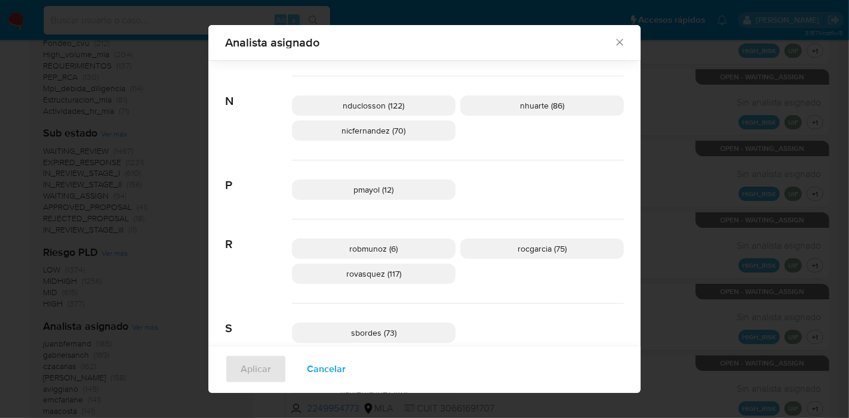
click at [112, 81] on div "Analista asignado Buscar 9 9b67c4c7-5718-49c3-93b1-153dcf44f7df (1) A afaruolo …" at bounding box center [424, 209] width 849 height 418
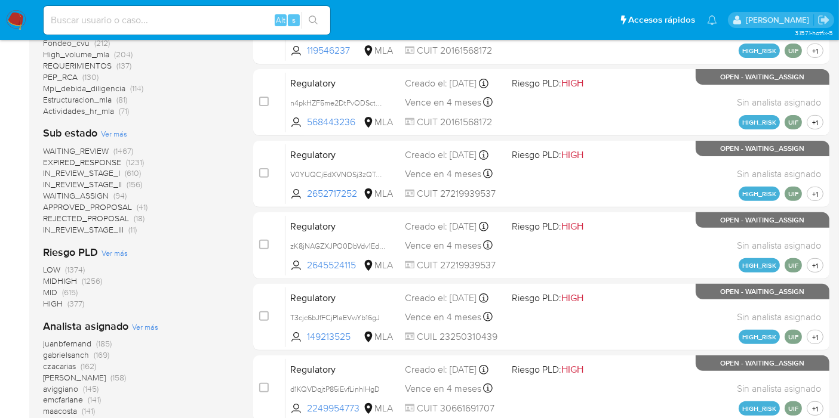
click at [7, 23] on img at bounding box center [16, 20] width 20 height 20
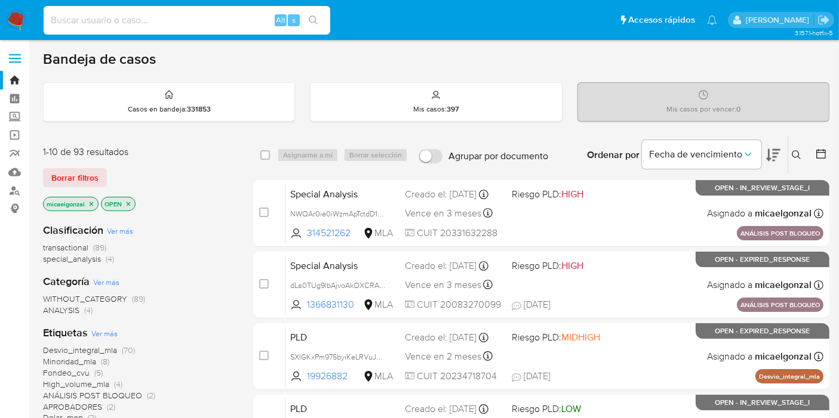
click at [152, 26] on input at bounding box center [187, 21] width 286 height 16
paste input "FNBblTZEIsXx82RPv4shiFcr"
type input "FNBblTZEIsXx82RPv4shiFcr"
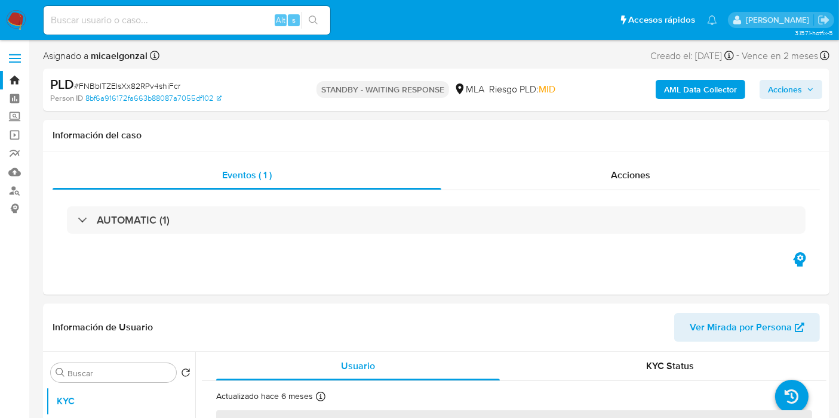
select select "10"
click at [17, 11] on img at bounding box center [16, 20] width 20 height 20
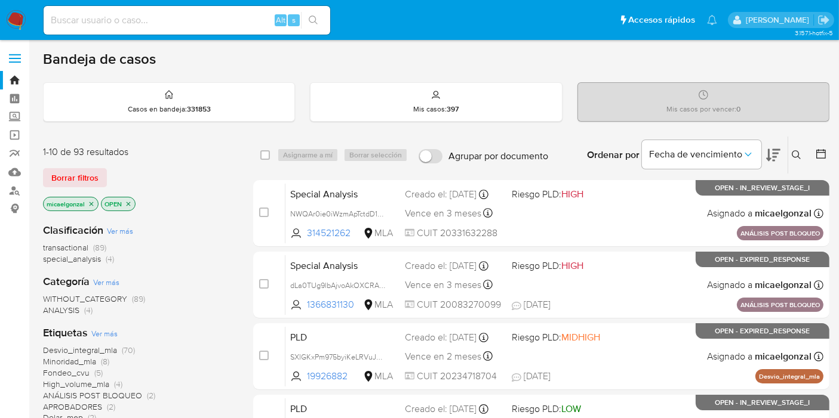
click at [15, 30] on nav "Pausado Ver notificaciones Alt s Accesos rápidos Presiona las siguientes teclas…" at bounding box center [419, 20] width 839 height 40
drag, startPoint x: 87, startPoint y: 190, endPoint x: 104, endPoint y: 177, distance: 22.2
click at [87, 191] on div "1-10 de 93 resultados Borrar filtros micaelgonzal OPEN" at bounding box center [138, 180] width 191 height 68
click at [105, 177] on button "Borrar filtros" at bounding box center [75, 177] width 64 height 19
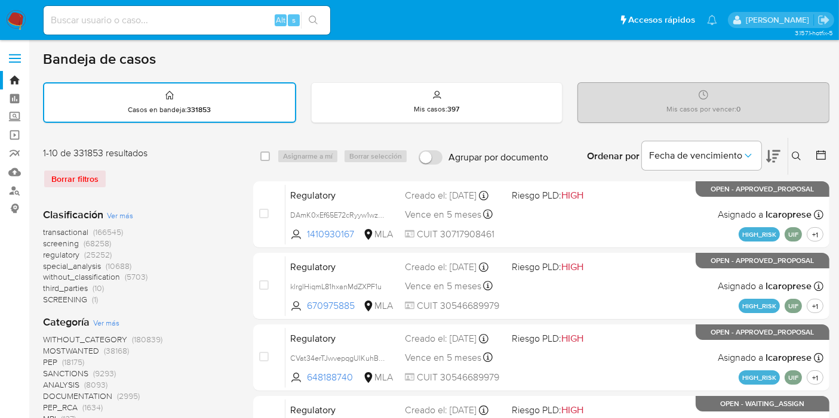
click at [794, 149] on button at bounding box center [798, 156] width 20 height 14
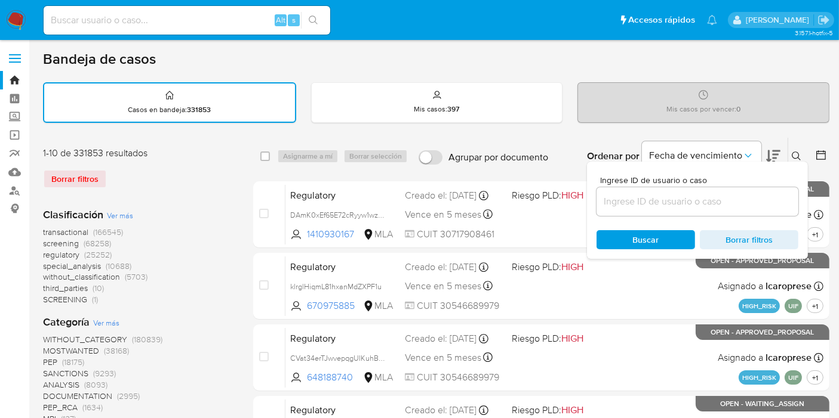
click at [644, 202] on input at bounding box center [697, 202] width 202 height 16
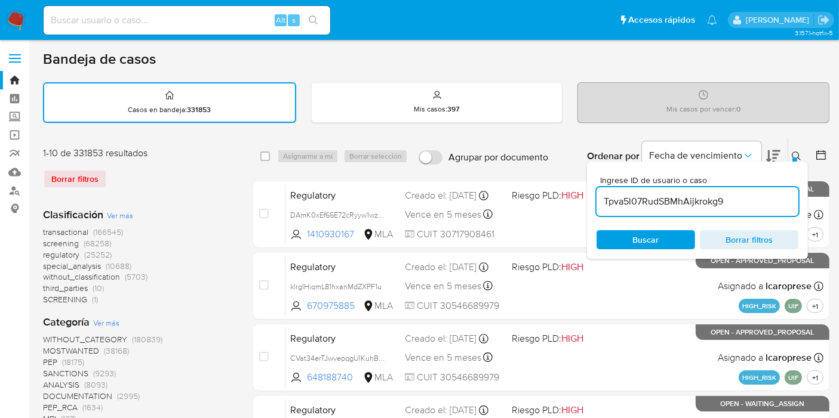
type input "Tpva5l07RudSBMhAijkrokg9"
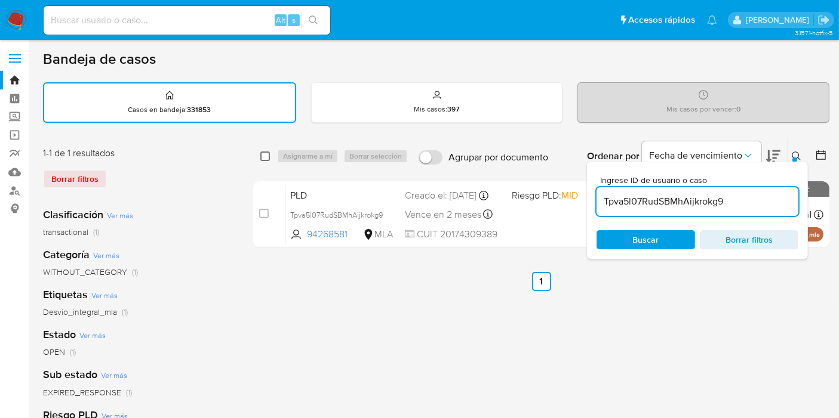
click at [266, 158] on input "checkbox" at bounding box center [265, 157] width 10 height 10
checkbox input "true"
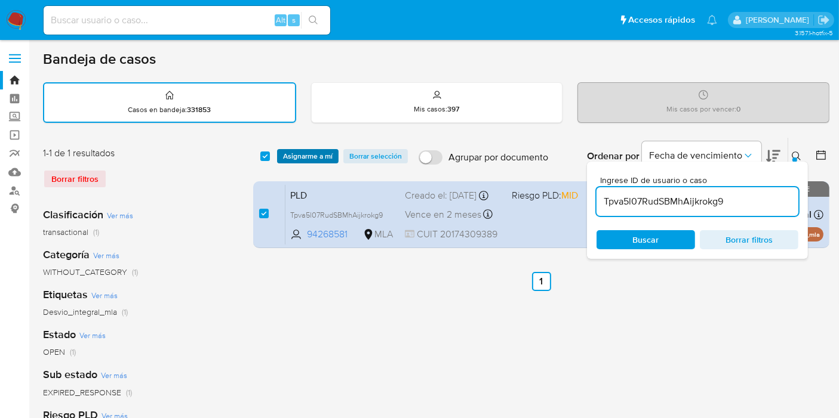
click at [285, 151] on span "Asignarme a mí" at bounding box center [308, 156] width 50 height 12
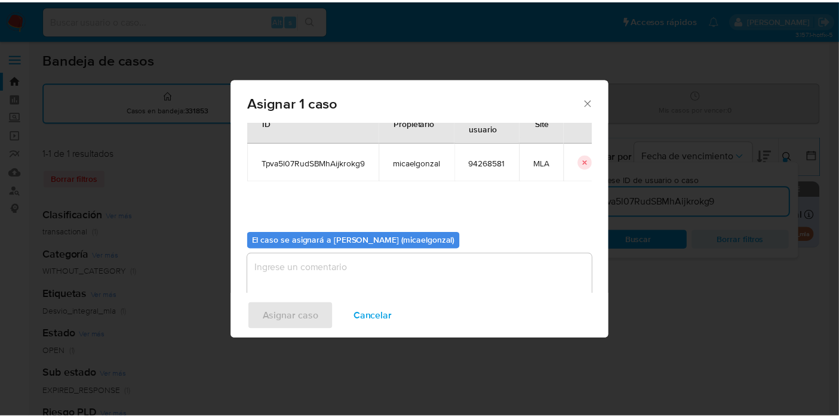
scroll to position [61, 0]
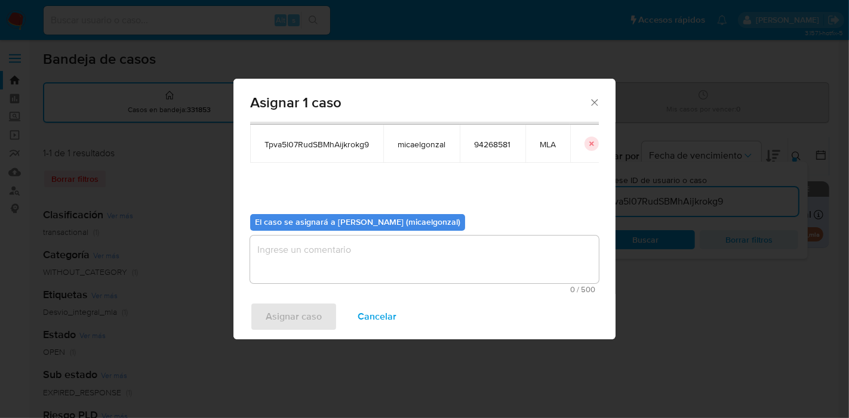
click at [322, 264] on textarea "assign-modal" at bounding box center [424, 260] width 349 height 48
click at [285, 304] on span "Asignar caso" at bounding box center [294, 317] width 56 height 26
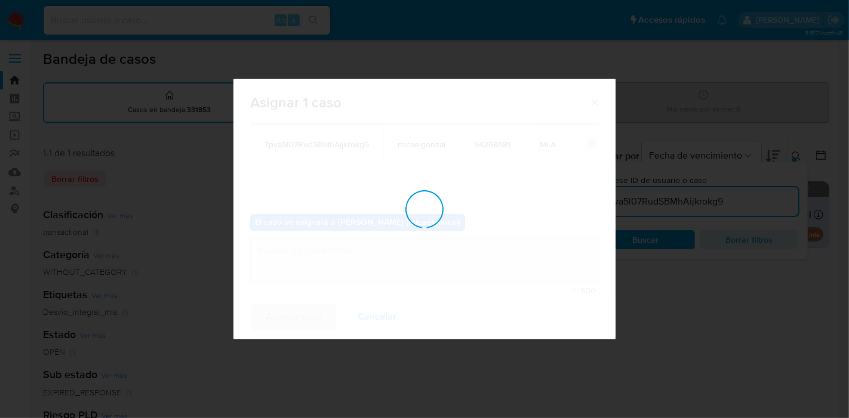
checkbox input "false"
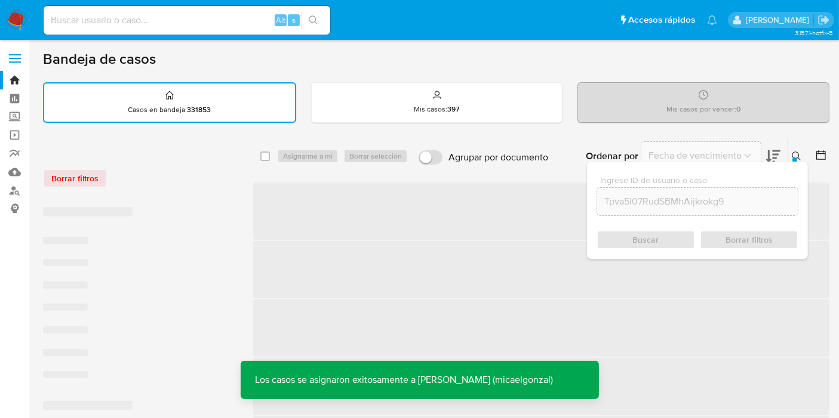
click at [159, 35] on div "Alt s" at bounding box center [187, 20] width 286 height 33
click at [159, 21] on input at bounding box center [187, 21] width 286 height 16
paste input "Tpva5l07RudSBMhAijkrokg9"
type input "Tpva5l07RudSBMhAijkrokg9"
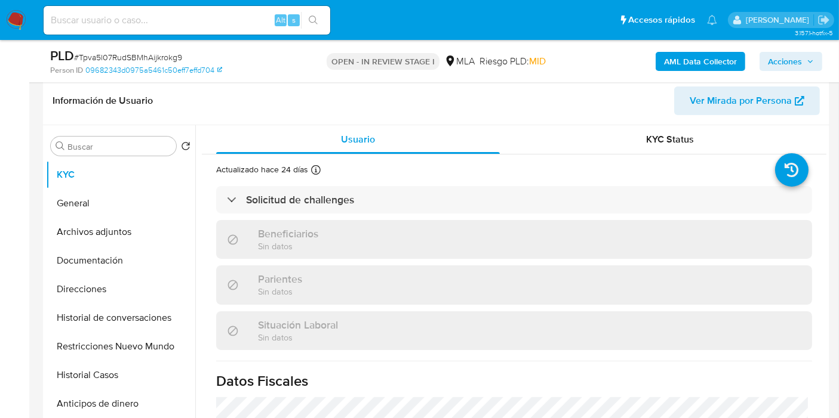
scroll to position [265, 0]
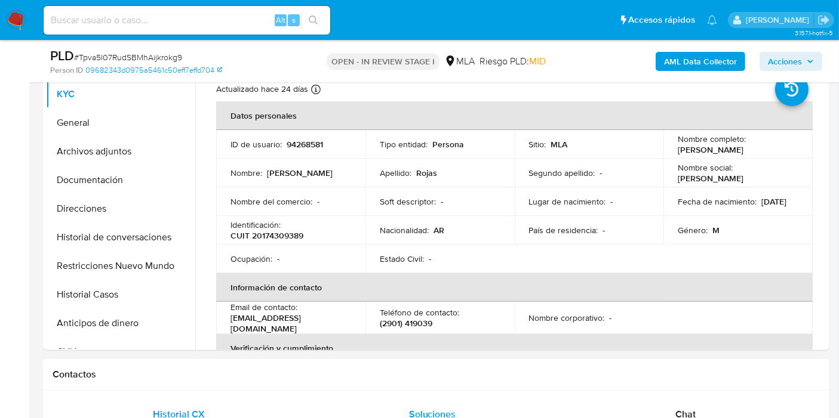
select select "10"
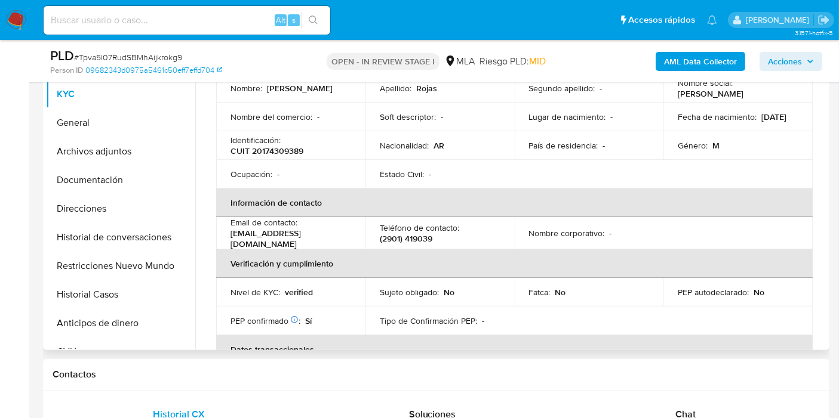
scroll to position [132, 0]
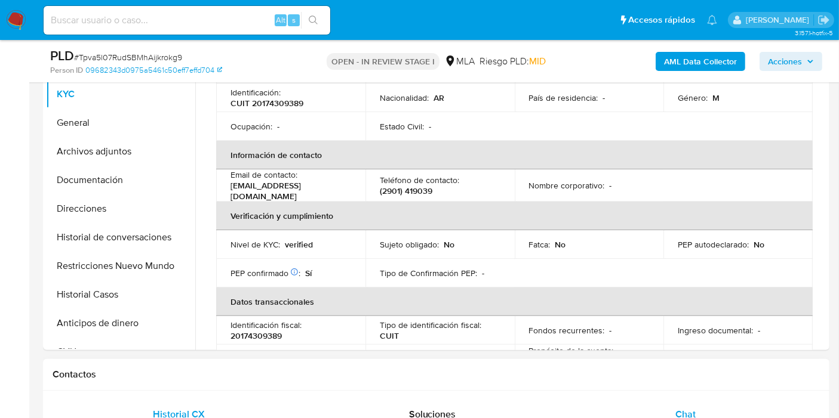
click at [718, 415] on div "Chat" at bounding box center [685, 414] width 224 height 29
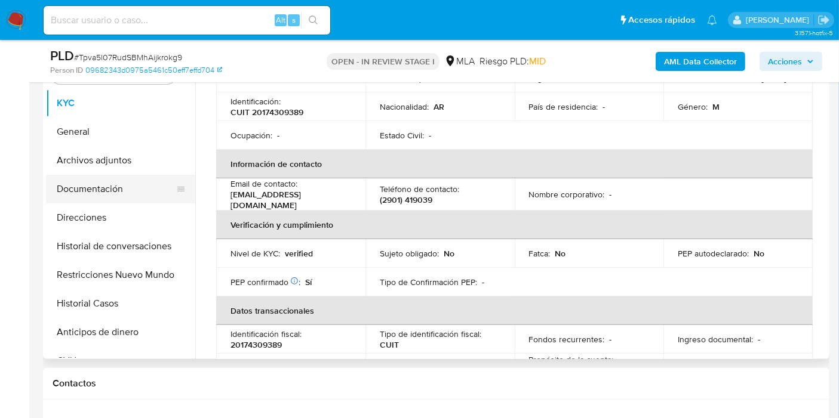
scroll to position [199, 0]
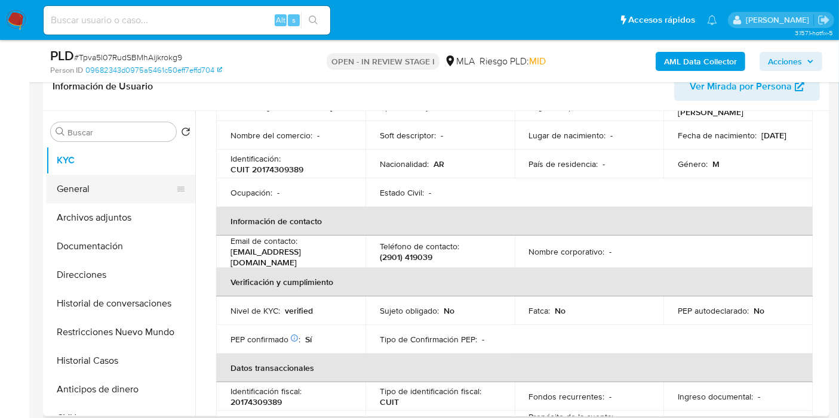
click at [123, 190] on button "General" at bounding box center [116, 189] width 140 height 29
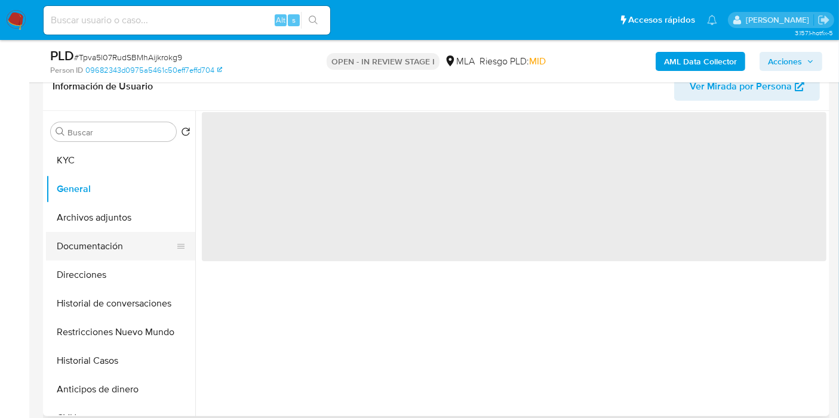
scroll to position [0, 0]
click at [122, 227] on button "Archivos adjuntos" at bounding box center [116, 218] width 140 height 29
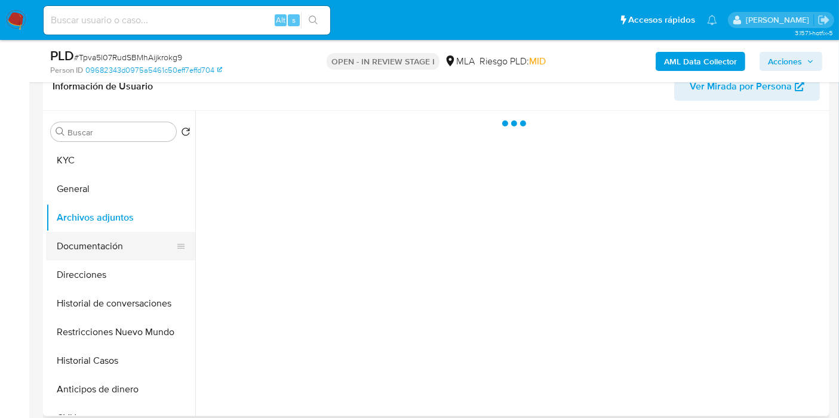
click at [119, 238] on button "Documentación" at bounding box center [116, 246] width 140 height 29
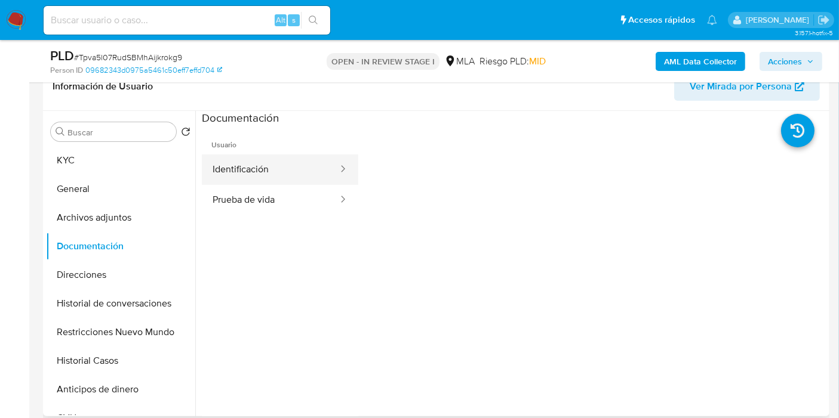
drag, startPoint x: 244, startPoint y: 159, endPoint x: 256, endPoint y: 161, distance: 12.6
click at [242, 158] on button "Identificación" at bounding box center [270, 170] width 137 height 30
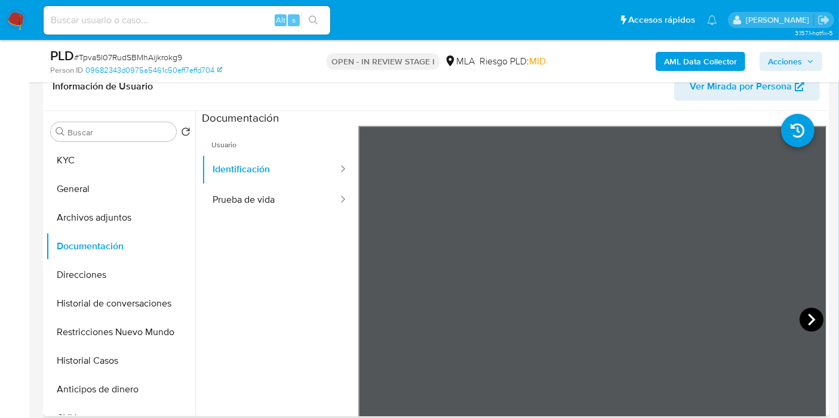
click at [799, 319] on icon at bounding box center [811, 320] width 24 height 24
click at [284, 202] on button "Prueba de vida" at bounding box center [270, 200] width 137 height 30
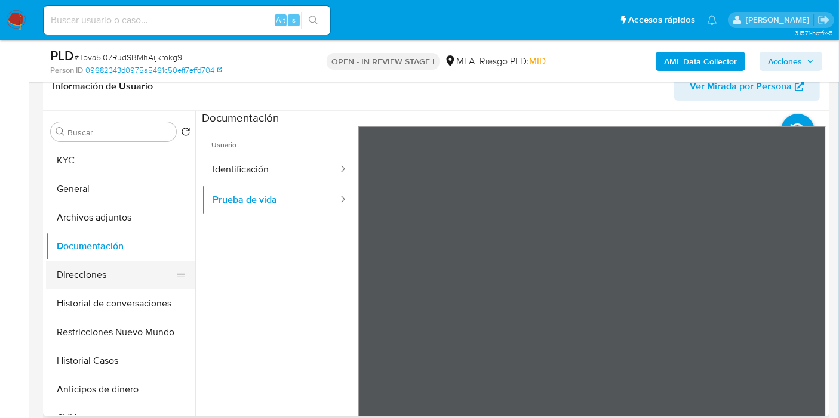
click at [96, 269] on button "Direcciones" at bounding box center [116, 275] width 140 height 29
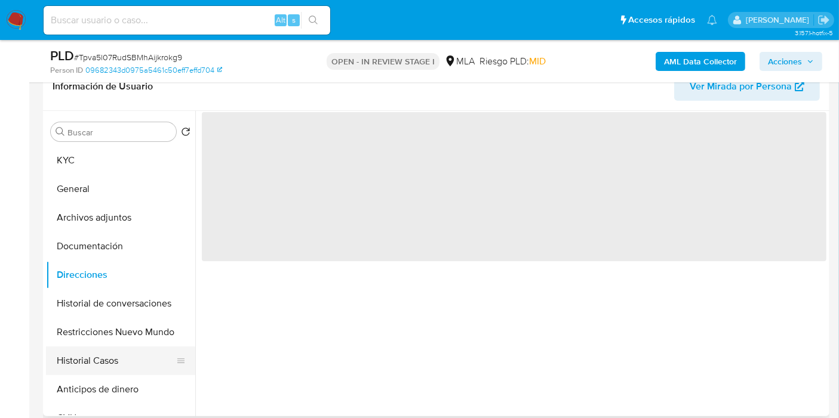
click at [100, 365] on button "Historial Casos" at bounding box center [116, 361] width 140 height 29
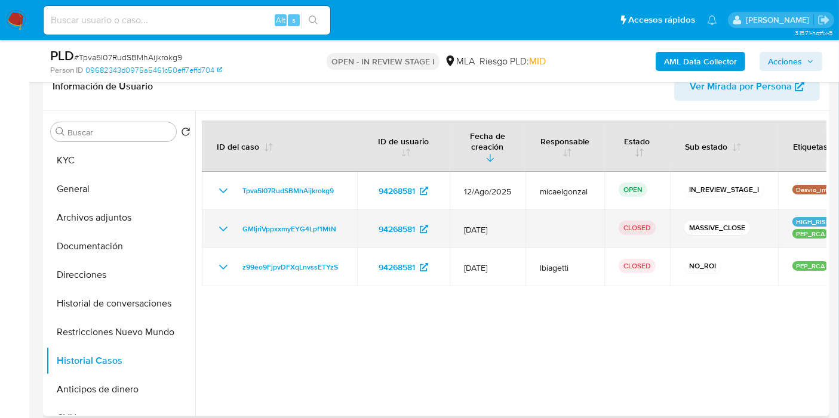
click at [220, 223] on icon "Mostrar/Ocultar" at bounding box center [223, 229] width 14 height 14
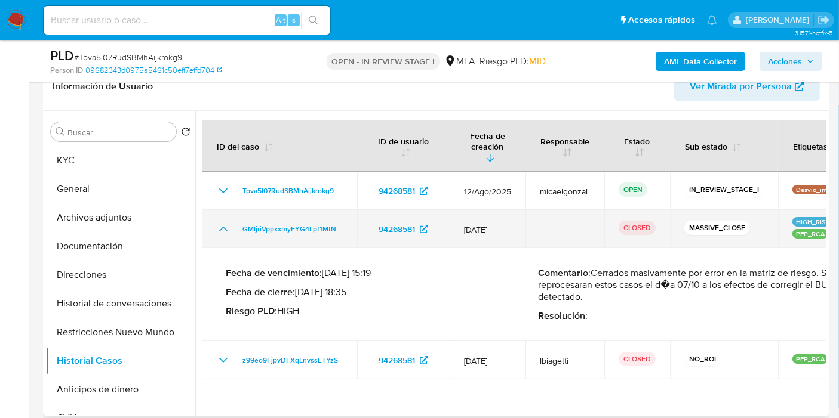
click at [221, 223] on icon "Mostrar/Ocultar" at bounding box center [223, 229] width 14 height 14
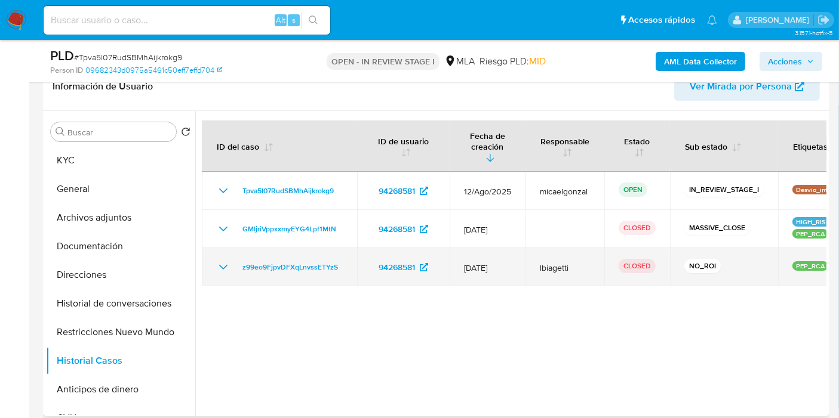
click at [225, 263] on icon "Mostrar/Ocultar" at bounding box center [223, 267] width 14 height 14
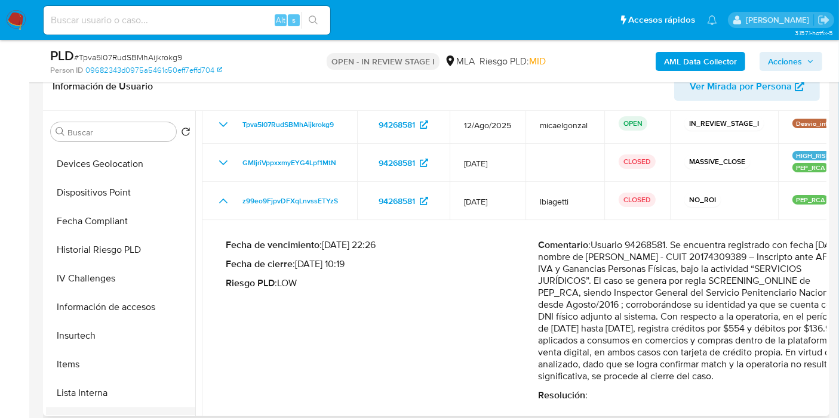
scroll to position [464, 0]
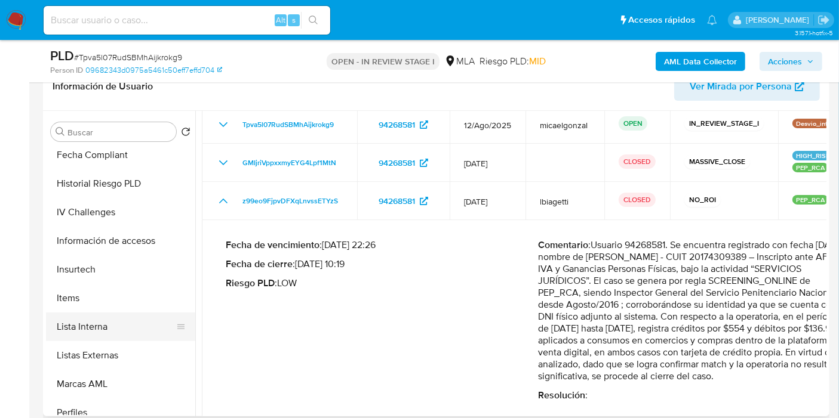
click at [112, 323] on button "Lista Interna" at bounding box center [116, 327] width 140 height 29
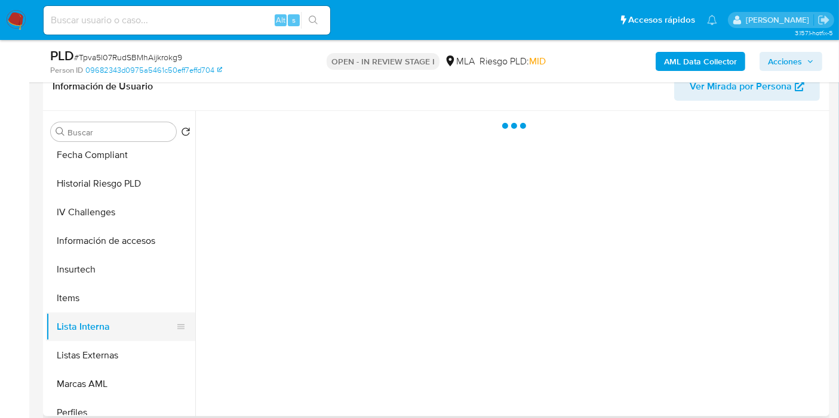
scroll to position [0, 0]
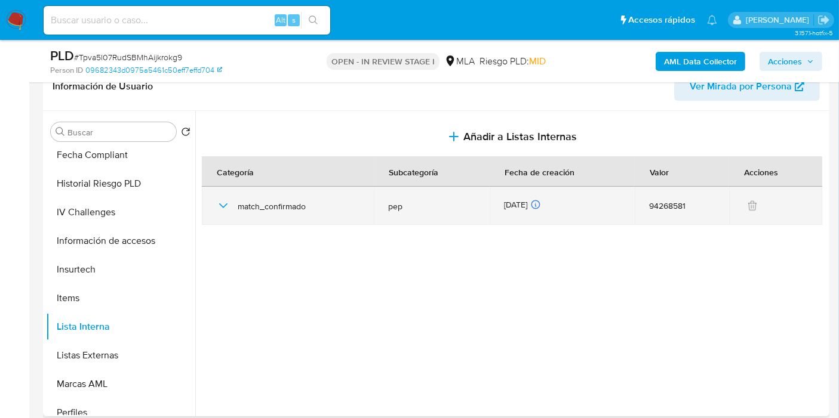
click at [279, 202] on span "match_confirmado" at bounding box center [299, 206] width 122 height 11
click at [224, 201] on icon "button" at bounding box center [223, 206] width 14 height 14
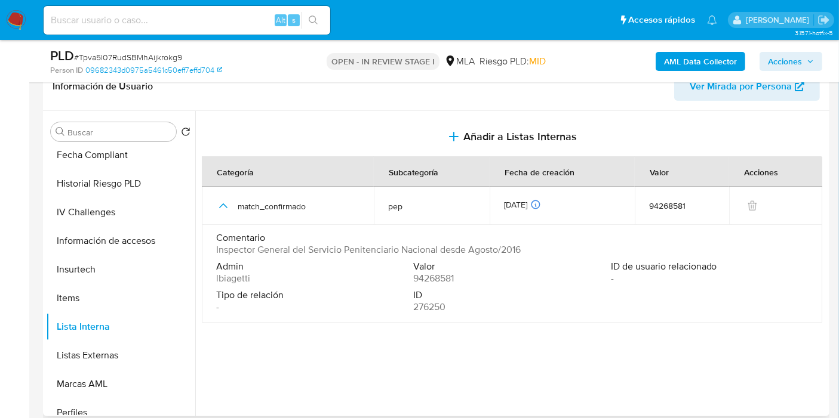
click at [278, 251] on span "Inspector General del Servicio Penitenciario Nacional desde Agosto/2016" at bounding box center [368, 250] width 304 height 12
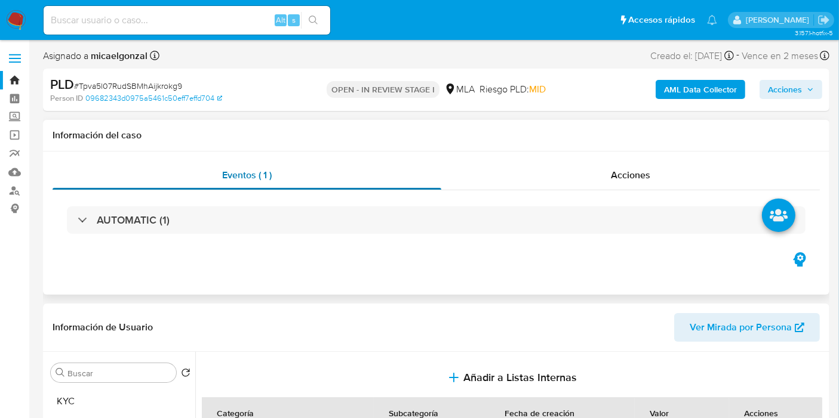
click at [115, 188] on div "Eventos ( 1 )" at bounding box center [247, 175] width 389 height 29
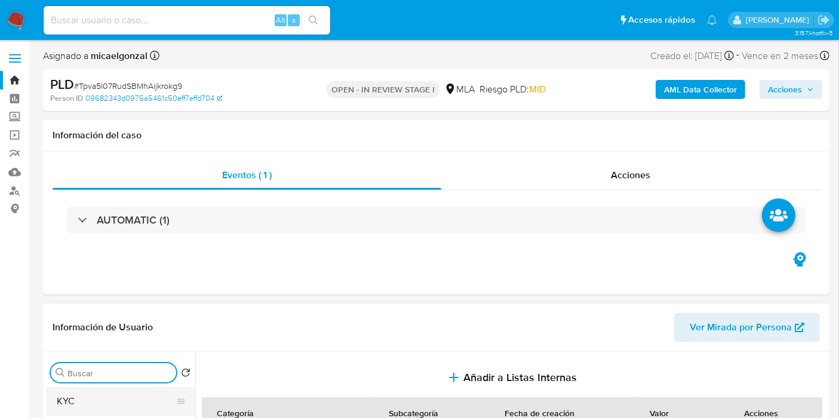
drag, startPoint x: 107, startPoint y: 377, endPoint x: 110, endPoint y: 388, distance: 11.6
click at [110, 388] on button "KYC" at bounding box center [116, 401] width 140 height 29
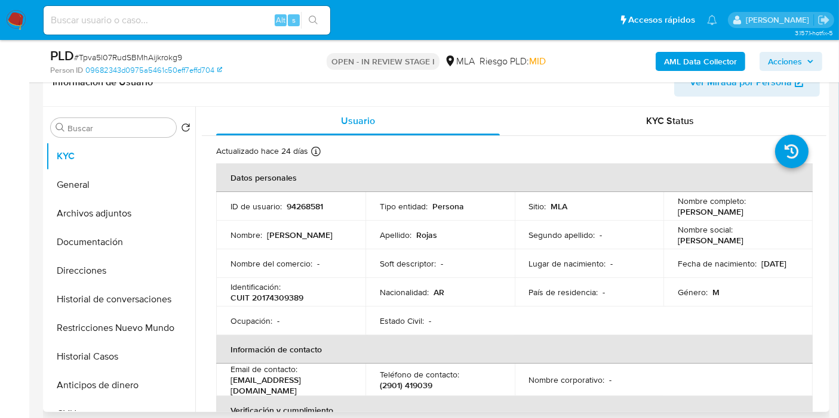
scroll to position [132, 0]
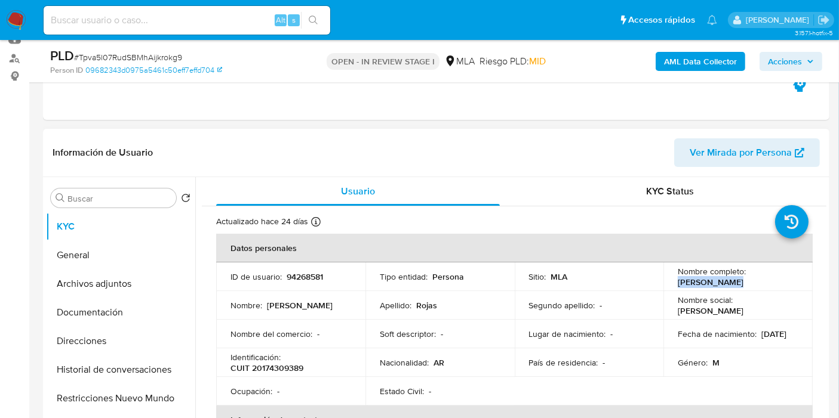
drag, startPoint x: 729, startPoint y: 281, endPoint x: 664, endPoint y: 281, distance: 65.1
click at [664, 281] on td "Nombre completo : Alberto Rojas" at bounding box center [737, 277] width 149 height 29
copy p "Alberto Rojas"
click at [16, 24] on img at bounding box center [16, 20] width 20 height 20
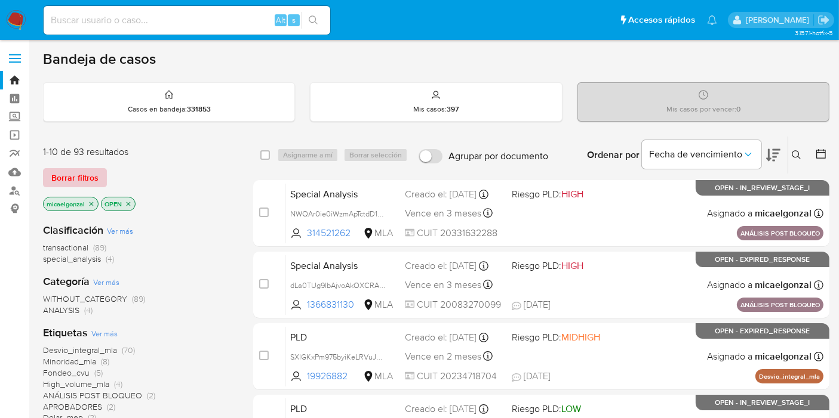
click at [75, 171] on span "Borrar filtros" at bounding box center [74, 177] width 47 height 17
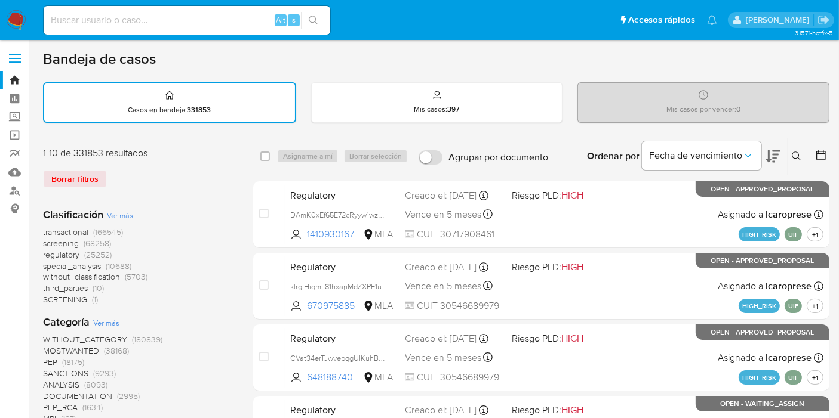
click at [798, 173] on div "Ingrese ID de usuario o caso Buscar Borrar filtros" at bounding box center [797, 156] width 20 height 37
click at [794, 162] on div "Ingrese ID de usuario o caso Buscar Borrar filtros" at bounding box center [797, 156] width 20 height 37
click at [800, 154] on icon at bounding box center [796, 157] width 10 height 10
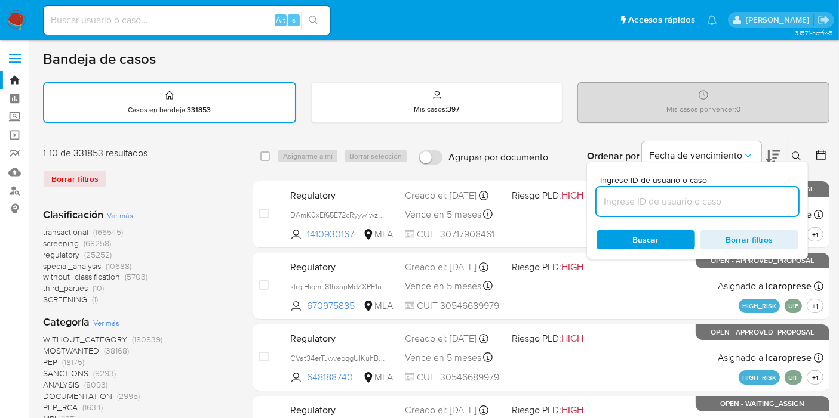
click at [748, 194] on input at bounding box center [697, 202] width 202 height 16
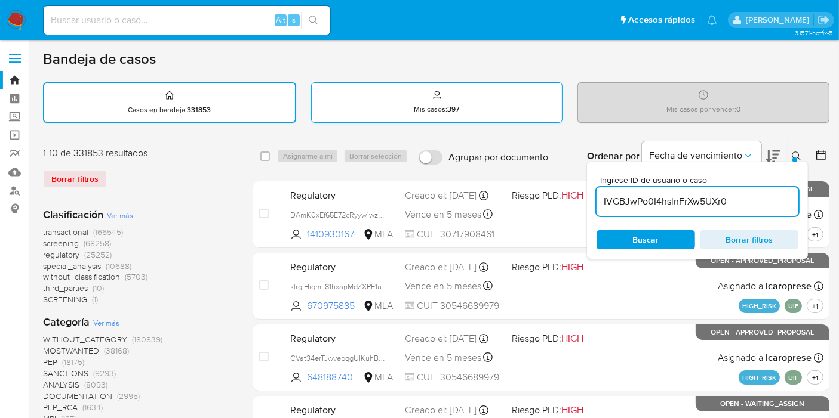
type input "IVGBJwPo0I4hslnFrXw5UXr0"
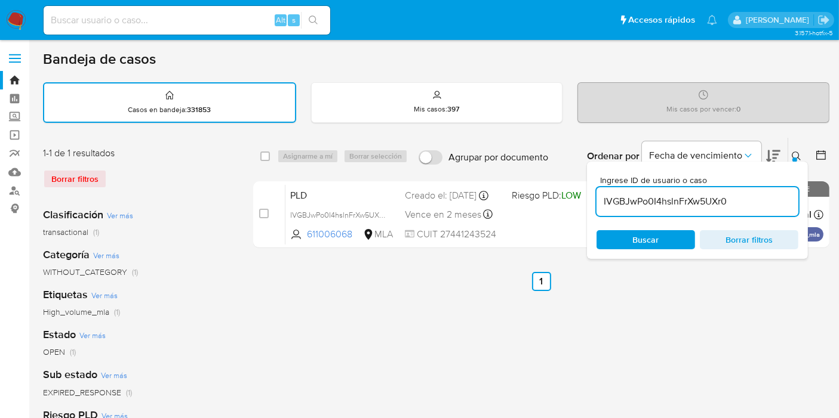
click at [258, 154] on div "select-all-cases-checkbox Asignarme a mí Borrar selección Agrupar por documento…" at bounding box center [541, 156] width 576 height 37
click at [265, 154] on input "checkbox" at bounding box center [265, 157] width 10 height 10
checkbox input "true"
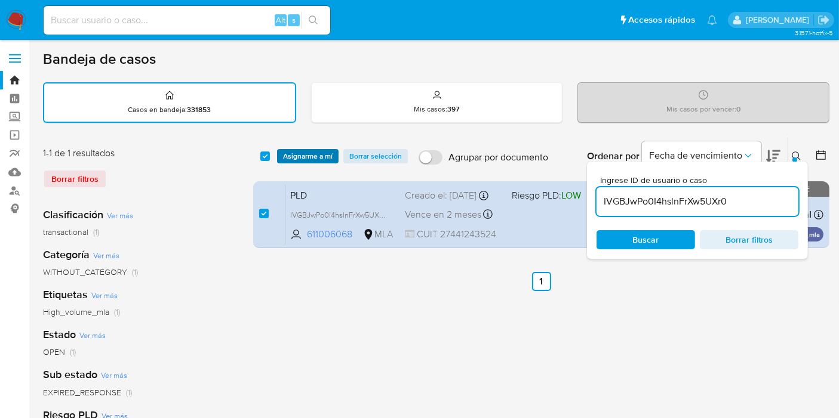
click at [283, 154] on span "Asignarme a mí" at bounding box center [308, 156] width 50 height 12
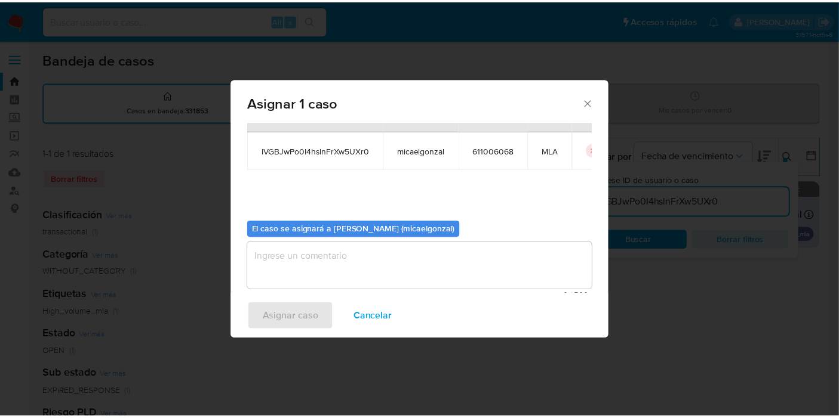
scroll to position [61, 0]
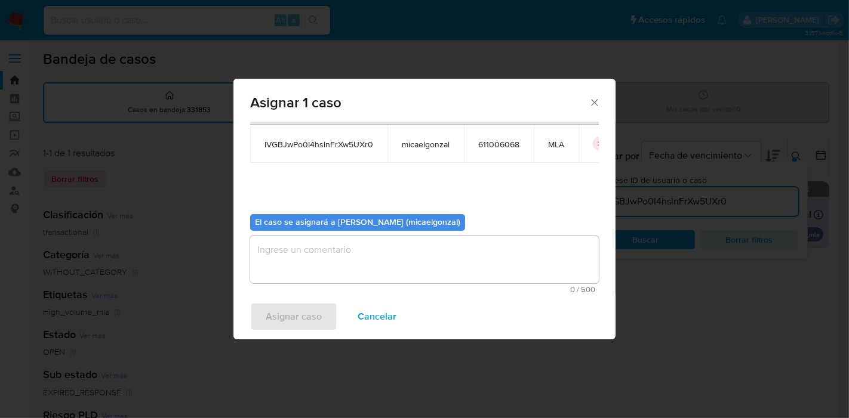
click at [348, 238] on textarea "assign-modal" at bounding box center [424, 260] width 349 height 48
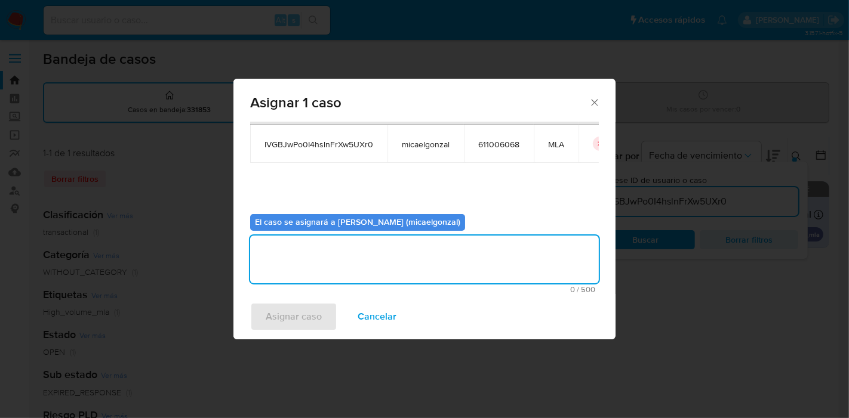
click at [329, 283] on div "0 / 500 500 caracteres restantes" at bounding box center [424, 265] width 349 height 58
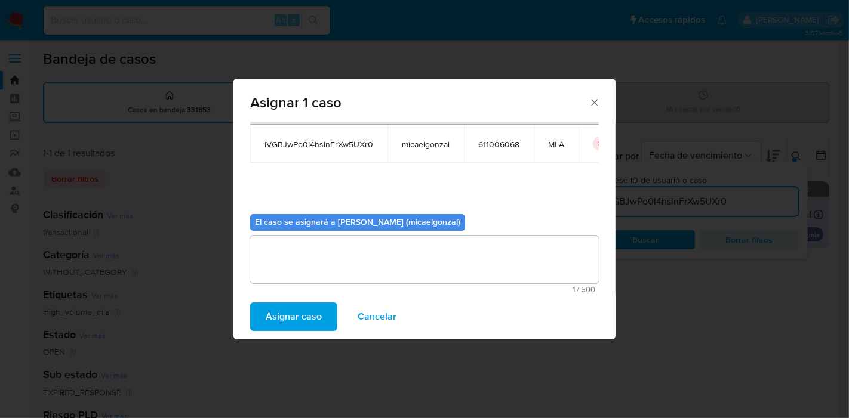
click at [309, 311] on span "Asignar caso" at bounding box center [294, 317] width 56 height 26
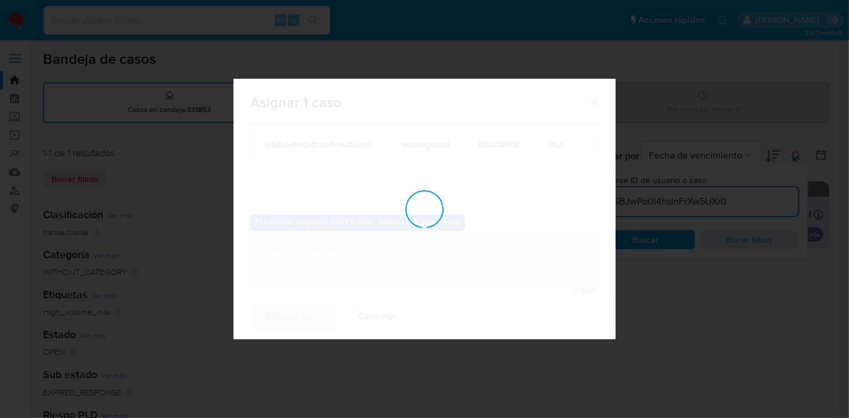
checkbox input "false"
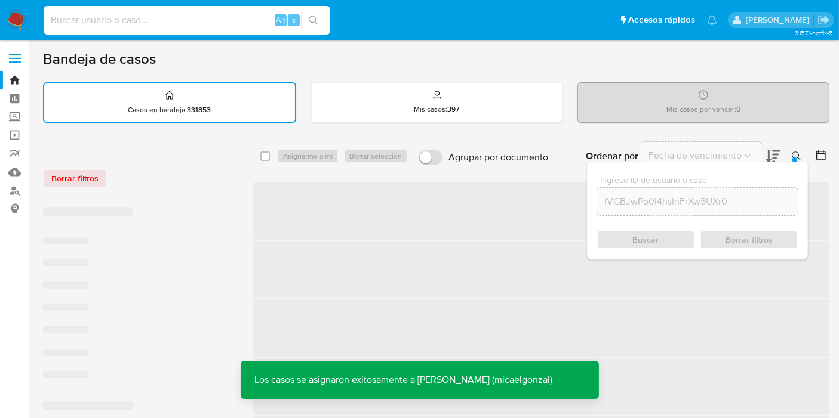
click at [194, 21] on input at bounding box center [187, 21] width 286 height 16
paste input "IVGBJwPo0I4hslnFrXw5UXr0"
type input "IVGBJwPo0I4hslnFrXw5UXr0"
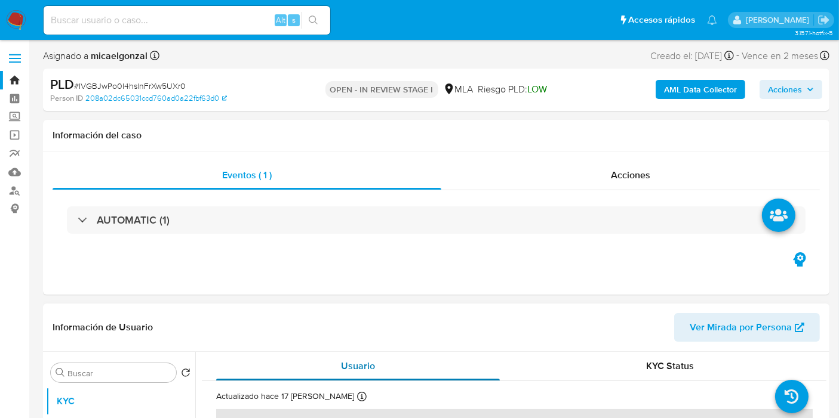
select select "10"
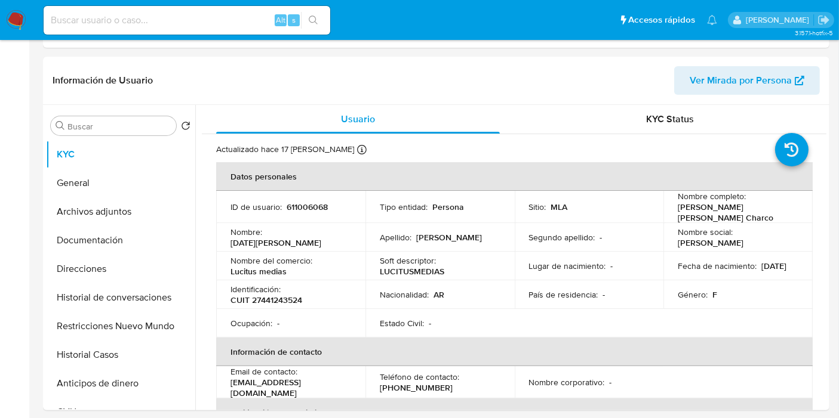
scroll to position [265, 0]
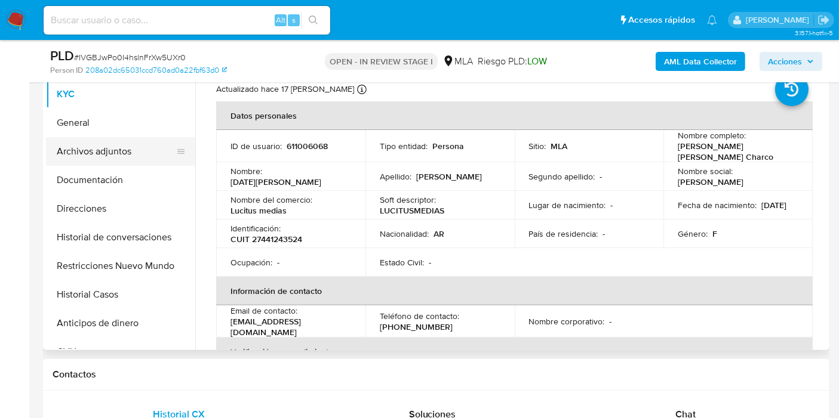
click at [160, 155] on button "Archivos adjuntos" at bounding box center [116, 151] width 140 height 29
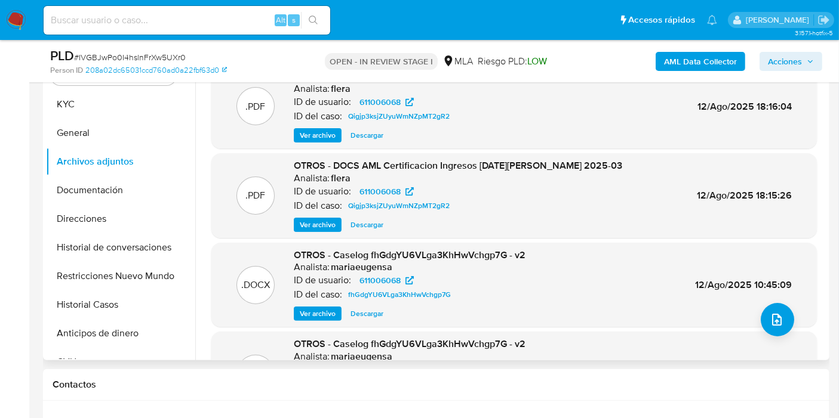
scroll to position [199, 0]
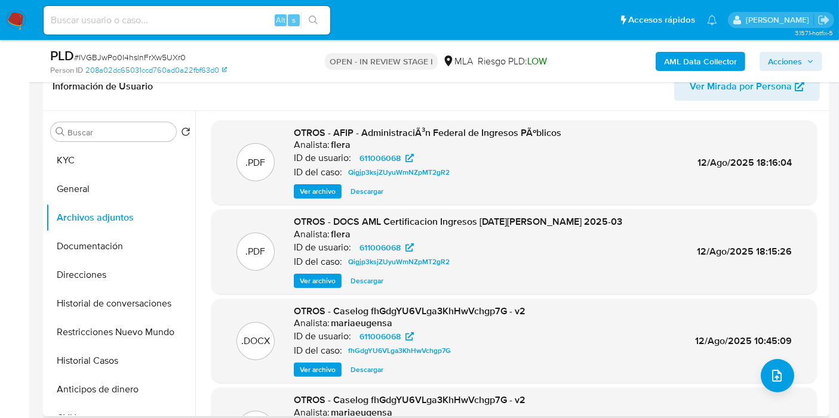
drag, startPoint x: 371, startPoint y: 374, endPoint x: 461, endPoint y: 292, distance: 121.7
click at [461, 292] on div ".PDF OTROS - AFIP - AdministraciÃ³n Federal de Ingresos PÃºblicos Analista: fle…" at bounding box center [513, 316] width 605 height 390
click at [375, 371] on span "Descargar" at bounding box center [366, 370] width 33 height 12
click at [114, 328] on button "Restricciones Nuevo Mundo" at bounding box center [116, 332] width 140 height 29
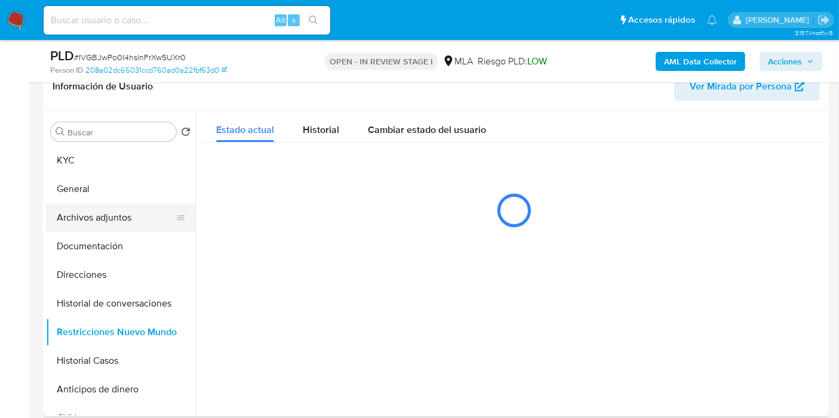
click at [101, 204] on button "Archivos adjuntos" at bounding box center [116, 218] width 140 height 29
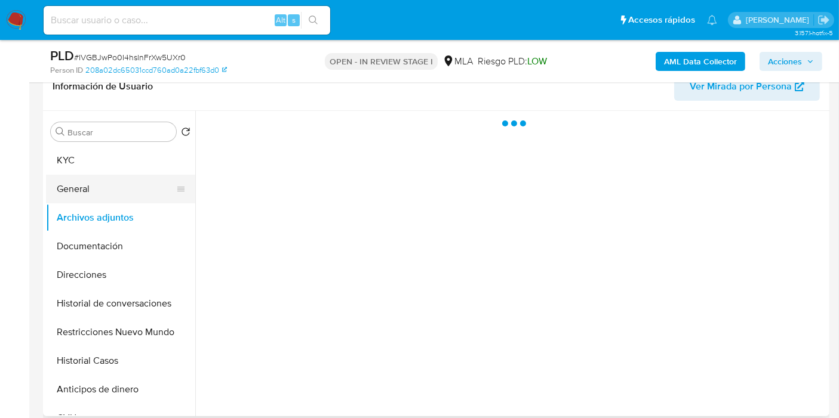
click at [117, 179] on button "General" at bounding box center [116, 189] width 140 height 29
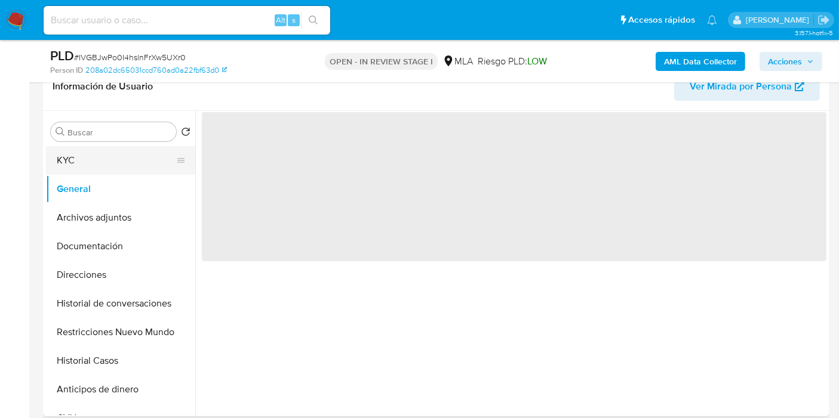
click at [118, 153] on button "KYC" at bounding box center [116, 160] width 140 height 29
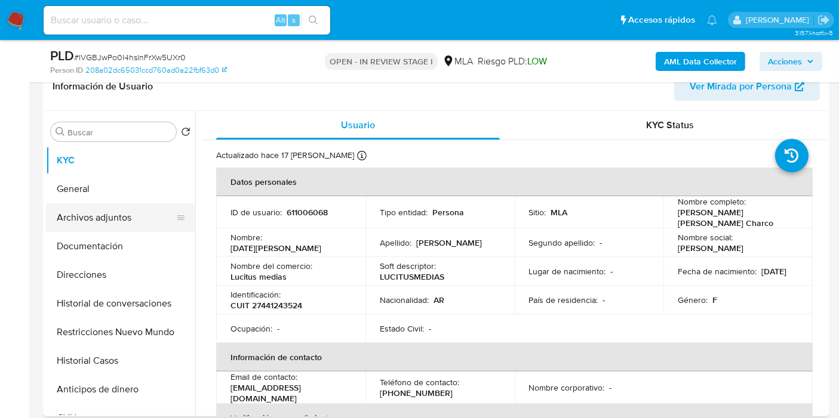
click at [119, 221] on button "Archivos adjuntos" at bounding box center [116, 218] width 140 height 29
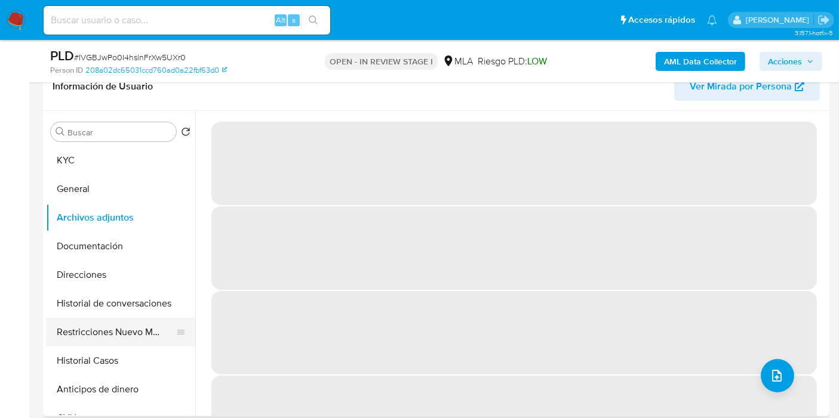
click at [112, 337] on button "Restricciones Nuevo Mundo" at bounding box center [116, 332] width 140 height 29
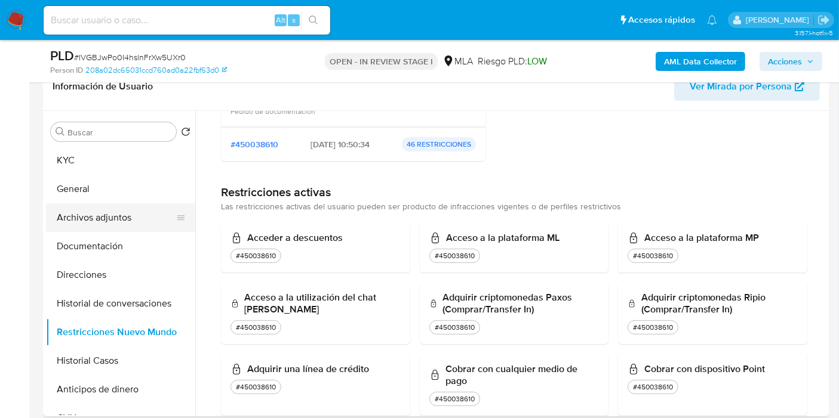
click at [88, 224] on button "Archivos adjuntos" at bounding box center [116, 218] width 140 height 29
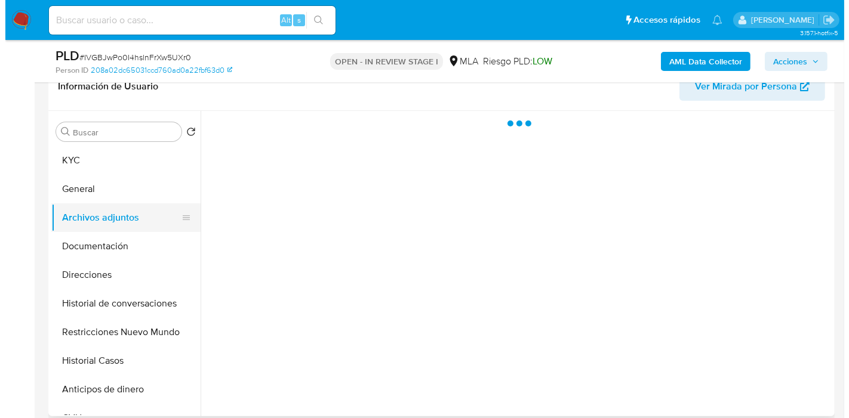
scroll to position [0, 0]
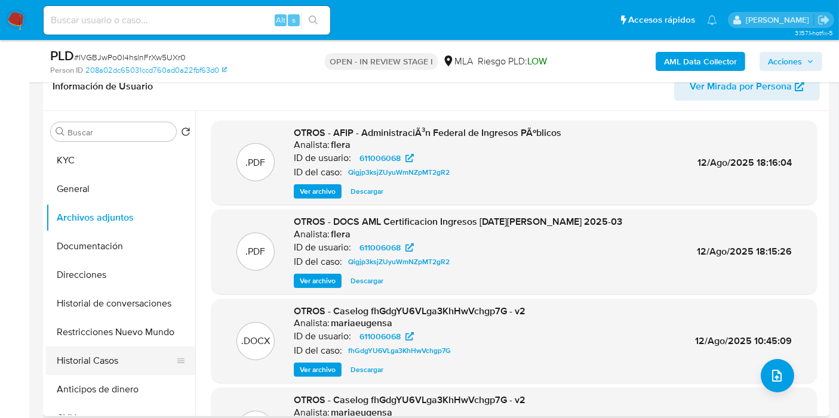
click at [100, 347] on button "Historial Casos" at bounding box center [116, 361] width 140 height 29
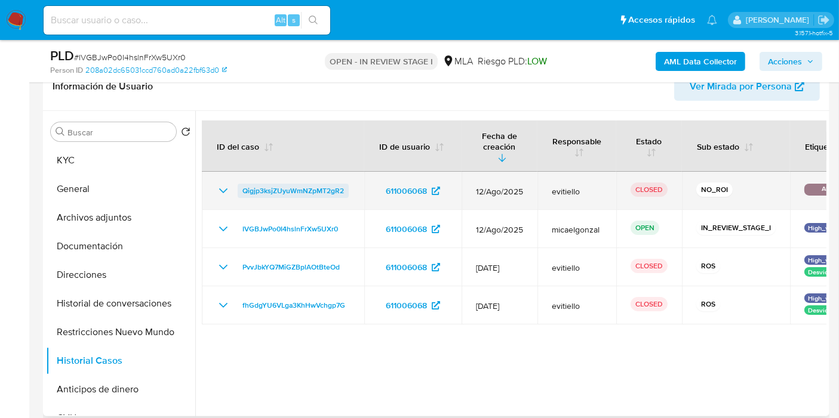
click at [325, 184] on span "Qigjp3ksjZUyuWmNZpMT2gR2" at bounding box center [292, 191] width 101 height 14
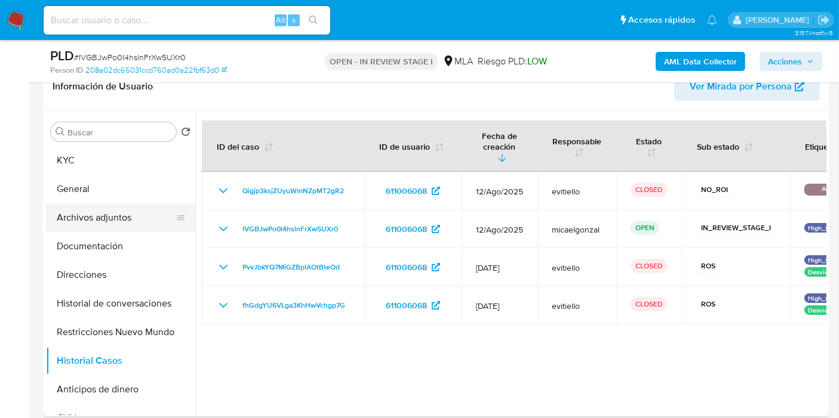
click at [115, 224] on button "Archivos adjuntos" at bounding box center [116, 218] width 140 height 29
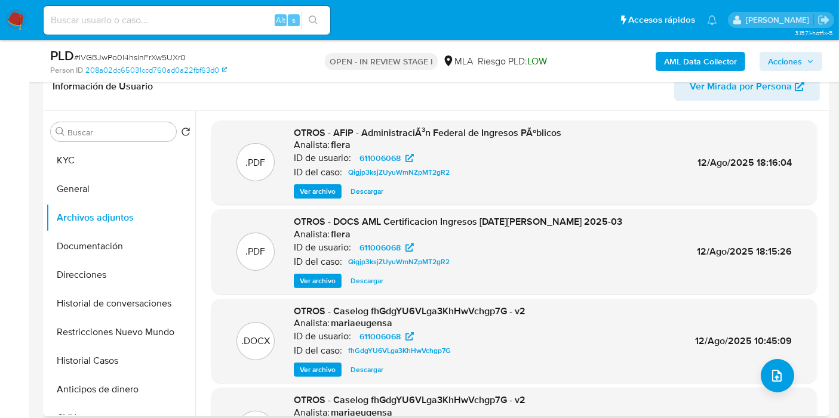
click at [324, 281] on span "Ver archivo" at bounding box center [318, 281] width 36 height 12
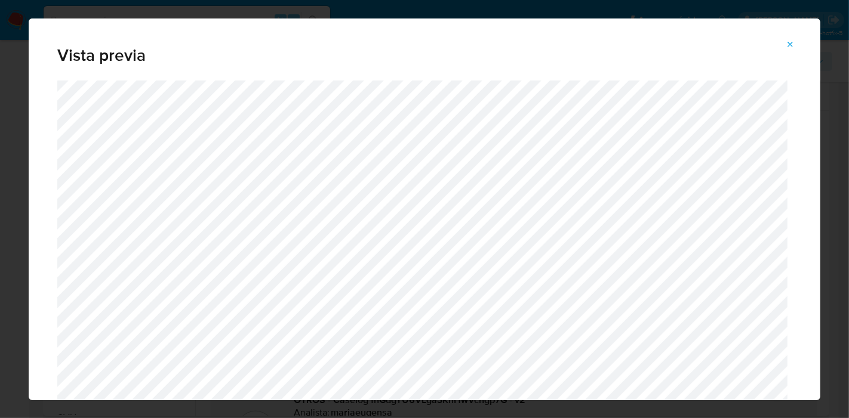
click at [0, 124] on div "Vista previa" at bounding box center [424, 209] width 849 height 418
click at [791, 47] on icon "Attachment preview" at bounding box center [790, 45] width 10 height 10
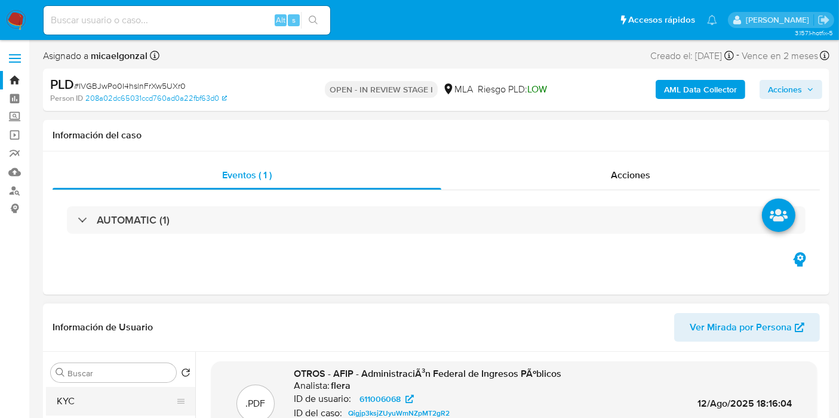
drag, startPoint x: 66, startPoint y: 384, endPoint x: 67, endPoint y: 402, distance: 18.5
click at [67, 402] on button "KYC" at bounding box center [116, 401] width 140 height 29
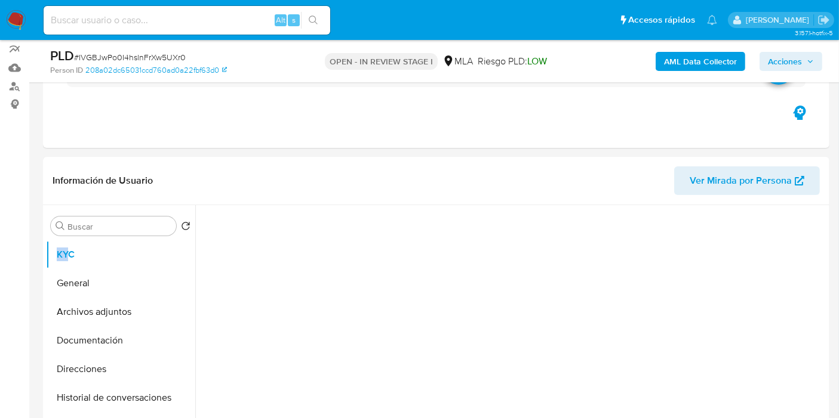
scroll to position [132, 0]
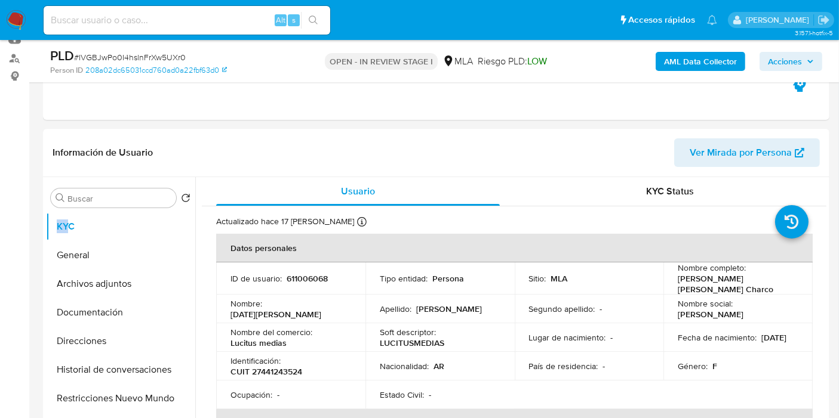
click at [10, 12] on img at bounding box center [16, 20] width 20 height 20
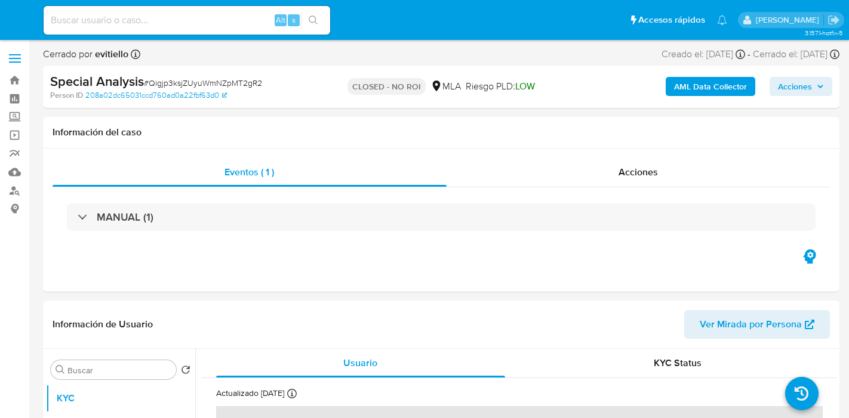
select select "10"
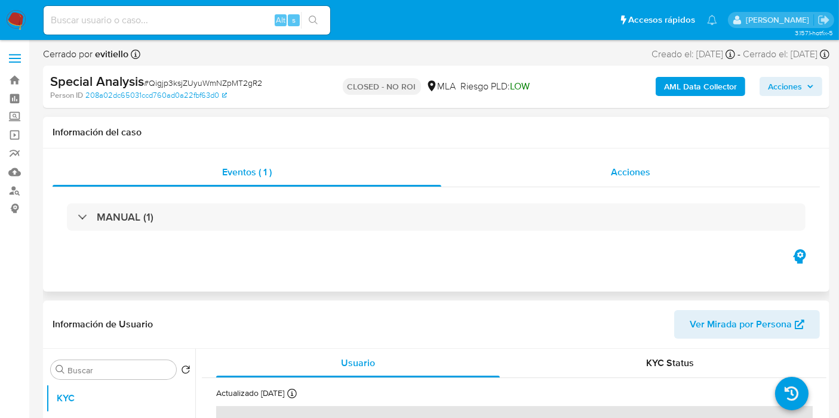
click at [633, 168] on span "Acciones" at bounding box center [630, 172] width 39 height 14
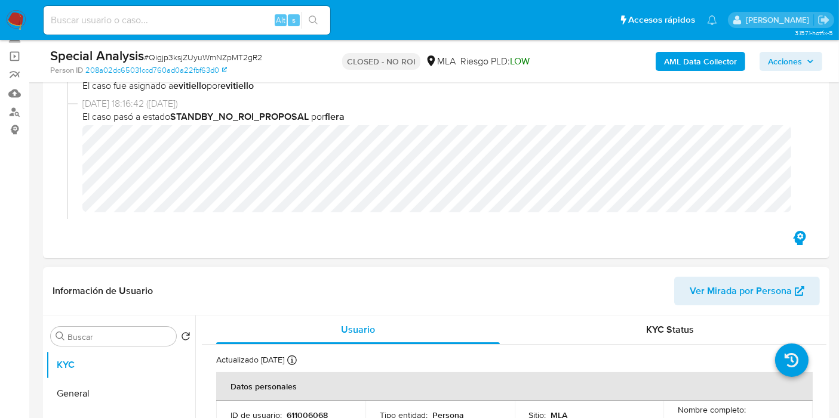
scroll to position [331, 0]
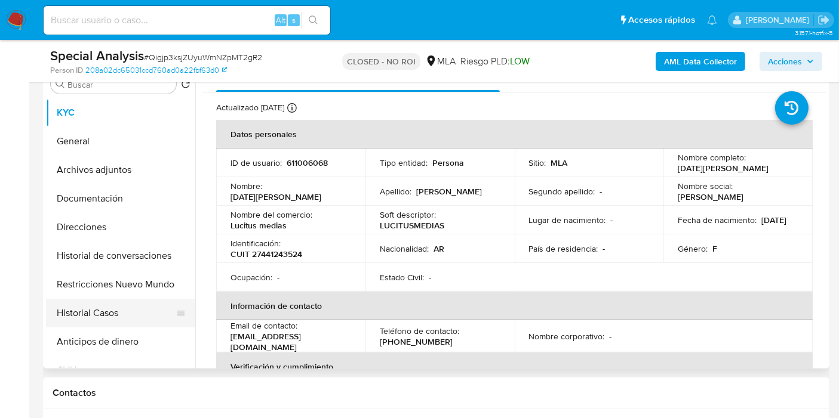
click at [95, 300] on button "Historial Casos" at bounding box center [116, 313] width 140 height 29
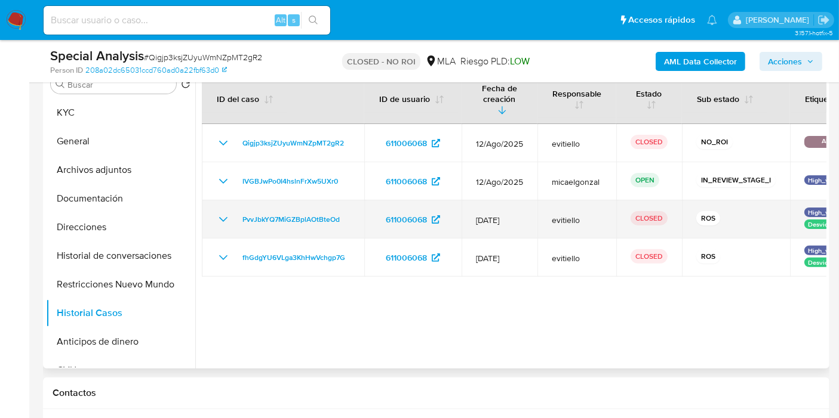
drag, startPoint x: 228, startPoint y: 207, endPoint x: 220, endPoint y: 209, distance: 8.0
click at [220, 212] on icon "Mostrar/Ocultar" at bounding box center [223, 219] width 14 height 14
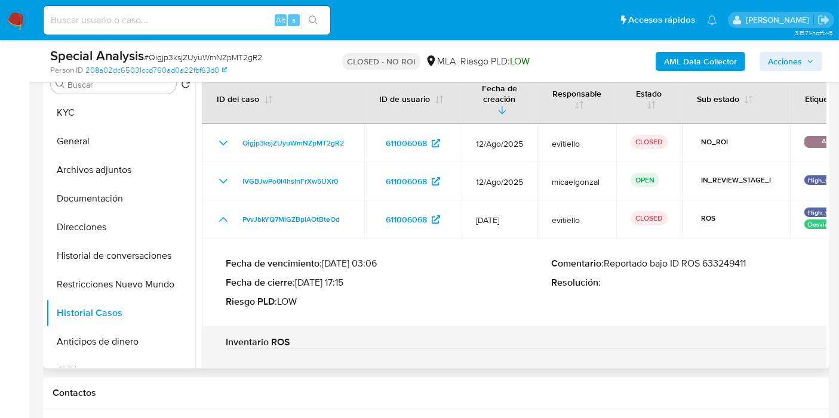
click at [735, 258] on p "Comentario : Reportado bajo ID ROS 633249411" at bounding box center [713, 264] width 325 height 12
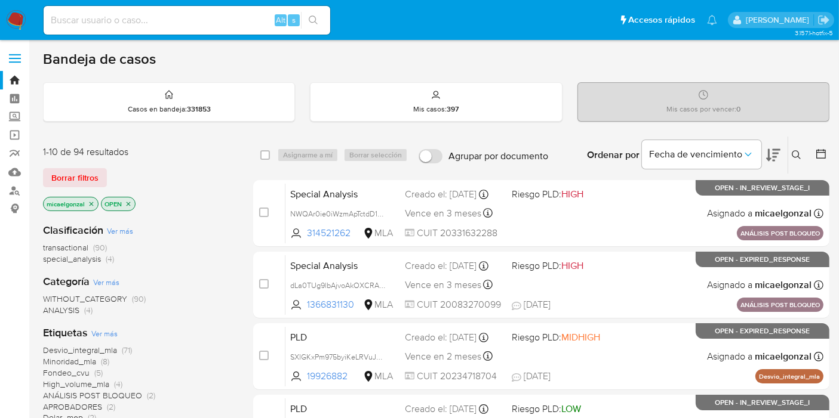
click at [121, 19] on input at bounding box center [187, 21] width 286 height 16
paste input "IVGBJwPo0I4hslnFrXw5UXr0"
type input "IVGBJwPo0I4hslnFrXw5UXr0"
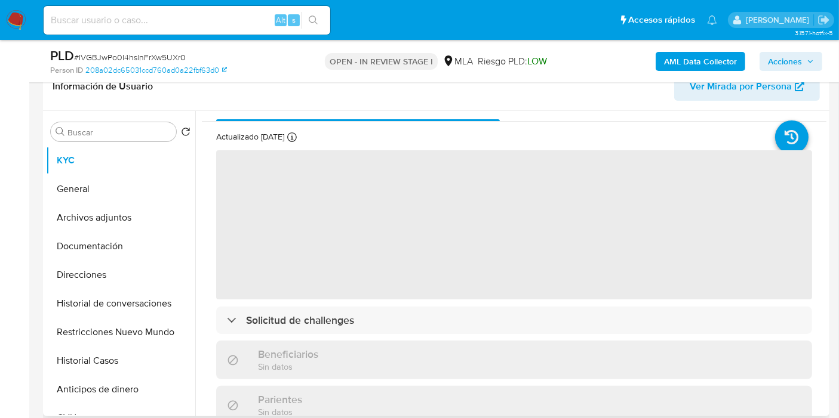
scroll to position [132, 0]
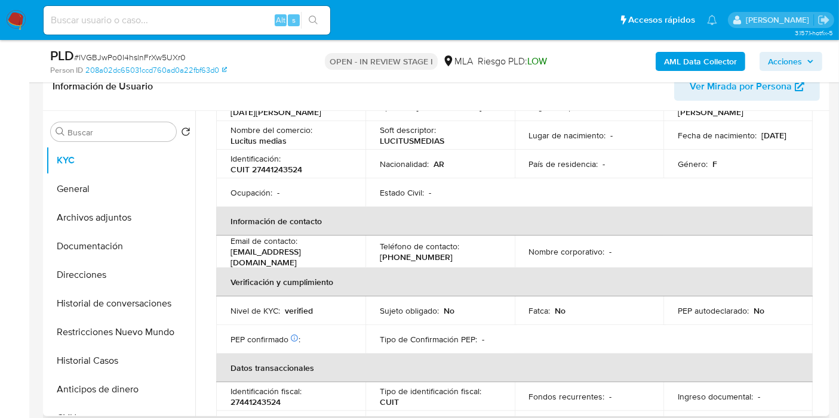
select select "10"
click at [57, 215] on button "Archivos adjuntos" at bounding box center [116, 218] width 140 height 29
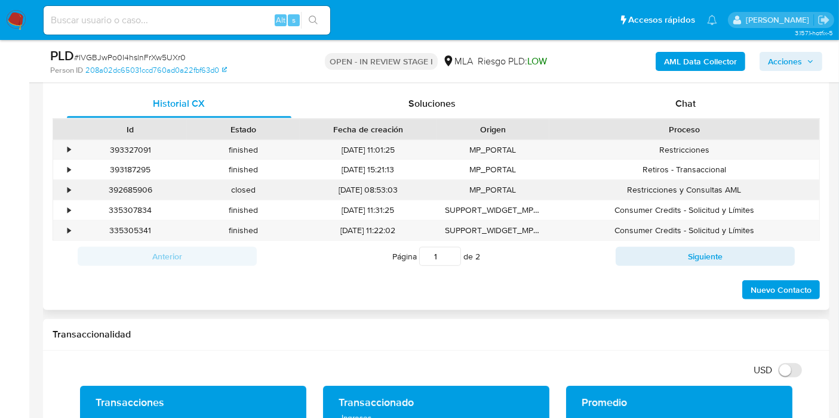
scroll to position [530, 0]
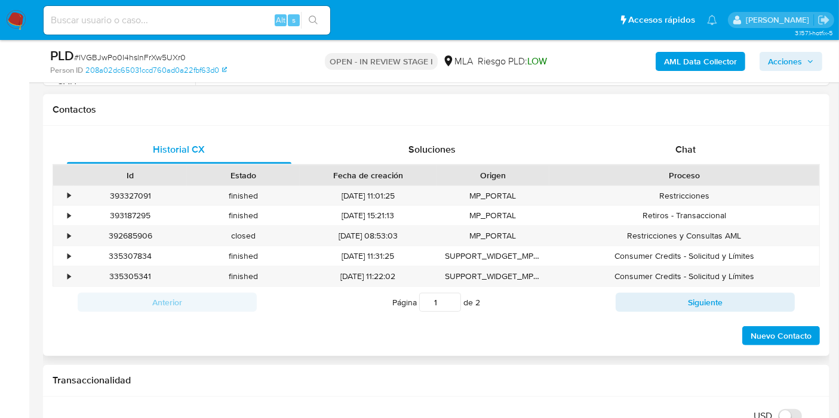
click at [790, 174] on div "Proceso" at bounding box center [683, 175] width 253 height 12
drag, startPoint x: 742, startPoint y: 135, endPoint x: 719, endPoint y: 165, distance: 38.3
click at [741, 137] on div "Chat" at bounding box center [685, 149] width 224 height 29
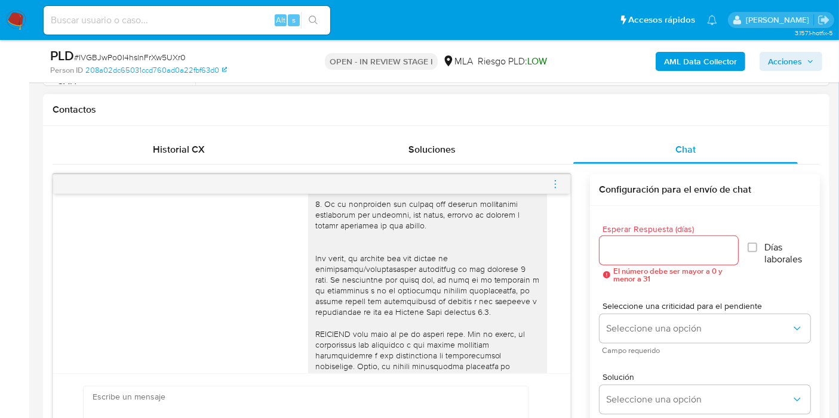
scroll to position [163, 0]
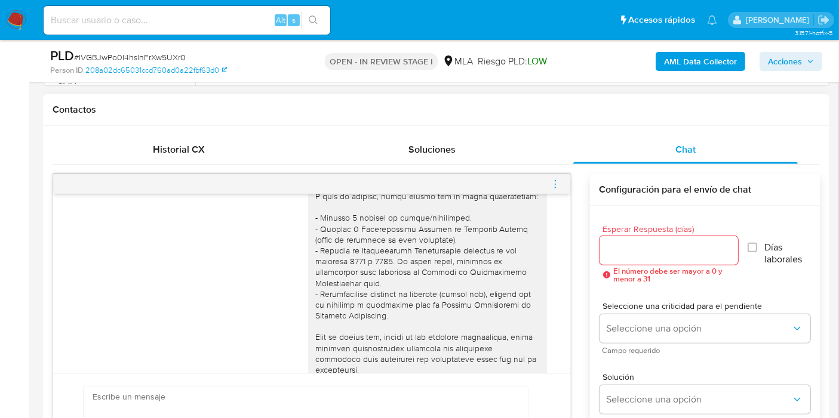
click at [554, 197] on div "18/08/2025 17:21:02 Hola, Esperamos que te encuentres muy bien. Te consultamos …" at bounding box center [311, 284] width 517 height 180
click at [554, 181] on icon "menu-action" at bounding box center [555, 184] width 11 height 11
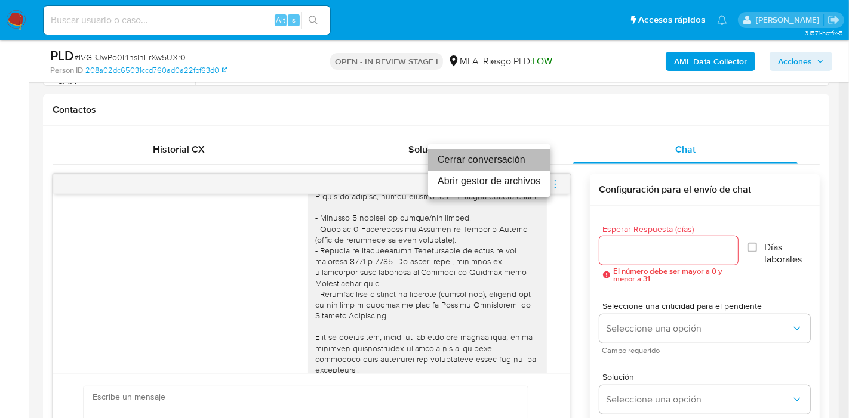
click at [459, 161] on li "Cerrar conversación" at bounding box center [489, 159] width 122 height 21
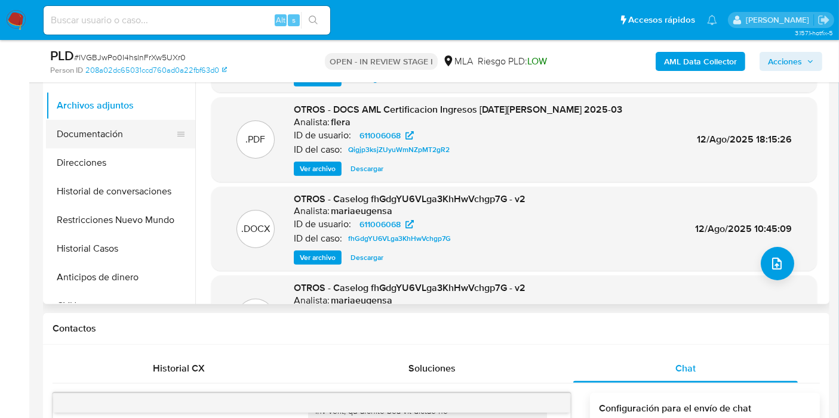
scroll to position [132, 0]
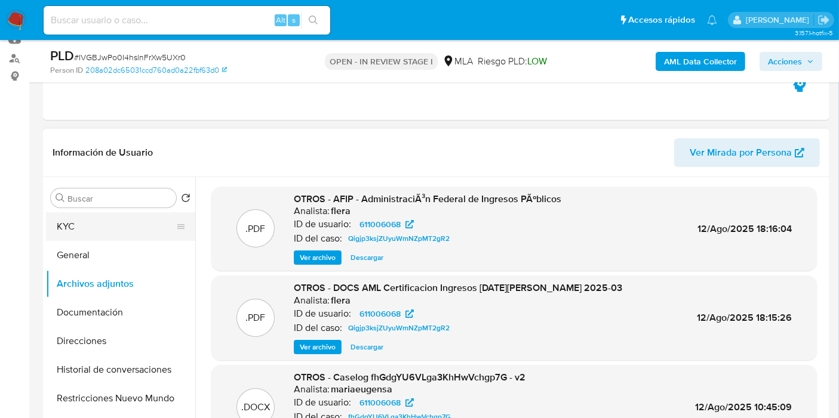
click at [119, 233] on button "KYC" at bounding box center [116, 226] width 140 height 29
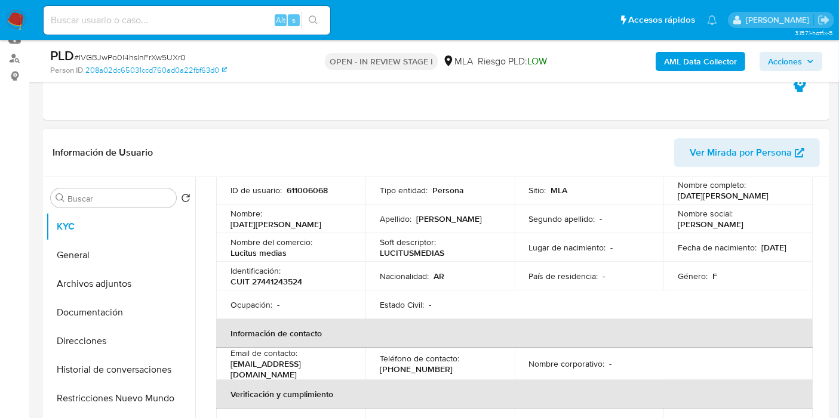
scroll to position [66, 0]
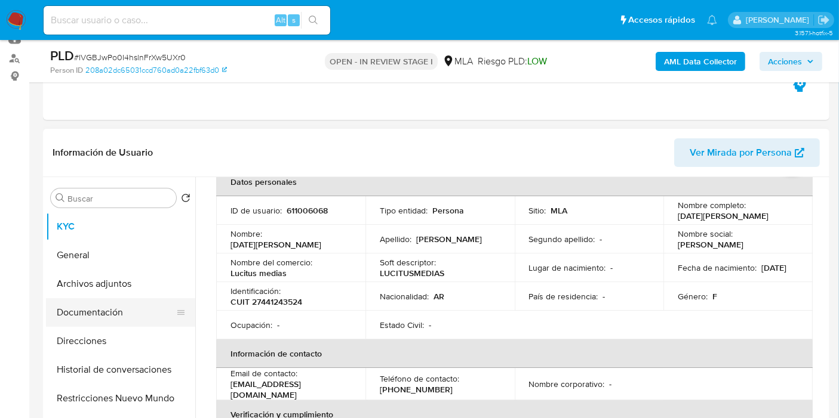
click at [106, 318] on button "Documentación" at bounding box center [116, 312] width 140 height 29
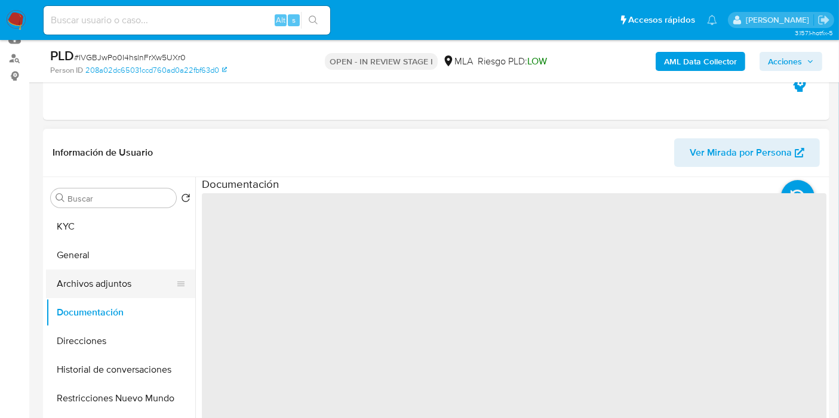
click at [118, 273] on button "Archivos adjuntos" at bounding box center [116, 284] width 140 height 29
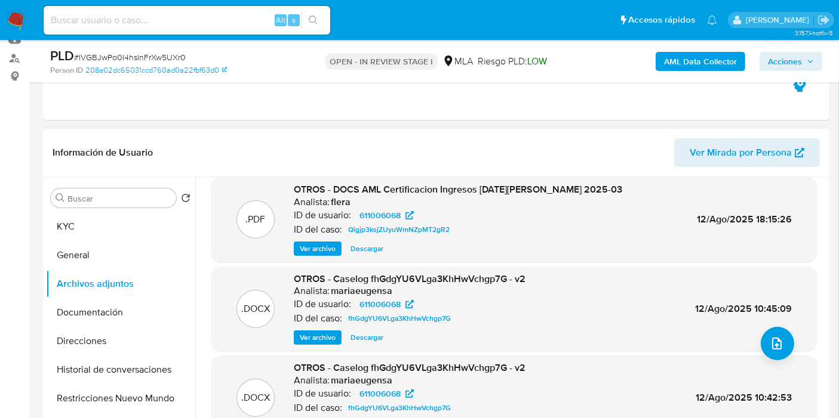
scroll to position [100, 0]
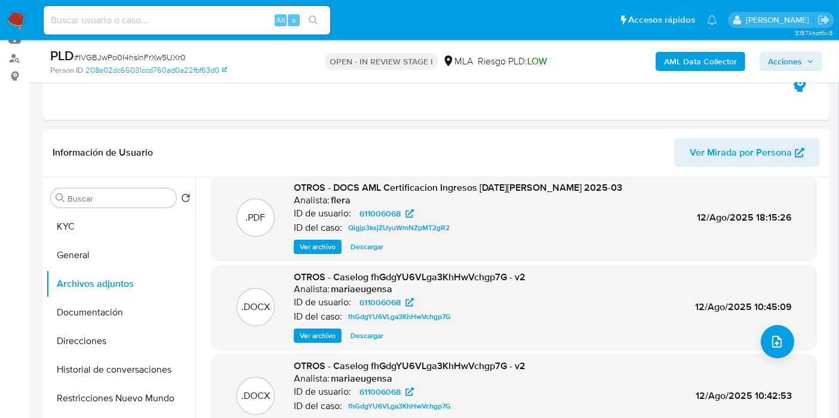
click at [306, 246] on span "Ver archivo" at bounding box center [318, 247] width 36 height 12
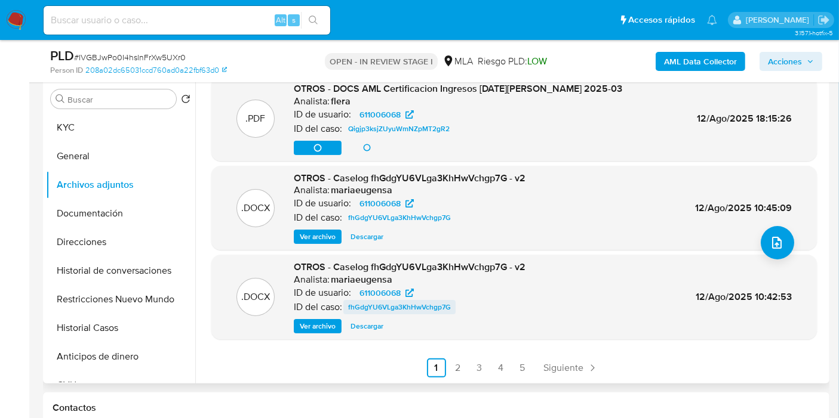
scroll to position [331, 0]
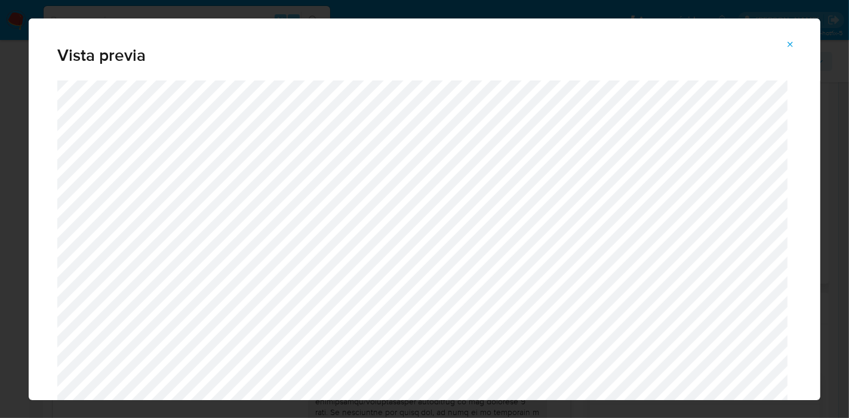
click at [784, 53] on button "Attachment preview" at bounding box center [790, 44] width 26 height 19
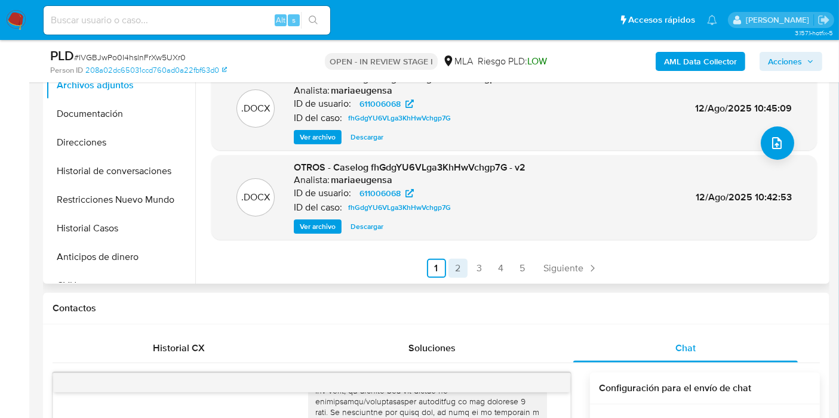
click at [448, 272] on link "2" at bounding box center [457, 268] width 19 height 19
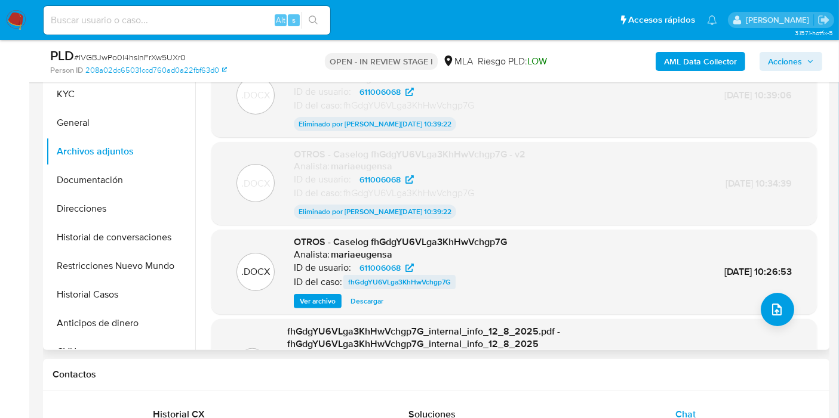
scroll to position [110, 0]
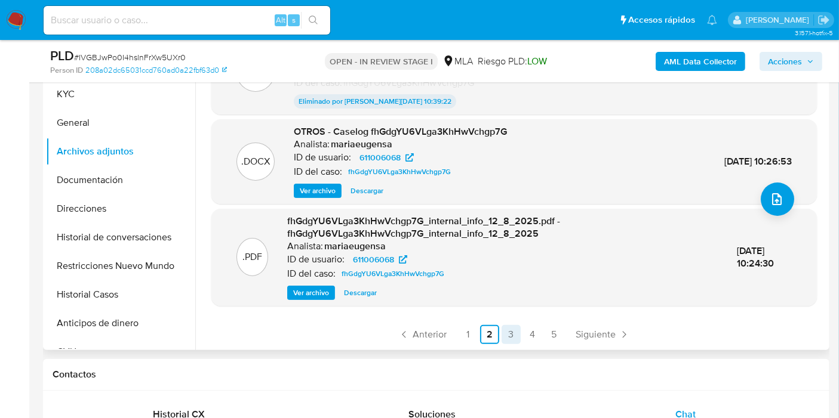
click at [514, 341] on link "3" at bounding box center [510, 334] width 19 height 19
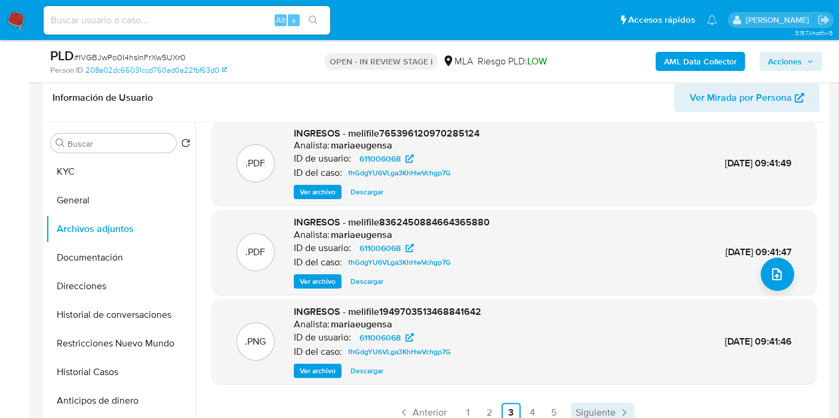
scroll to position [265, 0]
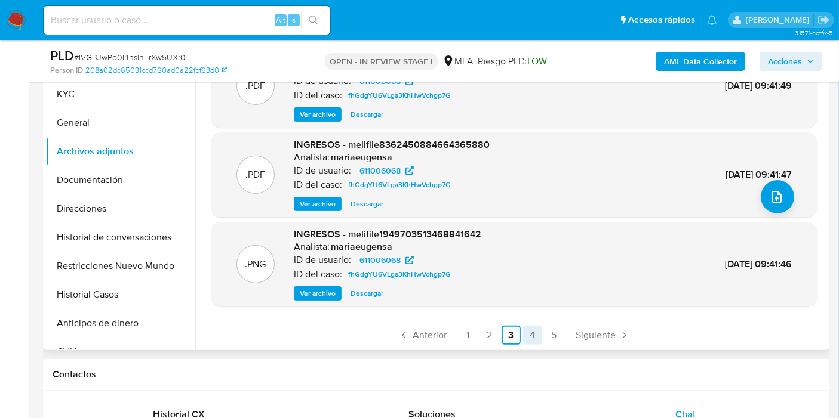
click at [531, 331] on link "4" at bounding box center [532, 335] width 19 height 19
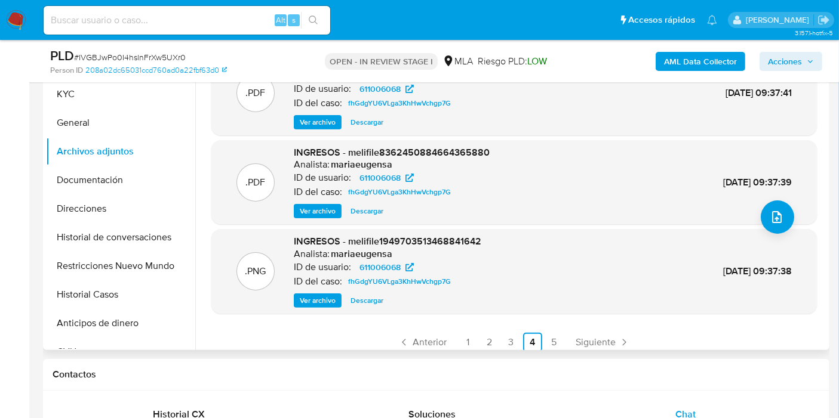
scroll to position [100, 0]
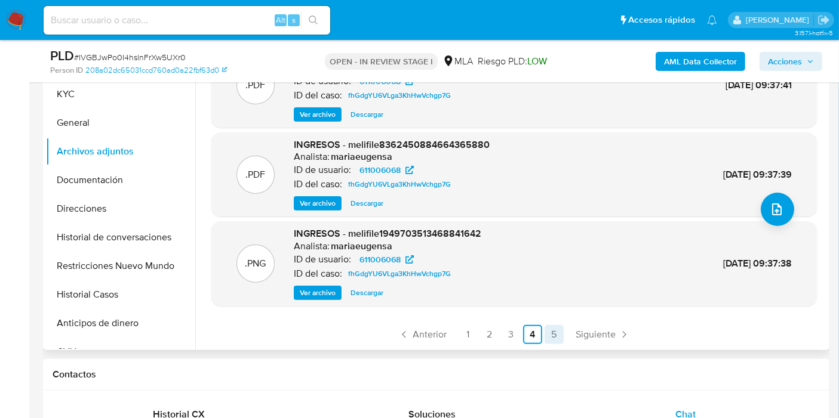
click at [557, 329] on link "5" at bounding box center [553, 334] width 19 height 19
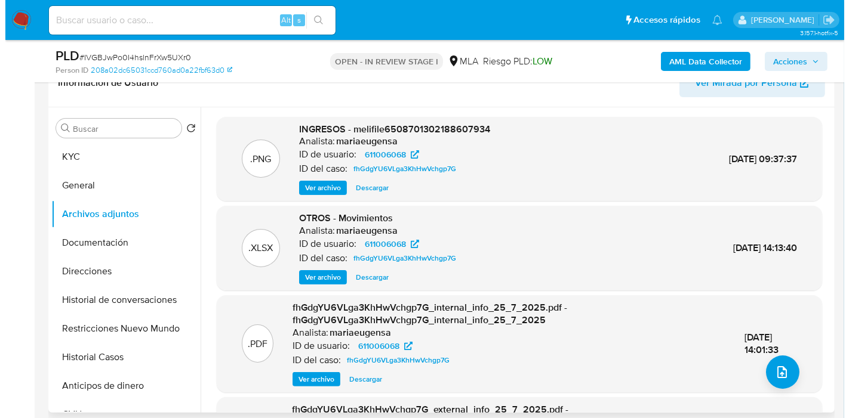
scroll to position [132, 0]
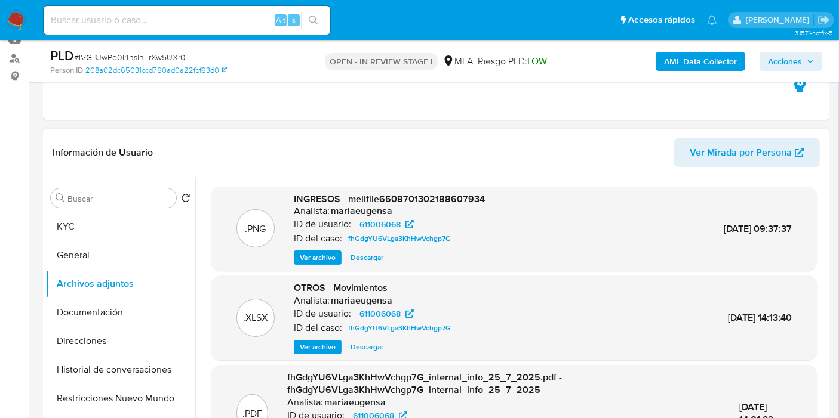
click at [309, 345] on span "Ver archivo" at bounding box center [318, 347] width 36 height 12
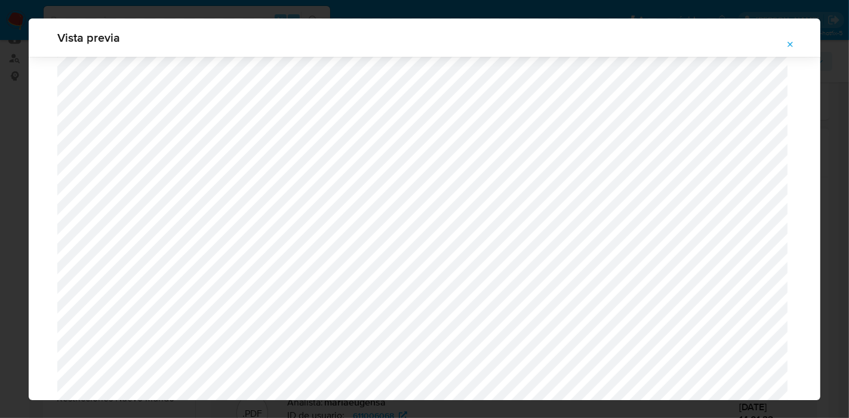
scroll to position [2032, 0]
click at [0, 245] on div "Vista previa" at bounding box center [424, 209] width 849 height 418
click at [782, 43] on div "Vista previa" at bounding box center [424, 210] width 791 height 382
click at [793, 46] on icon "Attachment preview" at bounding box center [790, 44] width 5 height 5
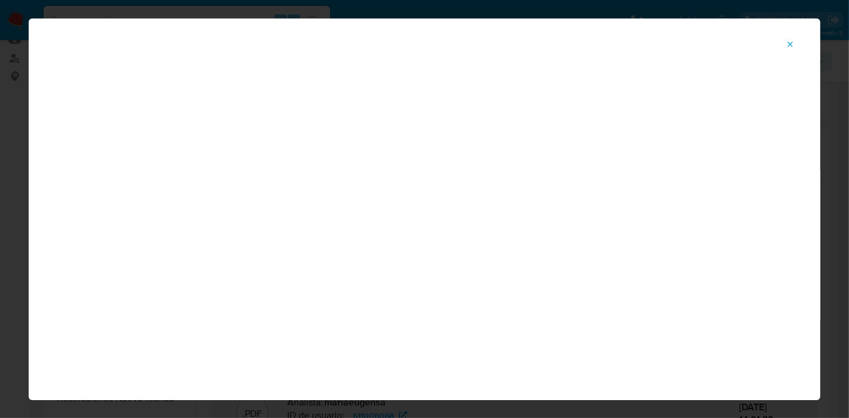
scroll to position [61, 0]
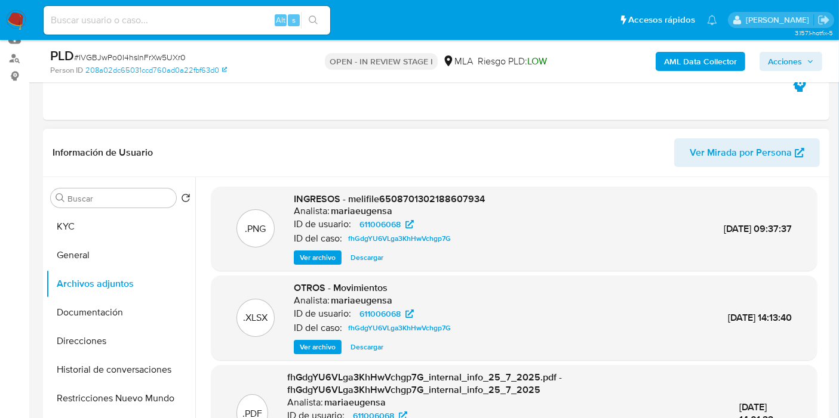
click at [362, 347] on span "Descargar" at bounding box center [366, 347] width 33 height 12
click at [128, 221] on button "KYC" at bounding box center [116, 226] width 140 height 29
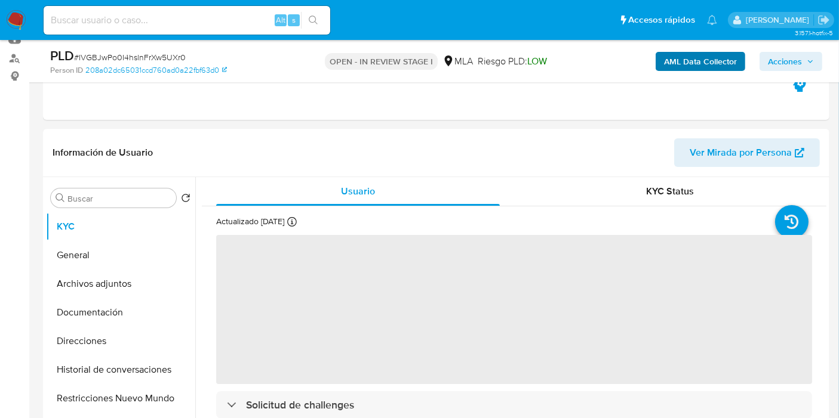
click at [698, 51] on div "AML Data Collector Acciones" at bounding box center [695, 61] width 254 height 28
click at [699, 66] on b "AML Data Collector" at bounding box center [700, 61] width 73 height 19
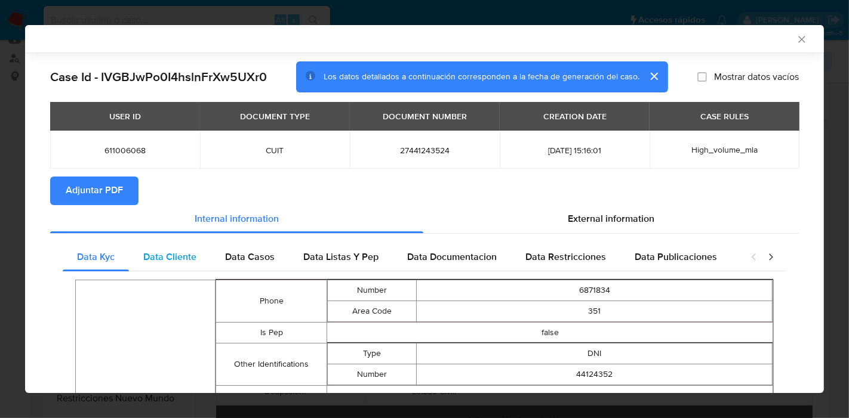
scroll to position [0, 0]
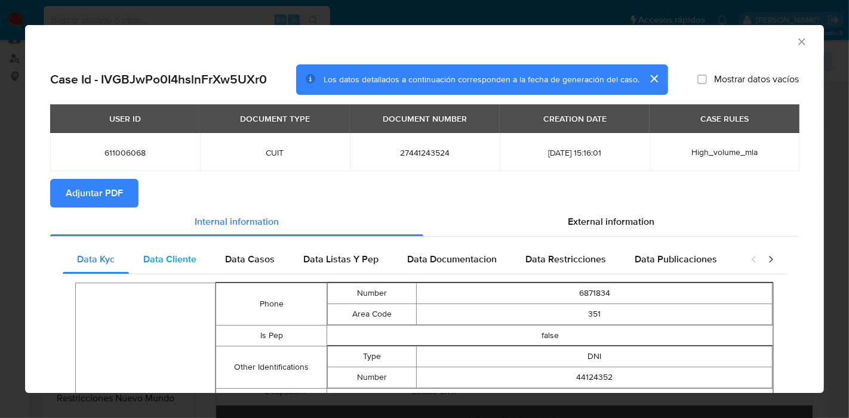
click at [177, 266] on span "Data Cliente" at bounding box center [169, 259] width 53 height 14
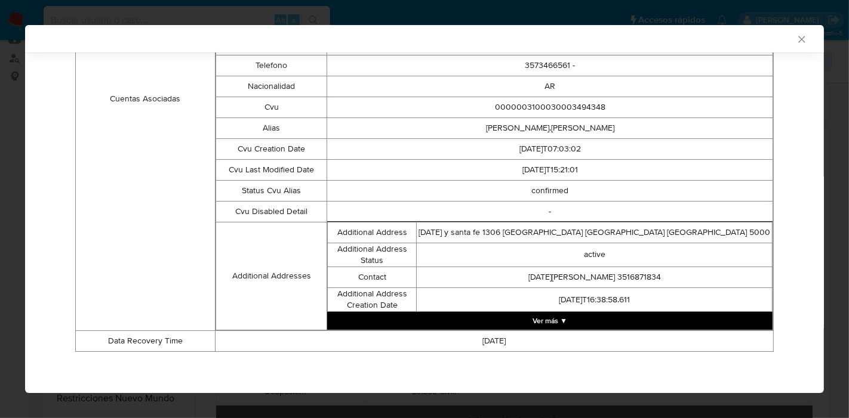
scroll to position [124, 0]
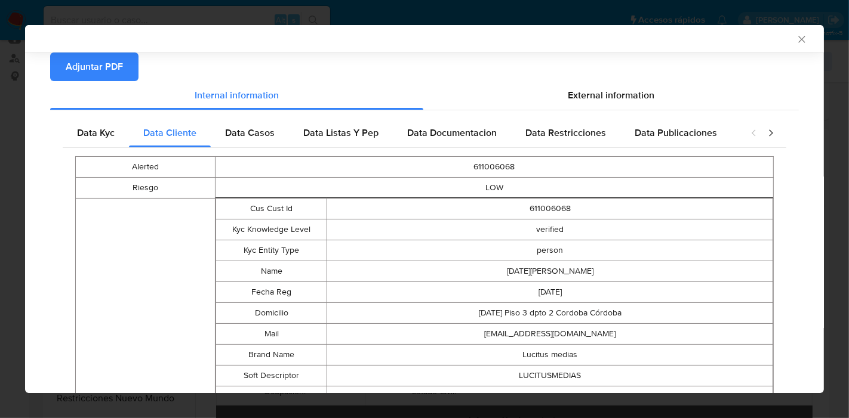
click at [285, 152] on div "Alerted 611006068 Riesgo LOW Cuentas Asociadas Cus Cust Id 611006068 Kyc Knowle…" at bounding box center [424, 420] width 723 height 544
click at [269, 137] on span "Data Casos" at bounding box center [250, 133] width 50 height 14
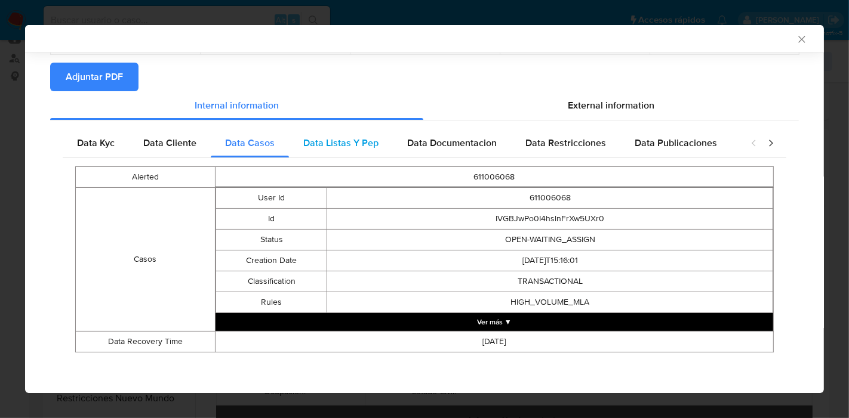
click at [323, 132] on div "Data Listas Y Pep" at bounding box center [341, 143] width 104 height 29
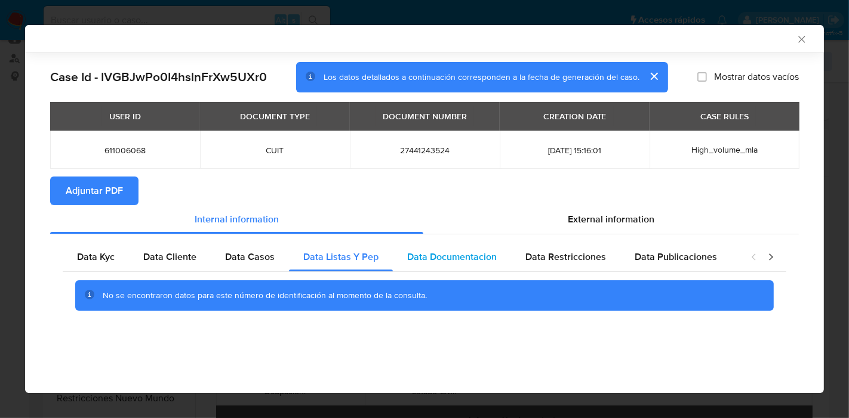
click at [431, 242] on div "Data Kyc Data Cliente Data Casos Data Listas Y Pep Data Documentacion Data Rest…" at bounding box center [424, 282] width 748 height 94
drag, startPoint x: 448, startPoint y: 260, endPoint x: 557, endPoint y: 277, distance: 110.0
click at [455, 259] on span "Data Documentacion" at bounding box center [452, 257] width 90 height 14
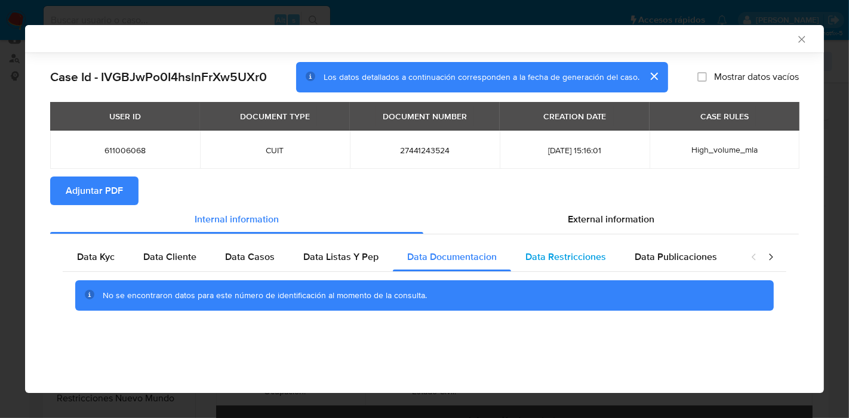
click at [555, 267] on div "Data Restricciones" at bounding box center [565, 257] width 109 height 29
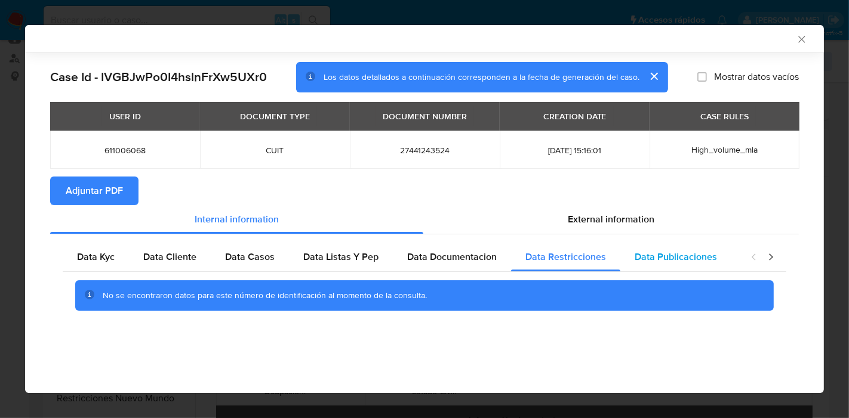
click at [639, 258] on span "Data Publicaciones" at bounding box center [675, 257] width 82 height 14
click at [768, 257] on icon "closure-recommendation-modal" at bounding box center [771, 257] width 12 height 12
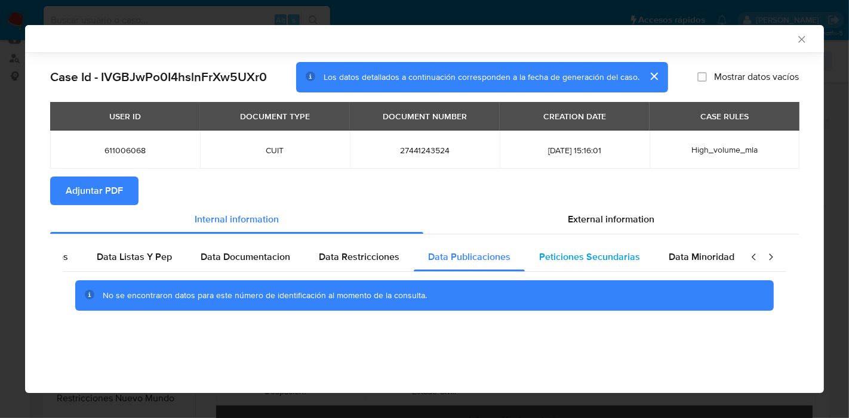
scroll to position [0, 209]
drag, startPoint x: 621, startPoint y: 259, endPoint x: 662, endPoint y: 260, distance: 41.8
click at [621, 259] on span "Peticiones Secundarias" at bounding box center [586, 257] width 101 height 14
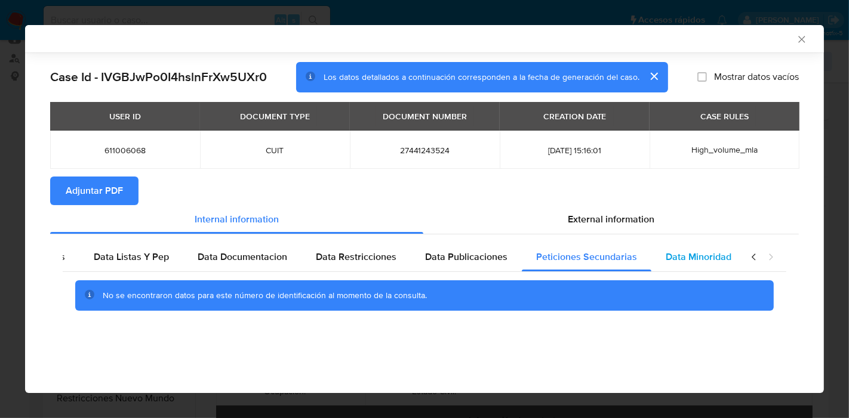
drag, startPoint x: 688, startPoint y: 262, endPoint x: 717, endPoint y: 263, distance: 29.3
click at [706, 263] on span "Data Minoridad" at bounding box center [698, 257] width 66 height 14
click at [759, 258] on icon "closure-recommendation-modal" at bounding box center [754, 257] width 12 height 12
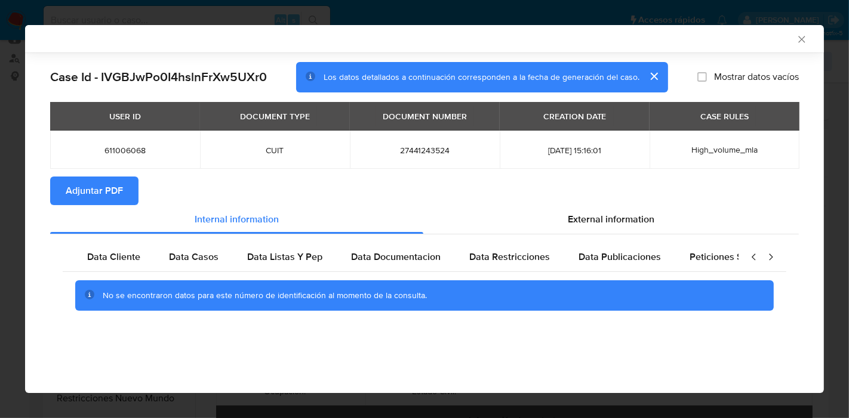
scroll to position [0, 0]
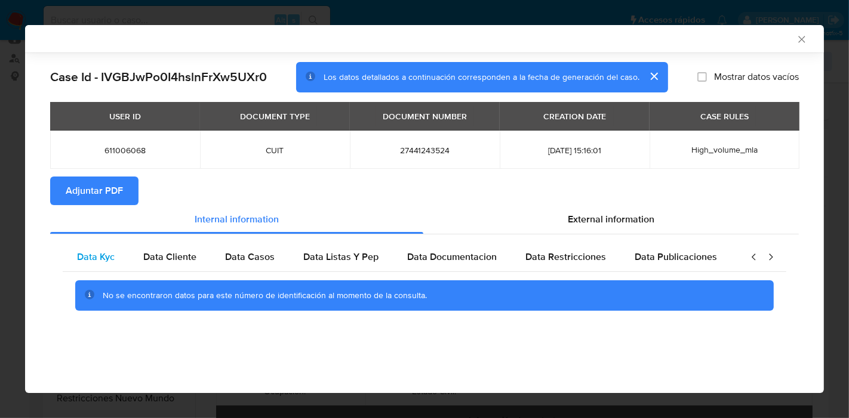
drag, startPoint x: 112, startPoint y: 267, endPoint x: 118, endPoint y: 263, distance: 6.8
click at [113, 267] on div "Data Kyc" at bounding box center [96, 257] width 66 height 29
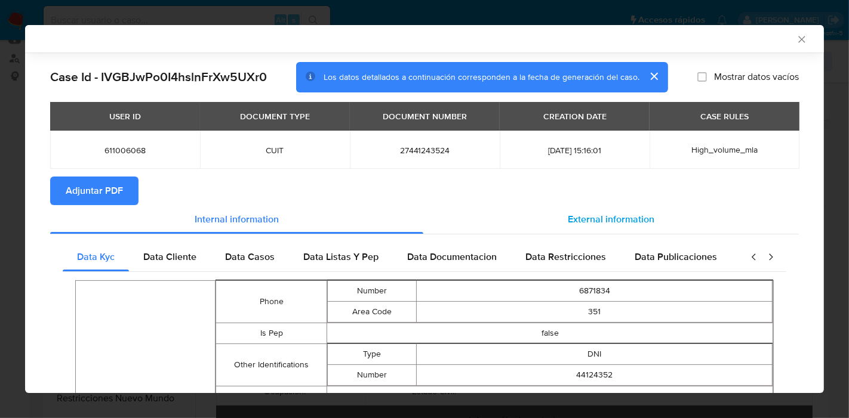
click at [528, 218] on div "External information" at bounding box center [610, 219] width 375 height 29
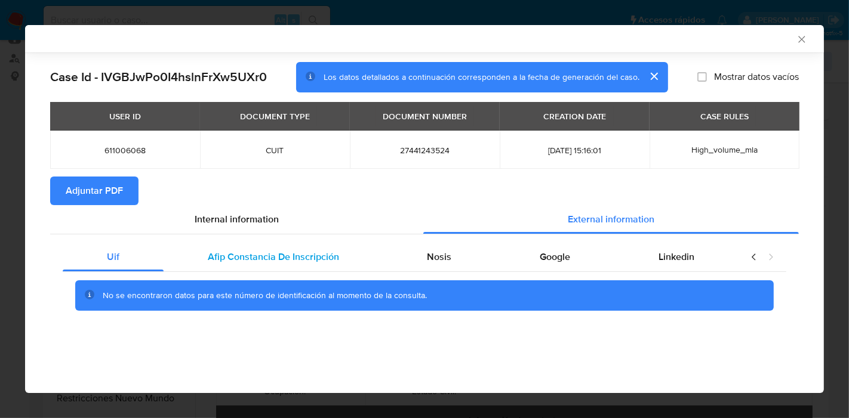
drag, startPoint x: 316, startPoint y: 272, endPoint x: 322, endPoint y: 260, distance: 13.6
click at [316, 271] on div "Uif Afip Constancia De Inscripción Nosis Google Linkedin No se encontraron dato…" at bounding box center [424, 281] width 723 height 77
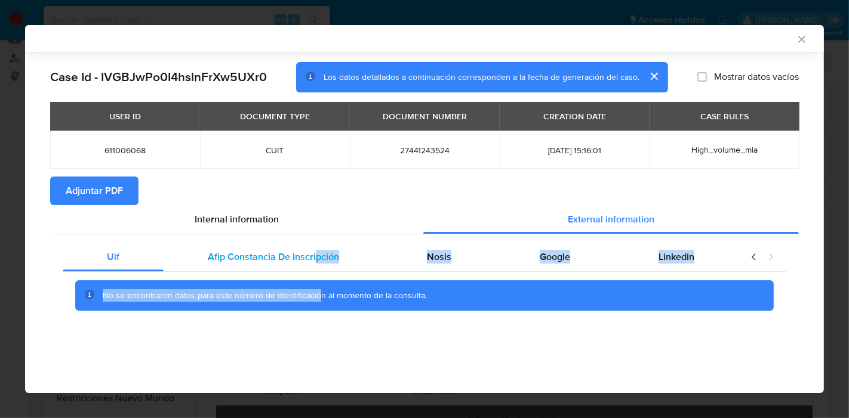
click at [326, 254] on span "Afip Constancia De Inscripción" at bounding box center [273, 257] width 131 height 14
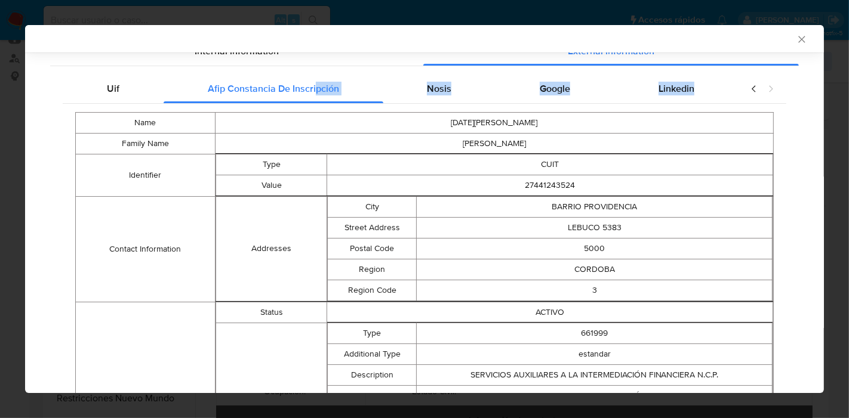
scroll to position [140, 0]
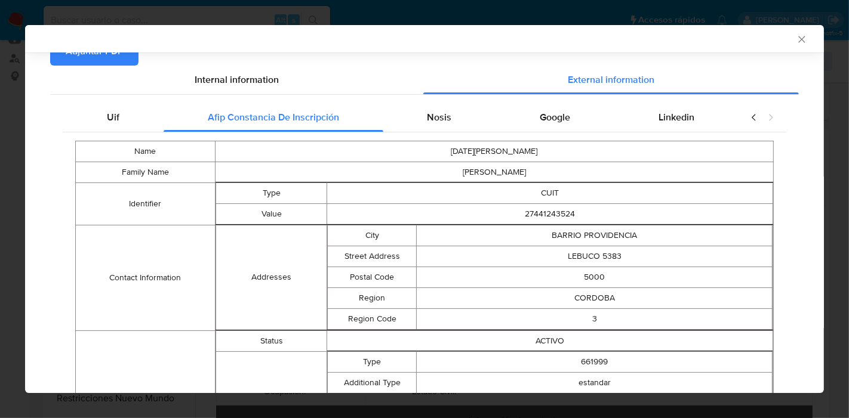
drag, startPoint x: 442, startPoint y: 121, endPoint x: 531, endPoint y: 109, distance: 90.2
click at [442, 120] on span "Nosis" at bounding box center [439, 117] width 24 height 14
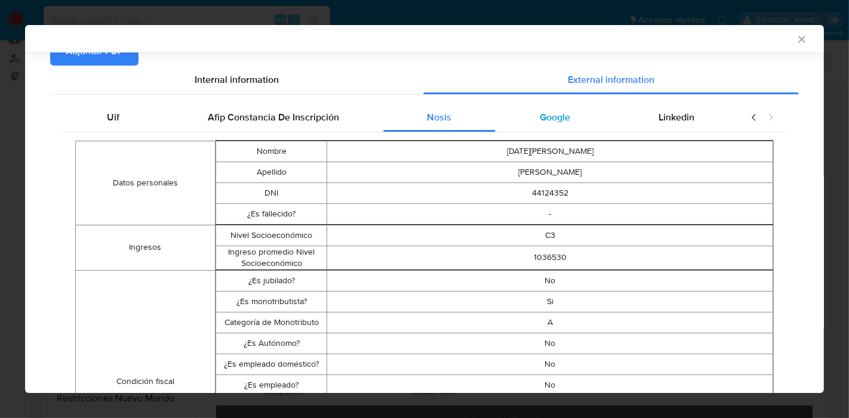
click at [572, 112] on div "Google" at bounding box center [554, 117] width 119 height 29
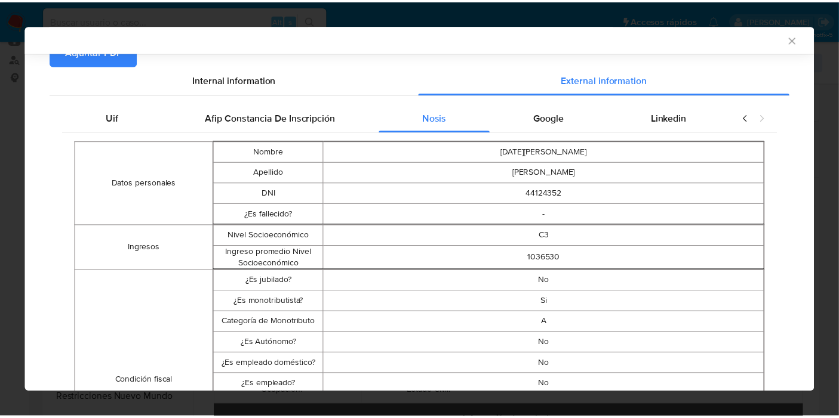
scroll to position [0, 0]
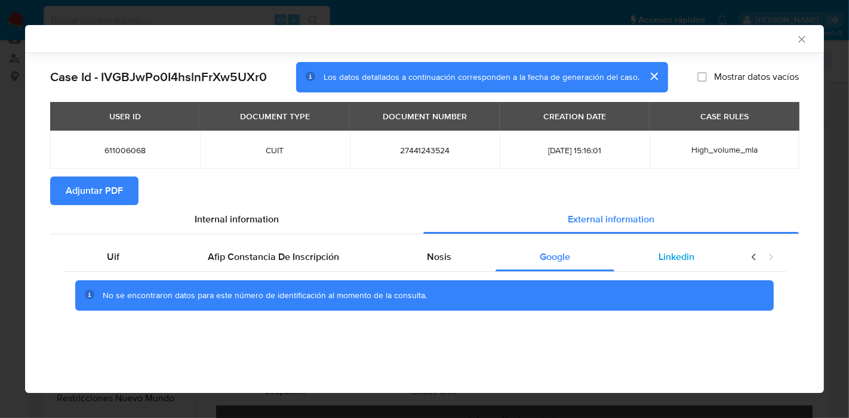
drag, startPoint x: 661, startPoint y: 282, endPoint x: 679, endPoint y: 257, distance: 30.8
click at [663, 279] on div "No se encontraron datos para este número de identificación al momento de la con…" at bounding box center [424, 296] width 723 height 48
drag, startPoint x: 679, startPoint y: 257, endPoint x: 717, endPoint y: 250, distance: 38.8
click at [683, 257] on span "Linkedin" at bounding box center [676, 257] width 36 height 14
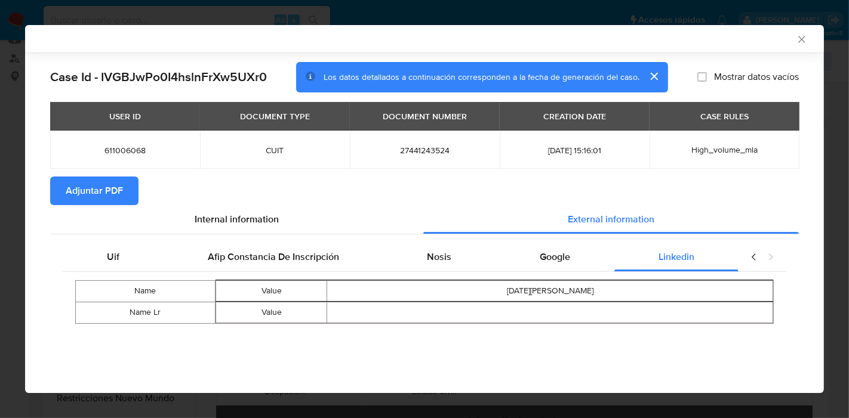
click at [745, 261] on div "closure-recommendation-modal" at bounding box center [762, 257] width 48 height 29
click at [750, 259] on icon "closure-recommendation-modal" at bounding box center [754, 257] width 12 height 12
click at [107, 251] on span "Uif" at bounding box center [113, 257] width 13 height 14
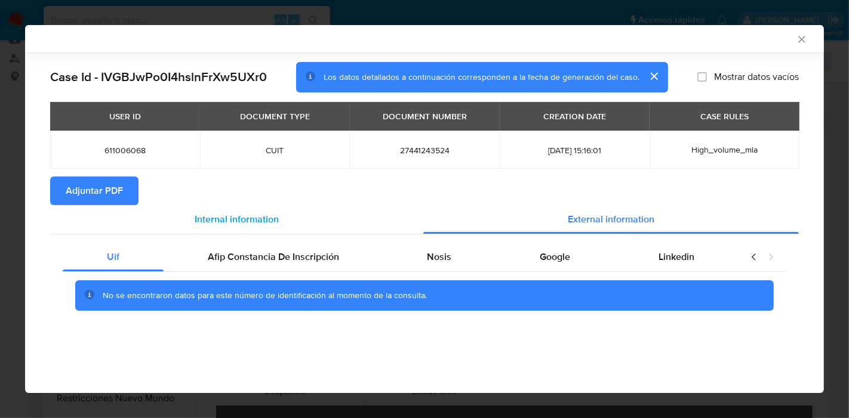
click at [235, 212] on span "Internal information" at bounding box center [237, 219] width 84 height 14
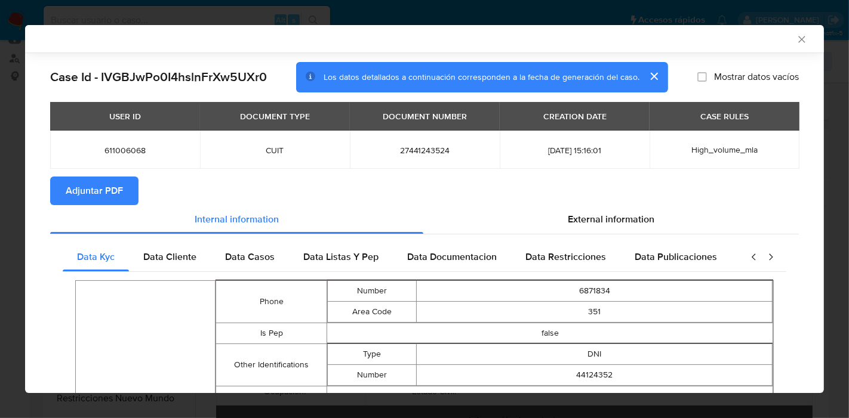
click at [126, 192] on button "Adjuntar PDF" at bounding box center [94, 191] width 88 height 29
click at [796, 38] on icon "Cerrar ventana" at bounding box center [802, 39] width 12 height 12
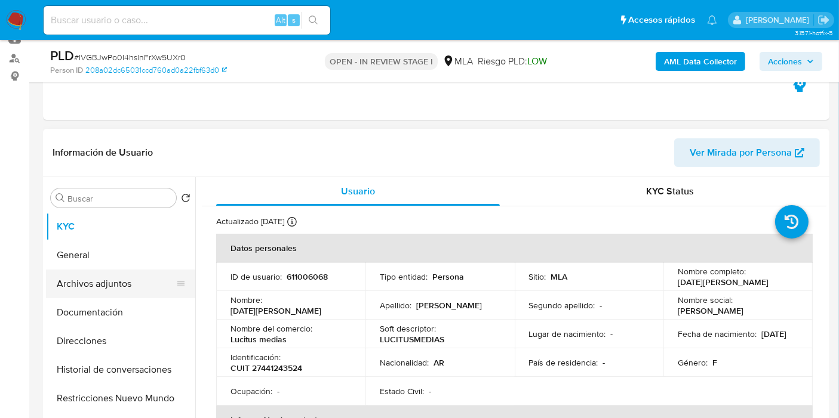
click at [111, 274] on button "Archivos adjuntos" at bounding box center [116, 284] width 140 height 29
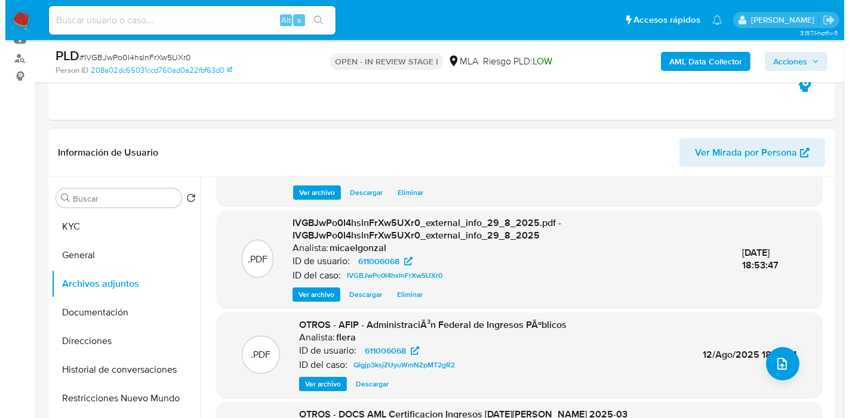
scroll to position [126, 0]
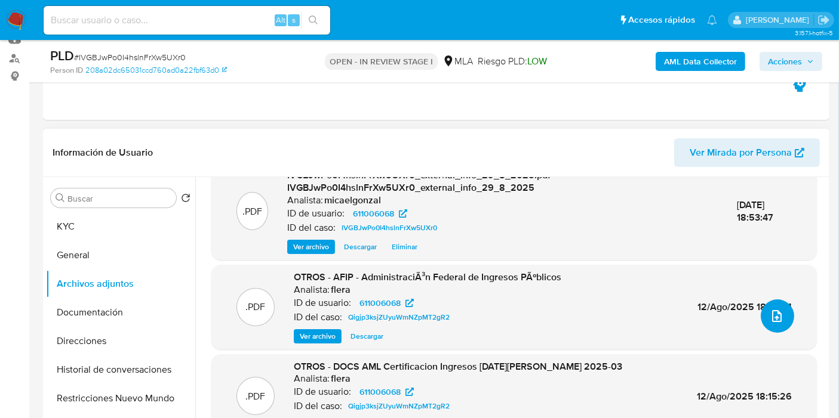
click at [776, 309] on span "upload-file" at bounding box center [776, 316] width 14 height 14
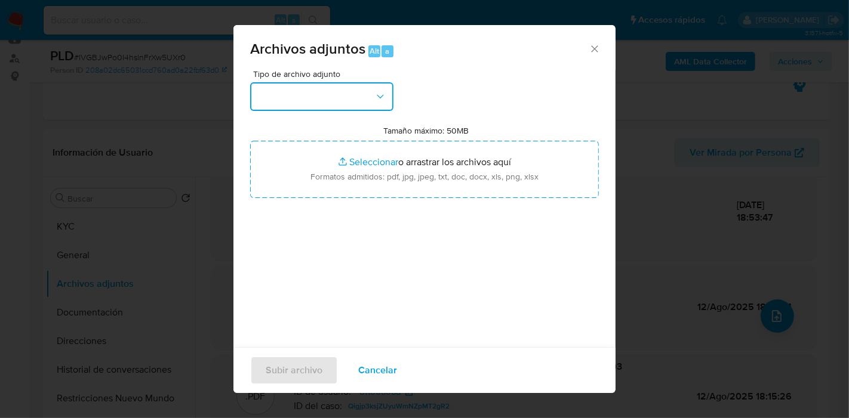
click at [303, 96] on button "button" at bounding box center [321, 96] width 143 height 29
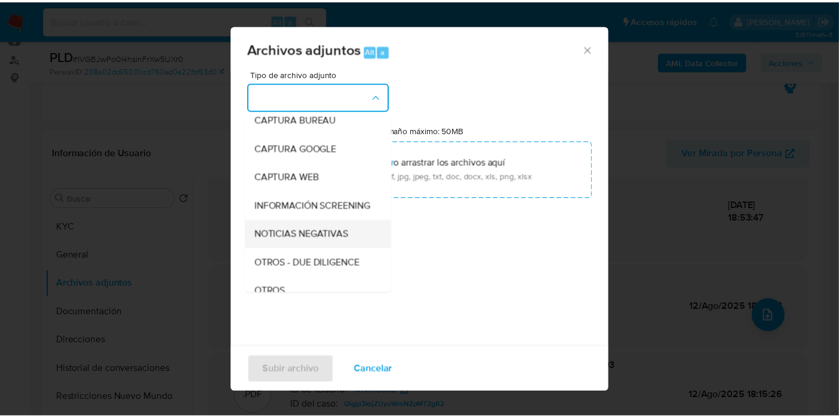
scroll to position [199, 0]
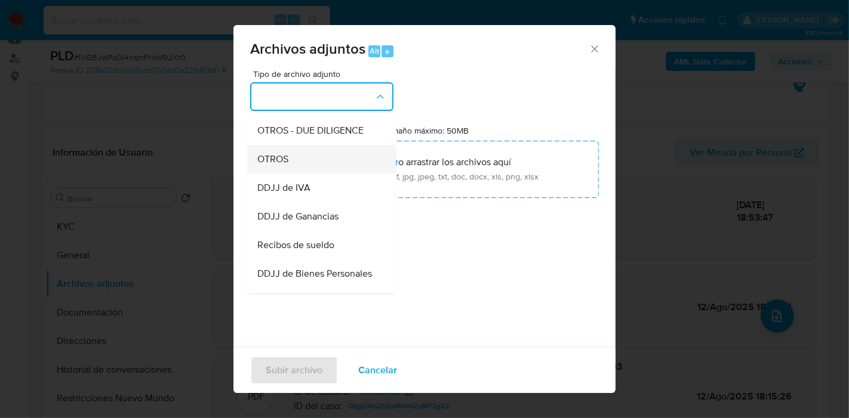
click at [335, 169] on div "OTROS" at bounding box center [318, 159] width 122 height 29
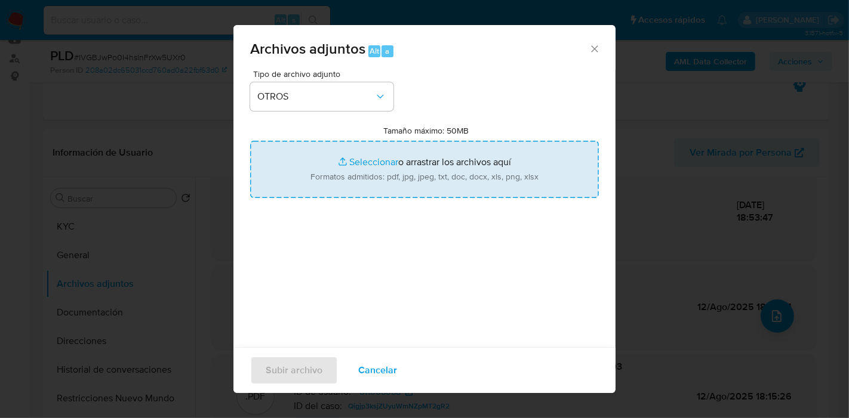
click at [364, 169] on input "Tamaño máximo: 50MB Seleccionar archivos" at bounding box center [424, 169] width 349 height 57
type input "C:\fakepath\Movimientos de Lucia Sol Villena Charco.xlsx"
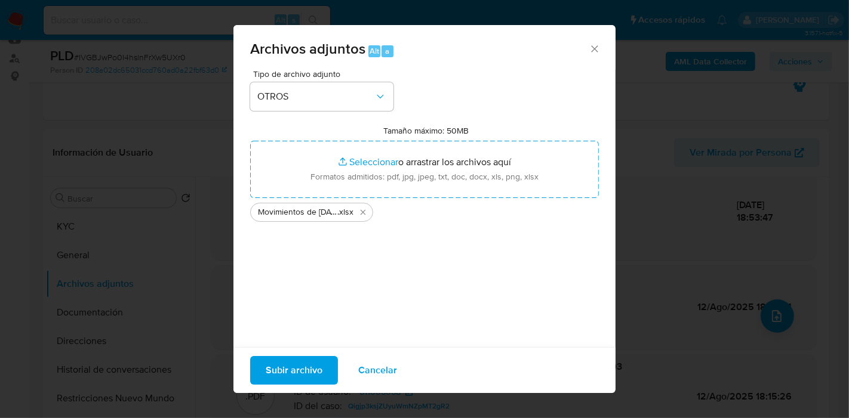
click at [322, 369] on button "Subir archivo" at bounding box center [294, 370] width 88 height 29
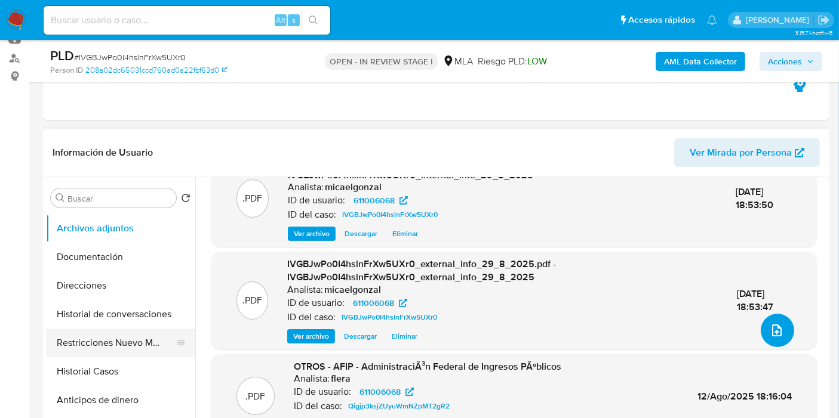
scroll to position [132, 0]
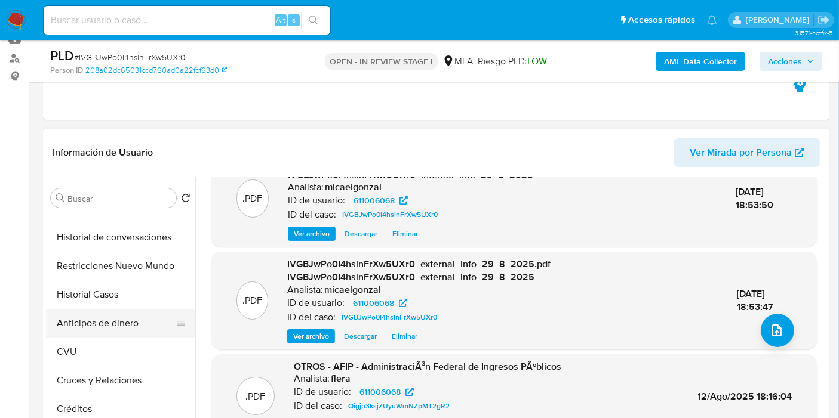
click at [127, 309] on button "Anticipos de dinero" at bounding box center [116, 323] width 140 height 29
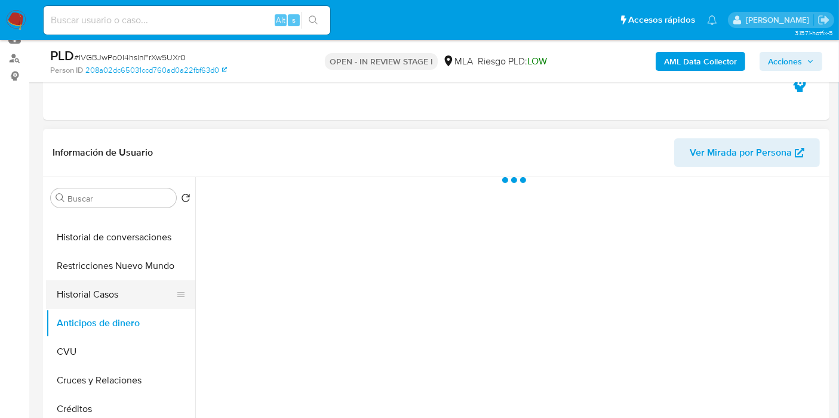
click at [130, 294] on button "Historial Casos" at bounding box center [116, 295] width 140 height 29
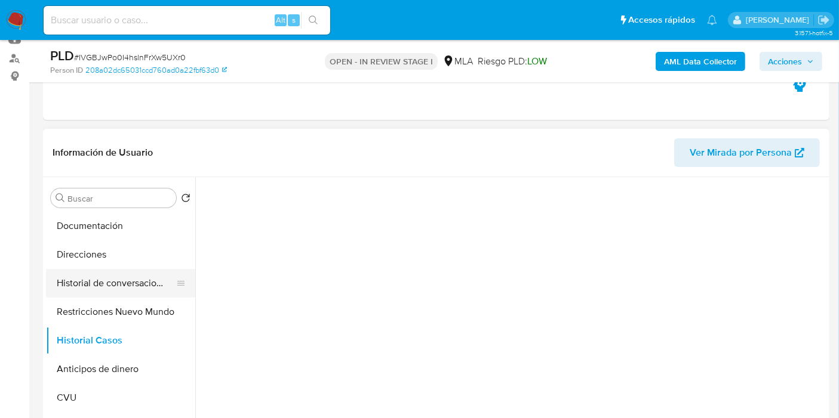
scroll to position [66, 0]
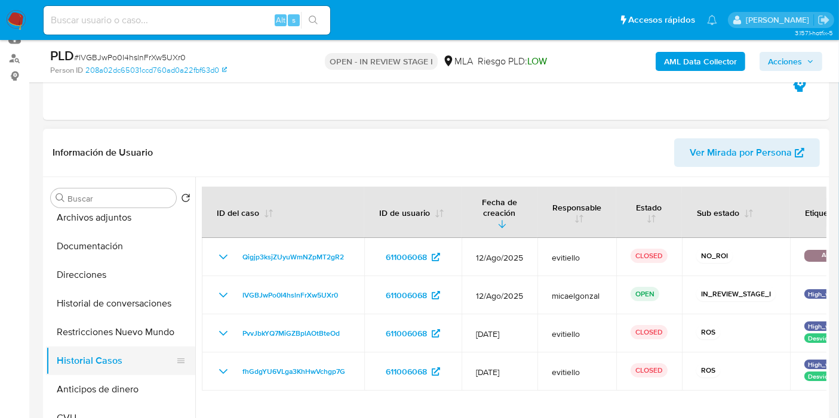
click at [112, 347] on button "Historial Casos" at bounding box center [116, 361] width 140 height 29
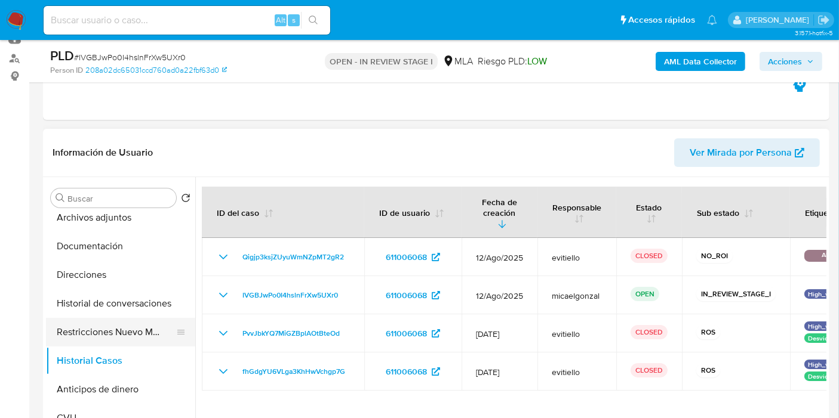
click at [119, 335] on button "Restricciones Nuevo Mundo" at bounding box center [116, 332] width 140 height 29
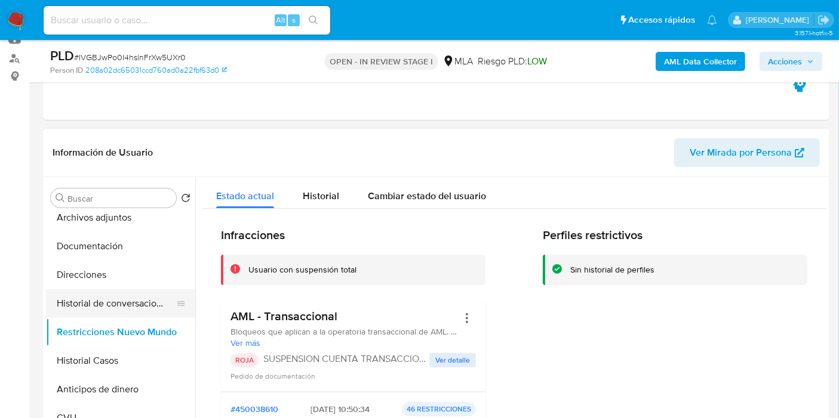
click at [128, 306] on button "Historial de conversaciones" at bounding box center [116, 303] width 140 height 29
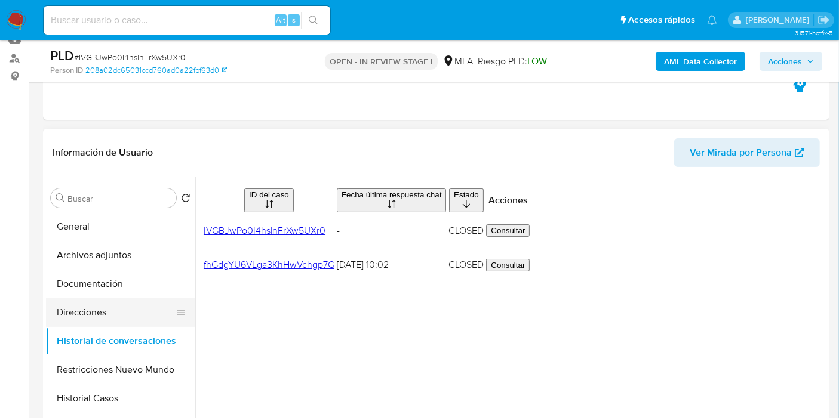
scroll to position [0, 0]
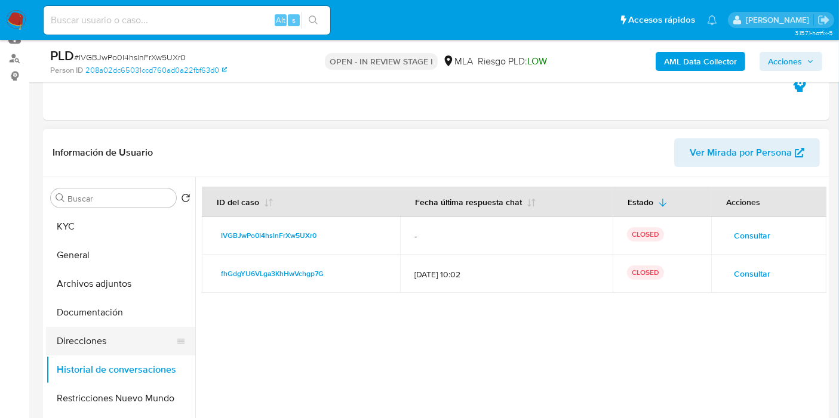
click at [113, 344] on button "Direcciones" at bounding box center [116, 341] width 140 height 29
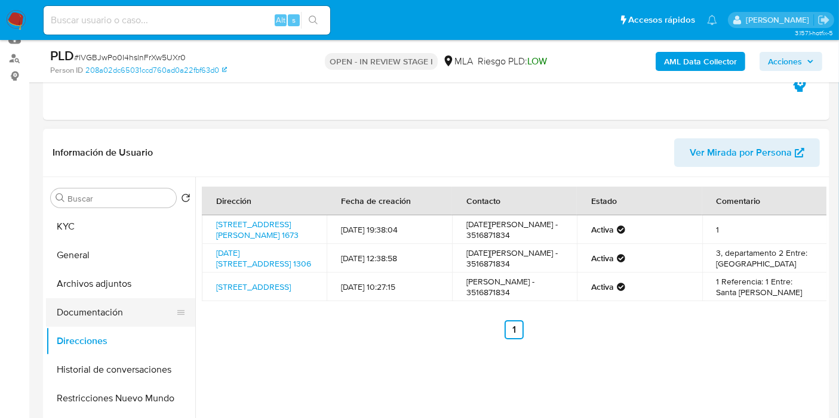
click at [126, 299] on button "Documentación" at bounding box center [116, 312] width 140 height 29
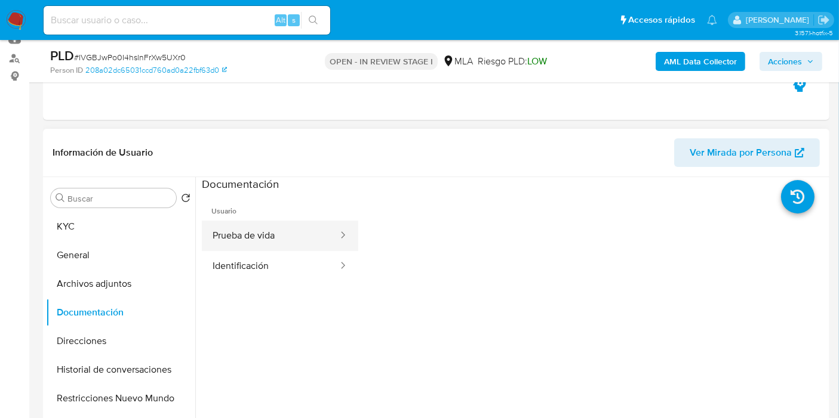
click at [223, 236] on button "Prueba de vida" at bounding box center [270, 236] width 137 height 30
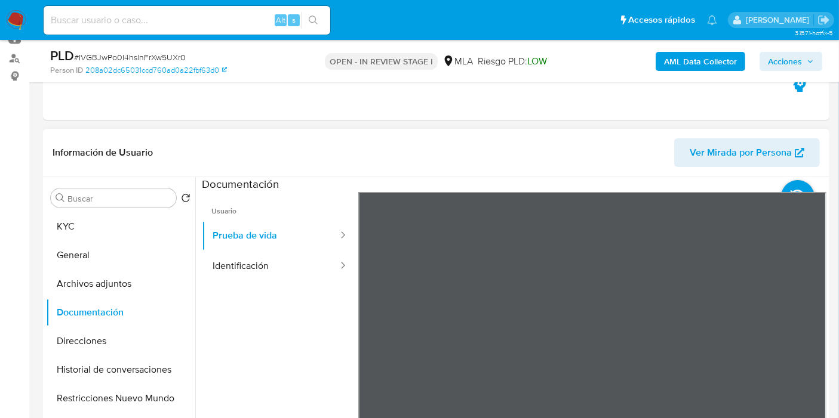
scroll to position [36, 0]
click at [329, 264] on div at bounding box center [338, 267] width 19 height 14
click at [307, 276] on button "Identificación" at bounding box center [270, 266] width 137 height 30
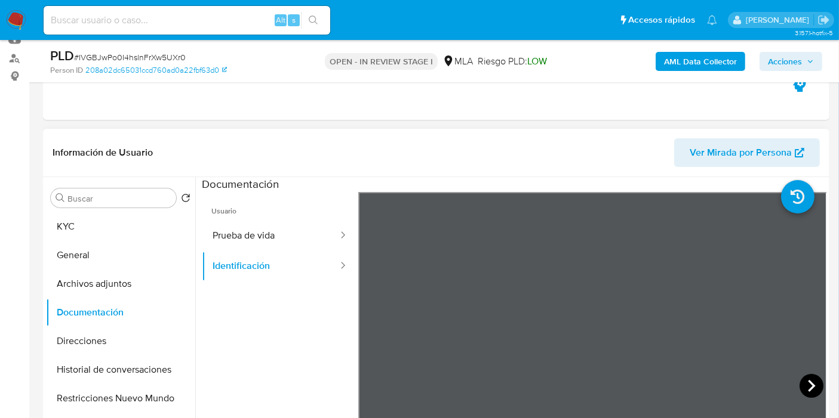
click at [803, 380] on icon at bounding box center [811, 386] width 24 height 24
click at [98, 260] on button "General" at bounding box center [116, 255] width 140 height 29
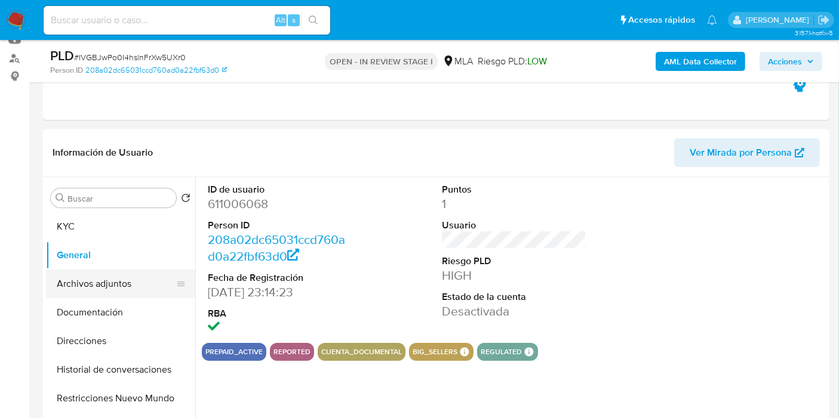
click at [75, 285] on button "Archivos adjuntos" at bounding box center [116, 284] width 140 height 29
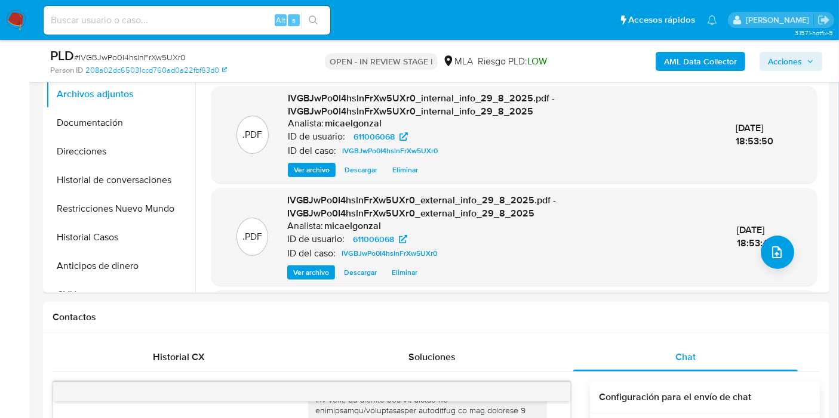
scroll to position [265, 0]
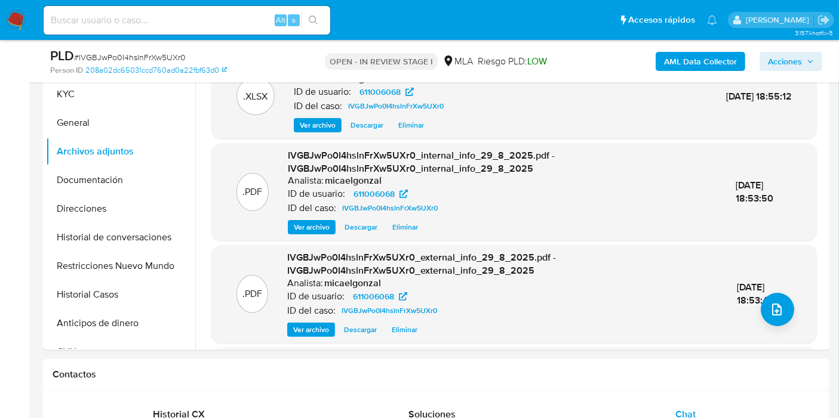
click at [768, 287] on span "29/Ago/2025 18:53:47" at bounding box center [754, 294] width 36 height 27
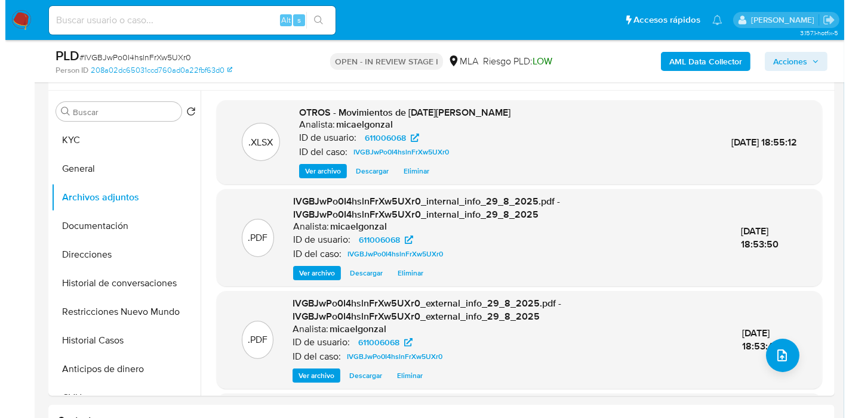
scroll to position [199, 0]
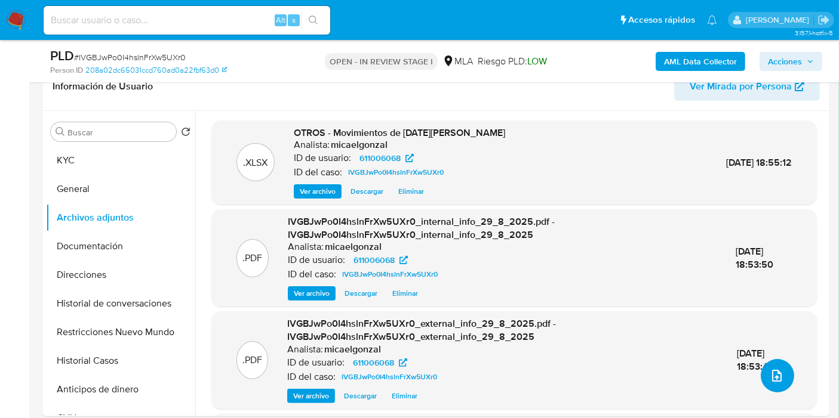
click at [782, 368] on button "upload-file" at bounding box center [776, 375] width 33 height 33
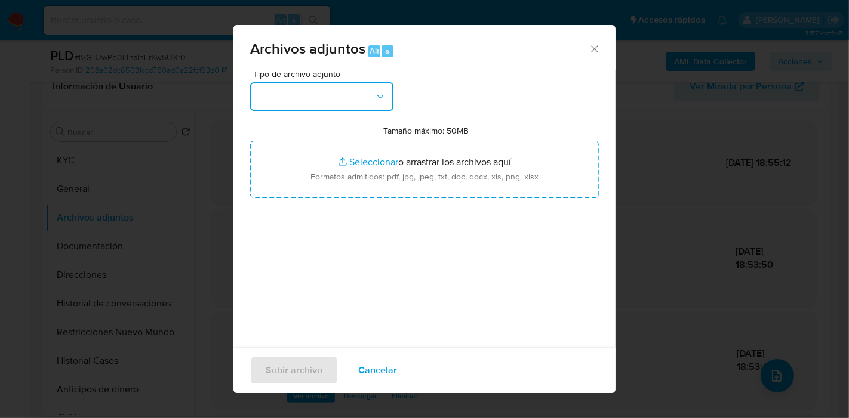
click at [368, 96] on button "button" at bounding box center [321, 96] width 143 height 29
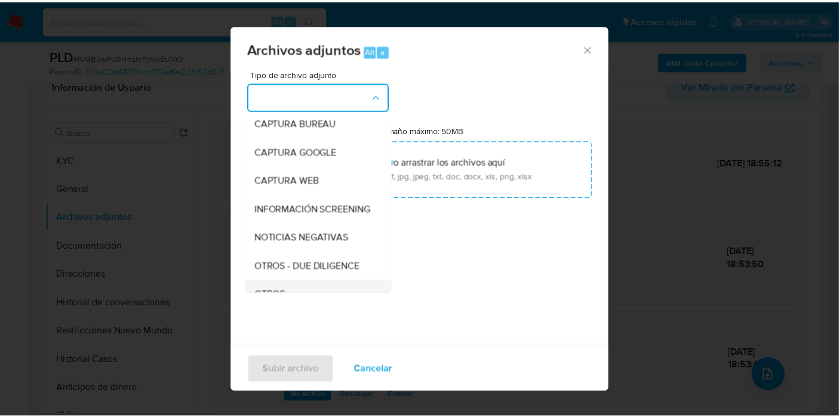
scroll to position [132, 0]
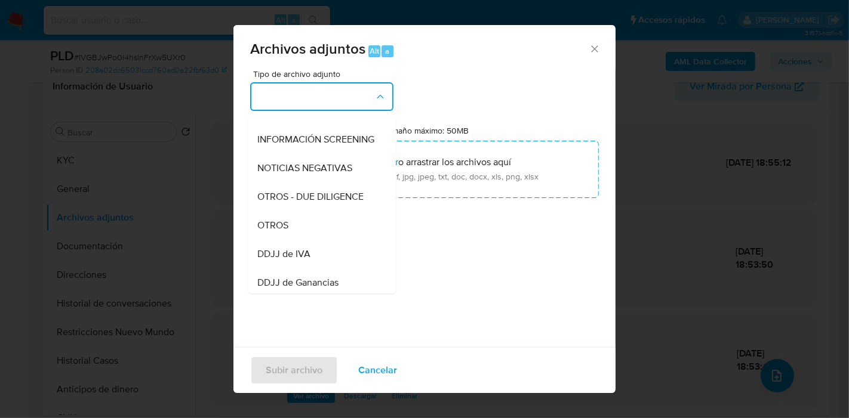
drag, startPoint x: 317, startPoint y: 233, endPoint x: 344, endPoint y: 207, distance: 38.0
click at [318, 230] on div "OTROS" at bounding box center [318, 225] width 122 height 29
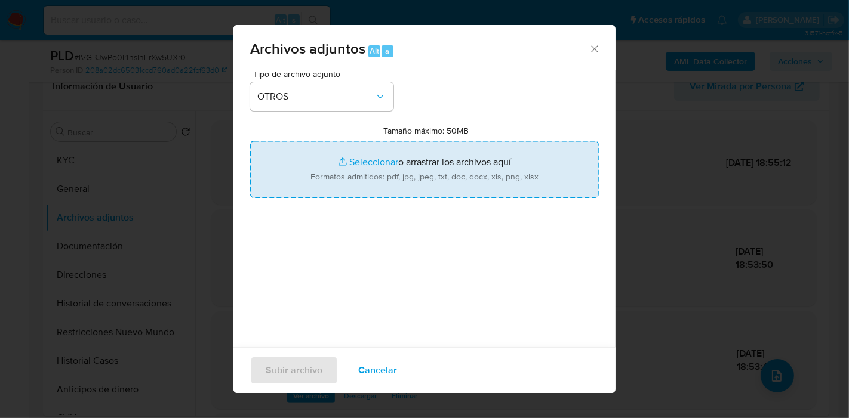
click at [356, 188] on input "Tamaño máximo: 50MB Seleccionar archivos" at bounding box center [424, 169] width 349 height 57
type input "C:\fakepath\Caselog IVGBJwPo0I4hslnFrXw5UXr0_2025_08_20_09_01_29.docx"
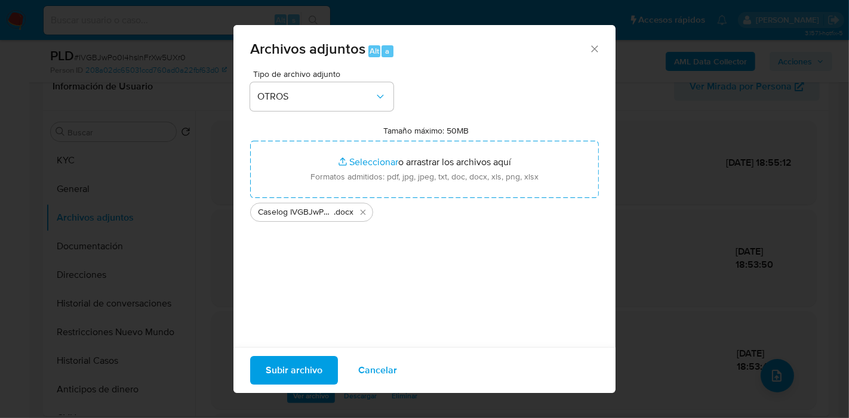
click at [273, 364] on span "Subir archivo" at bounding box center [294, 370] width 57 height 26
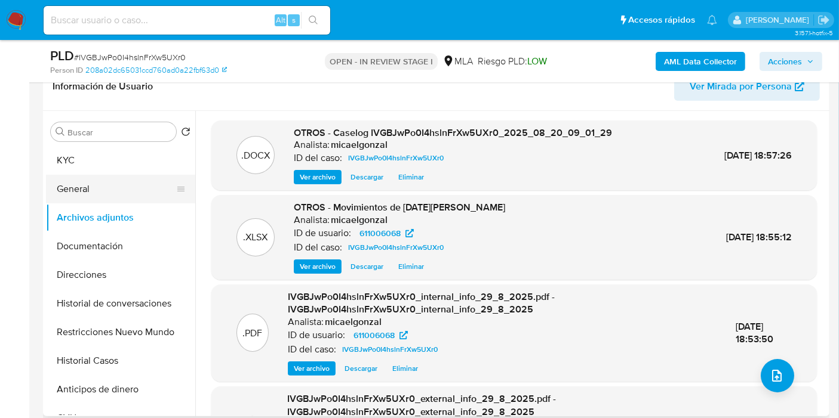
click at [138, 192] on button "General" at bounding box center [116, 189] width 140 height 29
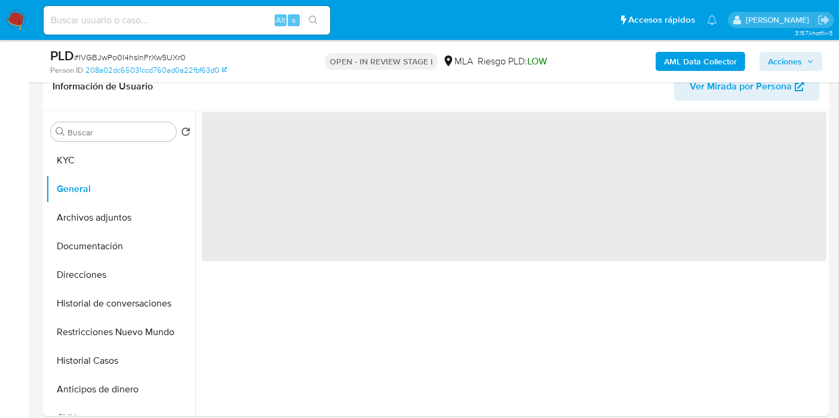
drag, startPoint x: 149, startPoint y: 160, endPoint x: 846, endPoint y: 54, distance: 705.1
click at [153, 156] on button "KYC" at bounding box center [120, 160] width 149 height 29
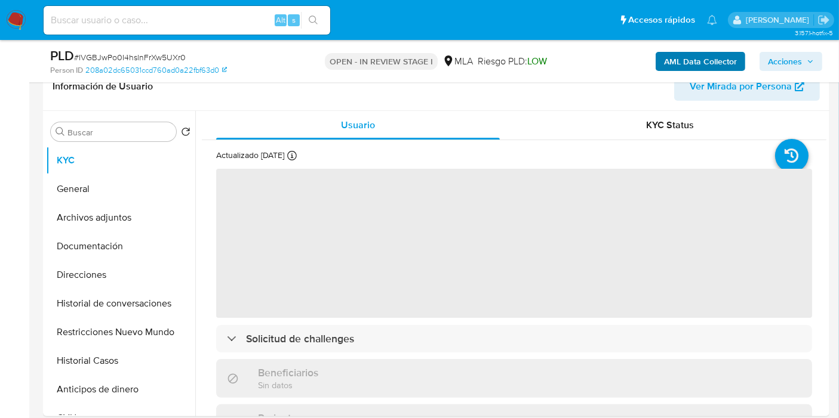
drag, startPoint x: 818, startPoint y: 60, endPoint x: 695, endPoint y: 66, distance: 122.5
click at [818, 58] on button "Acciones" at bounding box center [790, 61] width 63 height 19
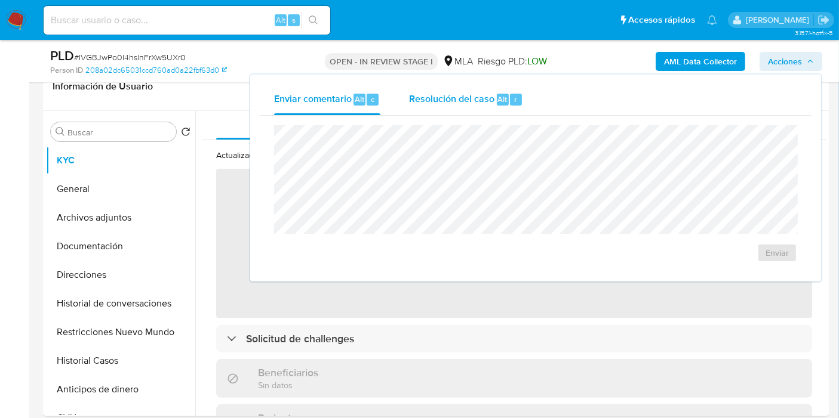
click at [508, 90] on div "Resolución del caso Alt r" at bounding box center [466, 99] width 114 height 31
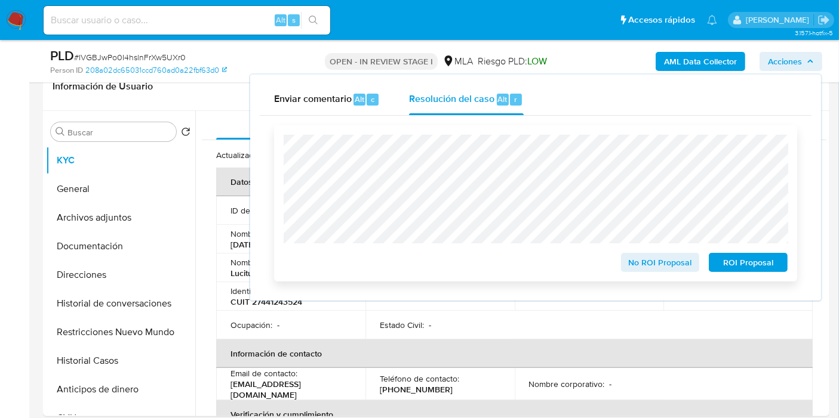
click at [725, 261] on span "ROI Proposal" at bounding box center [748, 262] width 62 height 17
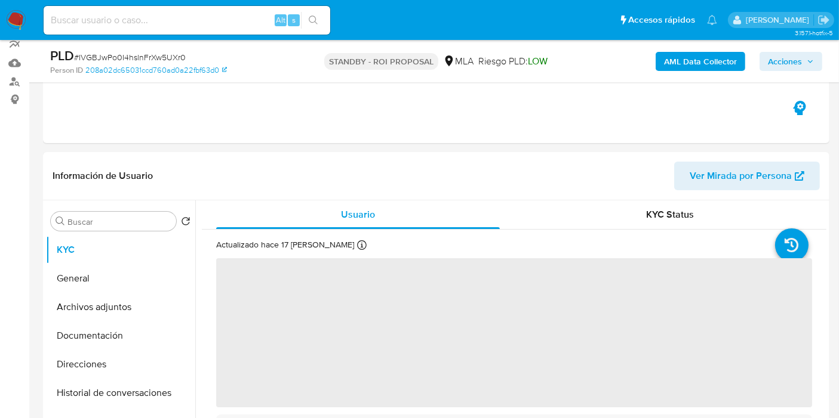
scroll to position [265, 0]
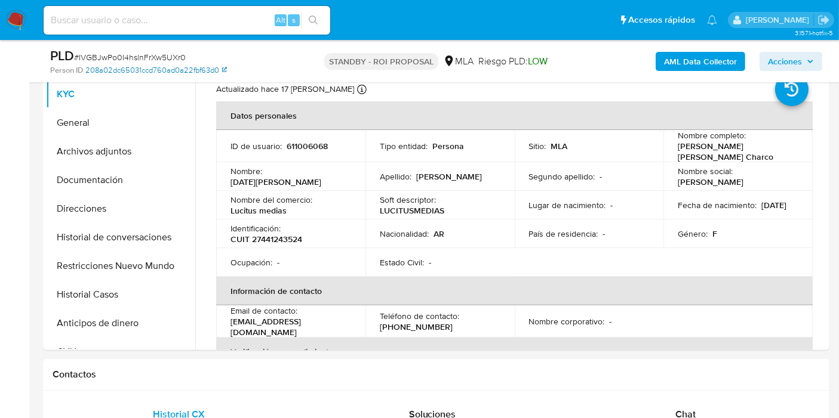
select select "10"
click at [10, 23] on img at bounding box center [16, 20] width 20 height 20
